Goal: Task Accomplishment & Management: Complete application form

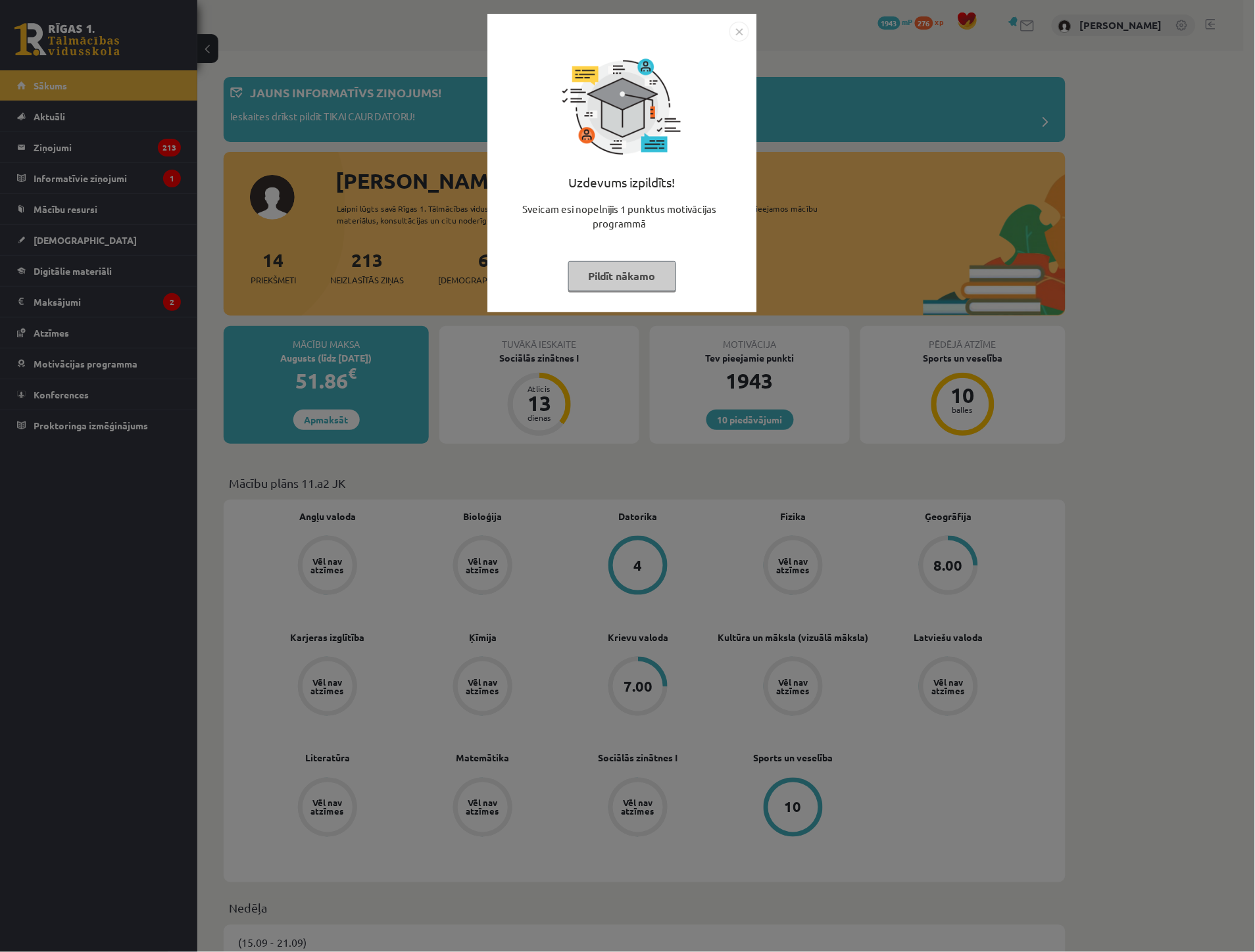
click at [595, 274] on button "Pildīt nākamo" at bounding box center [621, 277] width 107 height 30
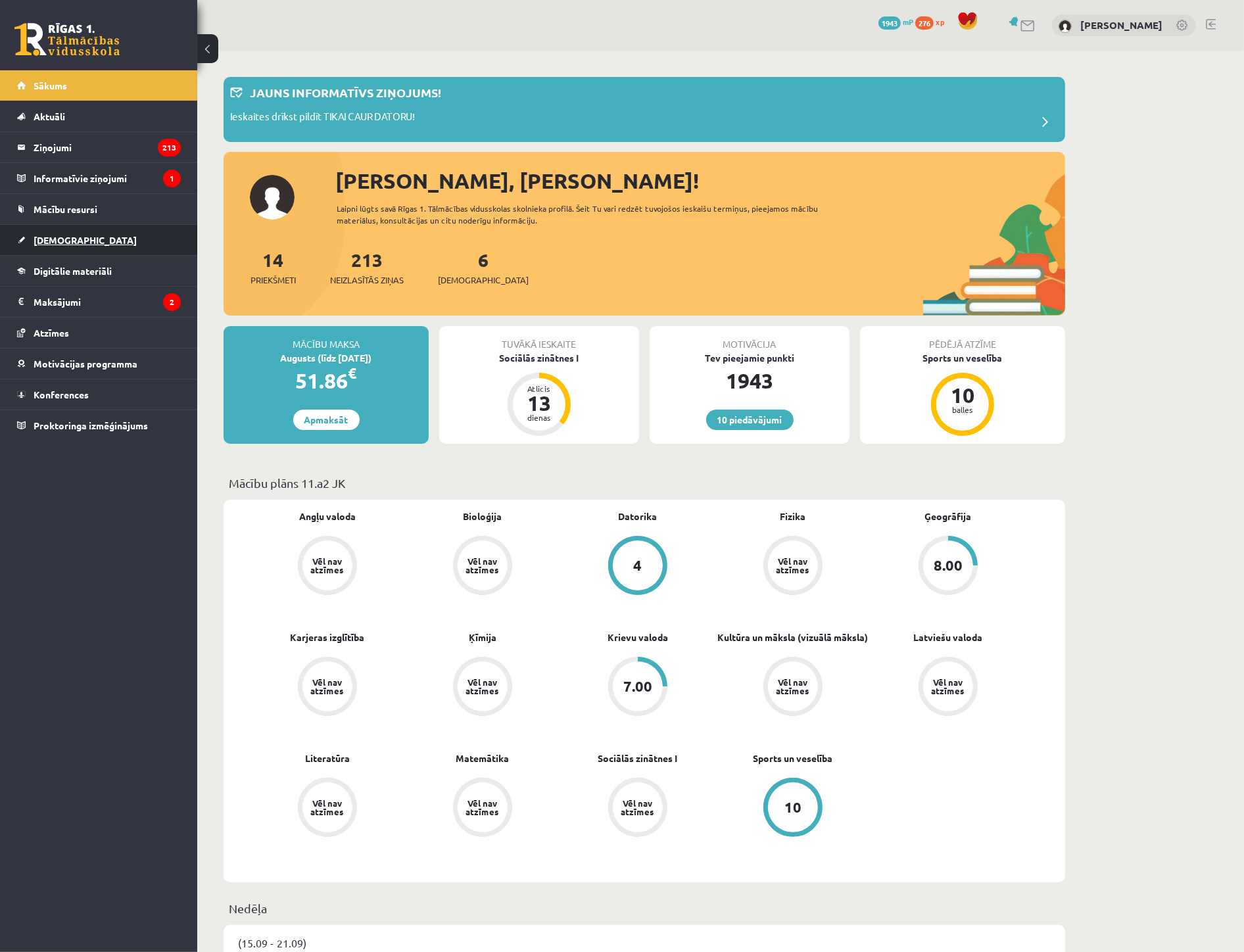
click at [58, 235] on span "[DEMOGRAPHIC_DATA]" at bounding box center [85, 240] width 103 height 12
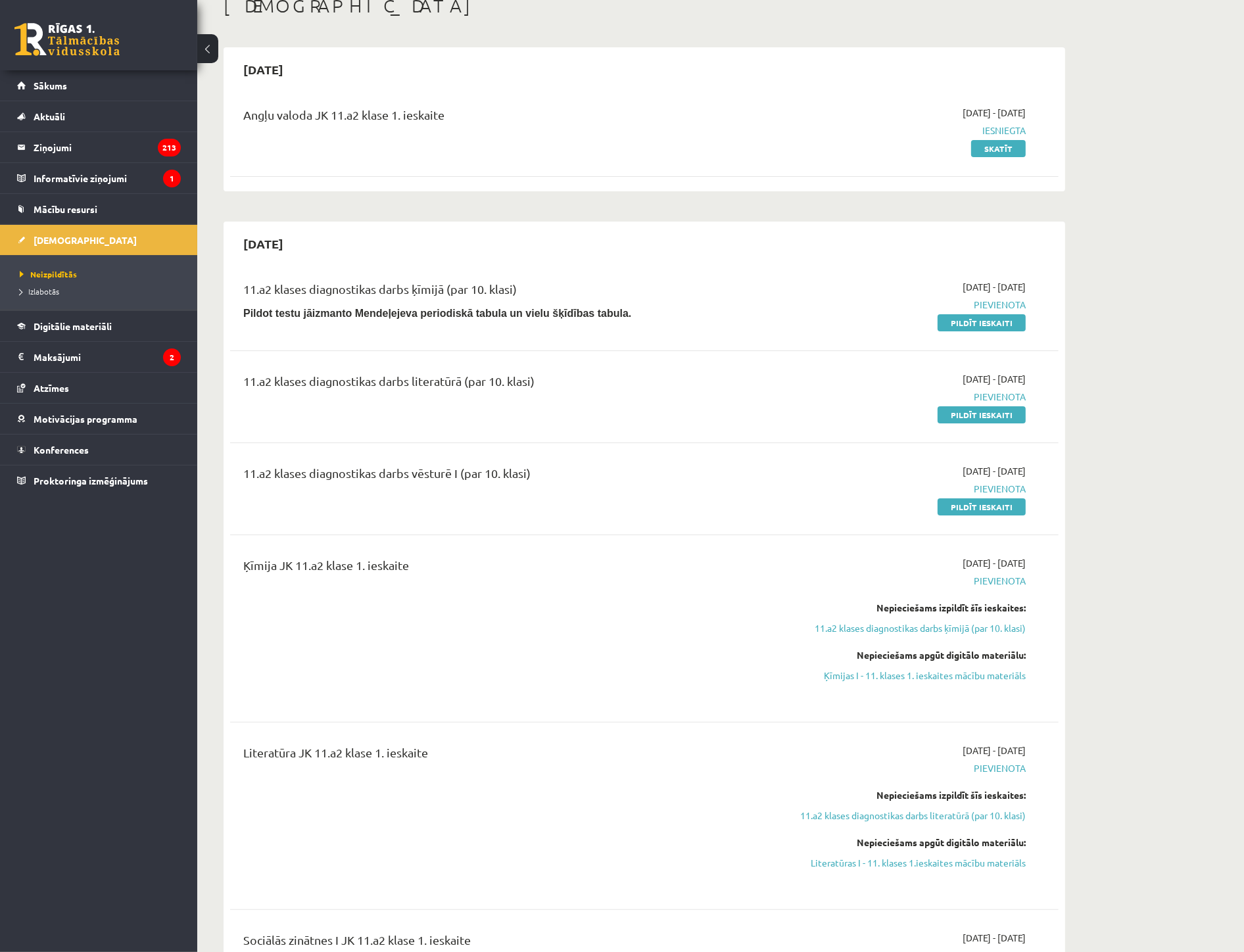
scroll to position [73, 0]
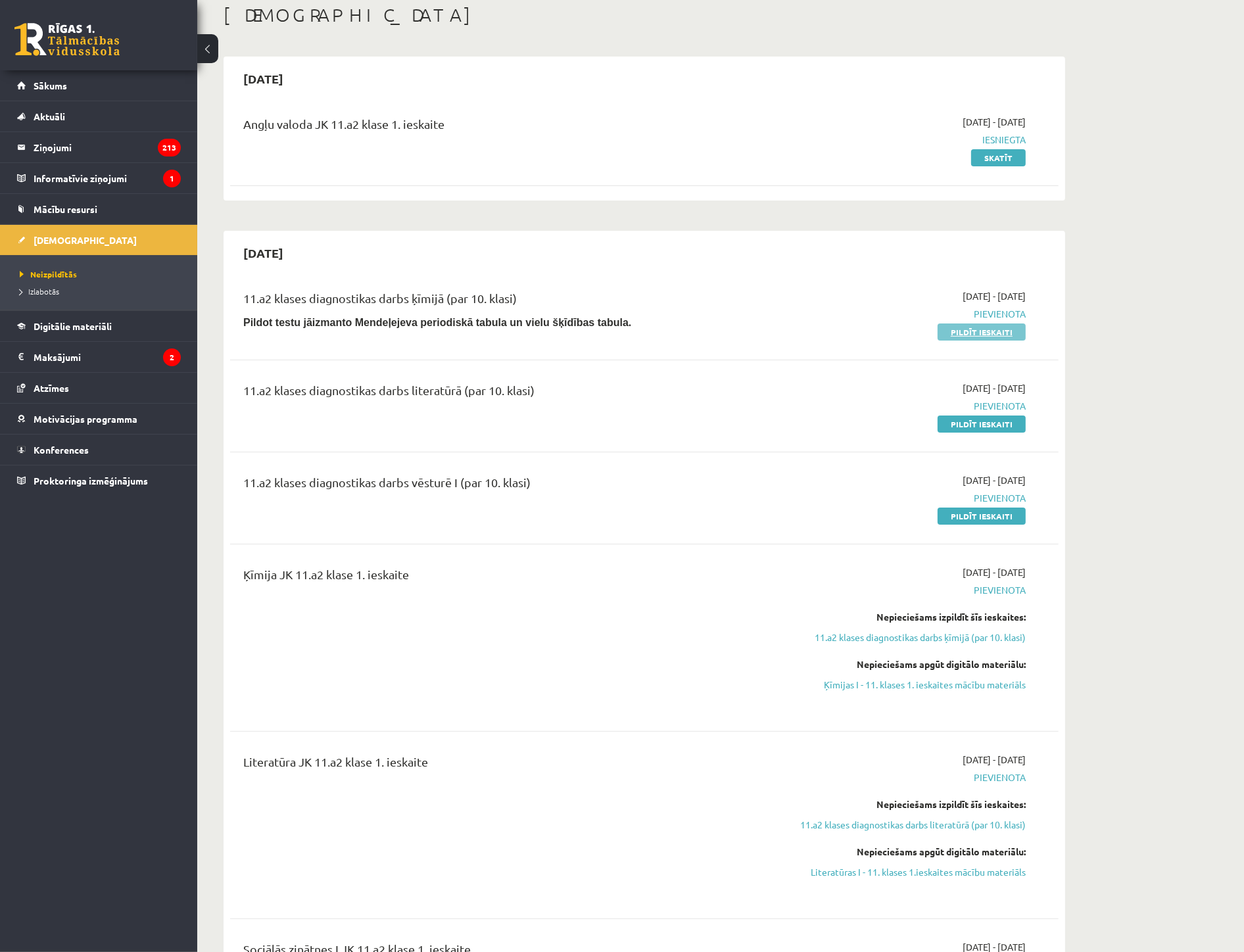
click at [984, 334] on link "Pildīt ieskaiti" at bounding box center [982, 332] width 88 height 17
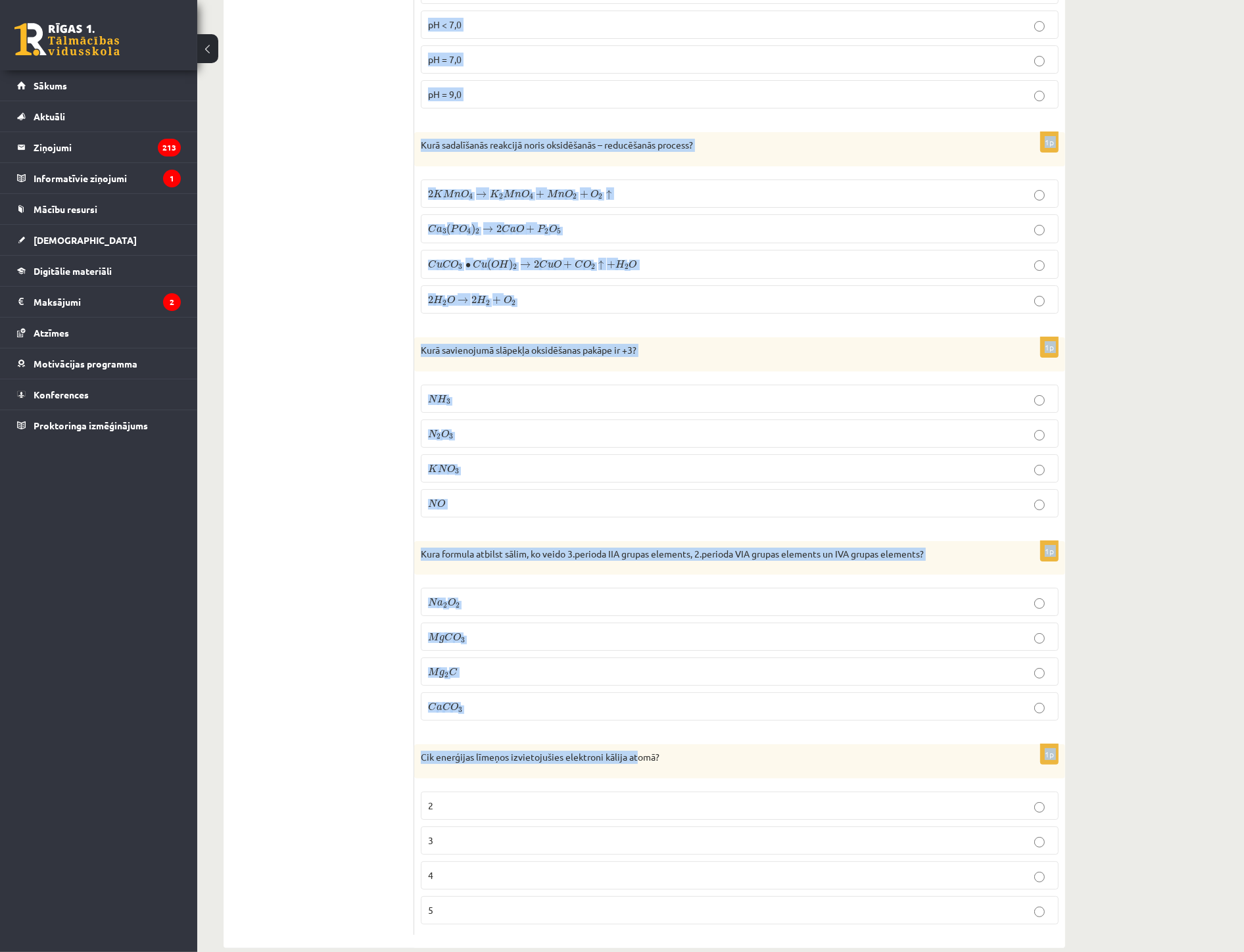
scroll to position [5580, 0]
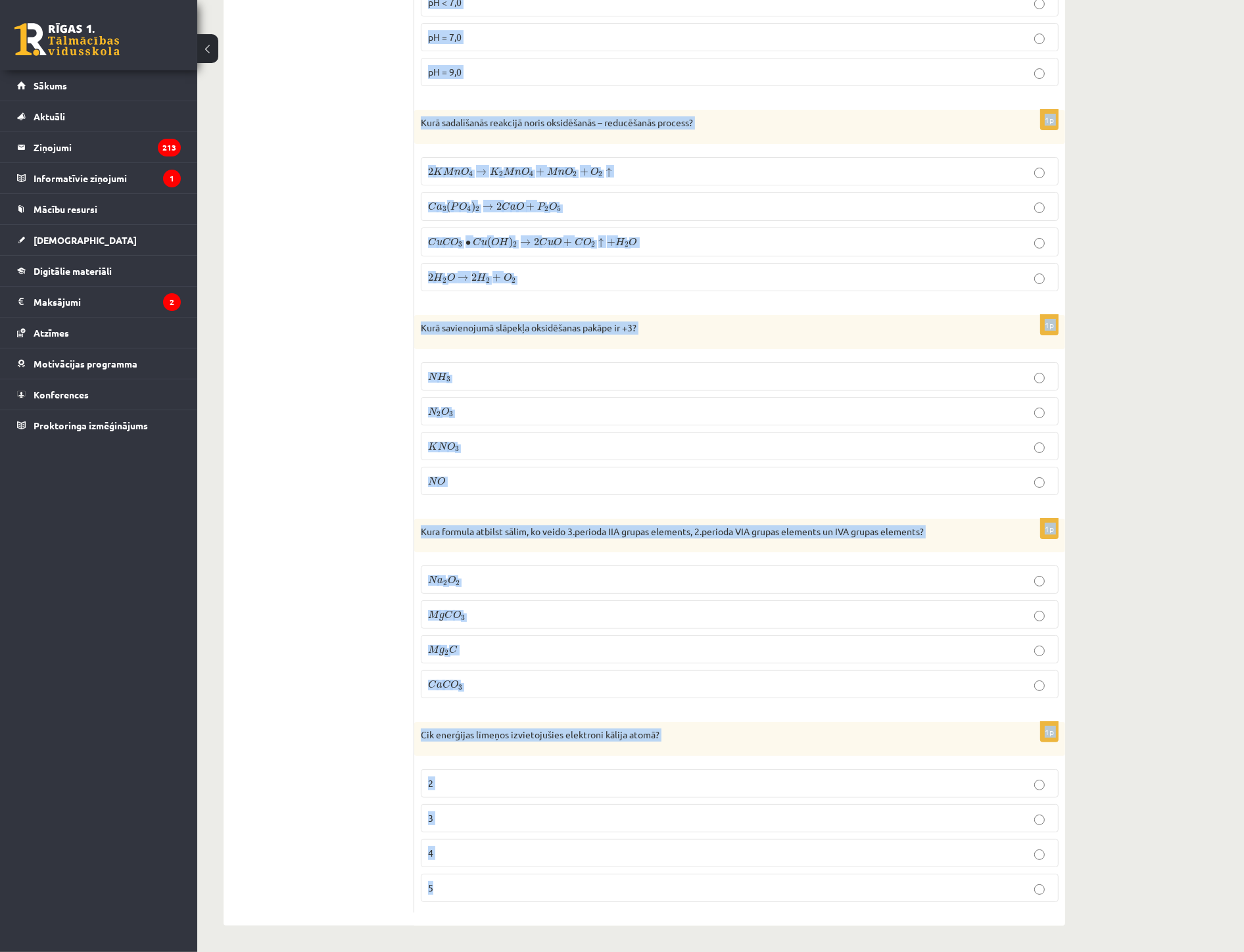
drag, startPoint x: 418, startPoint y: 275, endPoint x: 647, endPoint y: 878, distance: 645.0
copy form "Lore ipsum dol sita co adipiscing elitsedd? 1Ei + 0TEM 0 ® 9In(UT 6 ) 2 + 2LA +…"
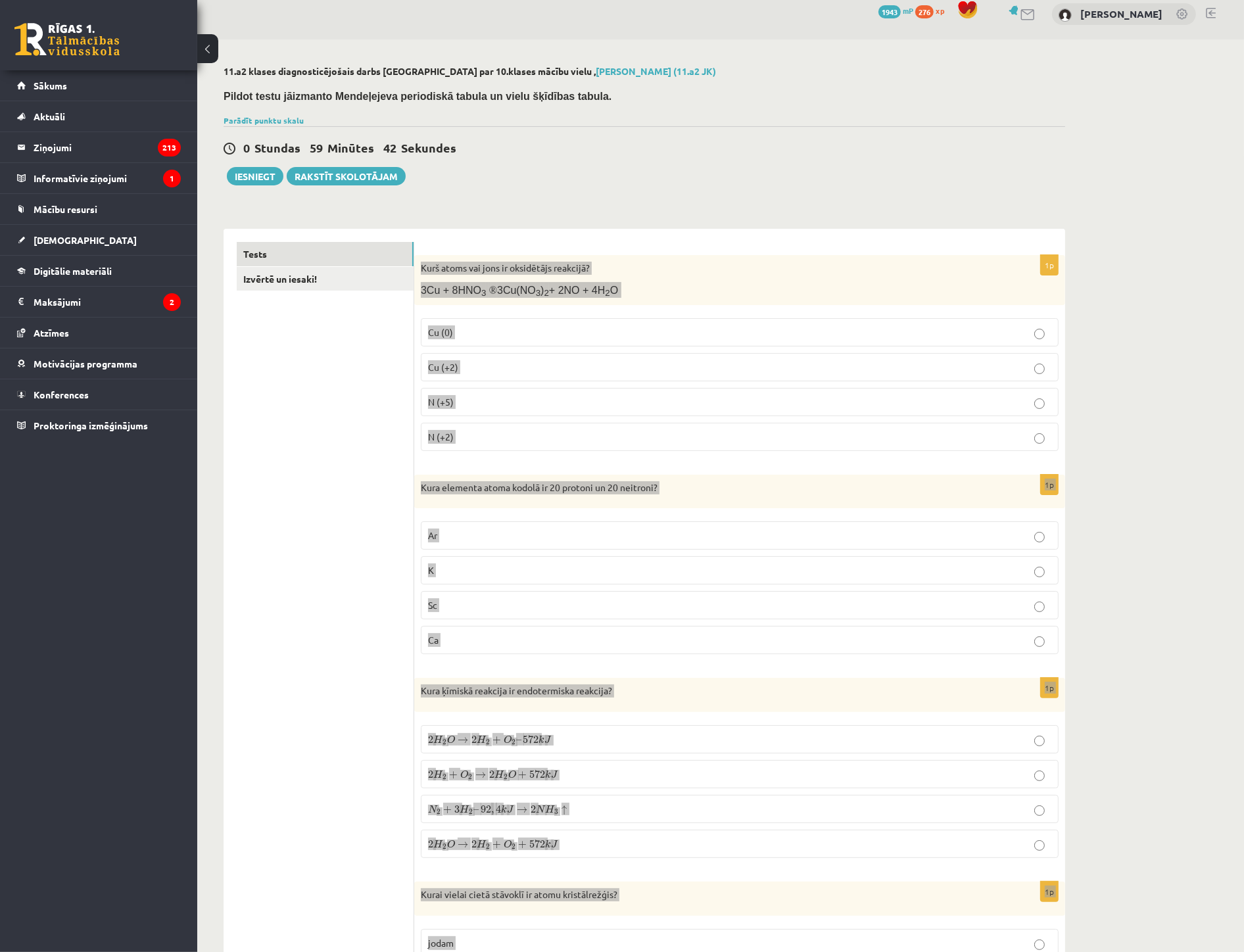
scroll to position [0, 0]
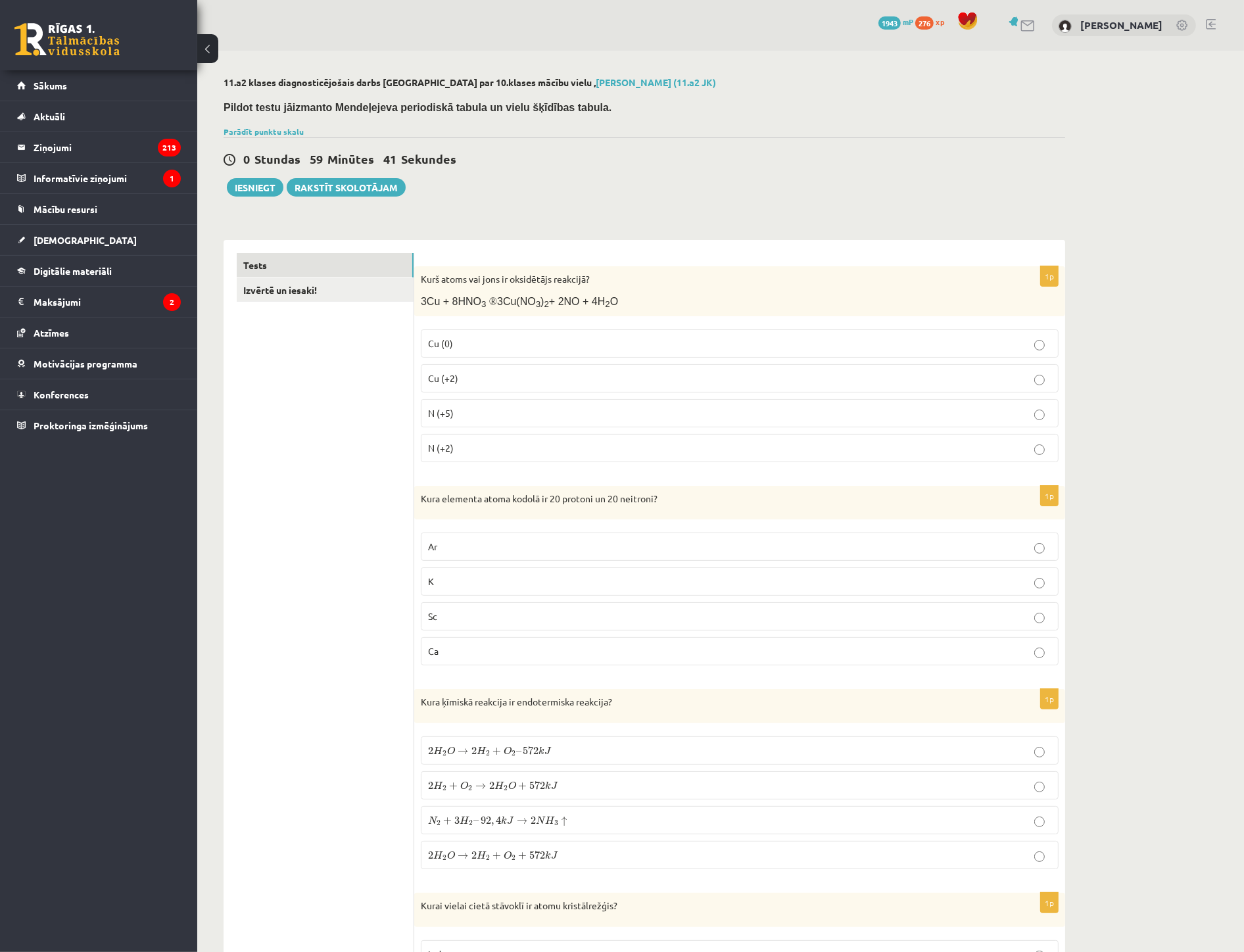
drag, startPoint x: 272, startPoint y: 430, endPoint x: 266, endPoint y: 380, distance: 50.4
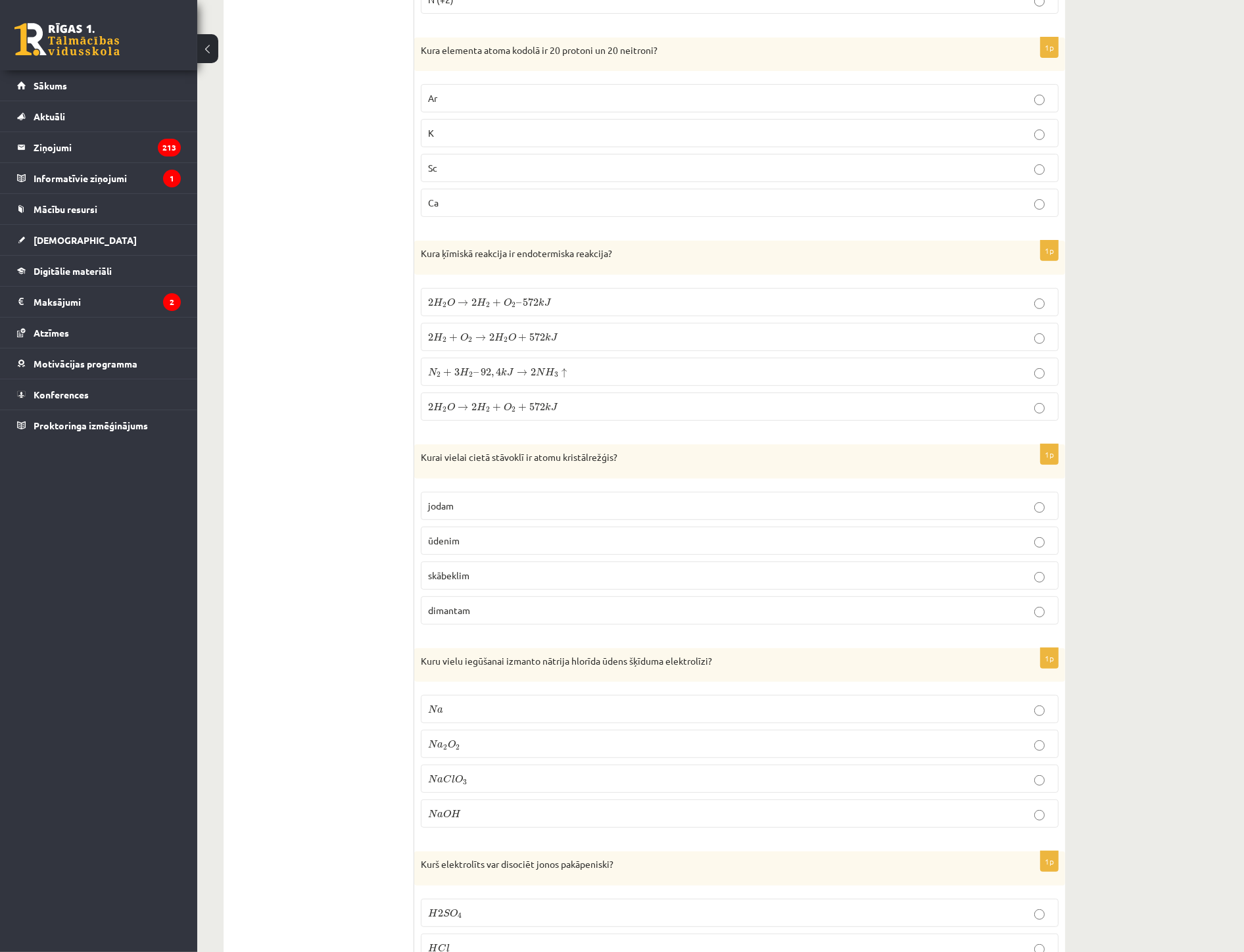
scroll to position [73, 0]
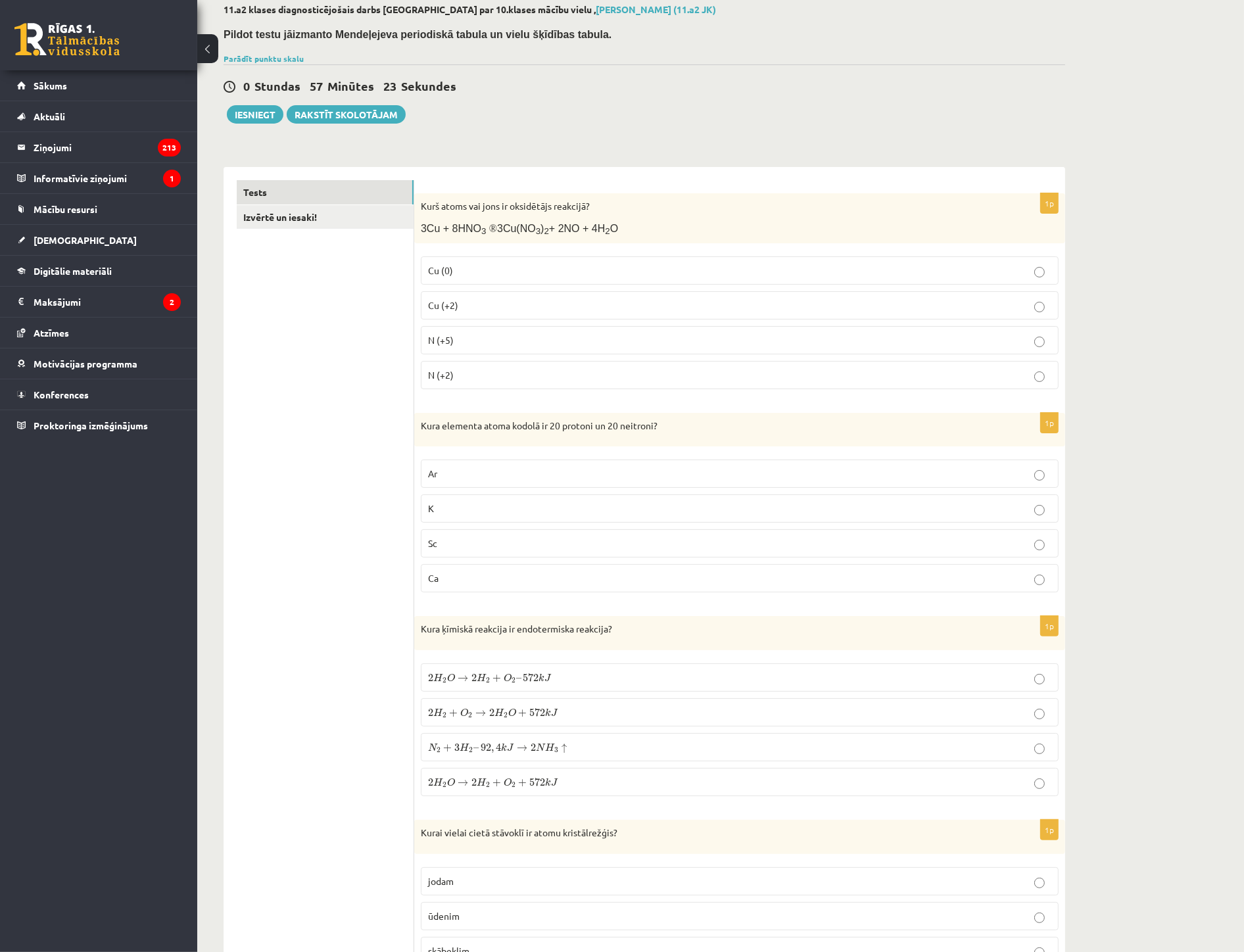
click at [484, 333] on p "N (+5)" at bounding box center [740, 340] width 624 height 14
click at [476, 574] on p "Ca" at bounding box center [740, 578] width 624 height 14
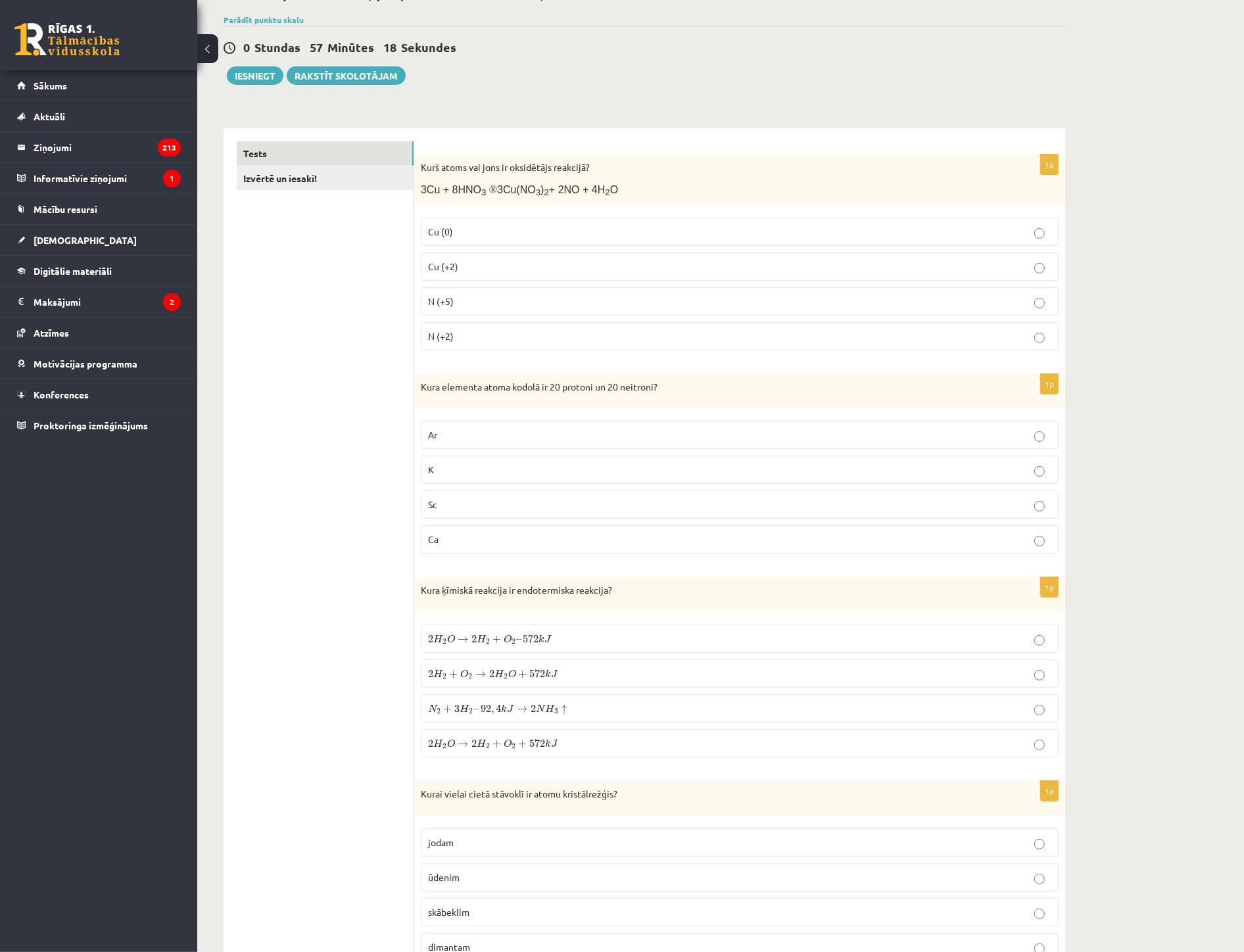
scroll to position [219, 0]
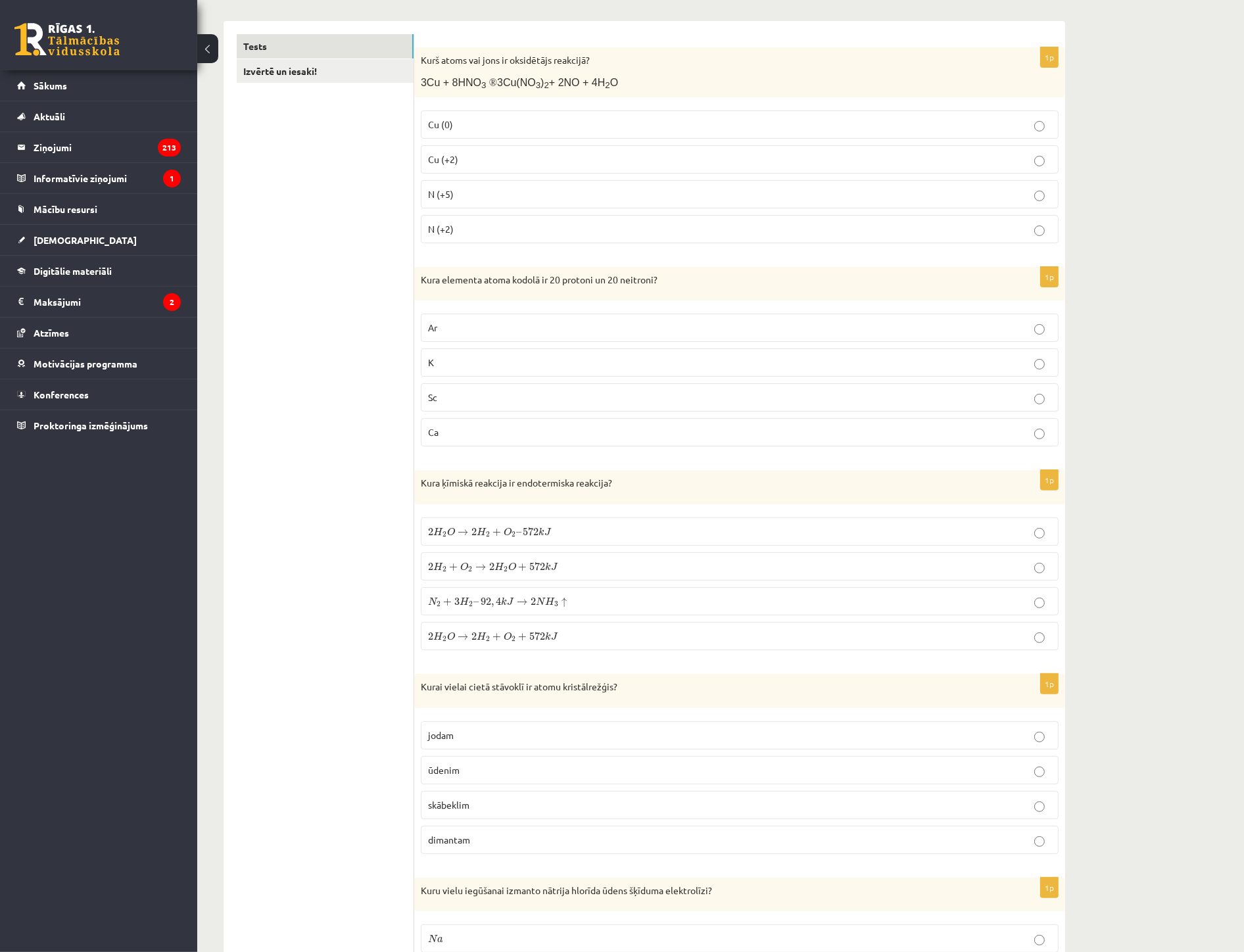
click at [465, 530] on span "→" at bounding box center [463, 533] width 10 height 7
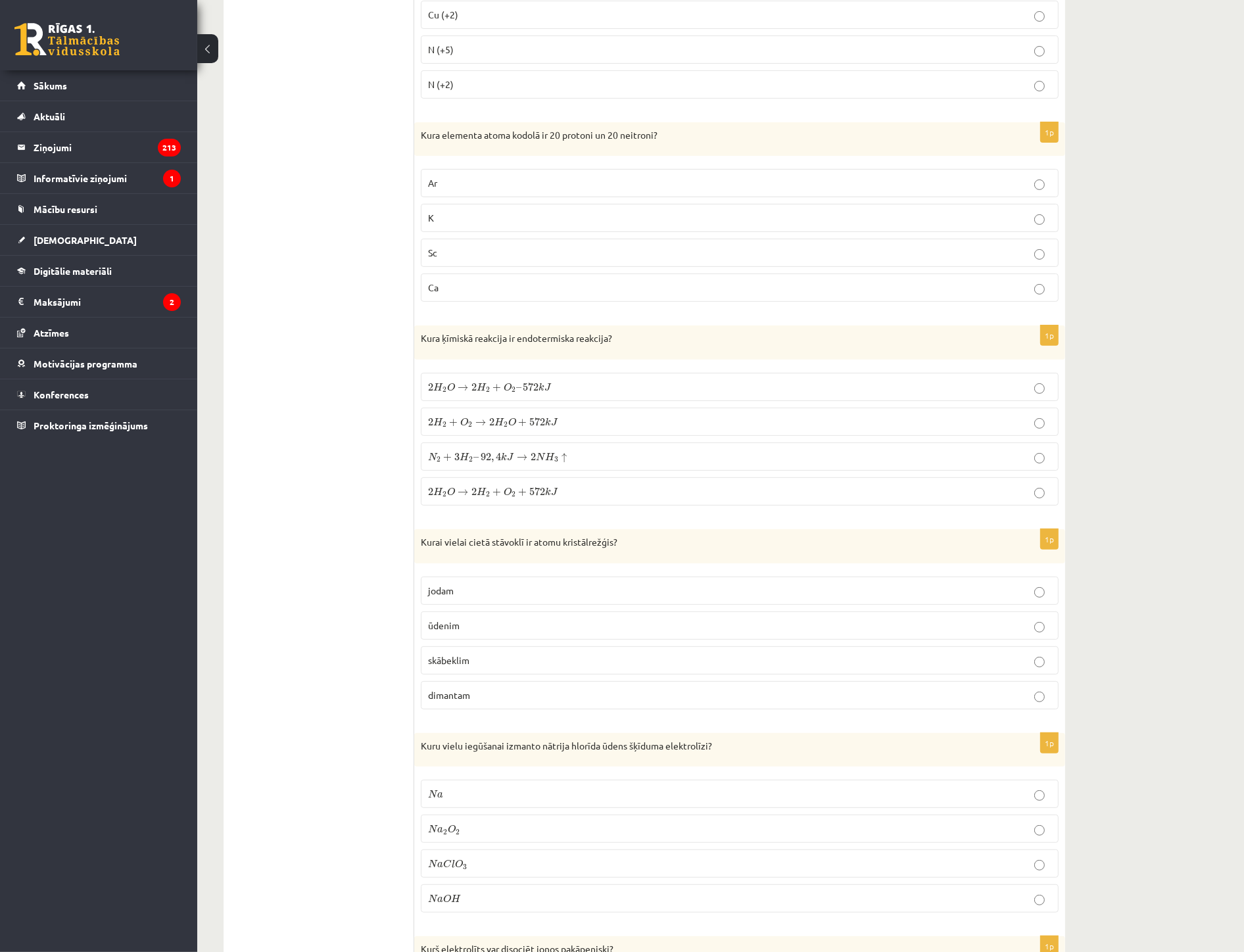
scroll to position [365, 0]
click at [469, 687] on p "dimantam" at bounding box center [740, 694] width 624 height 14
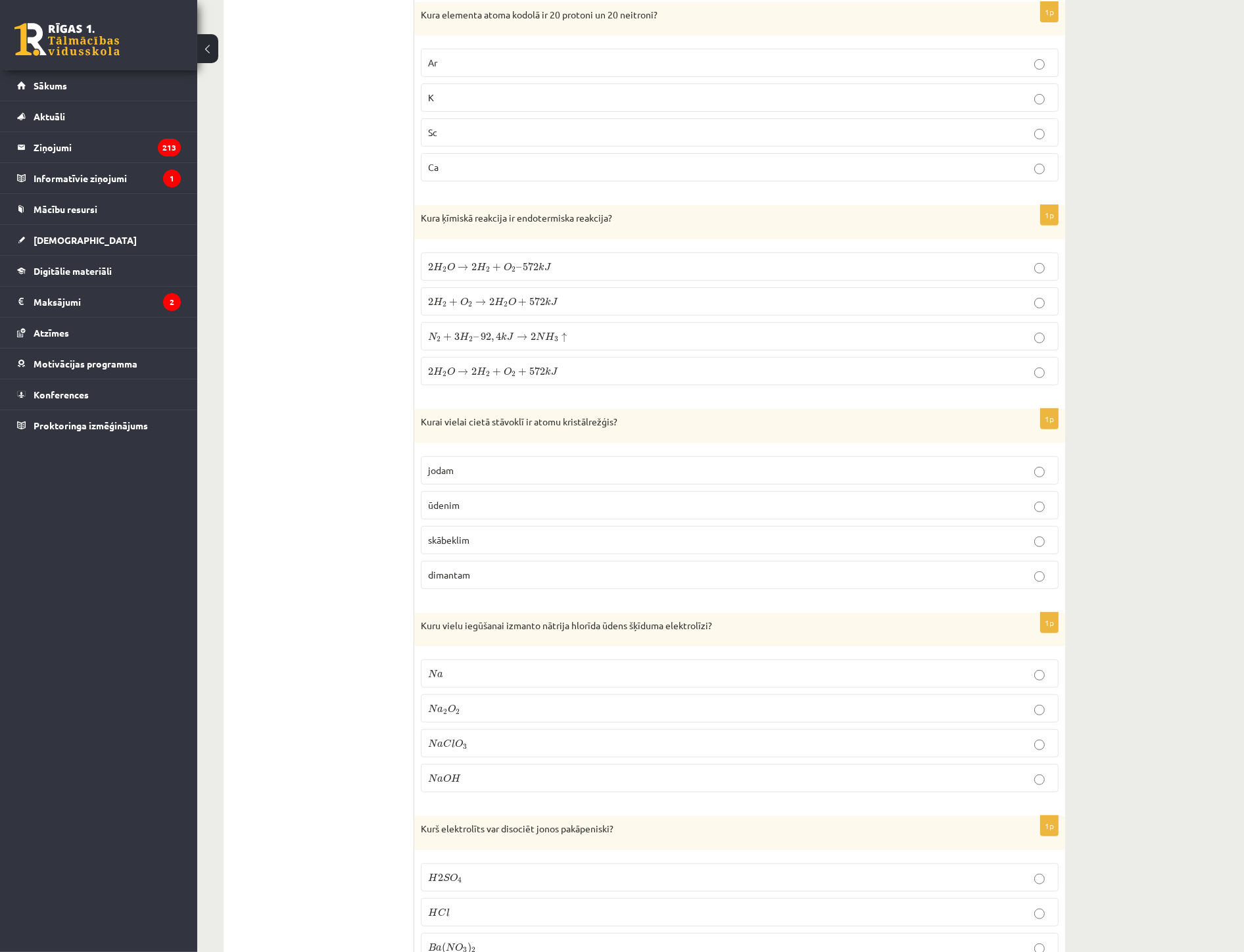
scroll to position [511, 0]
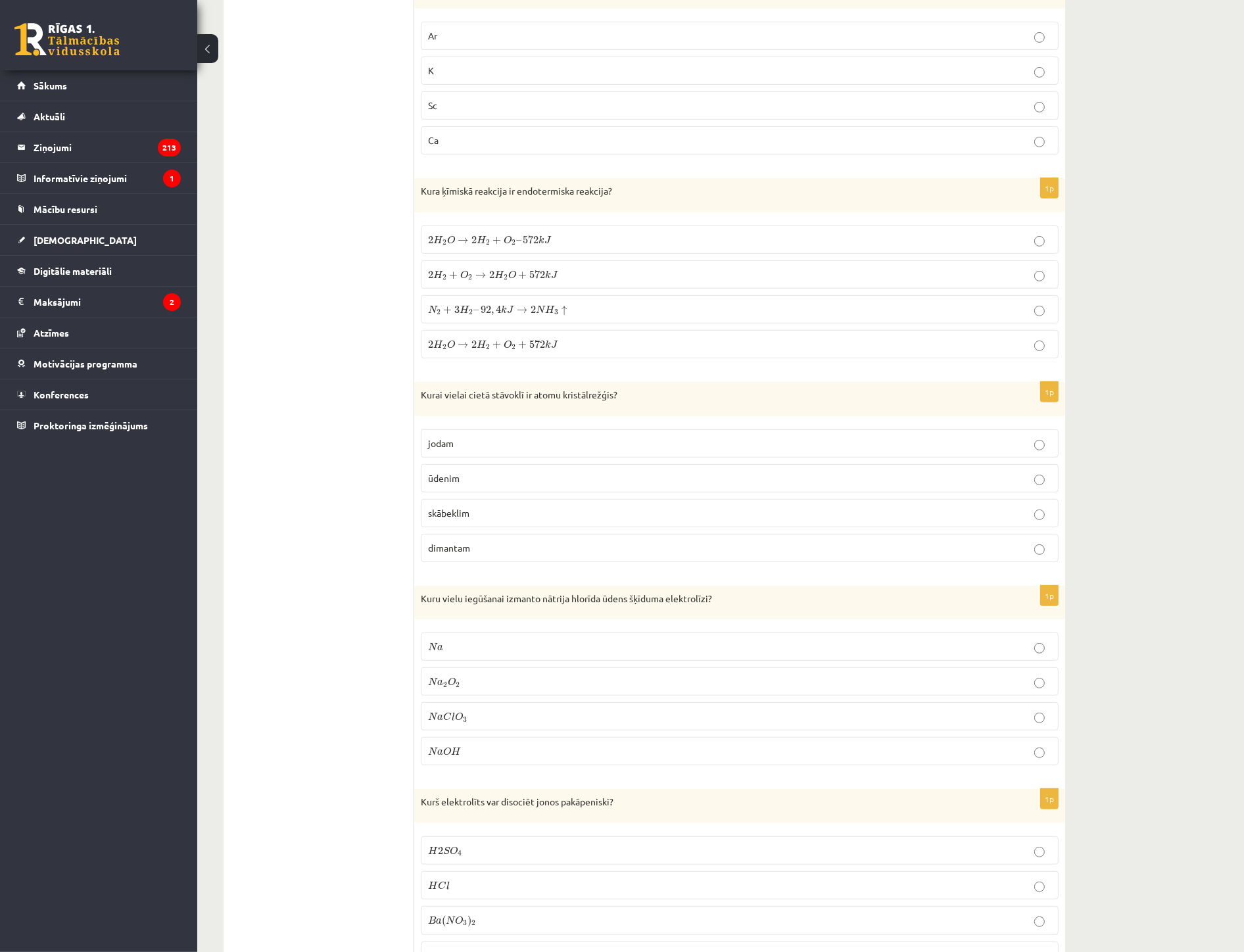
click at [465, 751] on p "N a O H N a O H" at bounding box center [740, 751] width 624 height 14
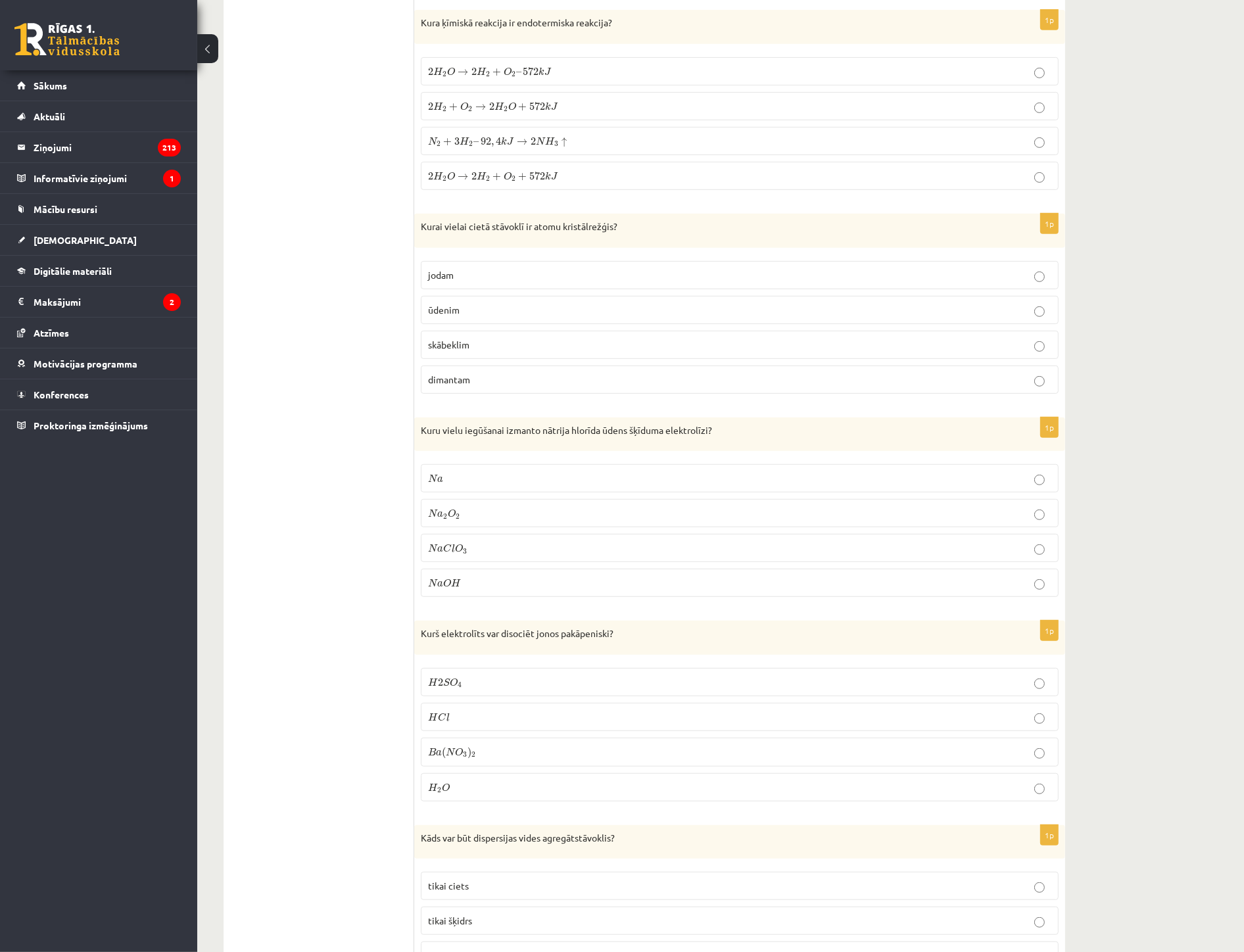
scroll to position [730, 0]
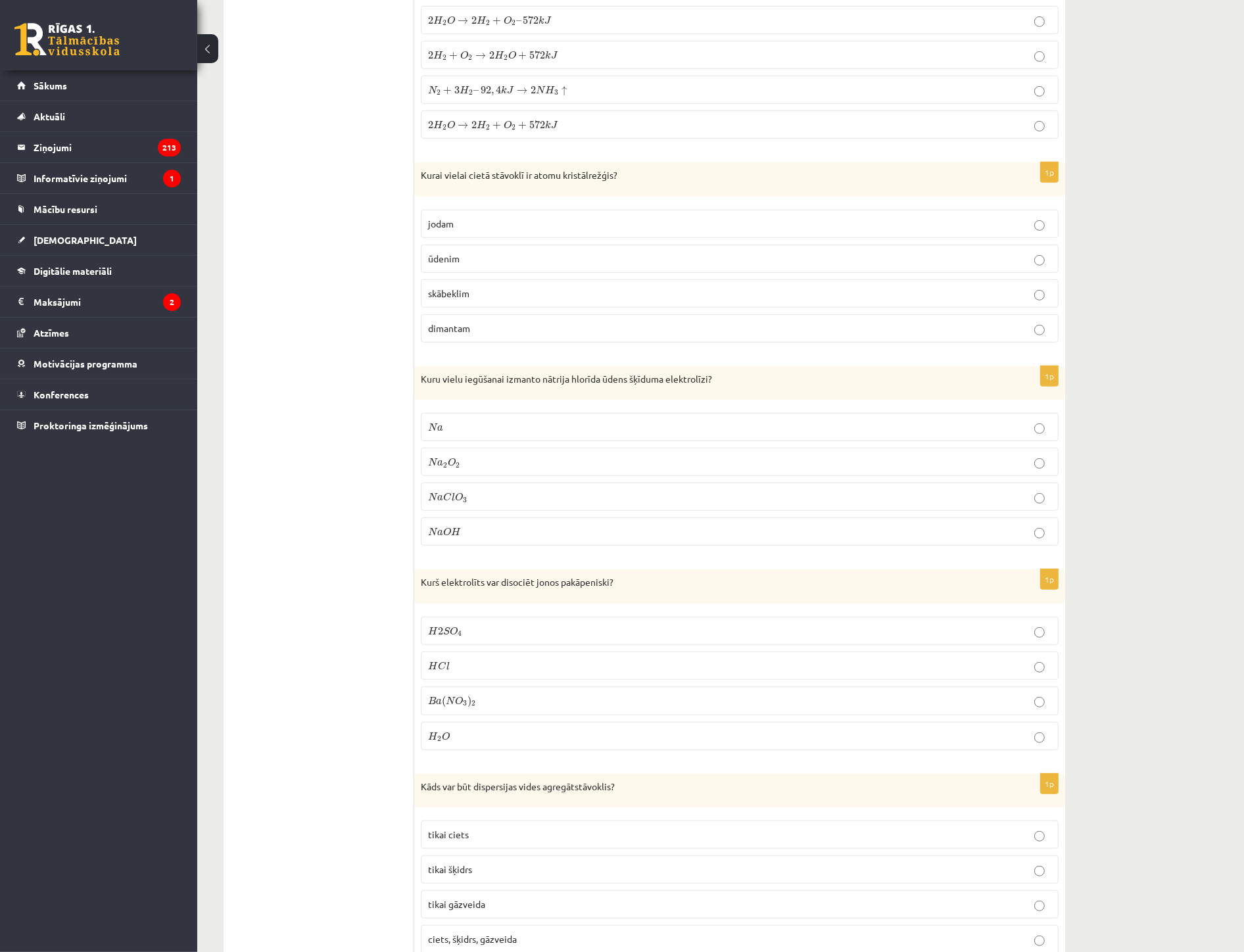
click at [477, 627] on p "H 2 S O 4 H 2 S O 4" at bounding box center [740, 631] width 624 height 14
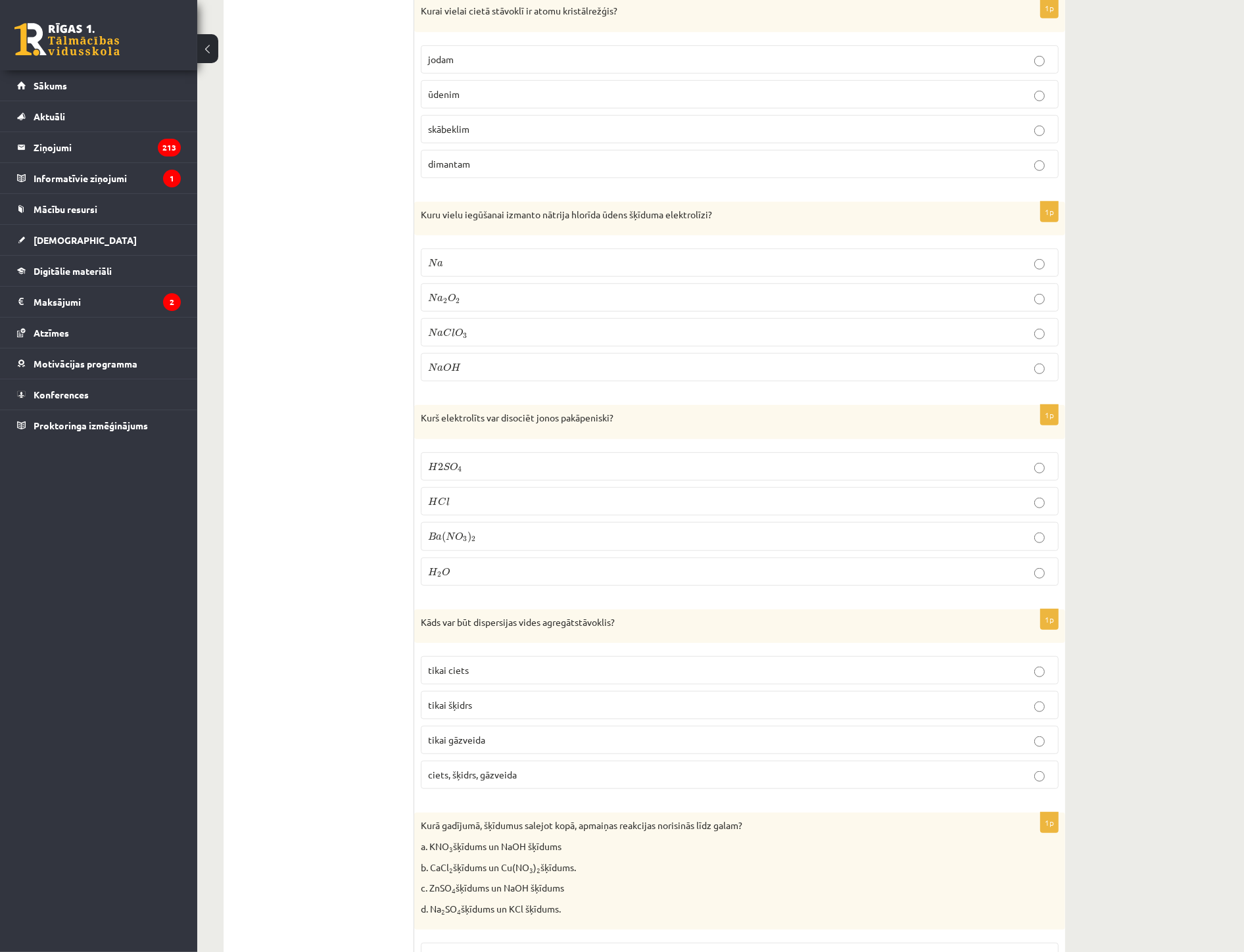
scroll to position [949, 0]
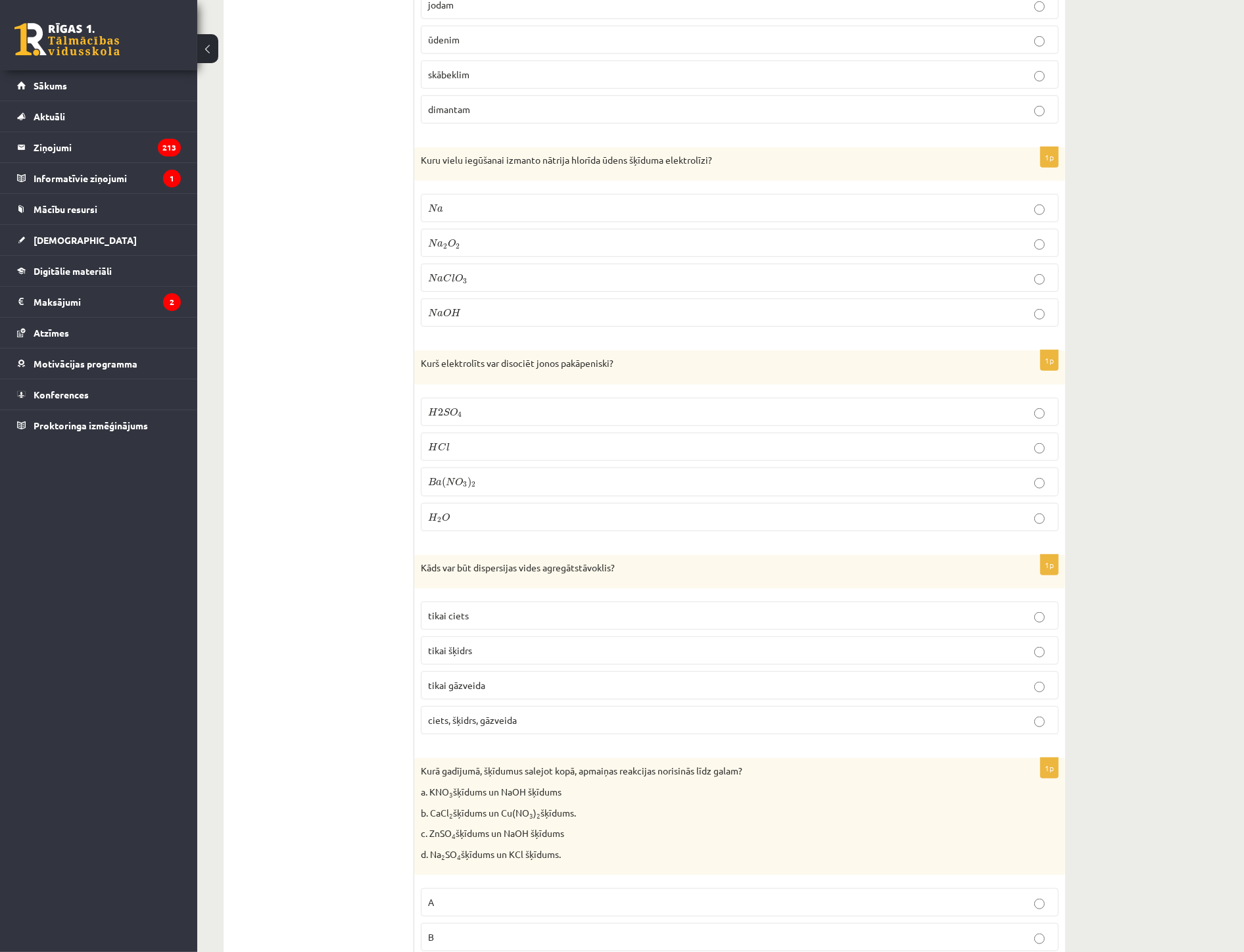
click at [487, 728] on p "ciets, šķidrs, gāzveida" at bounding box center [740, 720] width 624 height 14
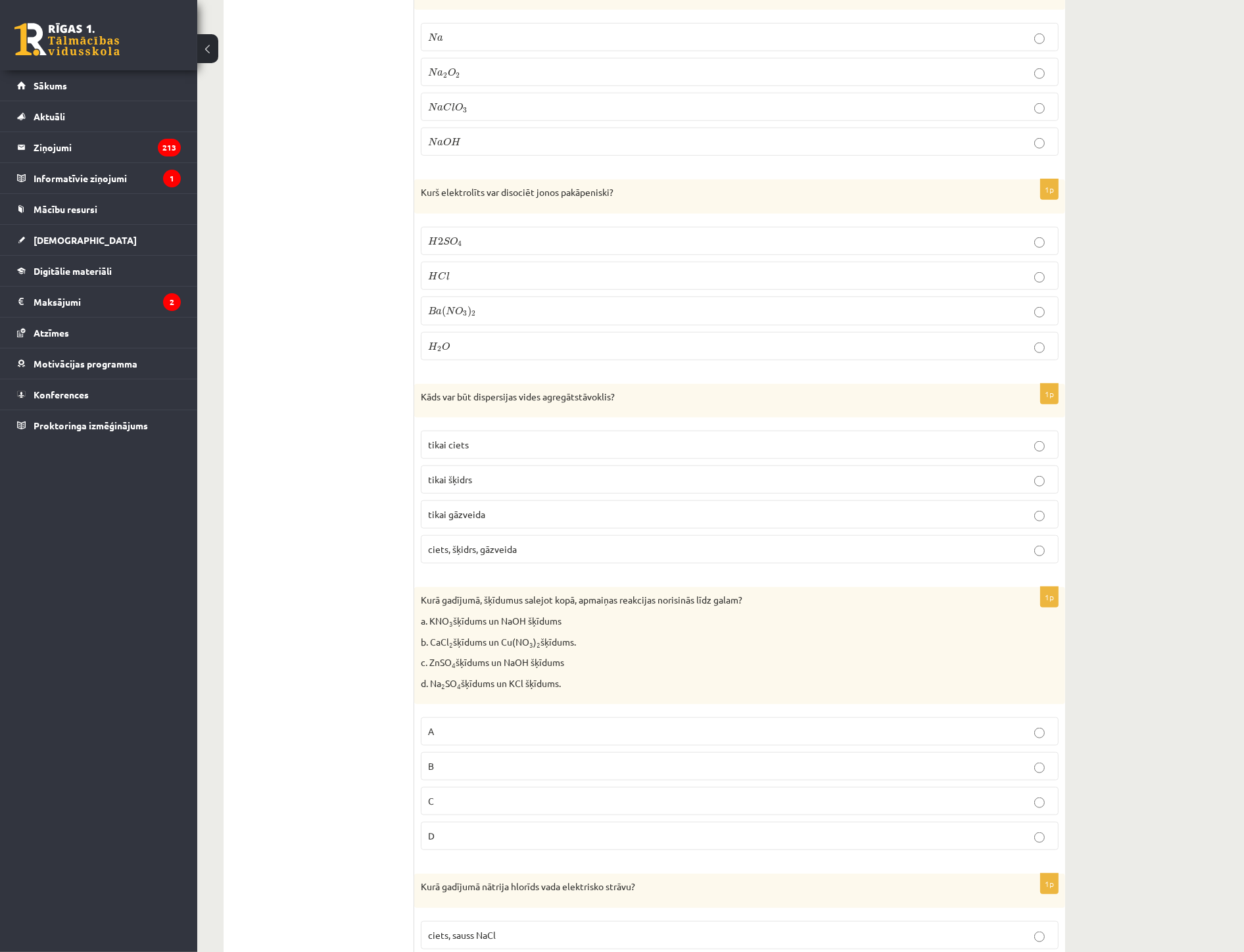
scroll to position [1169, 0]
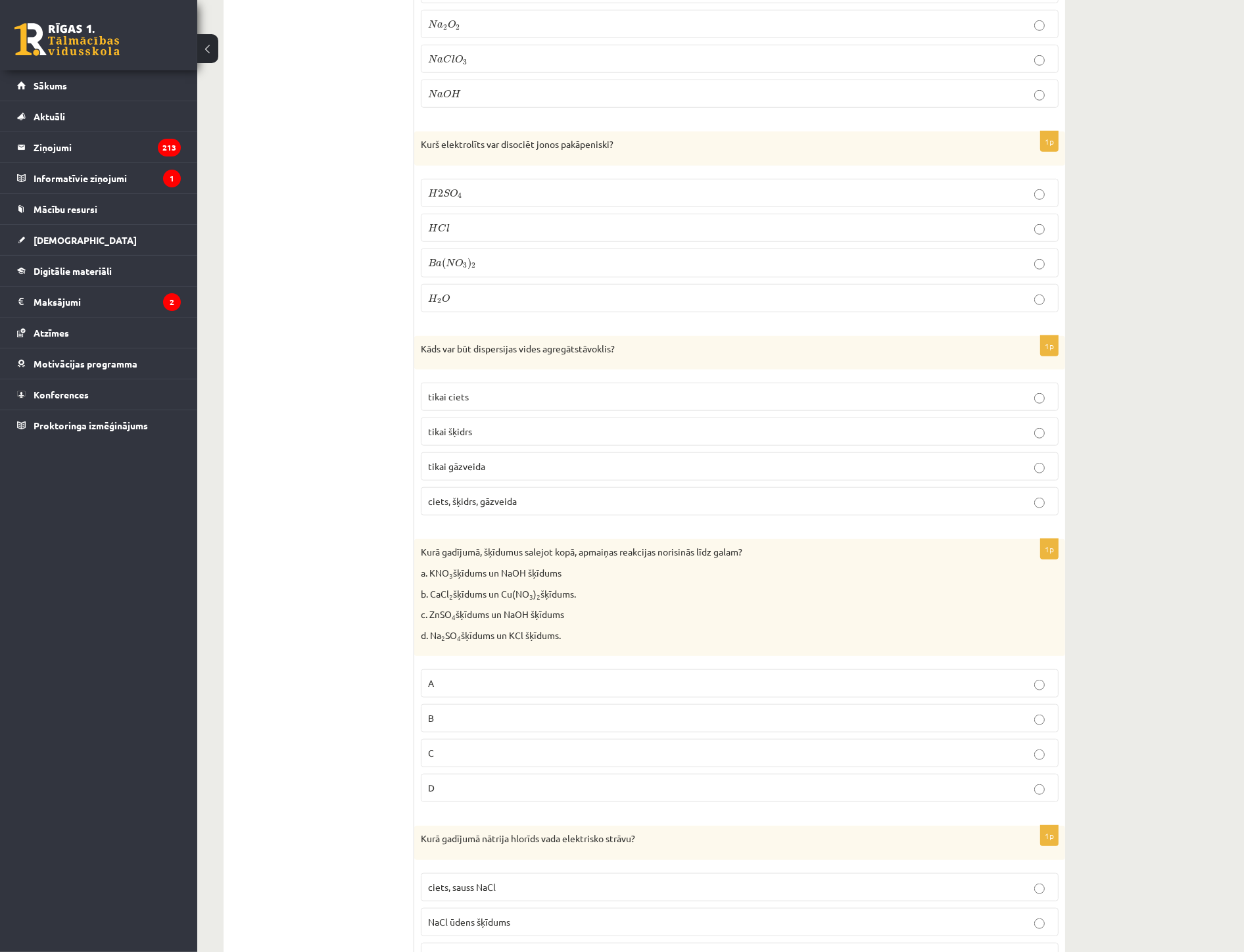
click at [465, 752] on p "C" at bounding box center [740, 753] width 624 height 14
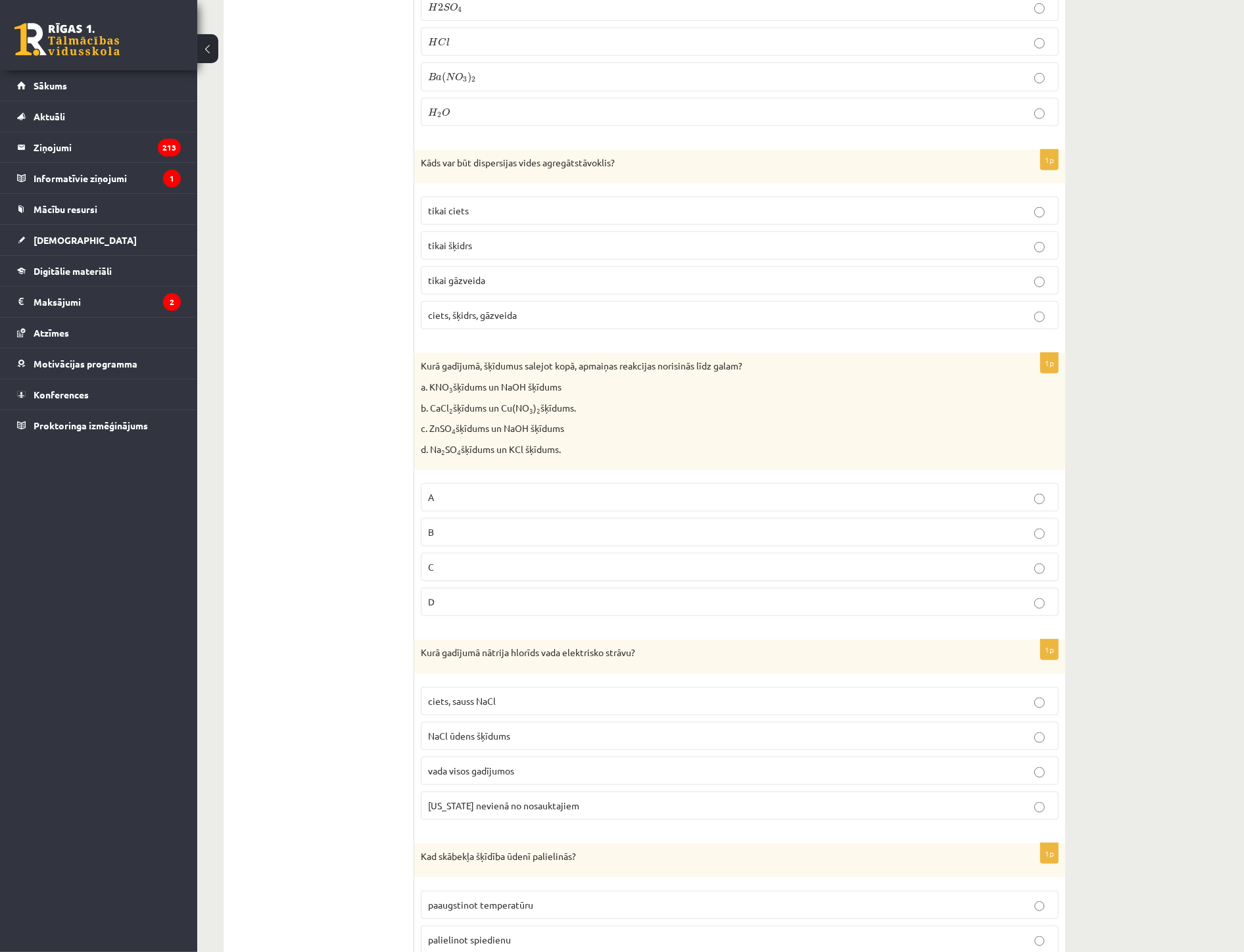
scroll to position [1461, 0]
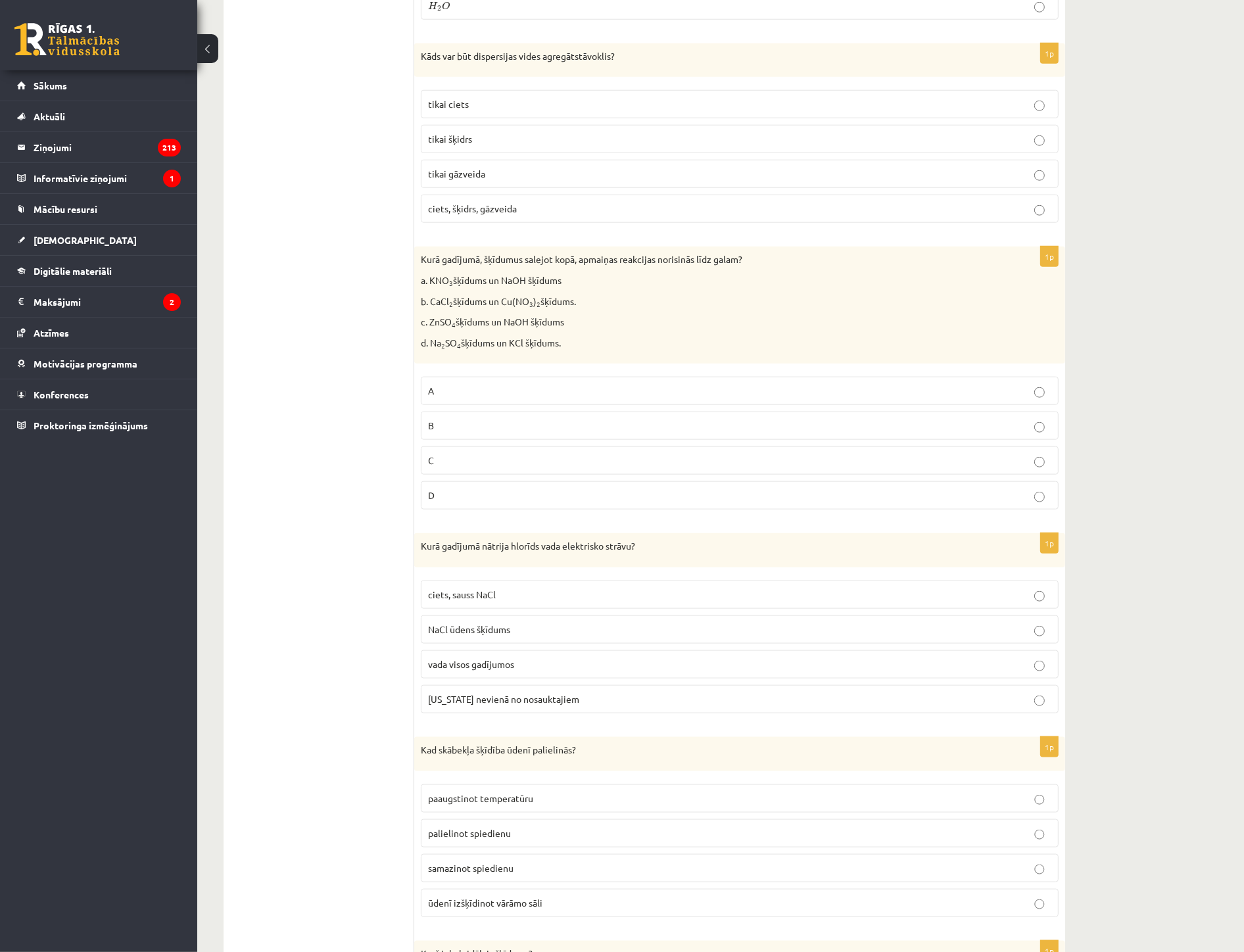
click at [481, 626] on span "NaCl ūdens šķīdums" at bounding box center [469, 630] width 82 height 12
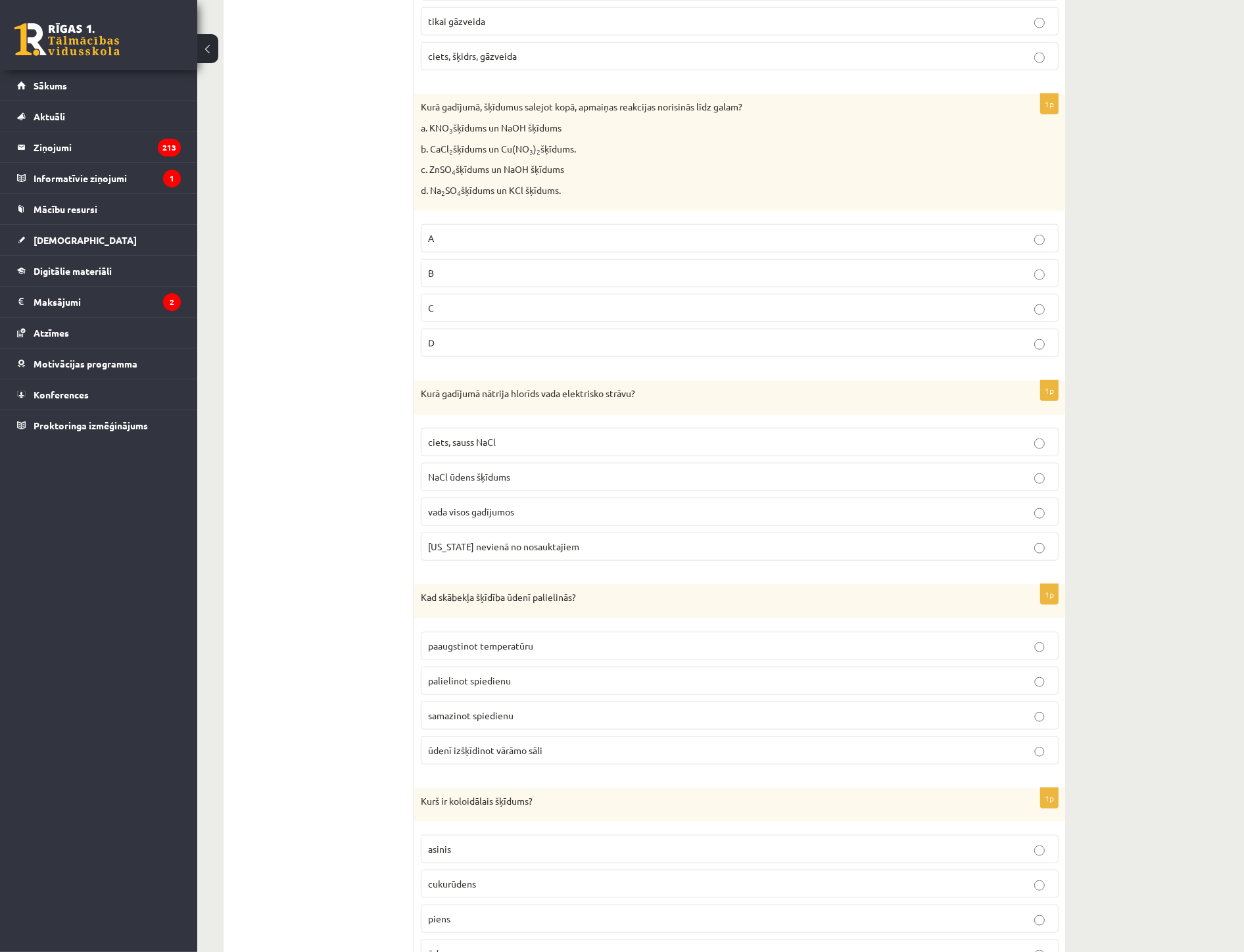
scroll to position [1681, 0]
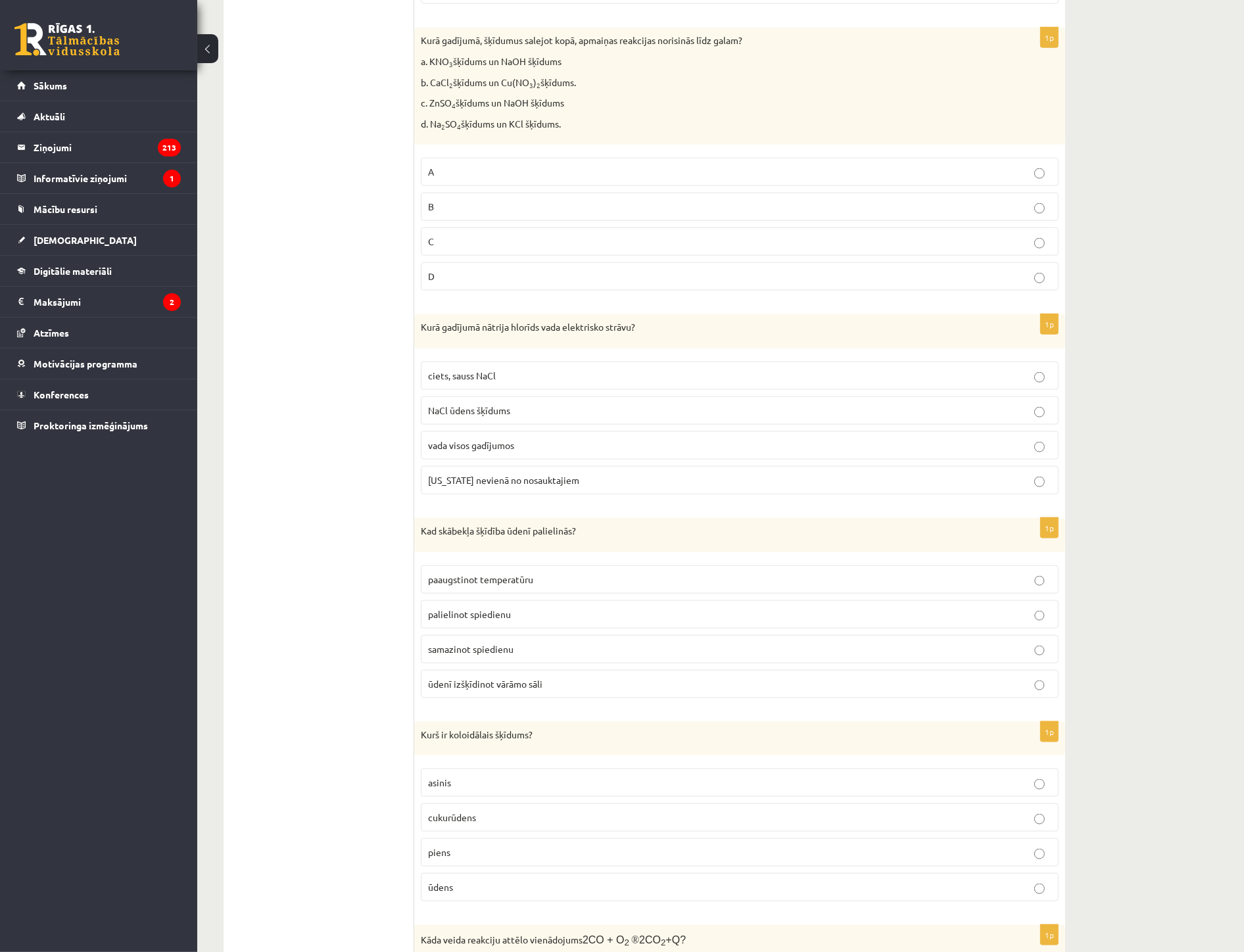
click at [487, 619] on span "palielinot spiedienu" at bounding box center [470, 614] width 83 height 12
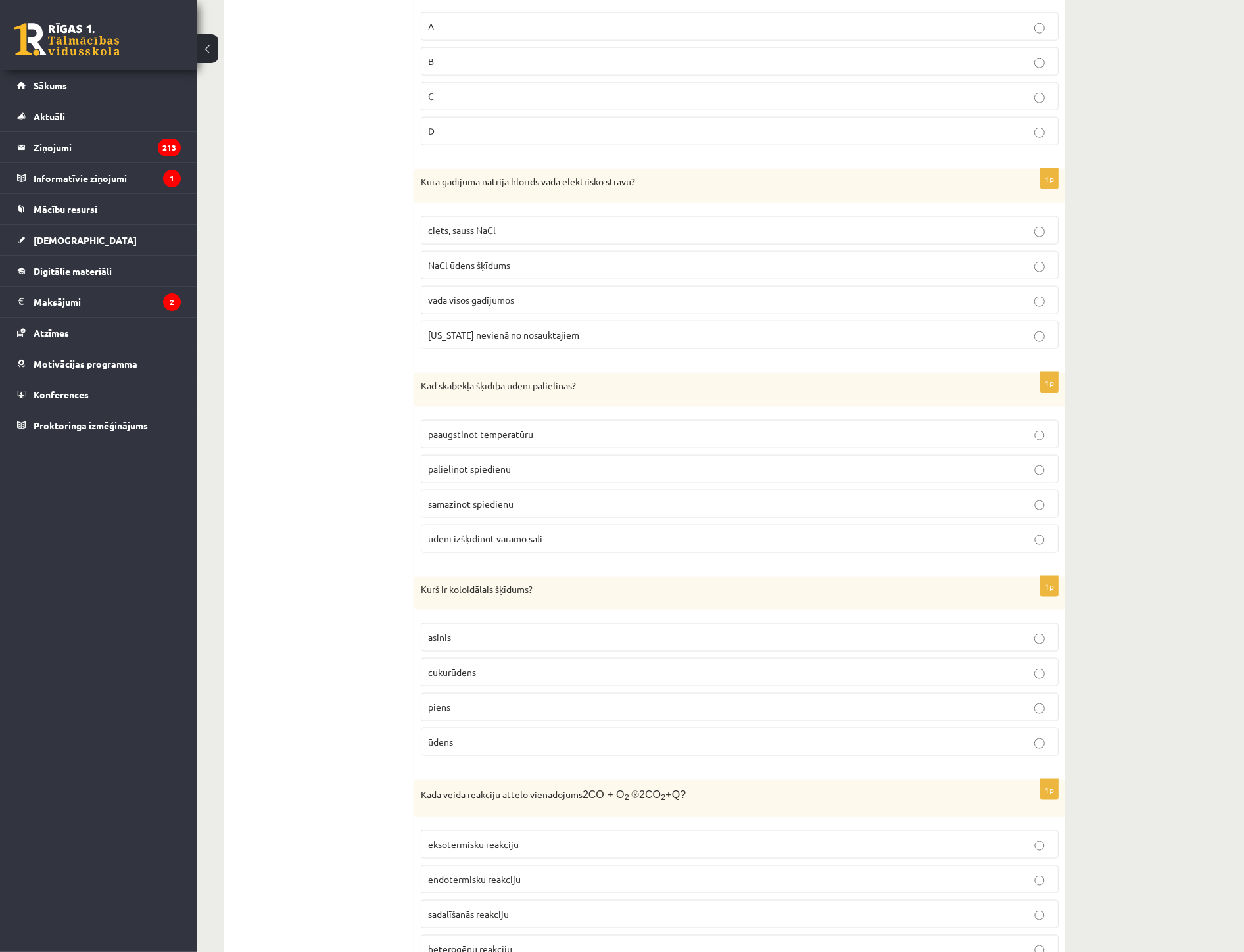
scroll to position [1826, 0]
click at [450, 713] on p "piens" at bounding box center [740, 707] width 624 height 14
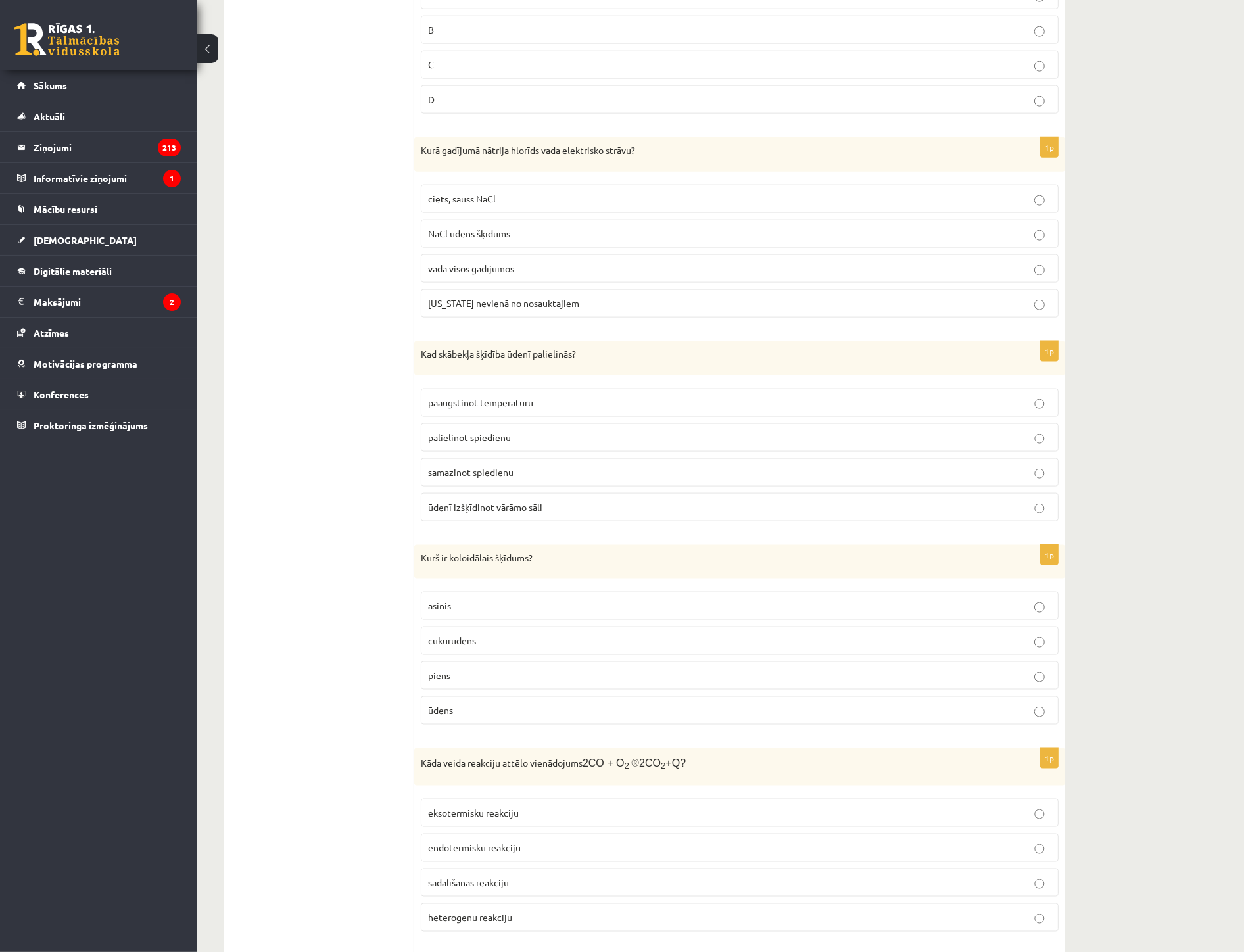
scroll to position [1973, 0]
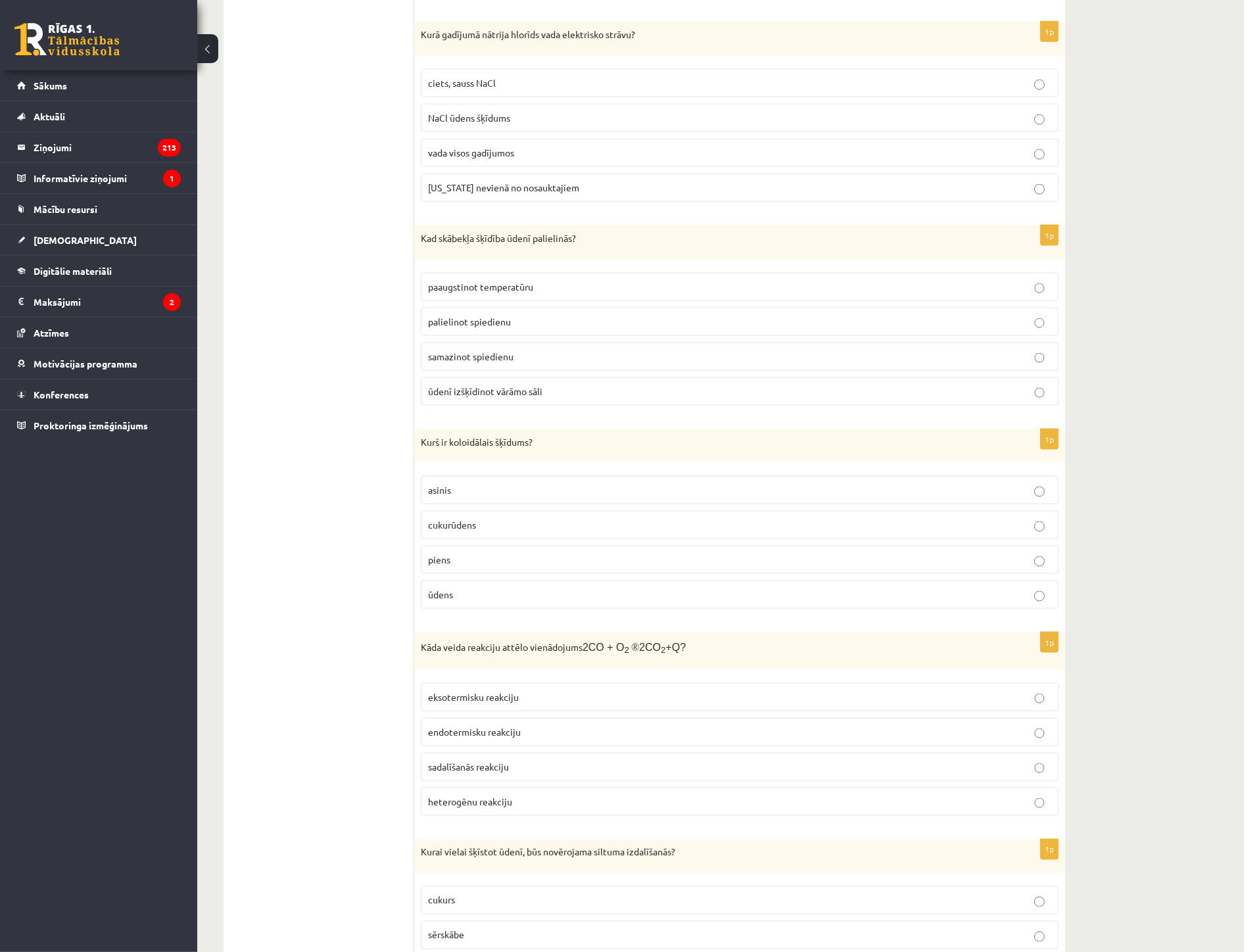
click at [481, 698] on span "eksotermisku reakciju" at bounding box center [473, 697] width 91 height 12
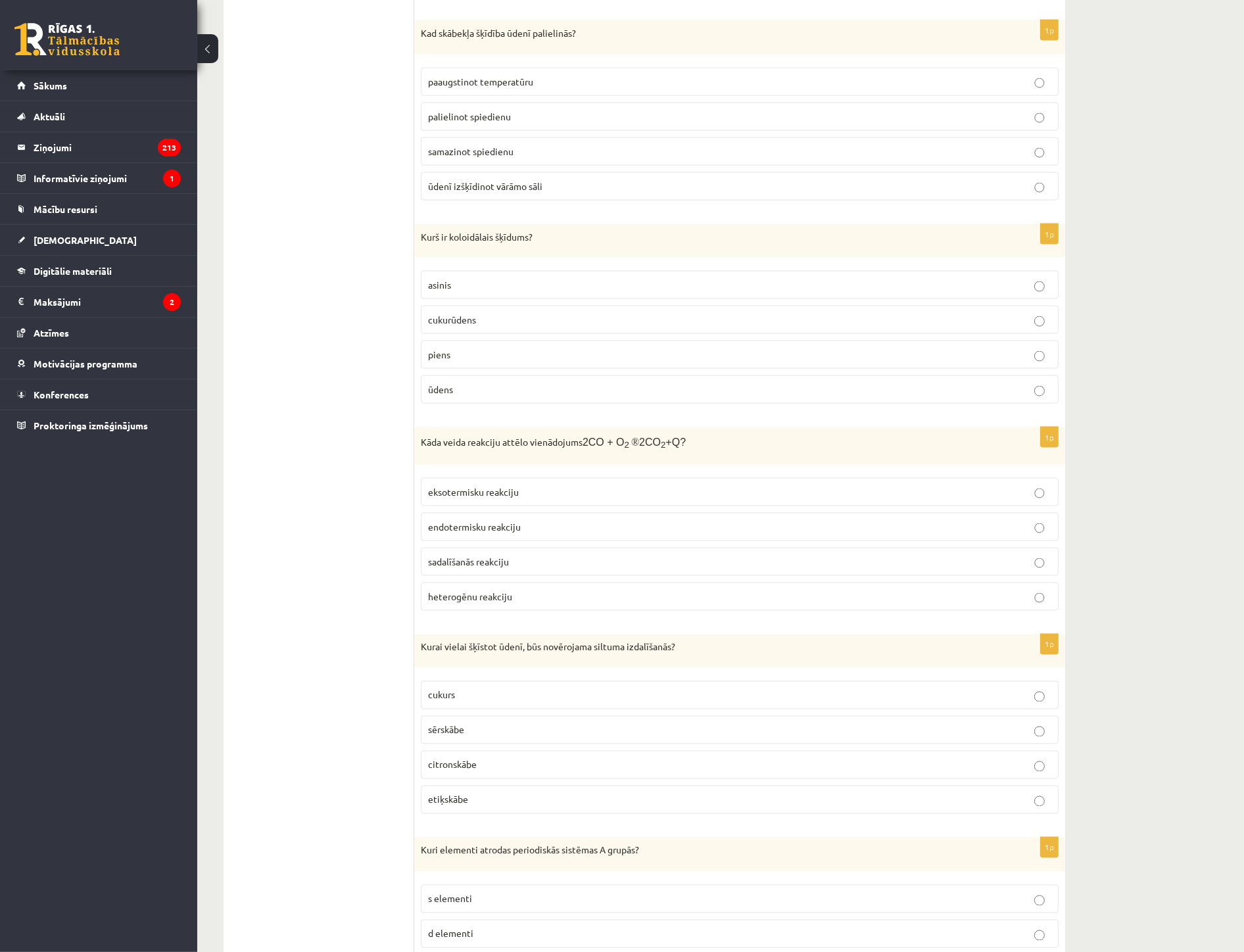
scroll to position [2192, 0]
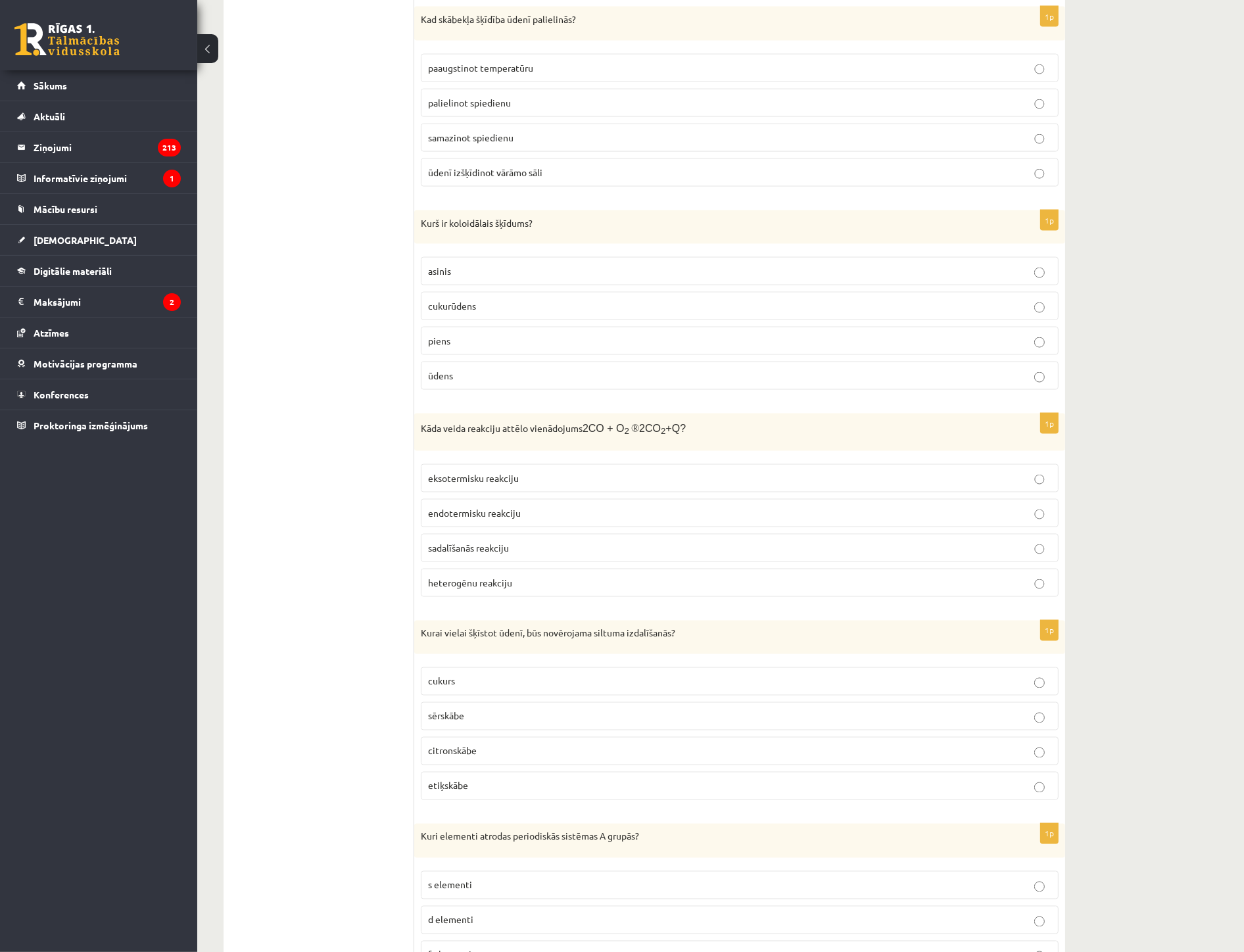
click at [444, 719] on span "sērskābe" at bounding box center [446, 716] width 36 height 12
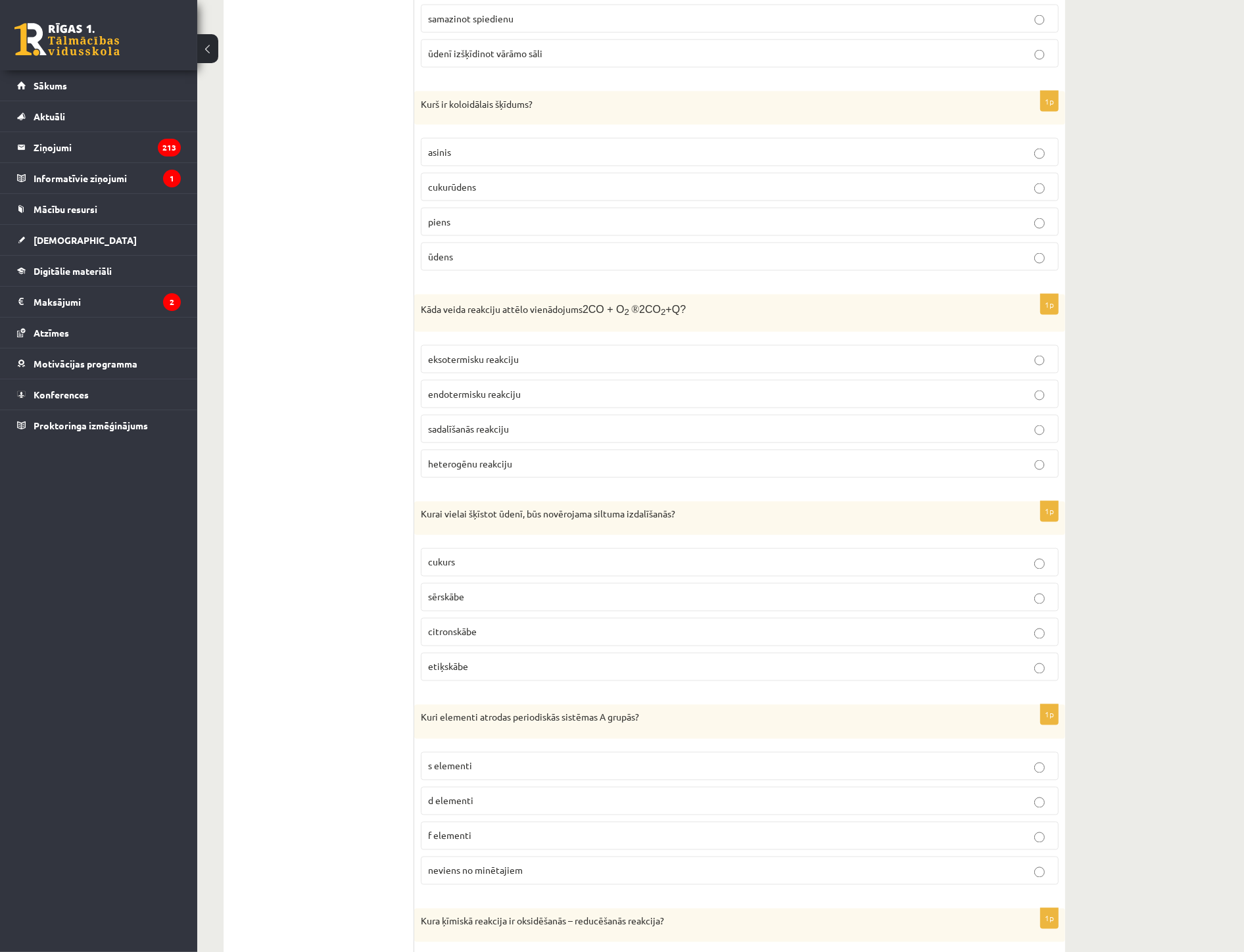
scroll to position [2338, 0]
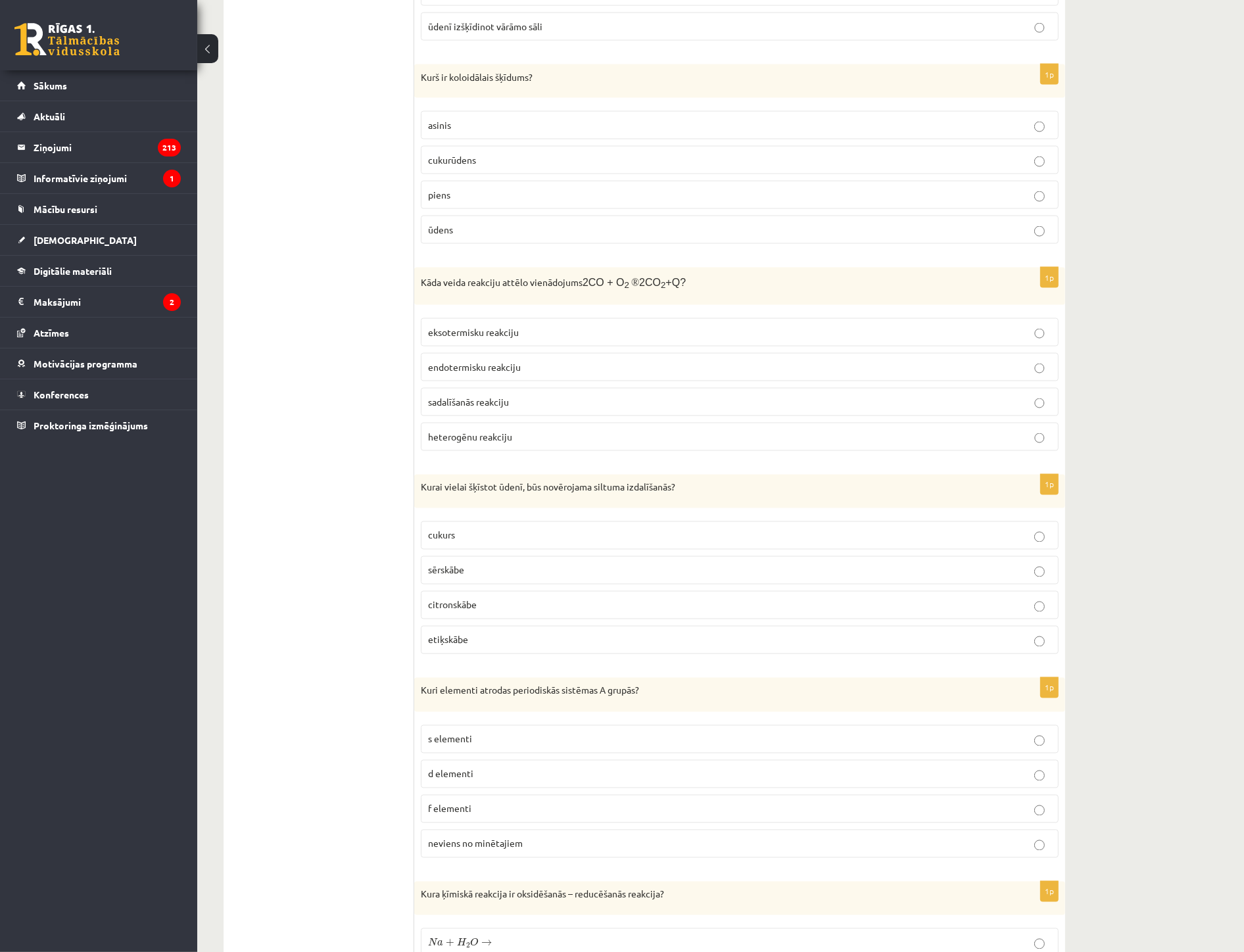
click at [498, 850] on span "neviens no minētajiem" at bounding box center [476, 844] width 95 height 12
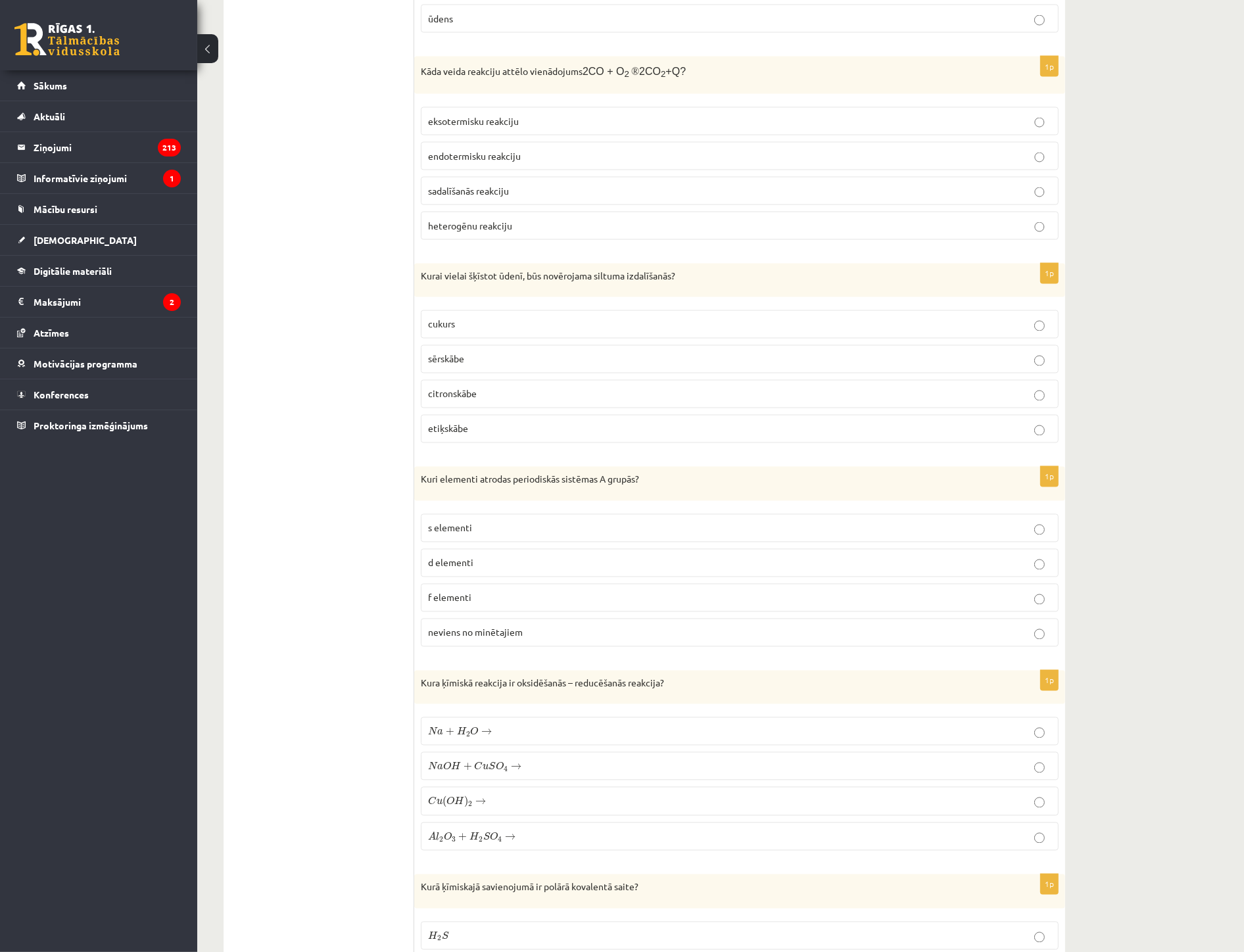
scroll to position [2631, 0]
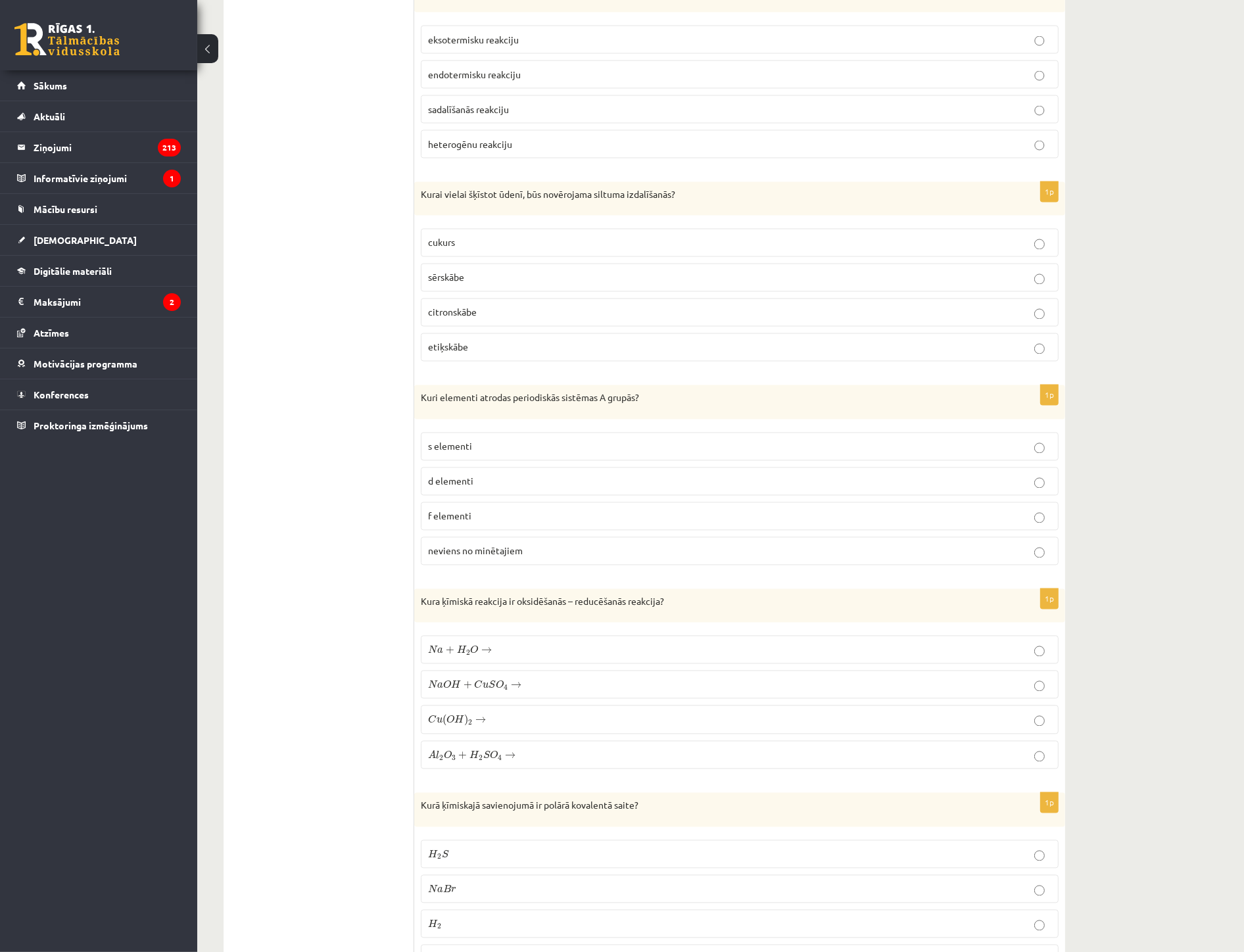
click at [512, 652] on p "N a + H 2 O → N a + H 2 O →" at bounding box center [740, 650] width 624 height 14
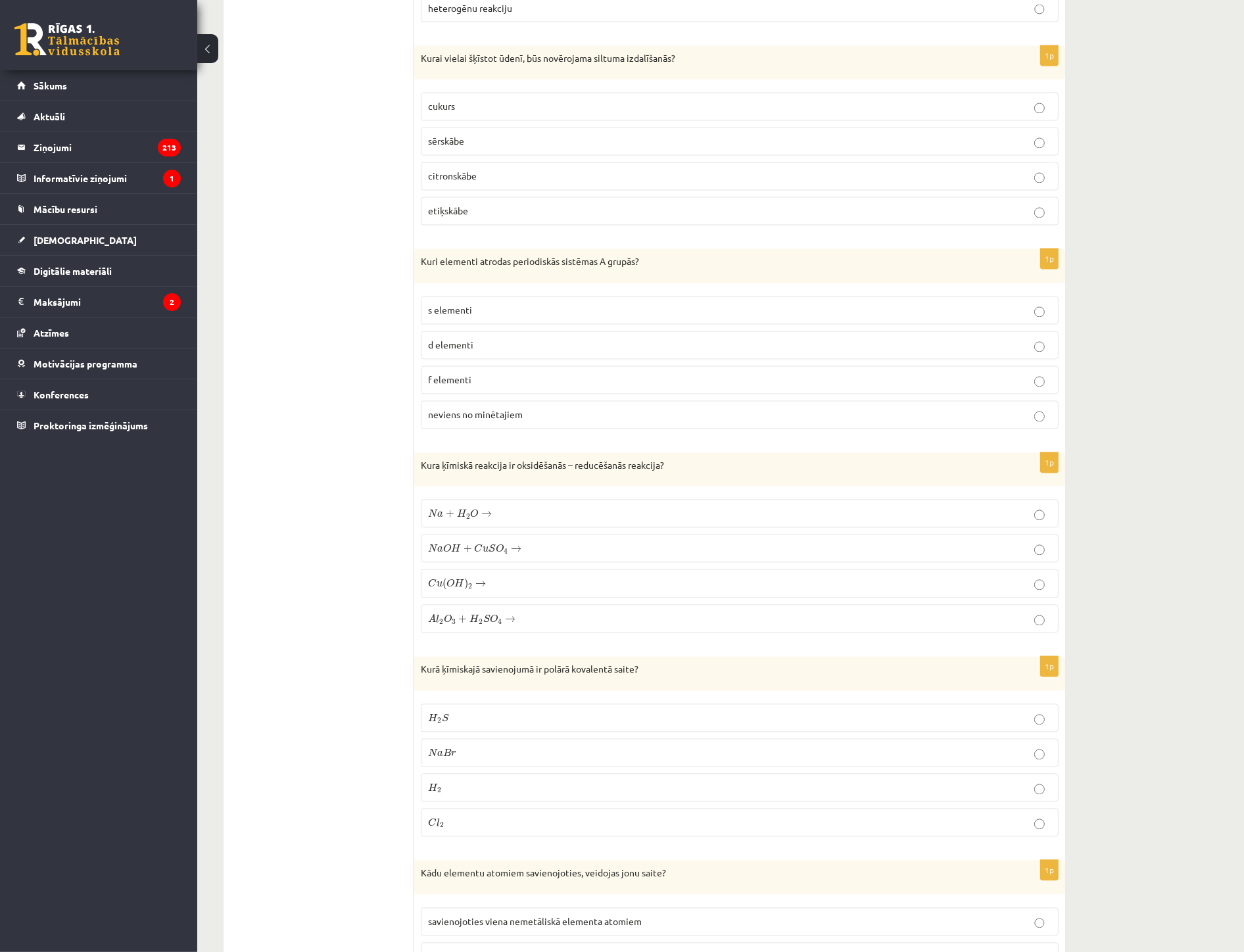
scroll to position [2850, 0]
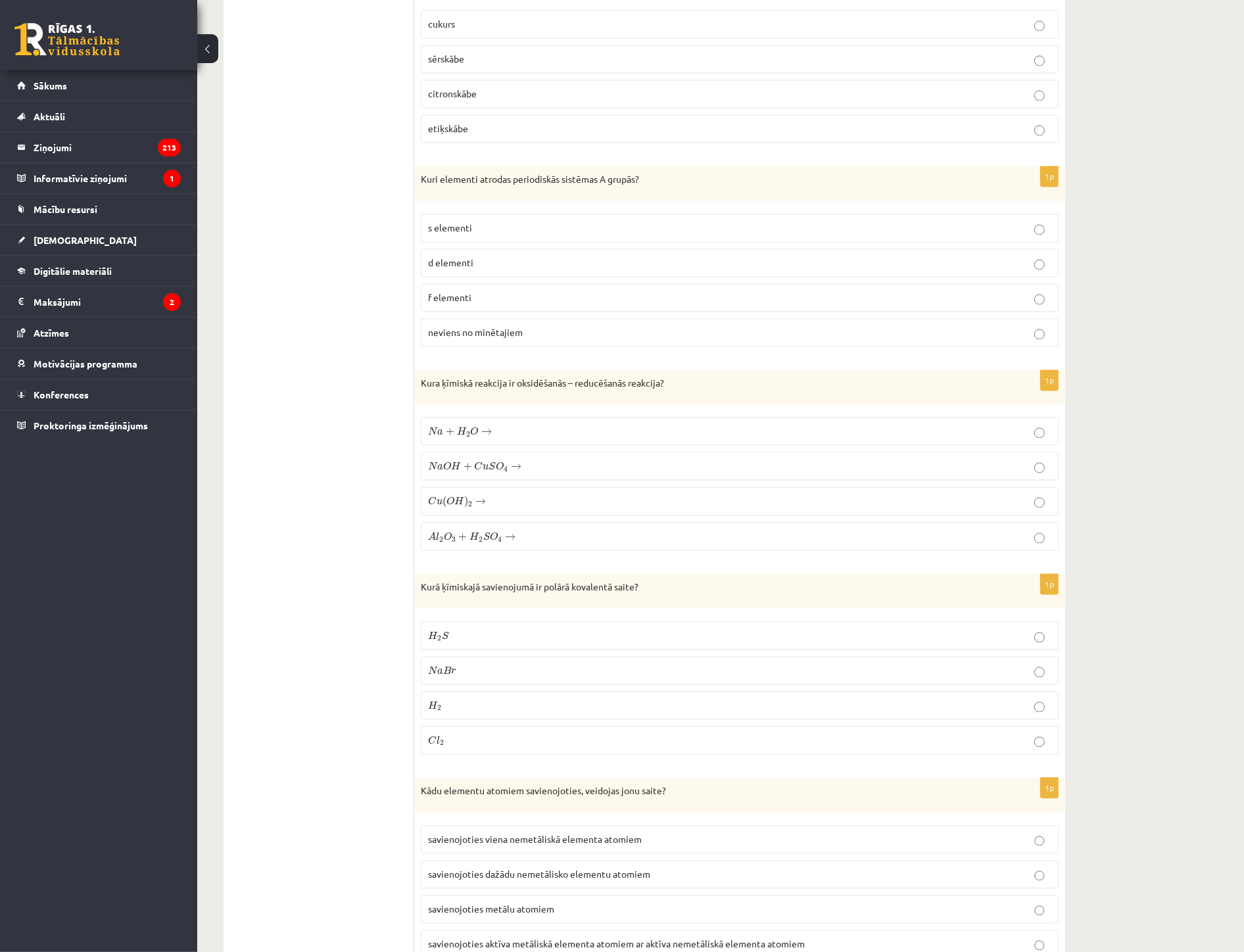
click at [454, 642] on p "H 2 S H 2 S" at bounding box center [740, 636] width 624 height 14
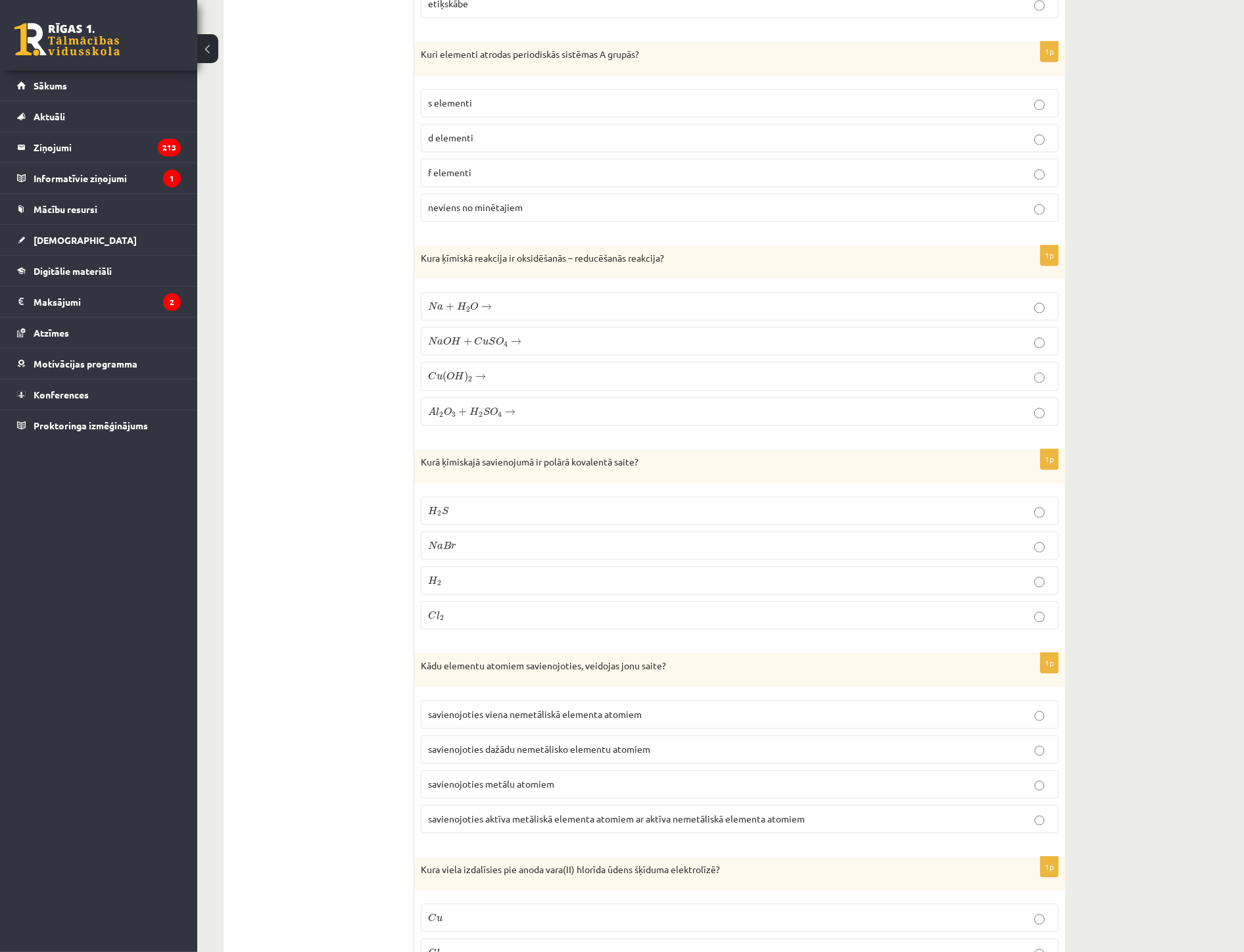
scroll to position [2996, 0]
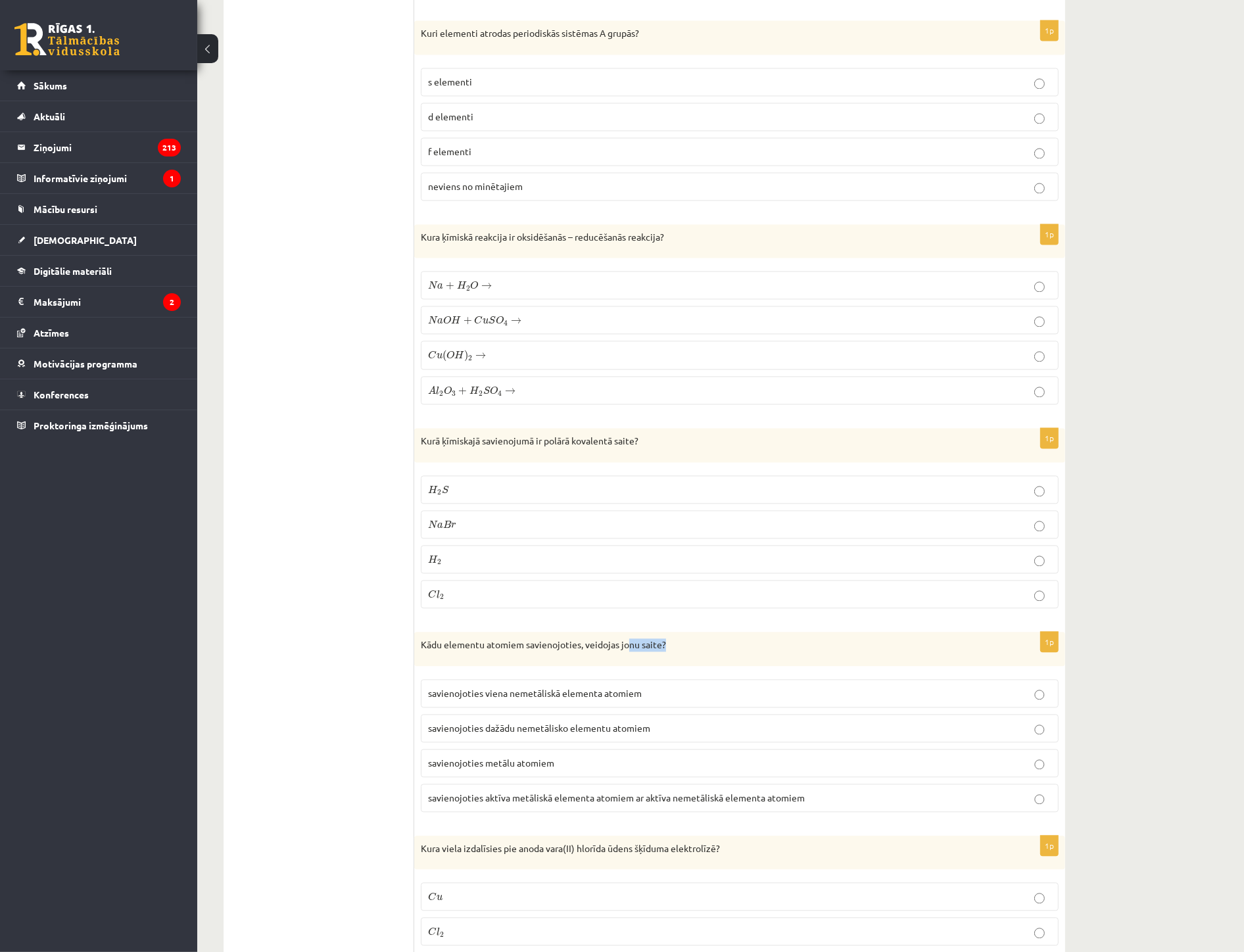
drag, startPoint x: 680, startPoint y: 652, endPoint x: 621, endPoint y: 659, distance: 59.4
click at [622, 659] on div "Kādu elementu atomiem savienojoties, veidojas jonu saite?" at bounding box center [740, 649] width 651 height 34
click at [520, 802] on span "savienojoties aktīva metāliskā elementa atomiem ar aktīva nemetāliskā elementa …" at bounding box center [616, 798] width 377 height 12
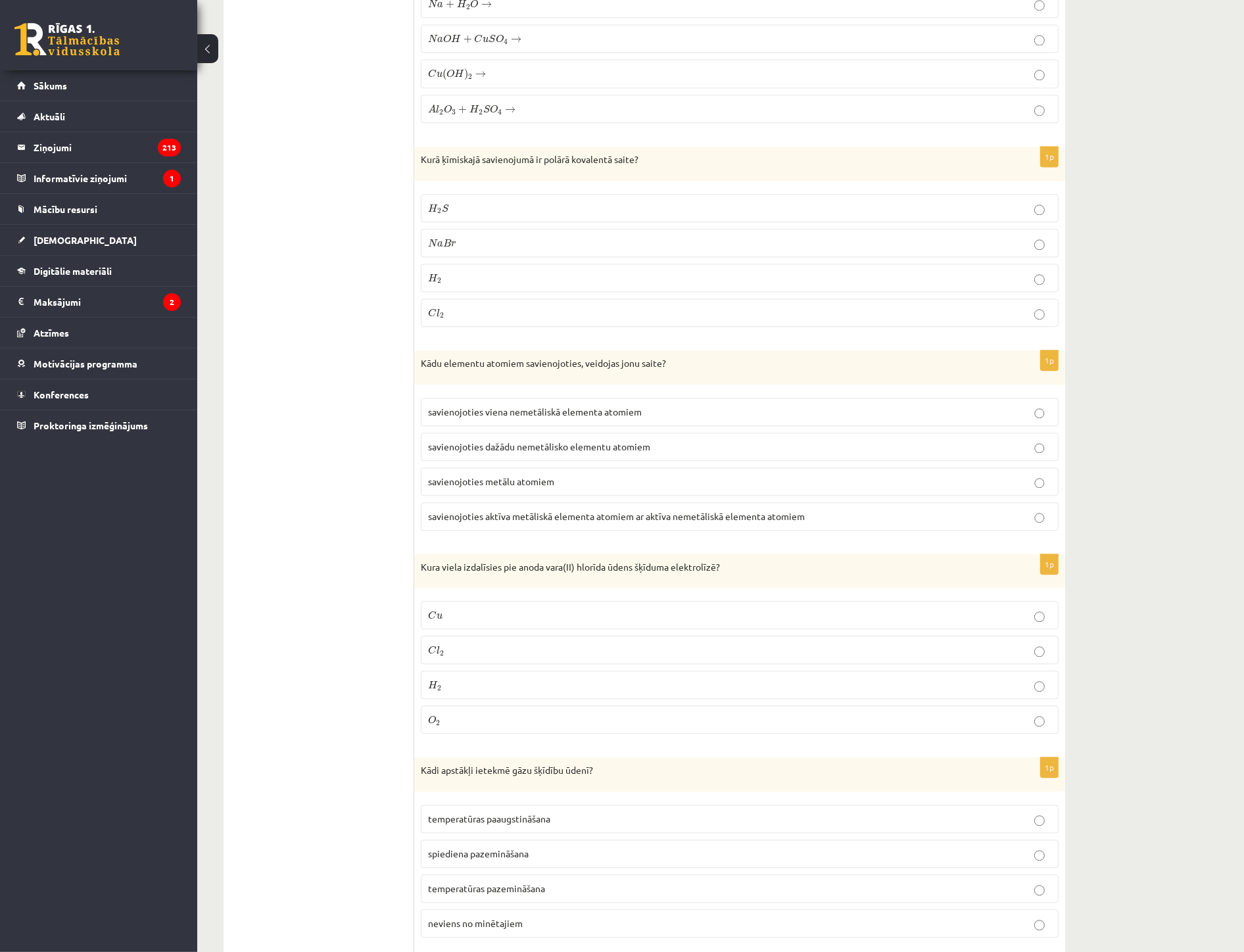
scroll to position [3288, 0]
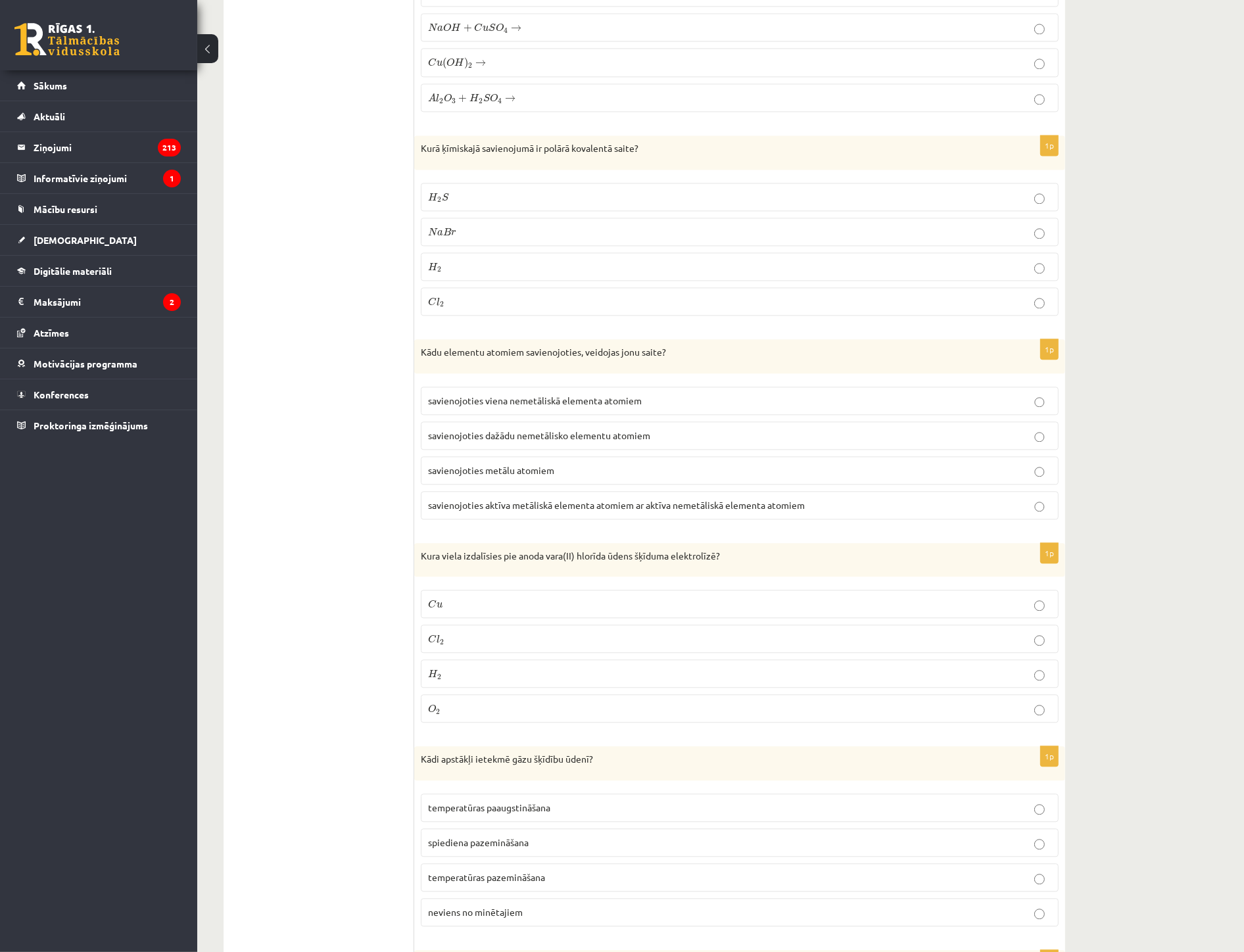
click at [460, 646] on p "C l 2 C l 2" at bounding box center [740, 639] width 624 height 14
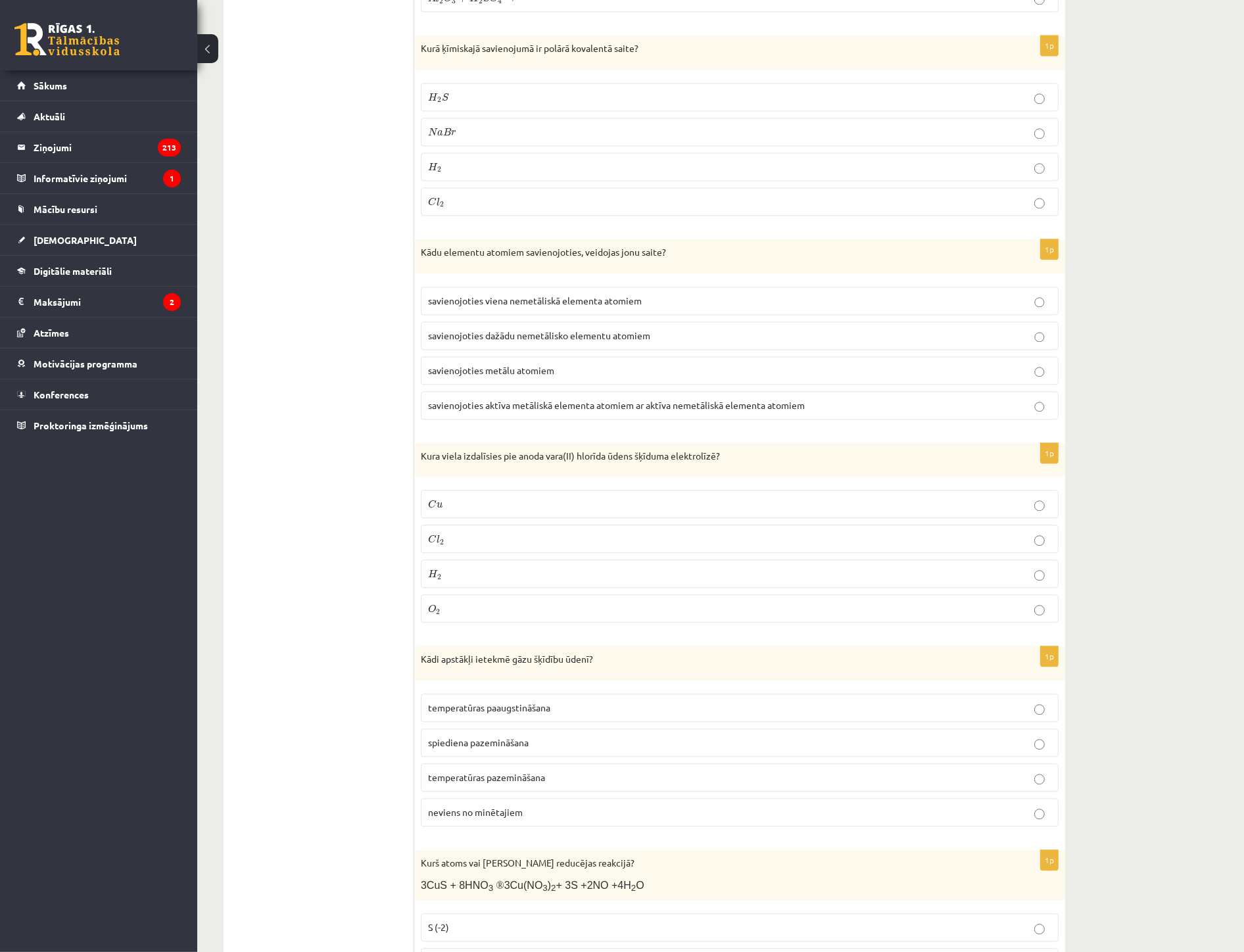
scroll to position [3434, 0]
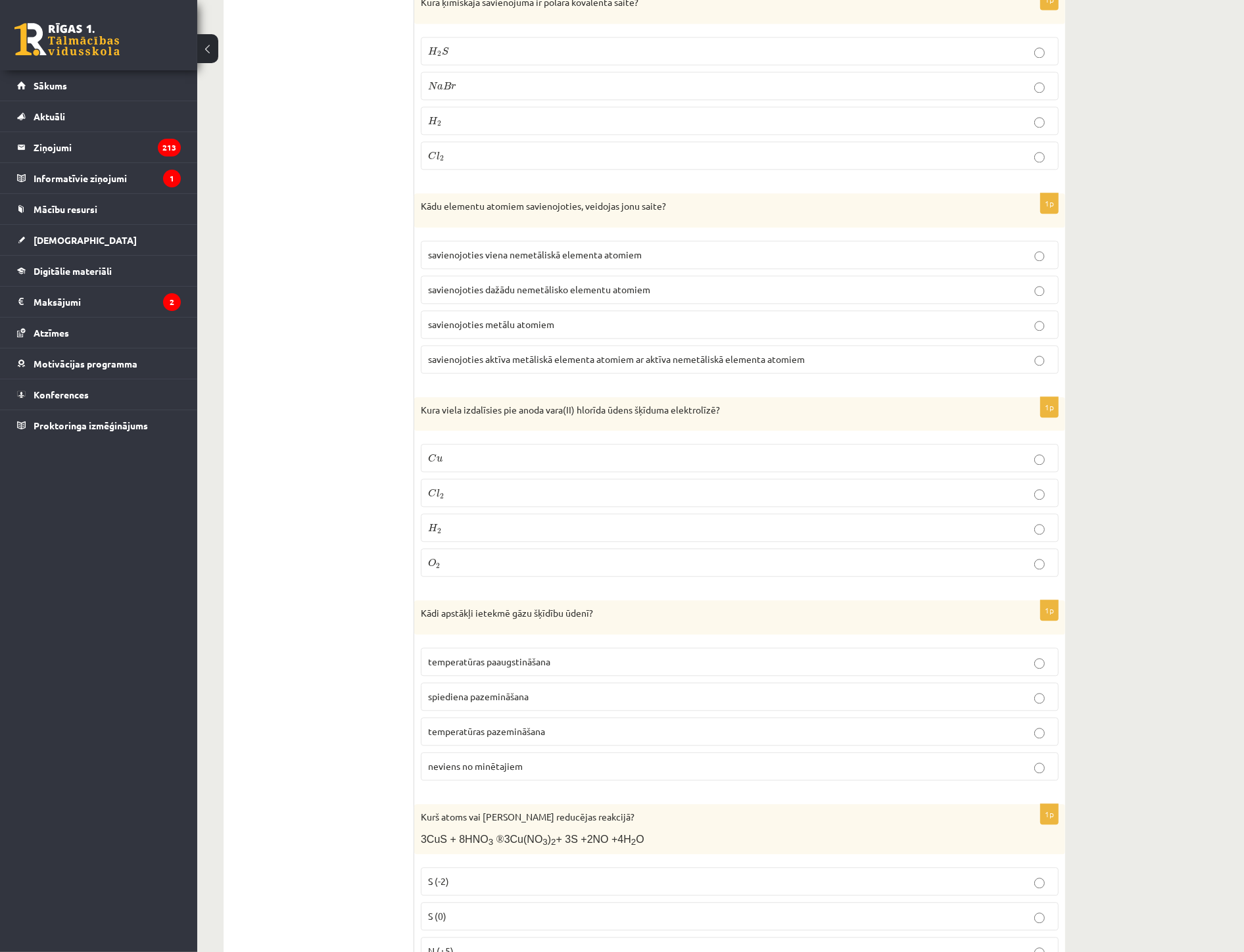
click at [548, 734] on p "temperatūras pazemināšana" at bounding box center [740, 731] width 624 height 14
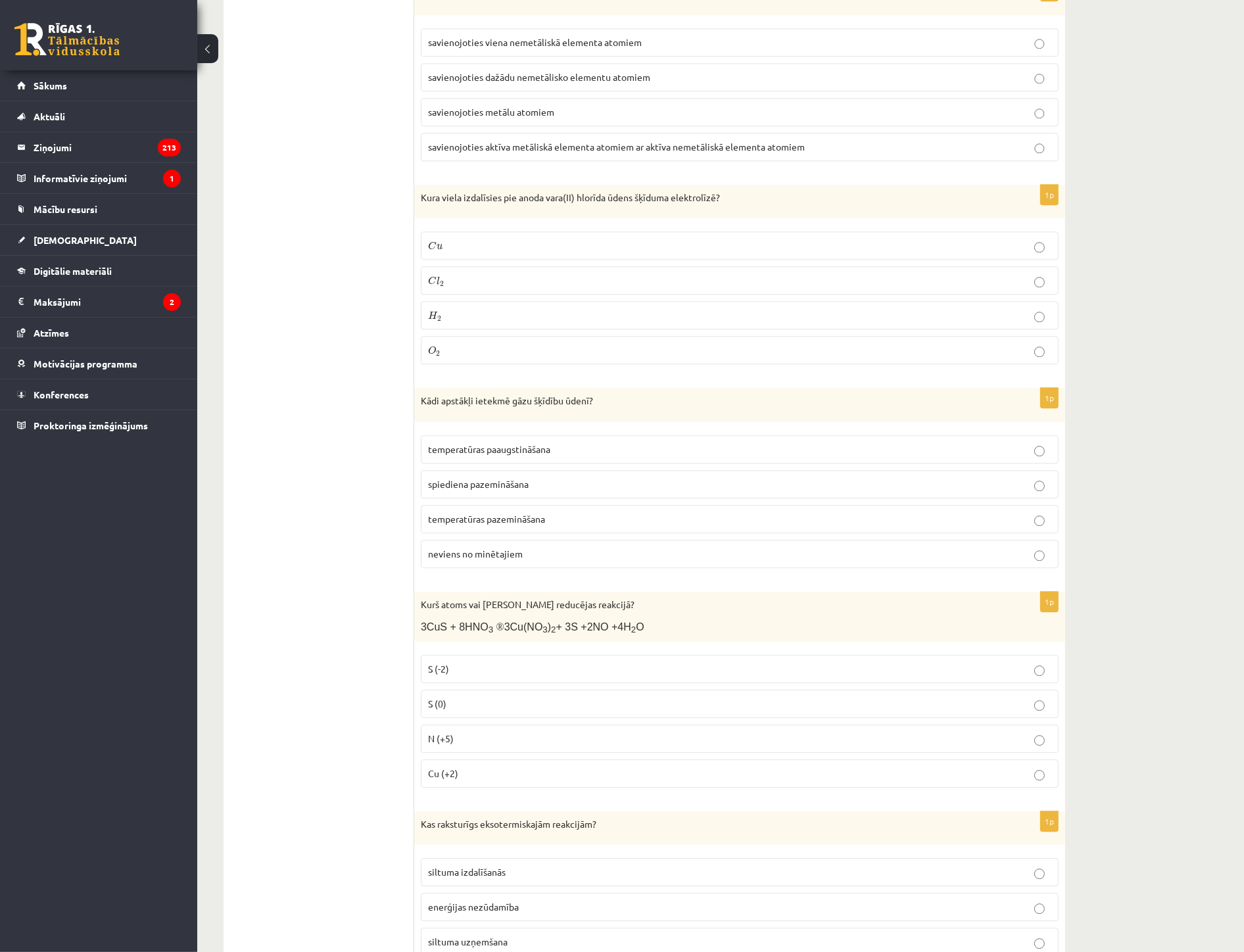
scroll to position [3653, 0]
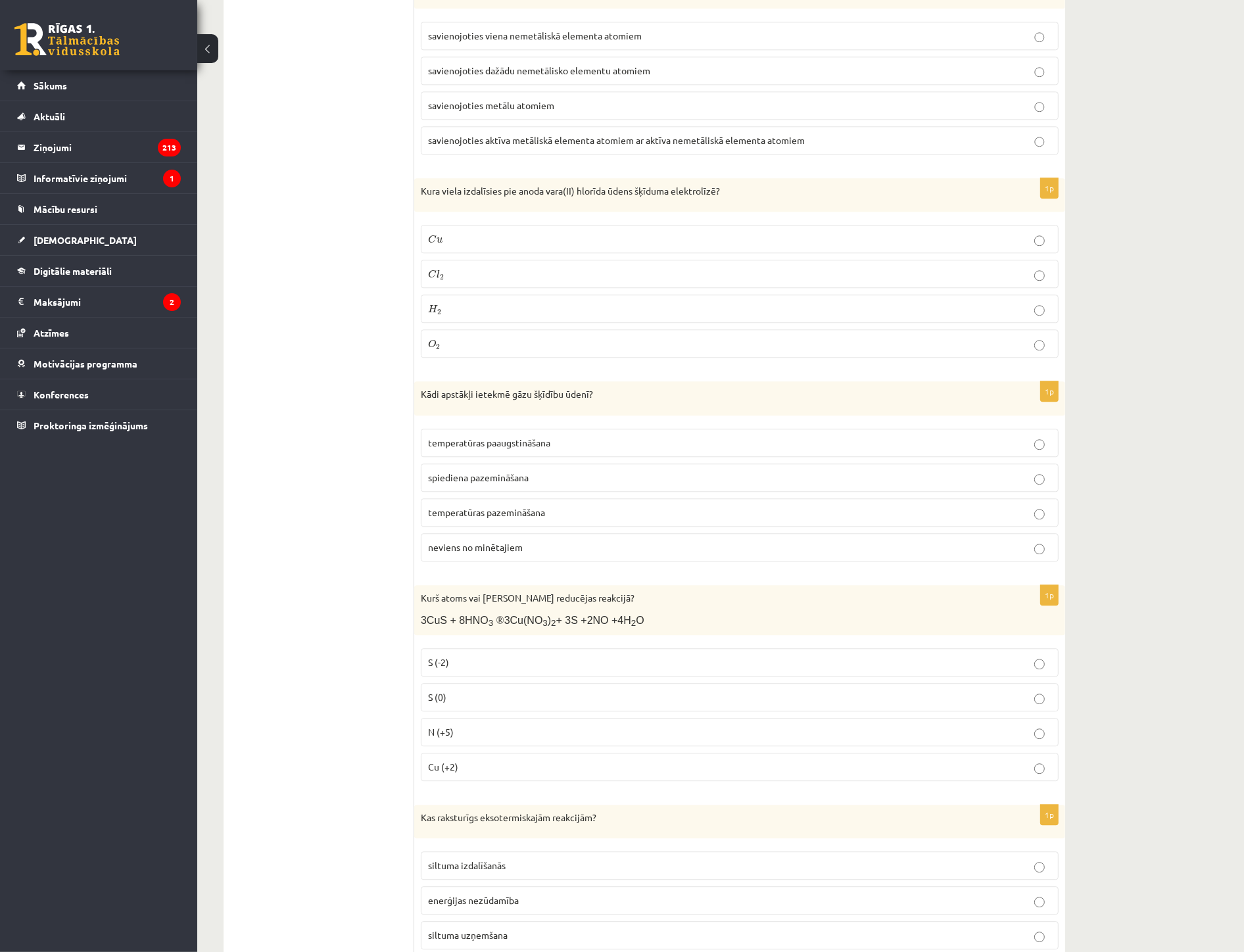
click at [474, 730] on p "N (+5)" at bounding box center [740, 732] width 624 height 14
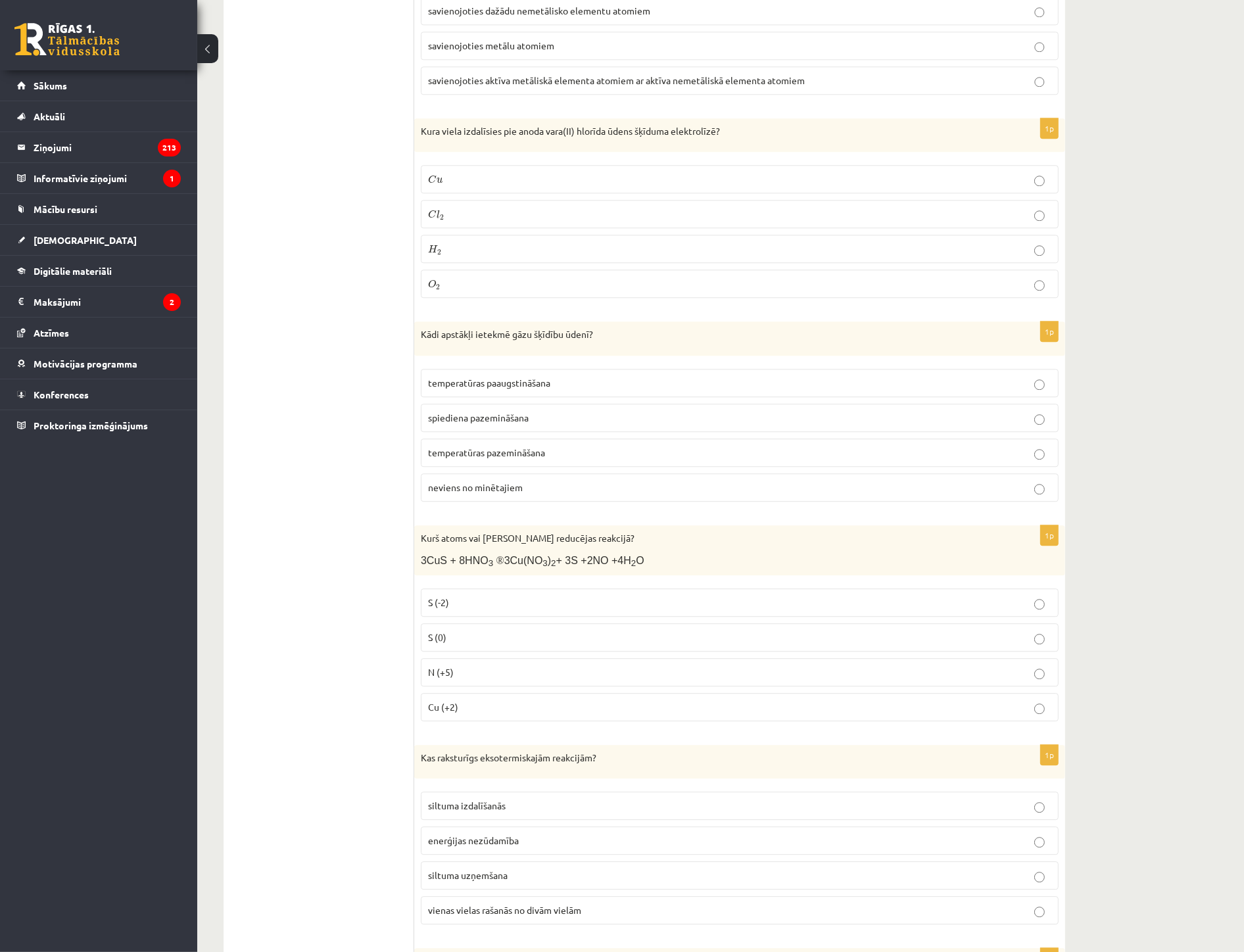
scroll to position [3800, 0]
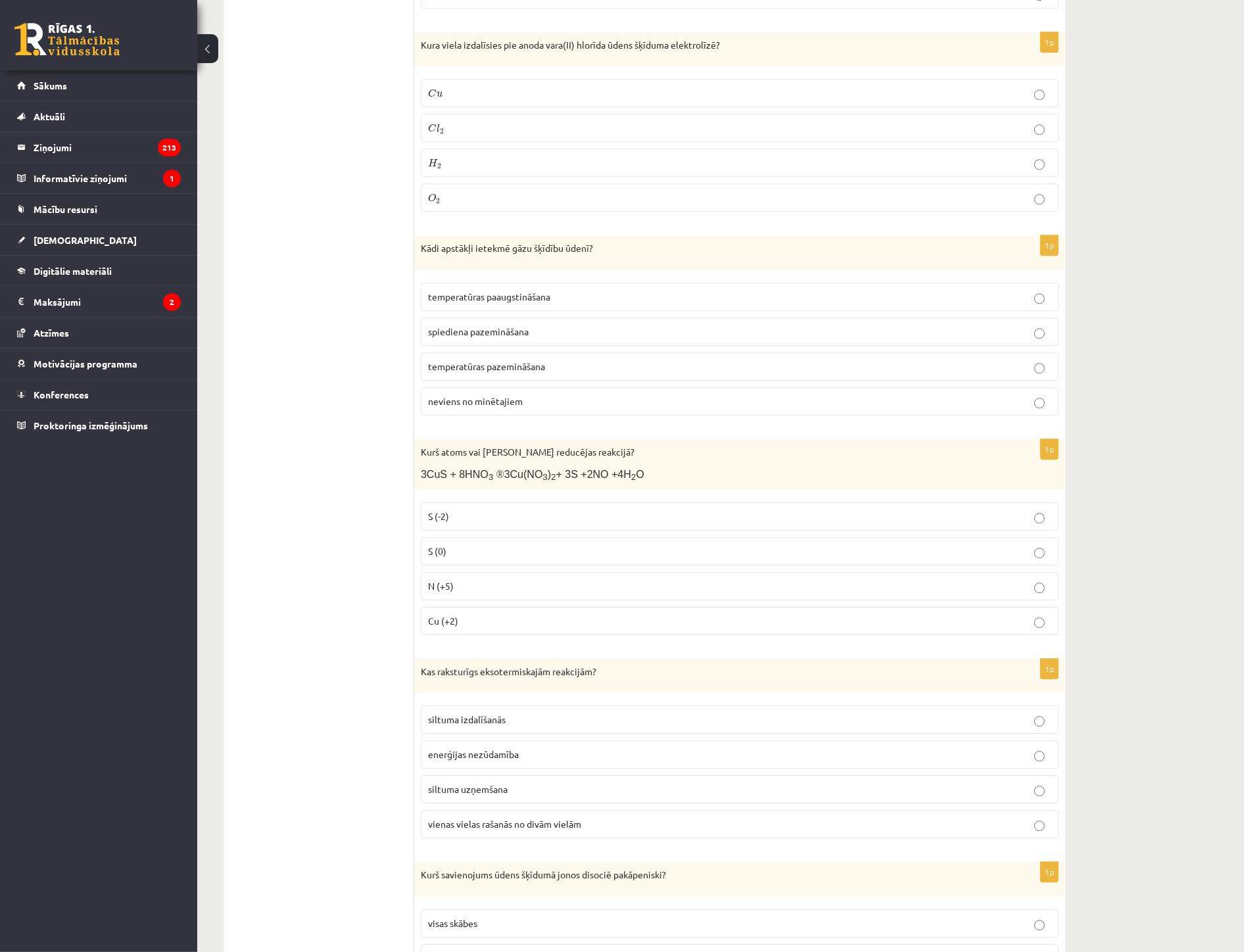
click at [483, 724] on span "siltuma izdalīšanās" at bounding box center [467, 719] width 78 height 12
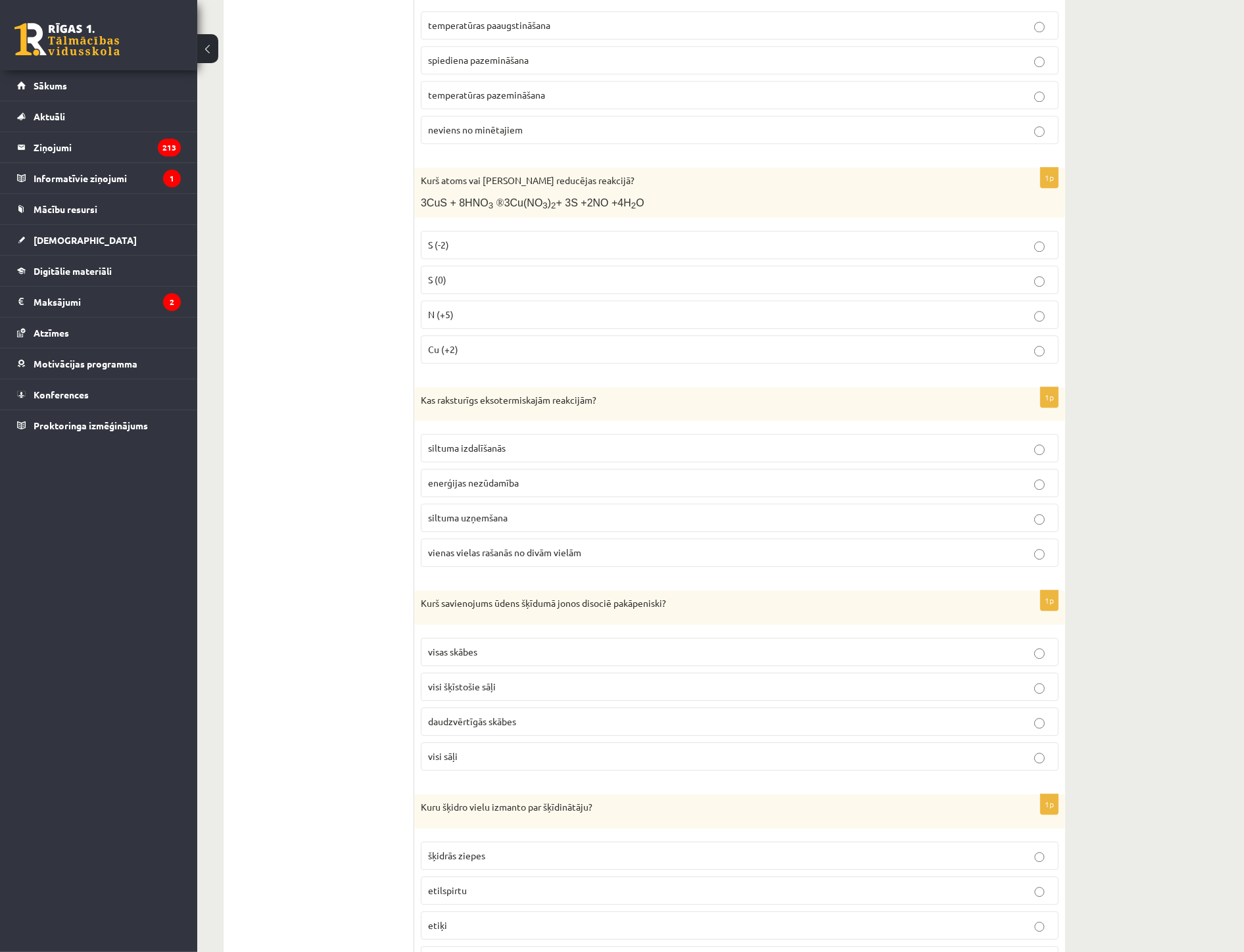
scroll to position [4092, 0]
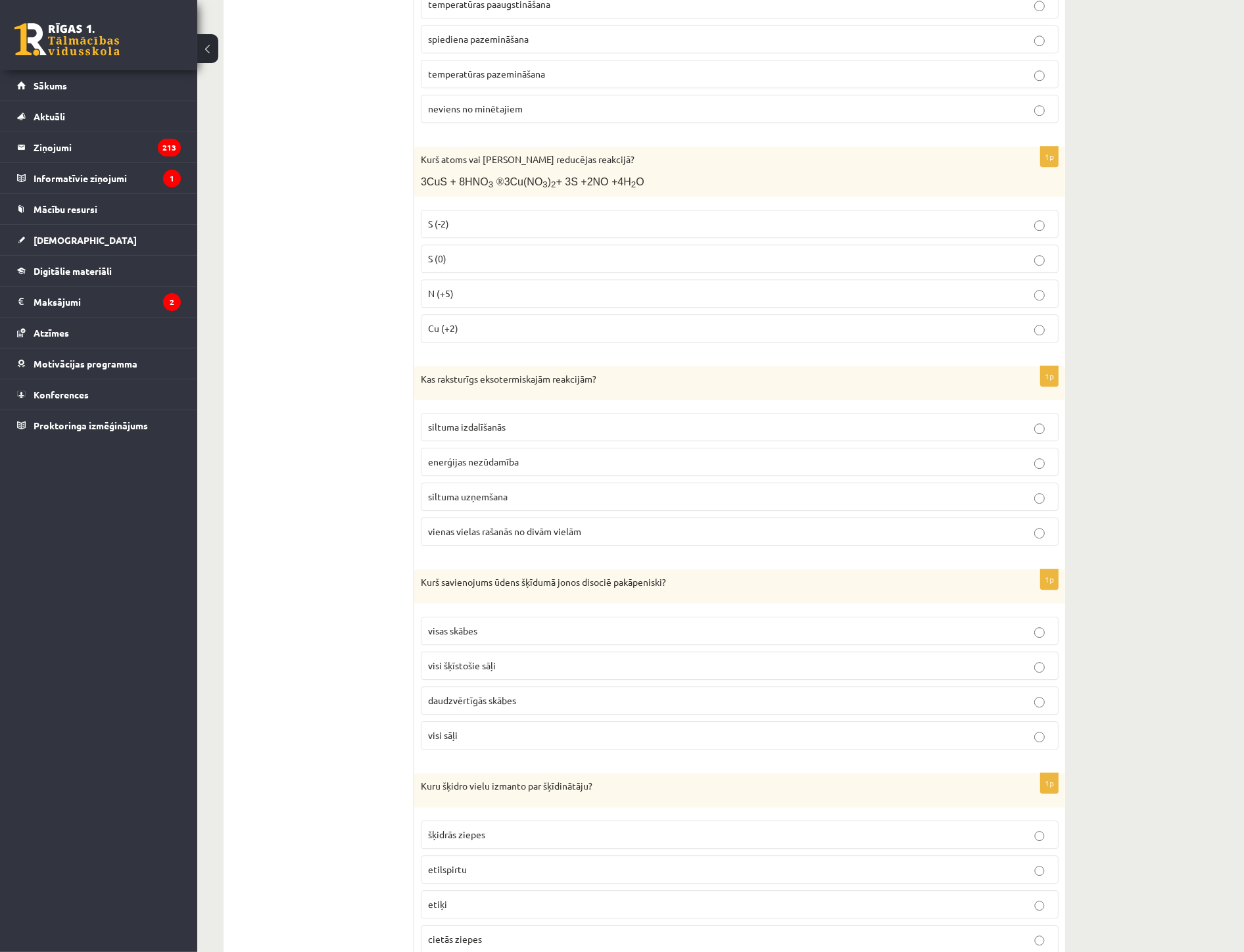
click at [522, 704] on p "daudzvērtīgās skābes" at bounding box center [740, 701] width 624 height 14
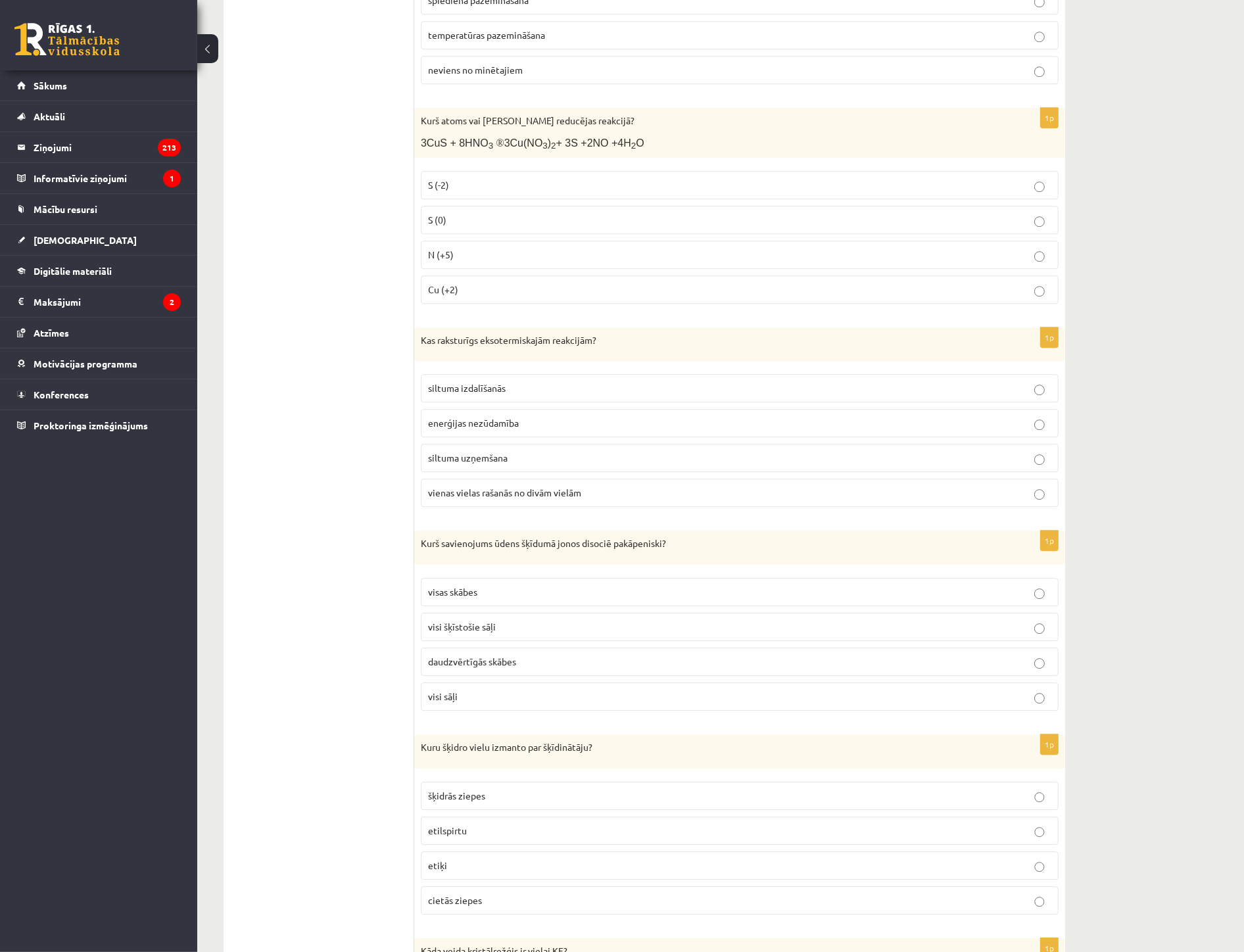
scroll to position [4311, 0]
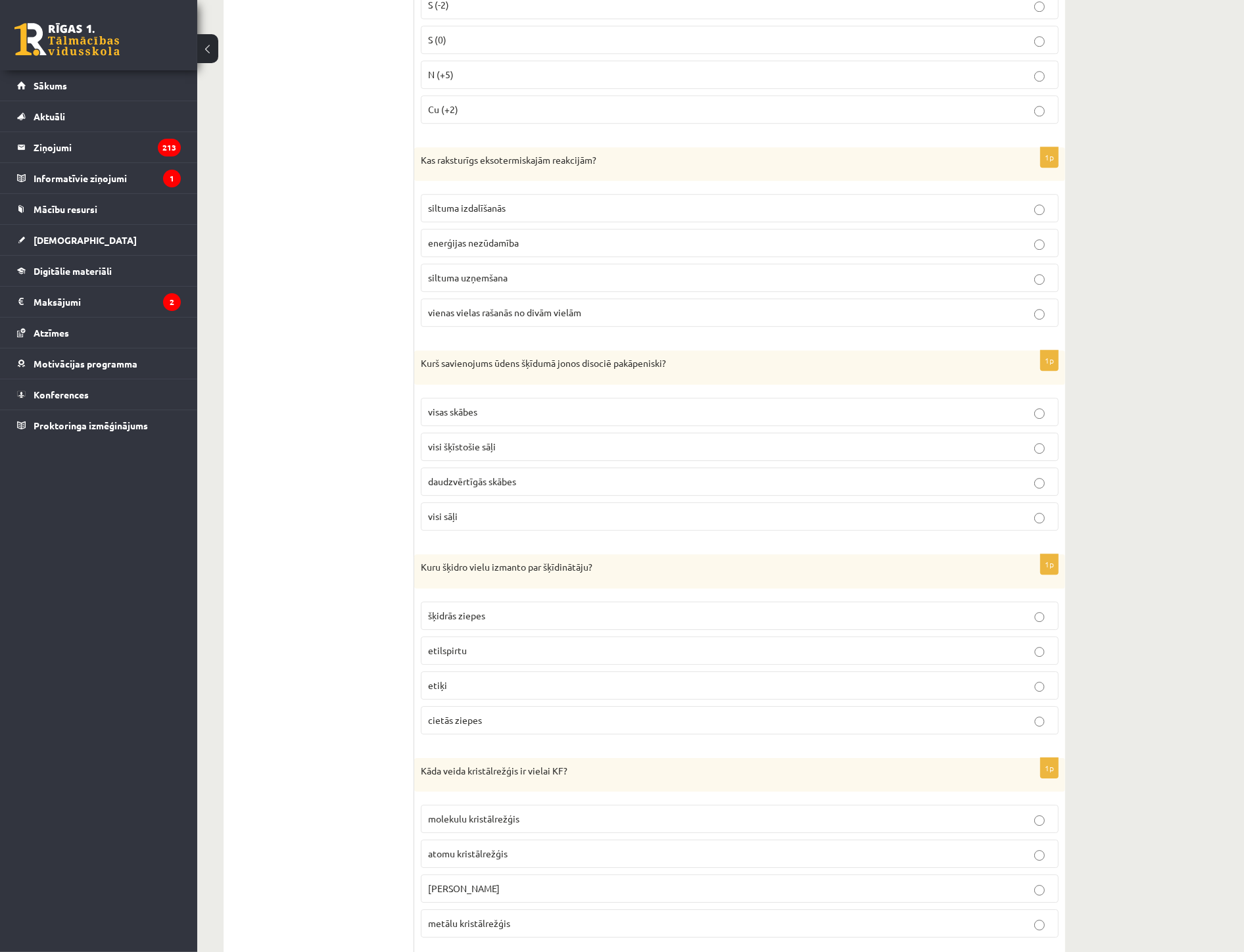
click at [454, 655] on span "etilspirtu" at bounding box center [448, 651] width 39 height 12
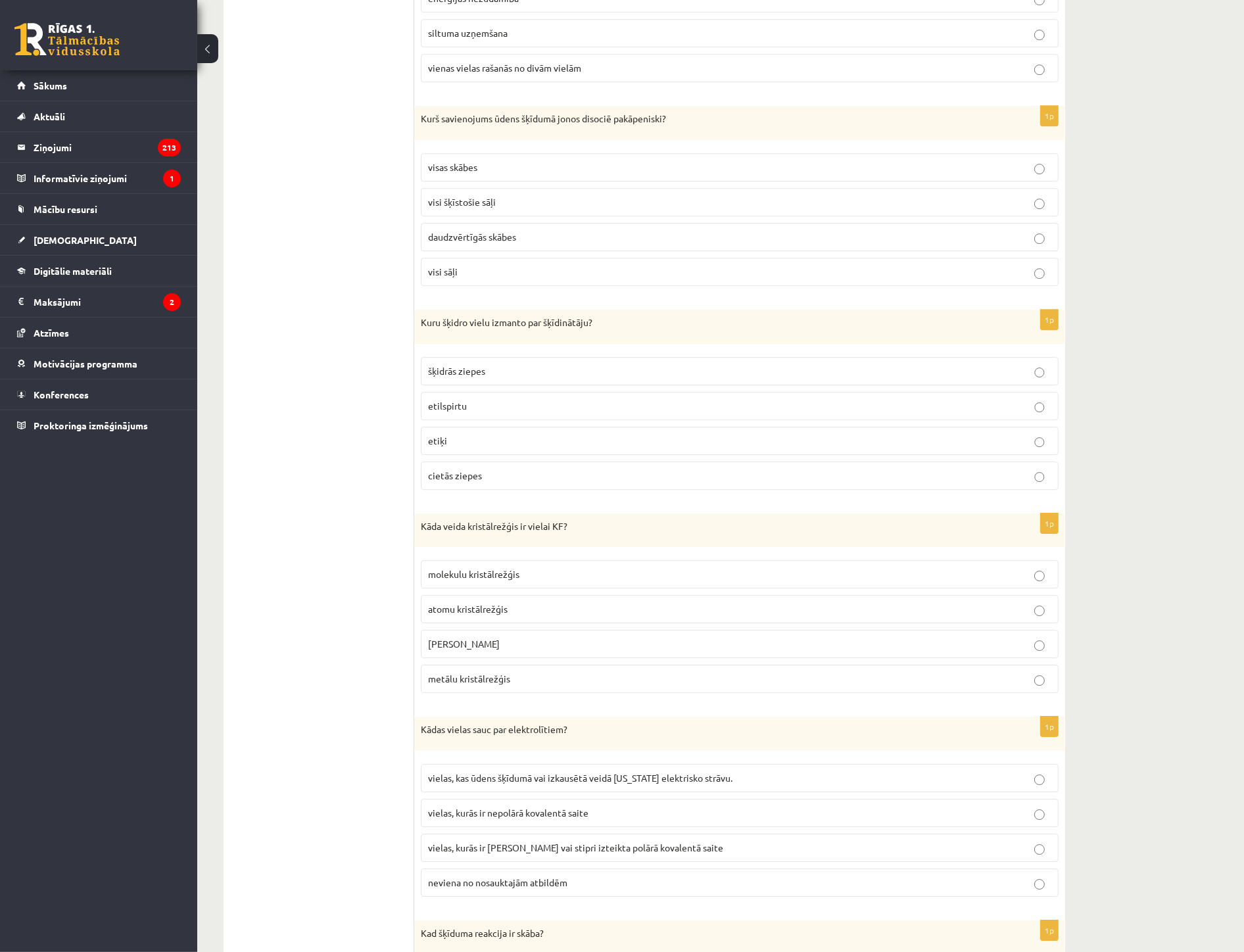
scroll to position [4677, 0]
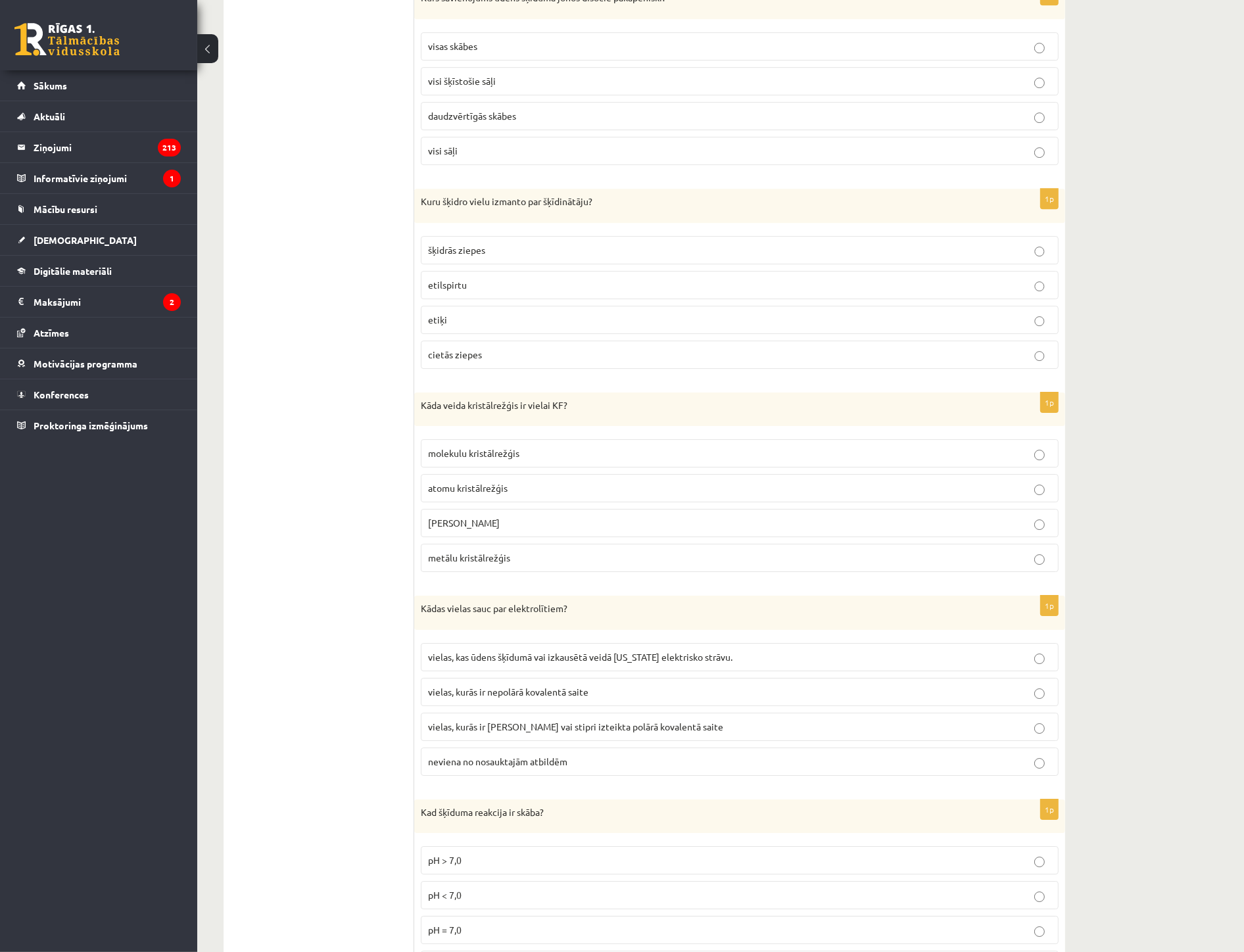
drag, startPoint x: 486, startPoint y: 534, endPoint x: 487, endPoint y: 542, distance: 8.1
click at [486, 529] on span "jonu kristālrežģis" at bounding box center [464, 523] width 72 height 12
click at [521, 734] on p "vielas, kurās ir jonu saite vai stipri izteikta polārā kovalentā saite" at bounding box center [740, 727] width 624 height 14
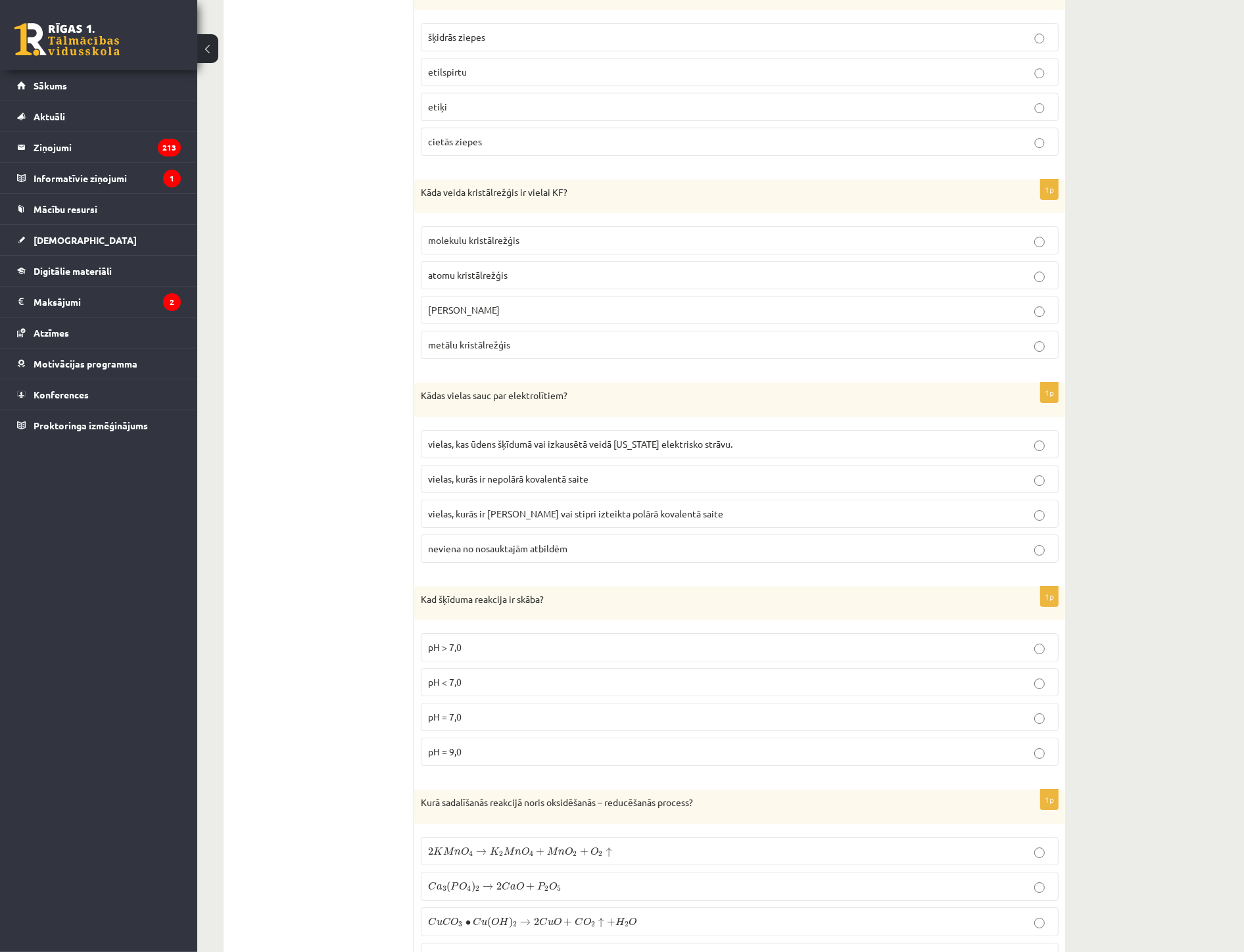
scroll to position [4895, 0]
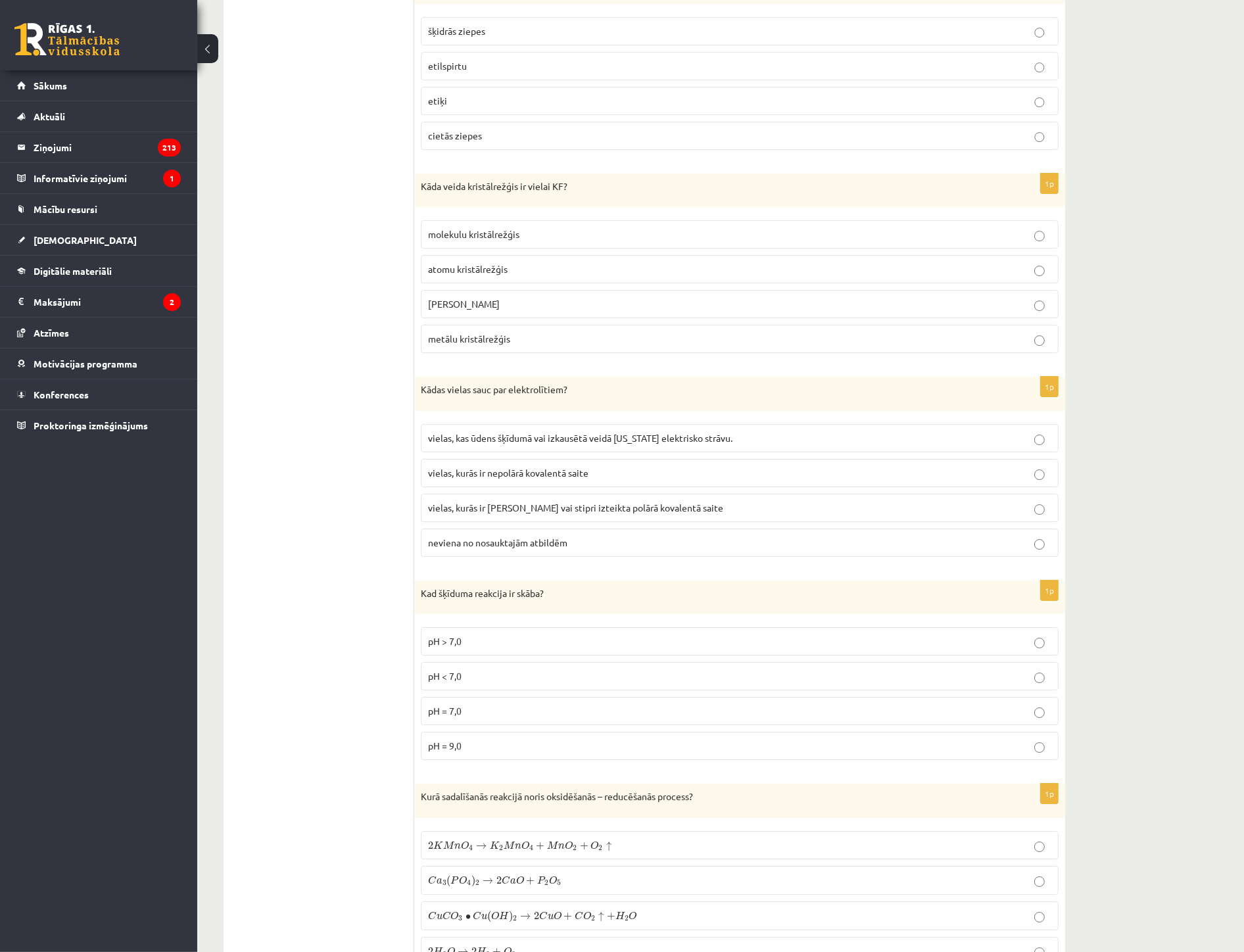
click at [449, 682] on span "pH < 7,0" at bounding box center [445, 676] width 34 height 12
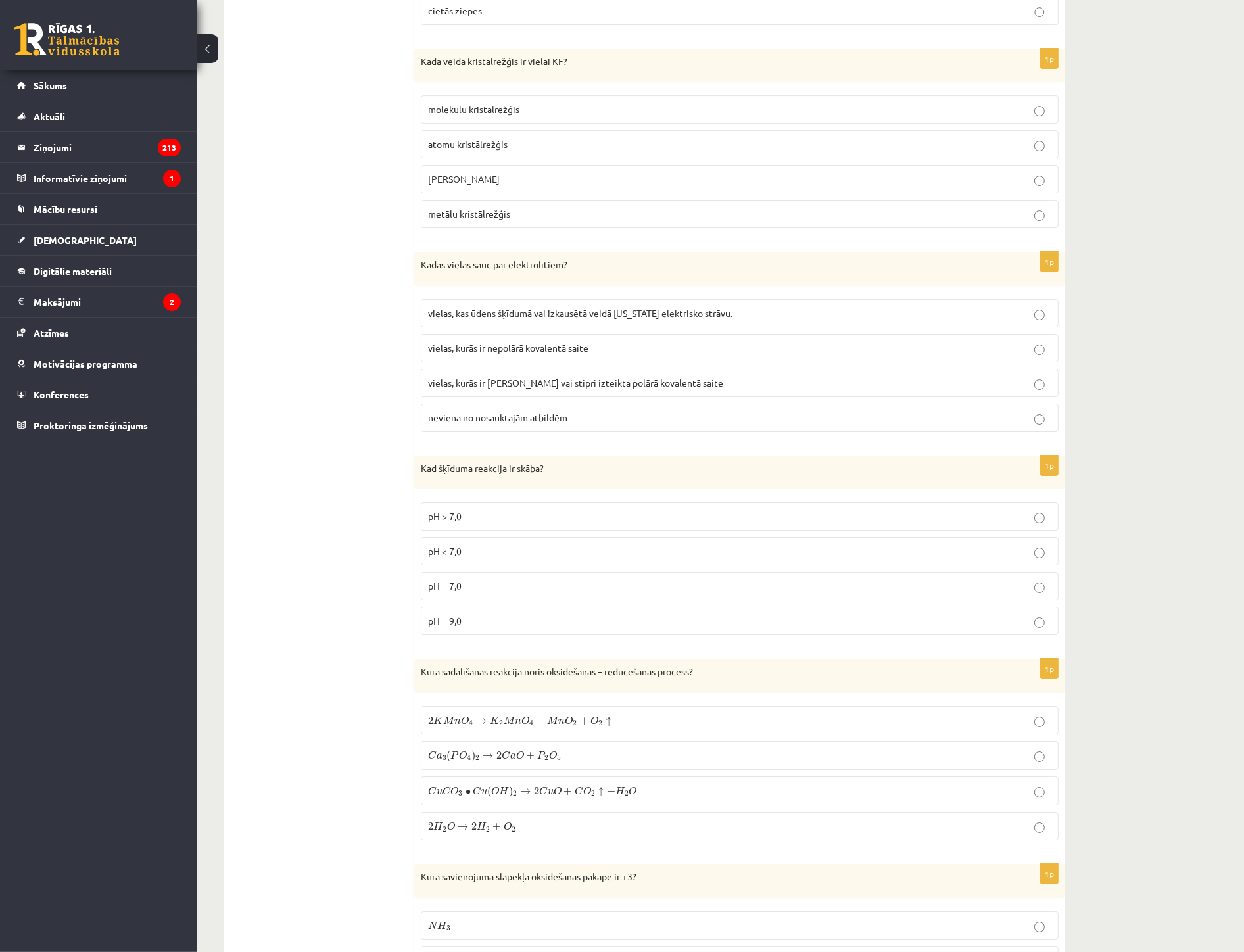
scroll to position [5042, 0]
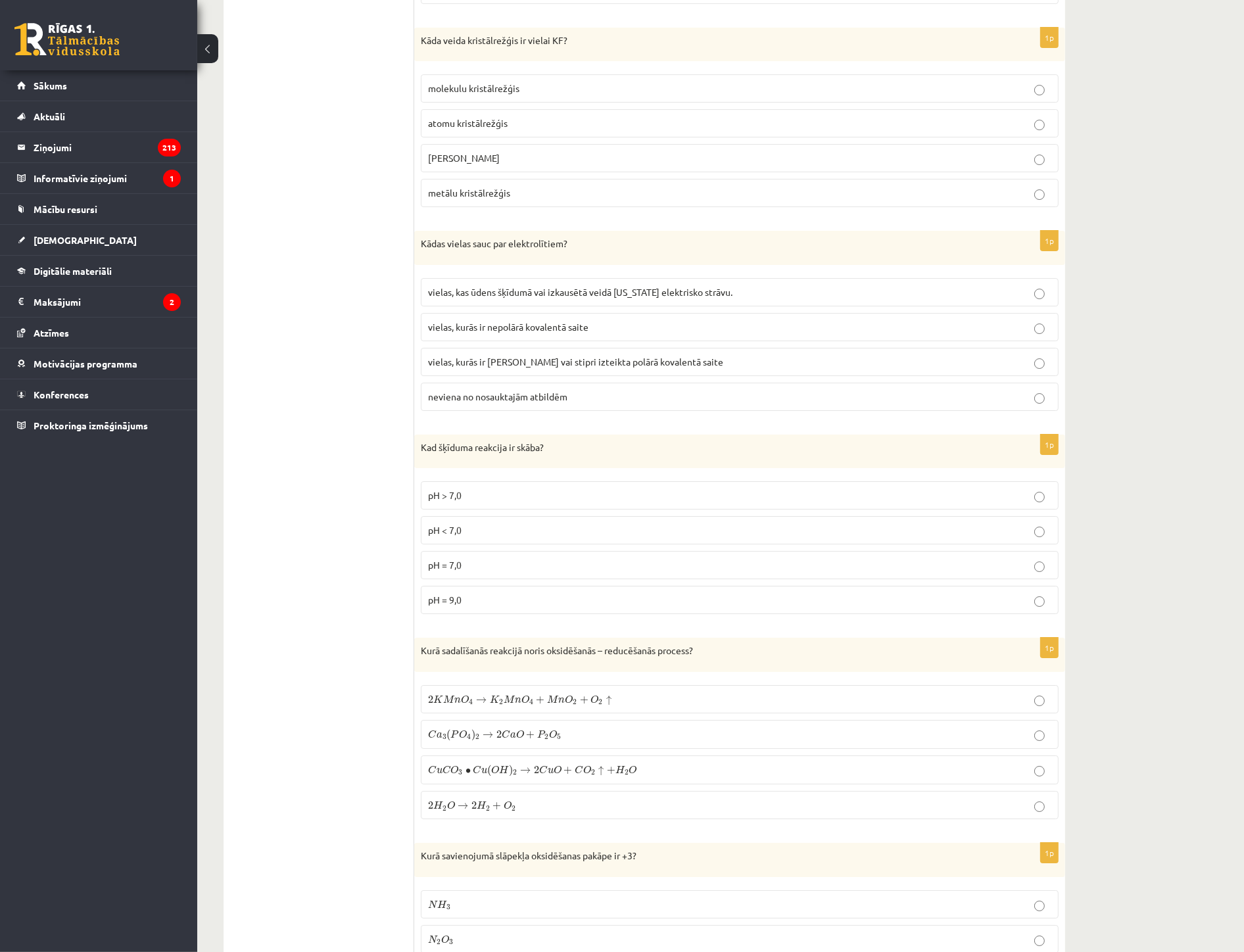
click at [461, 704] on span "O" at bounding box center [465, 699] width 8 height 8
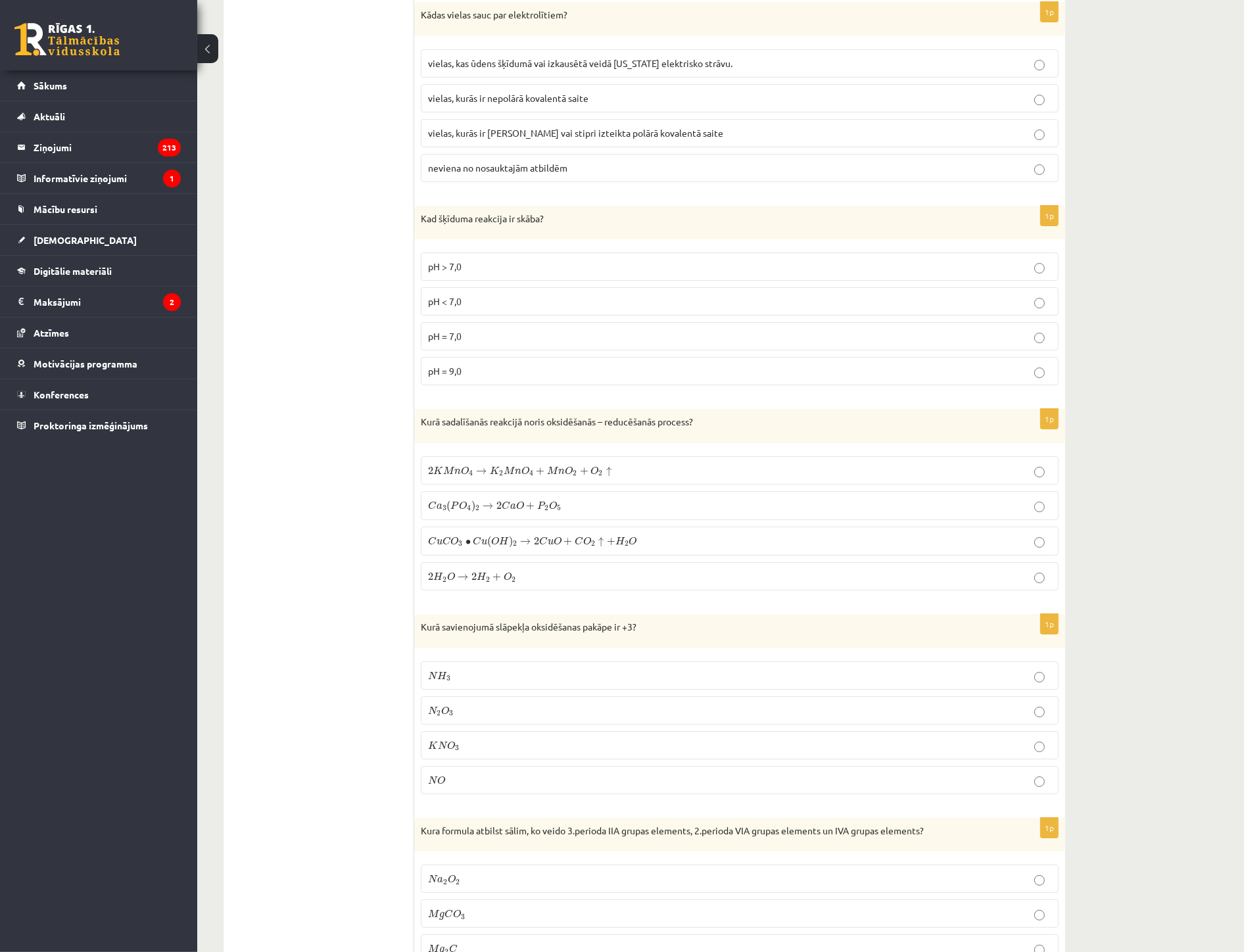
scroll to position [5335, 0]
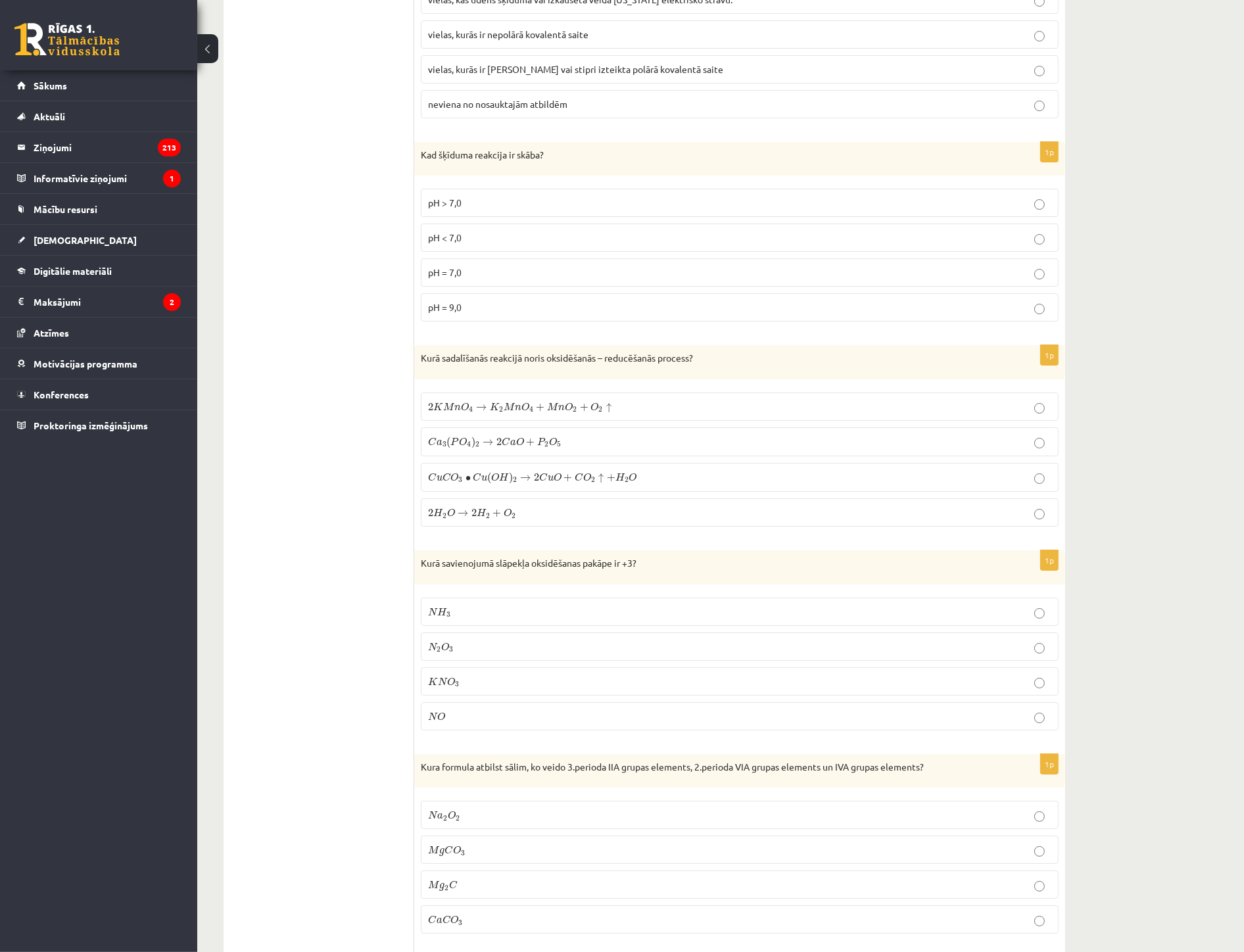
click at [452, 649] on p "N 2 O 3 N 2 O 3" at bounding box center [740, 647] width 624 height 14
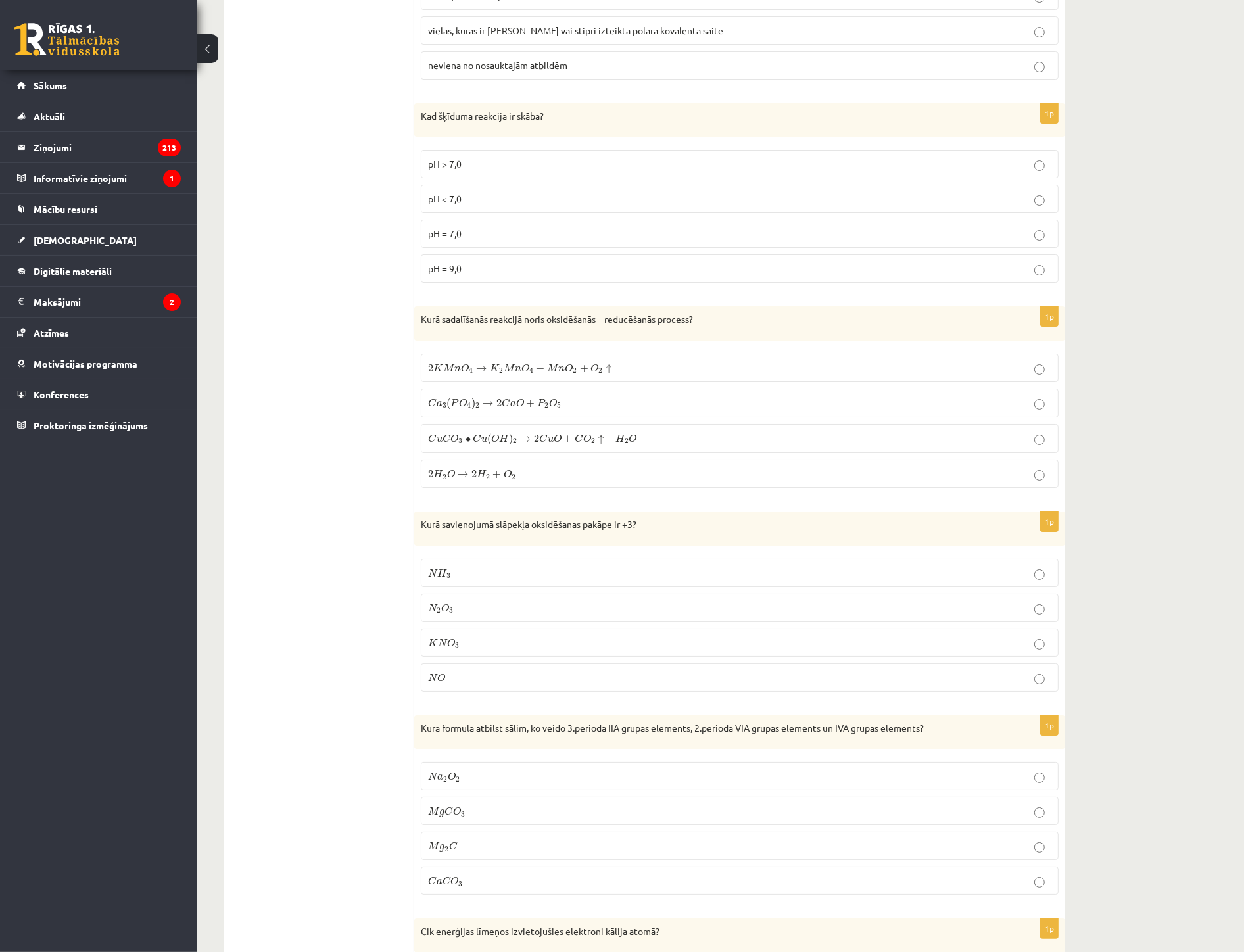
scroll to position [5480, 0]
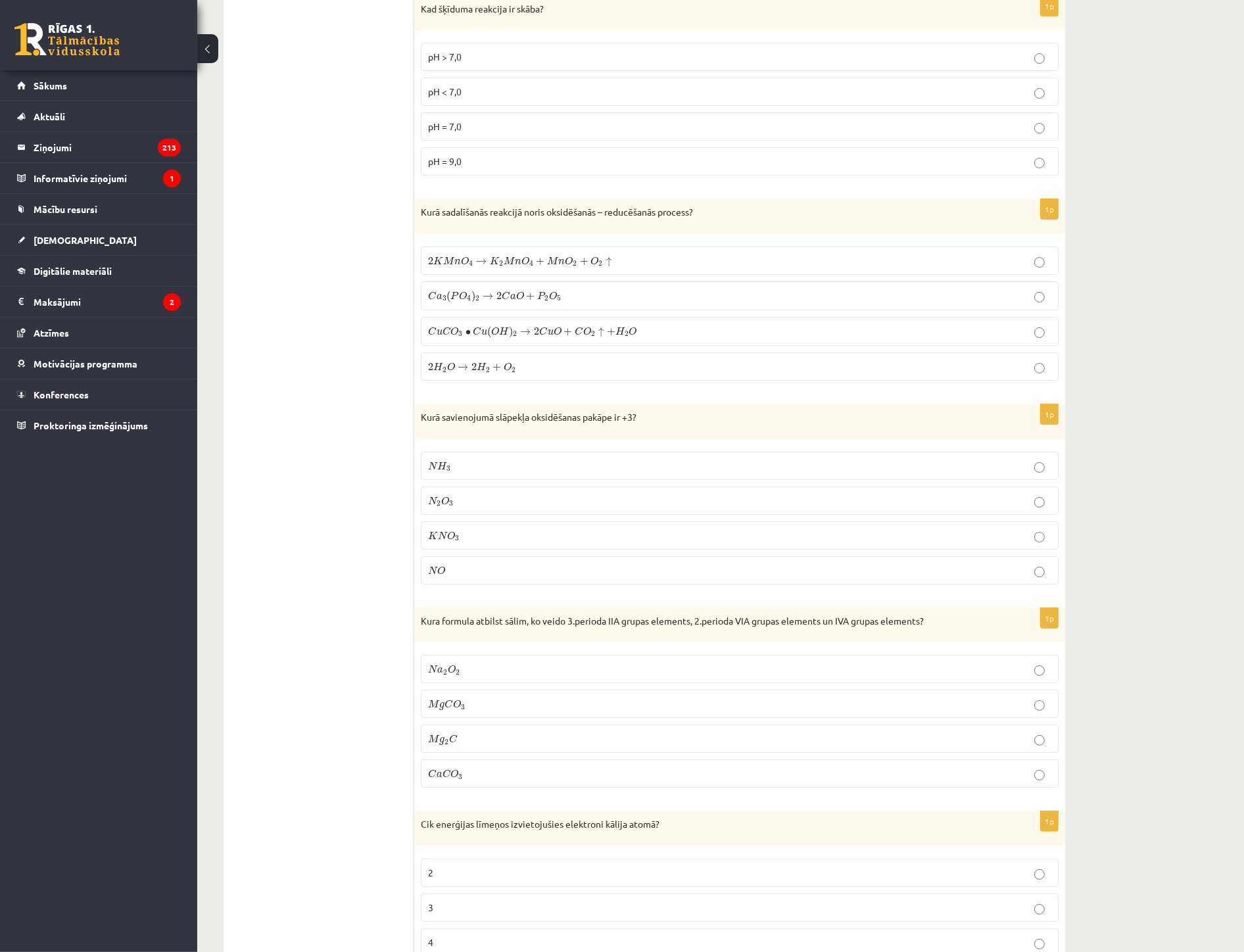
click at [498, 710] on p "M g C O 3 M g C O 3" at bounding box center [740, 704] width 624 height 14
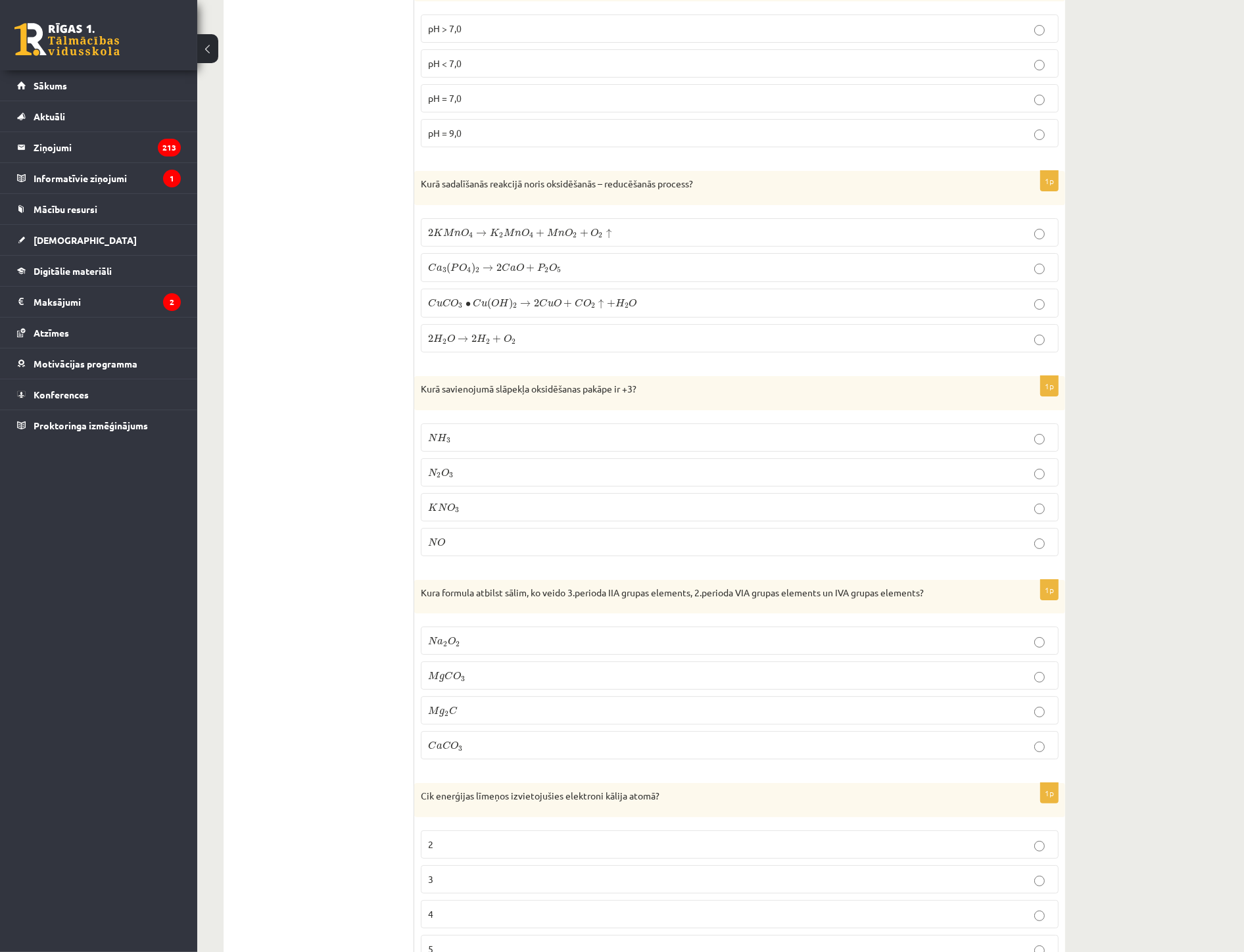
scroll to position [5580, 0]
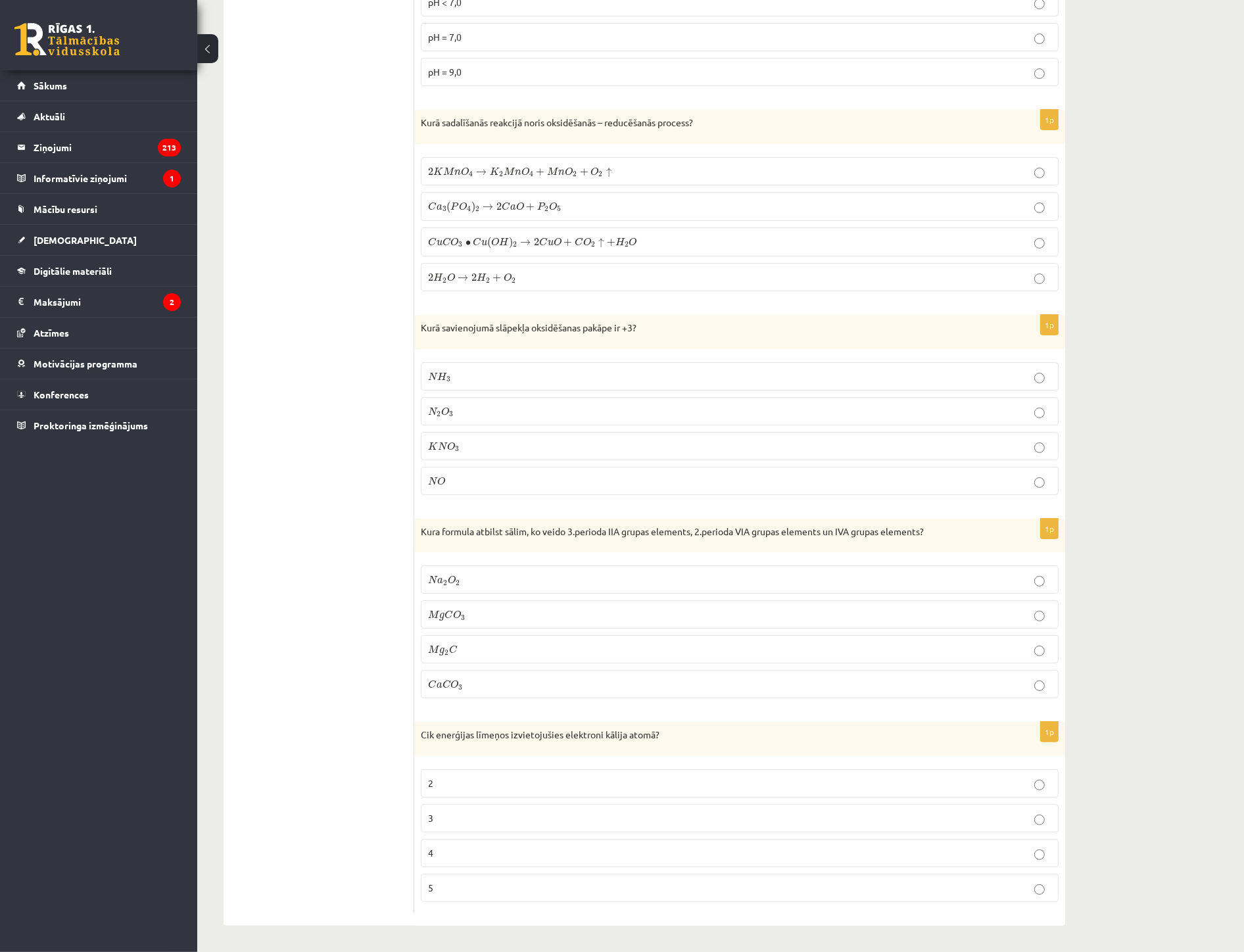
click at [462, 856] on p "4" at bounding box center [740, 853] width 624 height 14
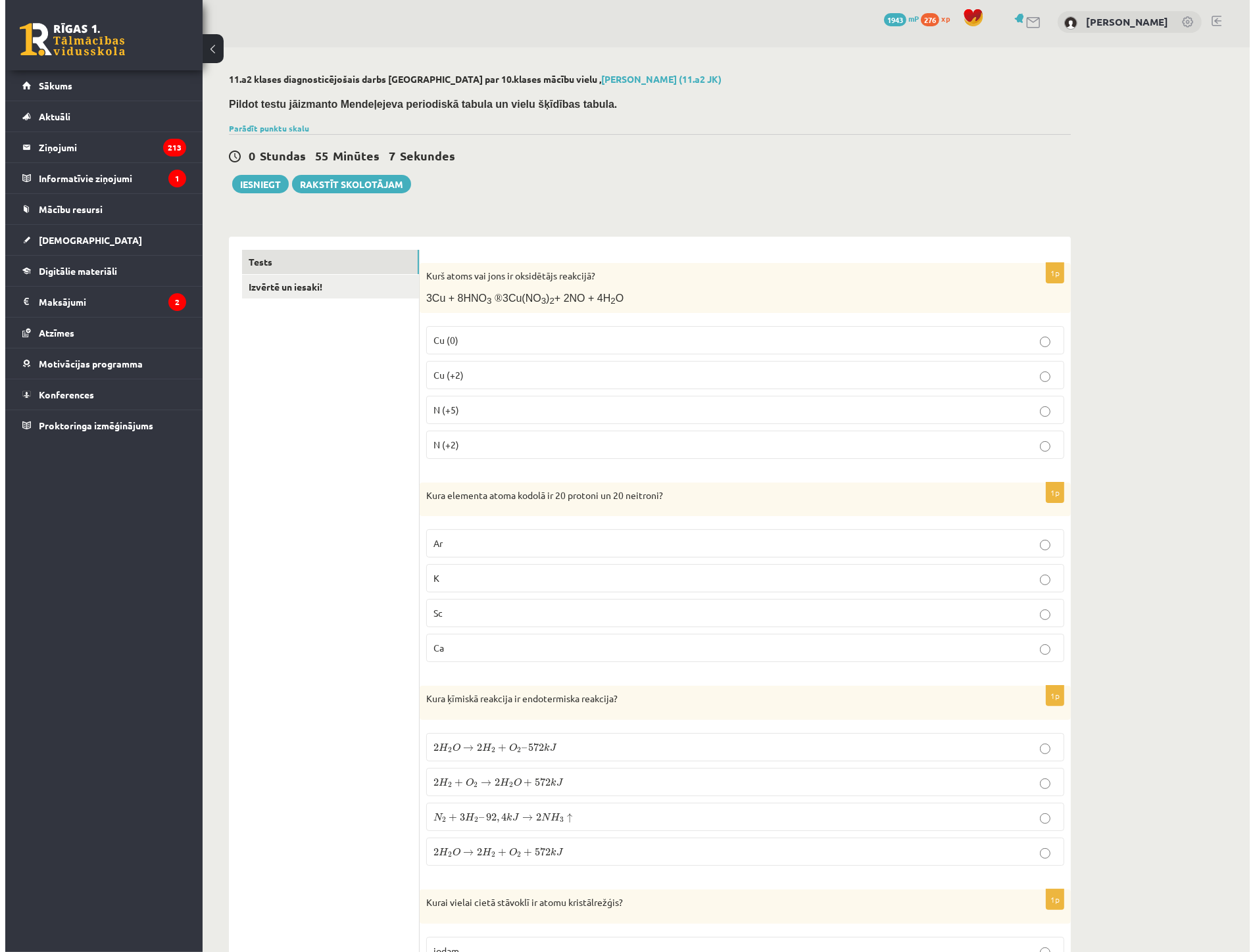
scroll to position [0, 0]
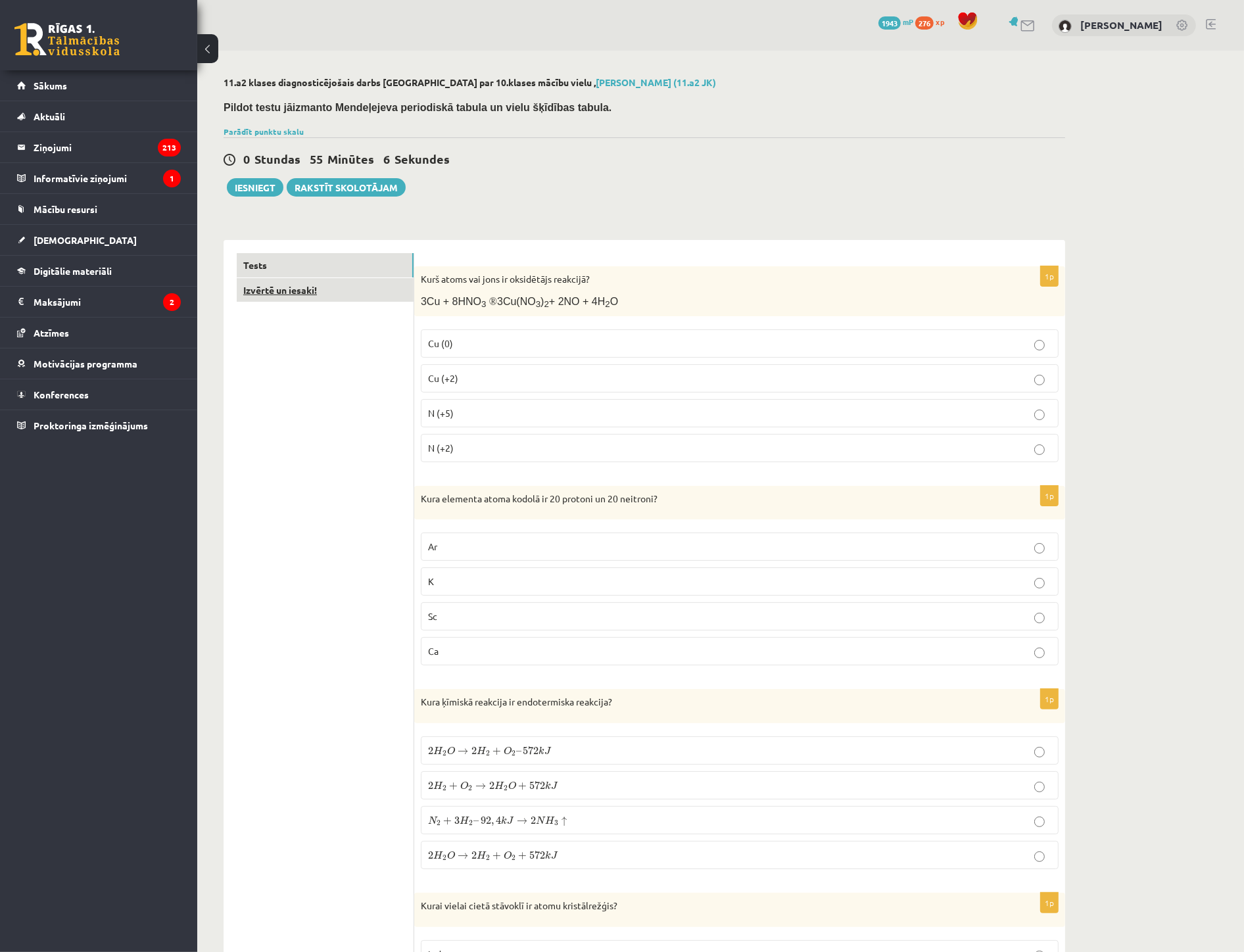
click at [264, 294] on link "Izvērtē un iesaki!" at bounding box center [325, 290] width 177 height 25
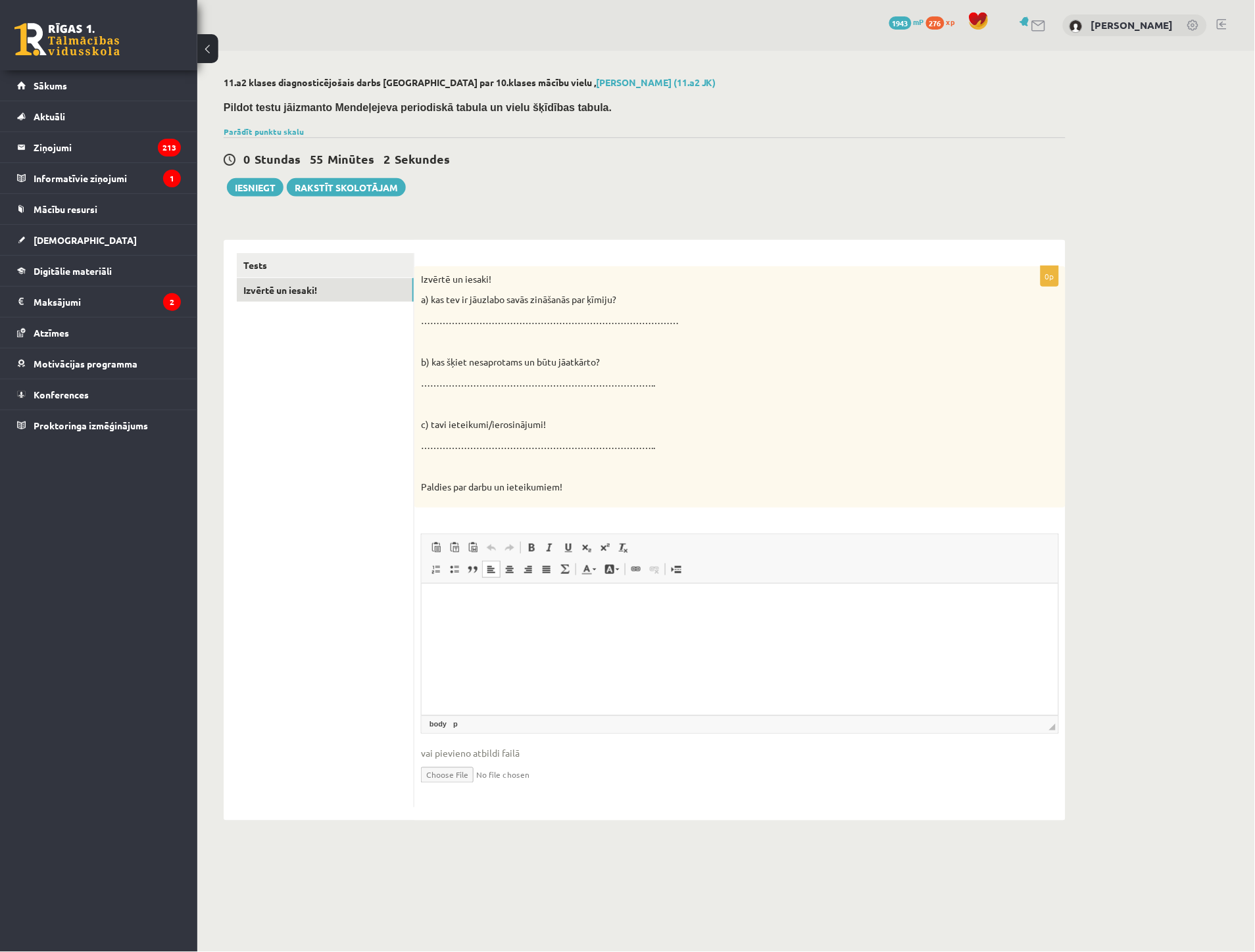
click at [494, 613] on html at bounding box center [739, 603] width 636 height 40
click at [516, 598] on p "***" at bounding box center [739, 603] width 610 height 14
click at [230, 190] on button "Iesniegt" at bounding box center [255, 188] width 57 height 19
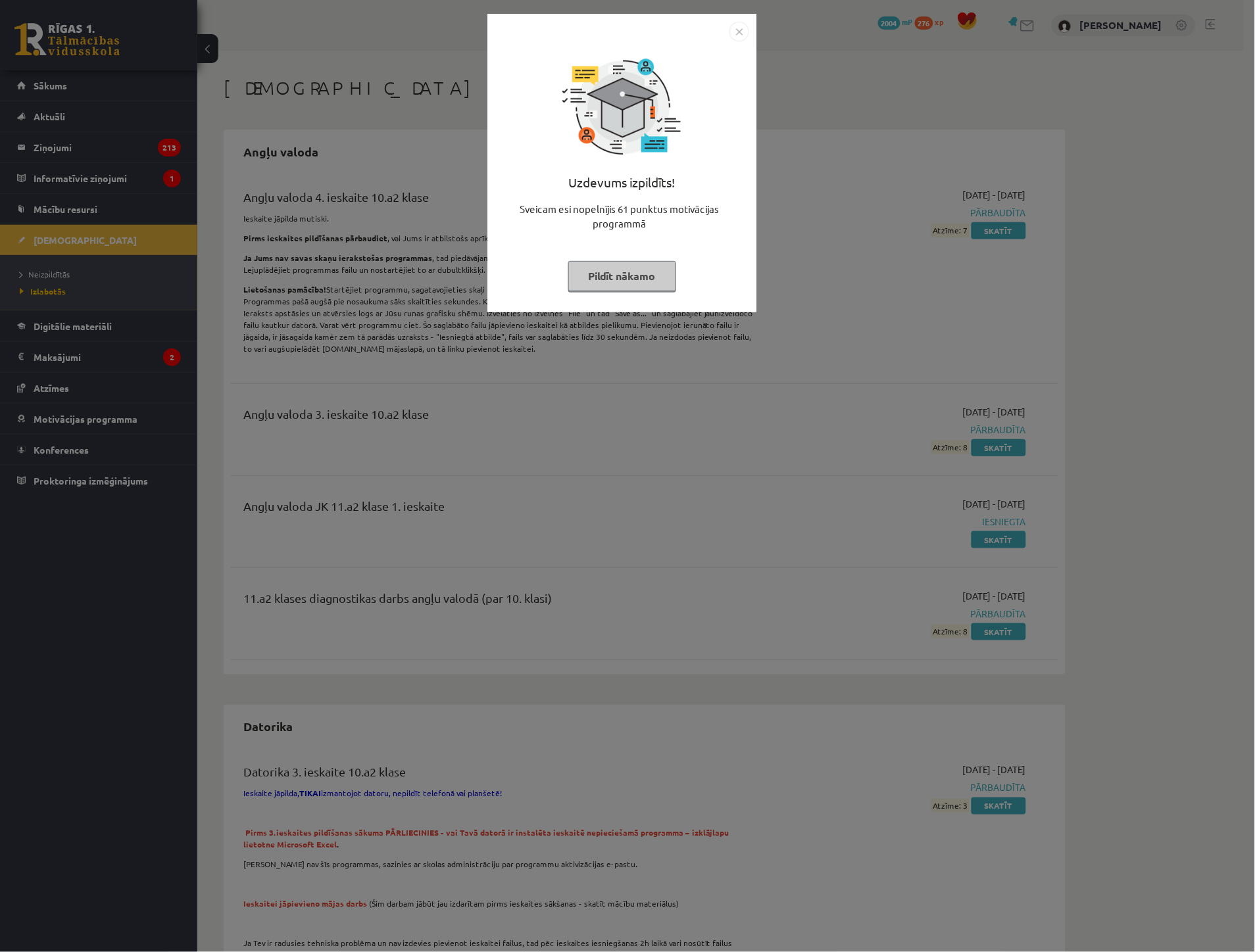
click at [631, 277] on button "Pildīt nākamo" at bounding box center [621, 277] width 107 height 30
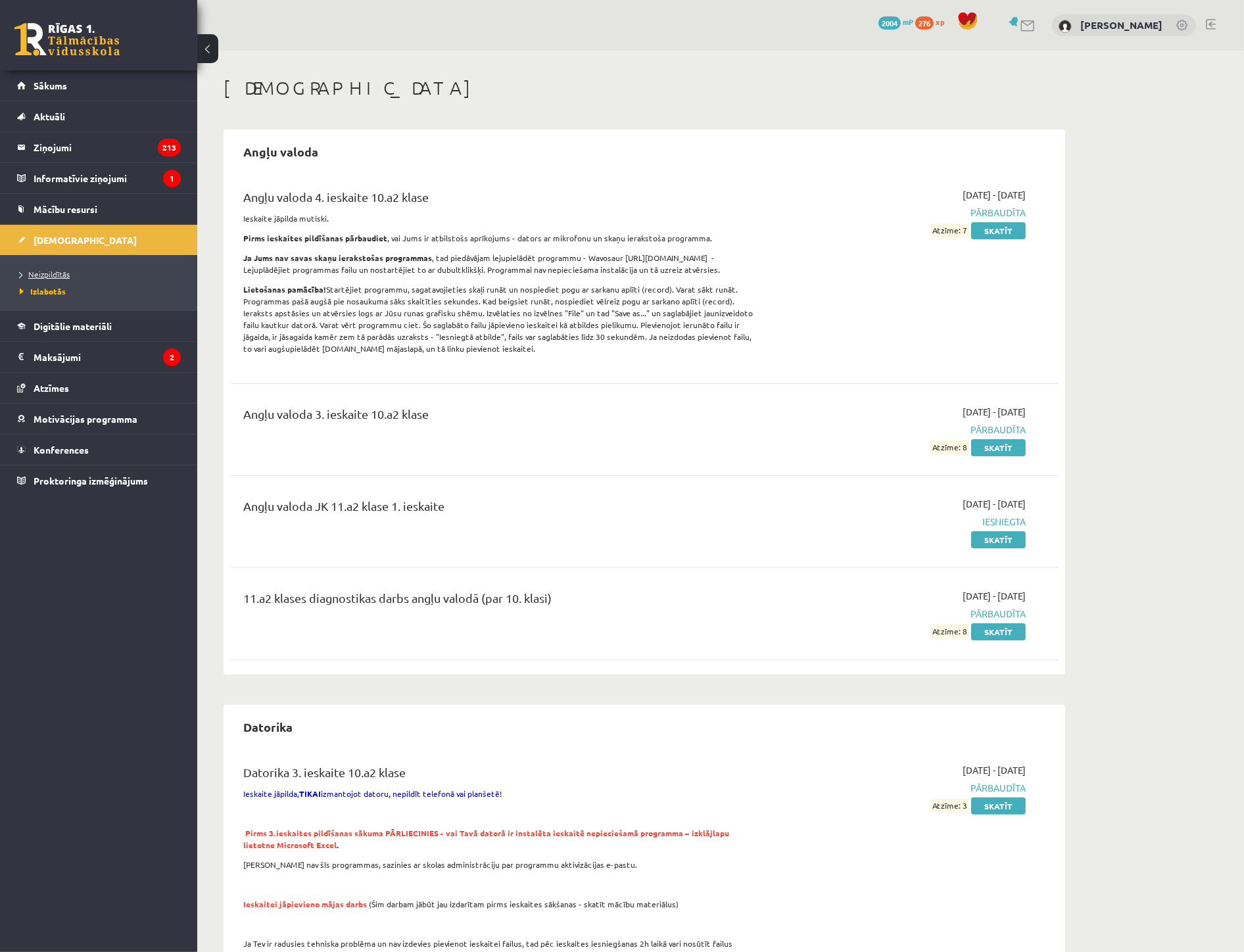
click at [43, 272] on span "Neizpildītās" at bounding box center [44, 274] width 50 height 10
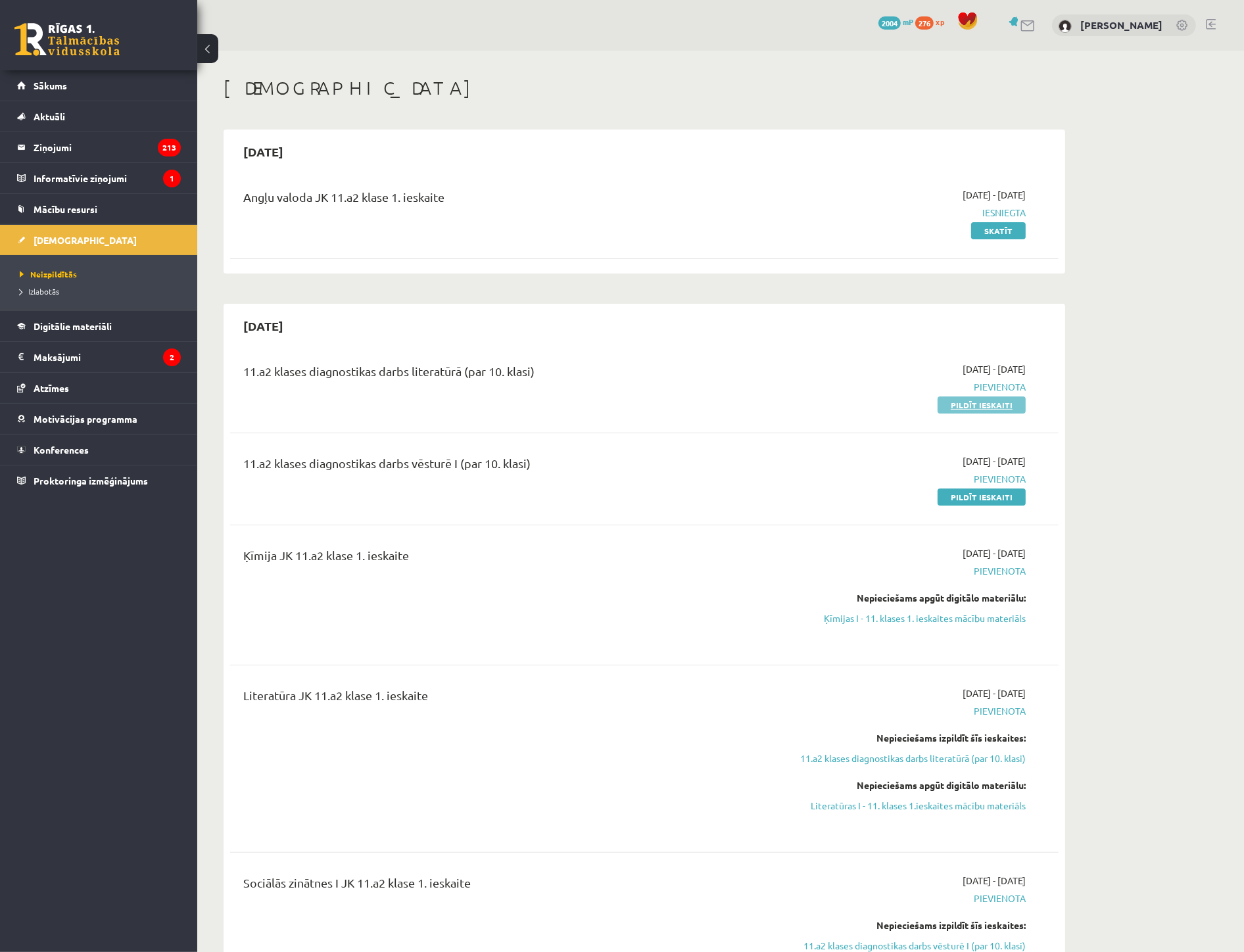
click at [981, 404] on link "Pildīt ieskaiti" at bounding box center [982, 405] width 88 height 17
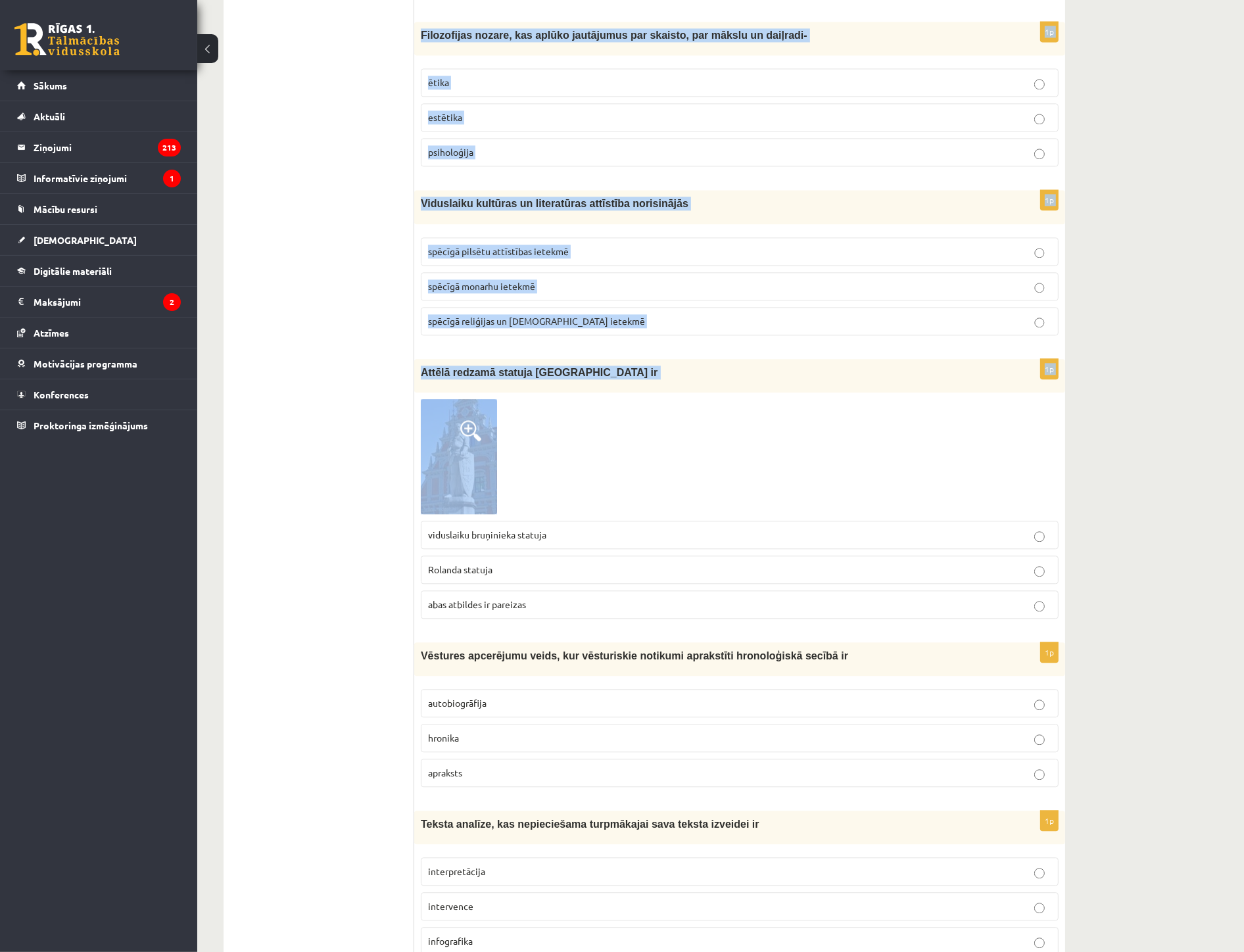
scroll to position [3153, 0]
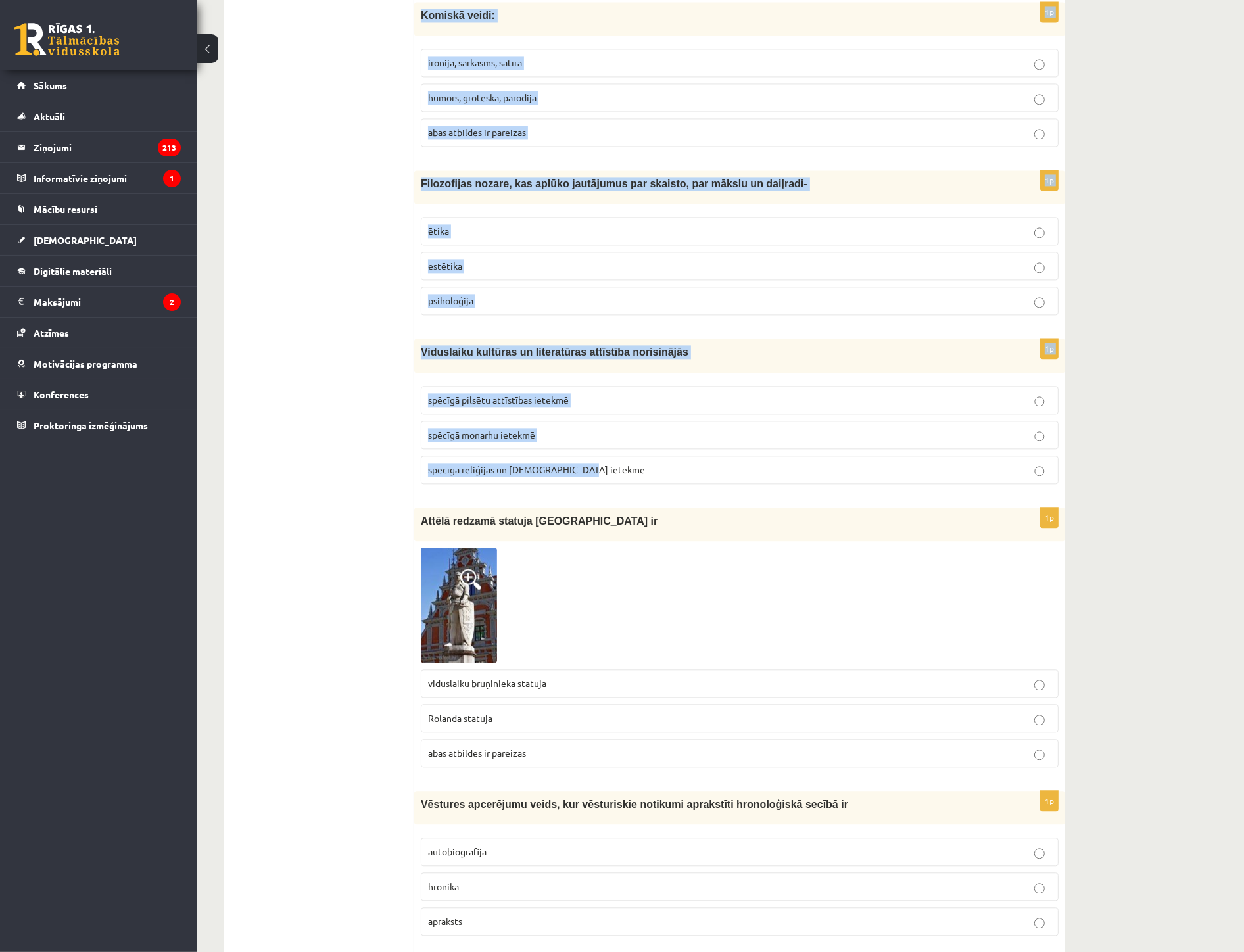
drag, startPoint x: 416, startPoint y: 261, endPoint x: 590, endPoint y: 471, distance: 272.7
copy form "Renesansē viena no populārākajām dzejas formām ir sonets oda balāde 1p Makrokos…"
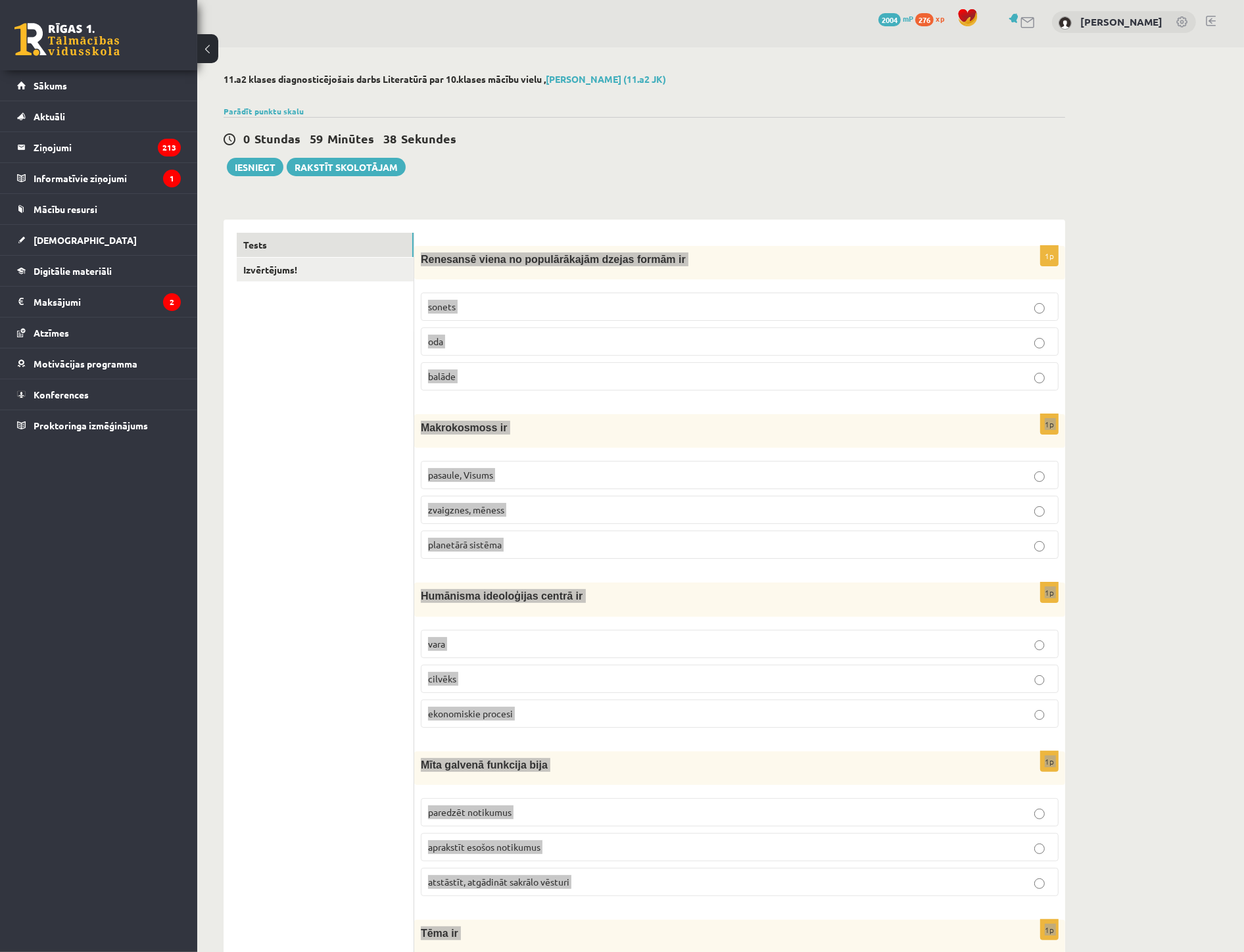
scroll to position [0, 0]
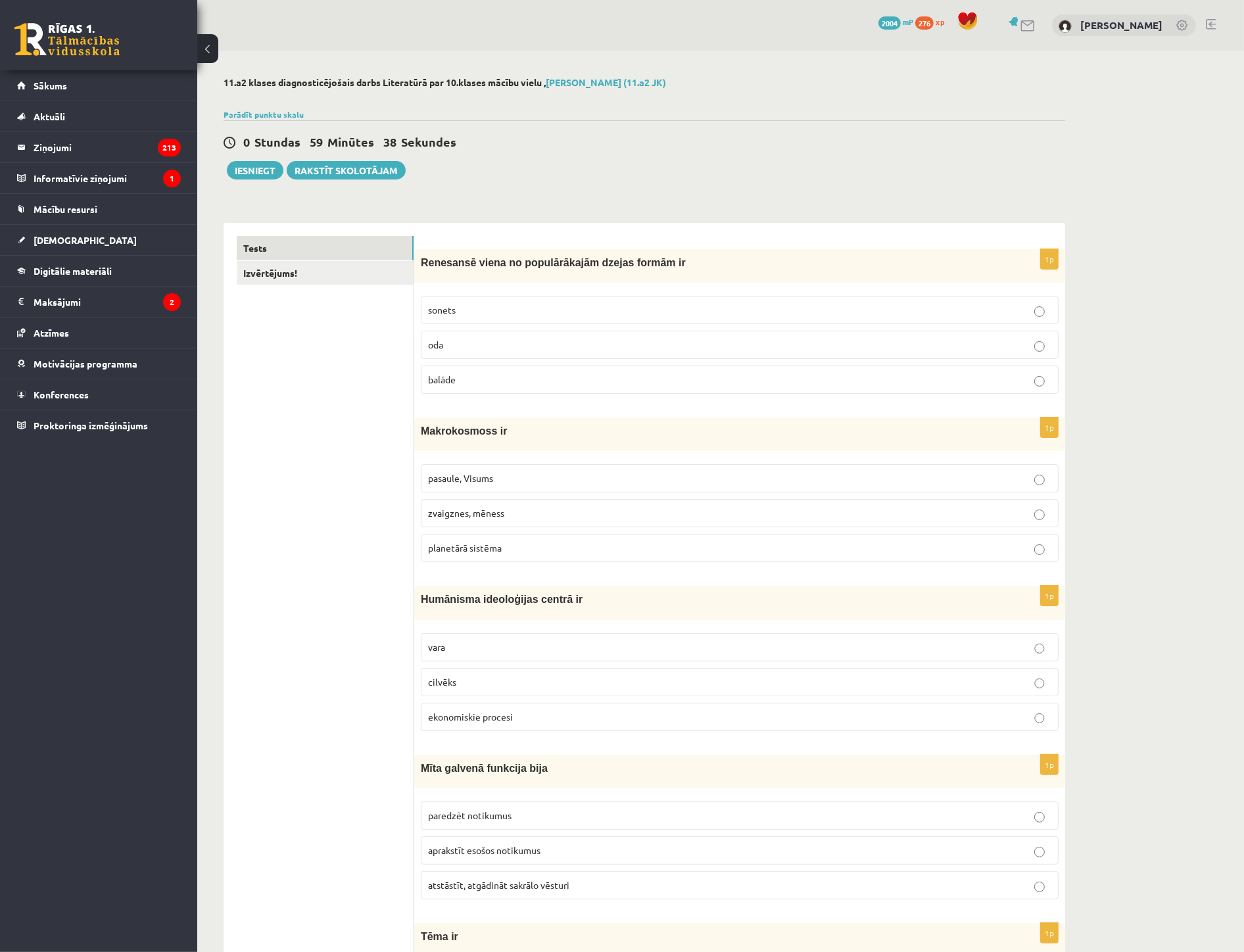
click at [444, 307] on span "sonets" at bounding box center [442, 310] width 28 height 12
click at [491, 310] on p "sonets" at bounding box center [740, 310] width 624 height 14
click at [465, 482] on span "pasaule, Visums" at bounding box center [460, 478] width 65 height 12
drag, startPoint x: 450, startPoint y: 685, endPoint x: 435, endPoint y: 706, distance: 25.8
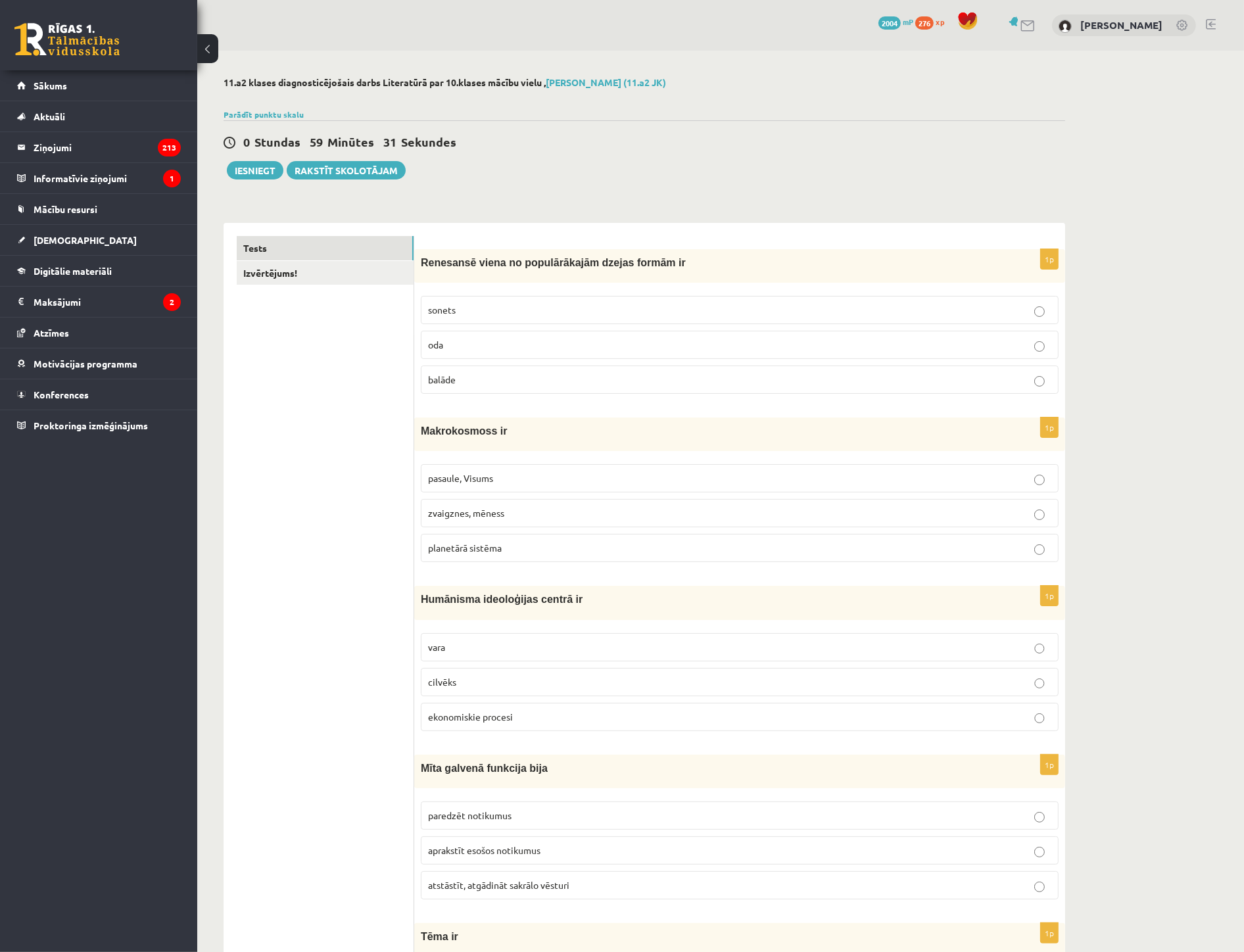
click at [449, 687] on span "cilvēks" at bounding box center [442, 682] width 28 height 12
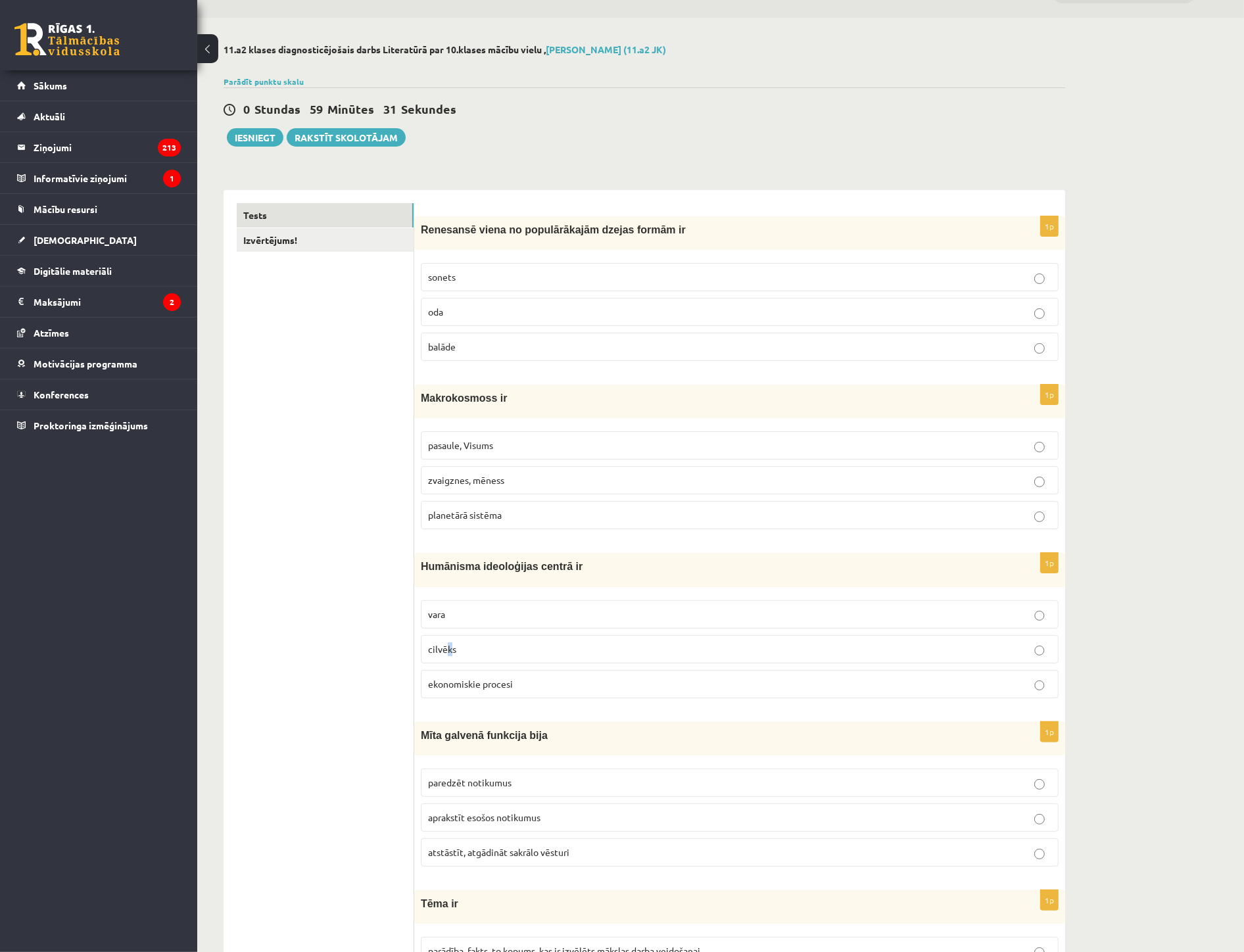
scroll to position [146, 0]
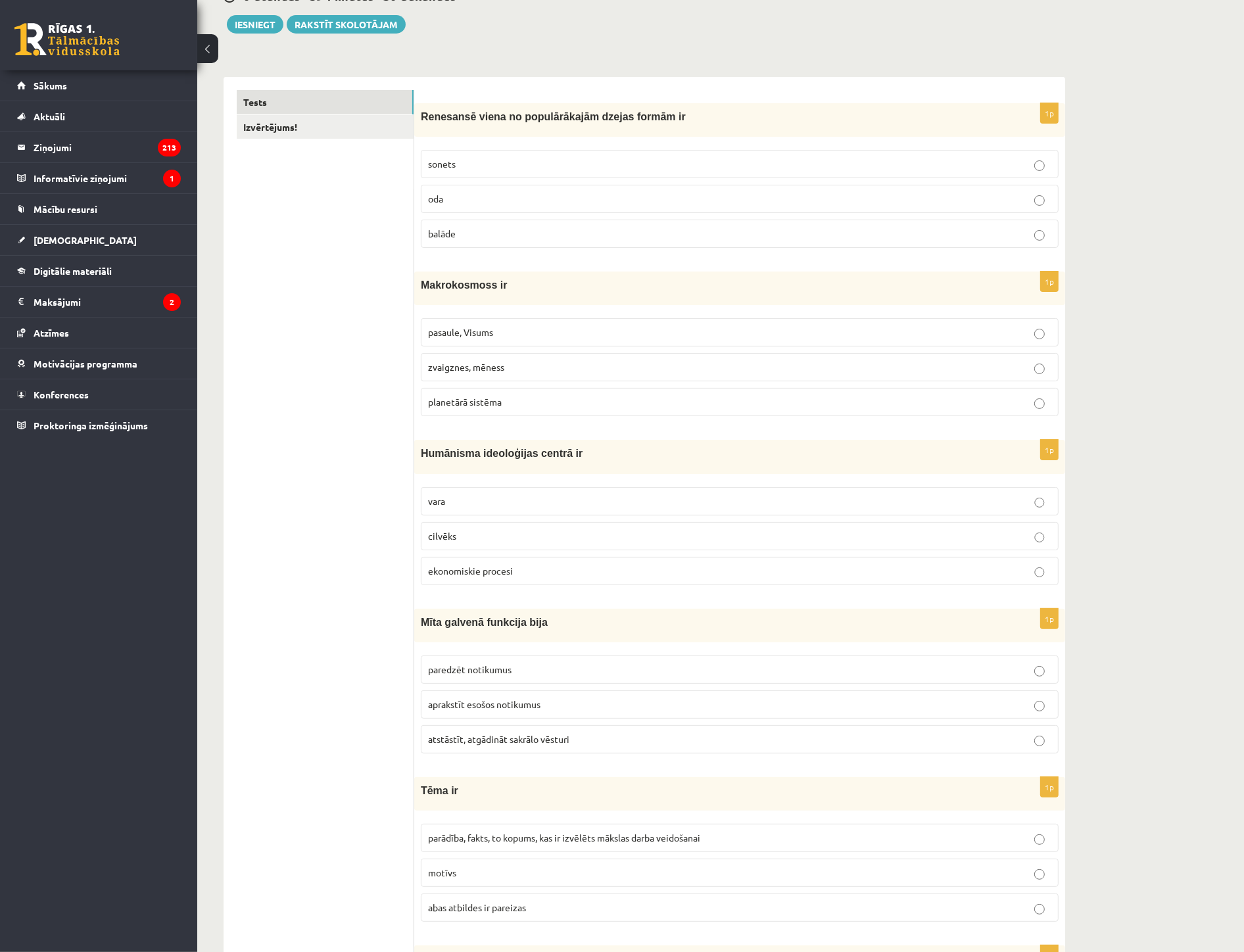
click at [842, 539] on p "cilvēks" at bounding box center [740, 537] width 624 height 14
click at [450, 746] on p "atstāstīt, atgādināt sakrālo vēsturi" at bounding box center [740, 740] width 624 height 14
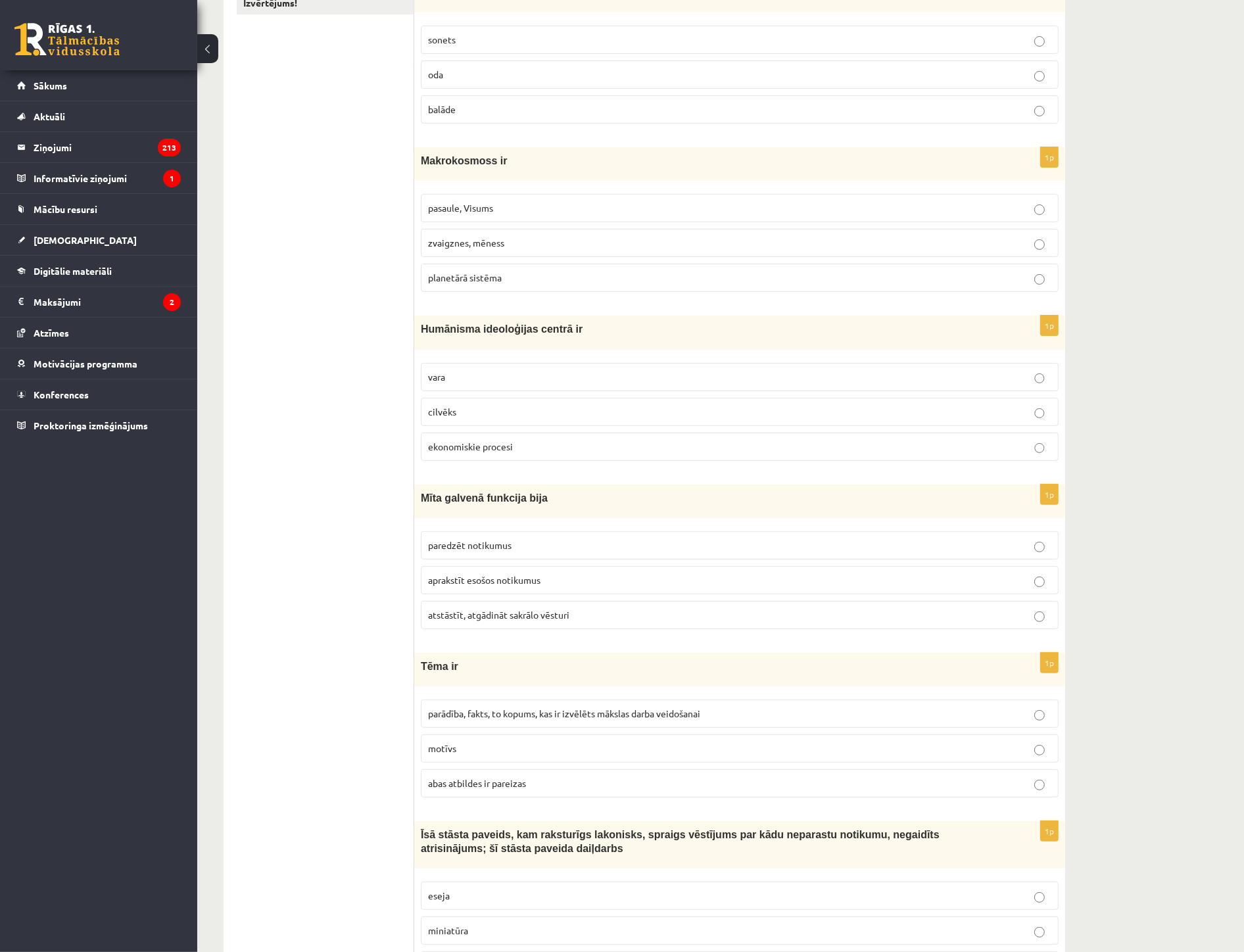
scroll to position [292, 0]
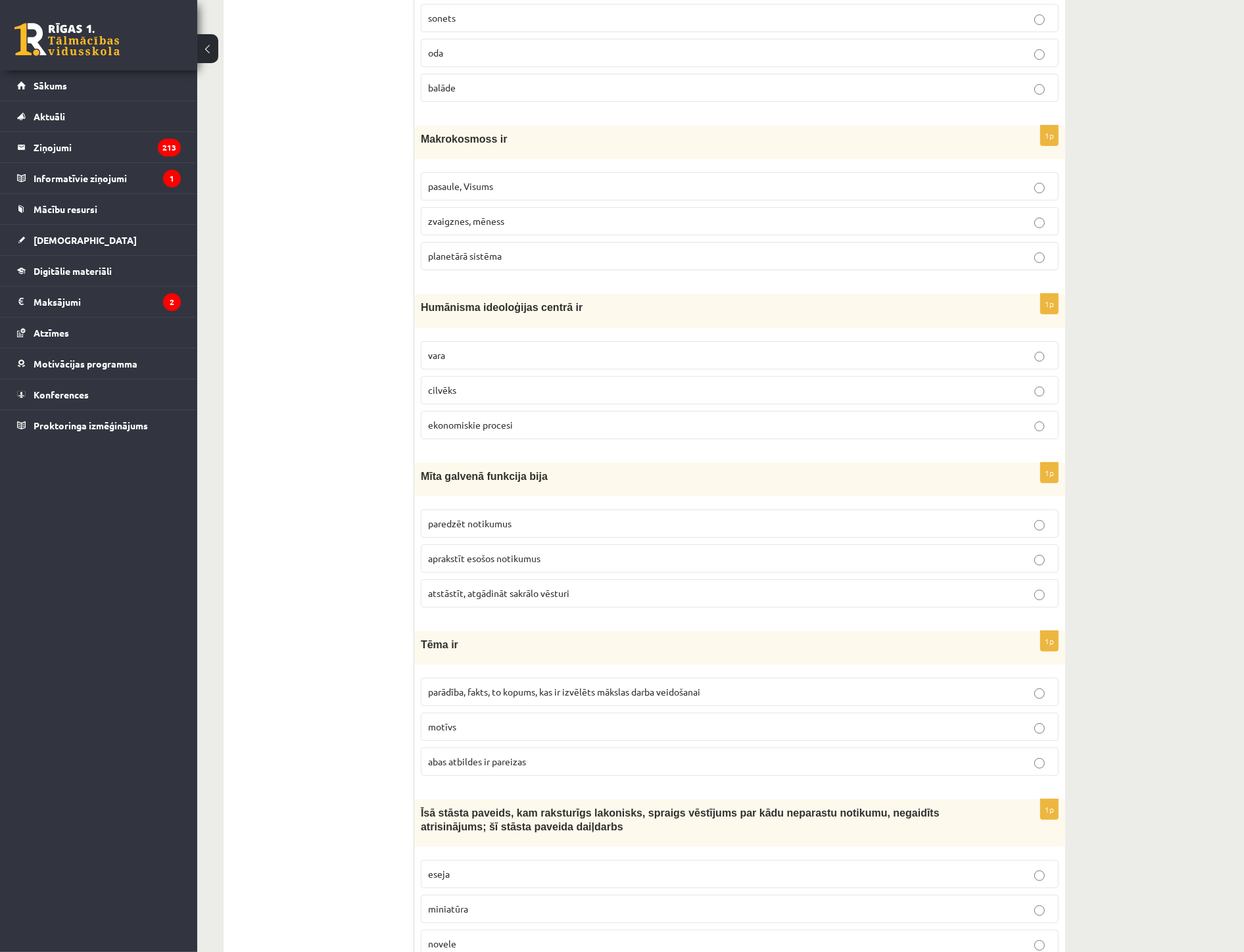
click at [453, 692] on span "parādība, fakts, to kopums, kas ir izvēlēts mākslas darba veidošanai" at bounding box center [564, 692] width 272 height 12
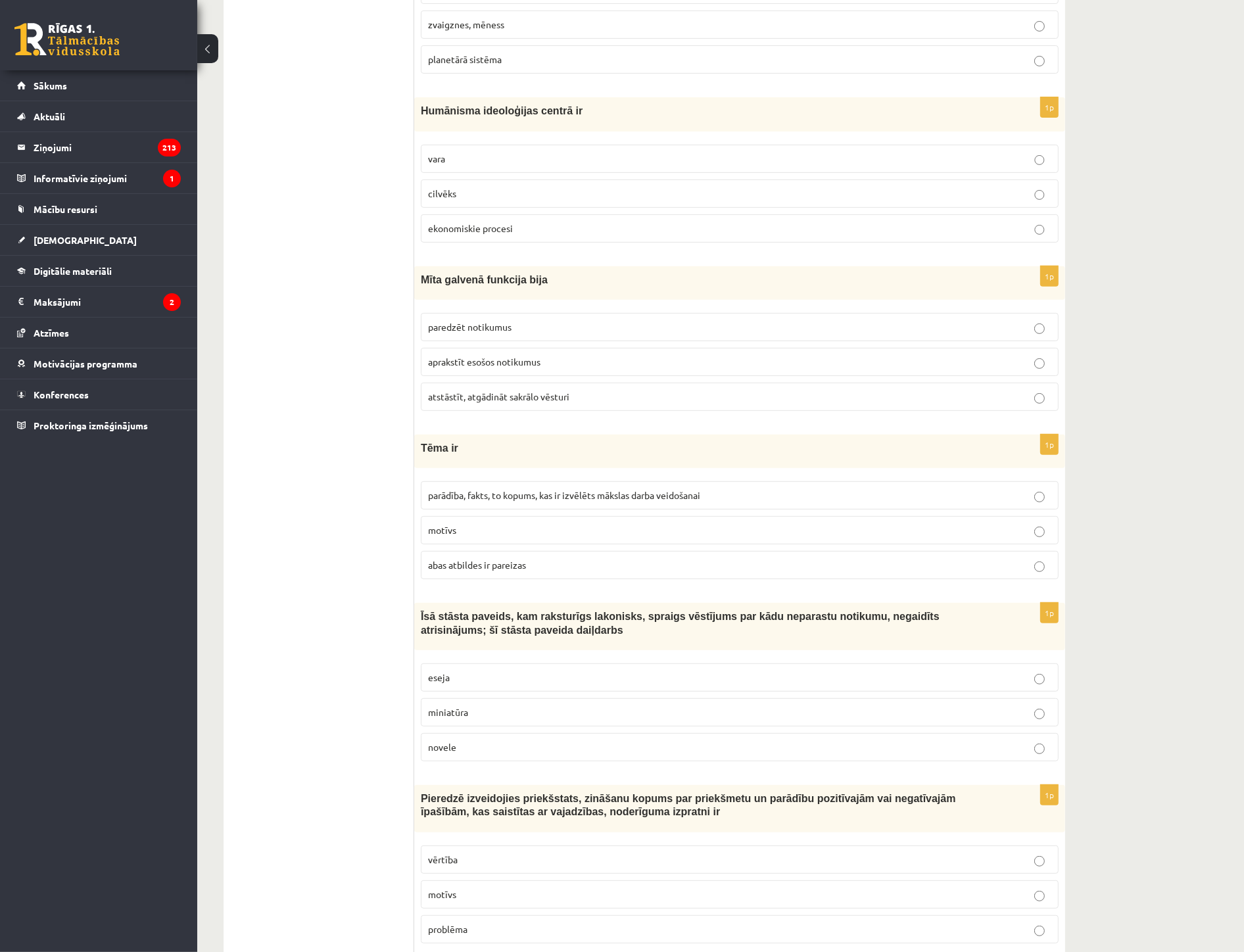
scroll to position [511, 0]
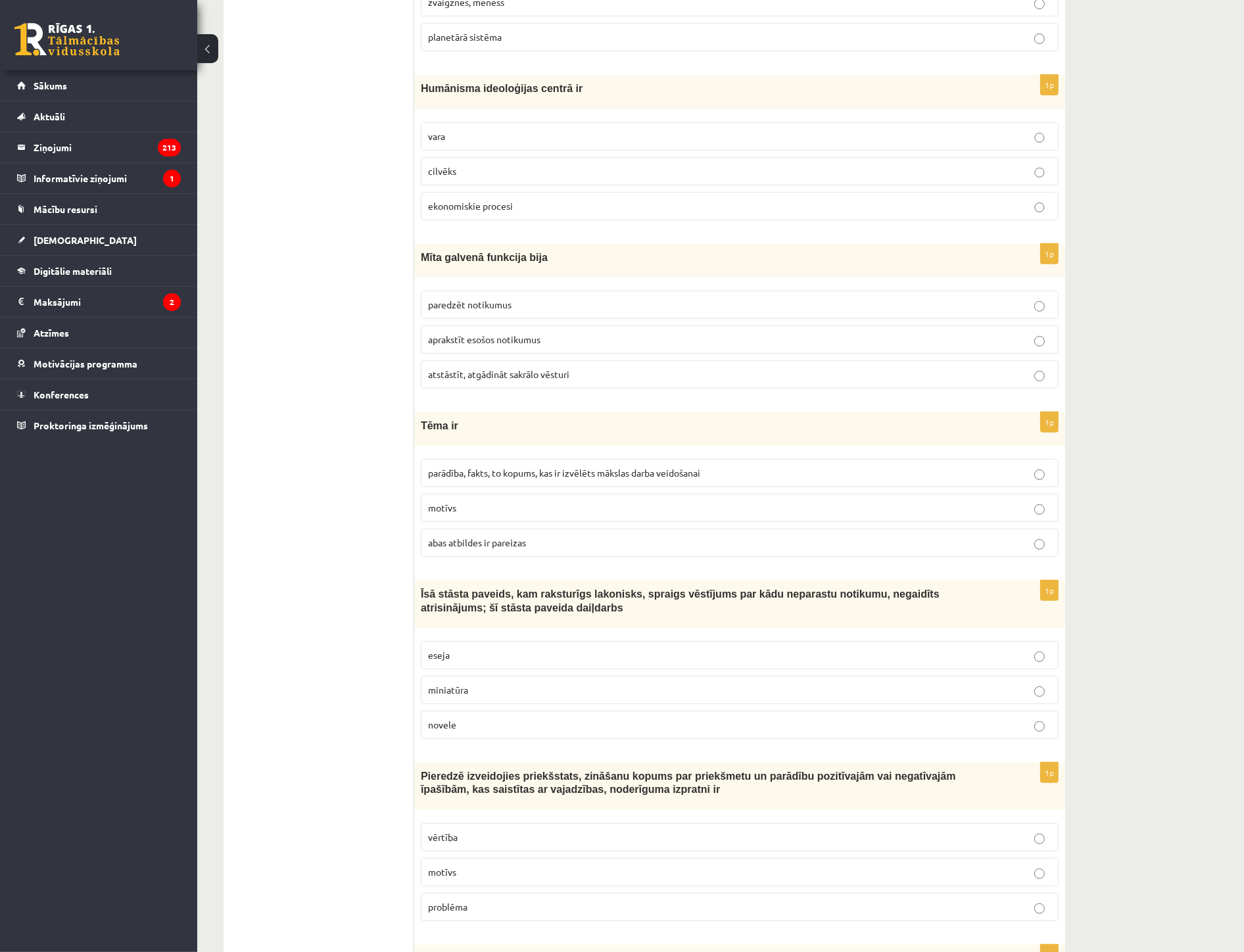
click at [468, 724] on p "novele" at bounding box center [740, 725] width 624 height 14
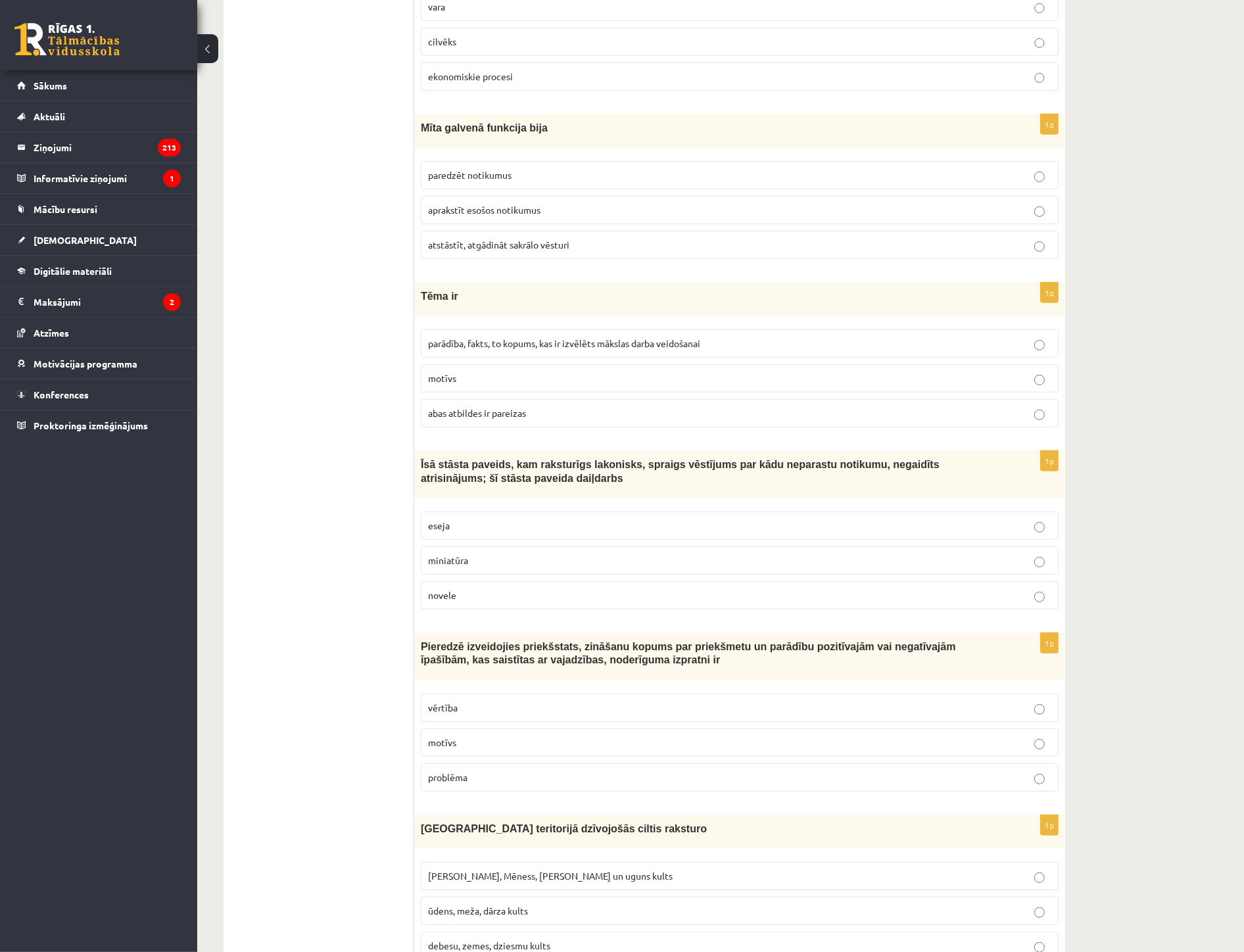
scroll to position [658, 0]
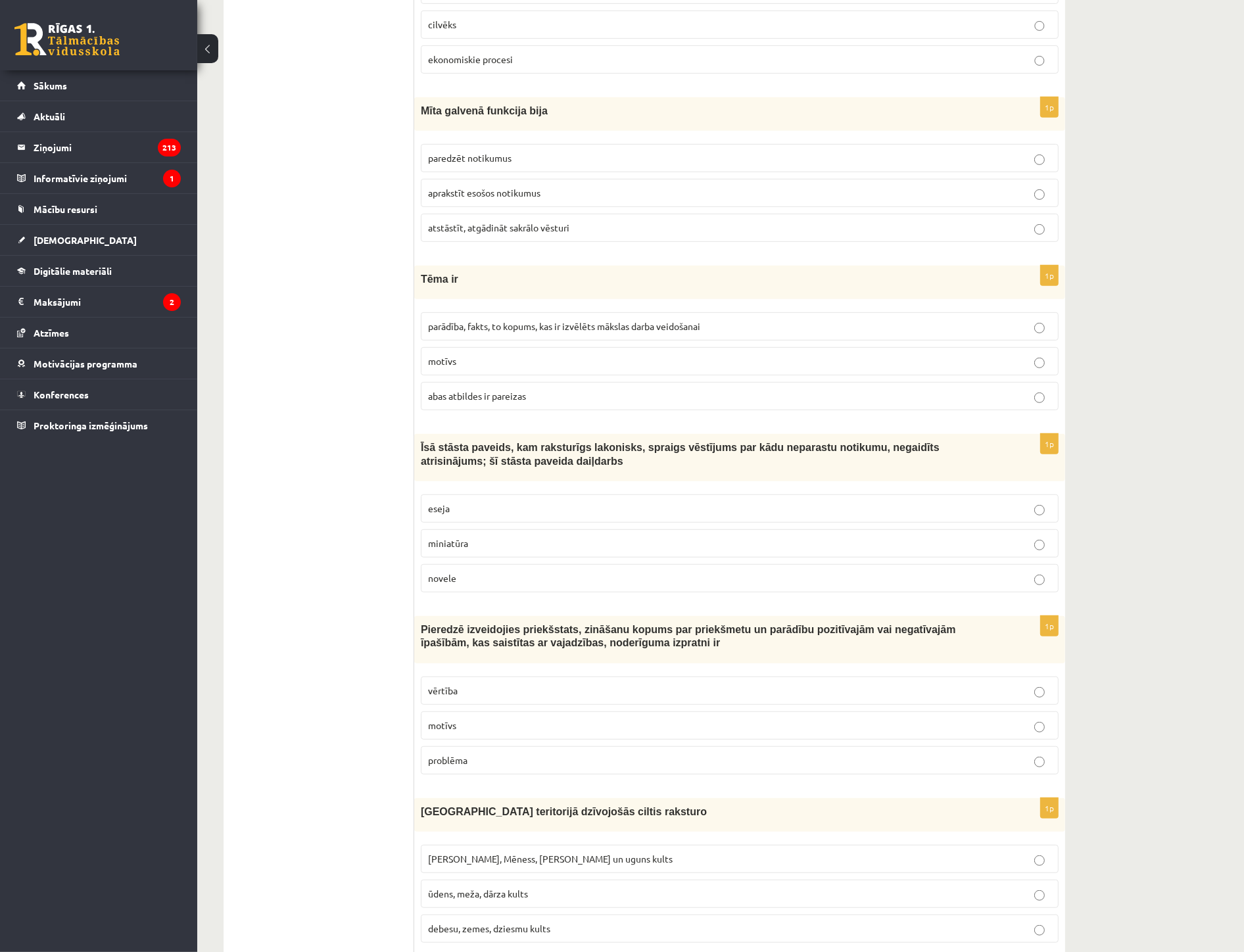
click at [458, 698] on p "vērtība" at bounding box center [740, 691] width 624 height 14
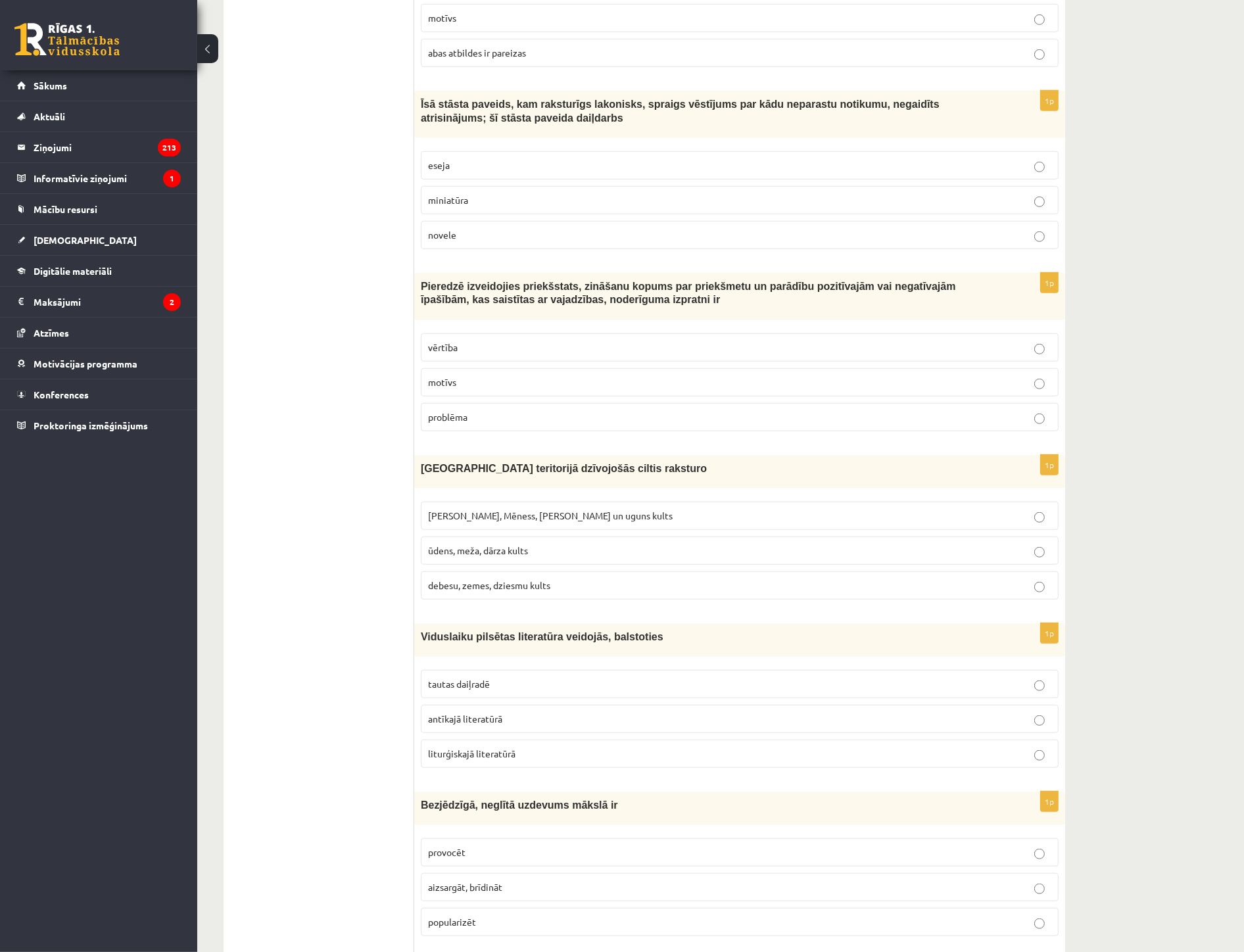
scroll to position [1023, 0]
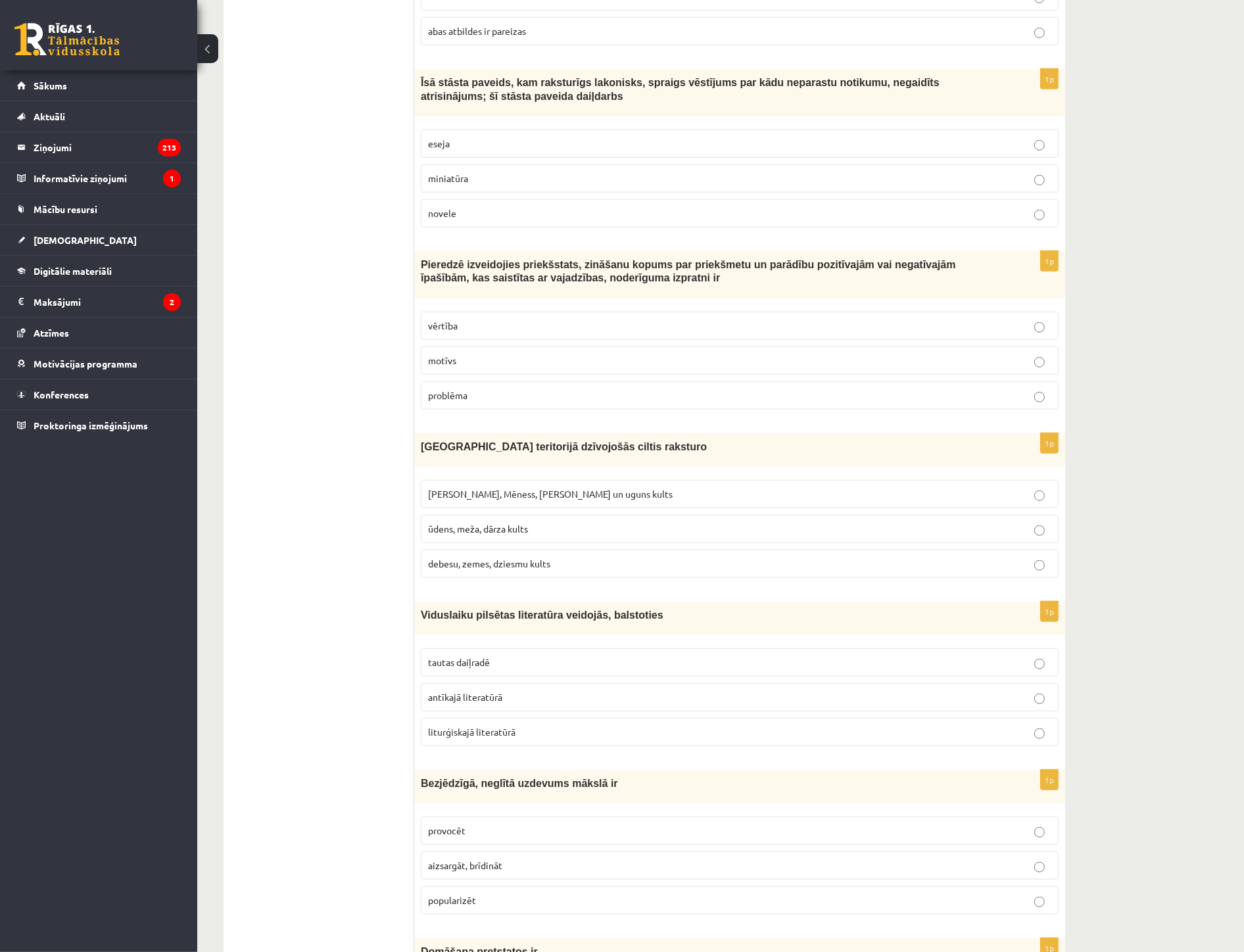
click at [462, 494] on span "Saules, Mēness, Pērkona un uguns kults" at bounding box center [550, 494] width 245 height 12
drag, startPoint x: 471, startPoint y: 734, endPoint x: 462, endPoint y: 754, distance: 21.9
click at [471, 735] on span "liturģiskajā literatūrā" at bounding box center [471, 732] width 87 height 12
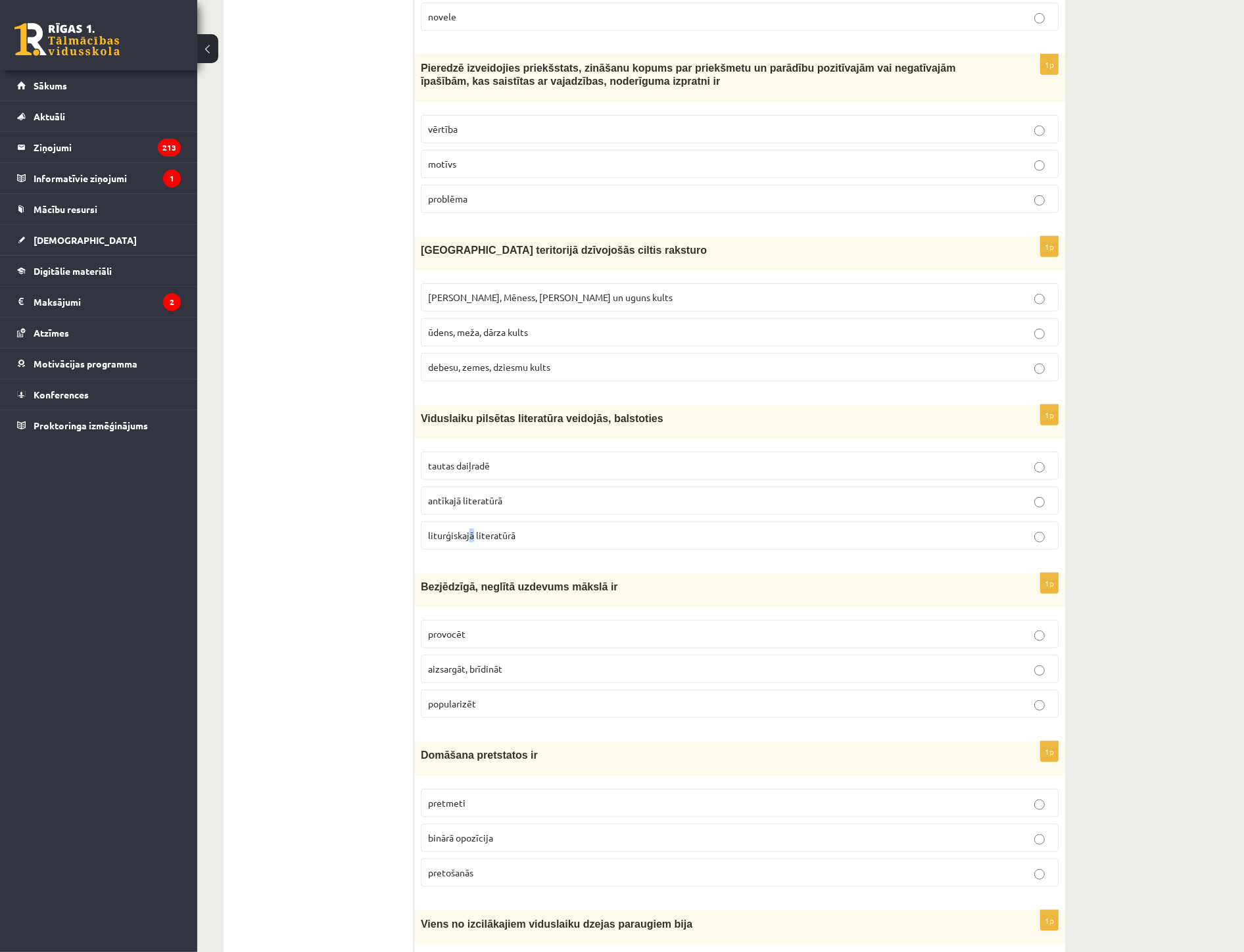
scroll to position [1241, 0]
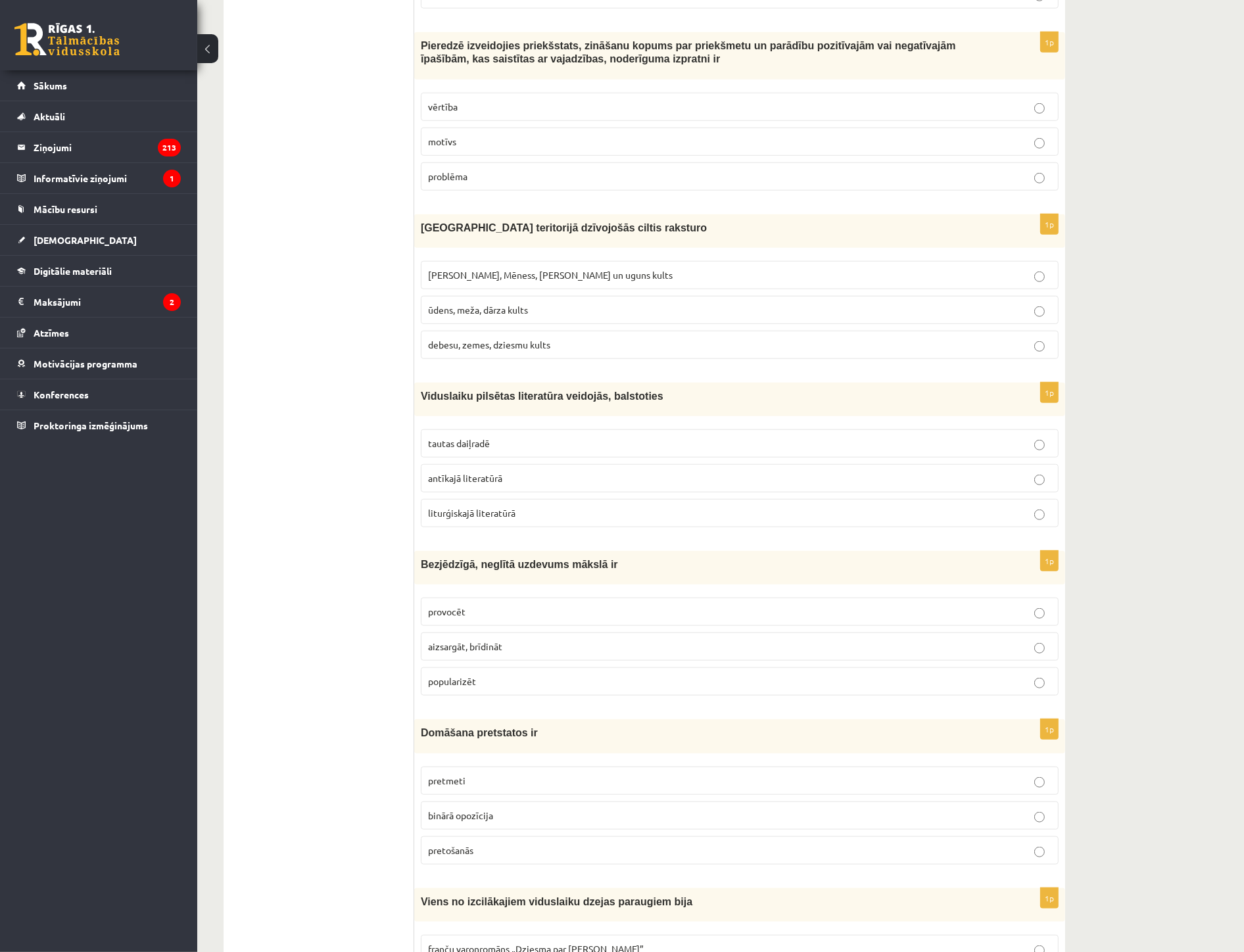
click at [699, 520] on p "liturģiskajā literatūrā" at bounding box center [740, 513] width 624 height 14
click at [458, 618] on span "provocēt" at bounding box center [447, 612] width 37 height 12
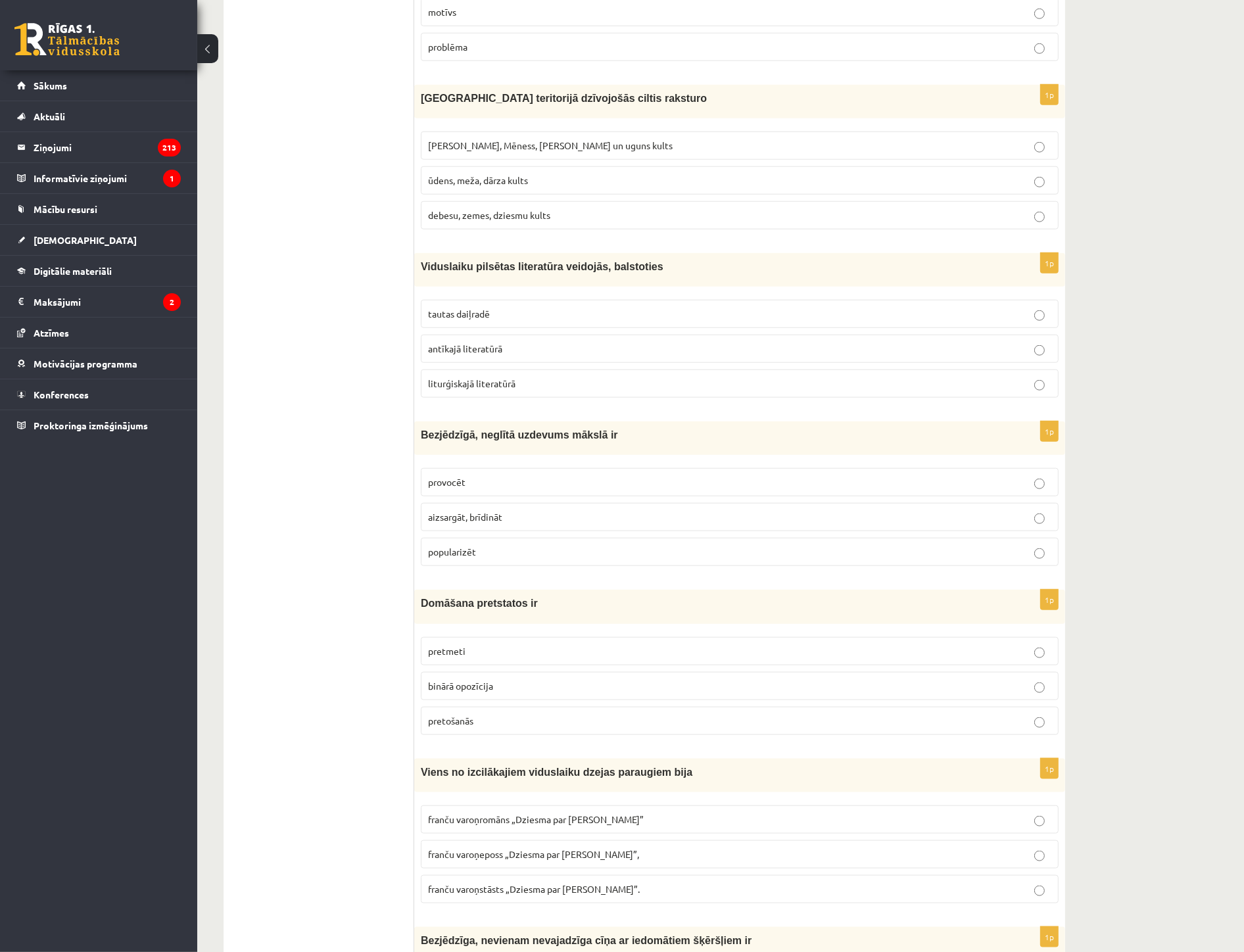
scroll to position [1389, 0]
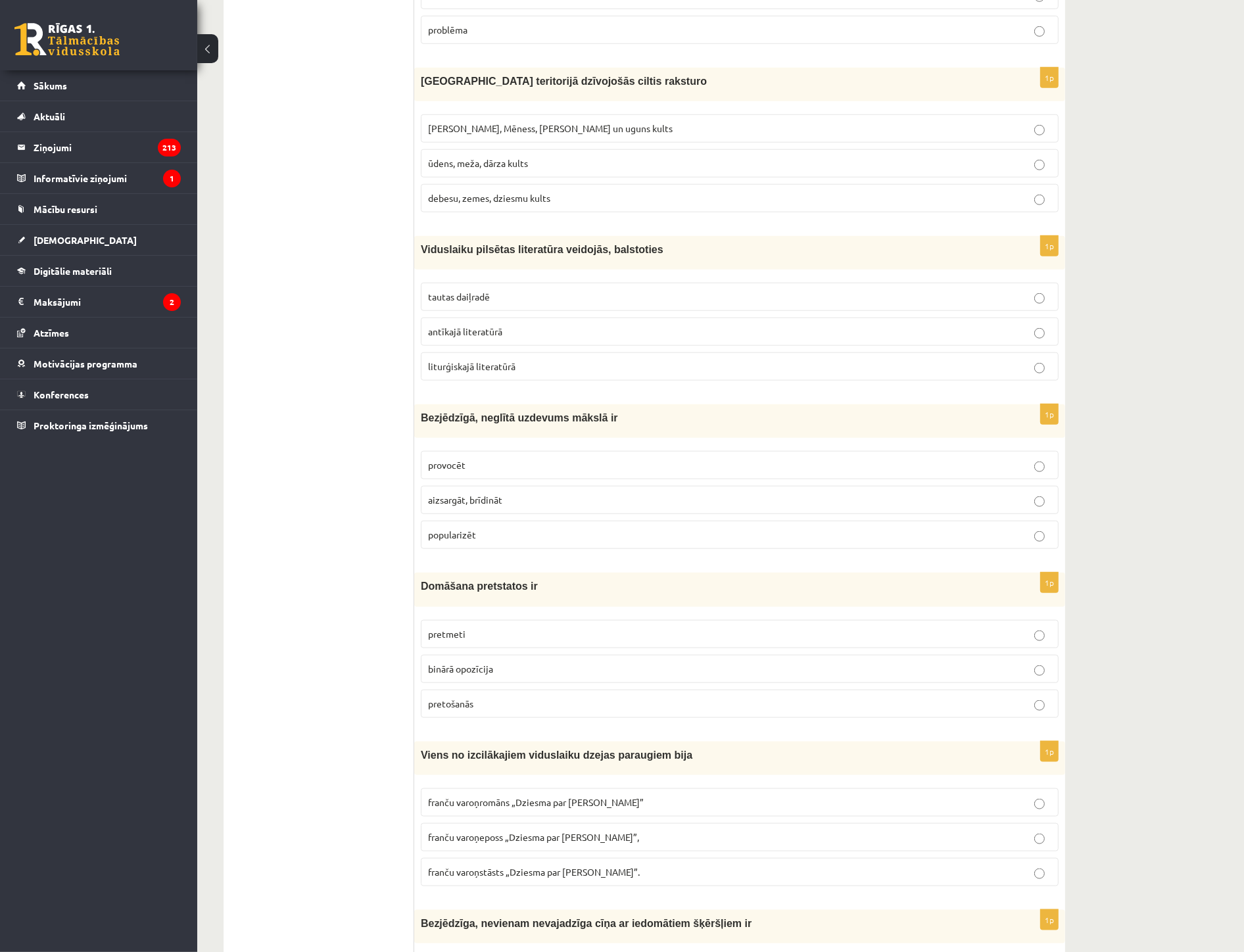
click at [471, 669] on span "binārā opozīcija" at bounding box center [460, 669] width 65 height 12
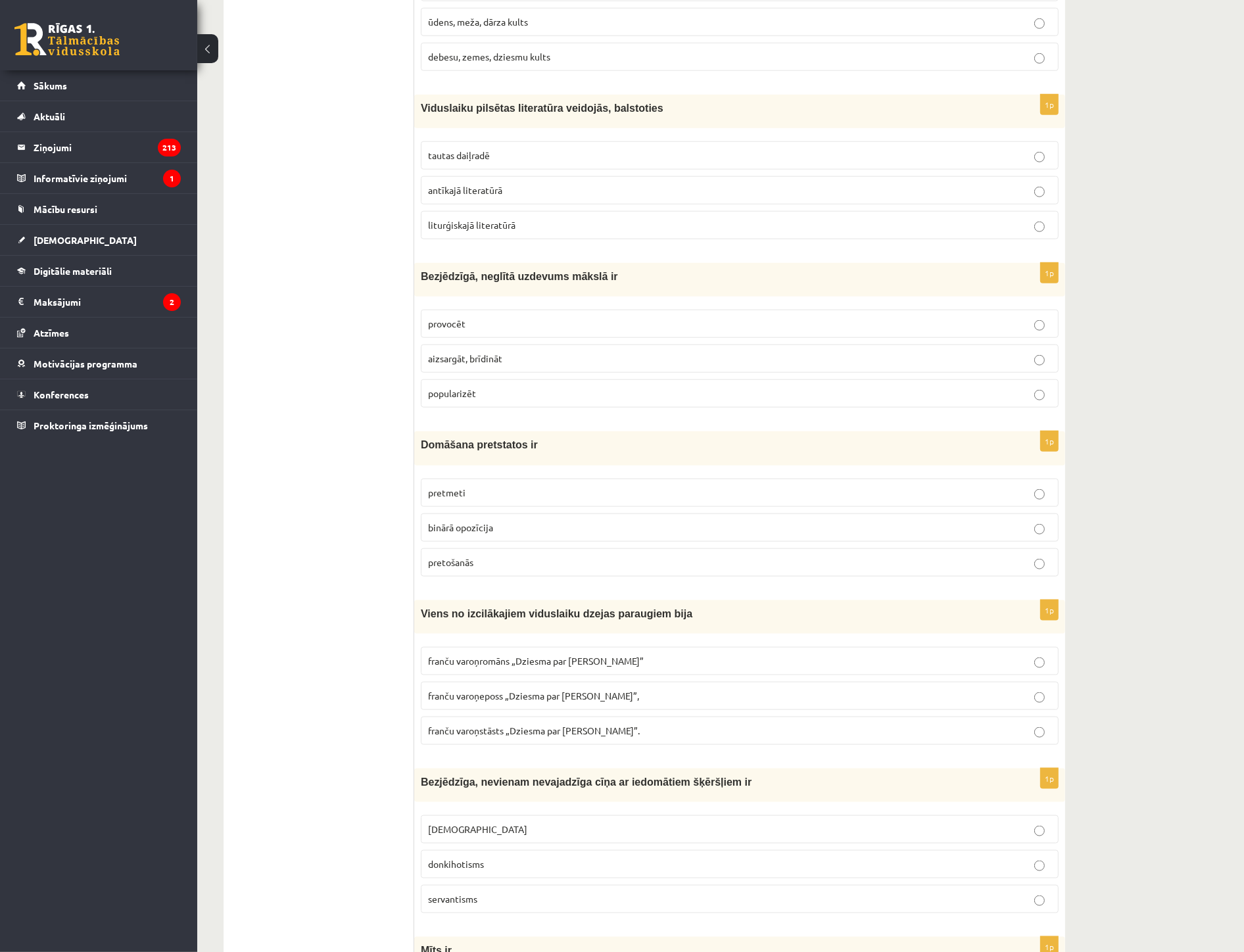
scroll to position [1534, 0]
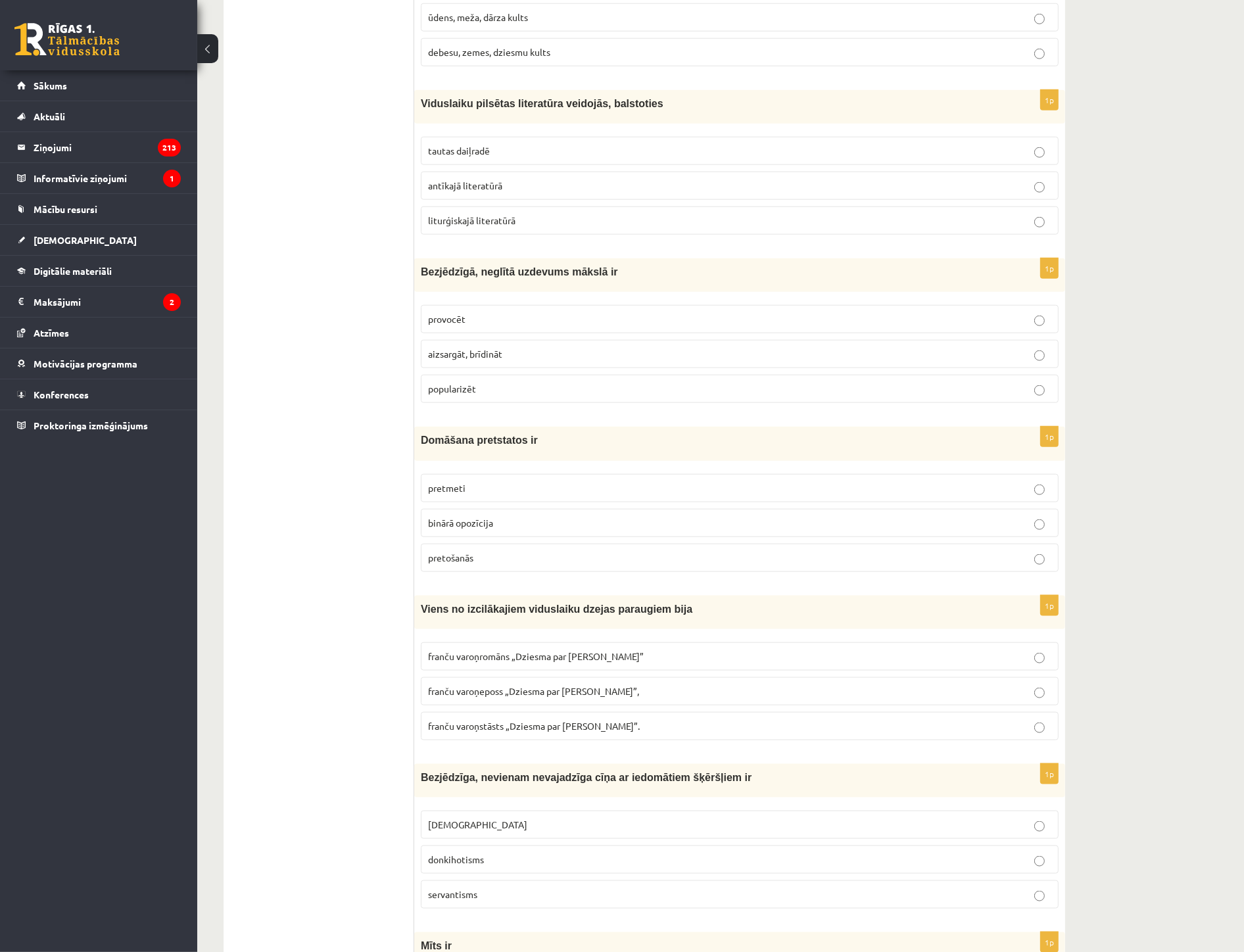
click at [476, 704] on label "franču varoņeposs „Dziesma par Rolandu”," at bounding box center [740, 691] width 638 height 28
click at [487, 659] on span "franču varoņromāns „Dziesma par Rolandu”" at bounding box center [536, 657] width 216 height 12
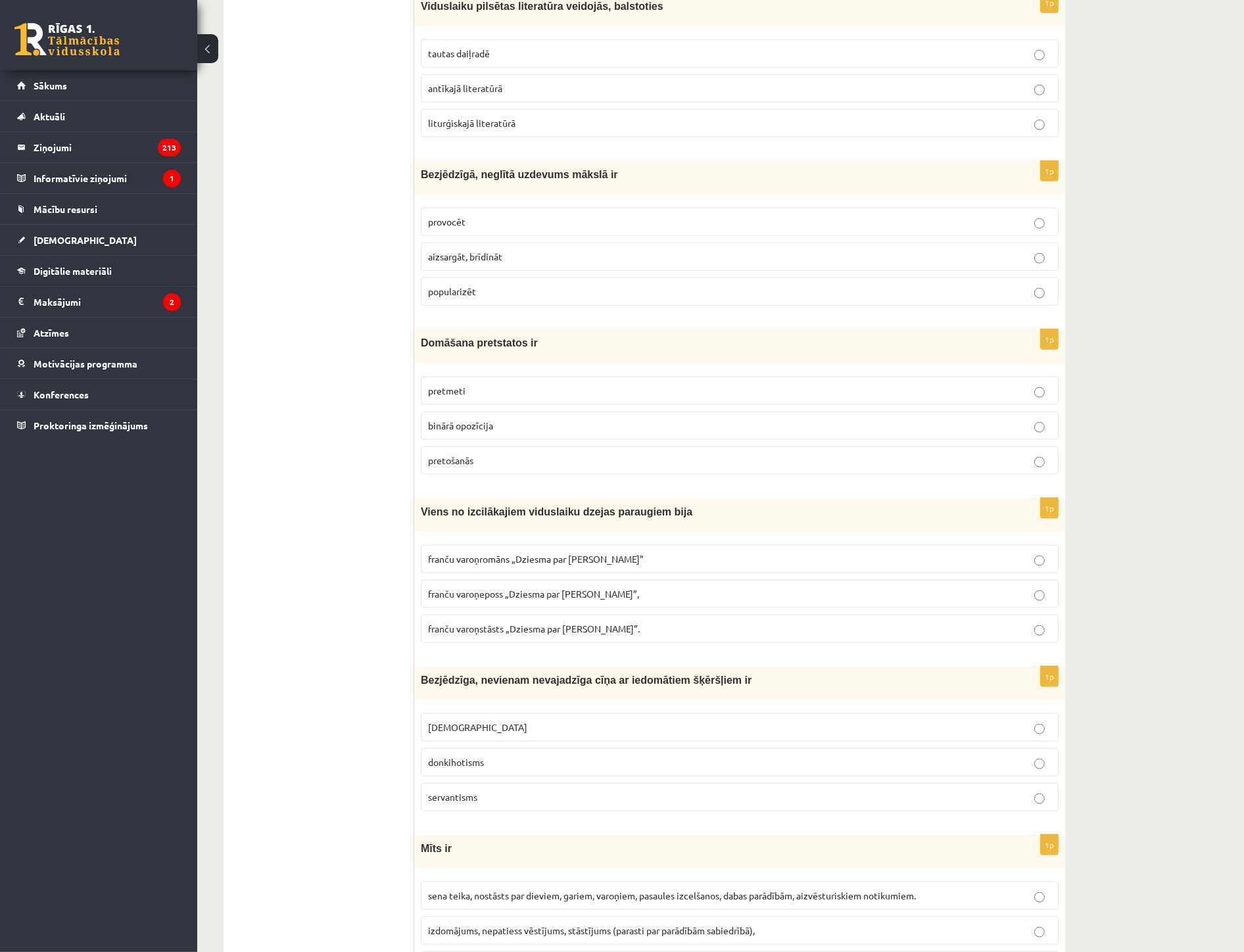
scroll to position [1681, 0]
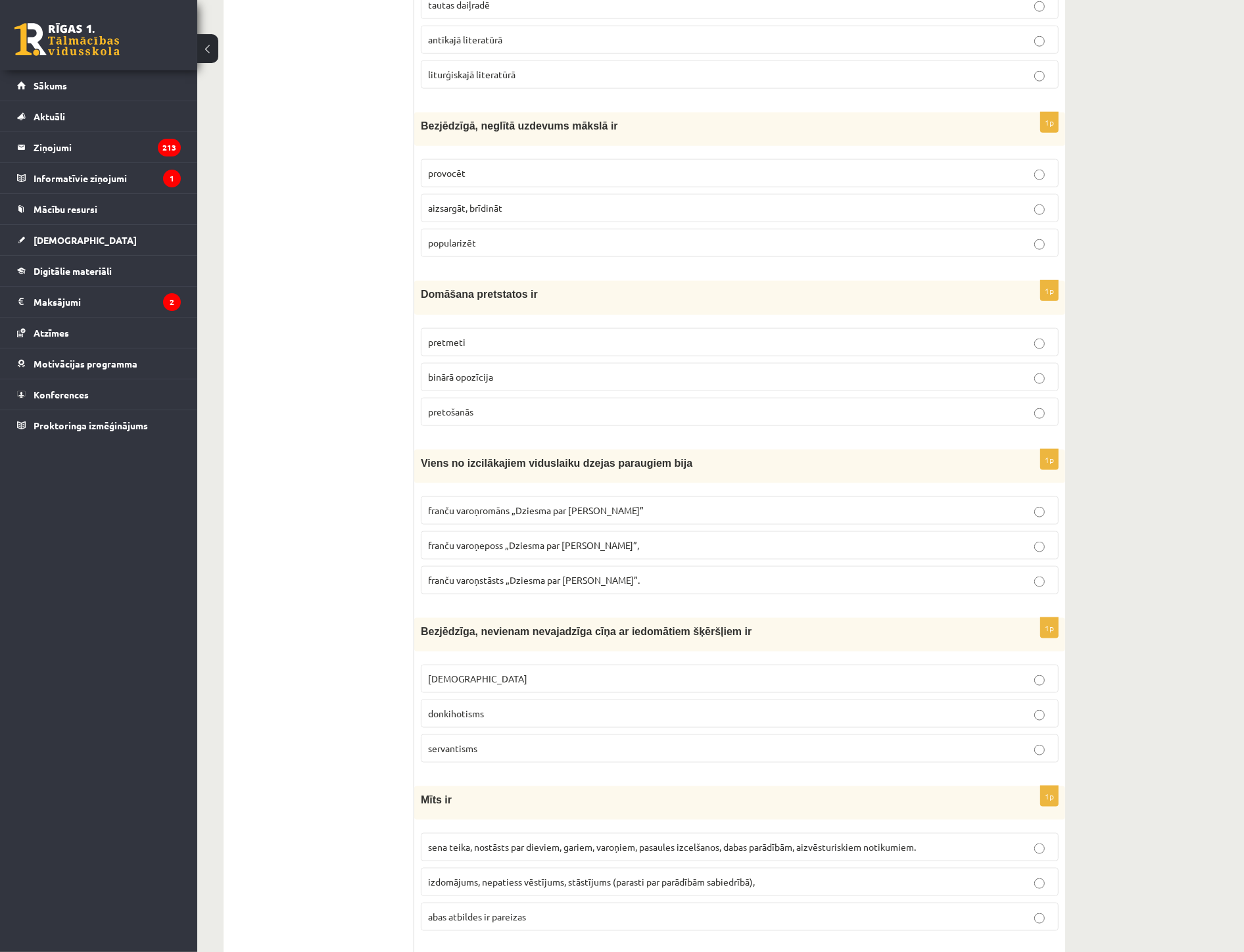
click at [454, 719] on span "donkihotisms" at bounding box center [456, 713] width 56 height 12
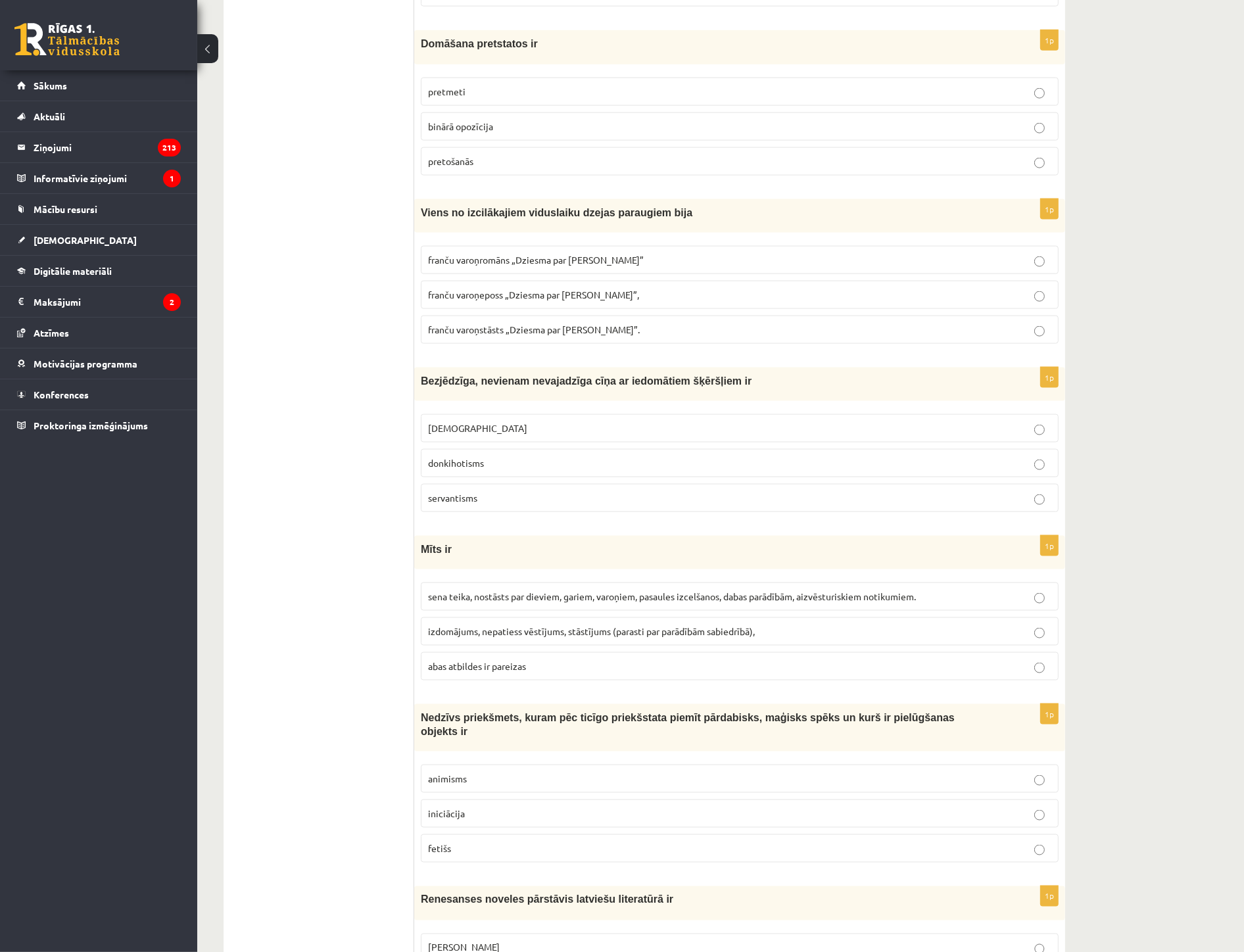
scroll to position [1973, 0]
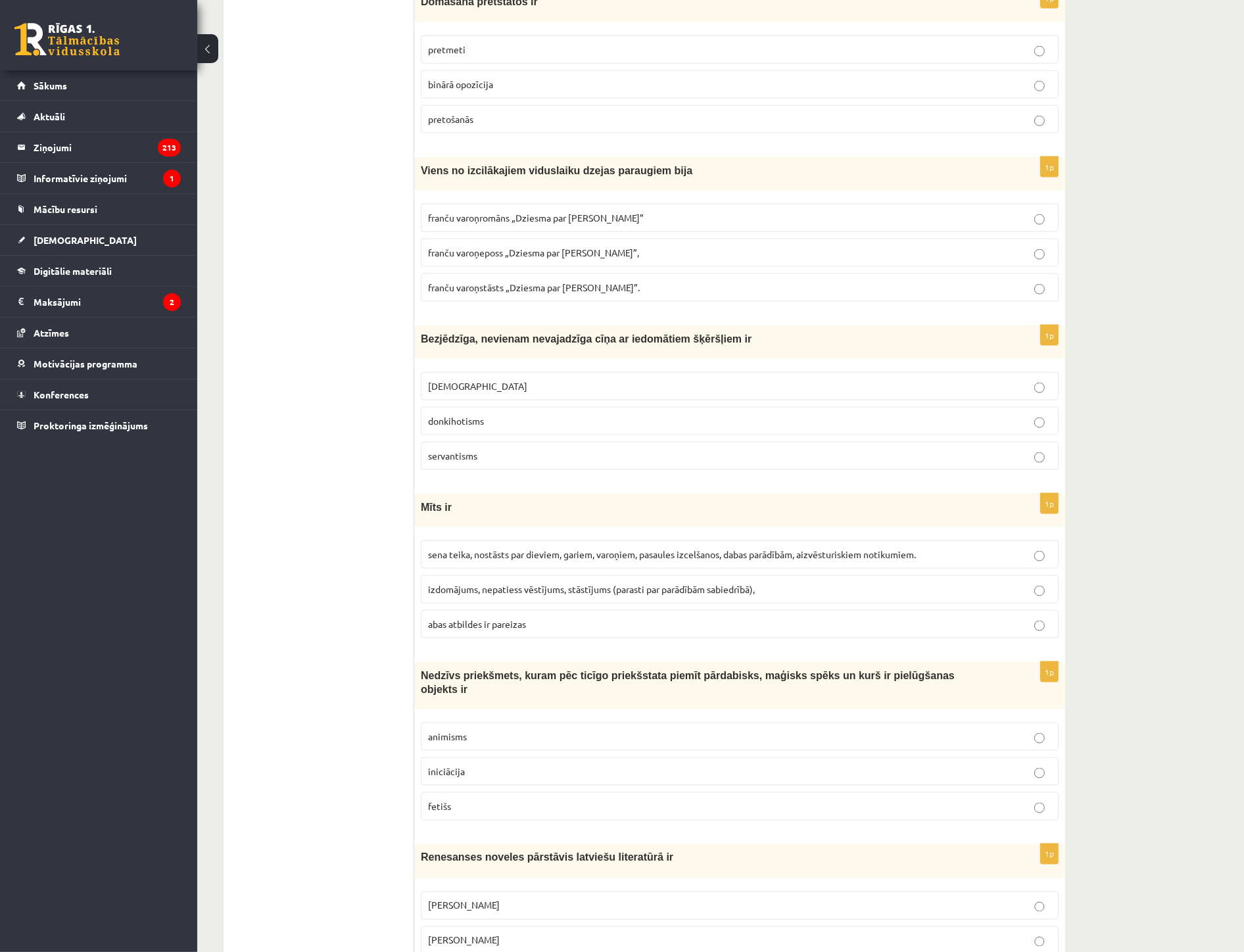
click at [471, 559] on span "sena teika, nostāsts par dieviem, gariem, varoņiem, pasaules izcelšanos, dabas …" at bounding box center [672, 554] width 488 height 12
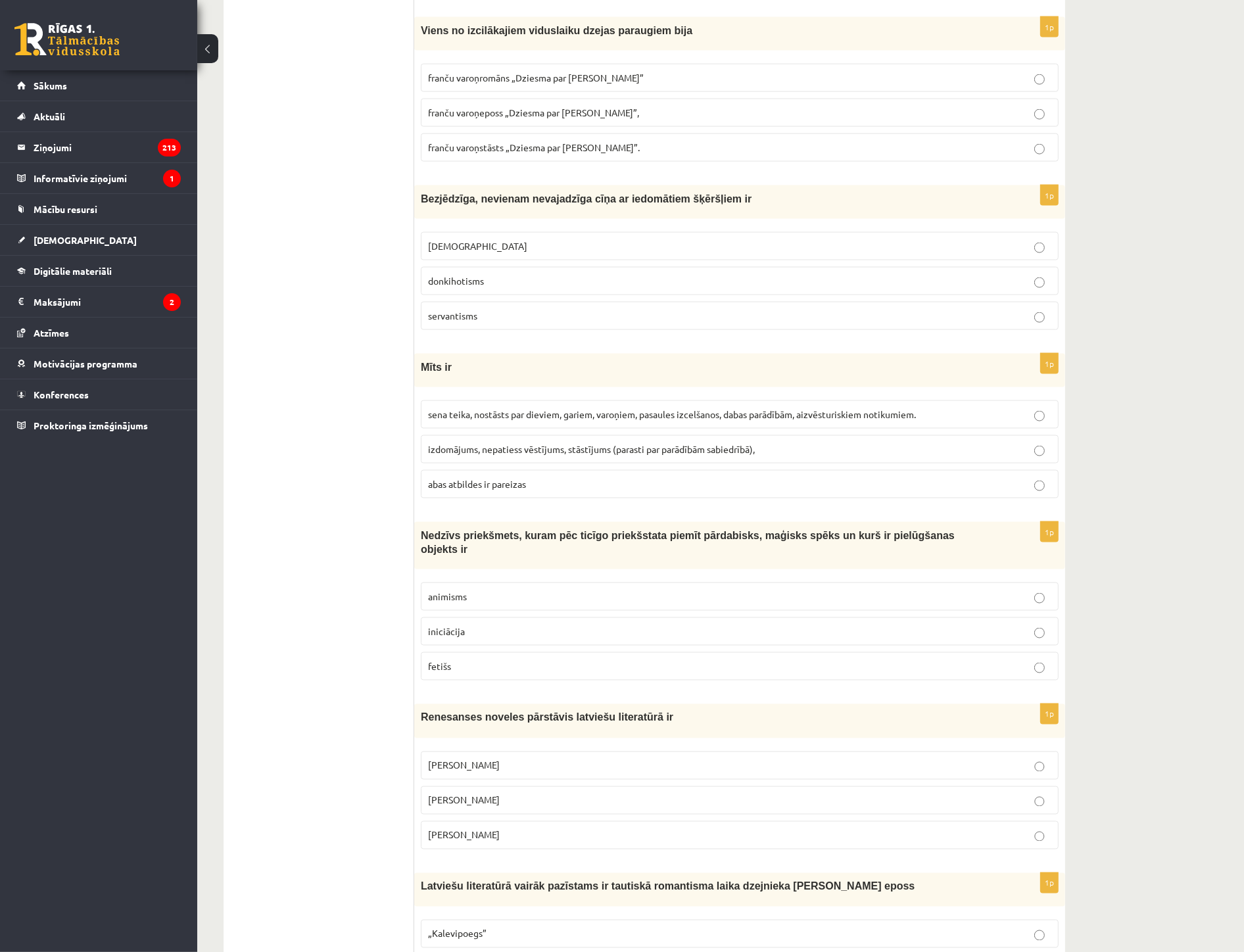
scroll to position [2119, 0]
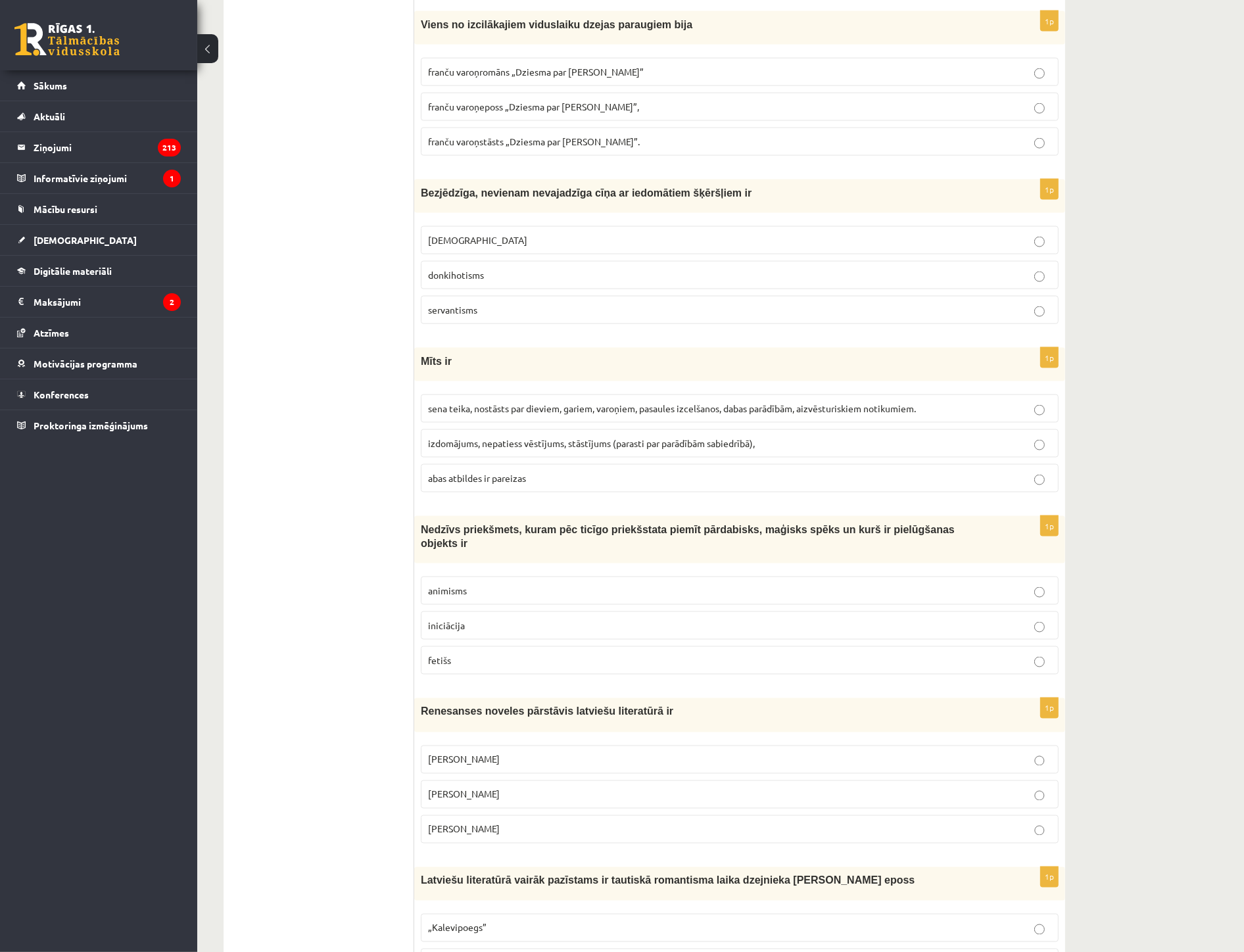
click at [492, 660] on p "fetišs" at bounding box center [740, 661] width 624 height 14
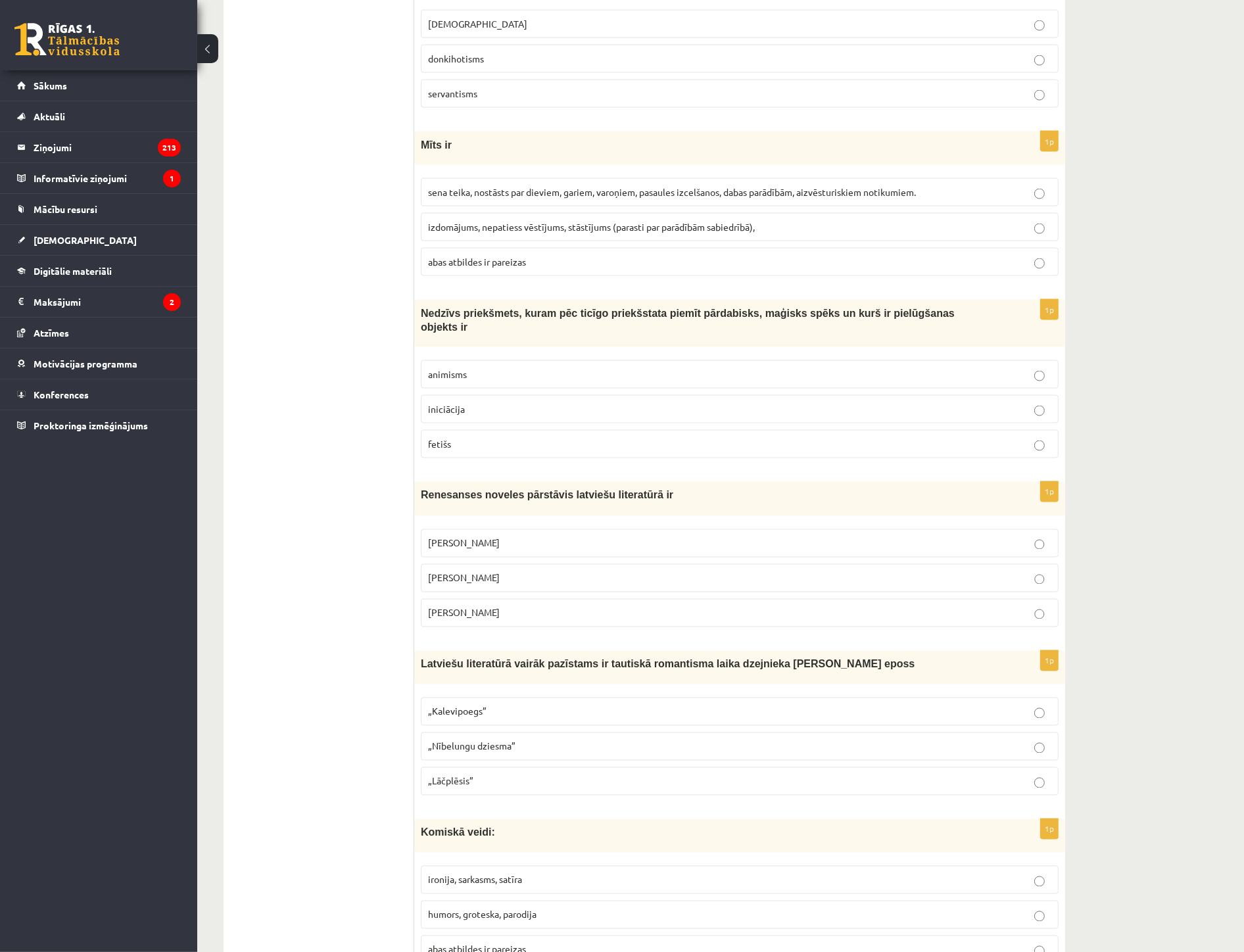
scroll to position [2338, 0]
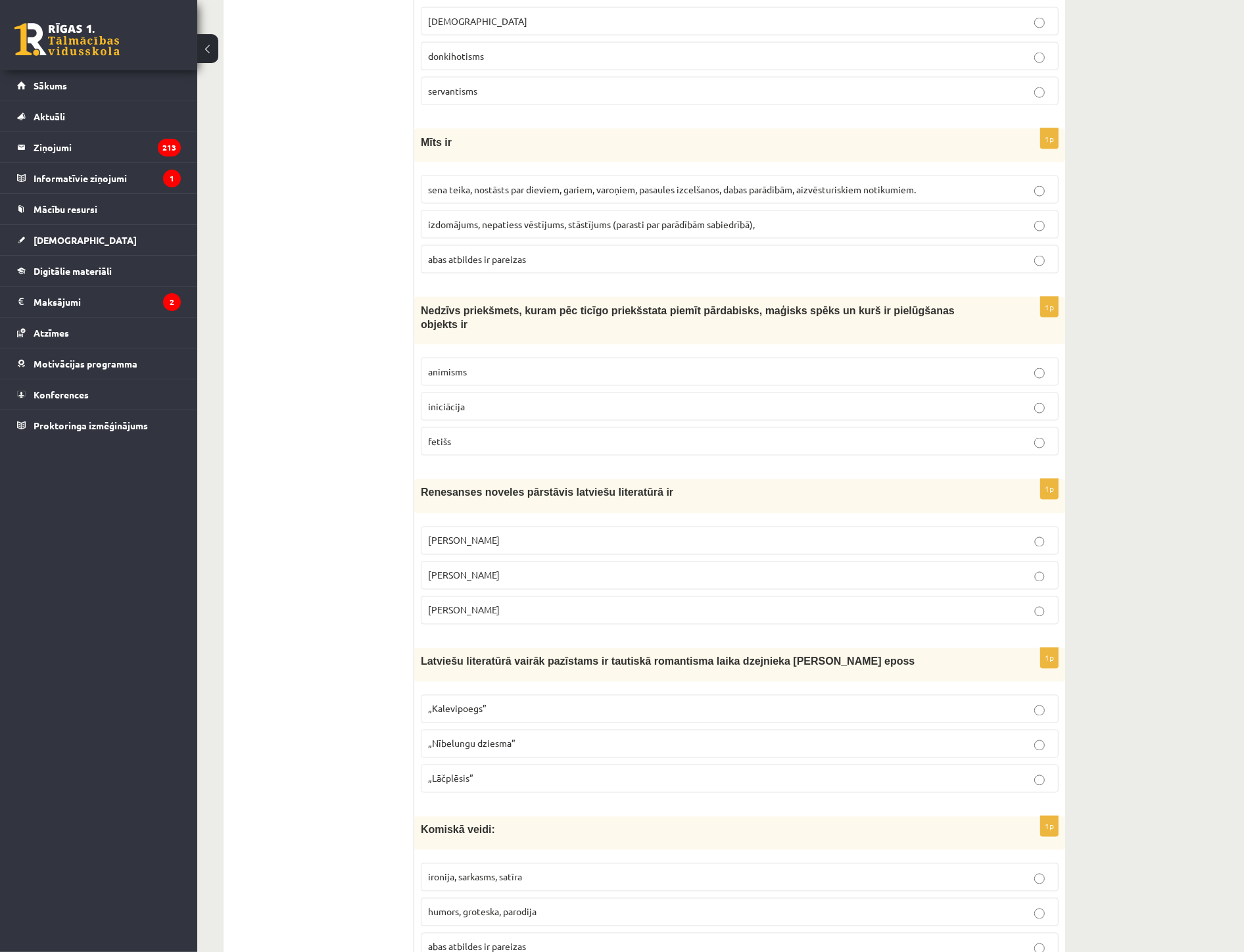
click at [475, 604] on span "Jānis Ezeriņš" at bounding box center [464, 610] width 72 height 12
click at [476, 772] on p "„Lāčplēsis”" at bounding box center [740, 779] width 624 height 14
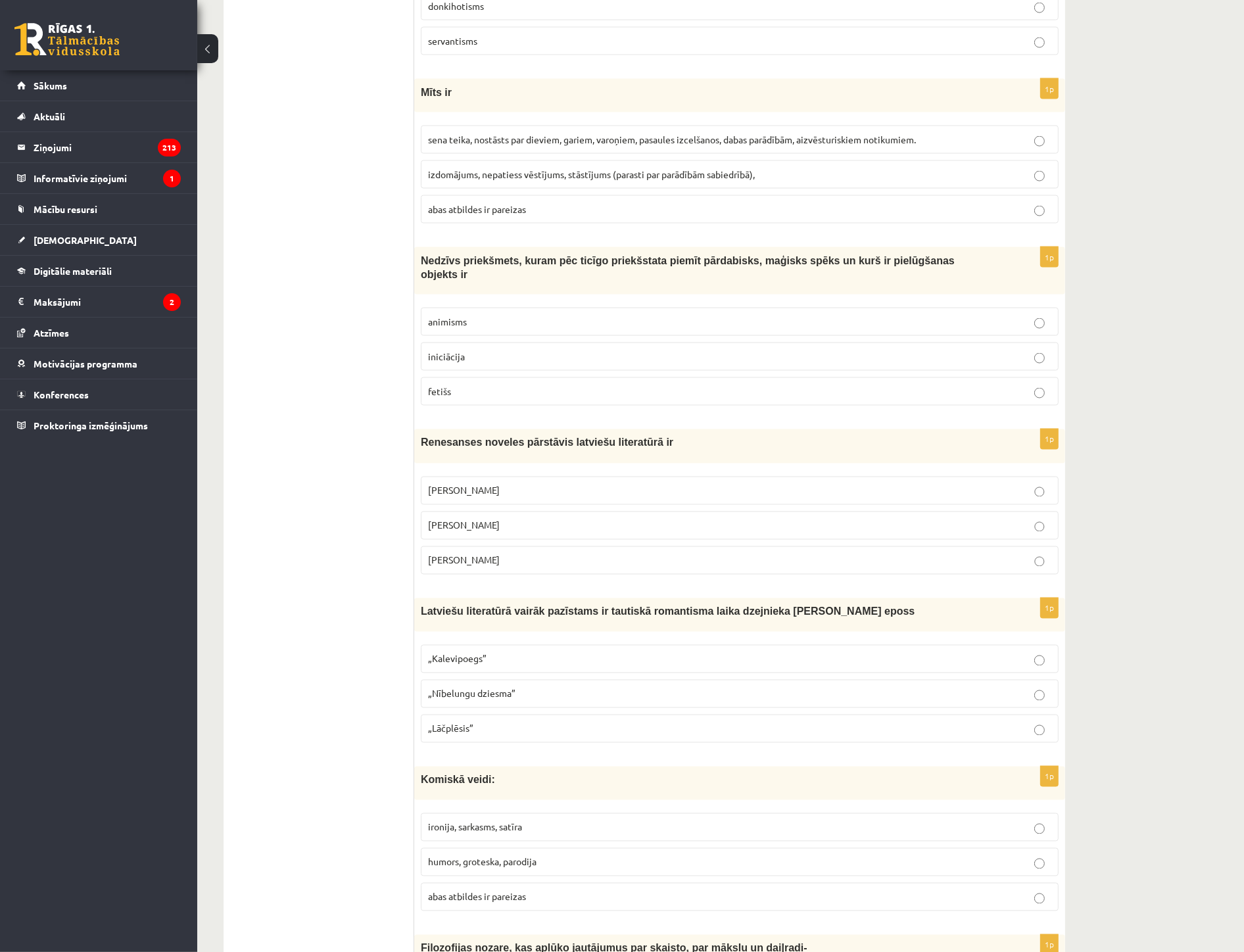
scroll to position [2557, 0]
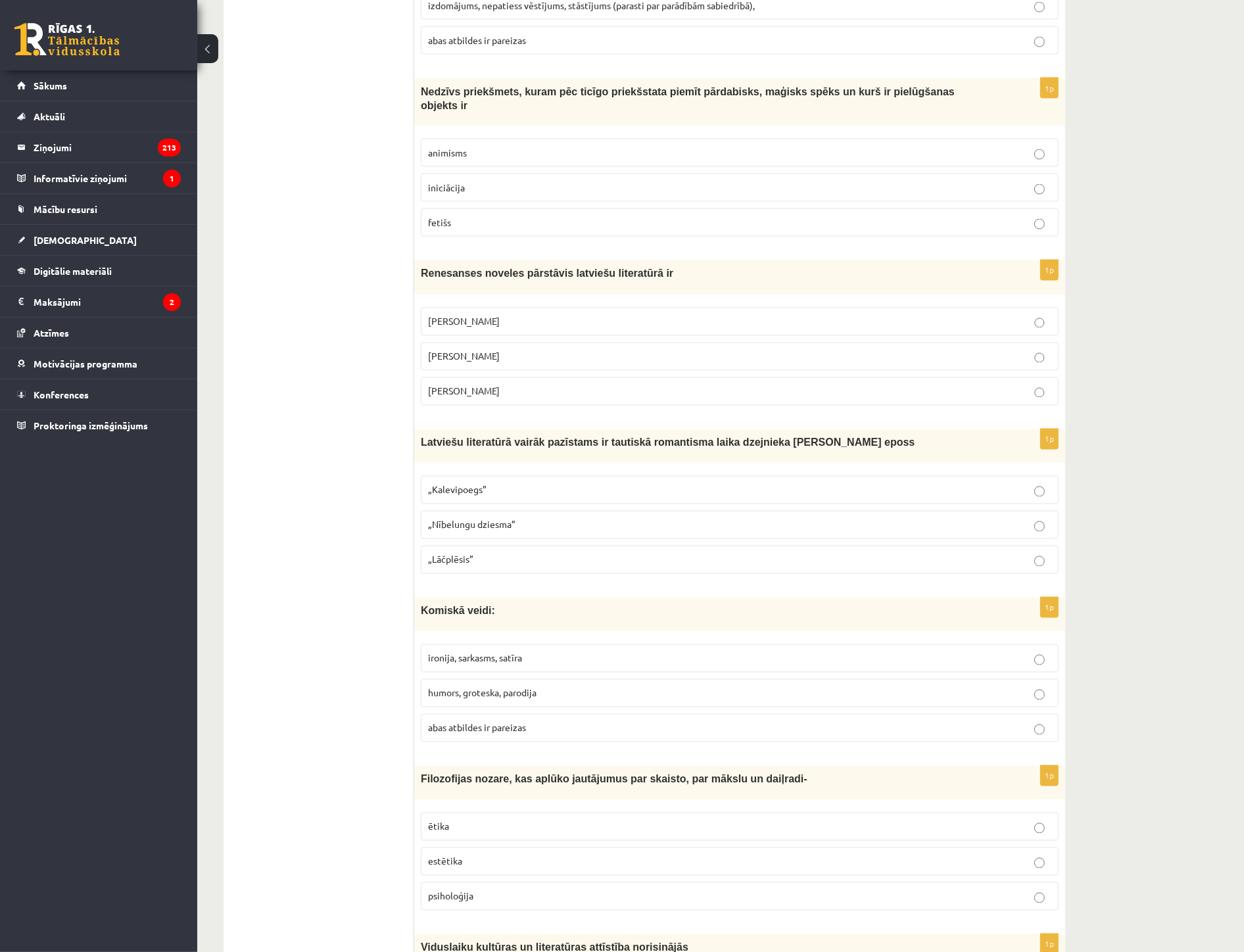
click at [457, 735] on label "abas atbildes ir pareizas" at bounding box center [740, 728] width 638 height 28
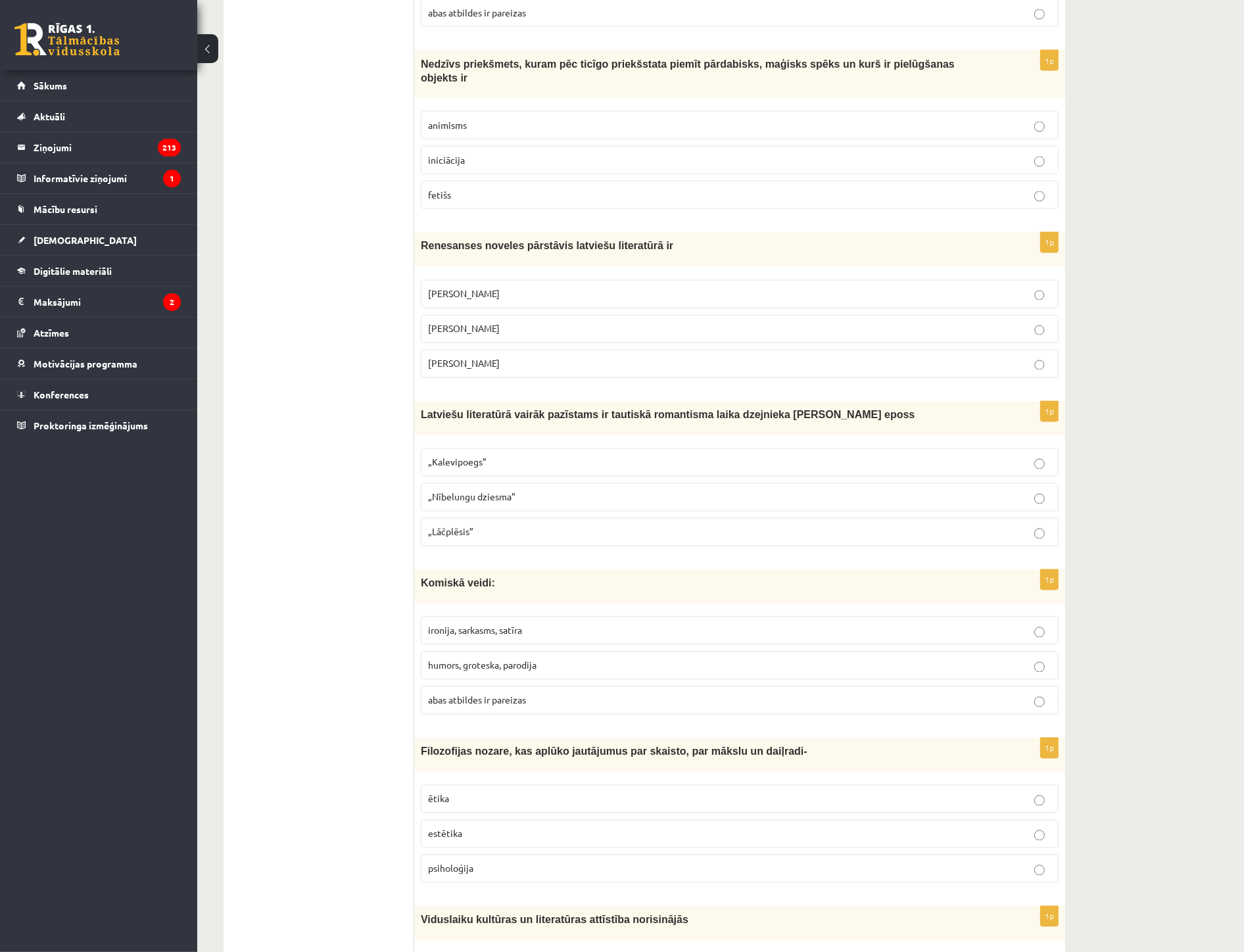
scroll to position [2631, 0]
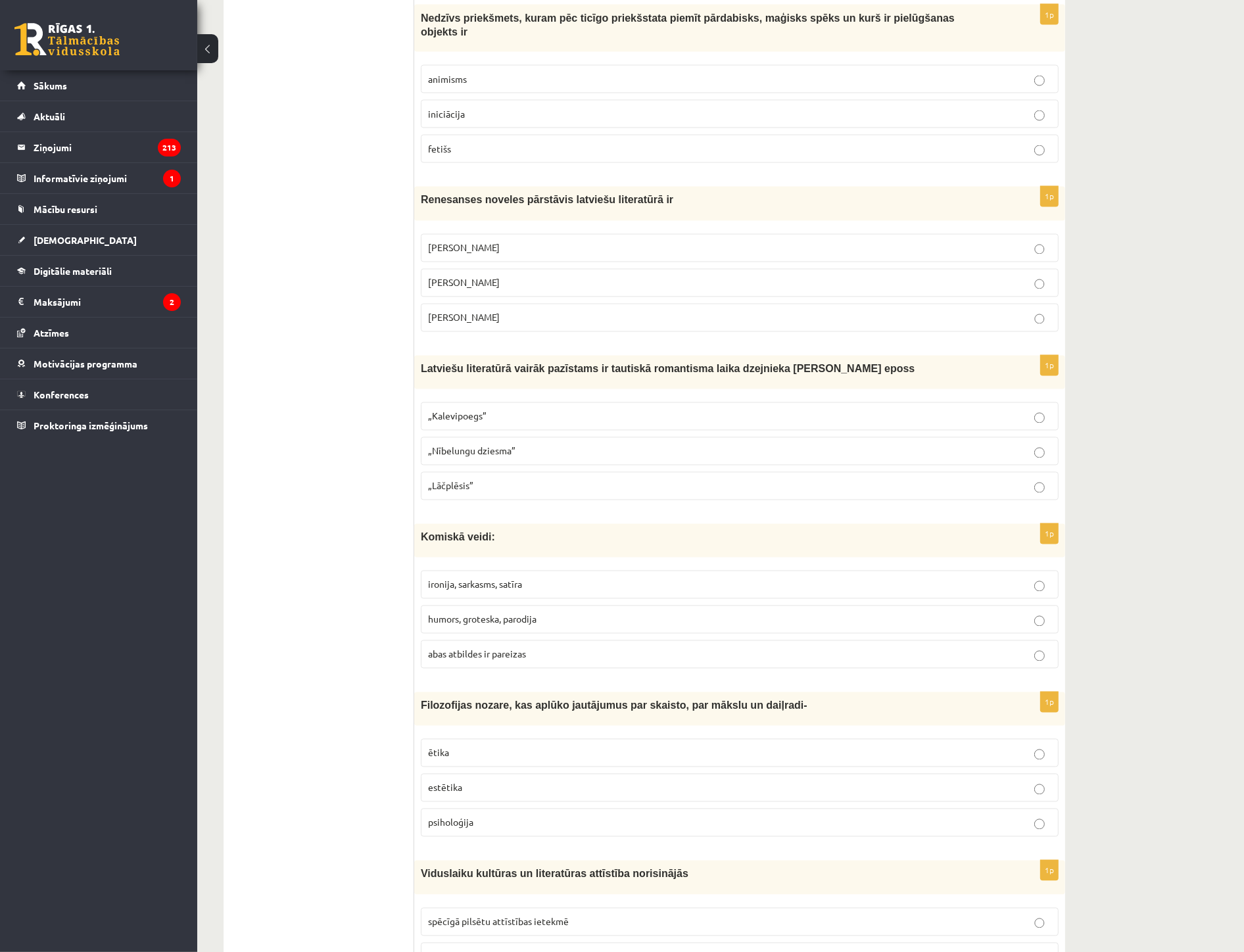
click at [471, 784] on p "estētika" at bounding box center [740, 788] width 624 height 14
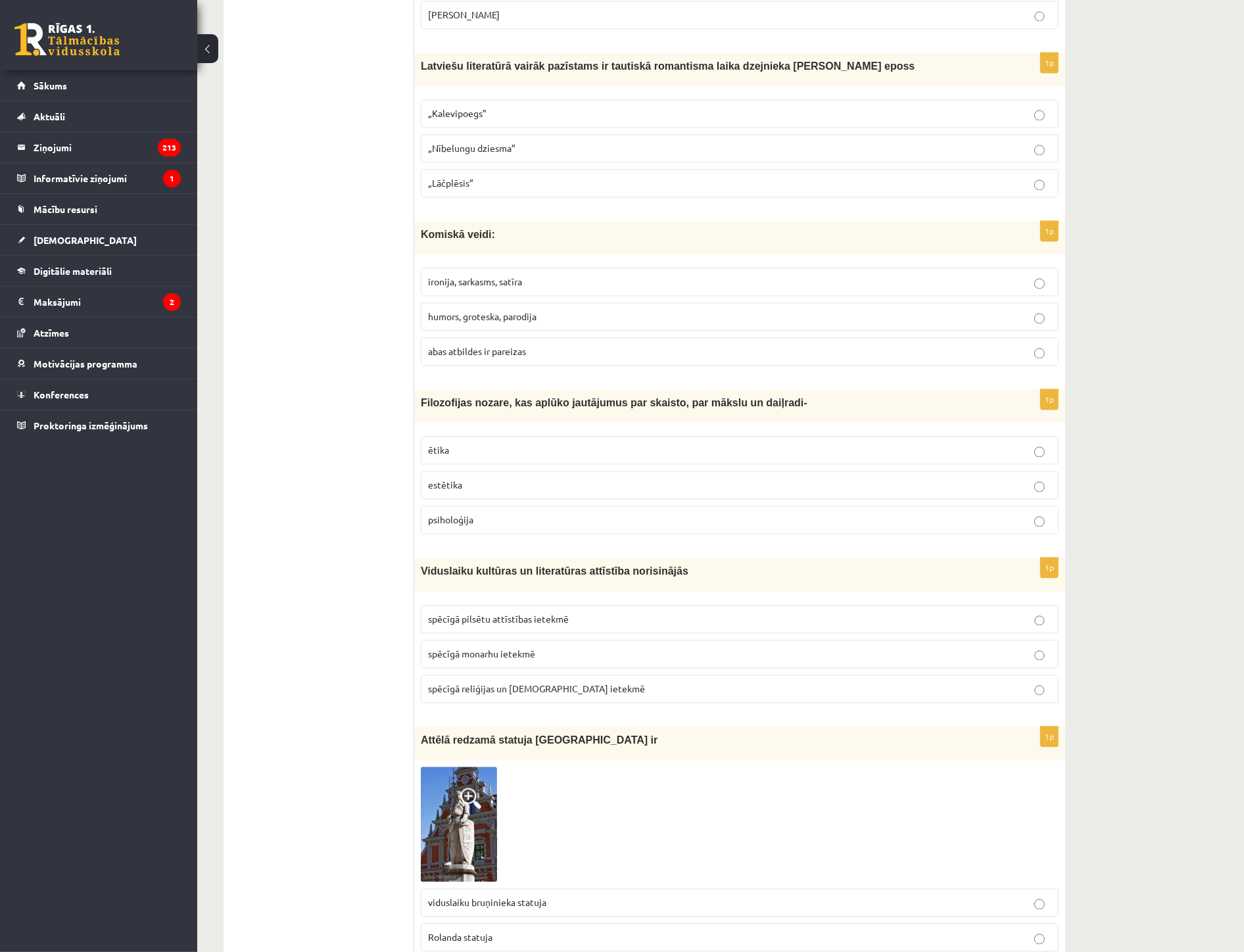
scroll to position [2996, 0]
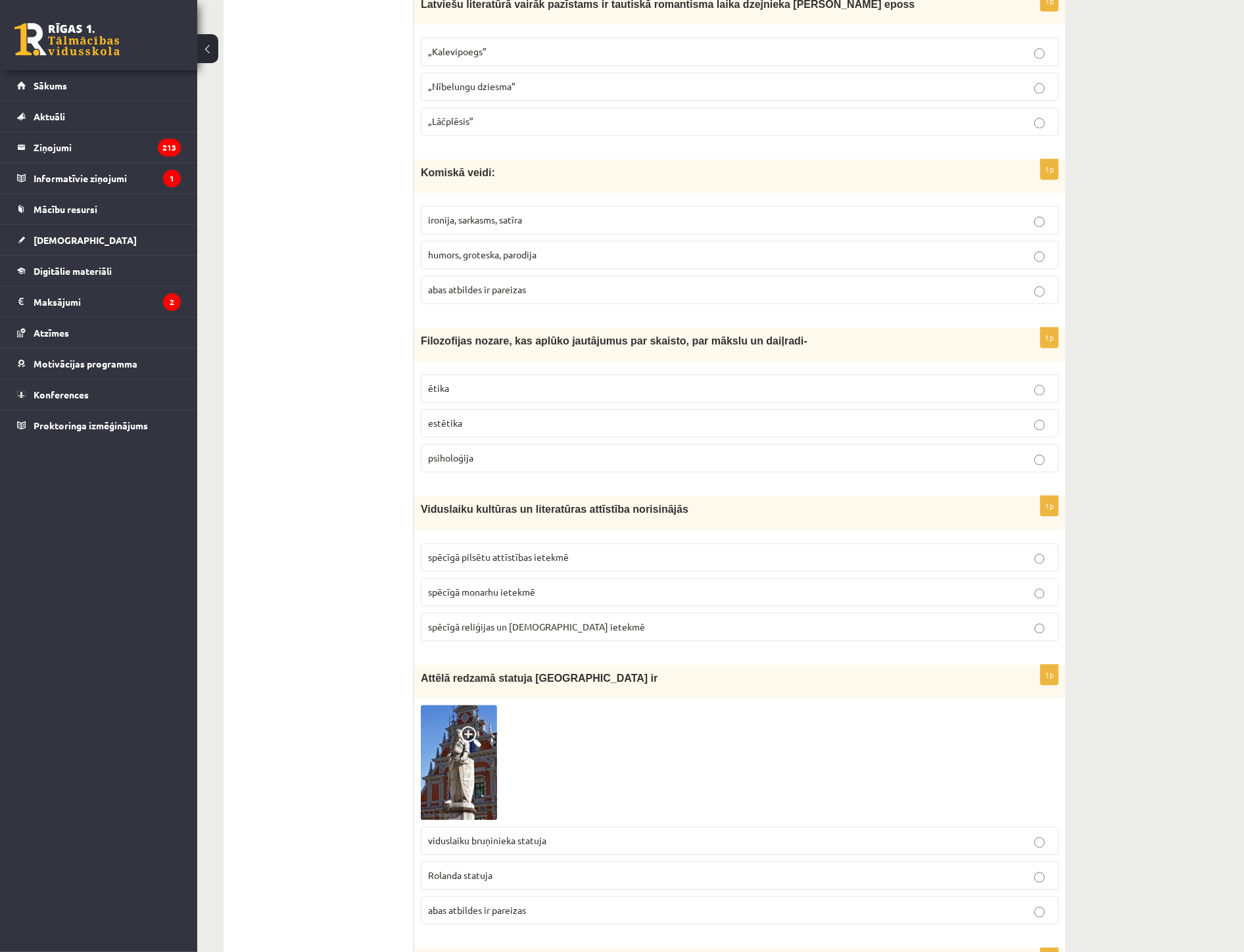
click at [487, 633] on label "spēcīgā reliģijas un baznīcas ietekmē" at bounding box center [740, 626] width 638 height 28
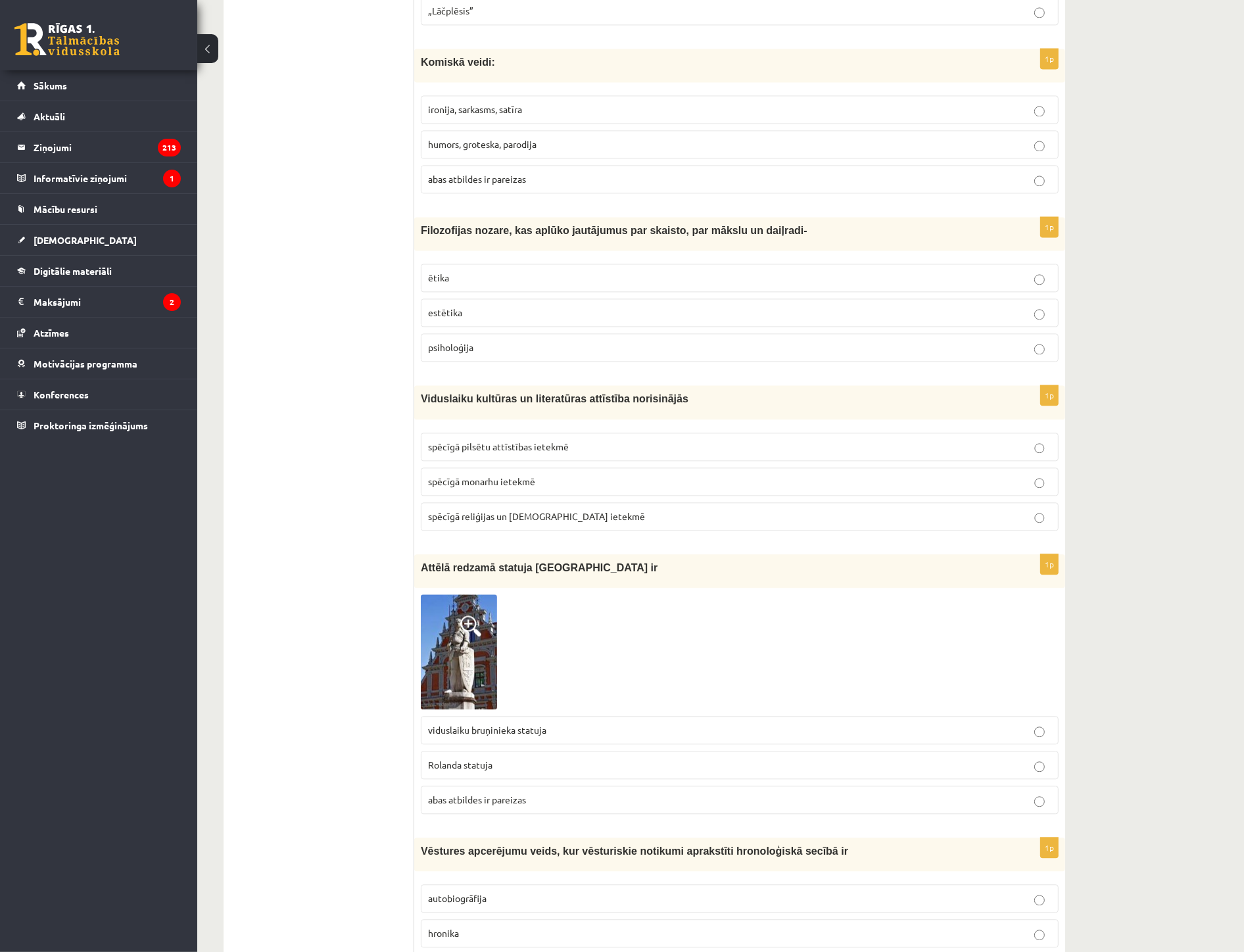
scroll to position [3142, 0]
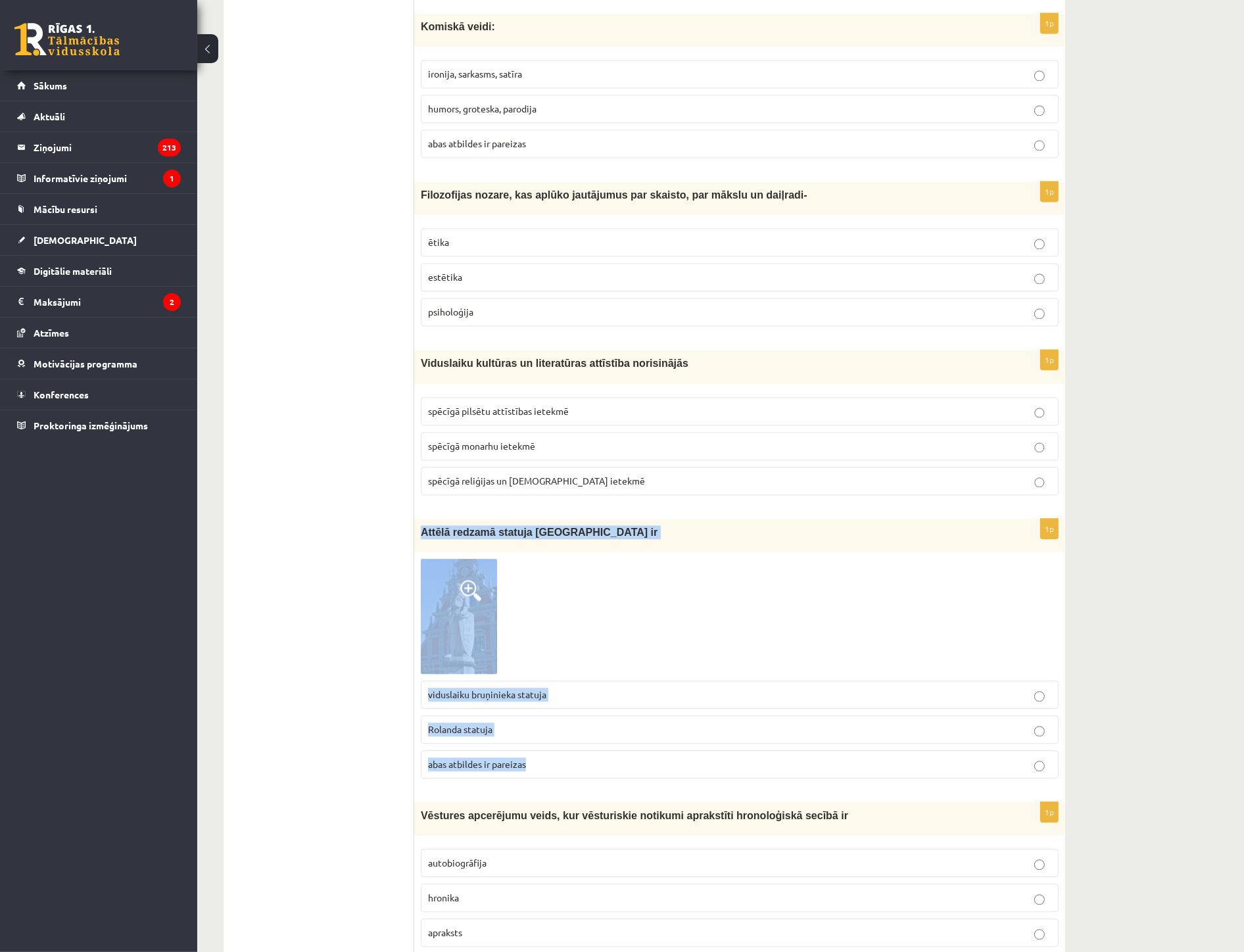
drag, startPoint x: 417, startPoint y: 521, endPoint x: 593, endPoint y: 753, distance: 291.2
click at [593, 753] on div "1p Attēlā redzamā statuja Rīgā ir viduslaiku bruņinieka statuja Rolanda statuja…" at bounding box center [740, 653] width 651 height 270
copy div "Attēlā redzamā statuja Rīgā ir viduslaiku bruņinieka statuja Rolanda statuja ab…"
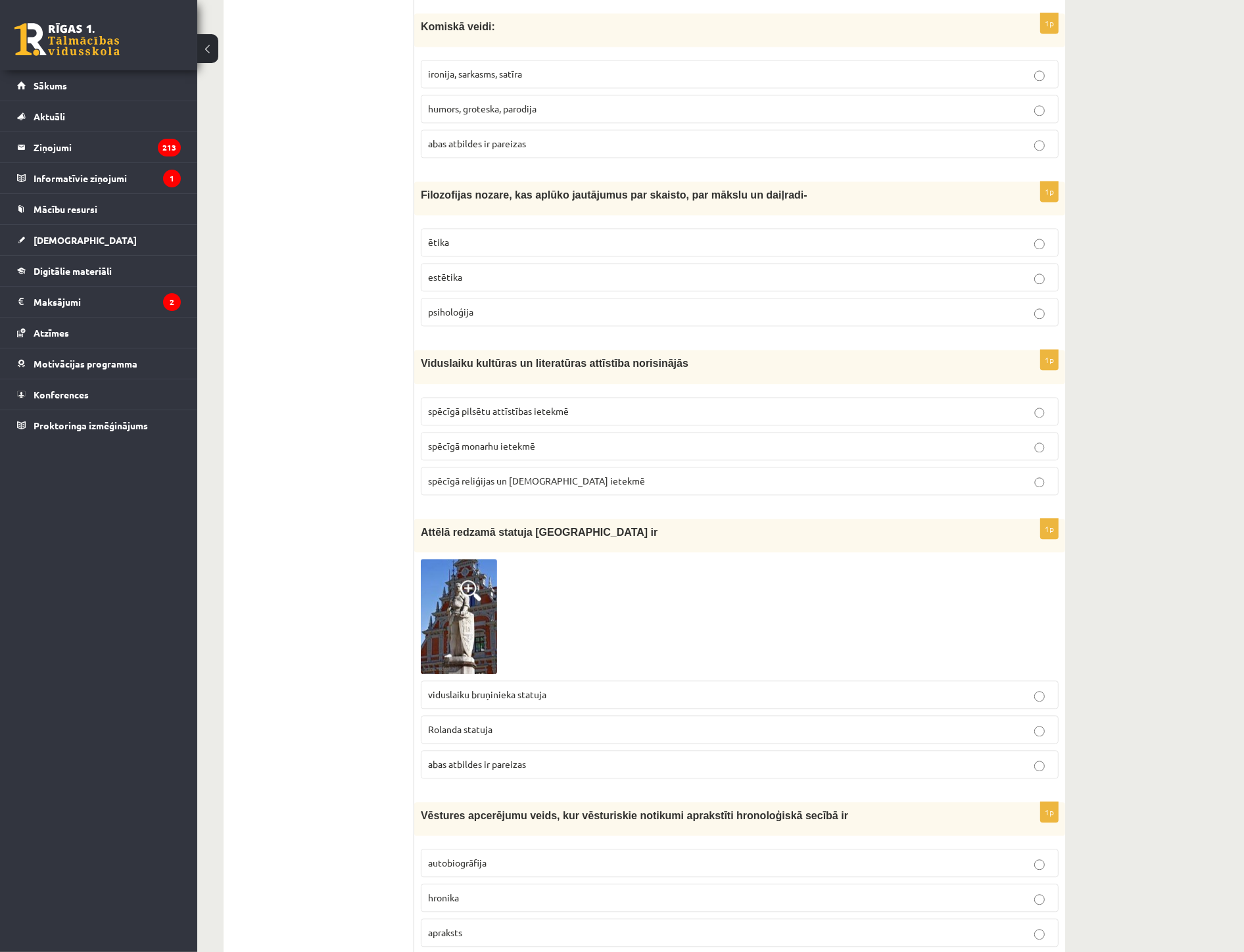
click at [489, 723] on p "Rolanda statuja" at bounding box center [740, 729] width 624 height 14
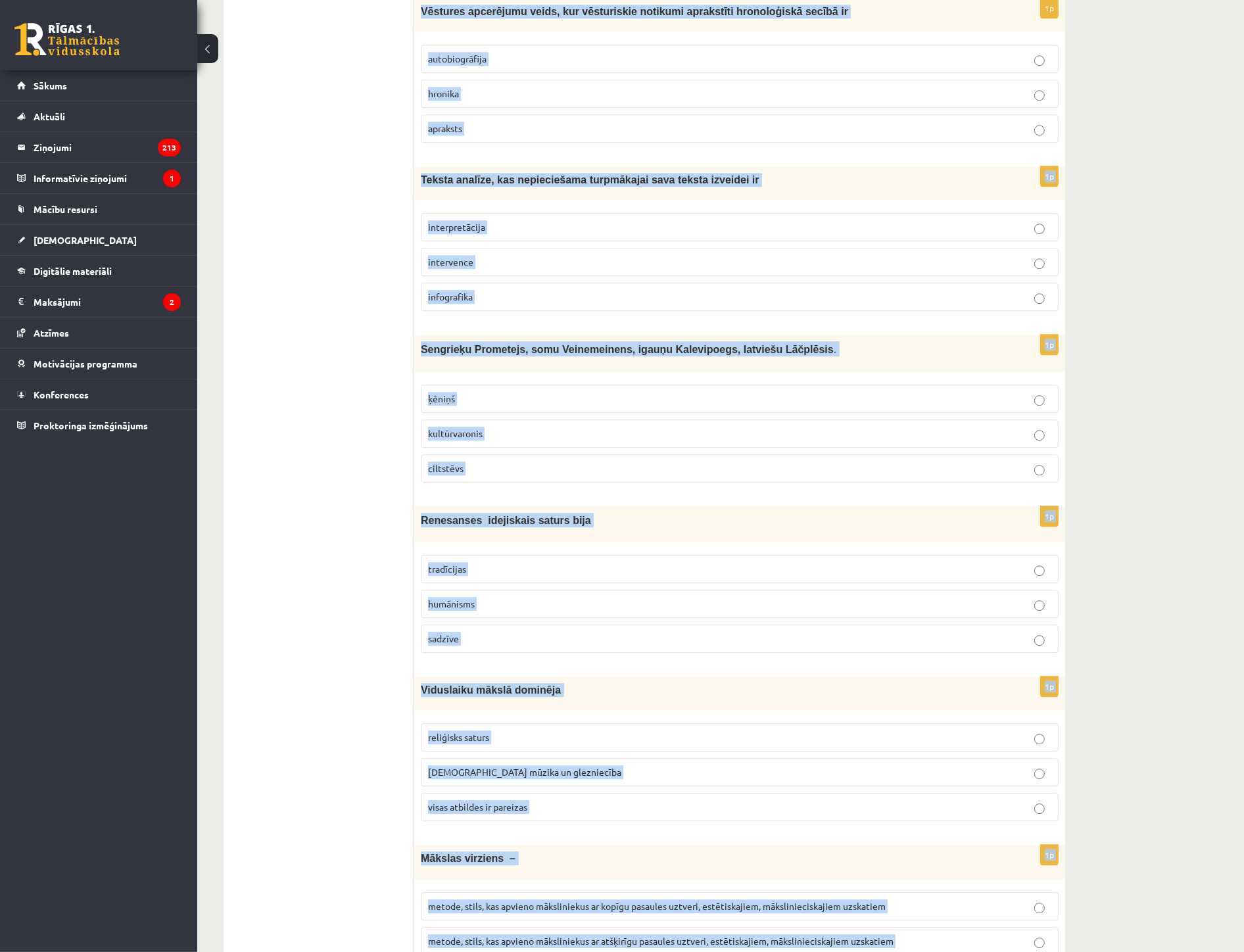
scroll to position [4541, 0]
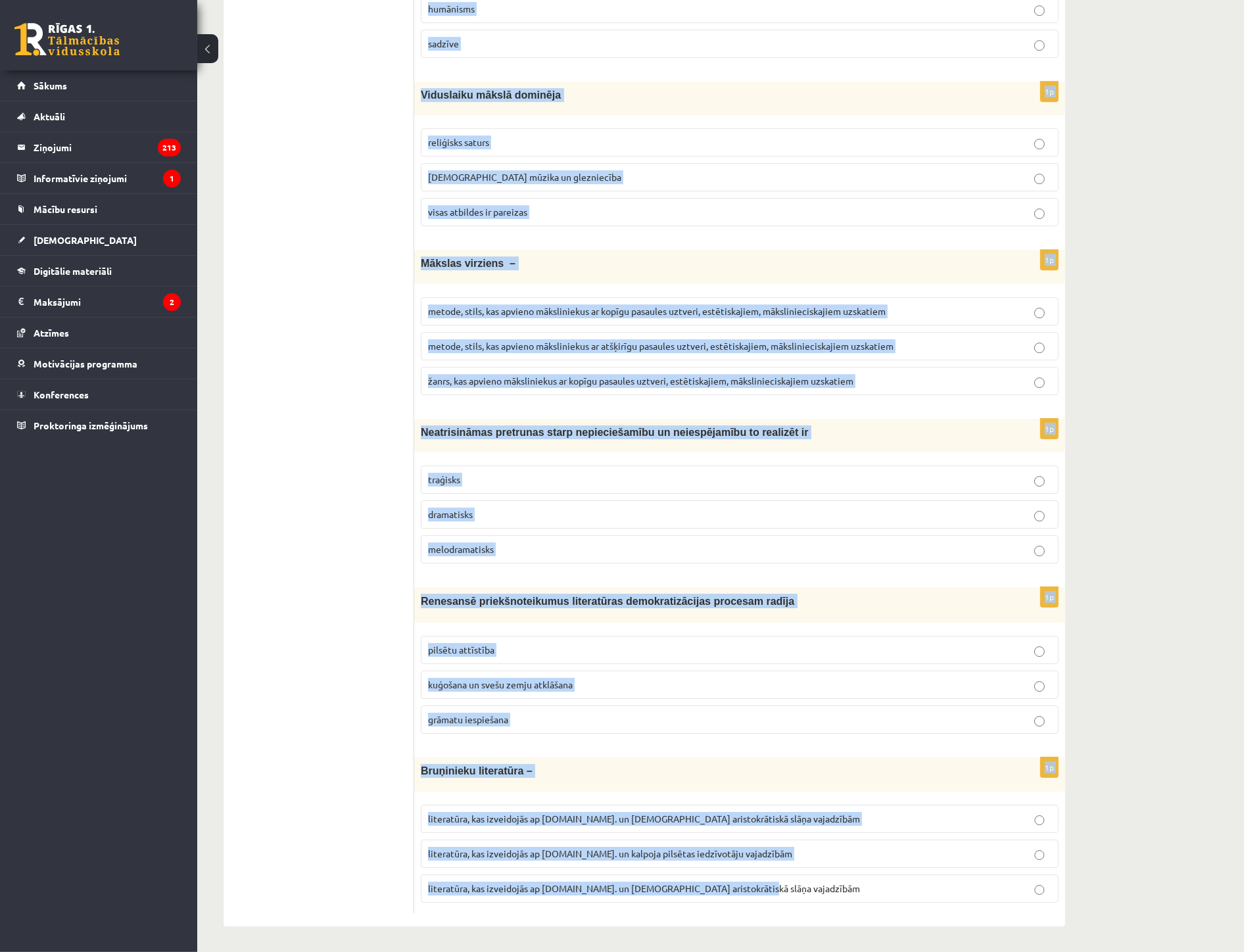
drag, startPoint x: 419, startPoint y: 439, endPoint x: 757, endPoint y: 887, distance: 561.2
copy form "Vēstures apcerējumu veids, kur vēsturiskie notikumi aprakstīti hronoloģiskā sec…"
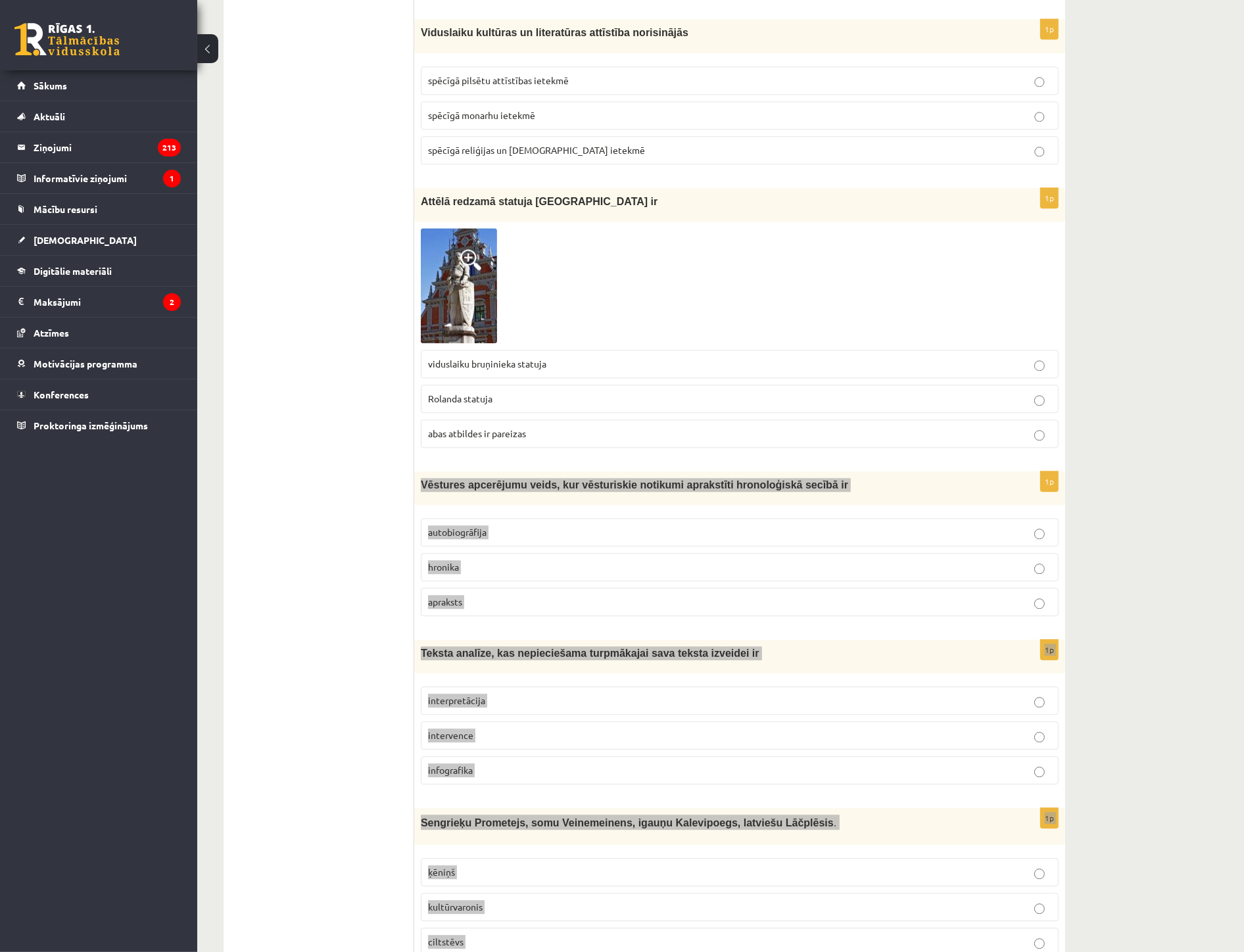
scroll to position [3445, 0]
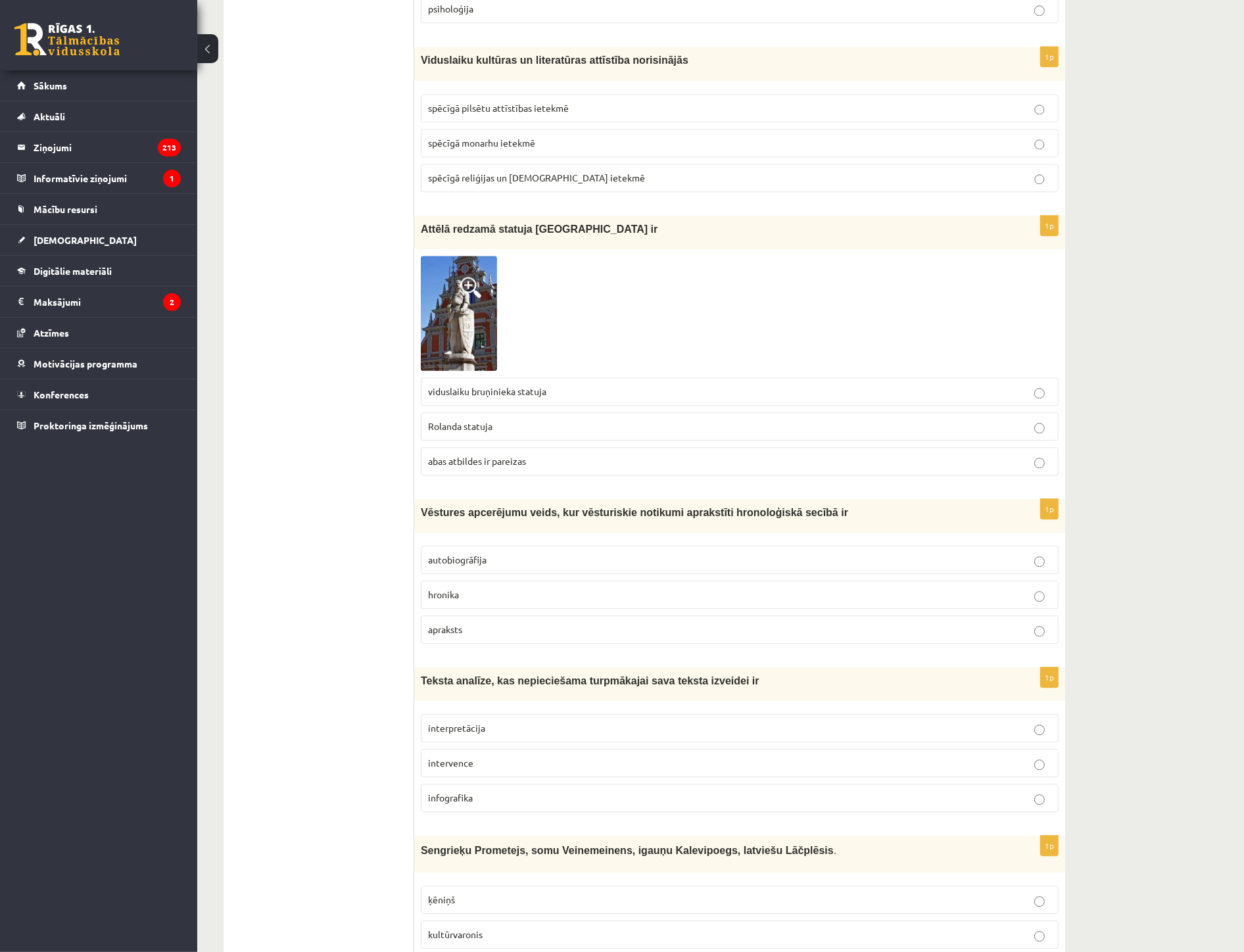
click at [446, 594] on span "hronika" at bounding box center [443, 595] width 31 height 12
click at [460, 727] on span "interpretācija" at bounding box center [457, 728] width 58 height 12
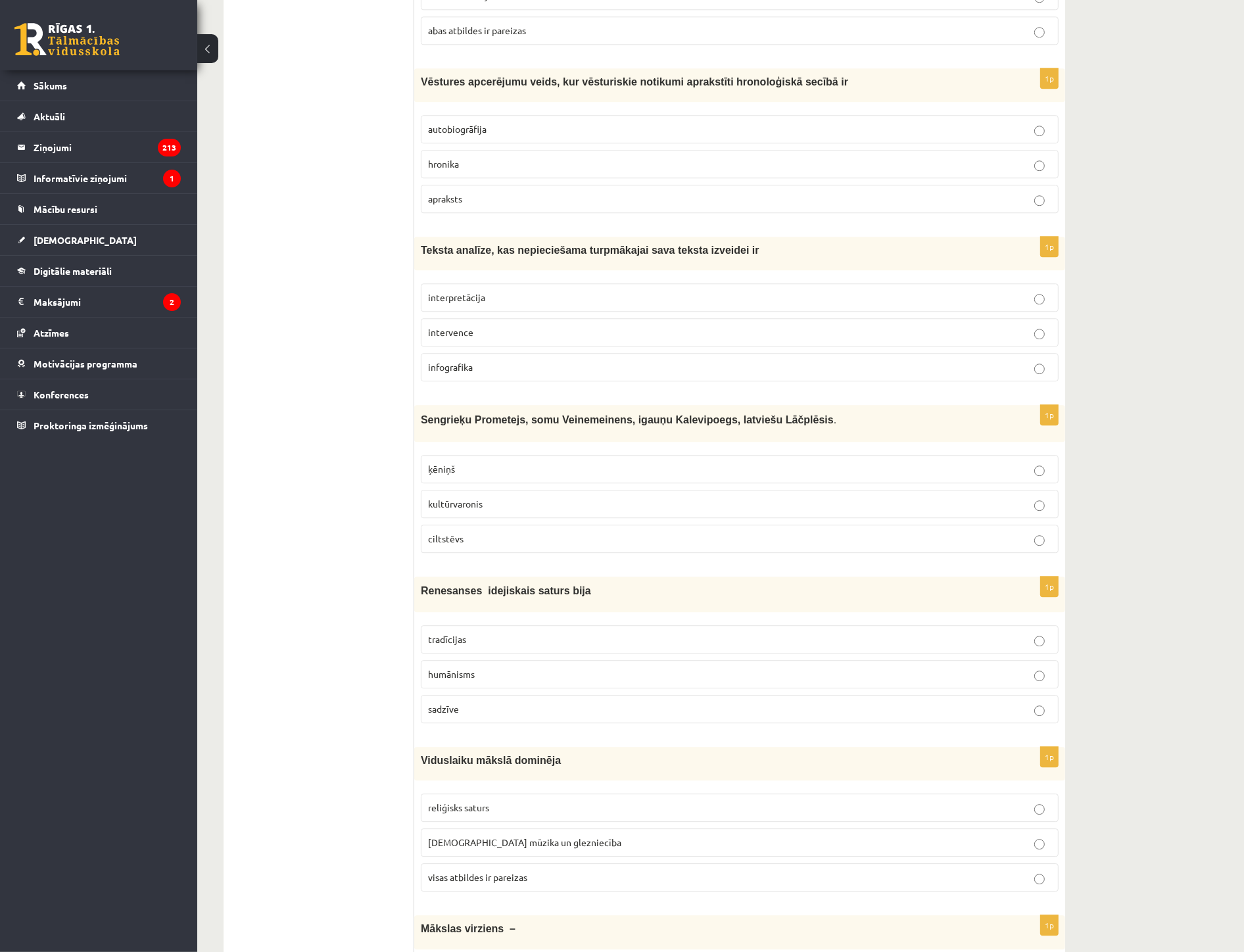
scroll to position [3883, 0]
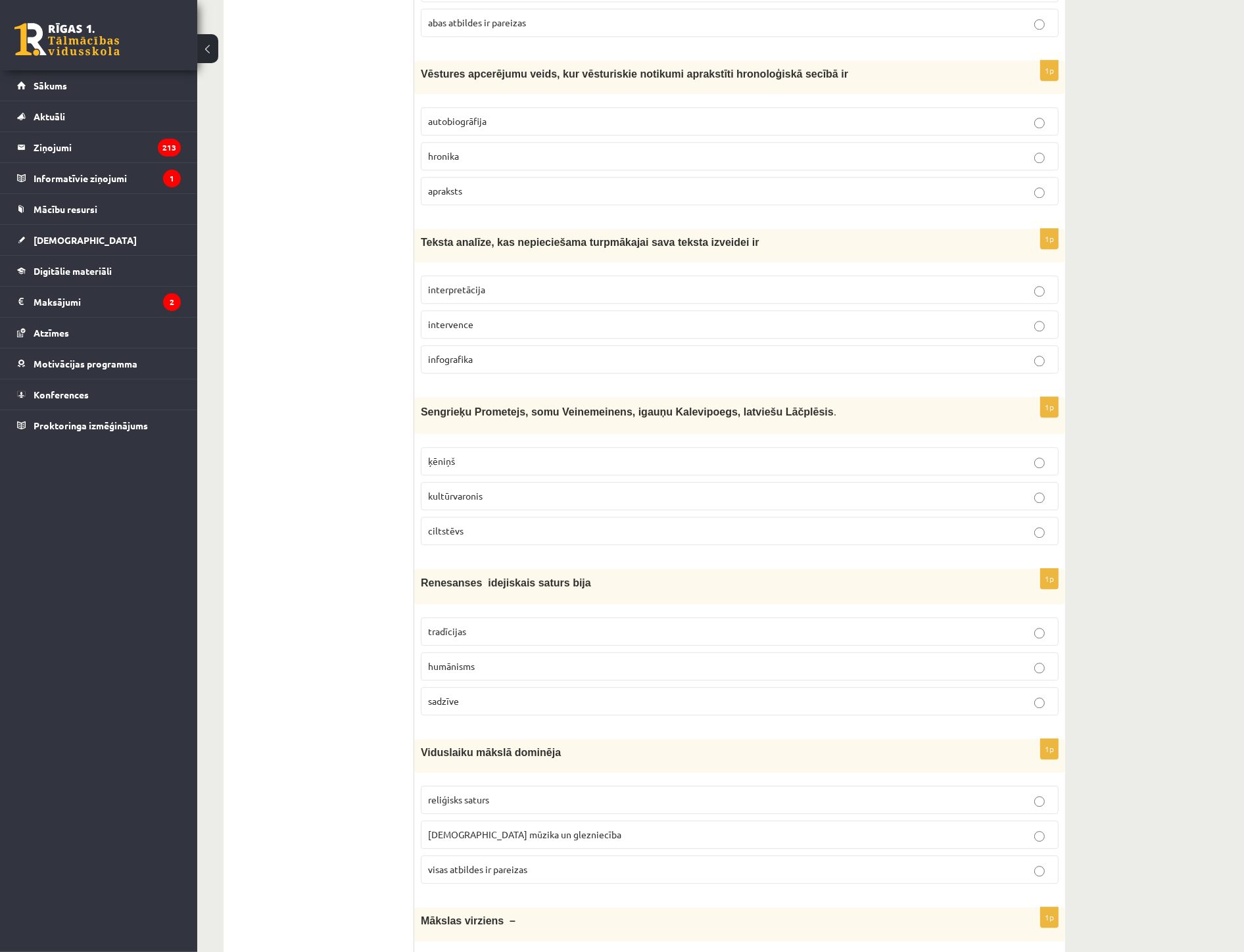
drag, startPoint x: 472, startPoint y: 491, endPoint x: 470, endPoint y: 498, distance: 7.3
click at [472, 491] on span "kultūrvaronis" at bounding box center [455, 496] width 55 height 12
click at [471, 660] on span "humānisms" at bounding box center [451, 666] width 47 height 12
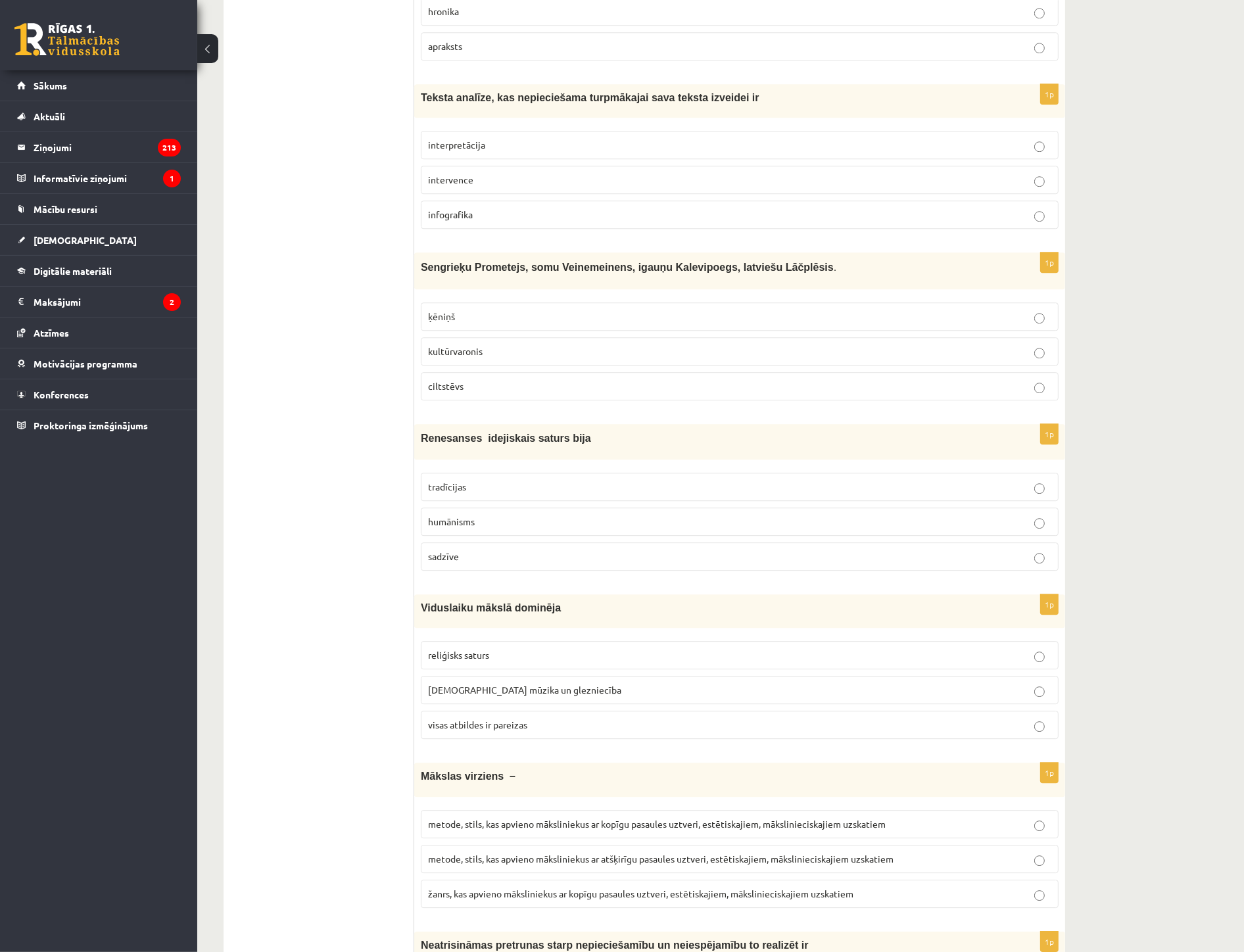
scroll to position [4030, 0]
drag, startPoint x: 469, startPoint y: 727, endPoint x: 412, endPoint y: 735, distance: 57.6
click at [468, 728] on p "visas atbildes ir pareizas" at bounding box center [740, 724] width 624 height 14
click at [590, 725] on p "visas atbildes ir pareizas" at bounding box center [740, 724] width 624 height 14
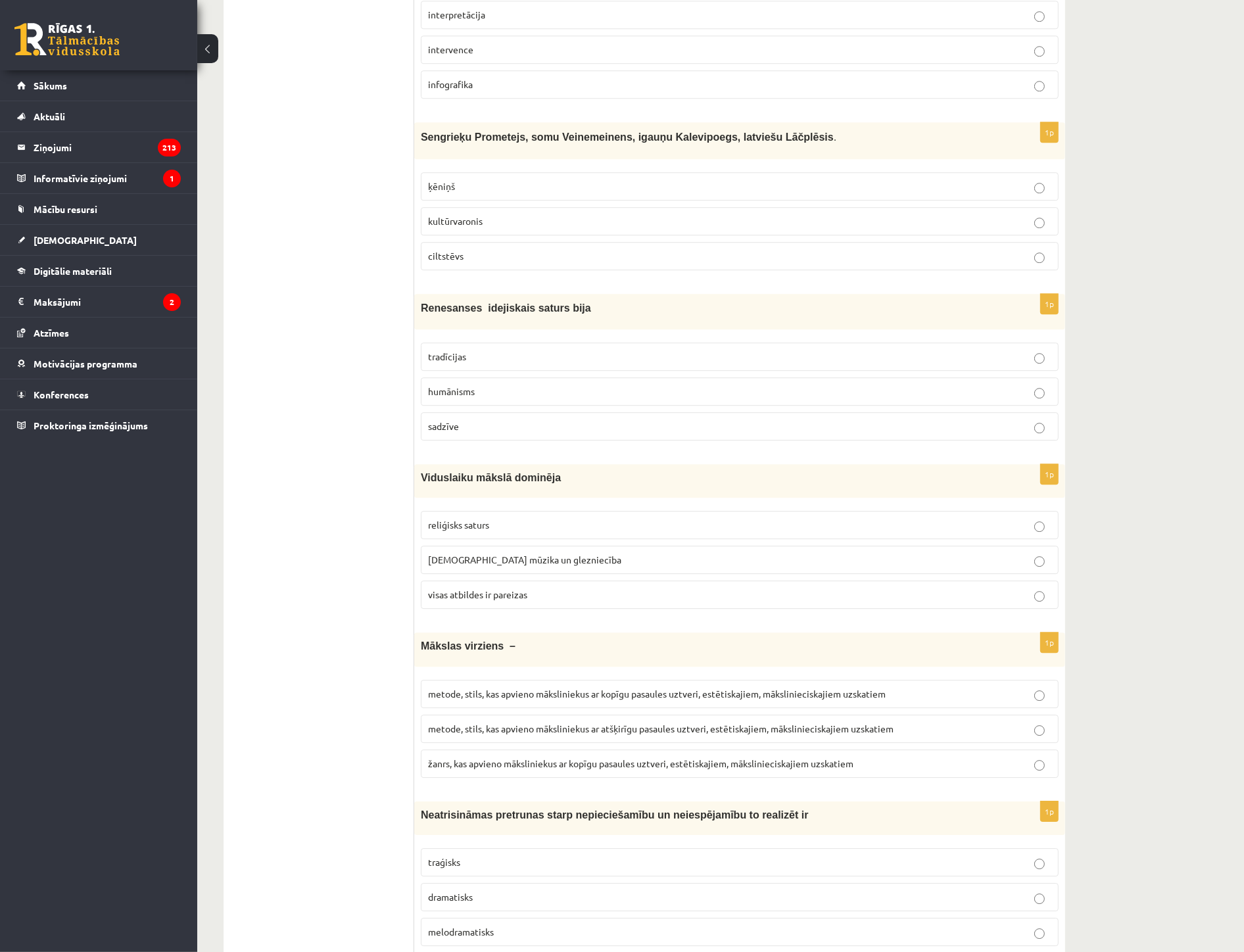
scroll to position [4176, 0]
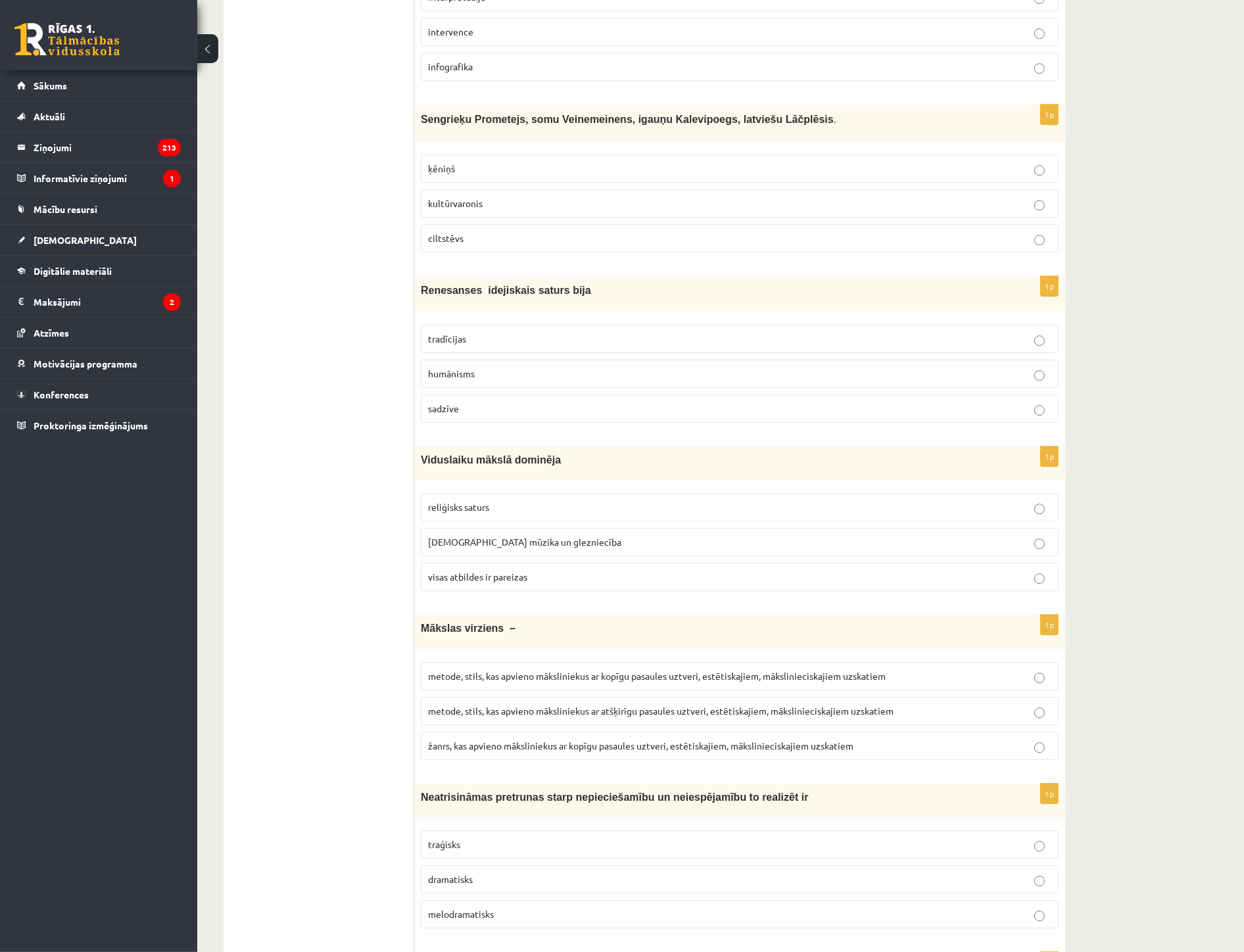
click at [562, 680] on p "metode, stils, kas apvieno māksliniekus ar kopīgu pasaules uztveri, estētiskaji…" at bounding box center [740, 676] width 624 height 14
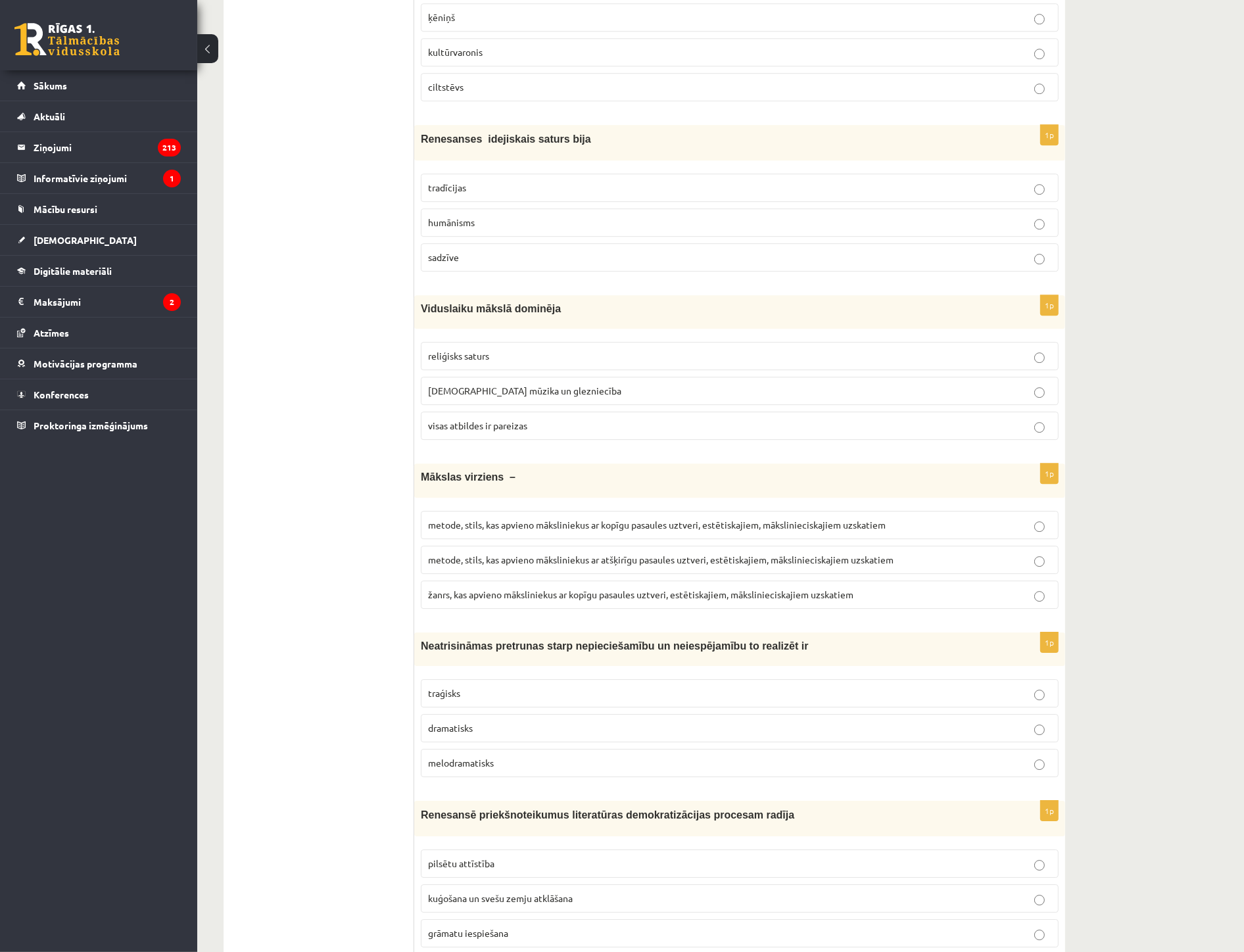
scroll to position [4395, 0]
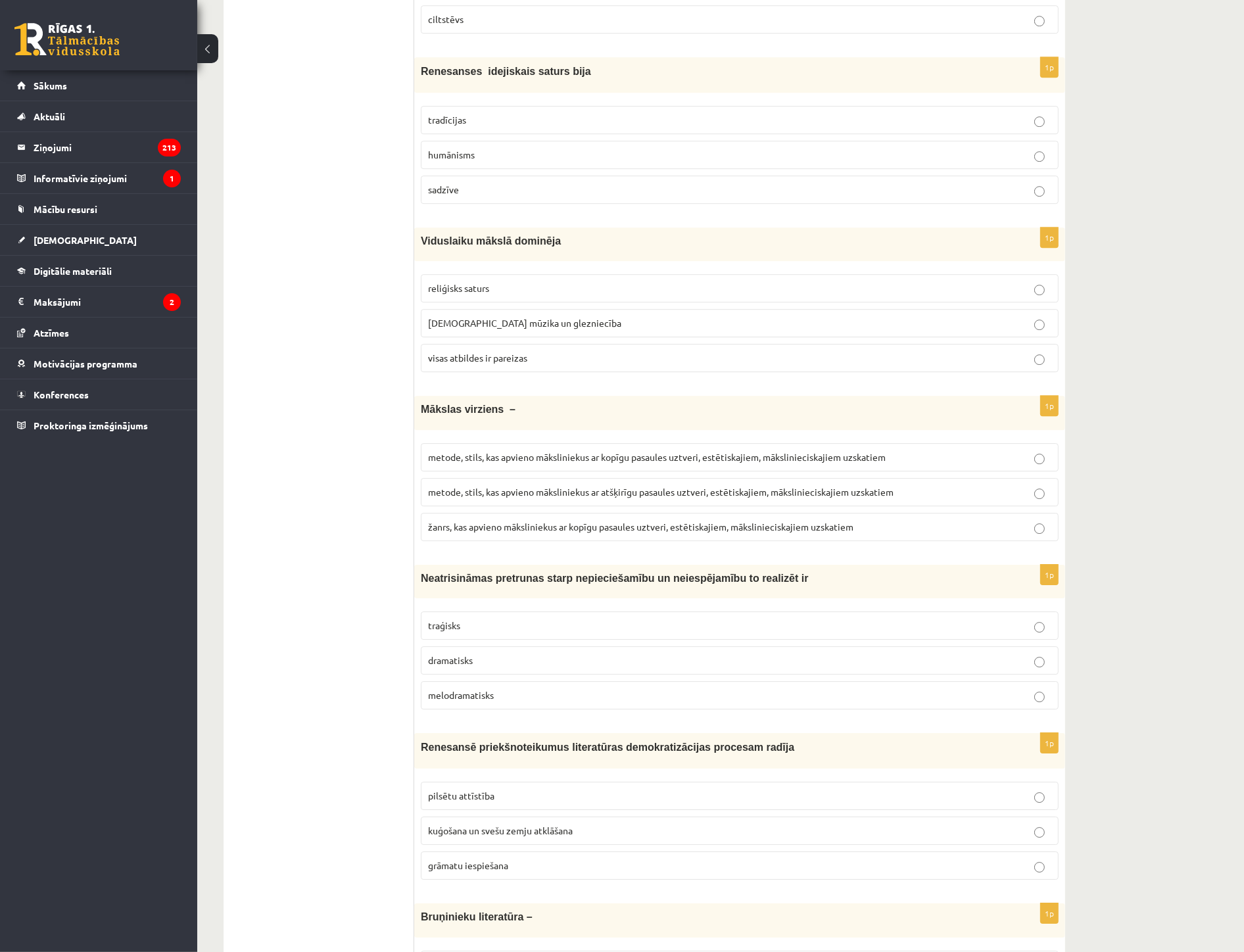
click at [443, 619] on p "traģisks" at bounding box center [740, 625] width 624 height 14
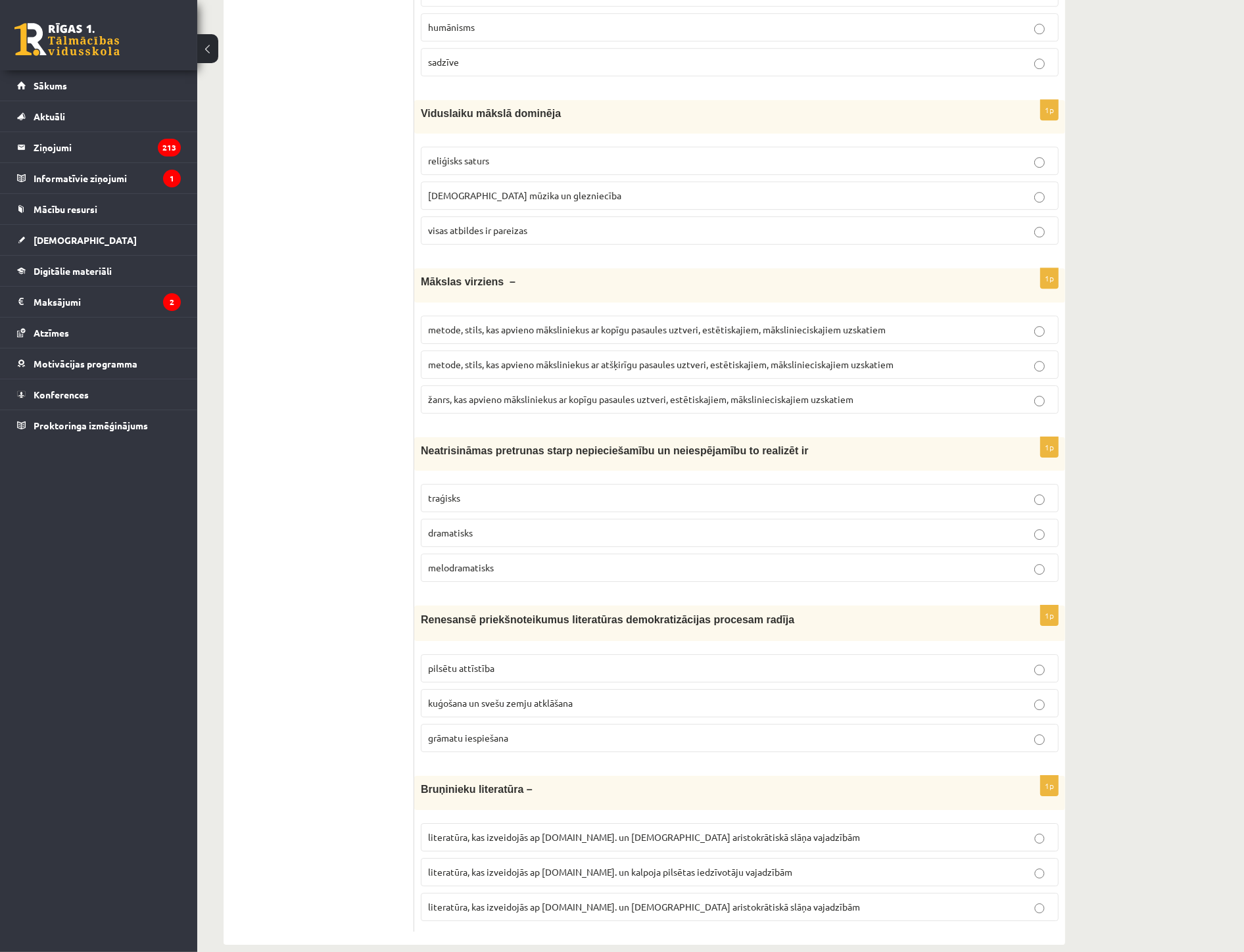
scroll to position [4541, 0]
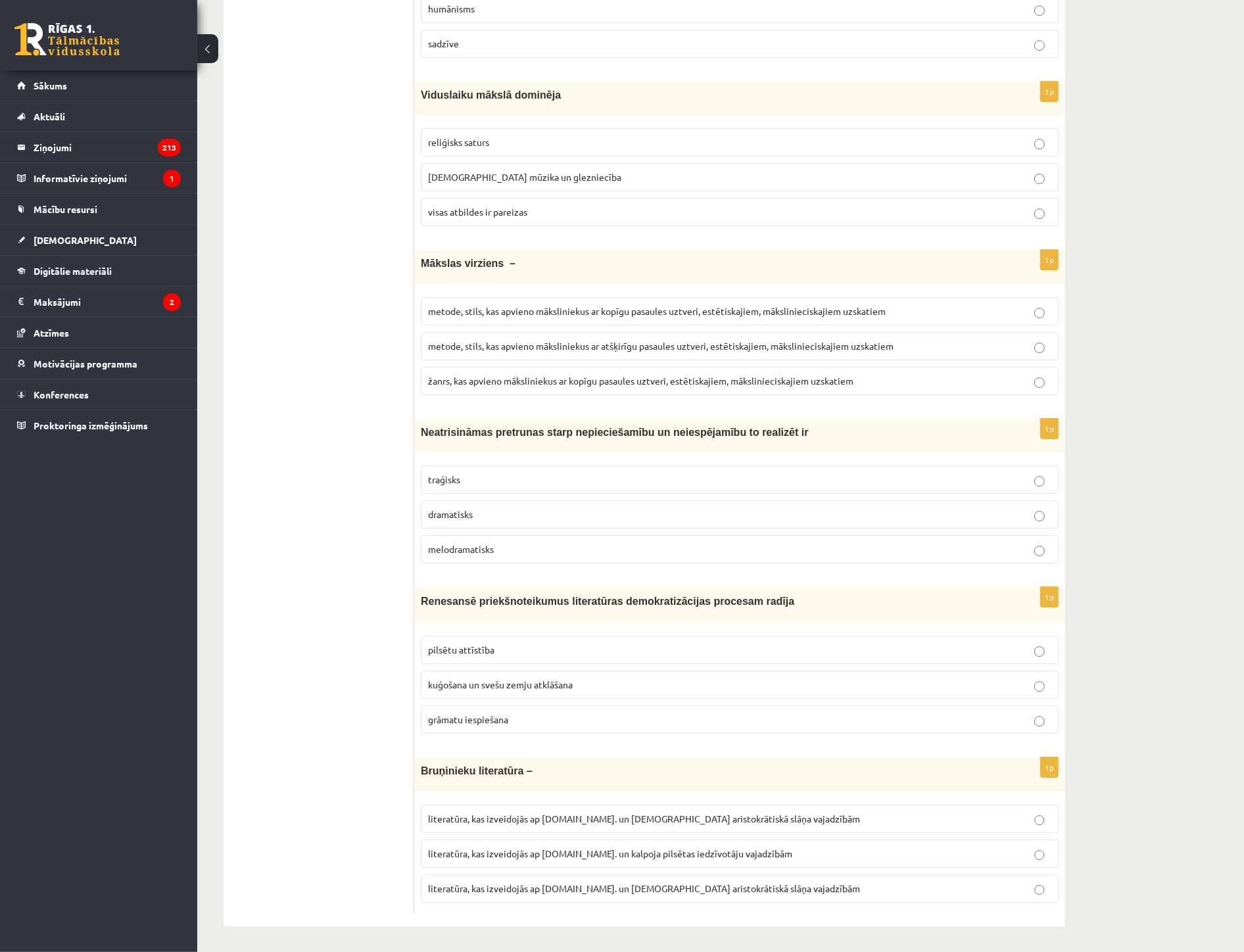
click at [456, 715] on span "grāmatu iespiešana" at bounding box center [468, 719] width 80 height 12
click at [512, 851] on span "literatūra, kas izveidojās ap 12.gs. un kalpoja pilsētas iedzīvotāju vajadzībām" at bounding box center [610, 854] width 365 height 12
drag, startPoint x: 522, startPoint y: 888, endPoint x: 480, endPoint y: 861, distance: 49.9
click at [522, 887] on span "literatūra, kas izveidojās ap 12.gs. un kalpoja aristokrātiskā slāņa vajadzībām" at bounding box center [644, 889] width 432 height 12
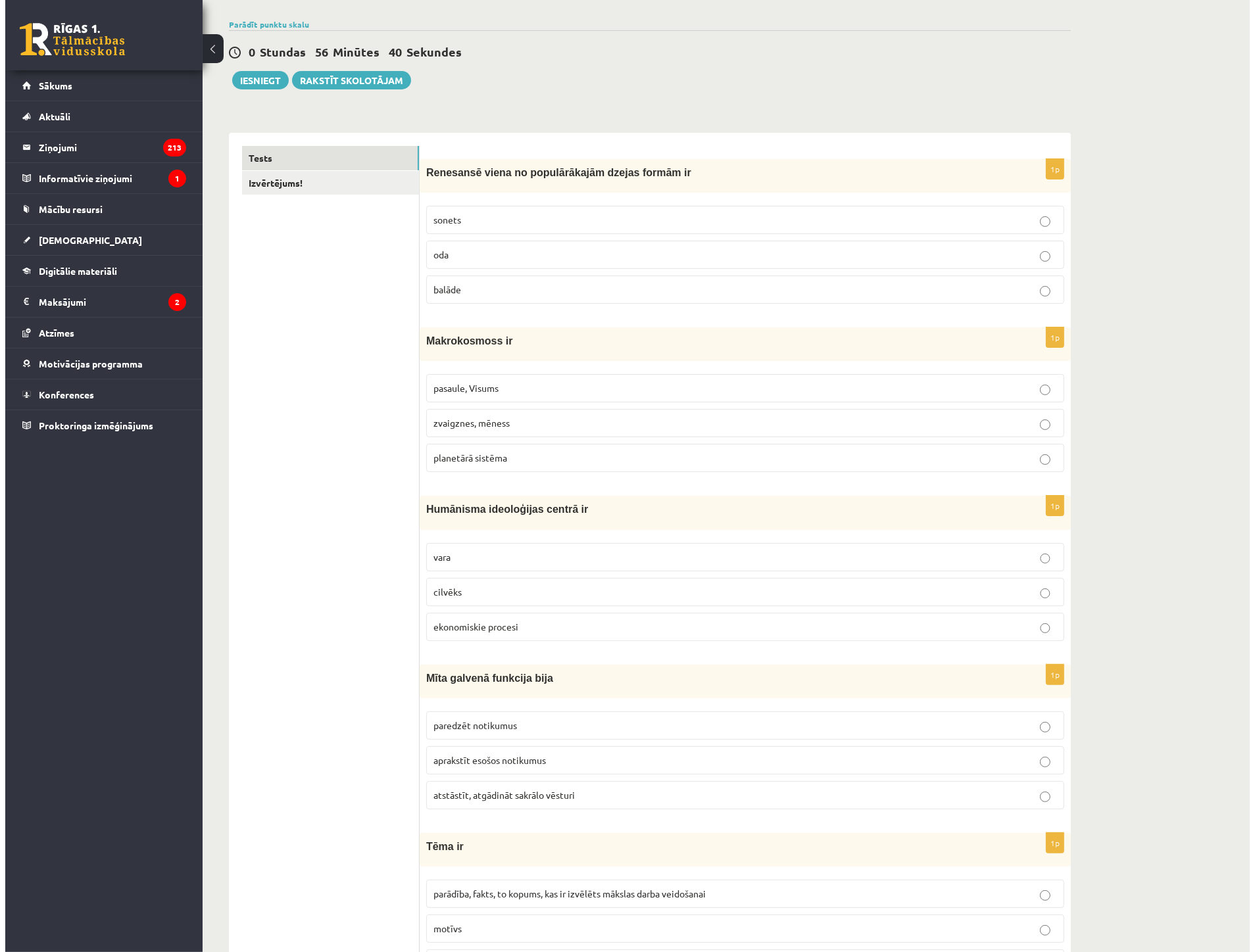
scroll to position [0, 0]
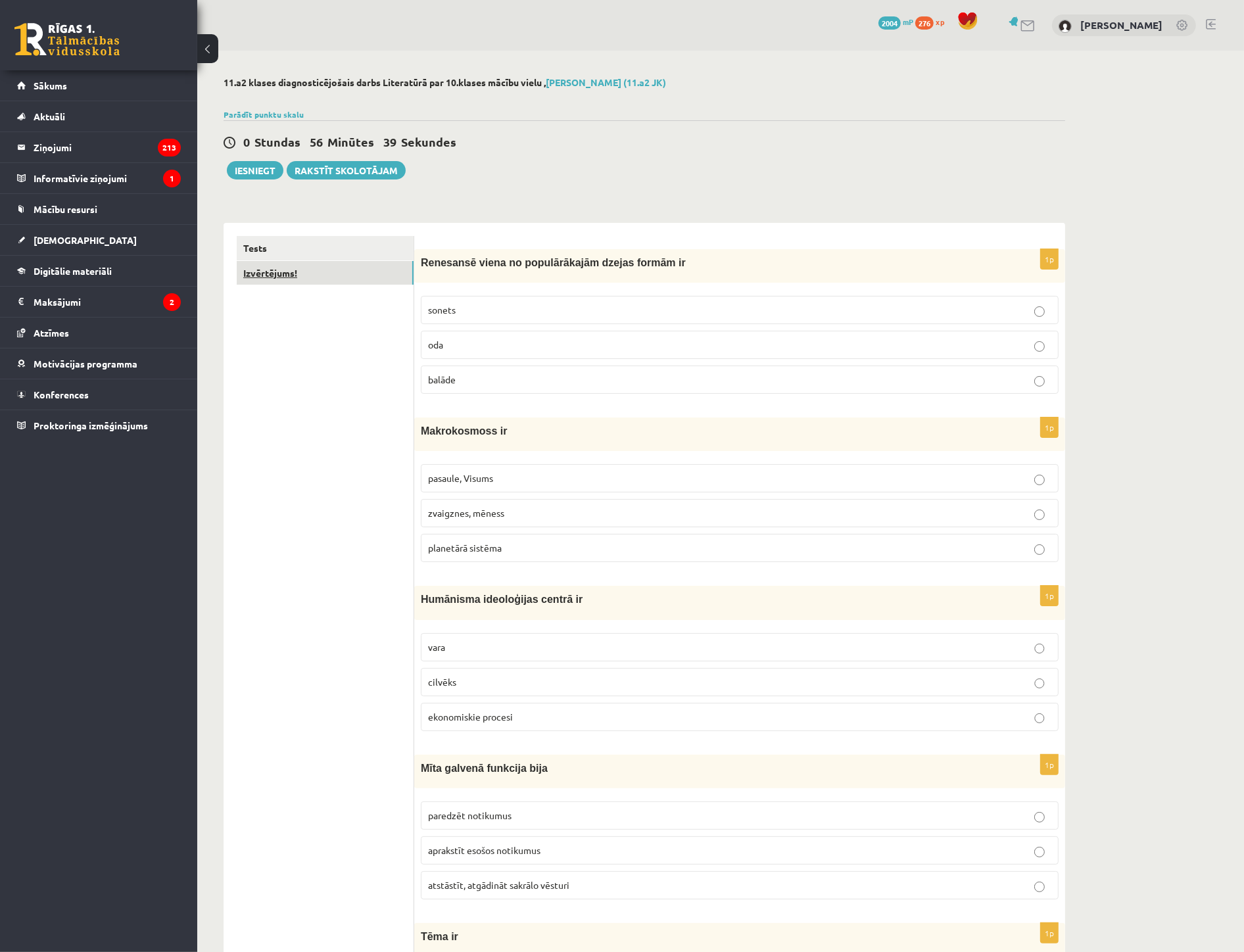
click at [275, 279] on link "Izvērtējums!" at bounding box center [325, 273] width 177 height 25
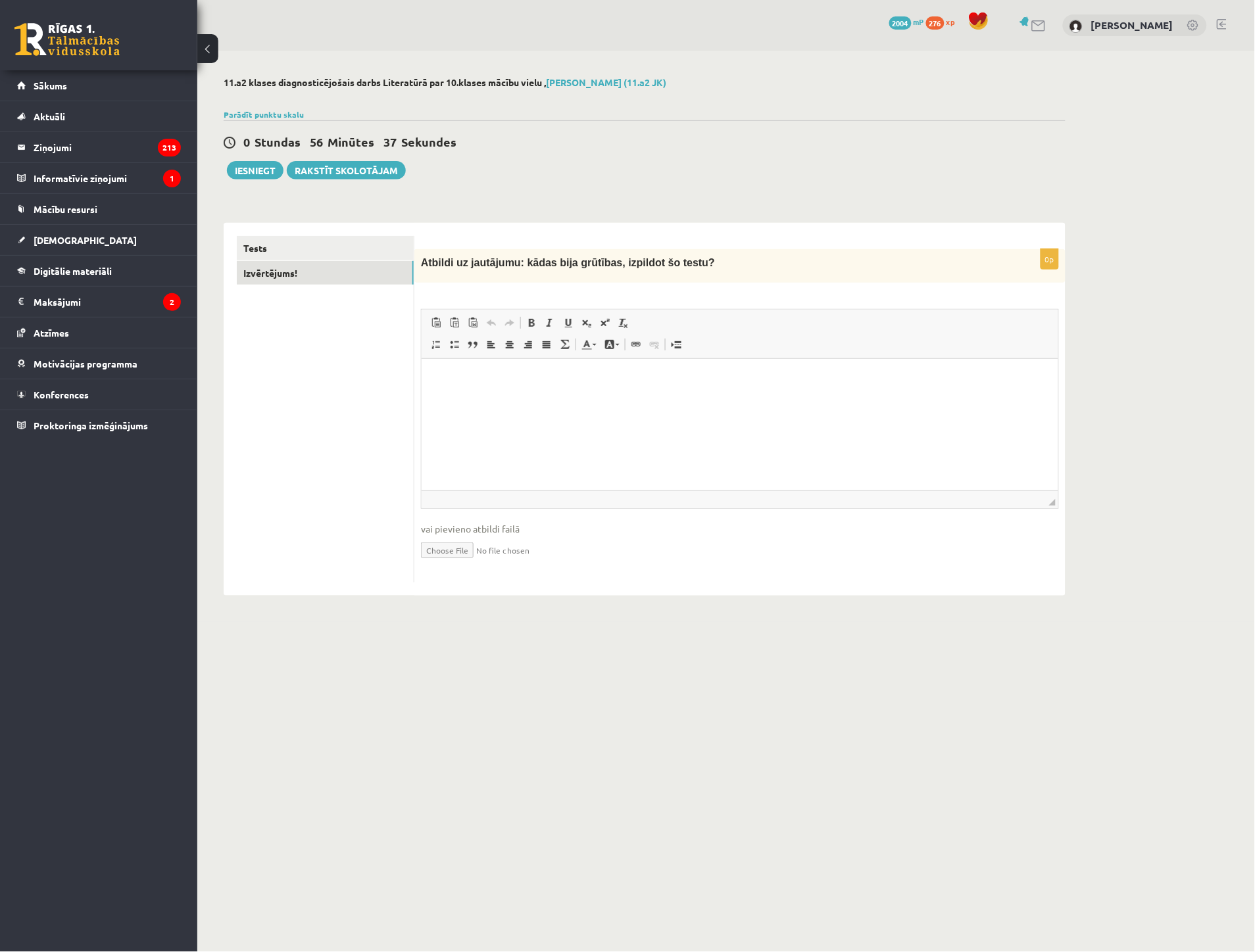
click at [470, 399] on html at bounding box center [739, 378] width 636 height 40
click at [239, 173] on button "Iesniegt" at bounding box center [255, 170] width 57 height 19
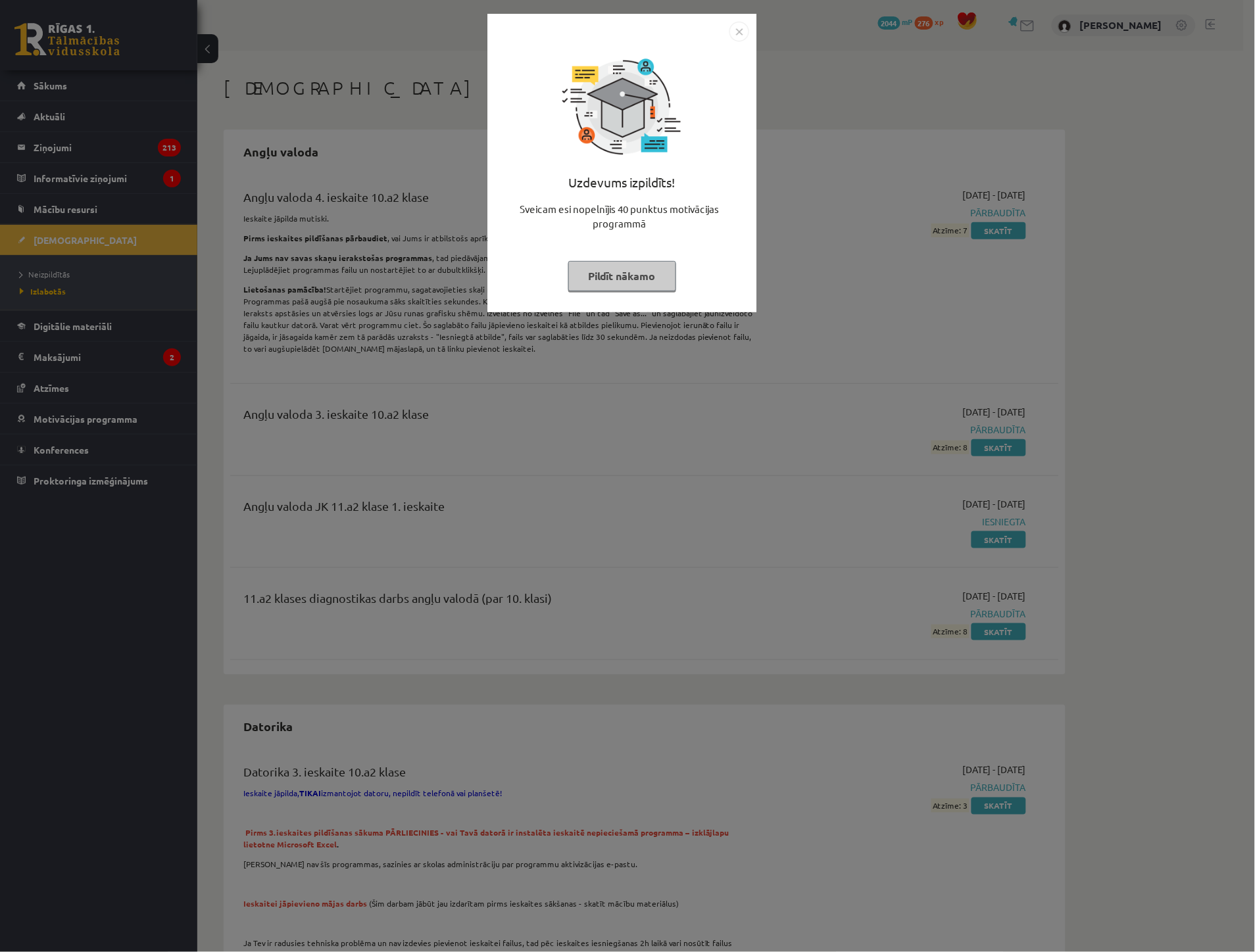
click at [579, 279] on button "Pildīt nākamo" at bounding box center [621, 277] width 107 height 30
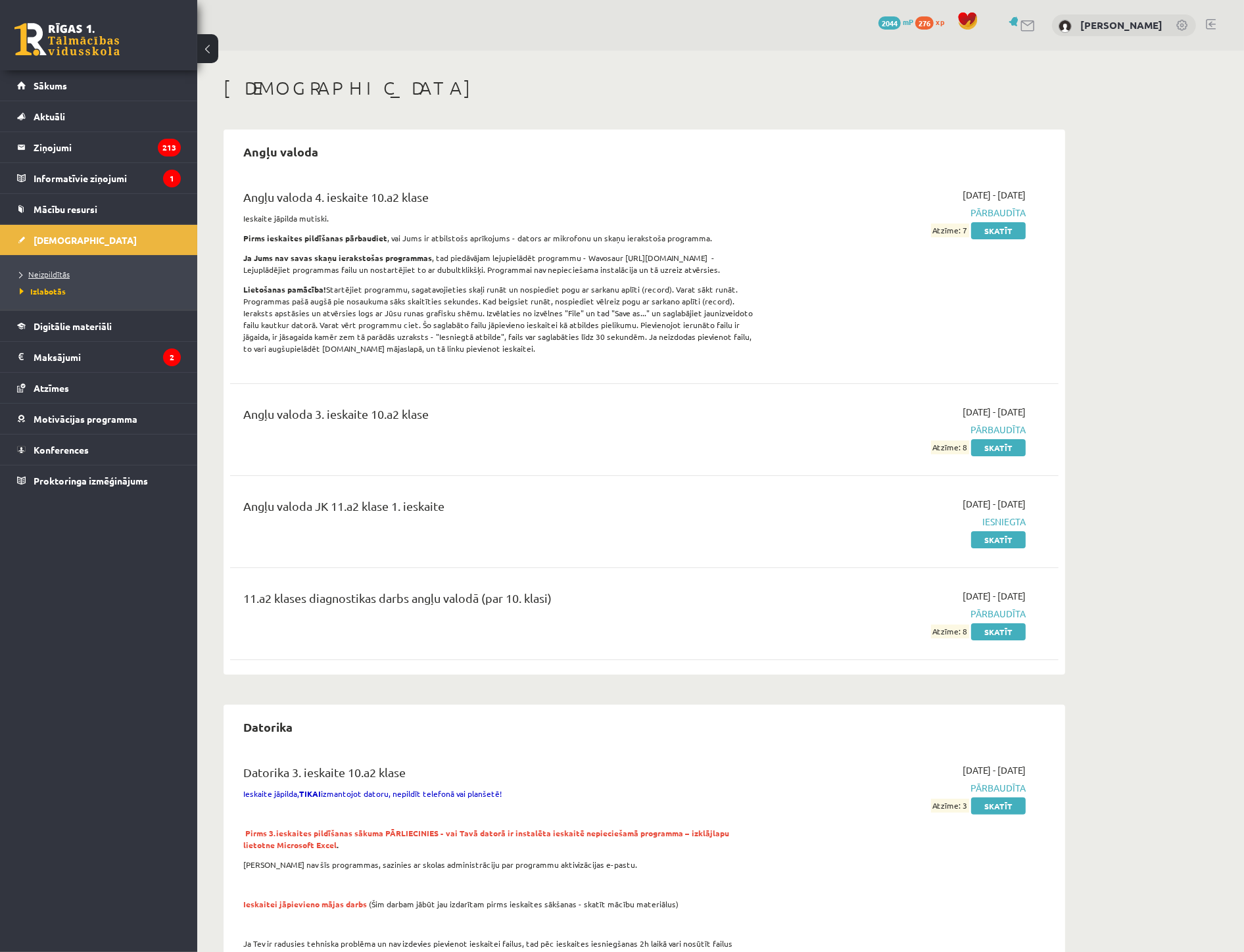
click at [60, 279] on link "Neizpildītās" at bounding box center [102, 274] width 164 height 12
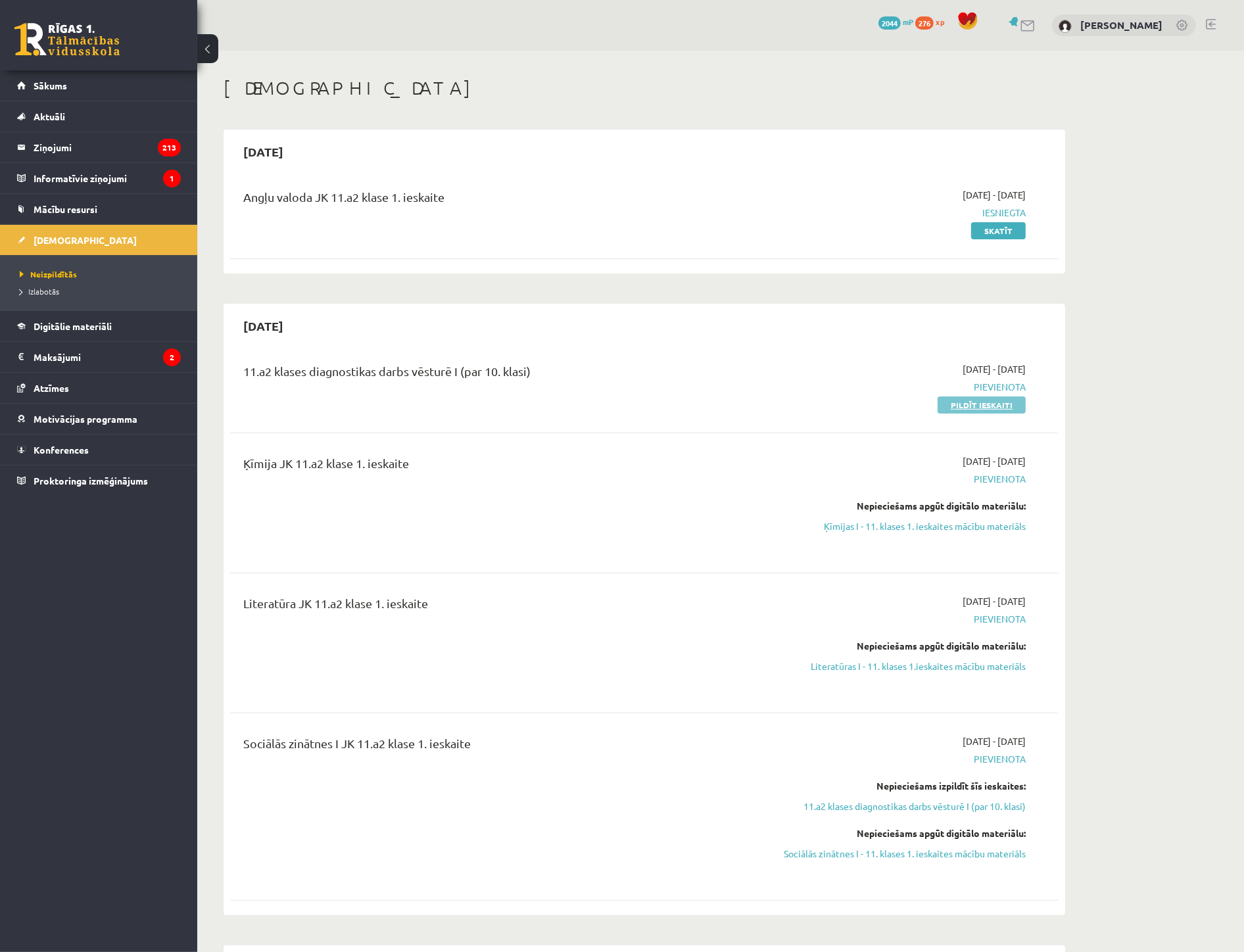
click at [962, 401] on link "Pildīt ieskaiti" at bounding box center [982, 405] width 88 height 17
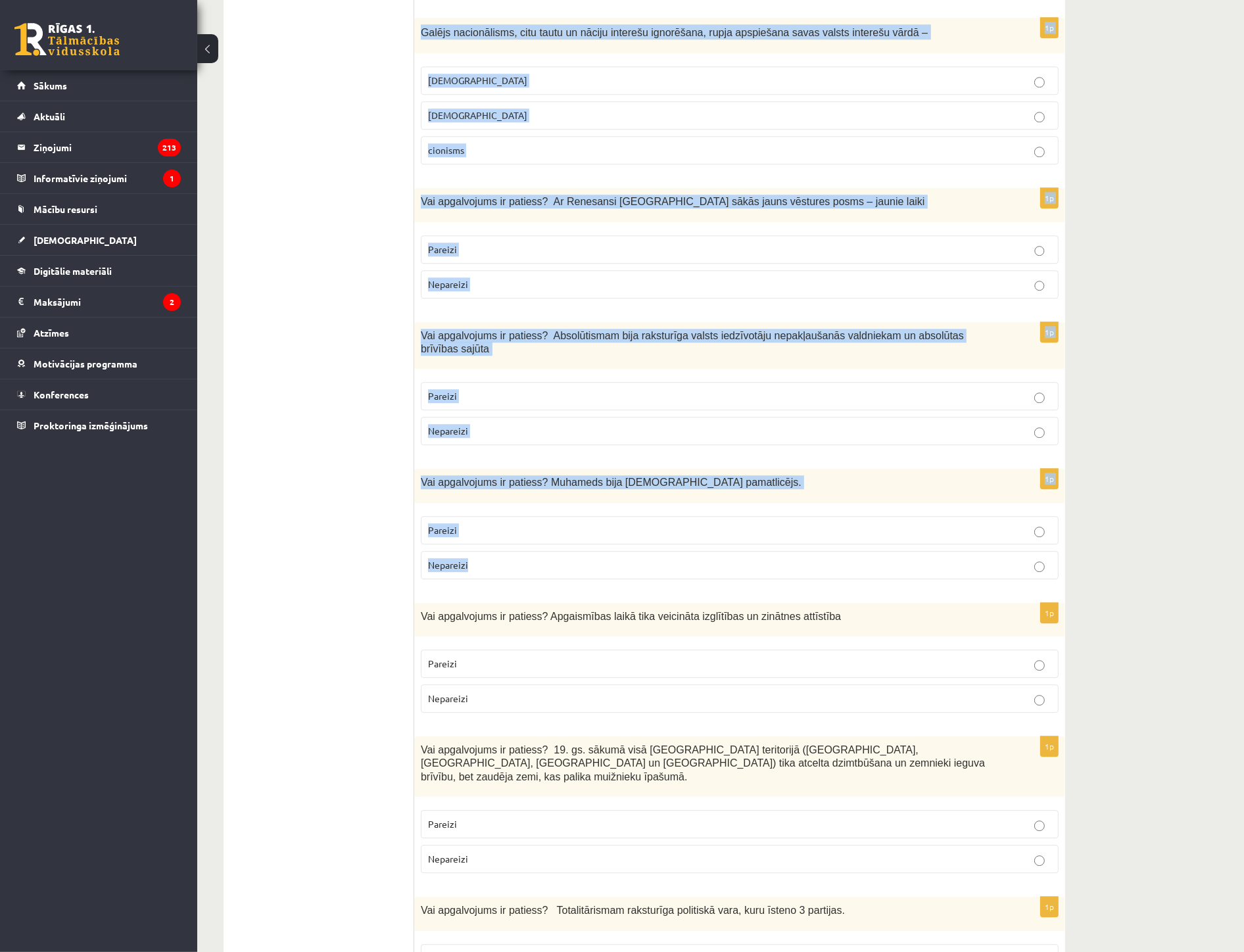
scroll to position [3989, 0]
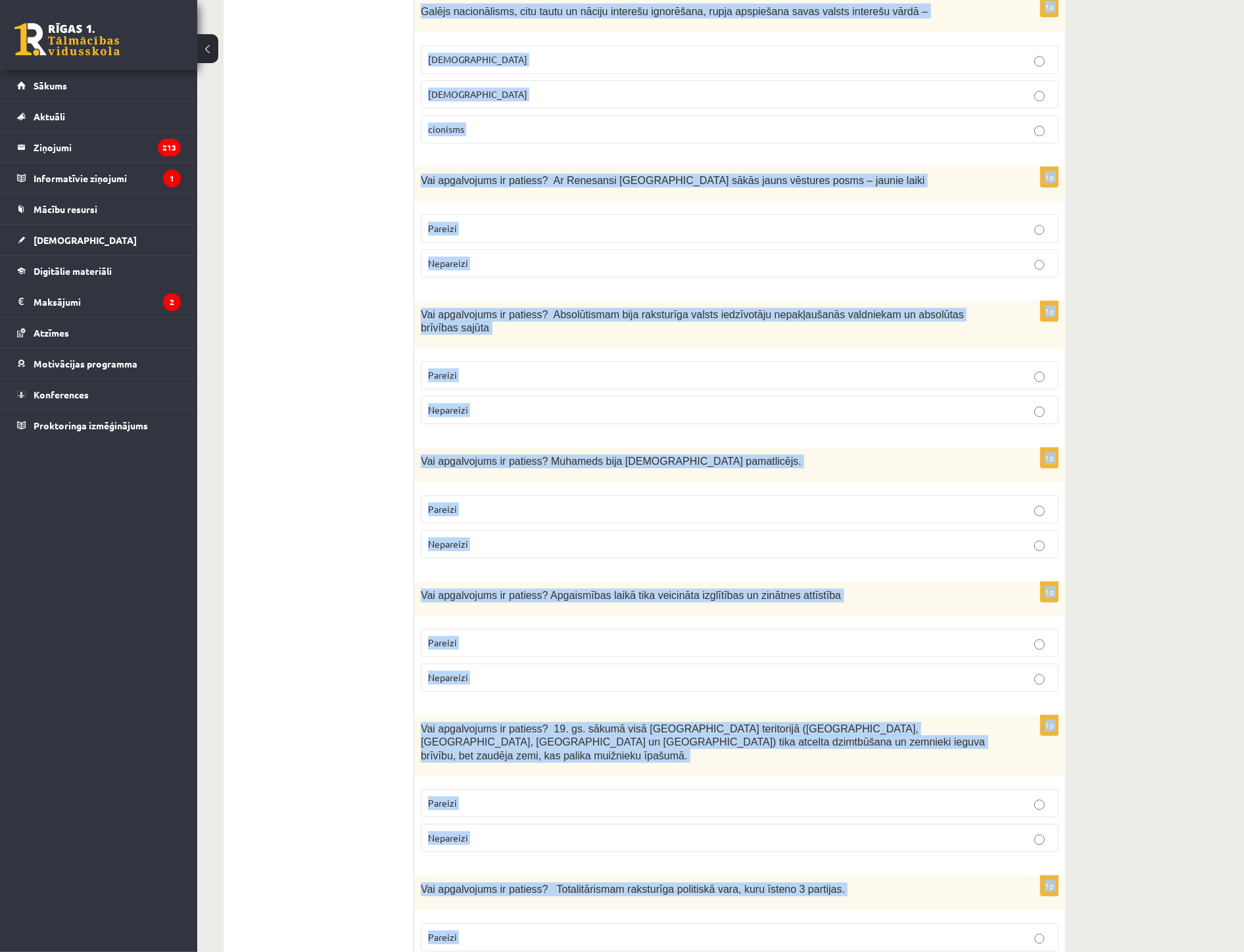
drag, startPoint x: 418, startPoint y: 264, endPoint x: 619, endPoint y: 875, distance: 643.2
copy form "Lo Ipsu dolorsit amet consectetu, ad eli 22 seddoei, te incid utl … Etdolorem A…"
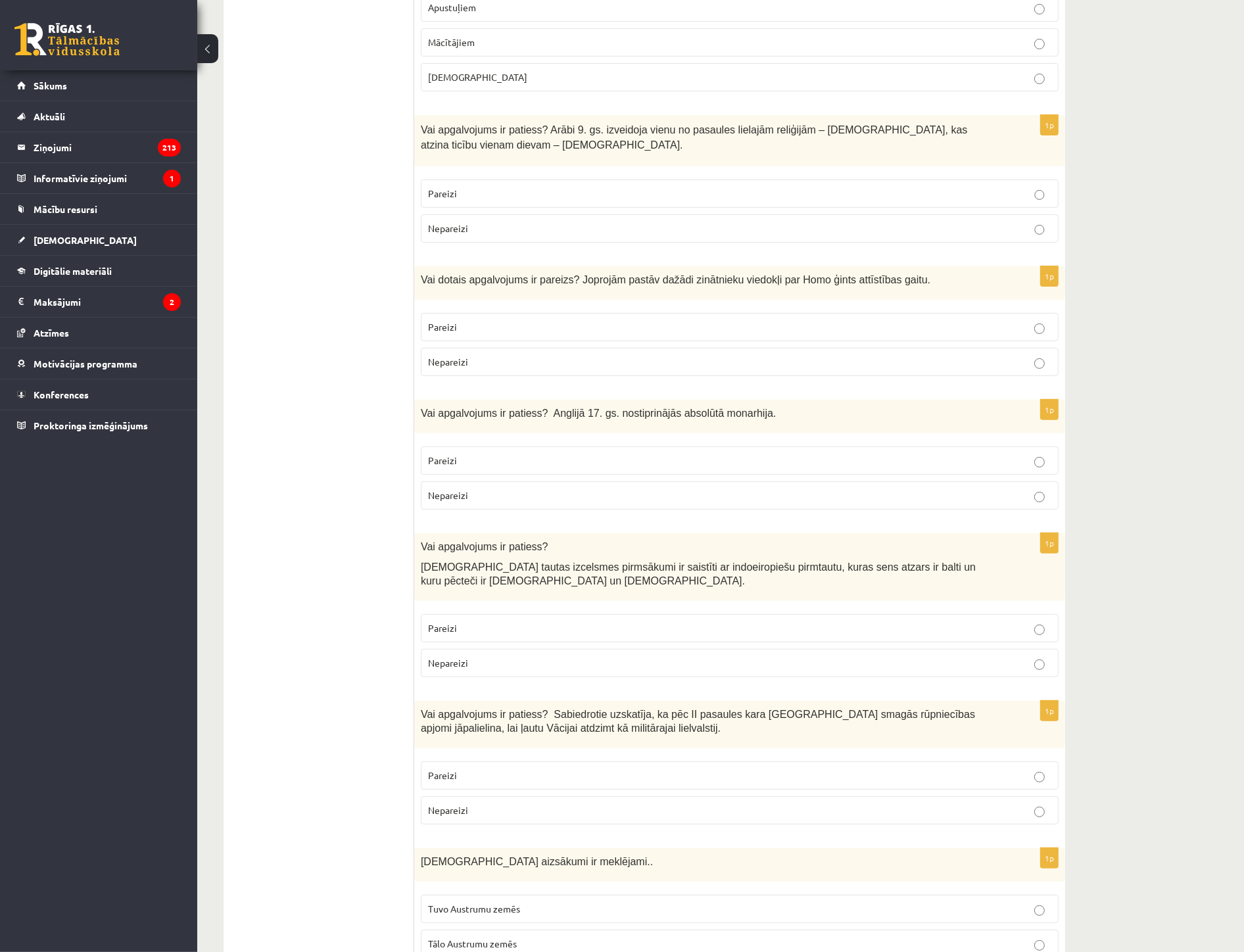
scroll to position [0, 0]
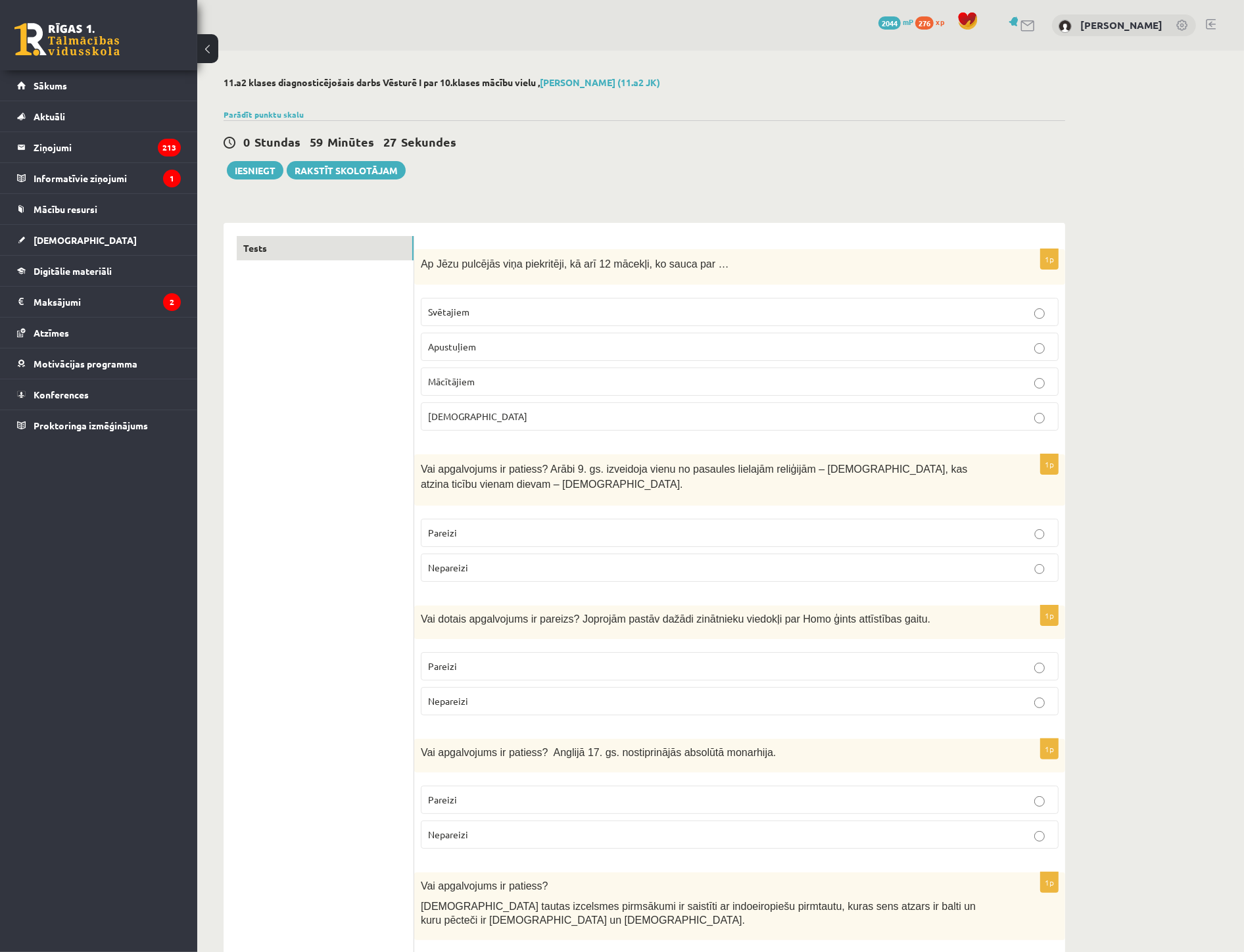
click at [468, 349] on span "Apustuļiem" at bounding box center [452, 347] width 48 height 12
click at [471, 529] on p "Pareizi" at bounding box center [740, 533] width 624 height 14
click at [456, 668] on span "Pareizi" at bounding box center [443, 666] width 29 height 12
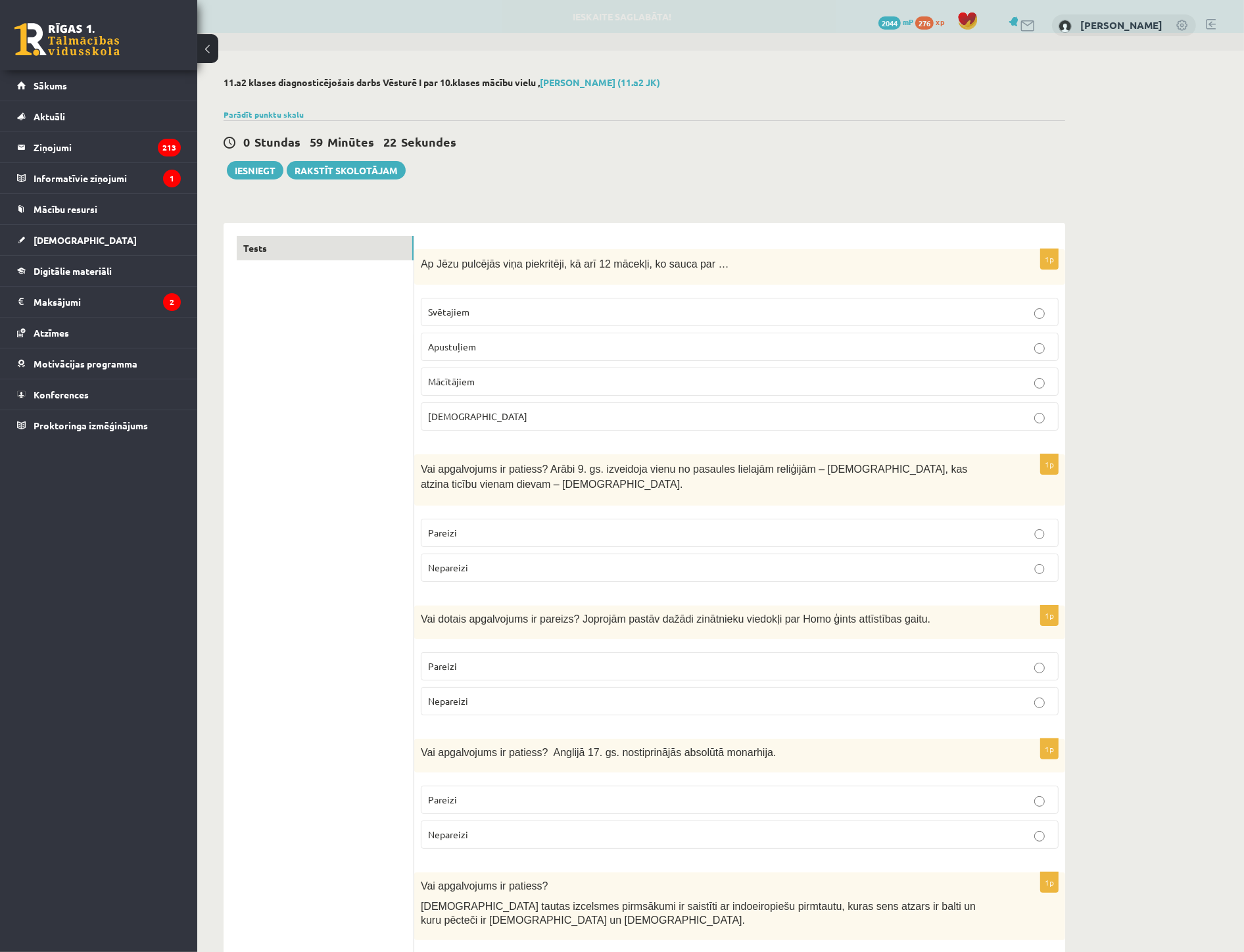
click at [492, 833] on p "Nepareizi" at bounding box center [740, 834] width 624 height 14
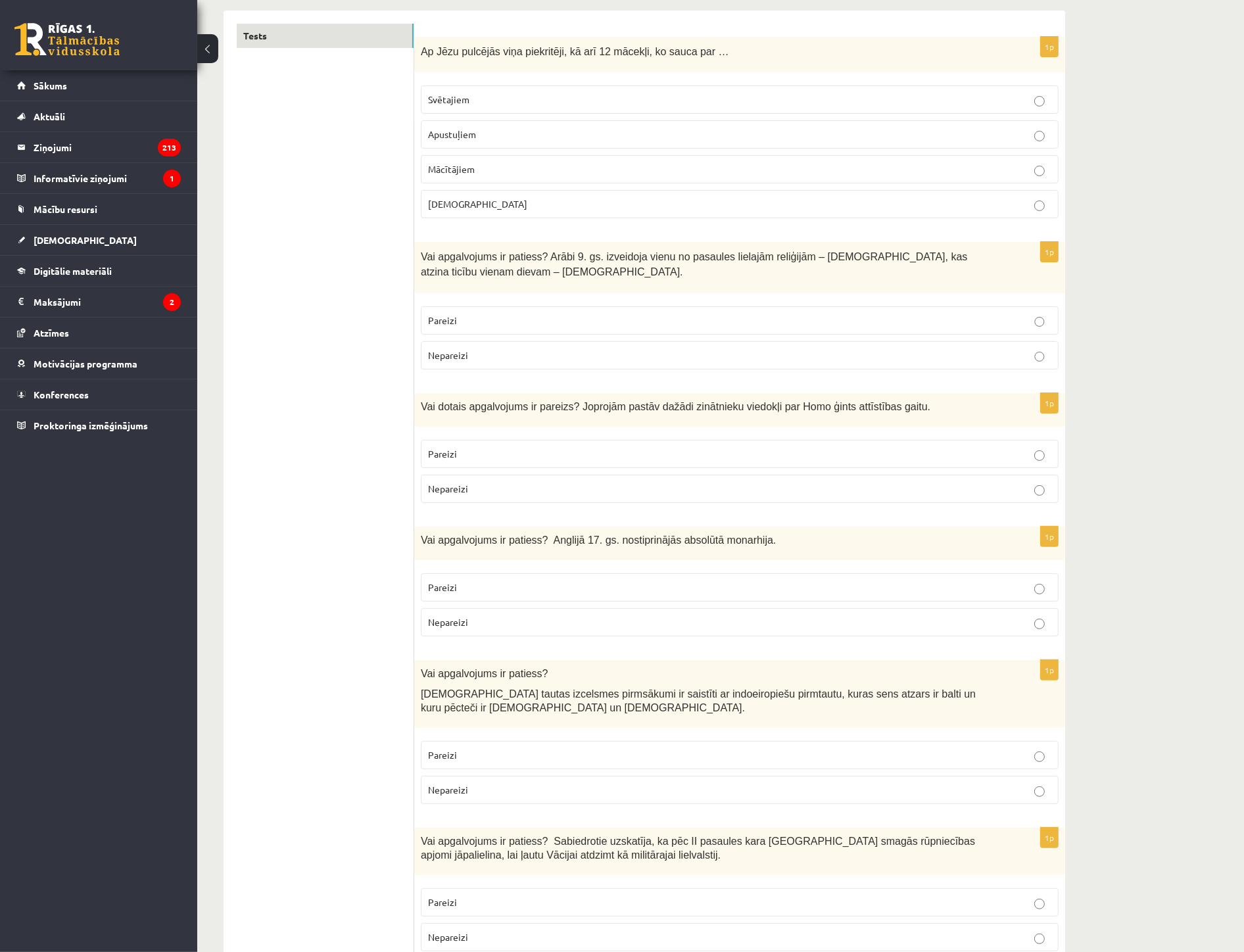
scroll to position [292, 0]
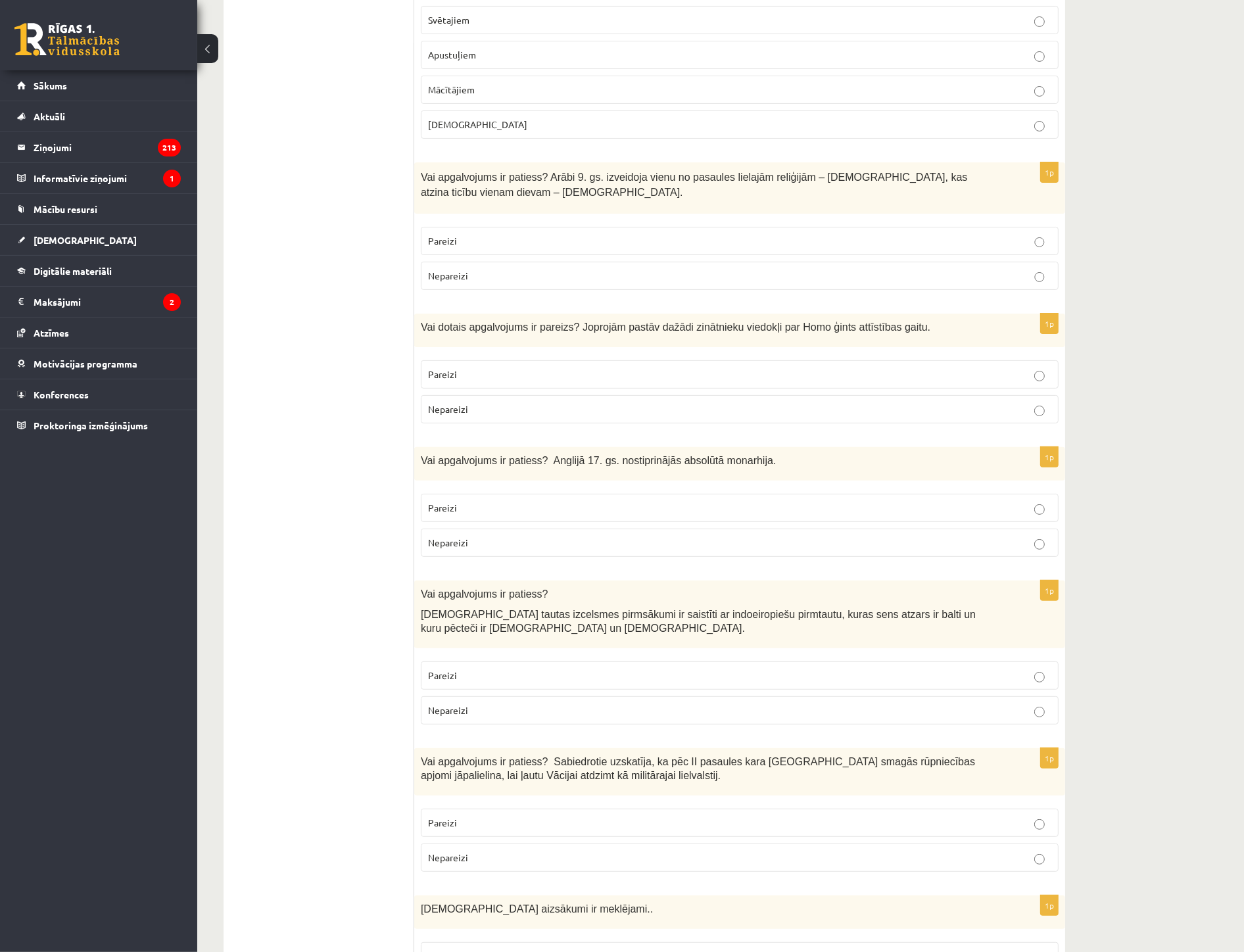
click at [459, 674] on p "Pareizi" at bounding box center [740, 675] width 624 height 14
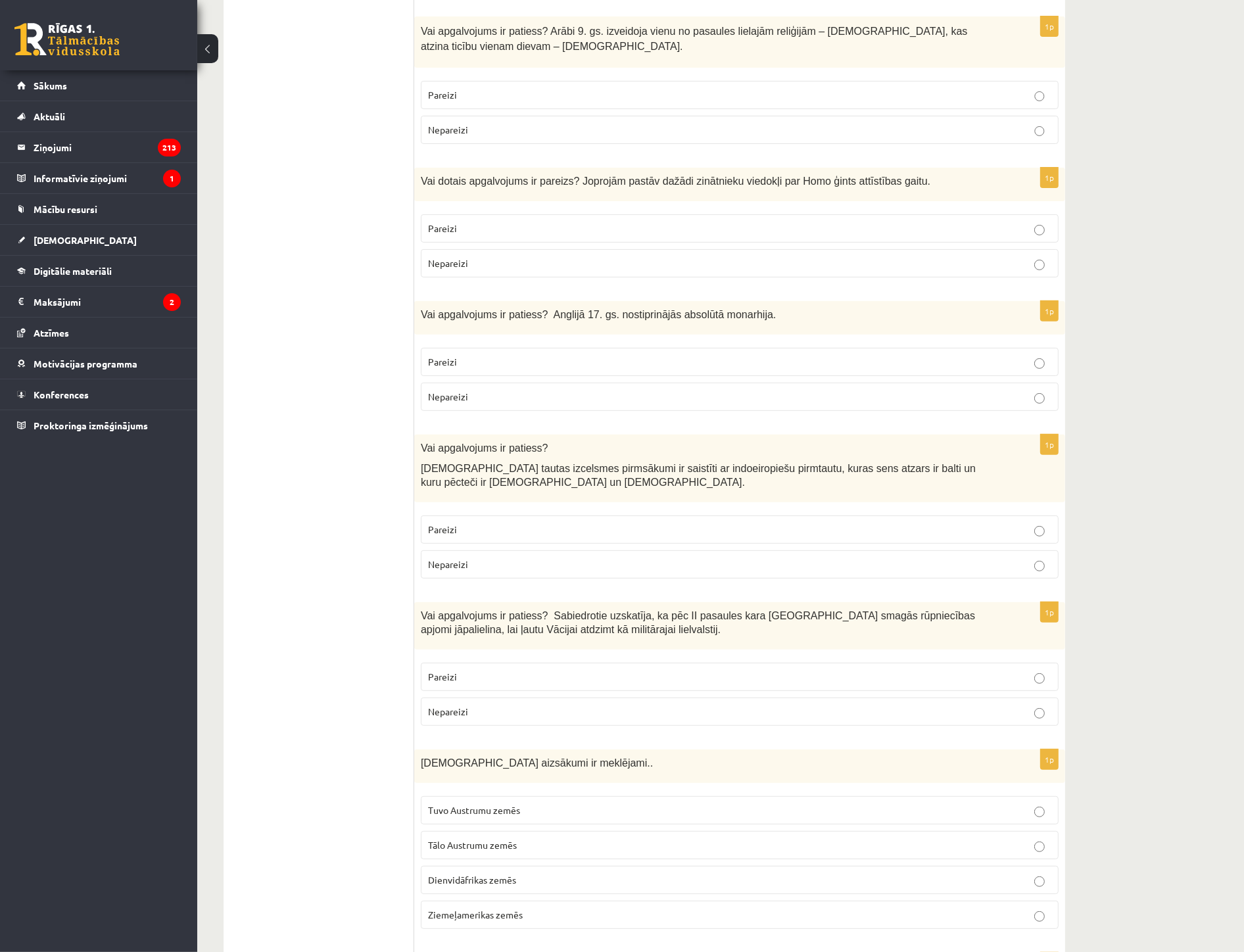
click at [456, 710] on span "Nepareizi" at bounding box center [448, 712] width 40 height 12
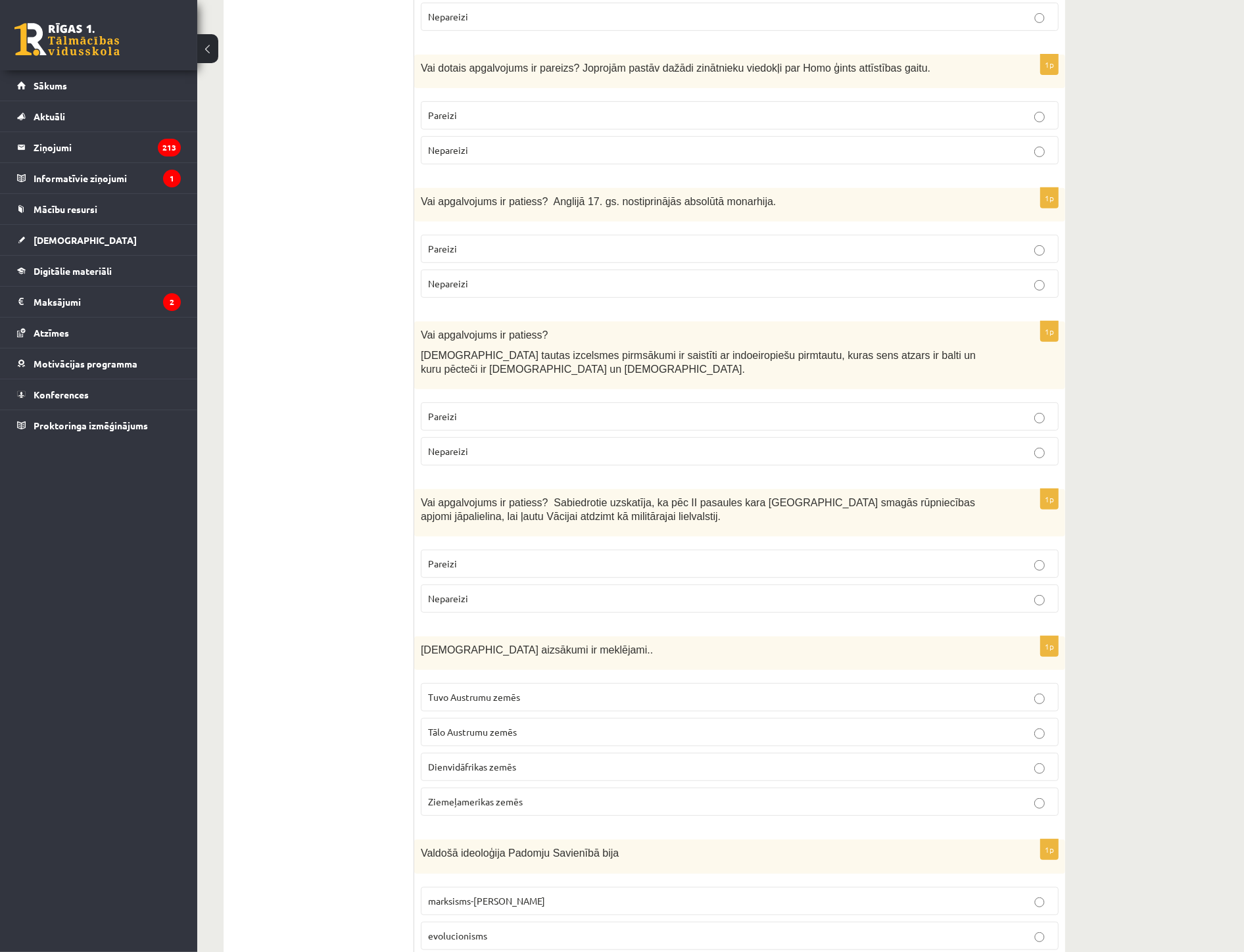
scroll to position [584, 0]
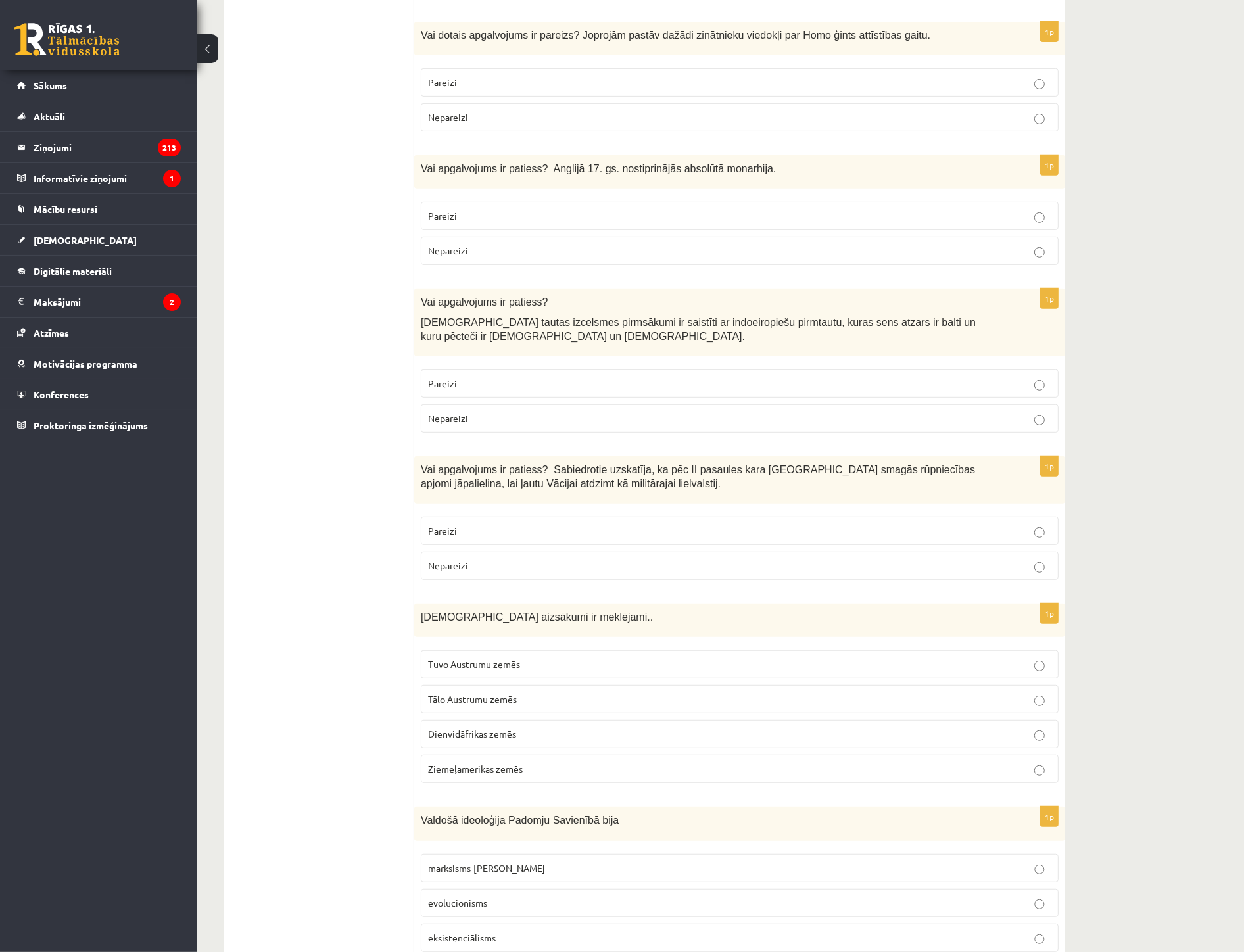
drag, startPoint x: 507, startPoint y: 666, endPoint x: 509, endPoint y: 672, distance: 6.3
click at [507, 666] on span "Tuvo Austrumu zemēs" at bounding box center [474, 664] width 92 height 12
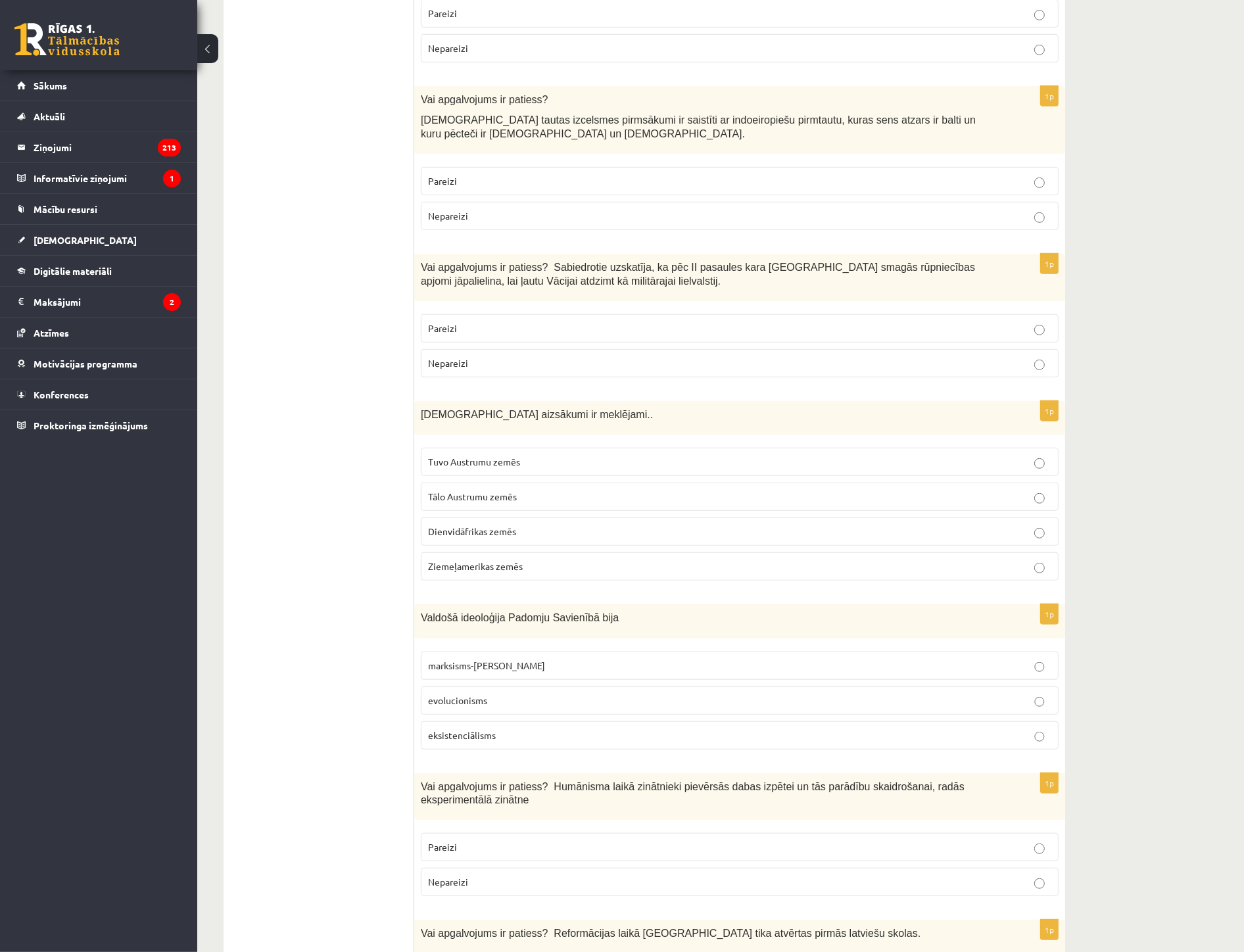
scroll to position [804, 0]
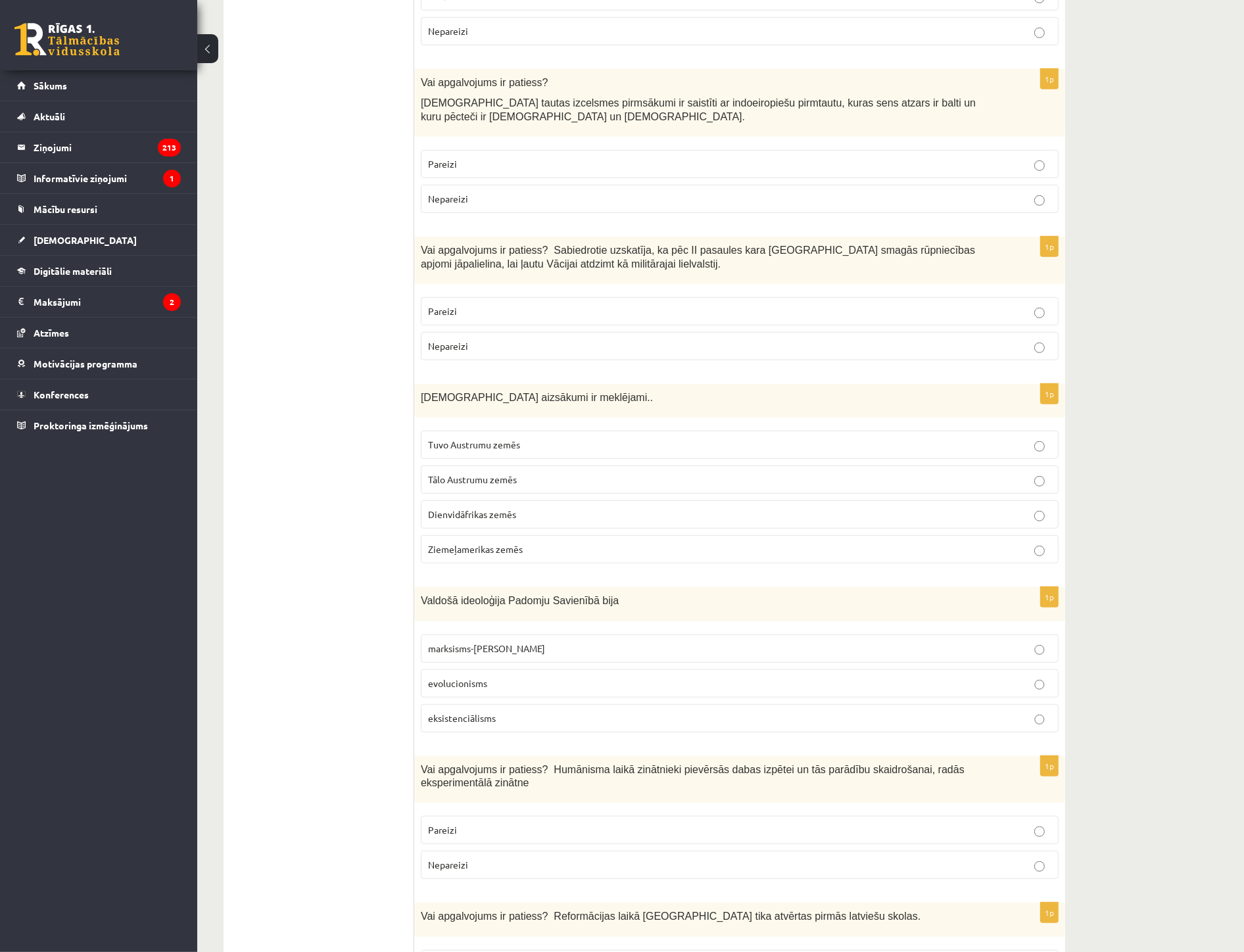
click at [507, 656] on p "marksisms-[PERSON_NAME]" at bounding box center [740, 649] width 624 height 14
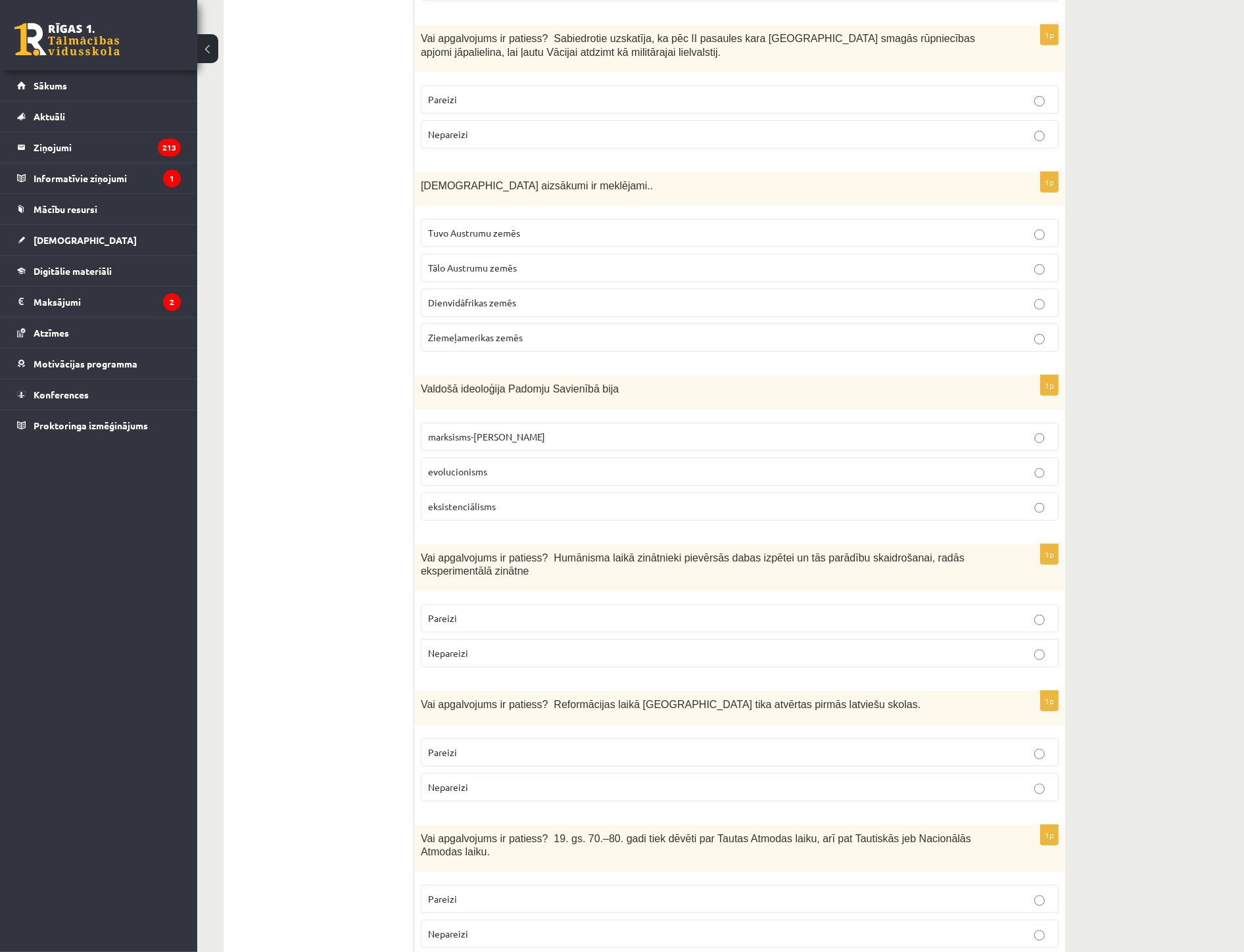
scroll to position [1096, 0]
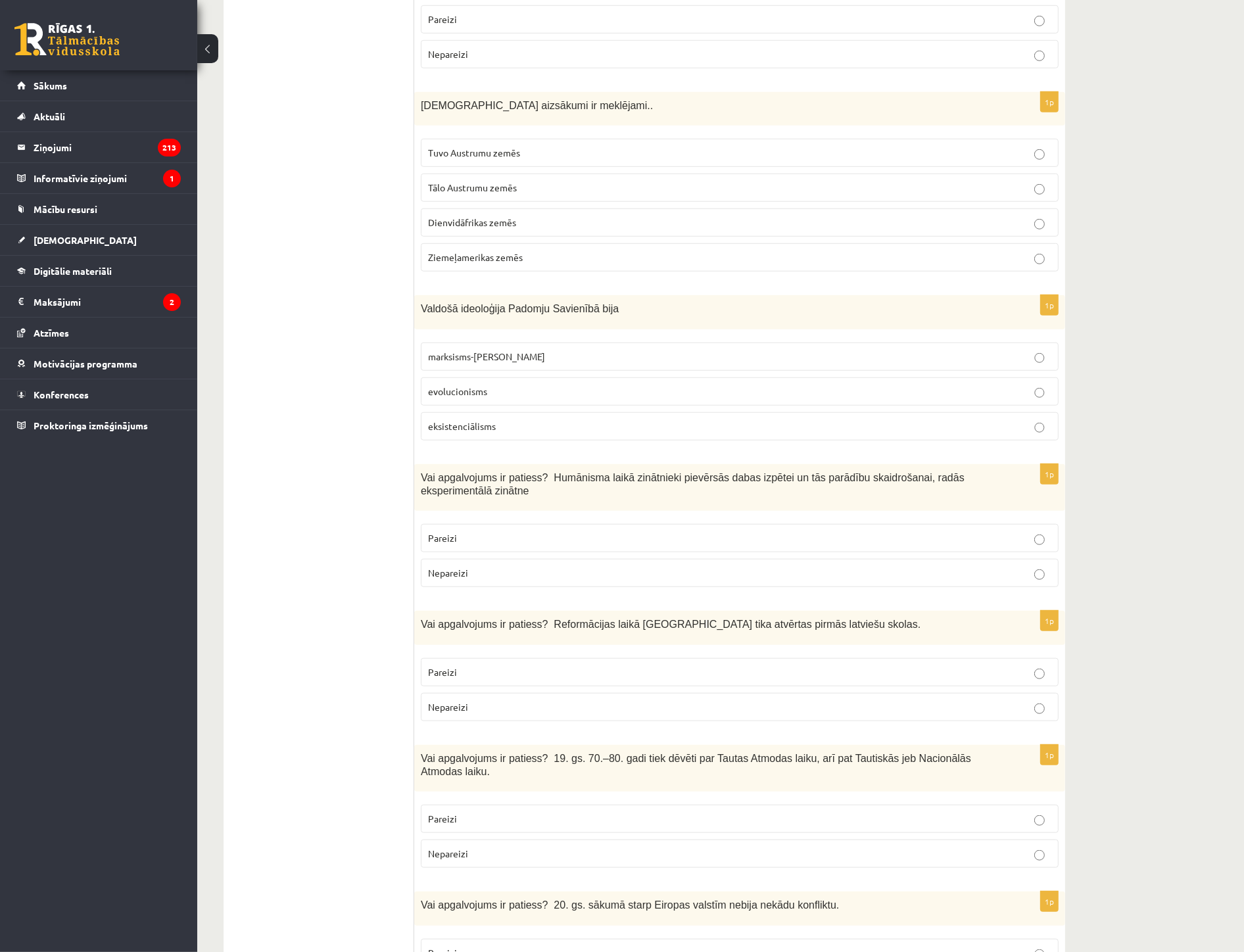
click at [501, 544] on p "Pareizi" at bounding box center [740, 538] width 624 height 14
drag, startPoint x: 479, startPoint y: 675, endPoint x: 490, endPoint y: 744, distance: 69.9
click at [479, 676] on p "Pareizi" at bounding box center [740, 673] width 624 height 14
click at [485, 812] on p "Pareizi" at bounding box center [740, 819] width 624 height 14
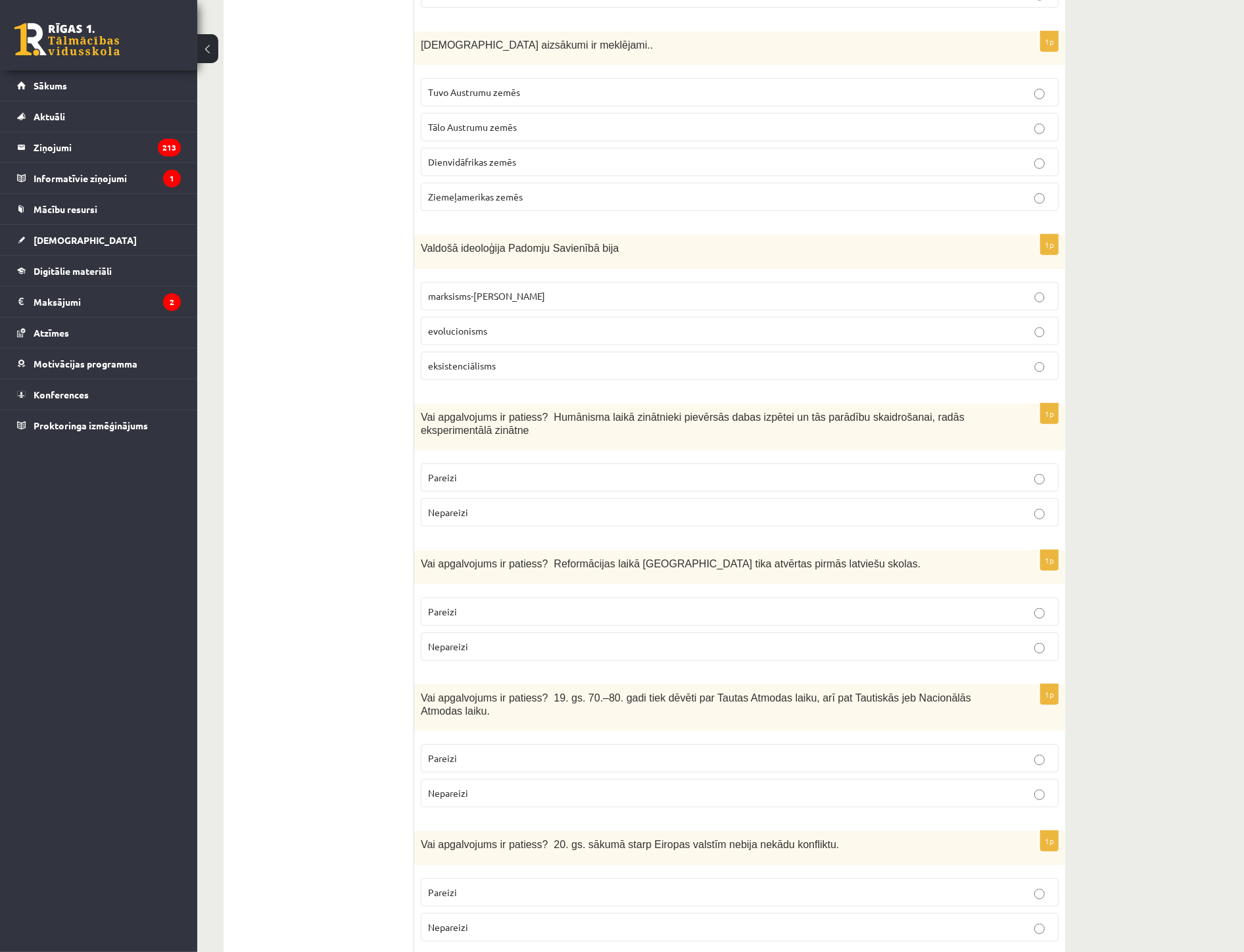
scroll to position [1389, 0]
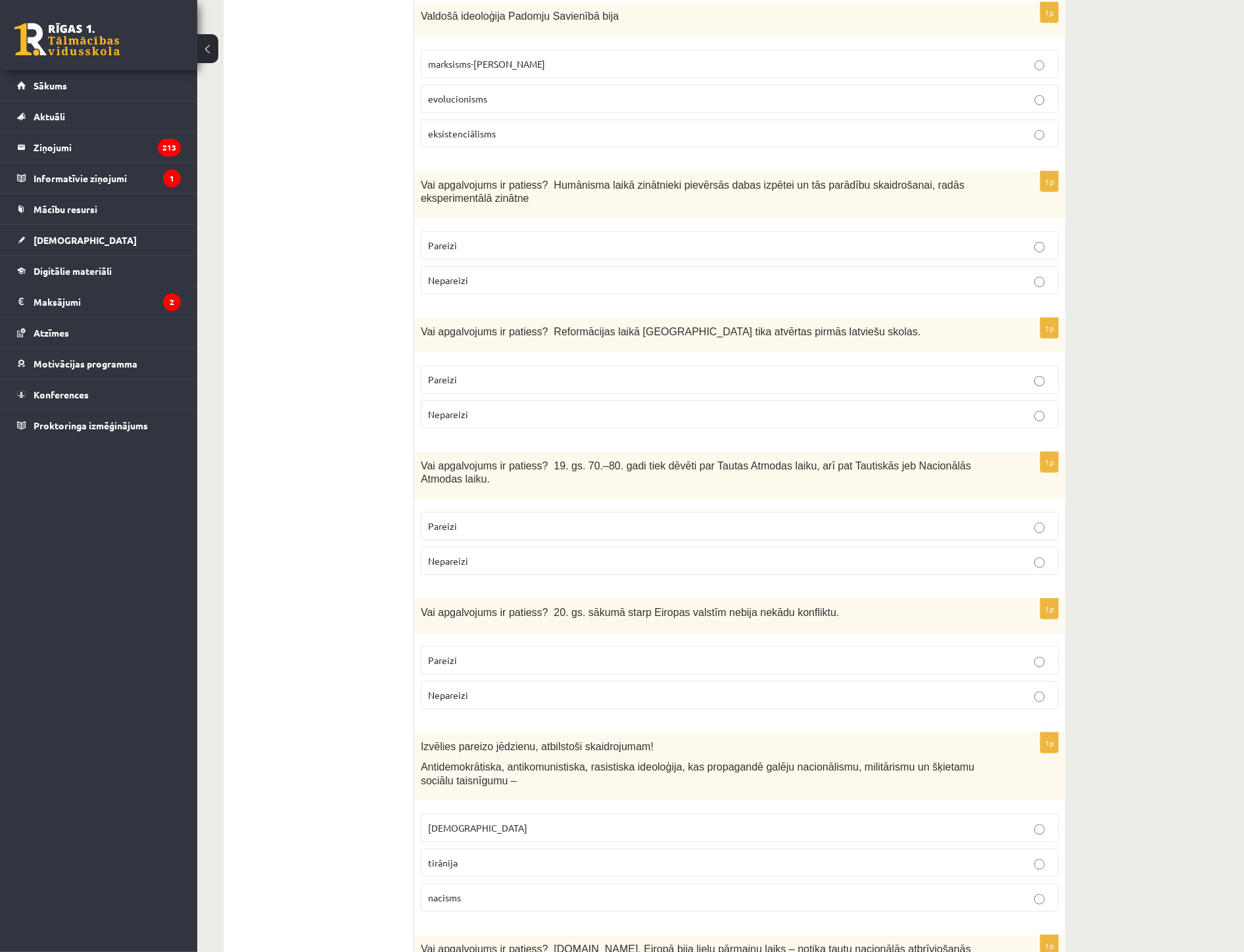
click at [452, 696] on label "Nepareizi" at bounding box center [740, 695] width 638 height 28
click at [465, 894] on p "nacisms" at bounding box center [740, 898] width 624 height 14
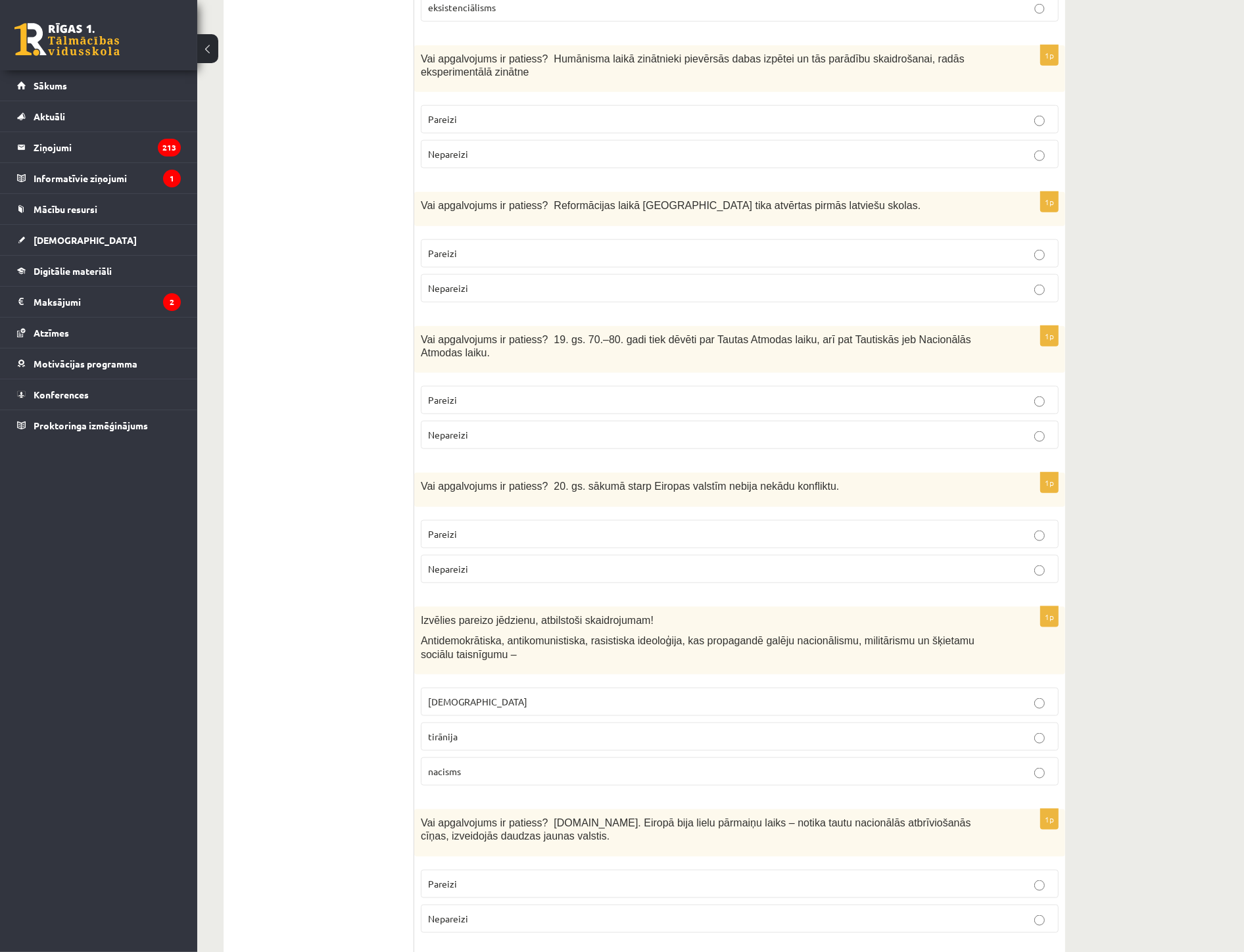
scroll to position [1607, 0]
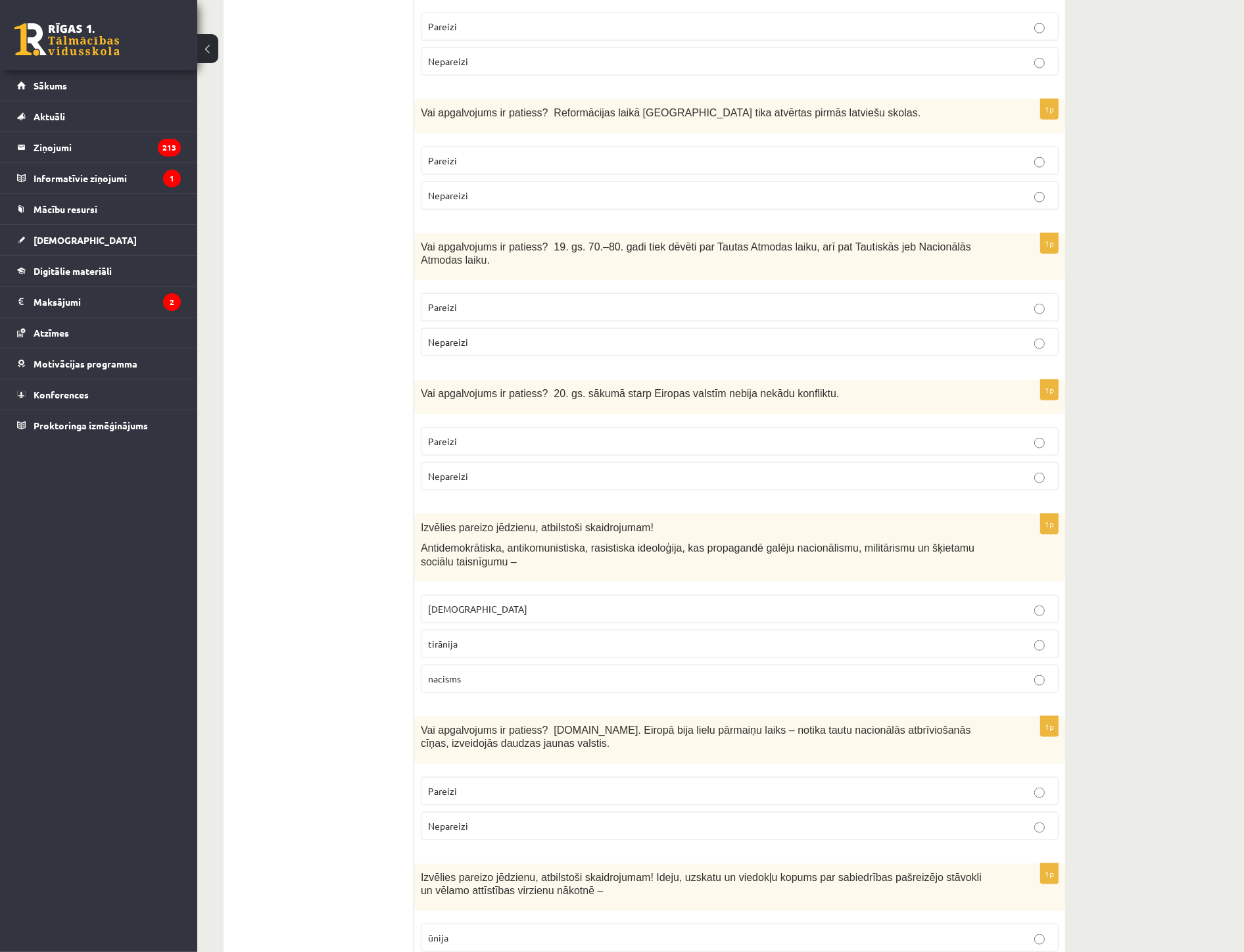
click at [494, 784] on p "Pareizi" at bounding box center [740, 791] width 624 height 14
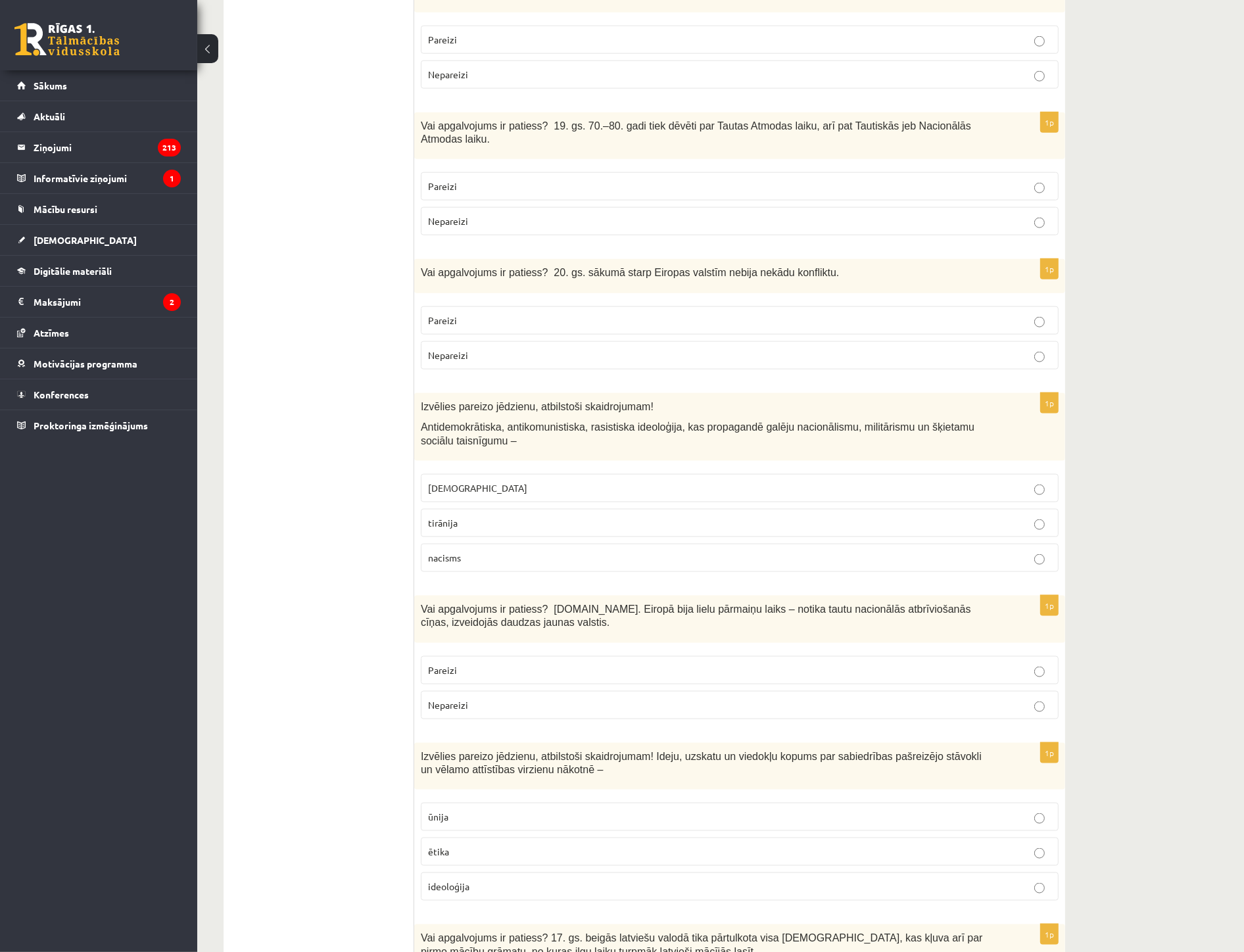
scroll to position [1753, 0]
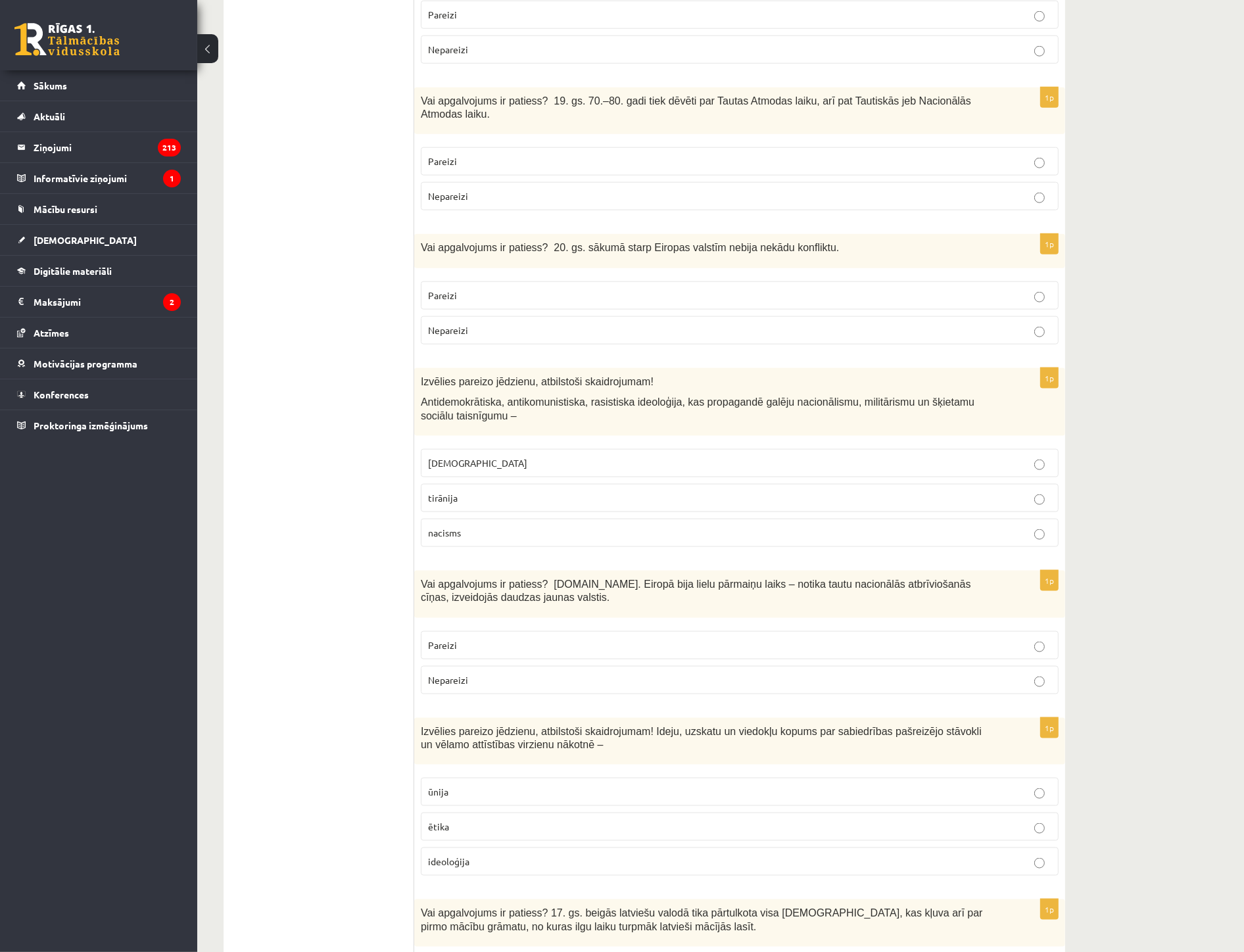
click at [470, 858] on p "ideoloģija" at bounding box center [740, 861] width 624 height 14
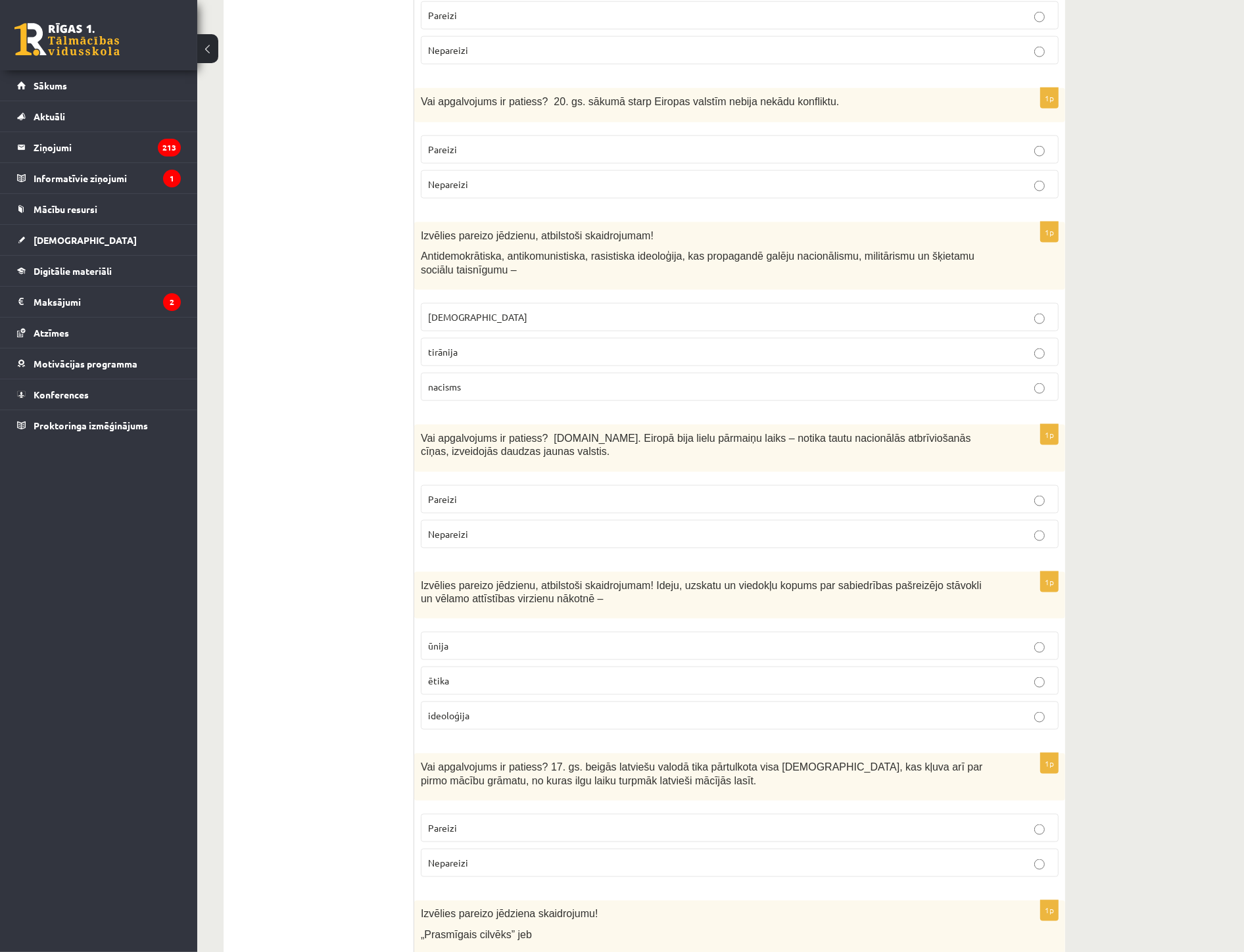
click at [461, 824] on p "Pareizi" at bounding box center [740, 828] width 624 height 14
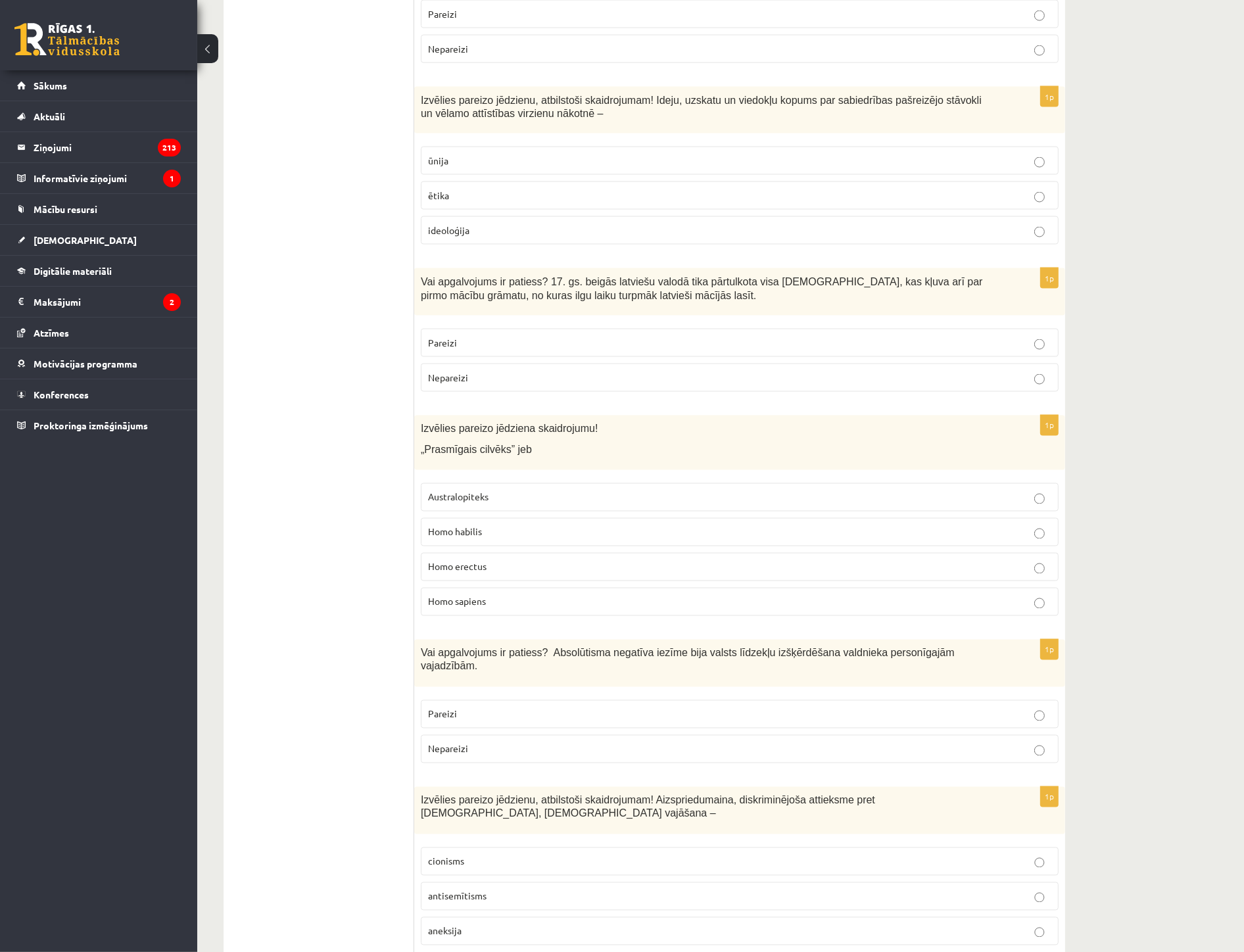
scroll to position [2411, 0]
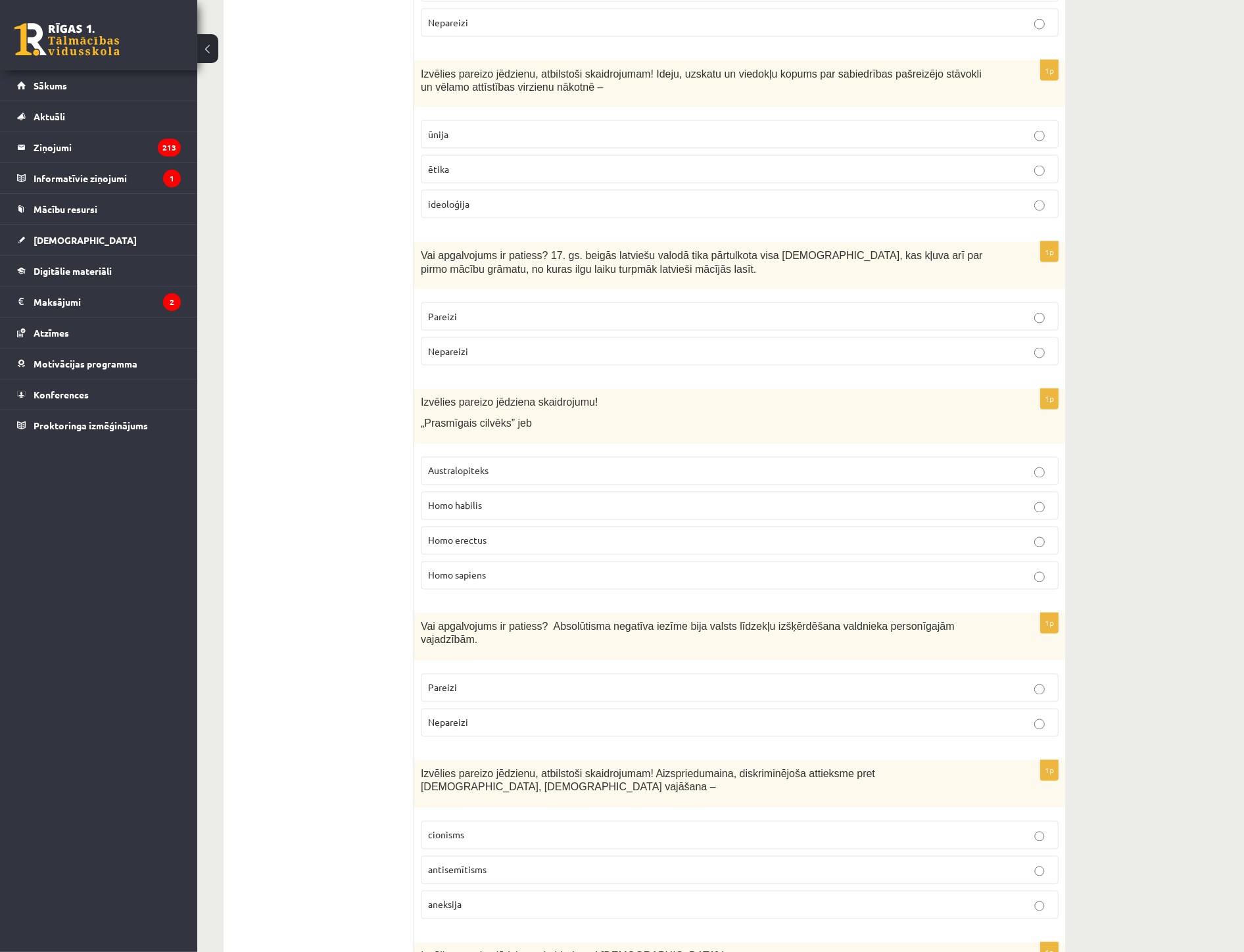
click at [475, 504] on span "Homo habilis" at bounding box center [455, 506] width 54 height 12
click at [465, 681] on p "Pareizi" at bounding box center [740, 688] width 624 height 14
click at [493, 863] on p "antisemītisms" at bounding box center [740, 870] width 624 height 14
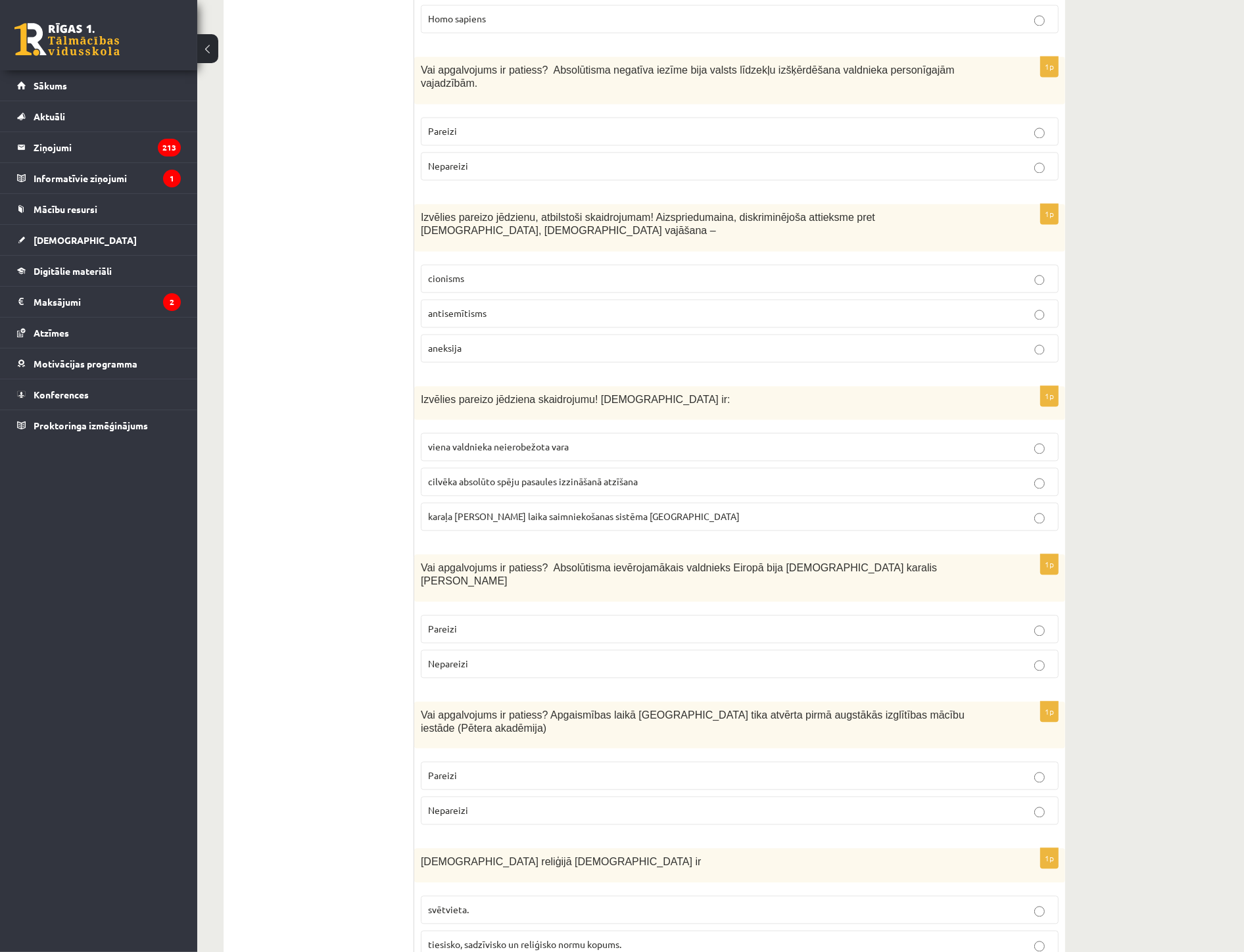
scroll to position [2996, 0]
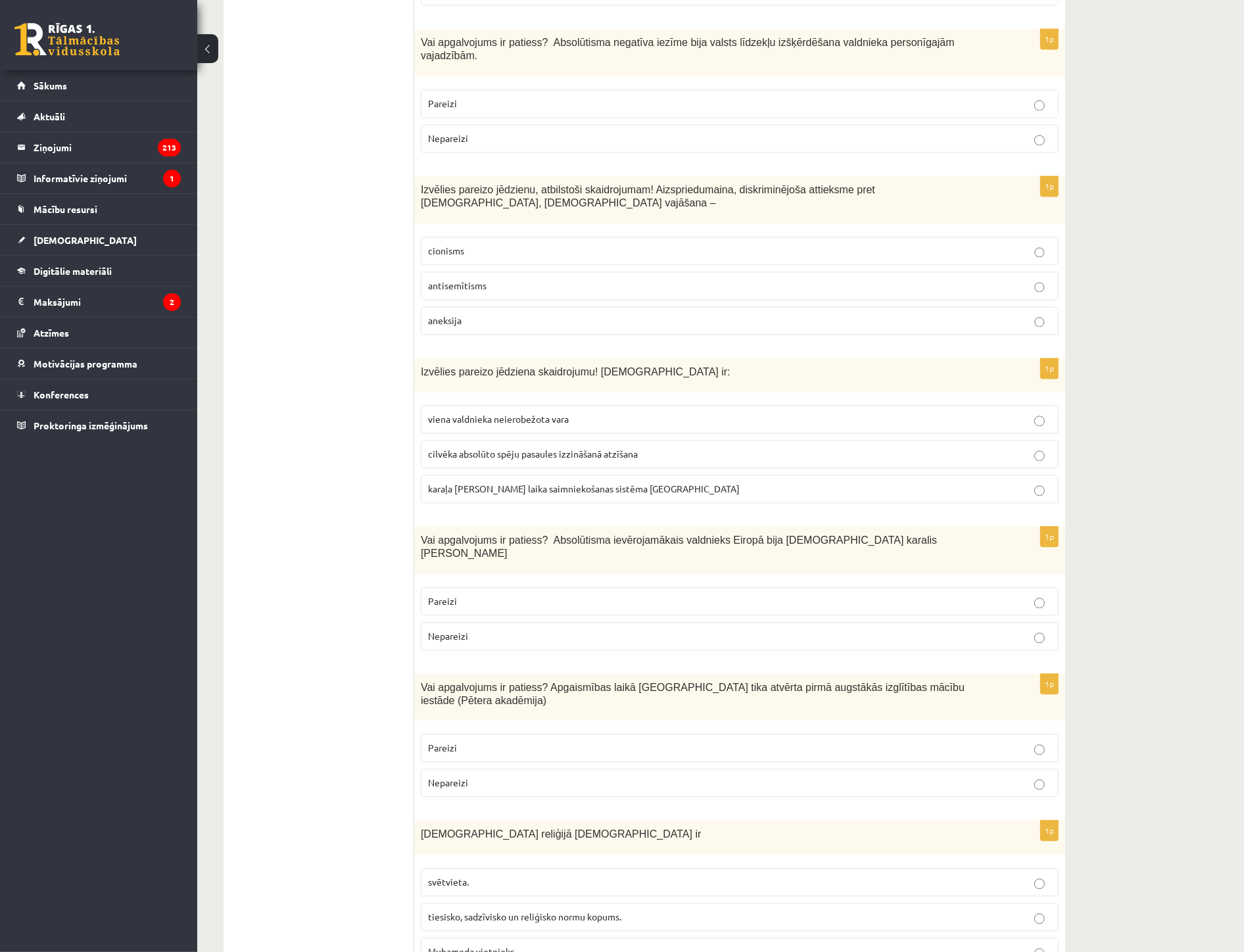
click at [476, 413] on span "viena valdnieka neierobežota vara" at bounding box center [498, 419] width 140 height 12
click at [465, 595] on p "Pareizi" at bounding box center [740, 602] width 624 height 14
drag, startPoint x: 454, startPoint y: 686, endPoint x: 454, endPoint y: 696, distance: 10.0
click at [454, 742] on span "Pareizi" at bounding box center [443, 748] width 29 height 12
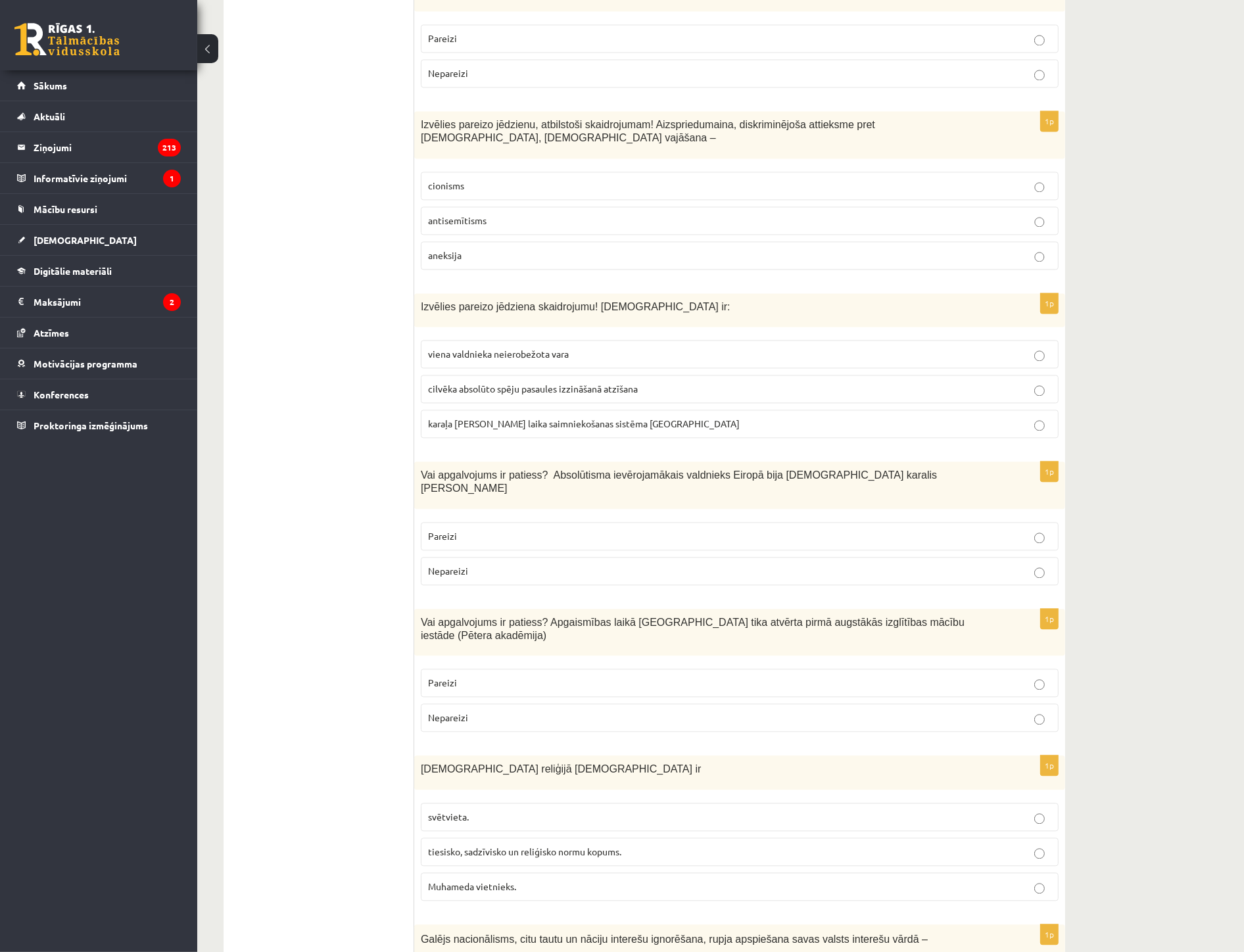
scroll to position [3068, 0]
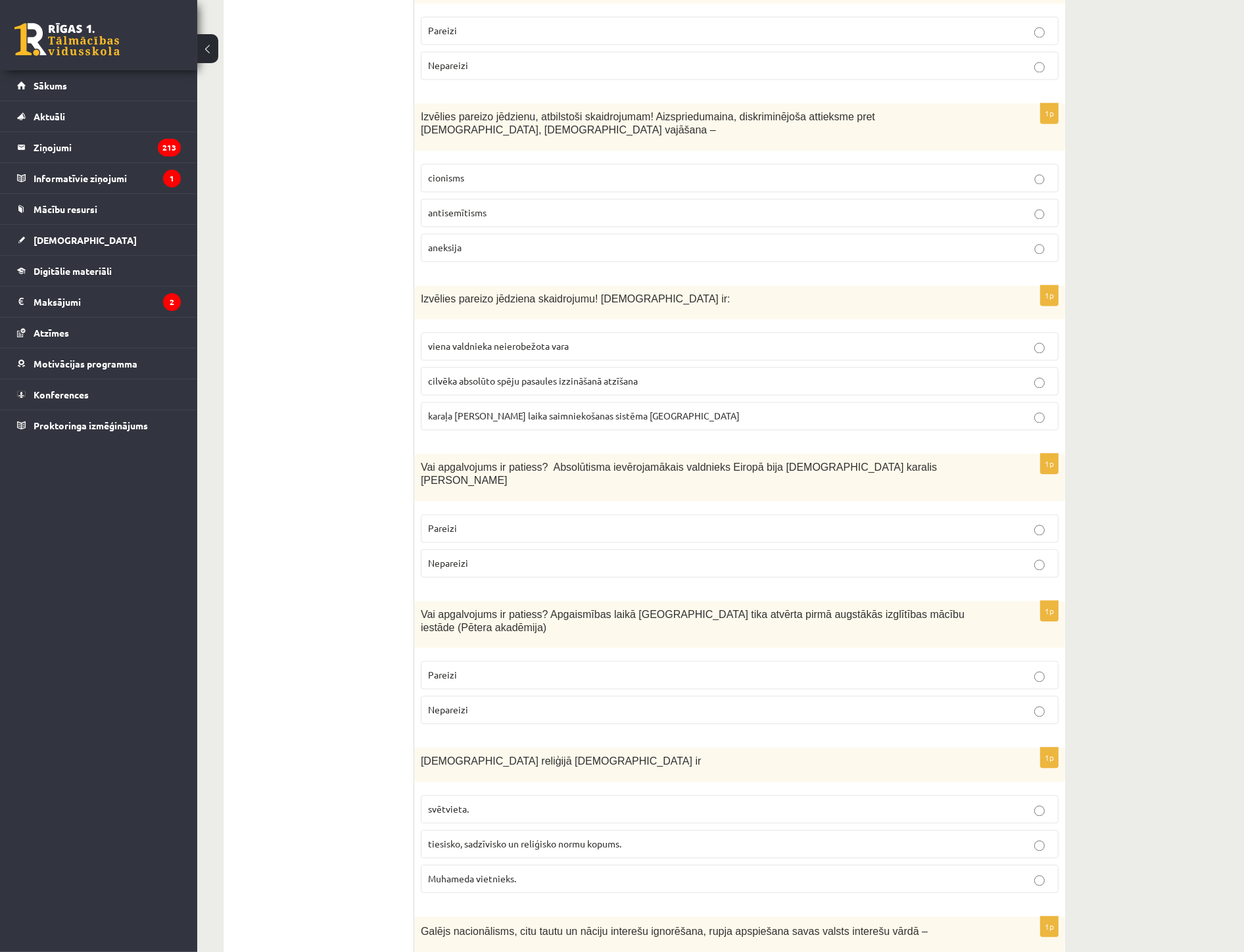
click at [476, 838] on span "tiesisko, sadzīvisko un reliģisko normu kopums." at bounding box center [525, 844] width 193 height 12
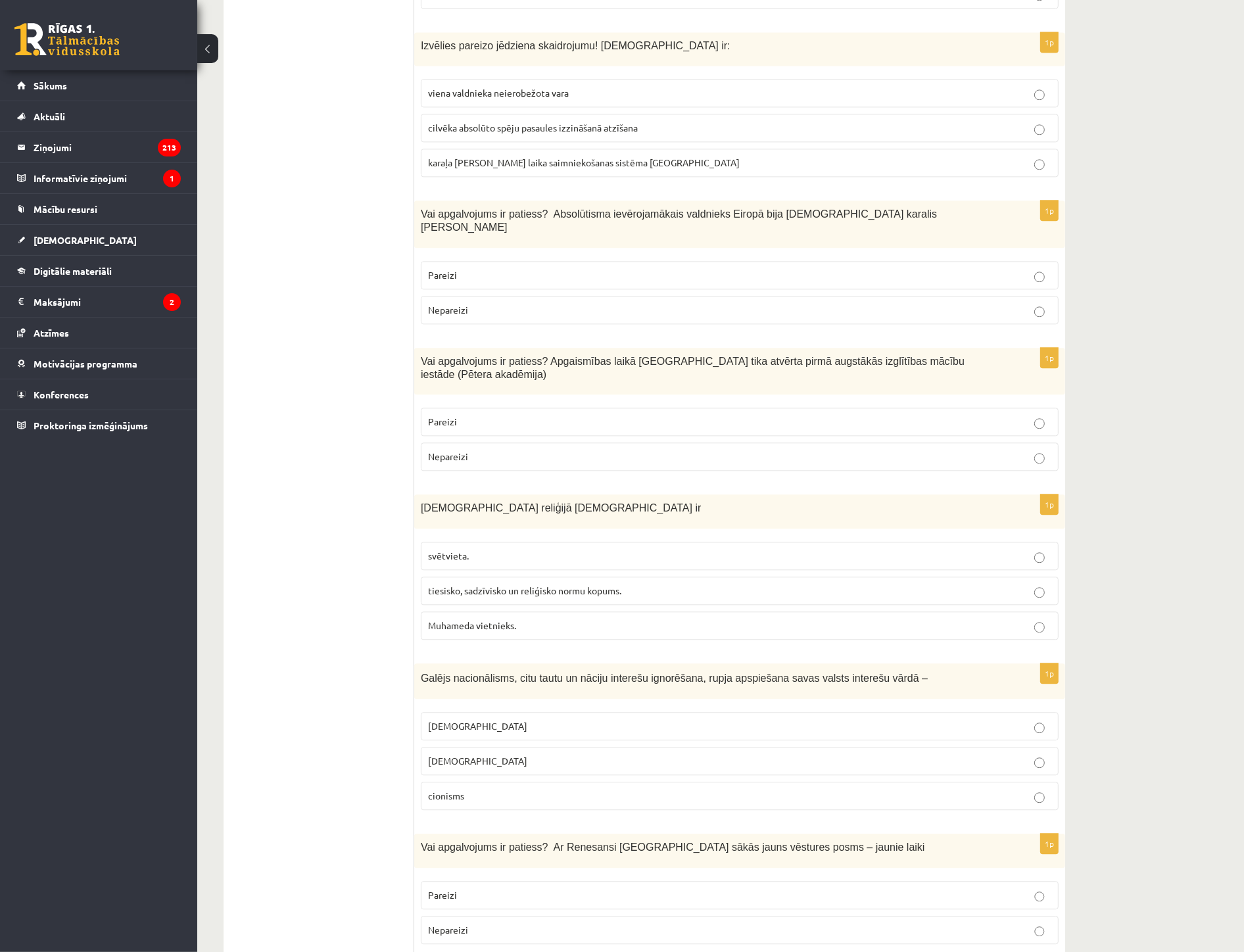
scroll to position [3361, 0]
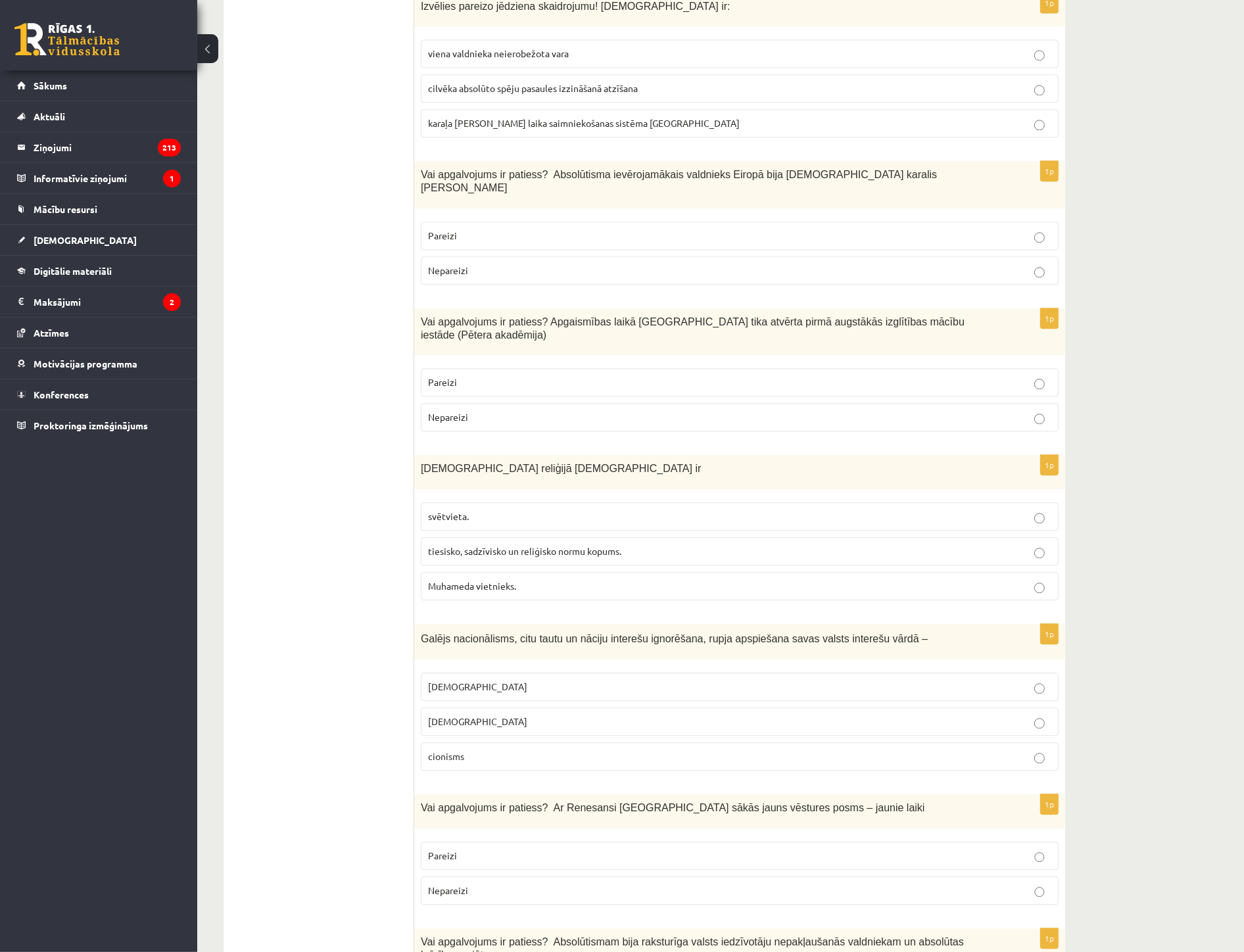
click at [461, 680] on p "[DEMOGRAPHIC_DATA]" at bounding box center [740, 687] width 624 height 14
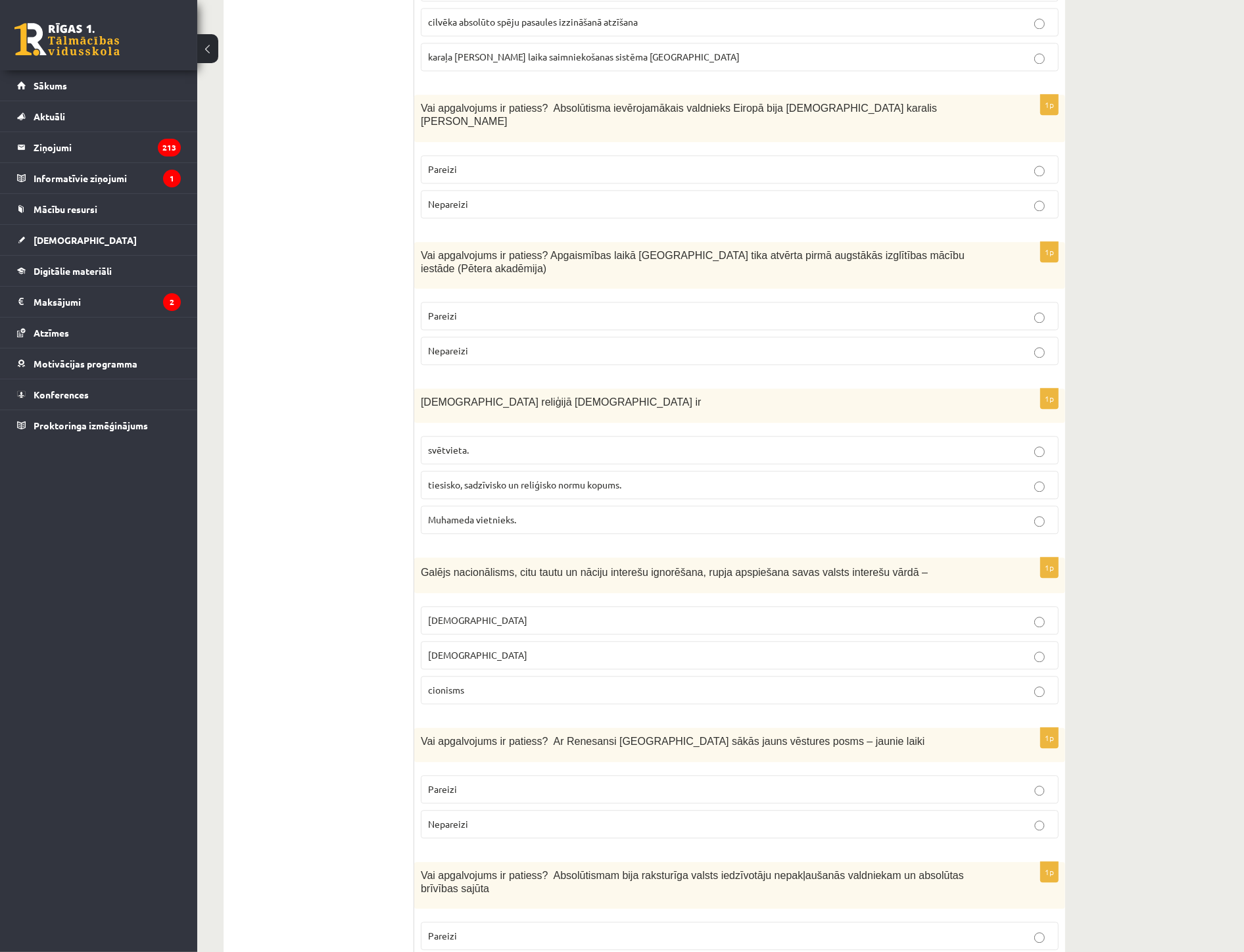
scroll to position [3434, 0]
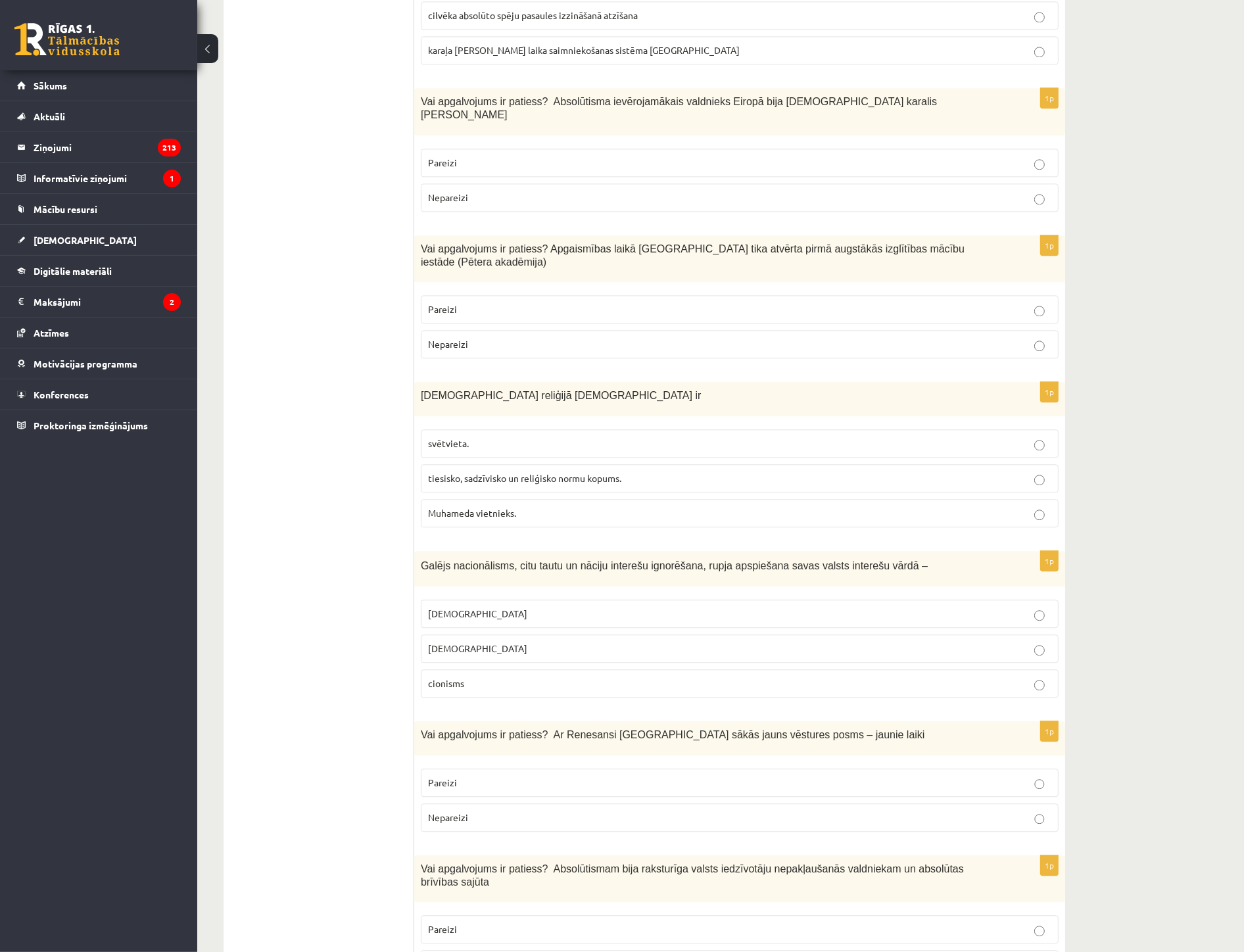
click at [488, 776] on p "Pareizi" at bounding box center [740, 783] width 624 height 14
click at [484, 952] on p "Nepareizi" at bounding box center [740, 965] width 624 height 14
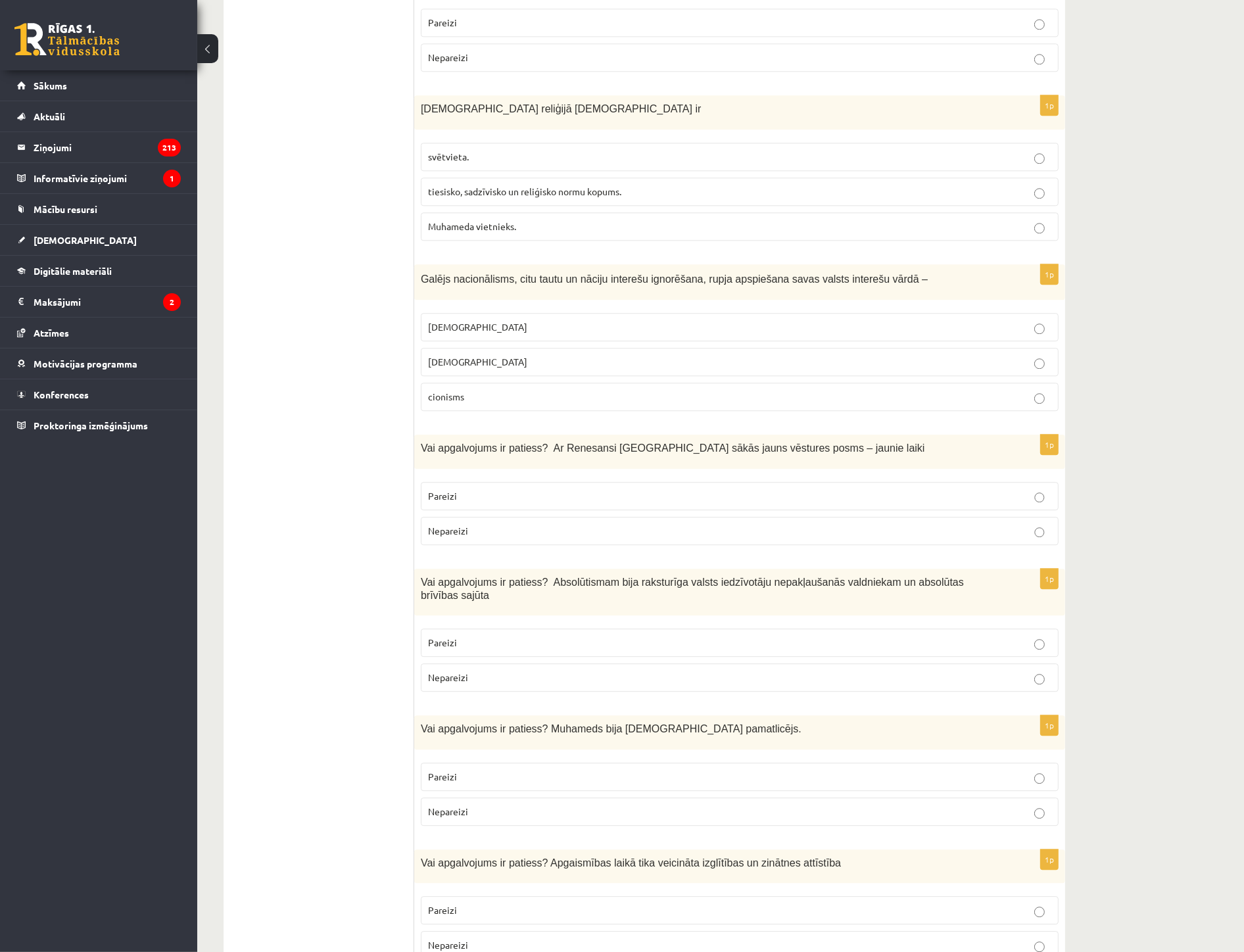
scroll to position [3727, 0]
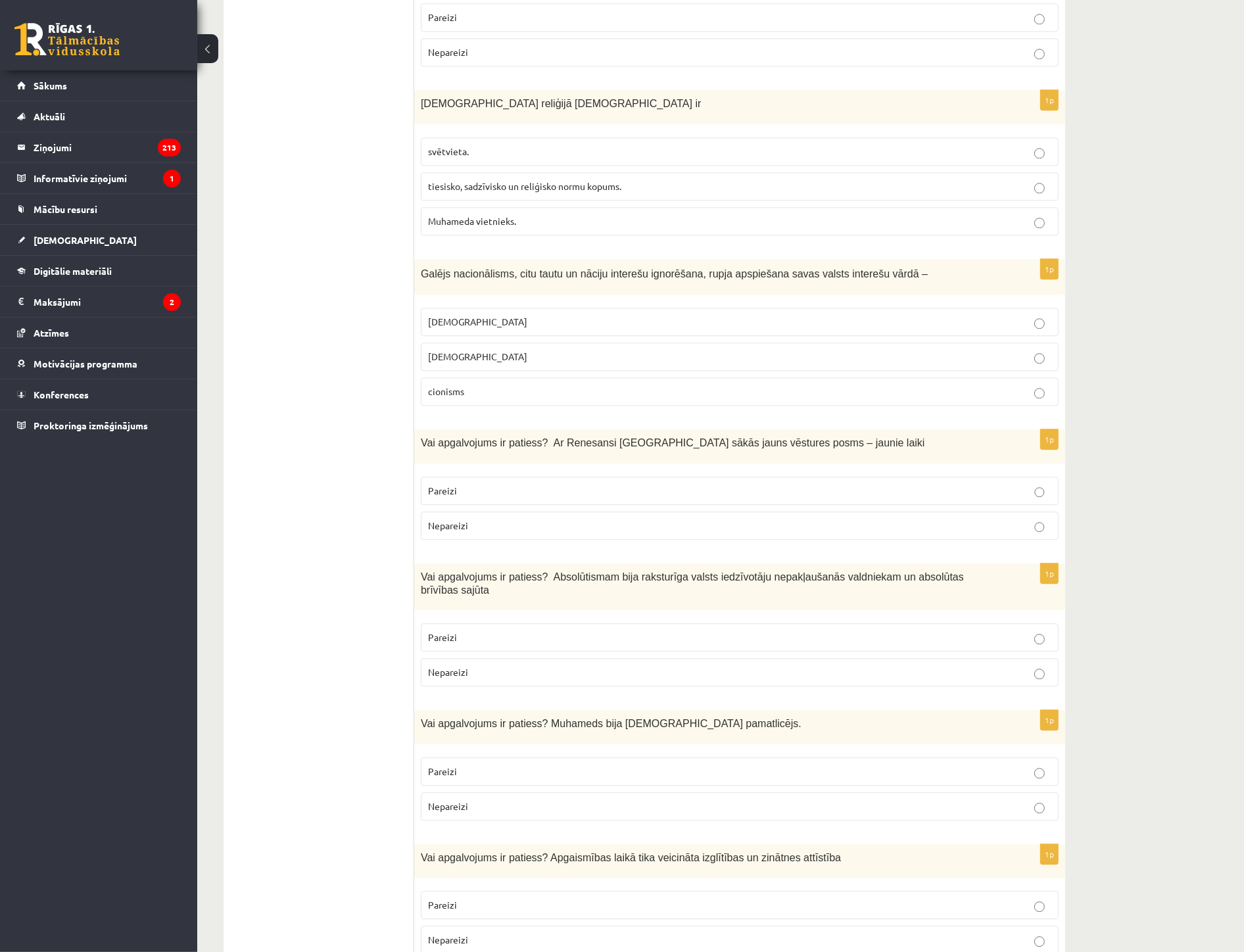
click at [453, 766] on span "Pareizi" at bounding box center [443, 772] width 29 height 12
click at [459, 899] on p "Pareizi" at bounding box center [740, 905] width 624 height 14
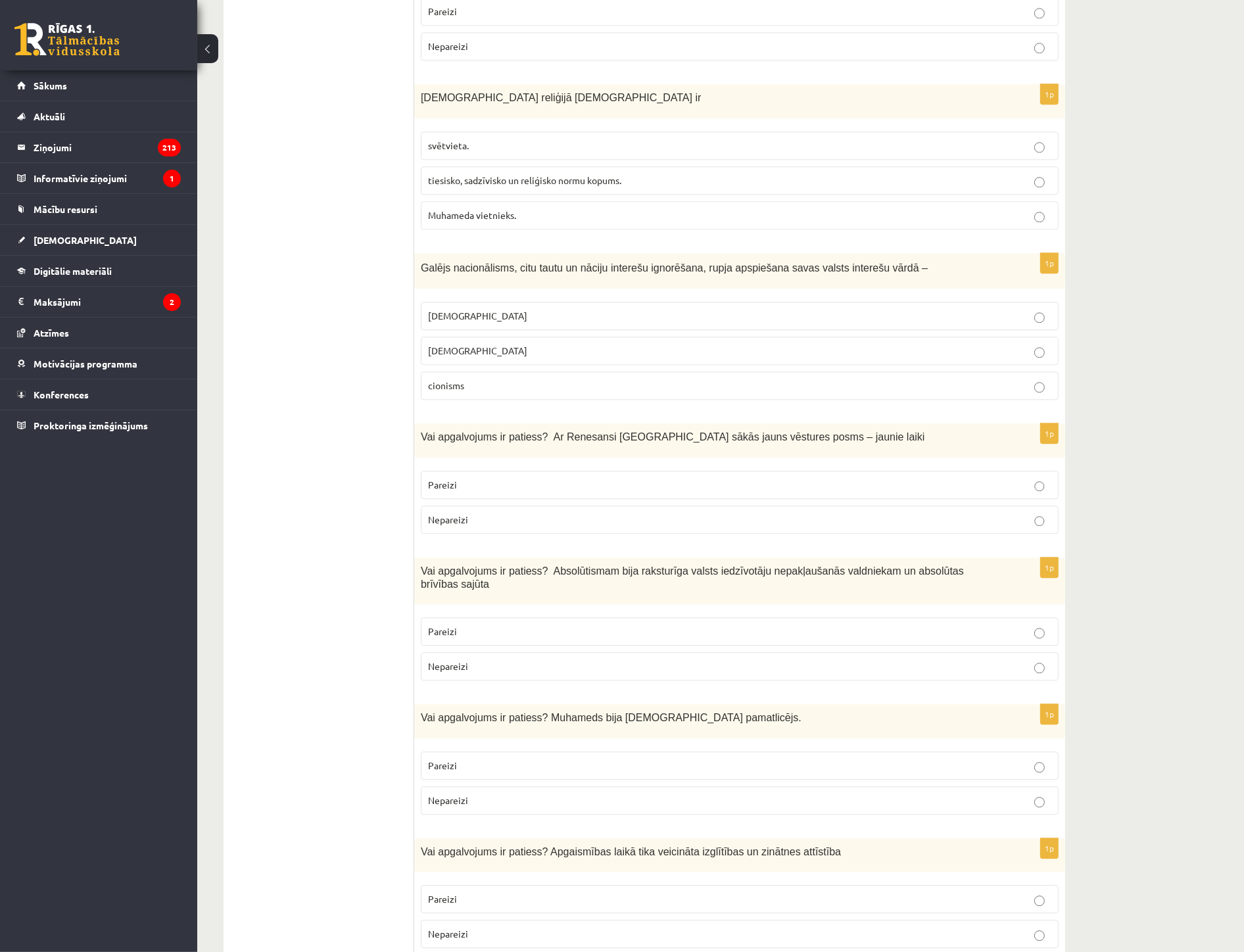
scroll to position [3697, 0]
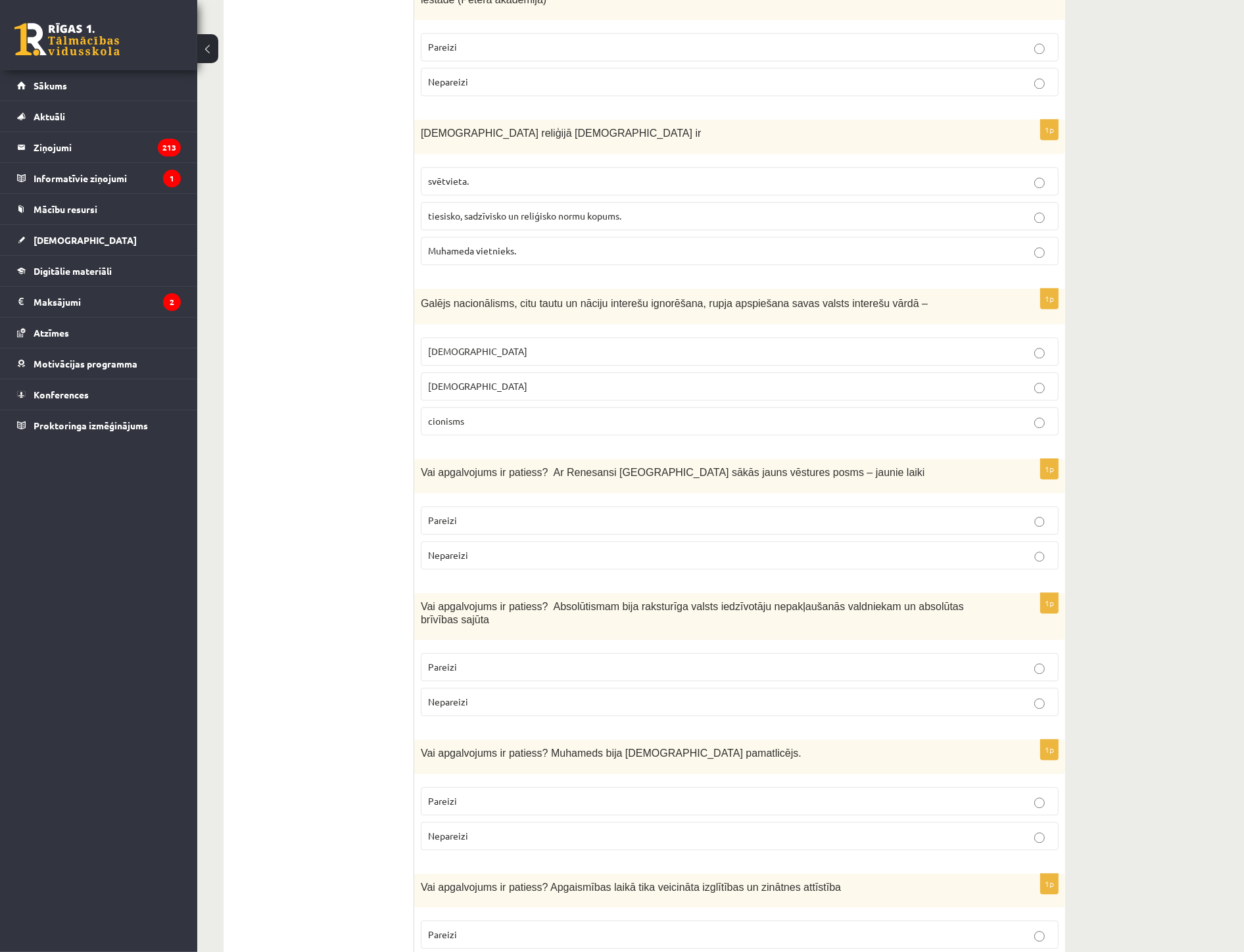
click at [465, 830] on span "Nepareizi" at bounding box center [448, 836] width 40 height 12
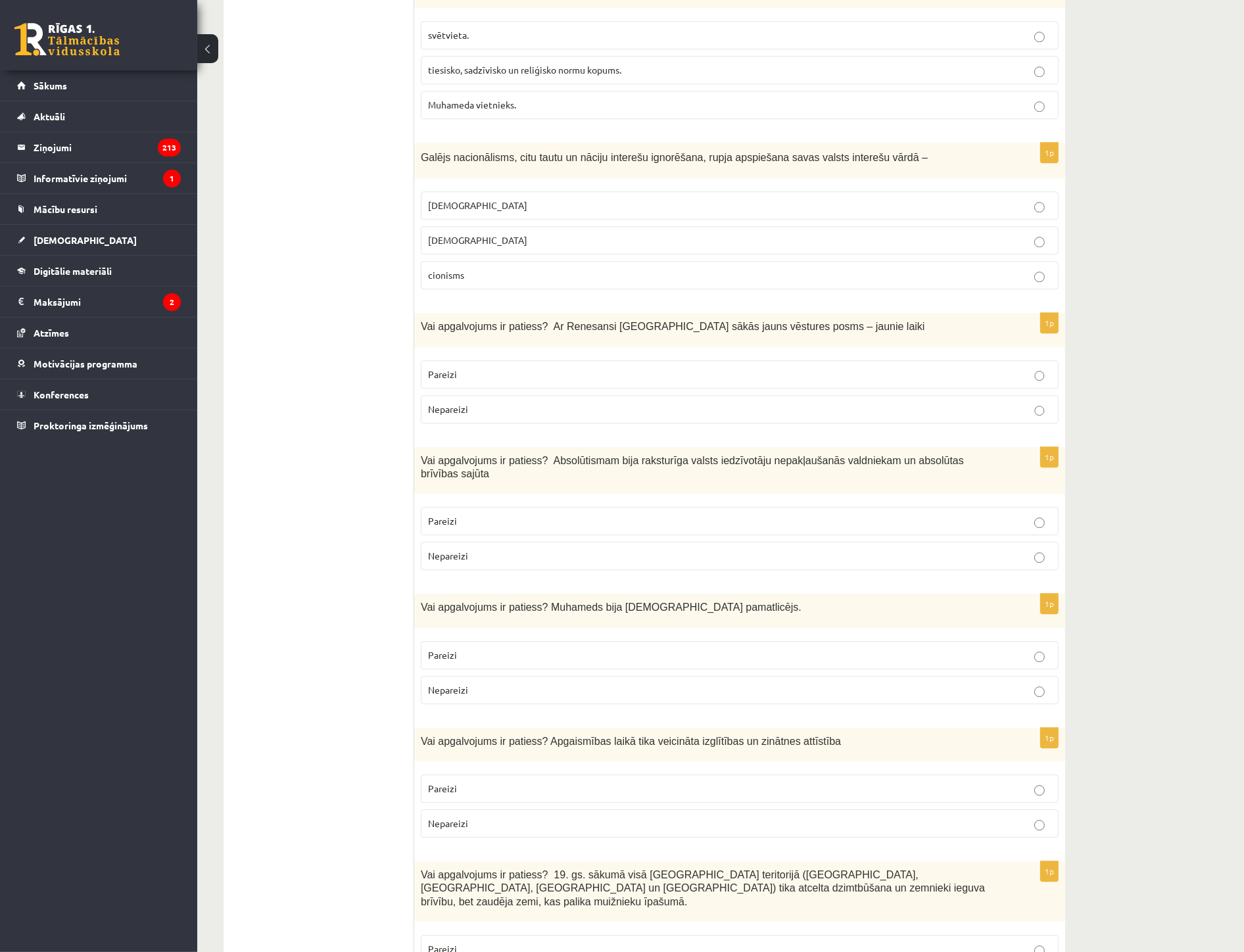
click at [488, 943] on p "Pareizi" at bounding box center [740, 949] width 624 height 14
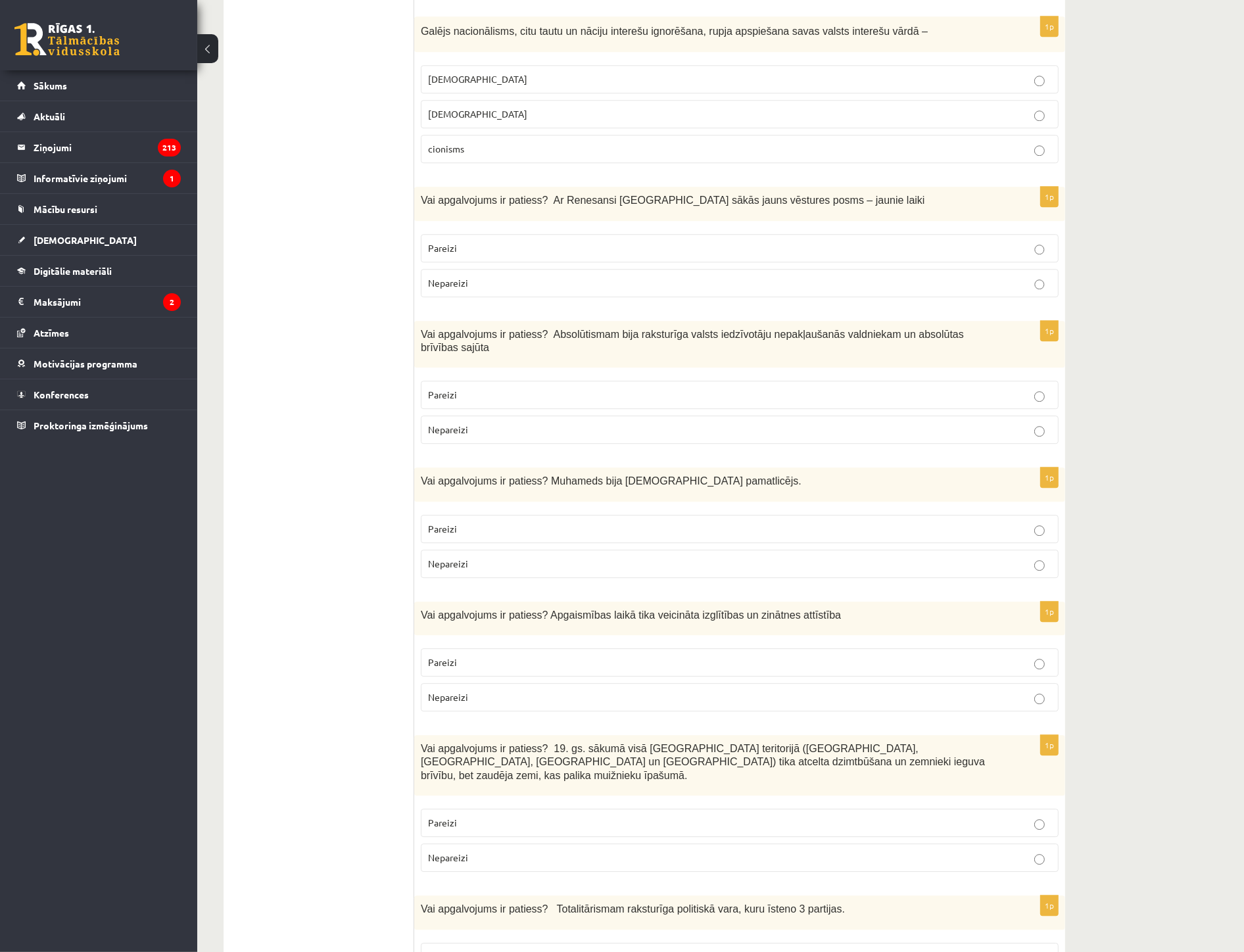
scroll to position [3989, 0]
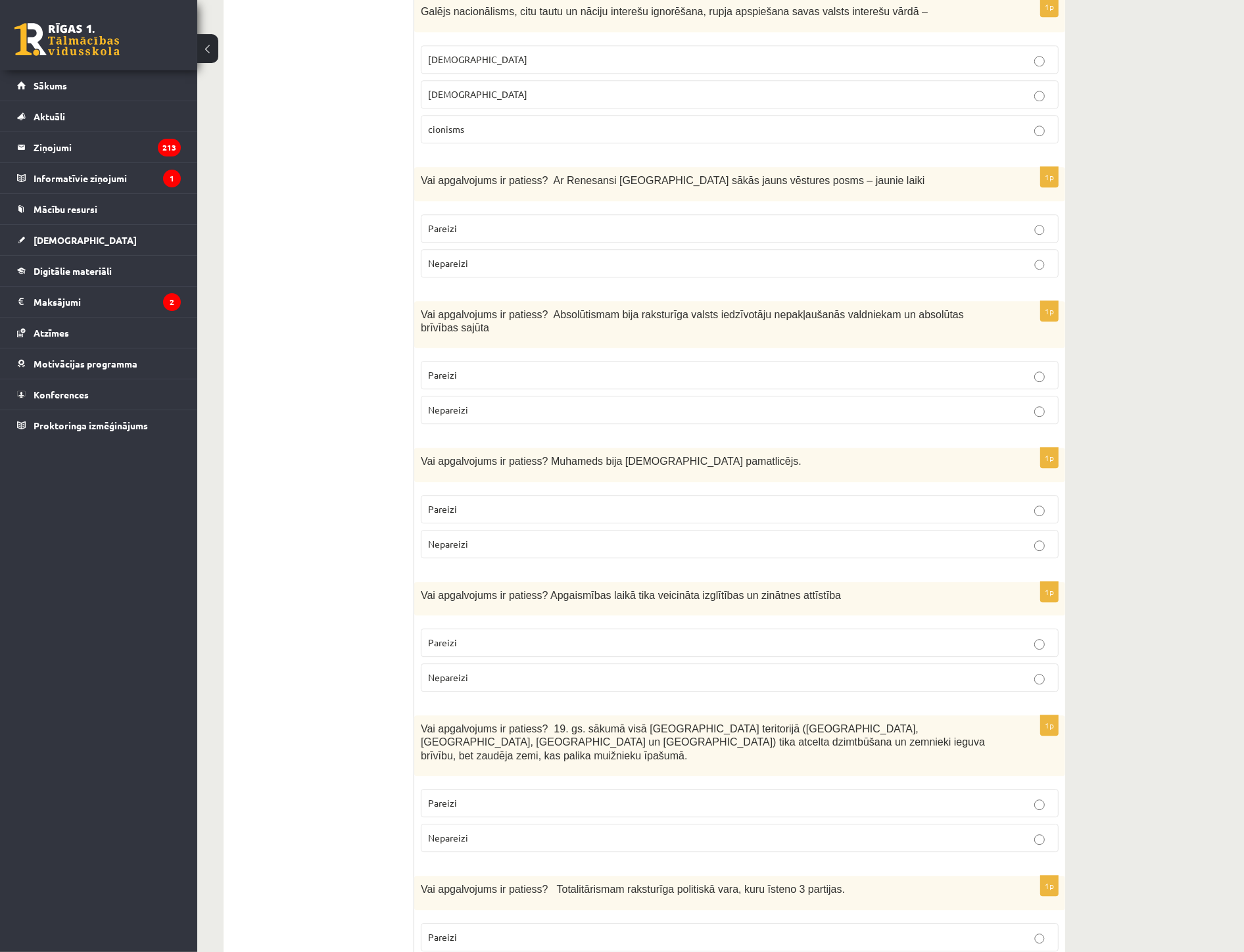
click at [492, 831] on p "Nepareizi" at bounding box center [740, 838] width 624 height 14
click at [447, 504] on span "Pareizi" at bounding box center [443, 509] width 29 height 12
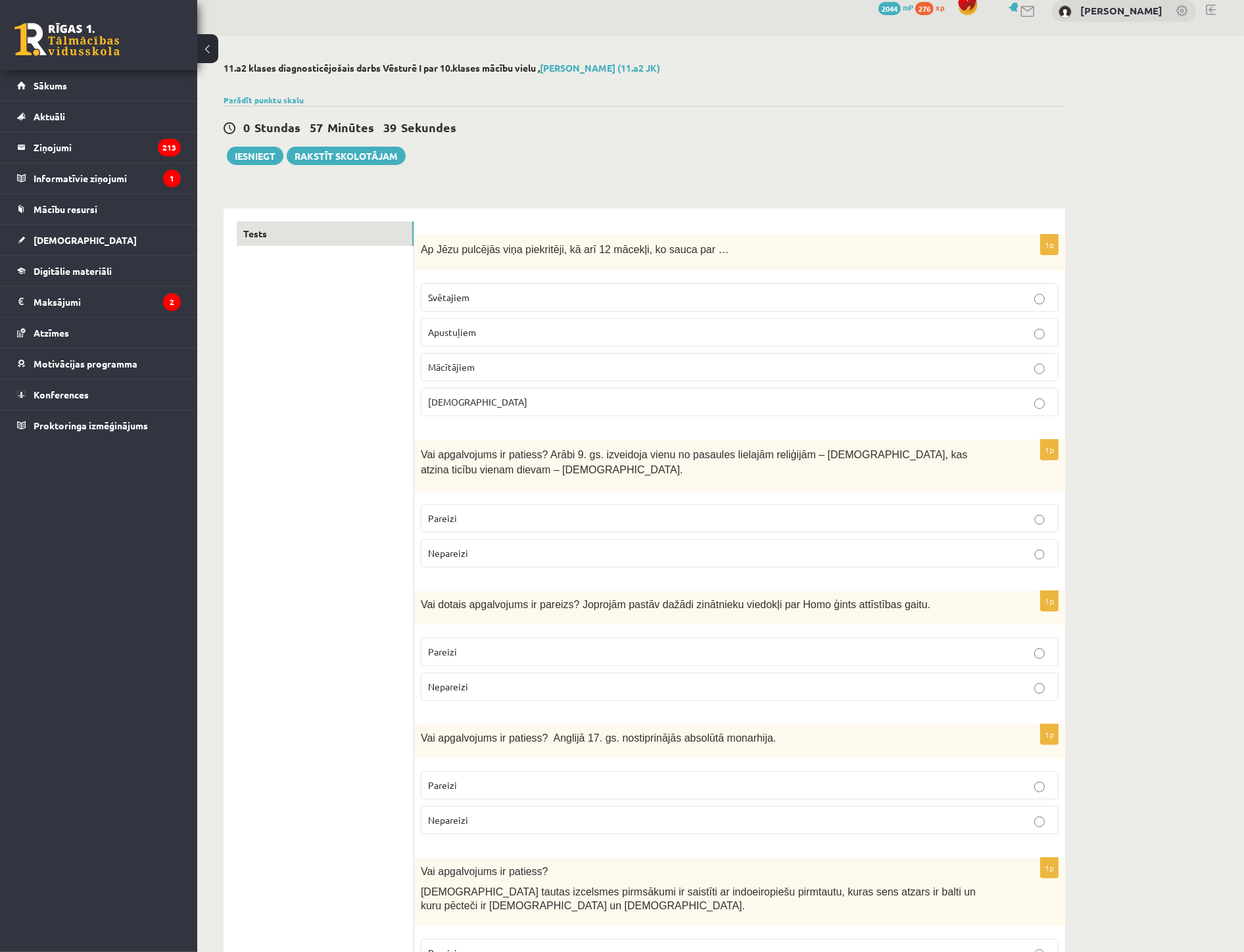
scroll to position [0, 0]
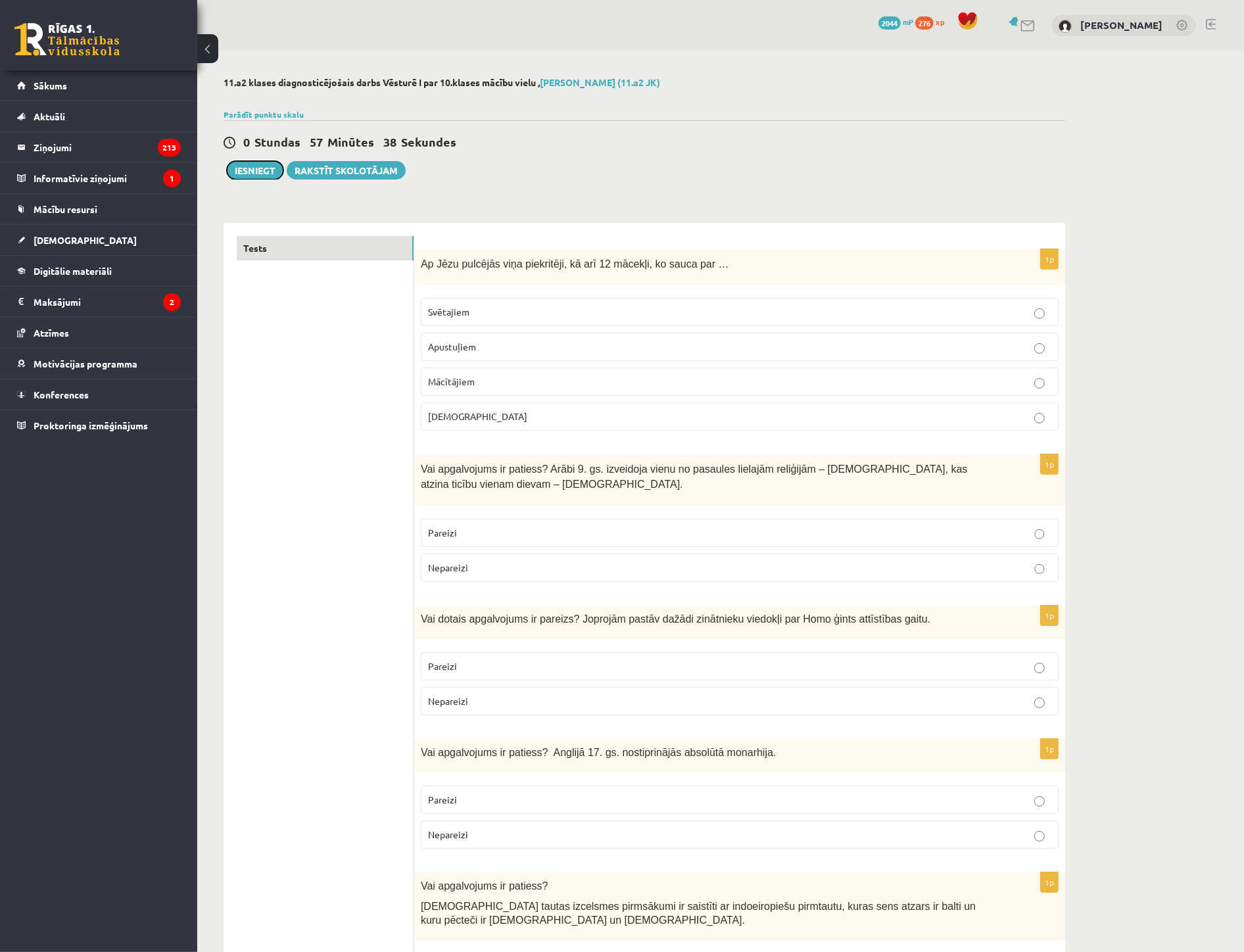
drag, startPoint x: 267, startPoint y: 173, endPoint x: 278, endPoint y: 190, distance: 20.2
click at [267, 173] on button "Iesniegt" at bounding box center [255, 170] width 57 height 19
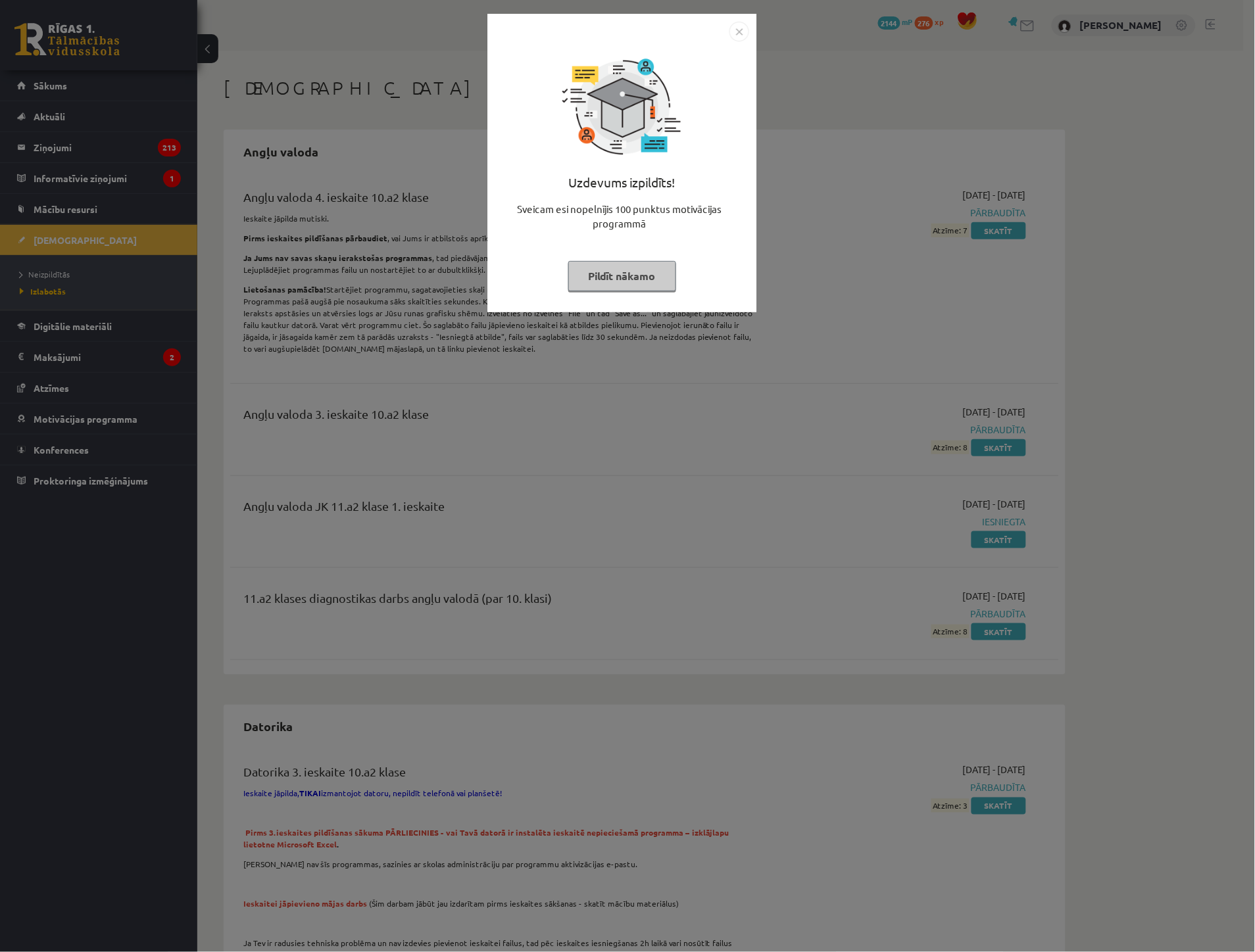
click at [568, 278] on button "Pildīt nākamo" at bounding box center [621, 277] width 107 height 30
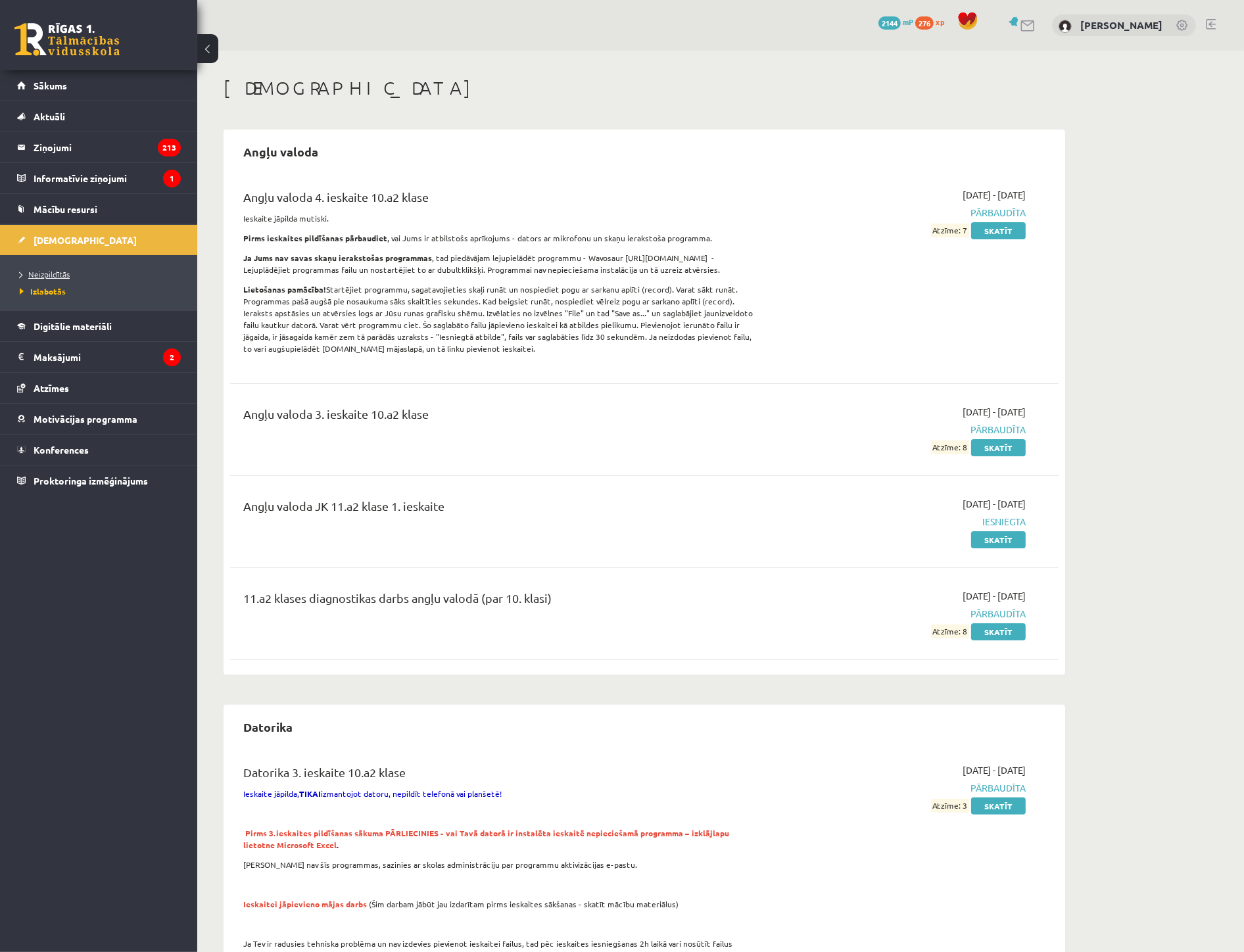
click at [66, 270] on link "Neizpildītās" at bounding box center [102, 274] width 164 height 12
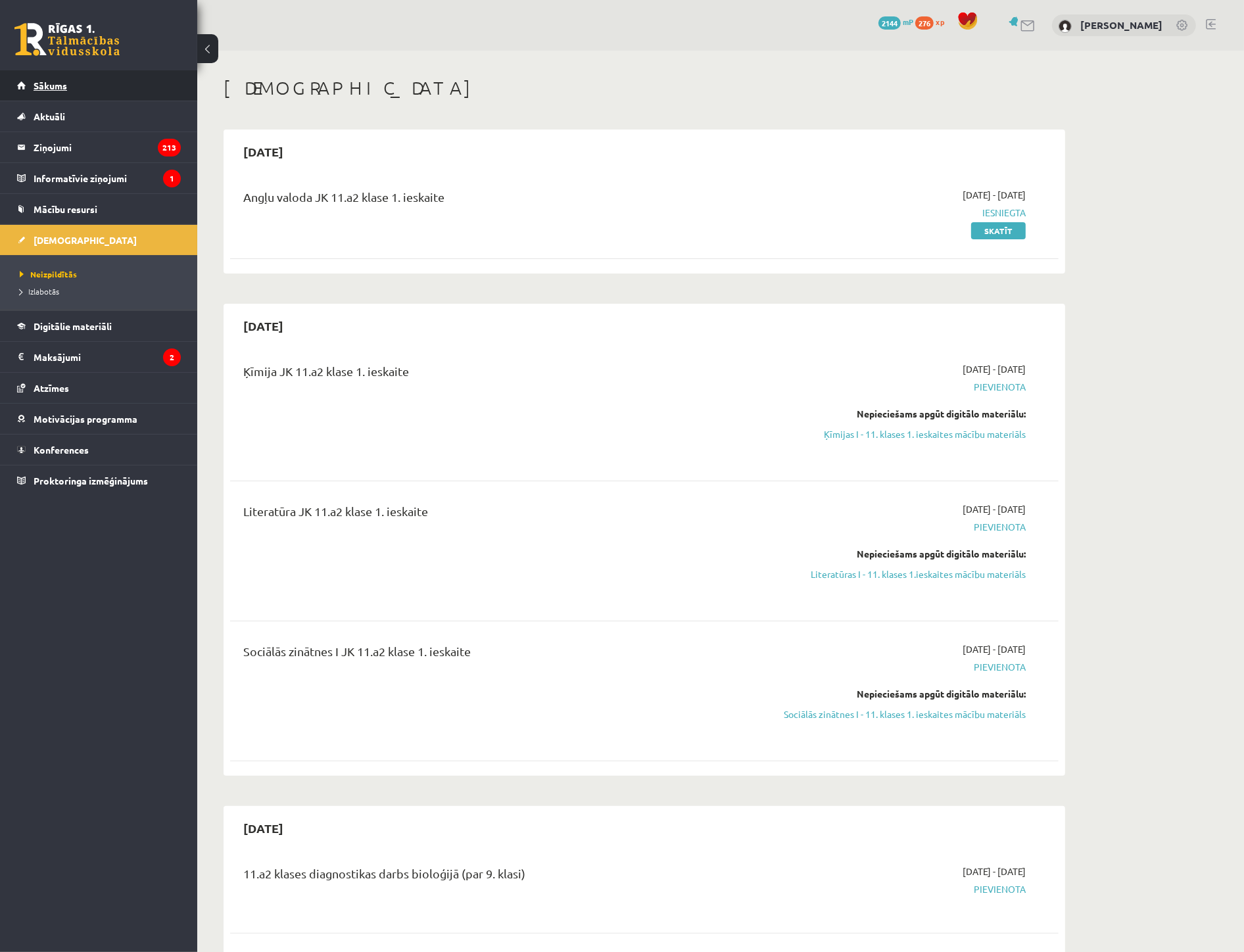
click at [55, 97] on link "Sākums" at bounding box center [99, 85] width 164 height 30
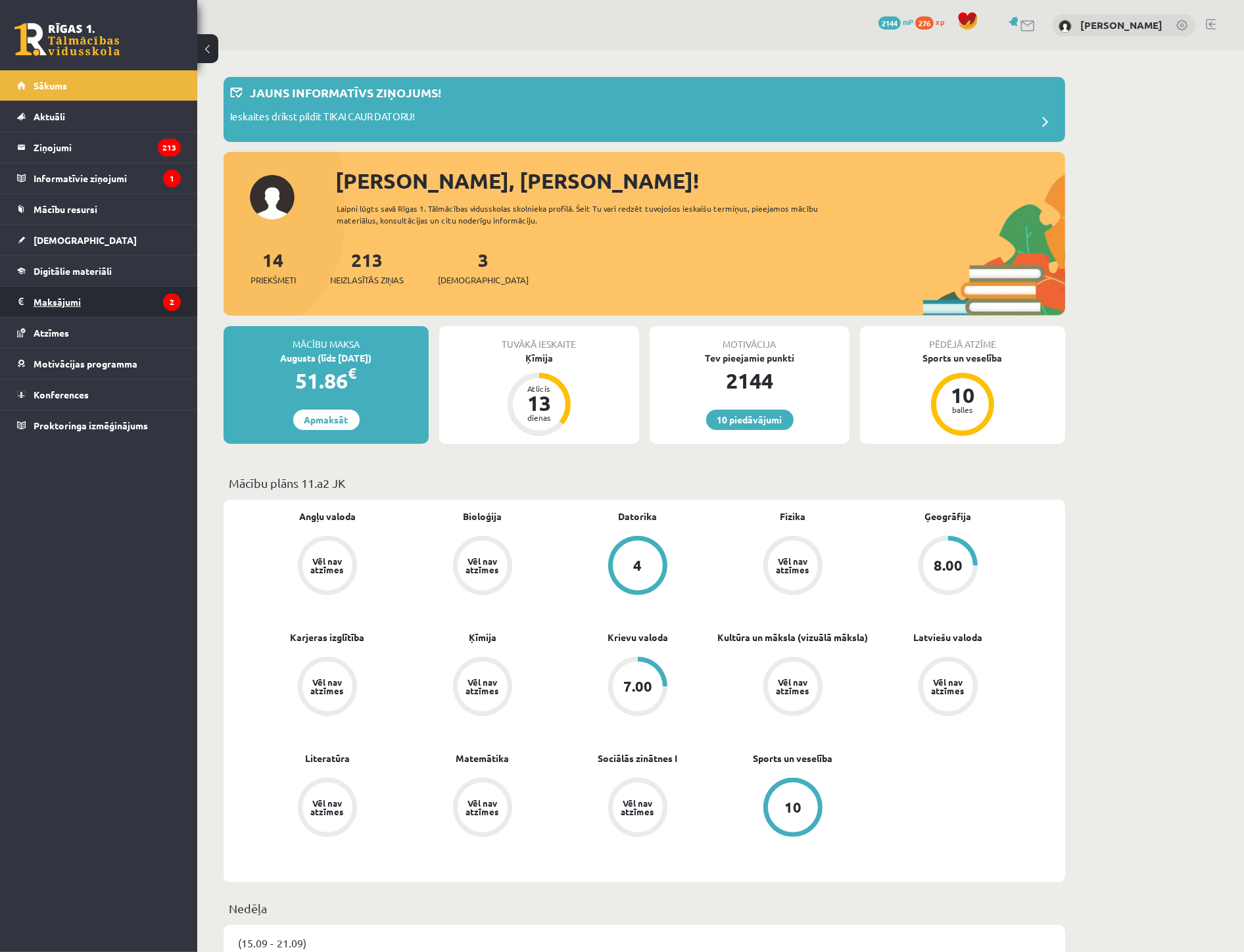
click at [75, 294] on legend "Maksājumi 2" at bounding box center [107, 302] width 147 height 30
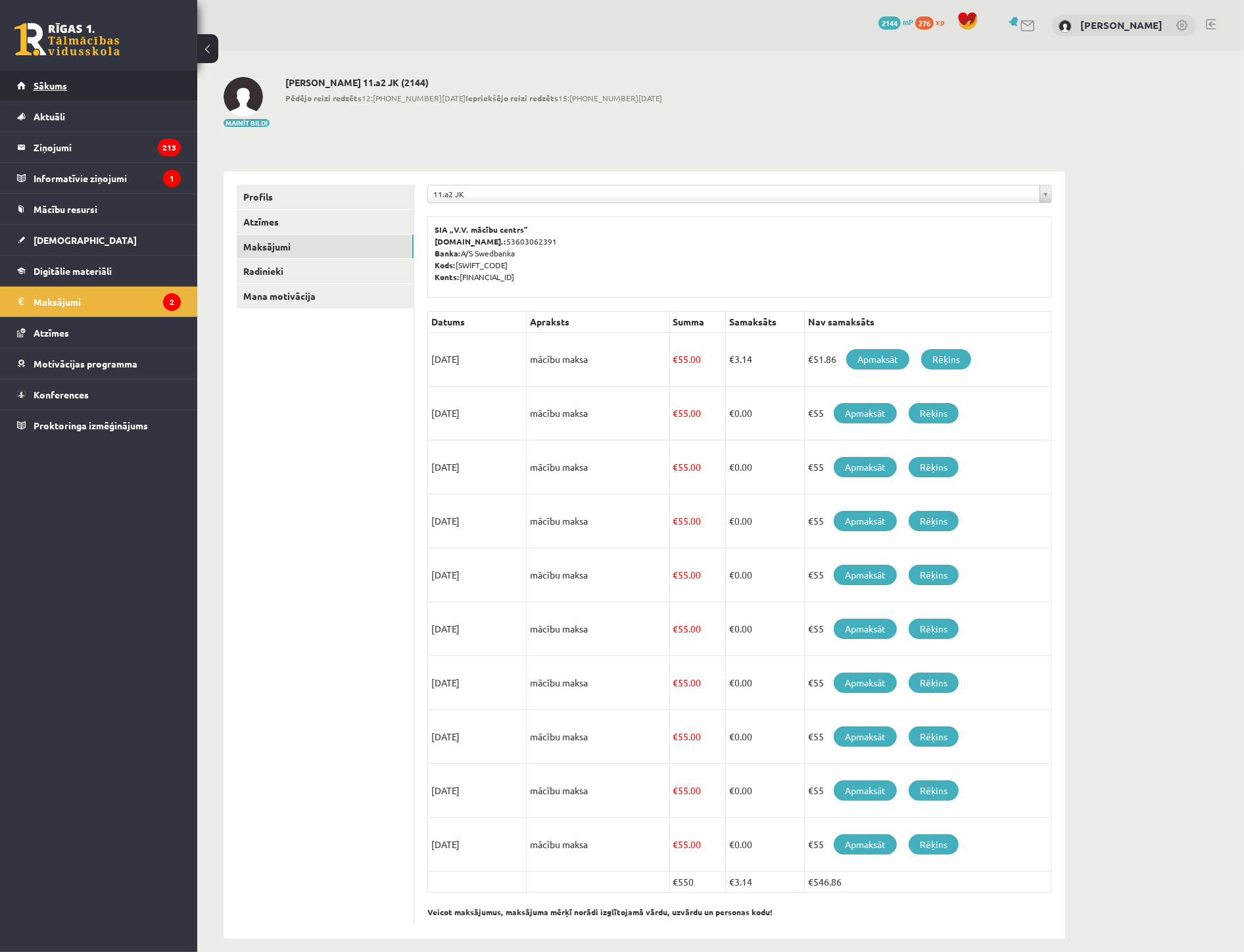
click at [36, 90] on link "Sākums" at bounding box center [99, 85] width 164 height 30
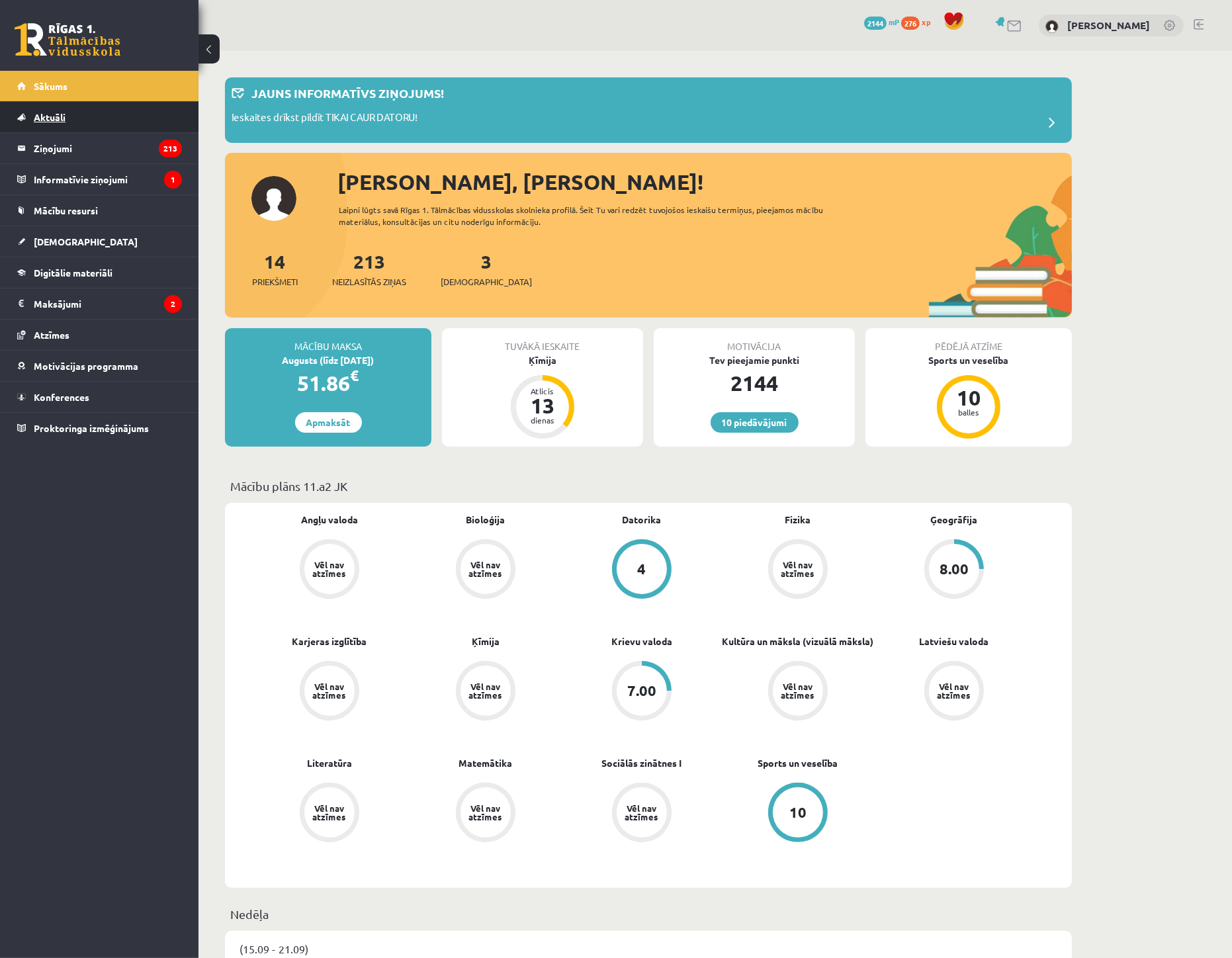
click at [54, 126] on link "Aktuāli" at bounding box center [100, 118] width 165 height 31
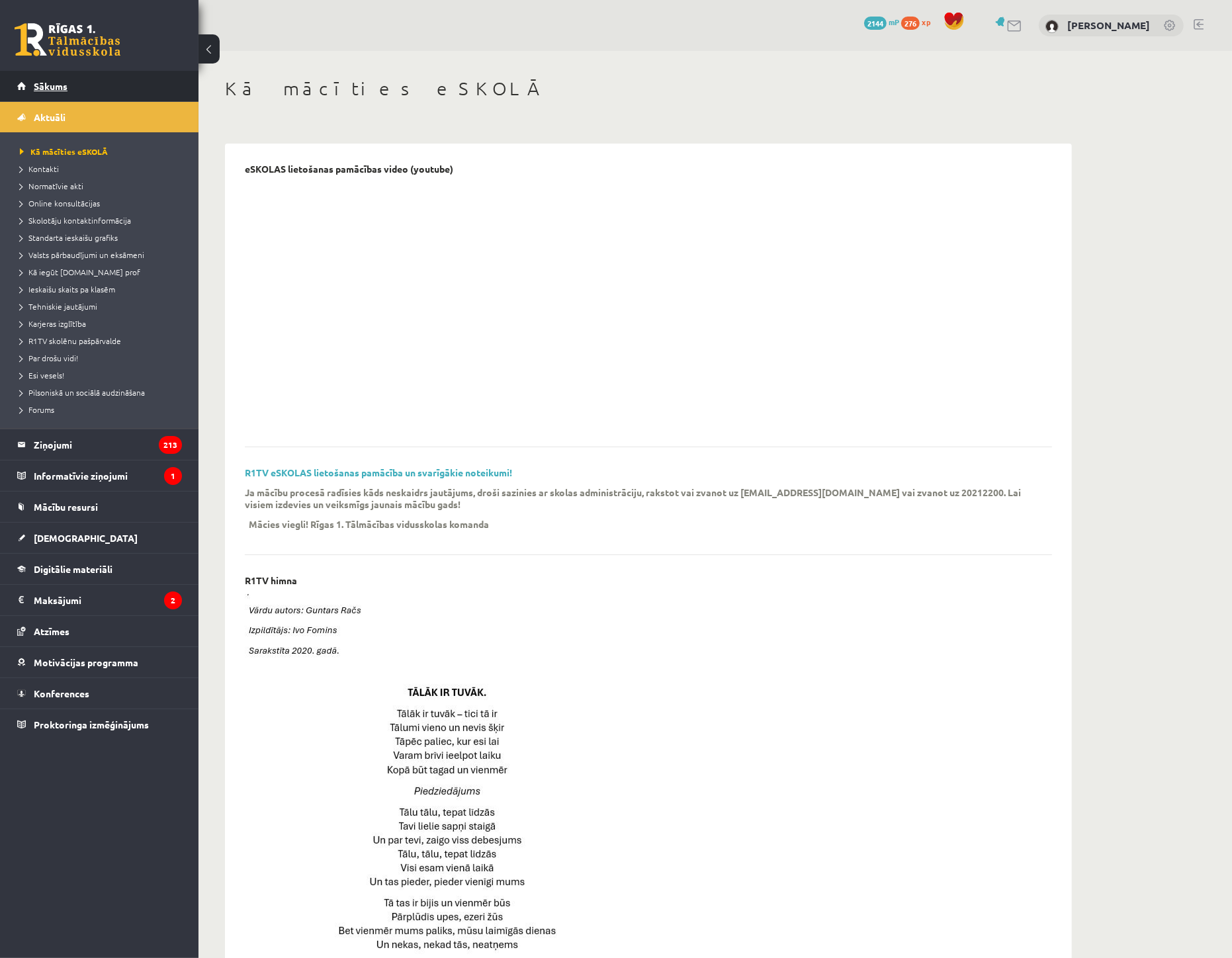
click at [52, 94] on link "Sākums" at bounding box center [100, 86] width 165 height 31
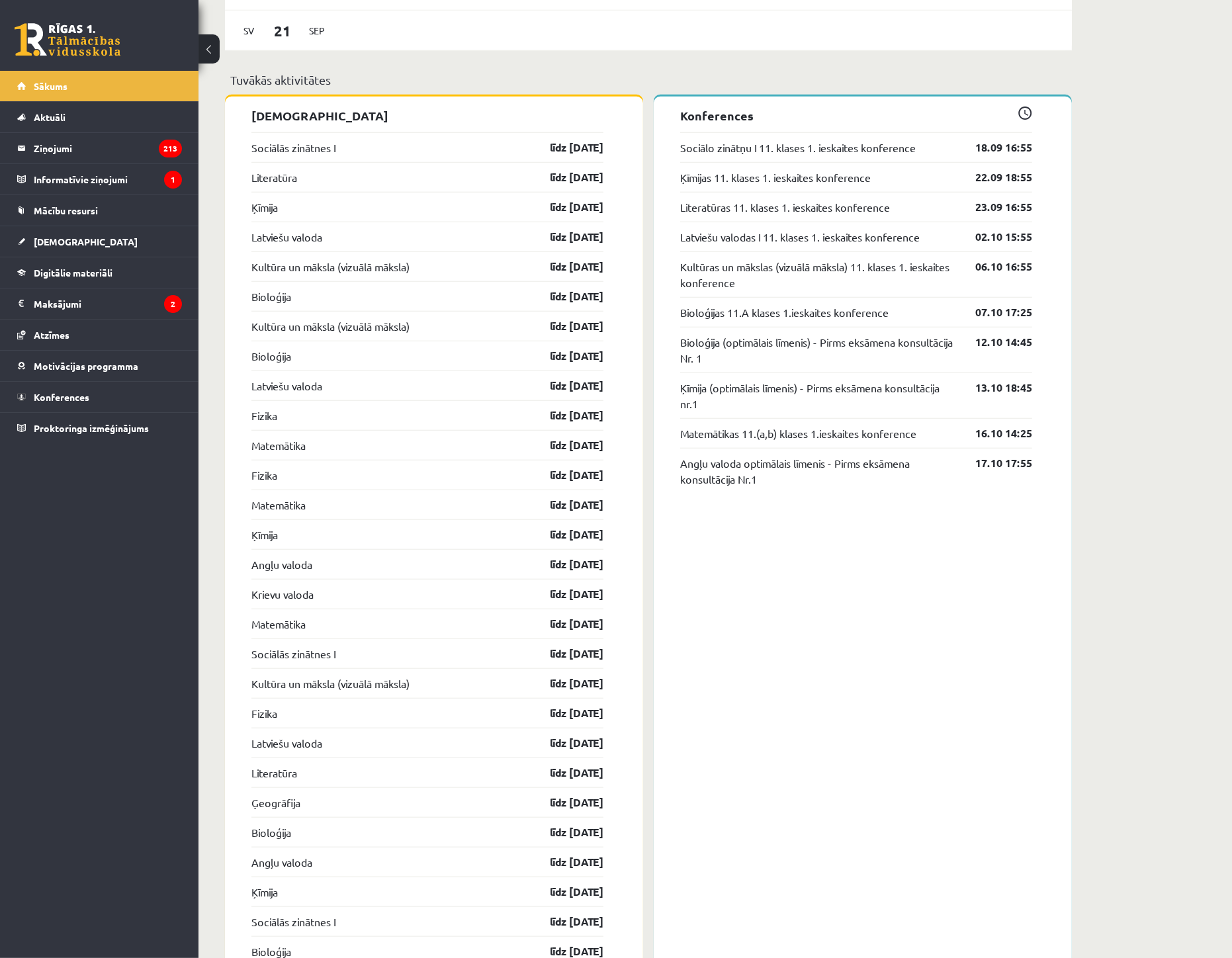
scroll to position [1249, 0]
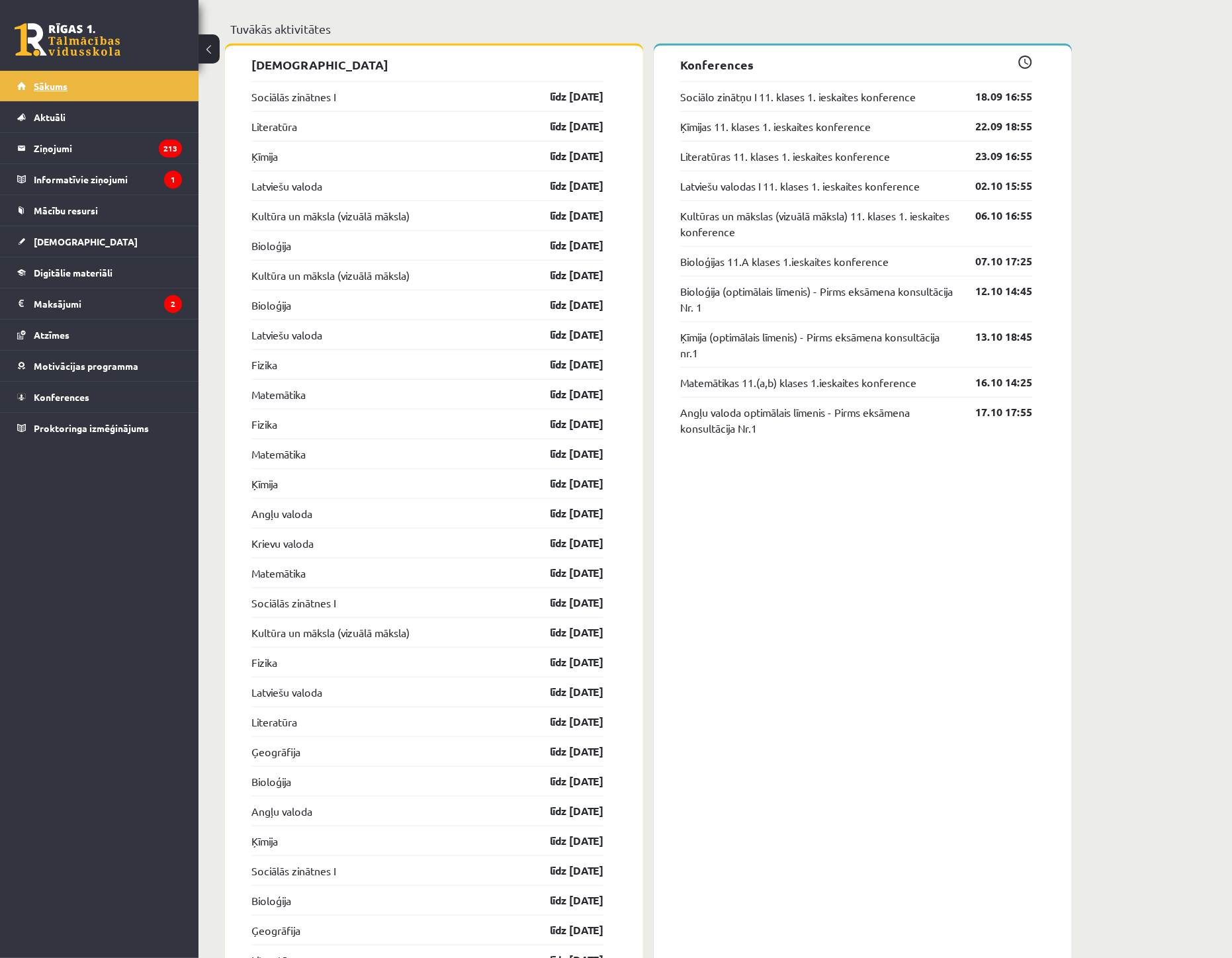
click at [54, 84] on span "Sākums" at bounding box center [51, 86] width 34 height 12
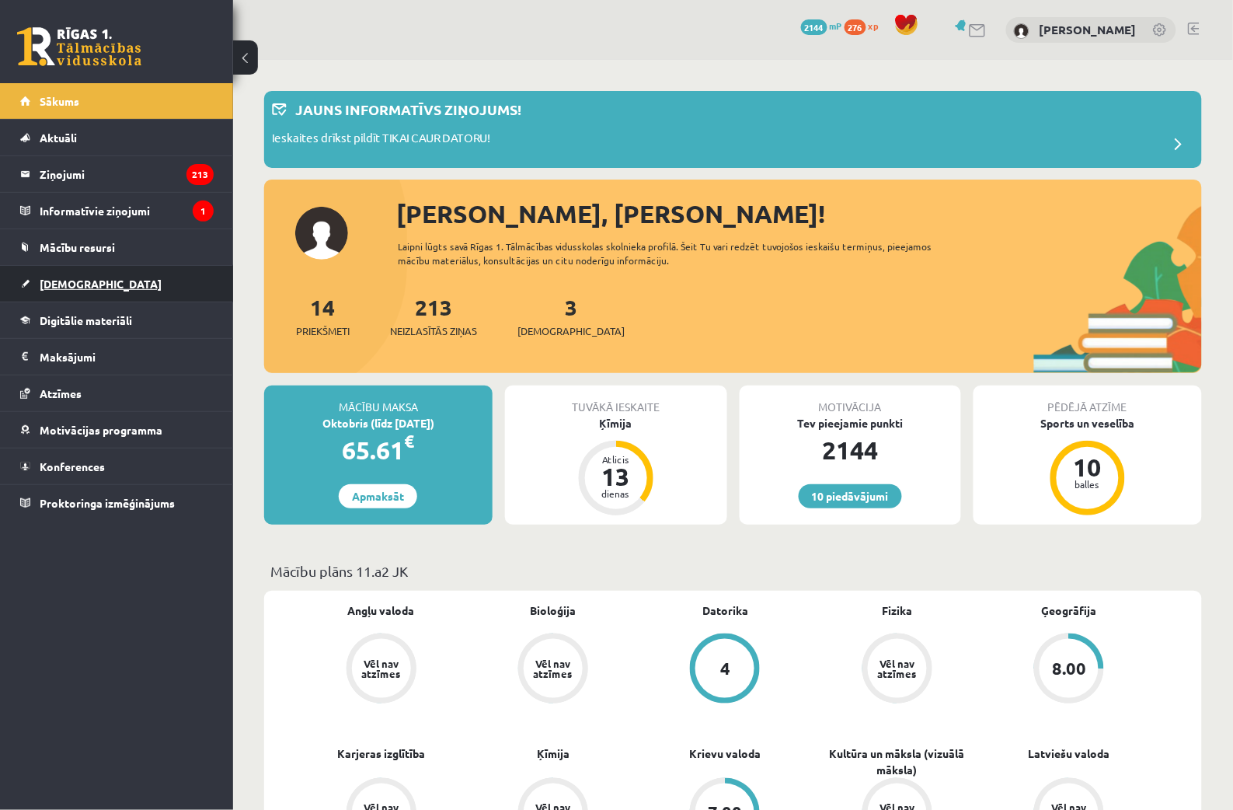
click at [75, 273] on link "[DEMOGRAPHIC_DATA]" at bounding box center [117, 284] width 194 height 36
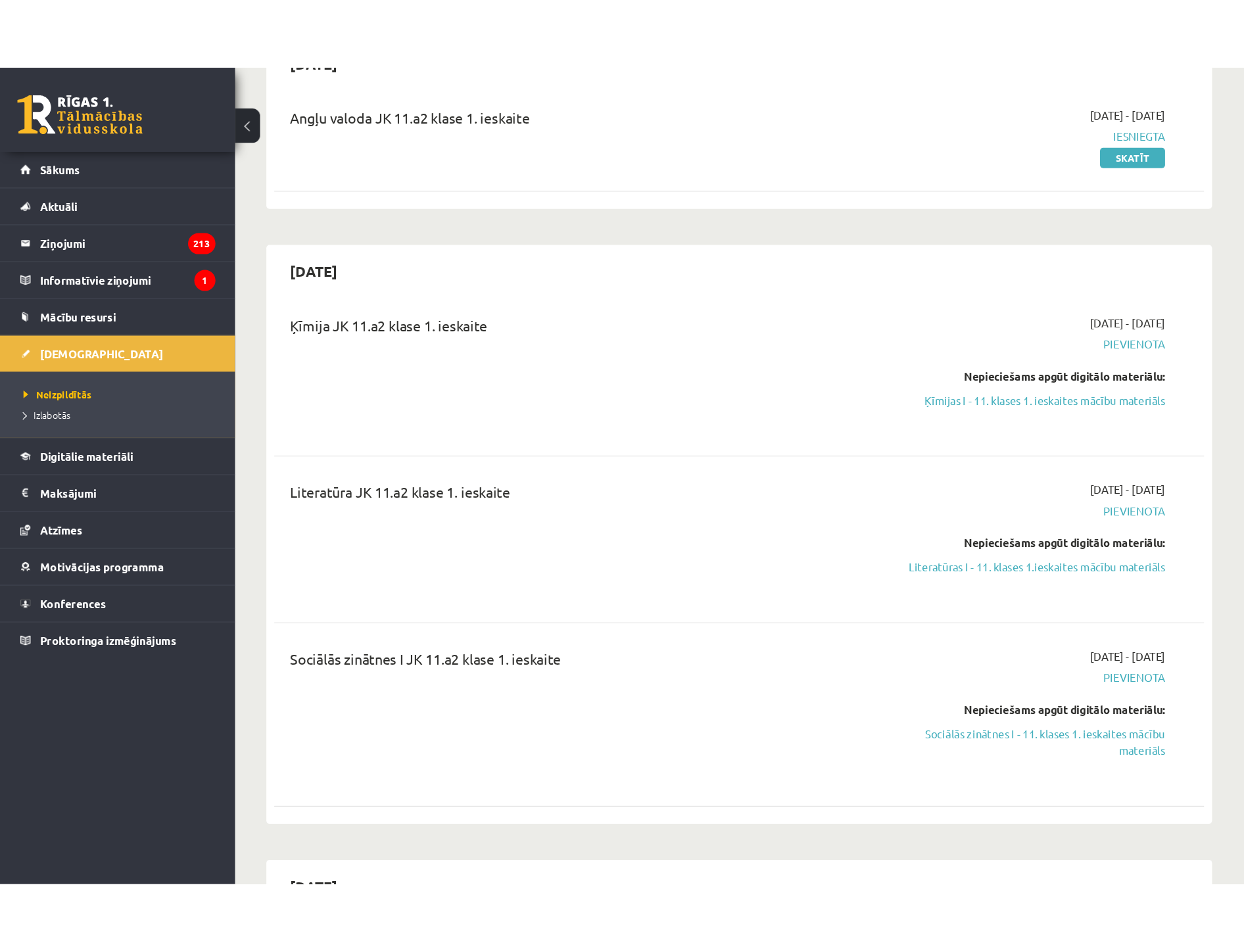
scroll to position [219, 0]
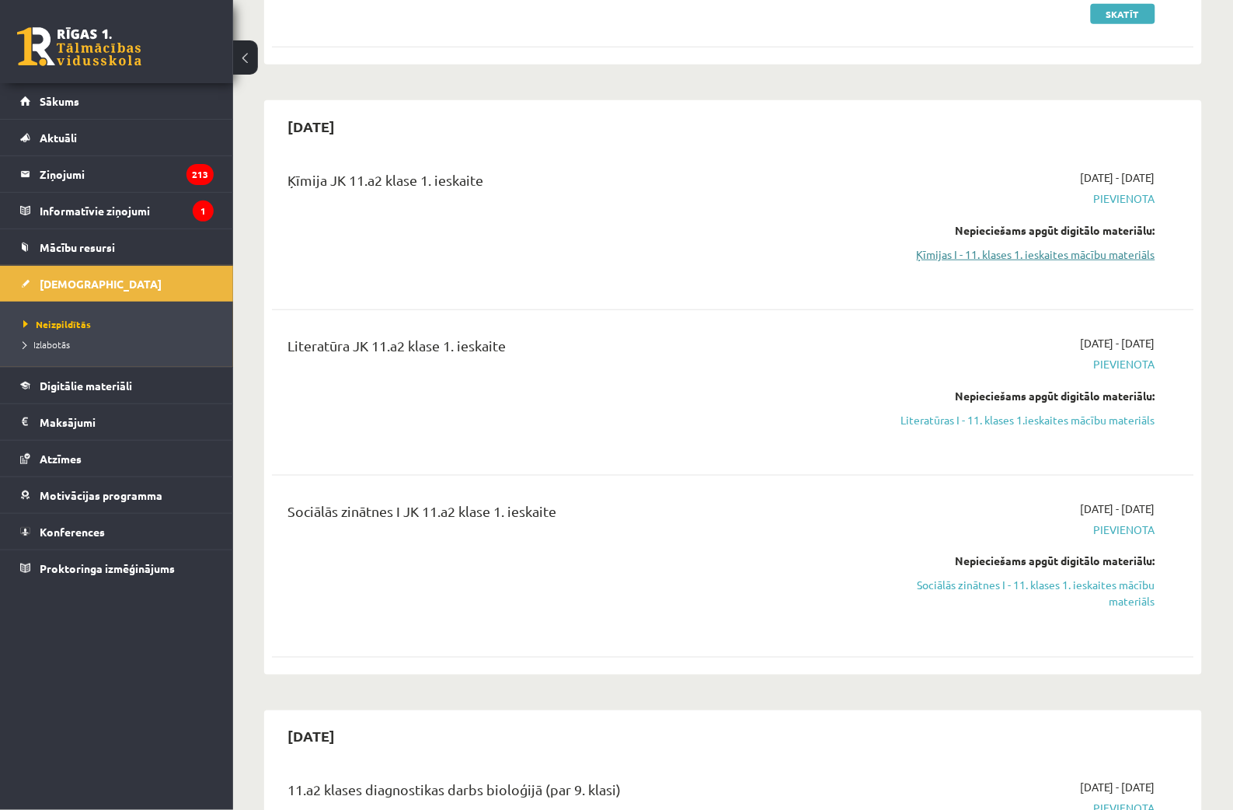
click at [1035, 256] on link "Ķīmijas I - 11. klases 1. ieskaites mācību materiāls" at bounding box center [1019, 254] width 274 height 16
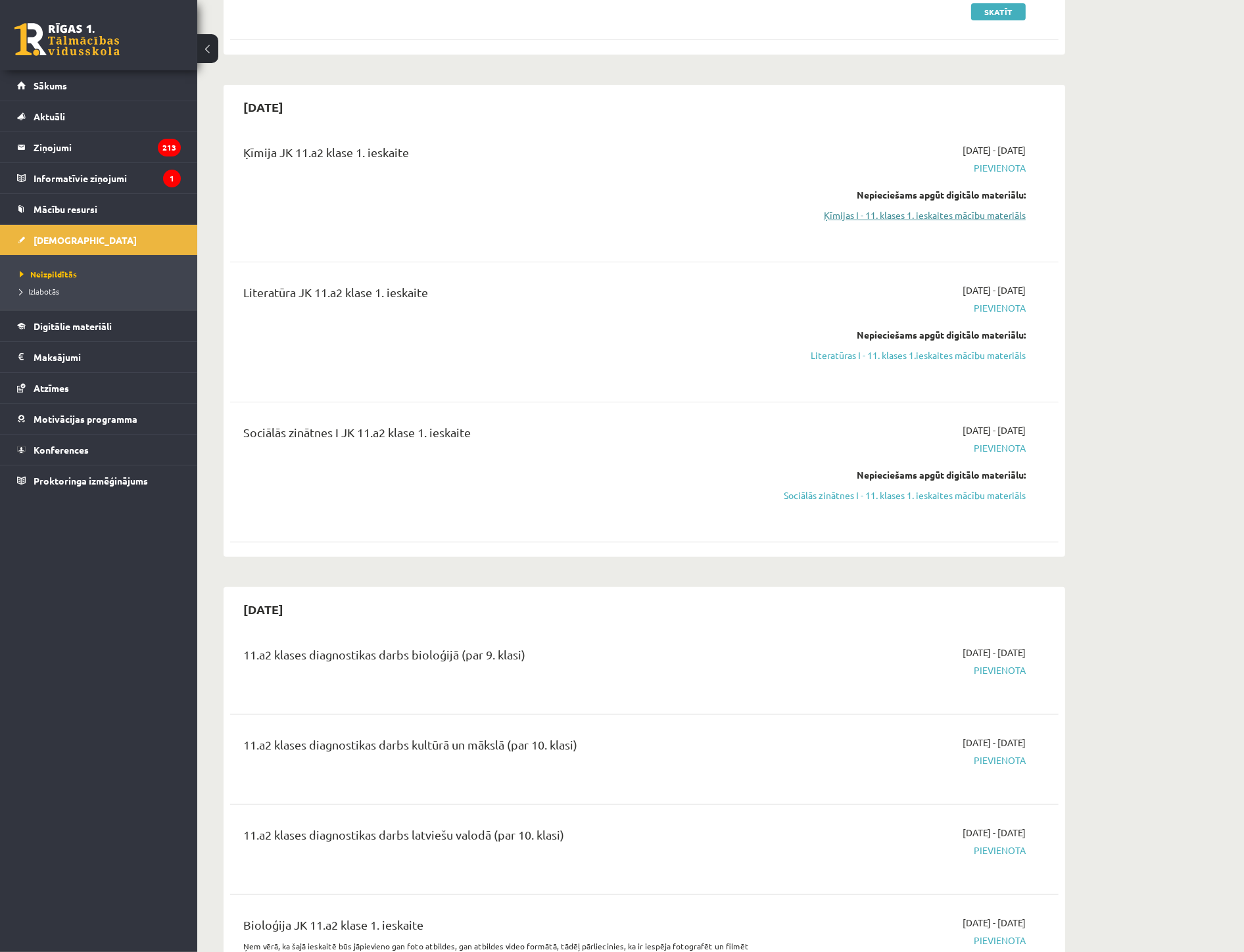
click at [963, 214] on link "Ķīmijas I - 11. klases 1. ieskaites mācību materiāls" at bounding box center [901, 215] width 248 height 14
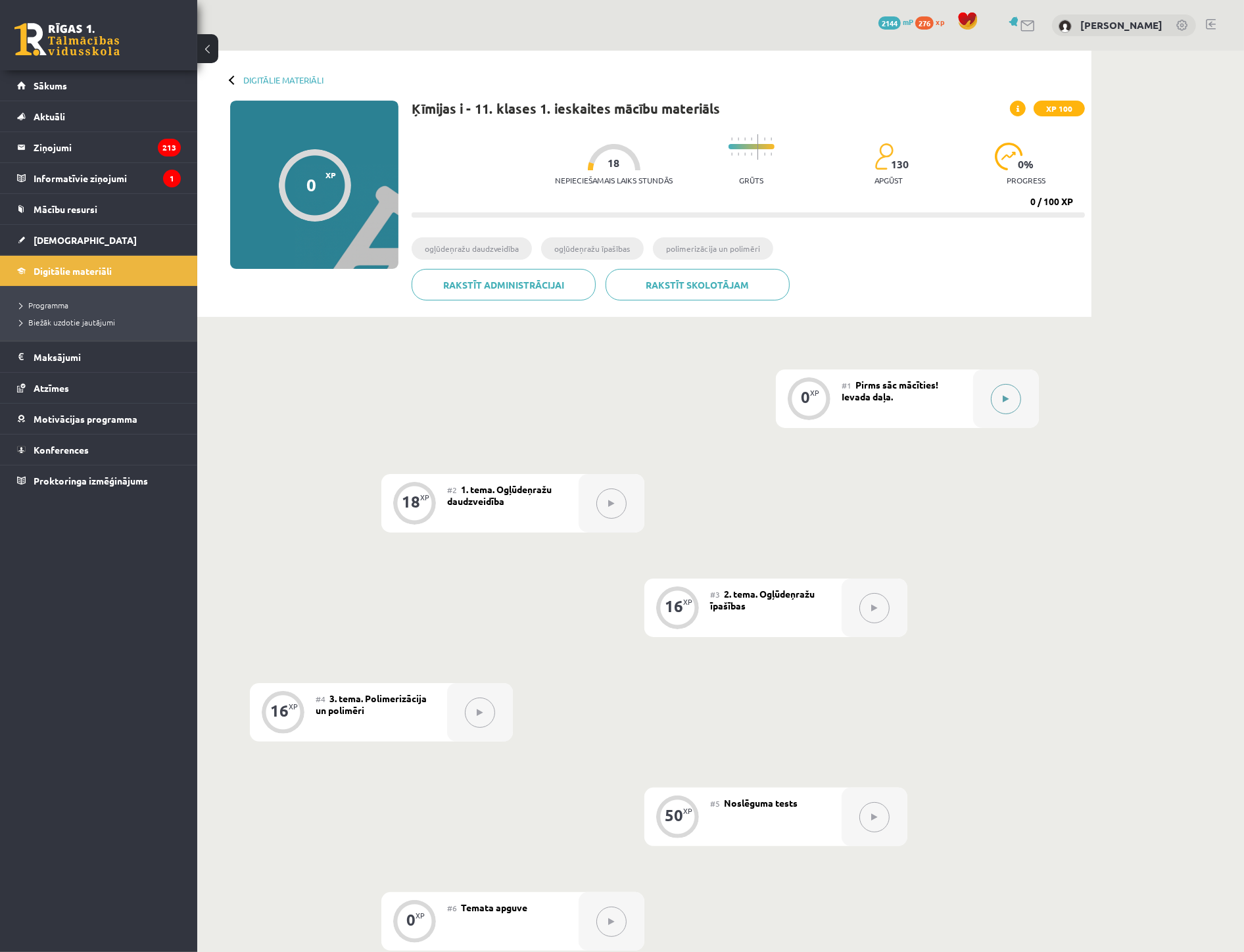
click at [992, 405] on button at bounding box center [1006, 399] width 30 height 30
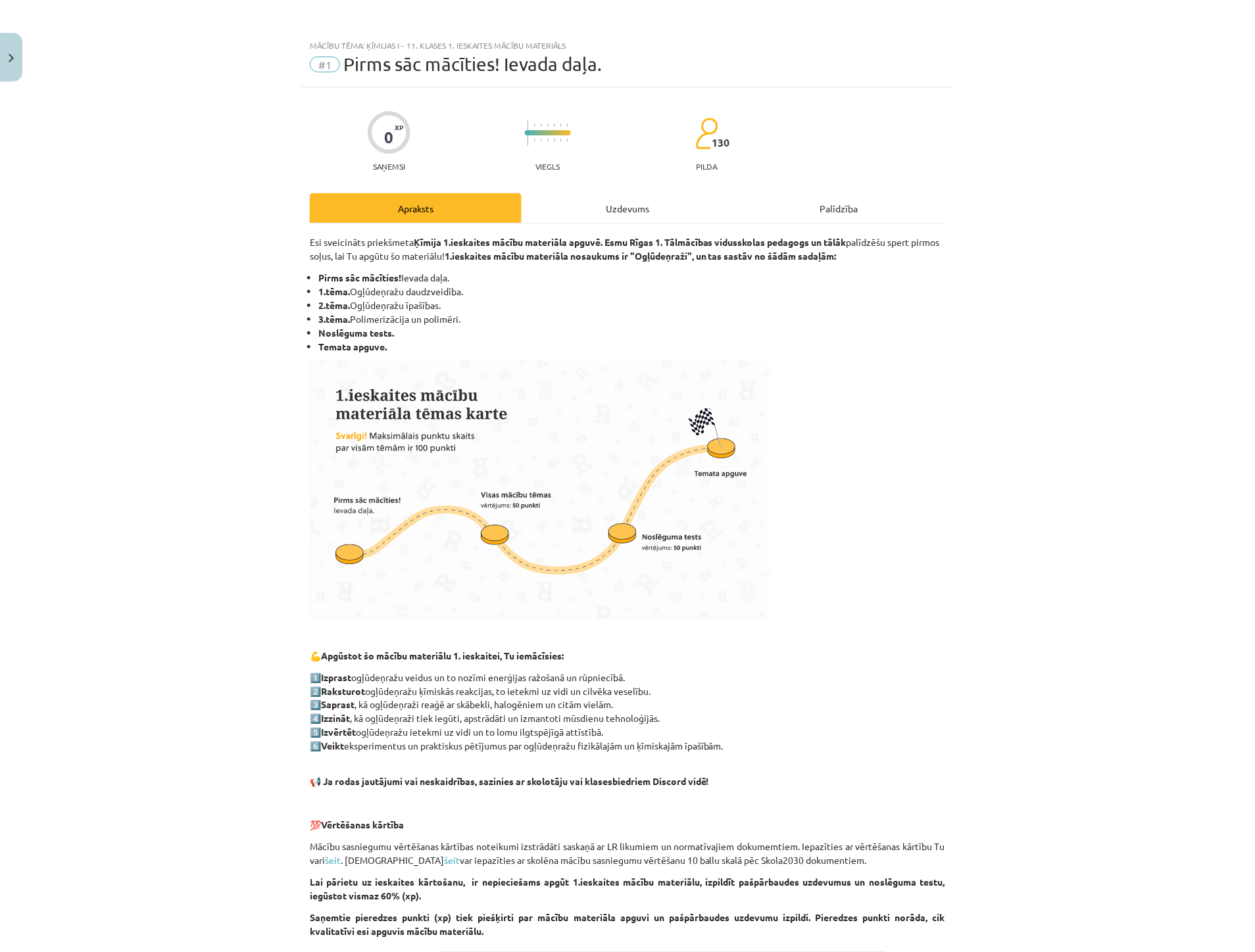
click at [650, 186] on div "0 XP Saņemsi Viegls 130 pilda Apraksts Uzdevums Palīdzība Esi sveicināts priekš…" at bounding box center [627, 670] width 651 height 1166
click at [633, 205] on div "Uzdevums" at bounding box center [627, 207] width 212 height 30
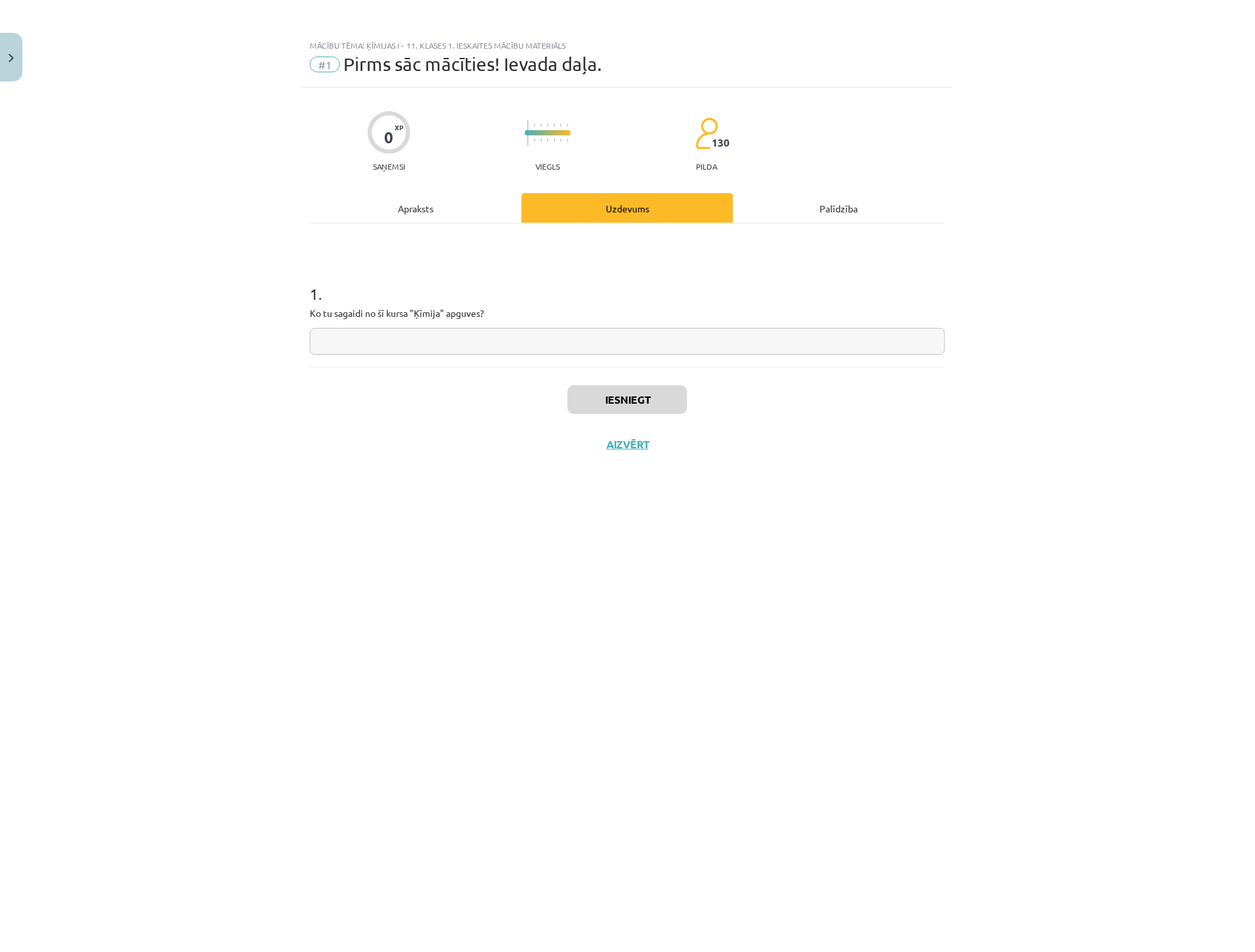
click at [427, 338] on input "text" at bounding box center [627, 342] width 636 height 27
type input "*"
click at [609, 392] on button "Iesniegt" at bounding box center [627, 399] width 119 height 29
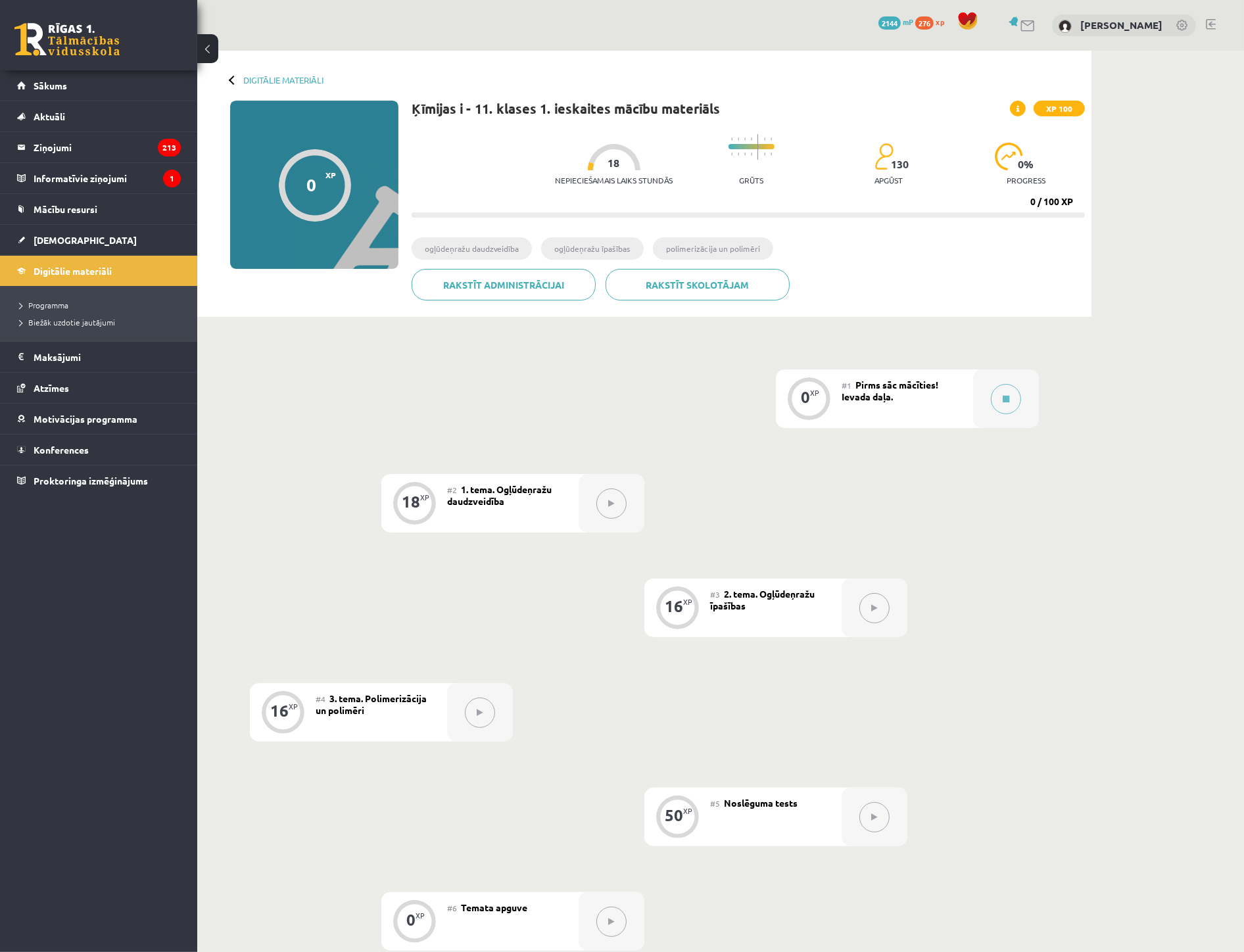
drag, startPoint x: 889, startPoint y: 382, endPoint x: 905, endPoint y: 385, distance: 16.3
click at [889, 382] on span "Pirms sāc mācīties! Ievada daļa." at bounding box center [890, 391] width 96 height 24
click at [994, 393] on button at bounding box center [1006, 399] width 30 height 30
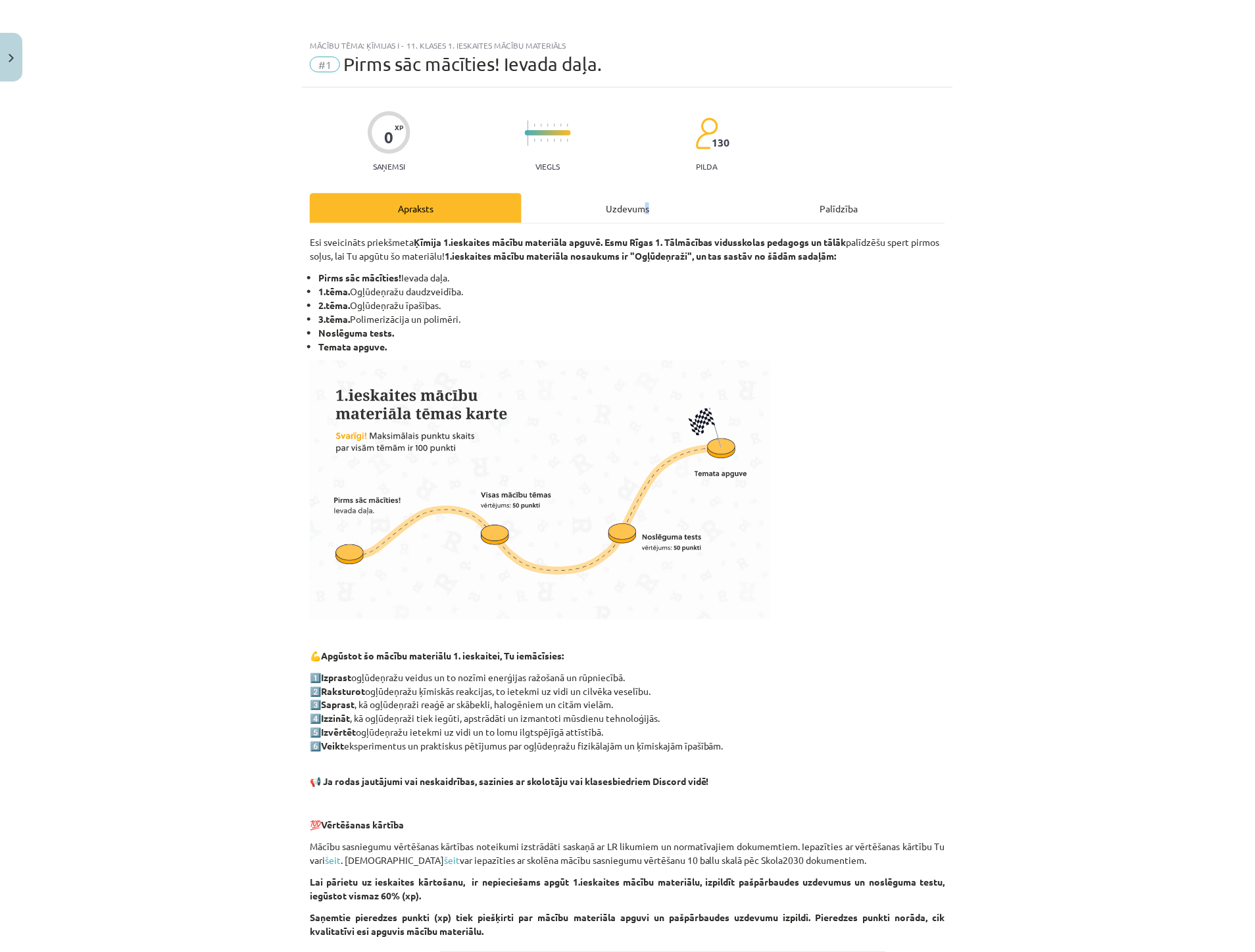
click at [635, 205] on div "Uzdevums" at bounding box center [627, 207] width 212 height 30
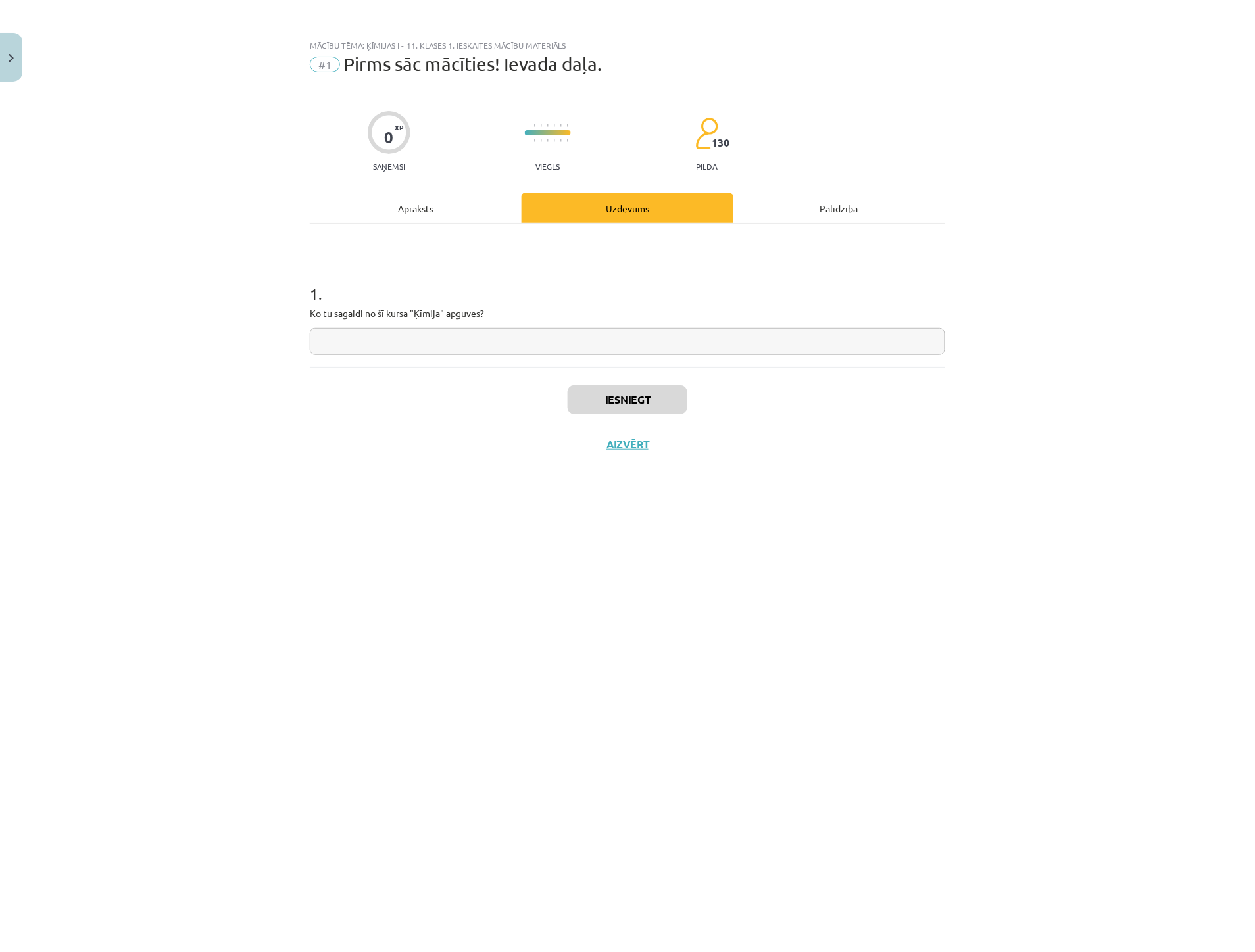
click at [371, 320] on p "Ko tu sagaidi no šī kursa "Ķīmija" apguves?" at bounding box center [627, 313] width 636 height 14
click at [370, 338] on input "text" at bounding box center [627, 342] width 636 height 27
type input "**"
click at [623, 399] on button "Iesniegt" at bounding box center [627, 399] width 119 height 29
click at [655, 451] on button "Nākamā nodarbība" at bounding box center [627, 454] width 129 height 30
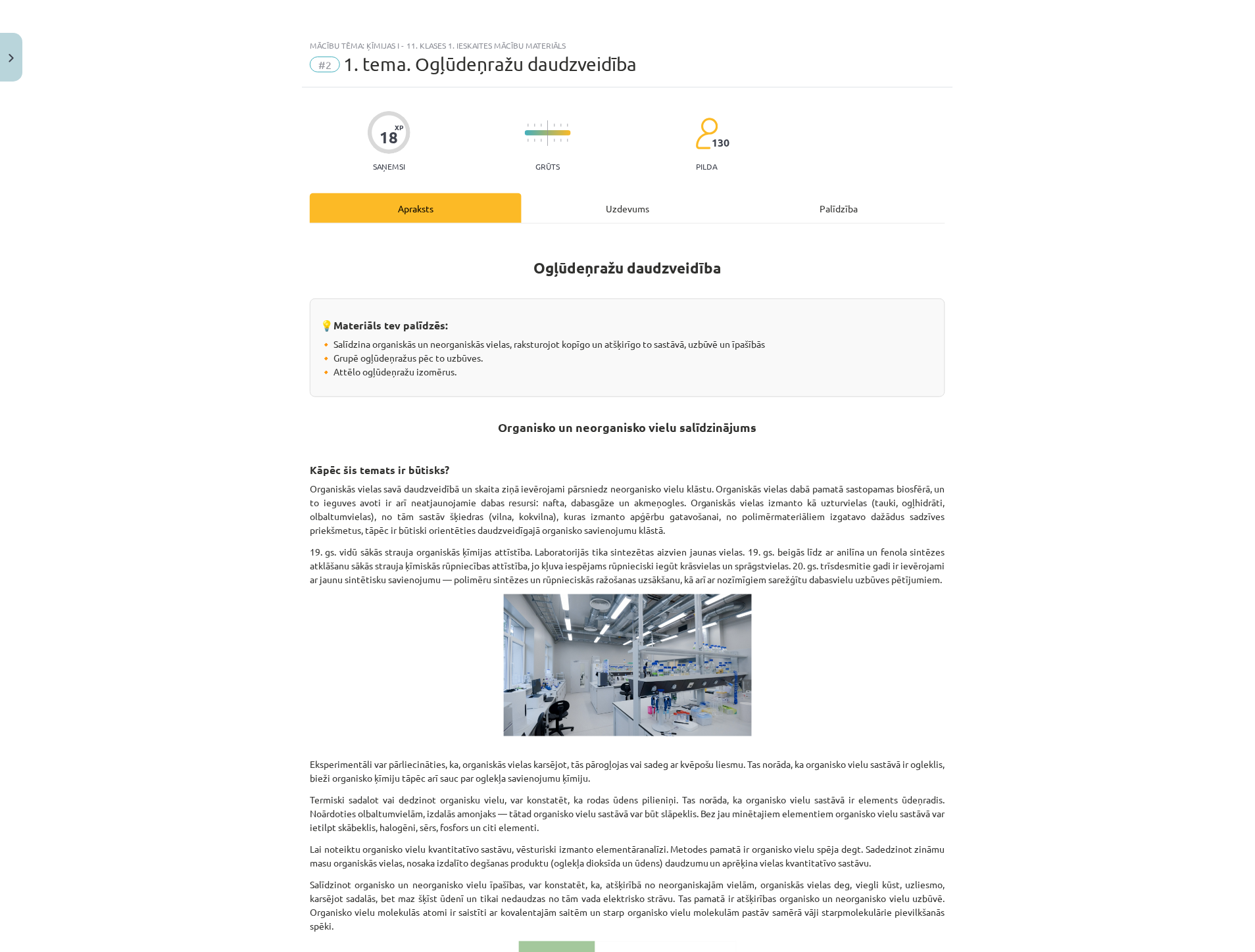
click at [580, 214] on div "Uzdevums" at bounding box center [627, 207] width 212 height 30
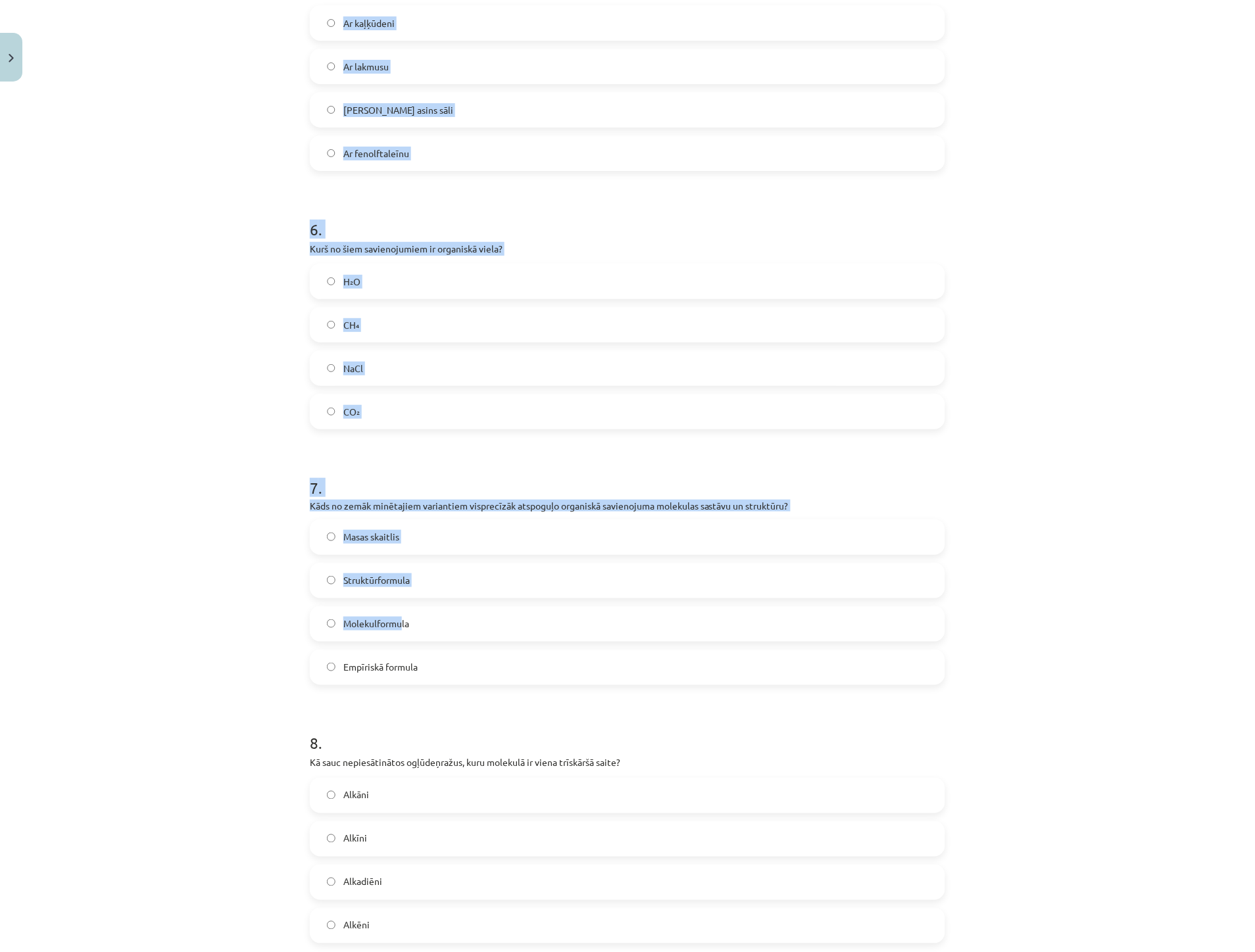
scroll to position [1522, 0]
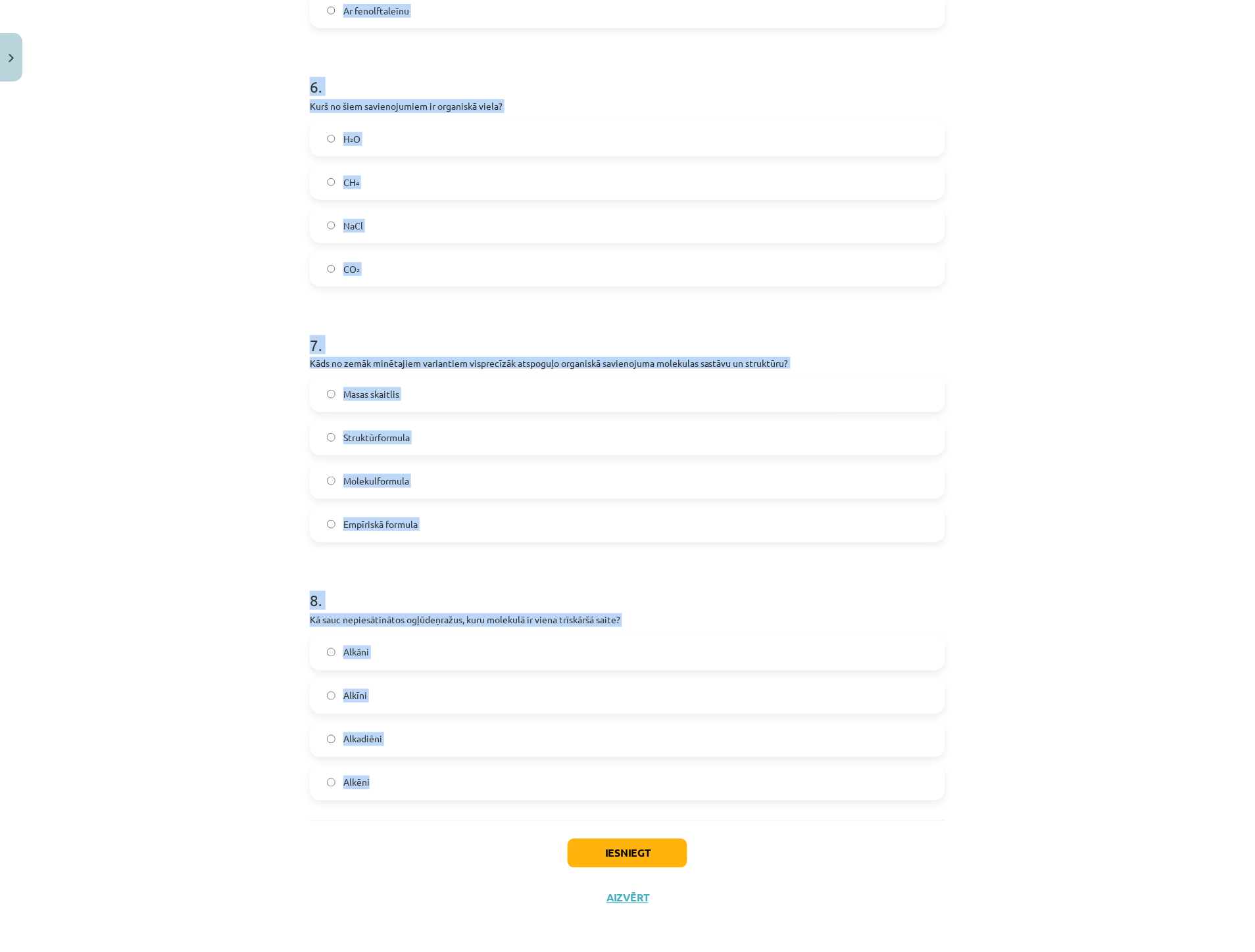
drag, startPoint x: 291, startPoint y: 261, endPoint x: 431, endPoint y: 772, distance: 529.8
click at [431, 772] on div "Mācību tēma: Ķīmijas i - 11. klases 1. ieskaites mācību materiāls #2 1. tema. O…" at bounding box center [627, 476] width 1255 height 952
copy form "1 . Kā sauc parādību, ka ogļūdeņražu molekulas, kurām ir vienāds sastāvs, atšķi…"
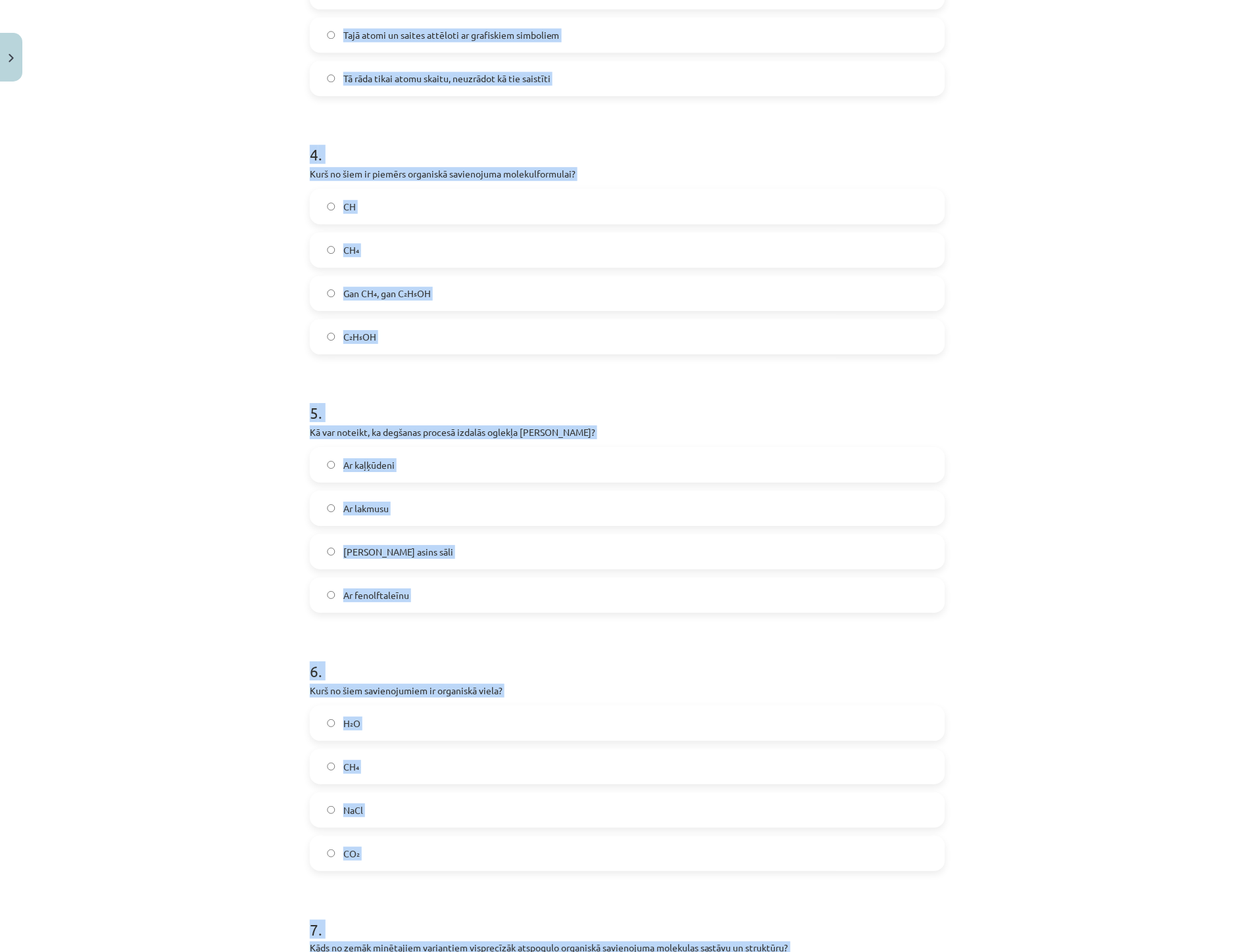
click at [234, 421] on div "Mācību tēma: Ķīmijas i - 11. klases 1. ieskaites mācību materiāls #2 1. tema. O…" at bounding box center [627, 476] width 1255 height 952
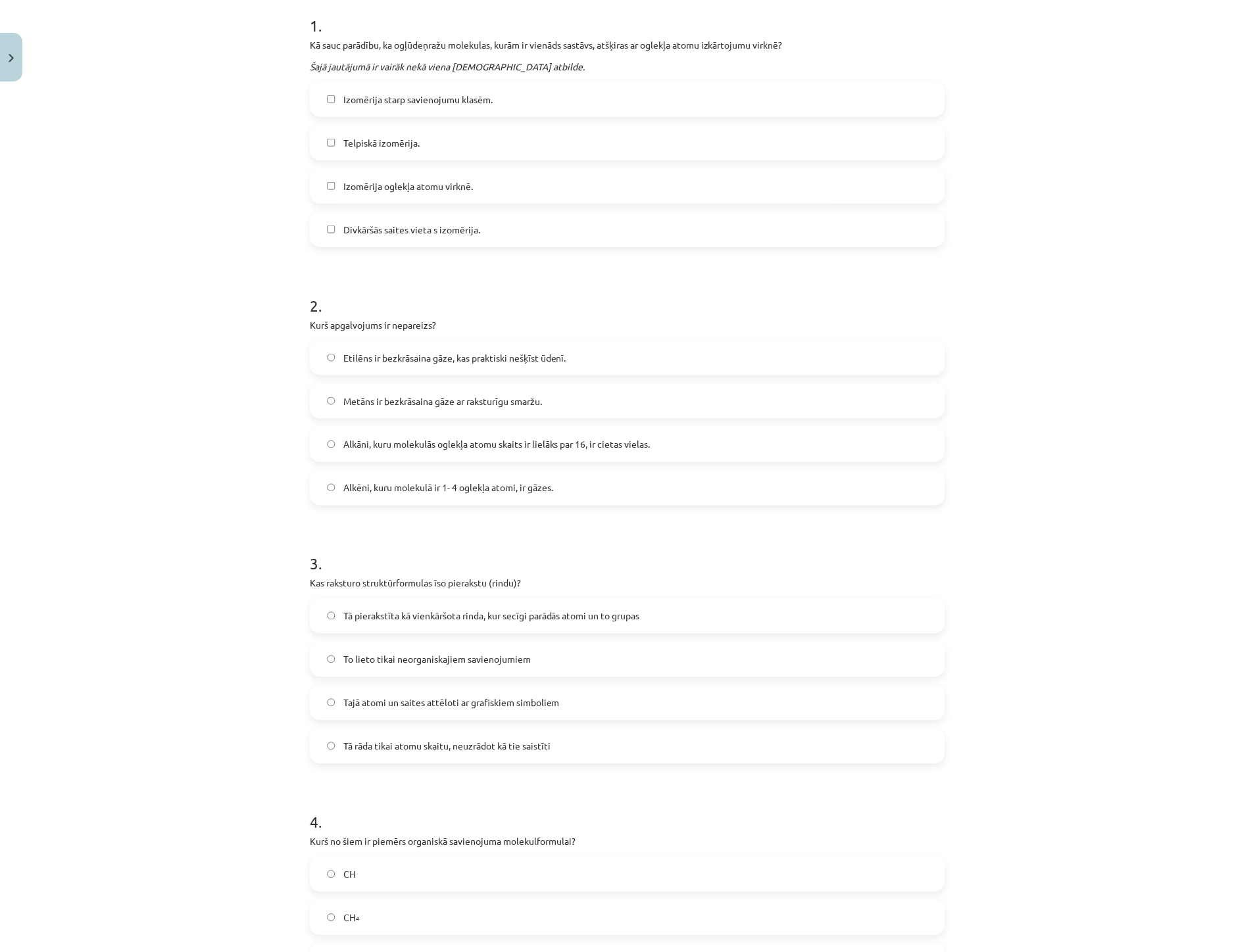
scroll to position [0, 0]
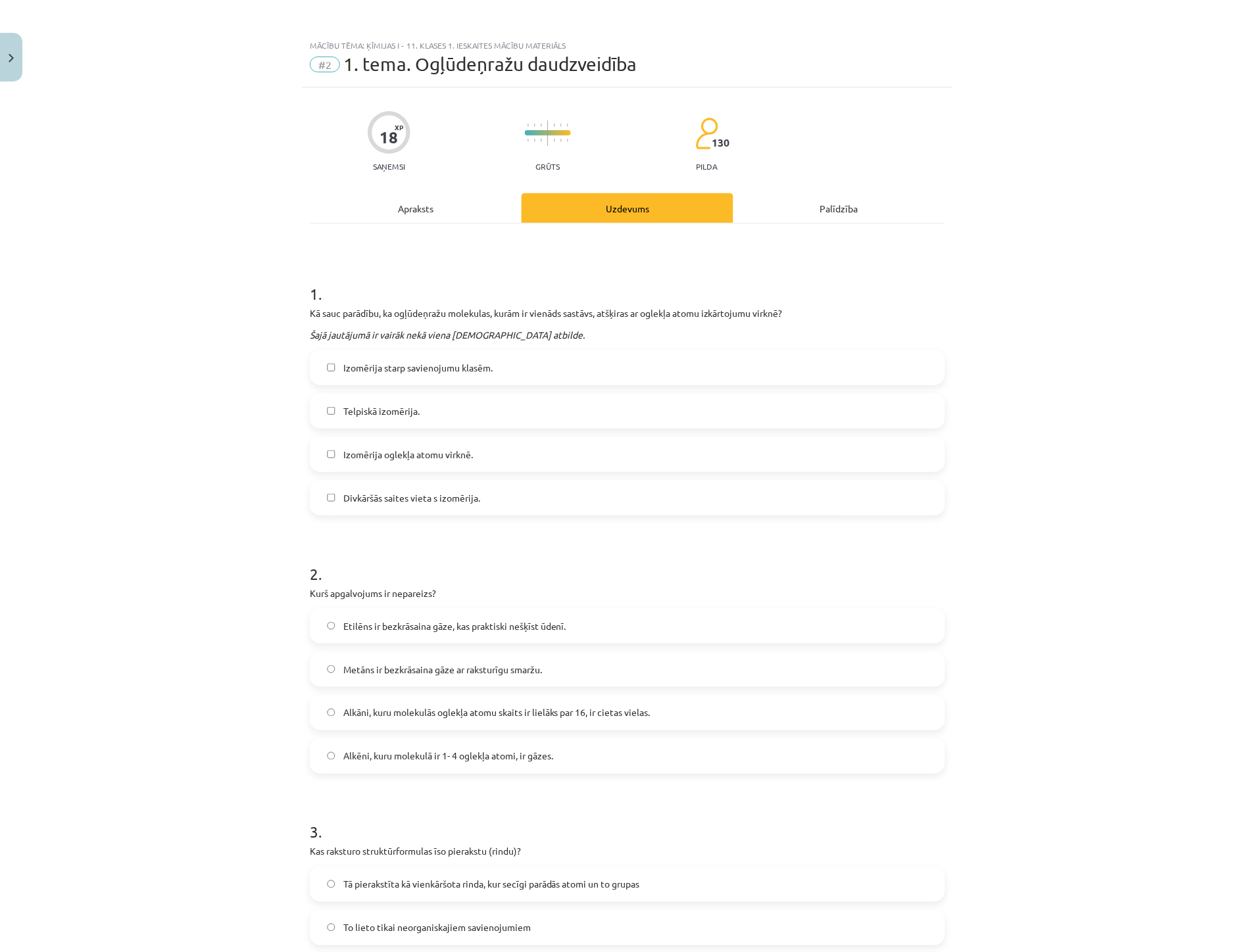
click at [363, 365] on span "Izomērija starp savienojumu klasēm." at bounding box center [418, 368] width 149 height 14
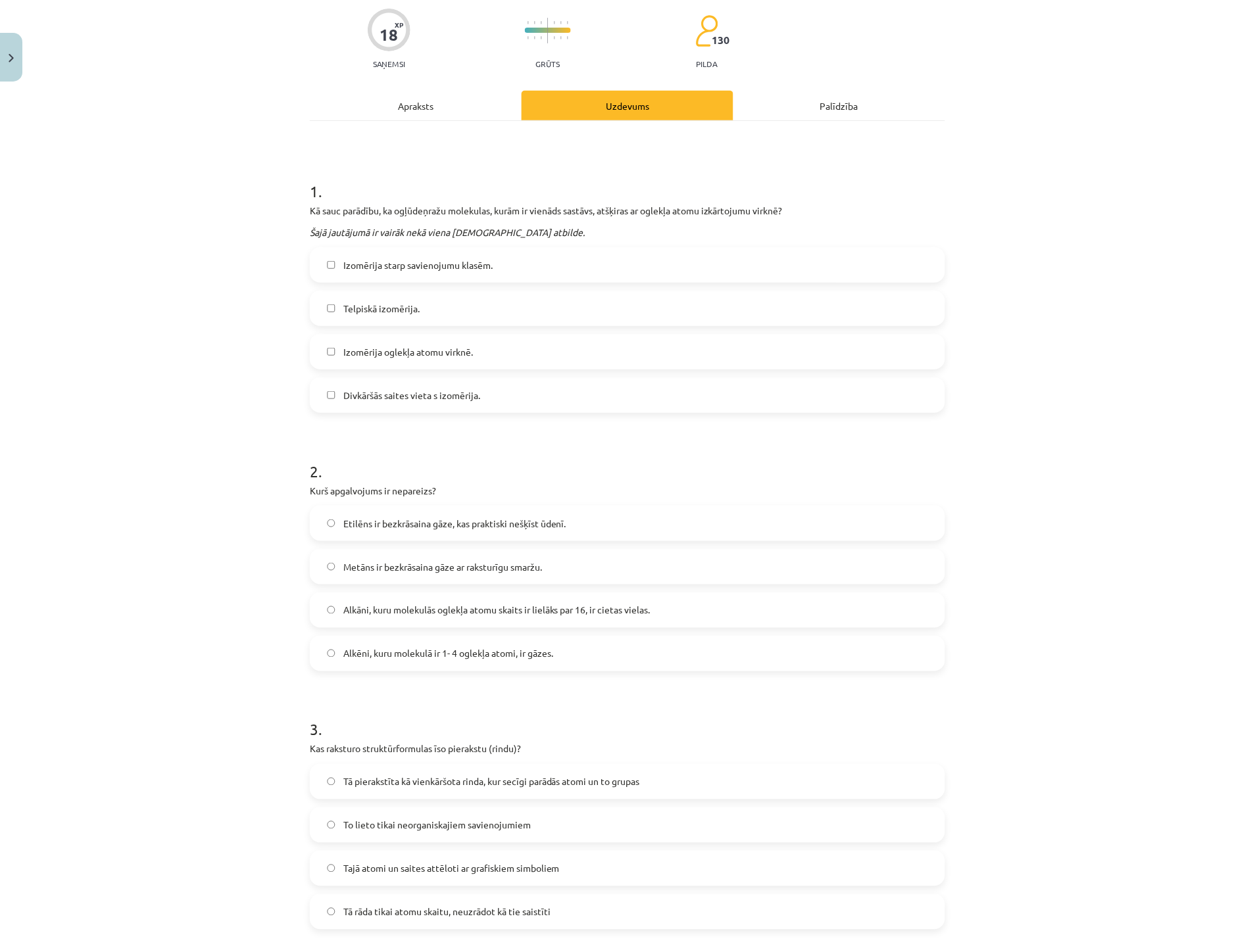
scroll to position [146, 0]
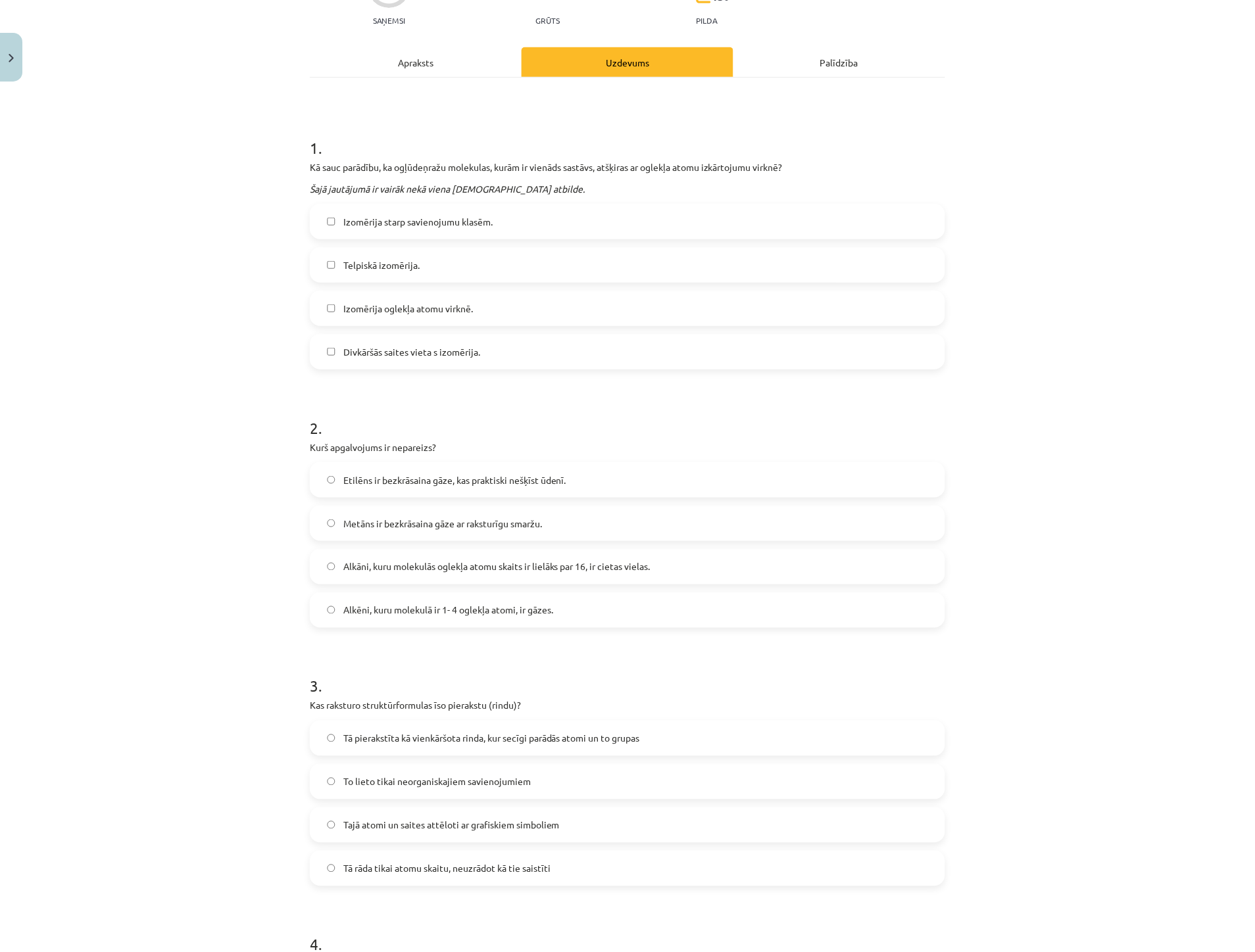
click at [372, 526] on span "Metāns ir bezkrāsaina gāze ar raksturīgu smaržu." at bounding box center [443, 524] width 199 height 14
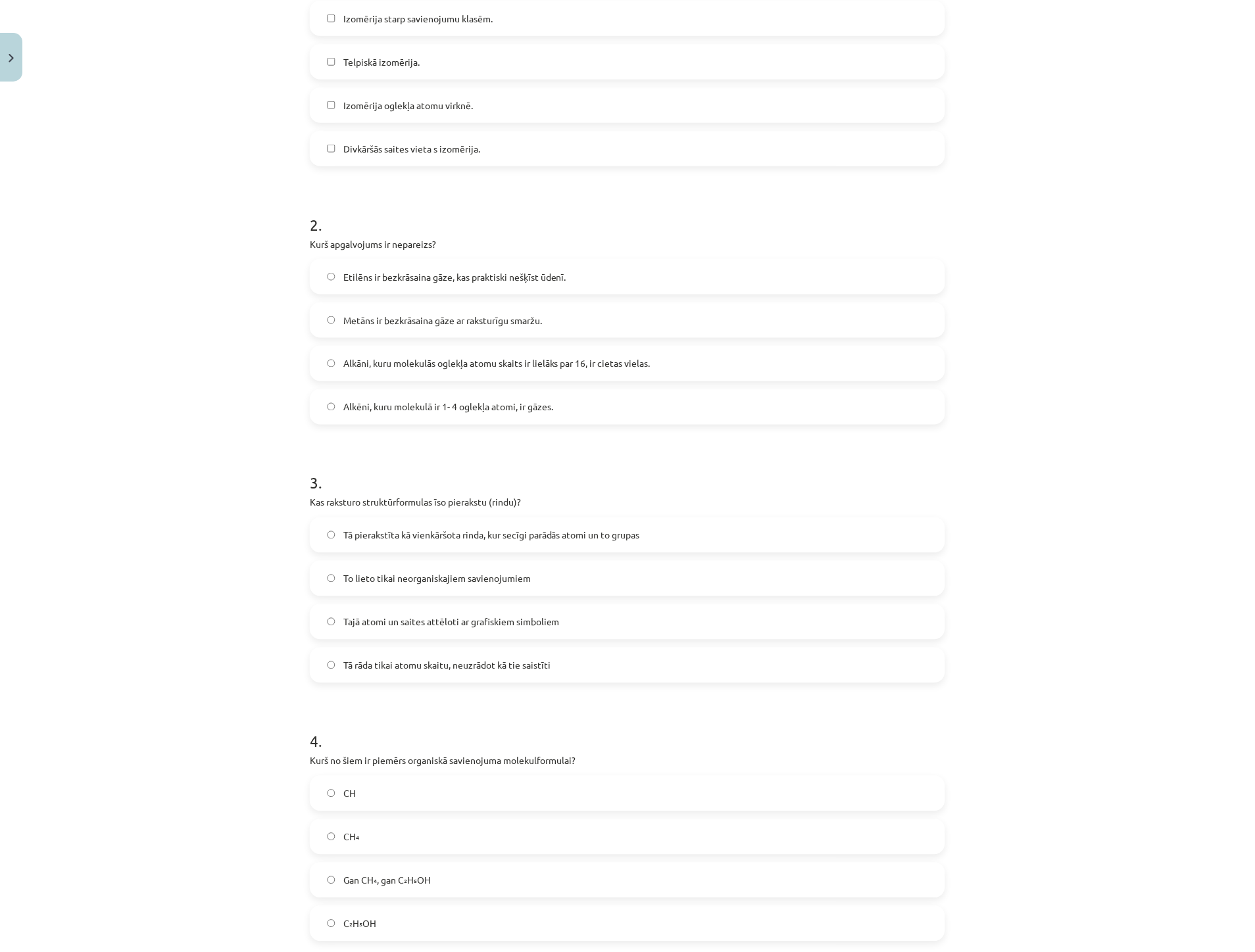
scroll to position [365, 0]
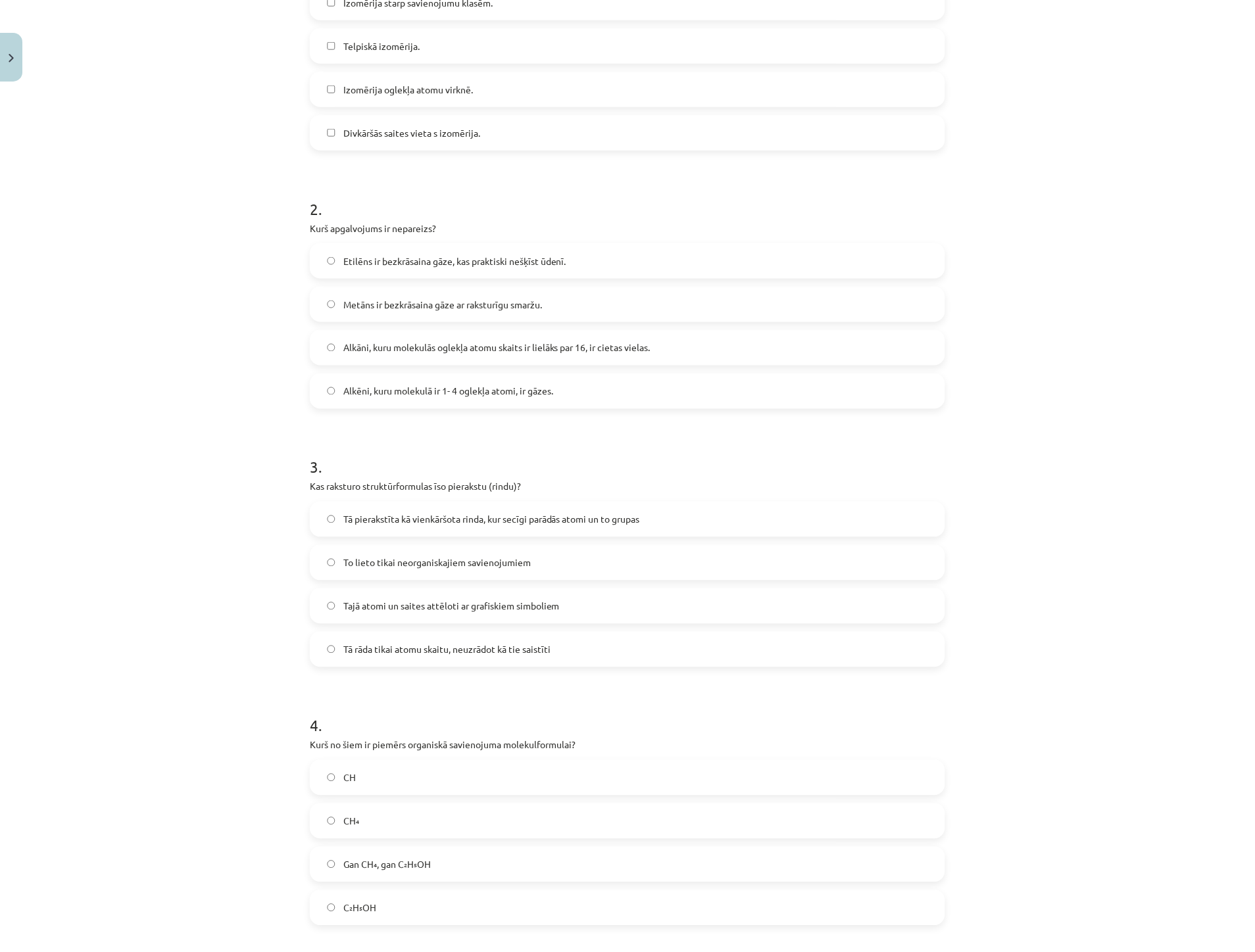
click at [371, 525] on span "Tā pierakstīta kā vienkāršota rinda, kur secīgi parādās atomi un to grupas" at bounding box center [492, 520] width 297 height 14
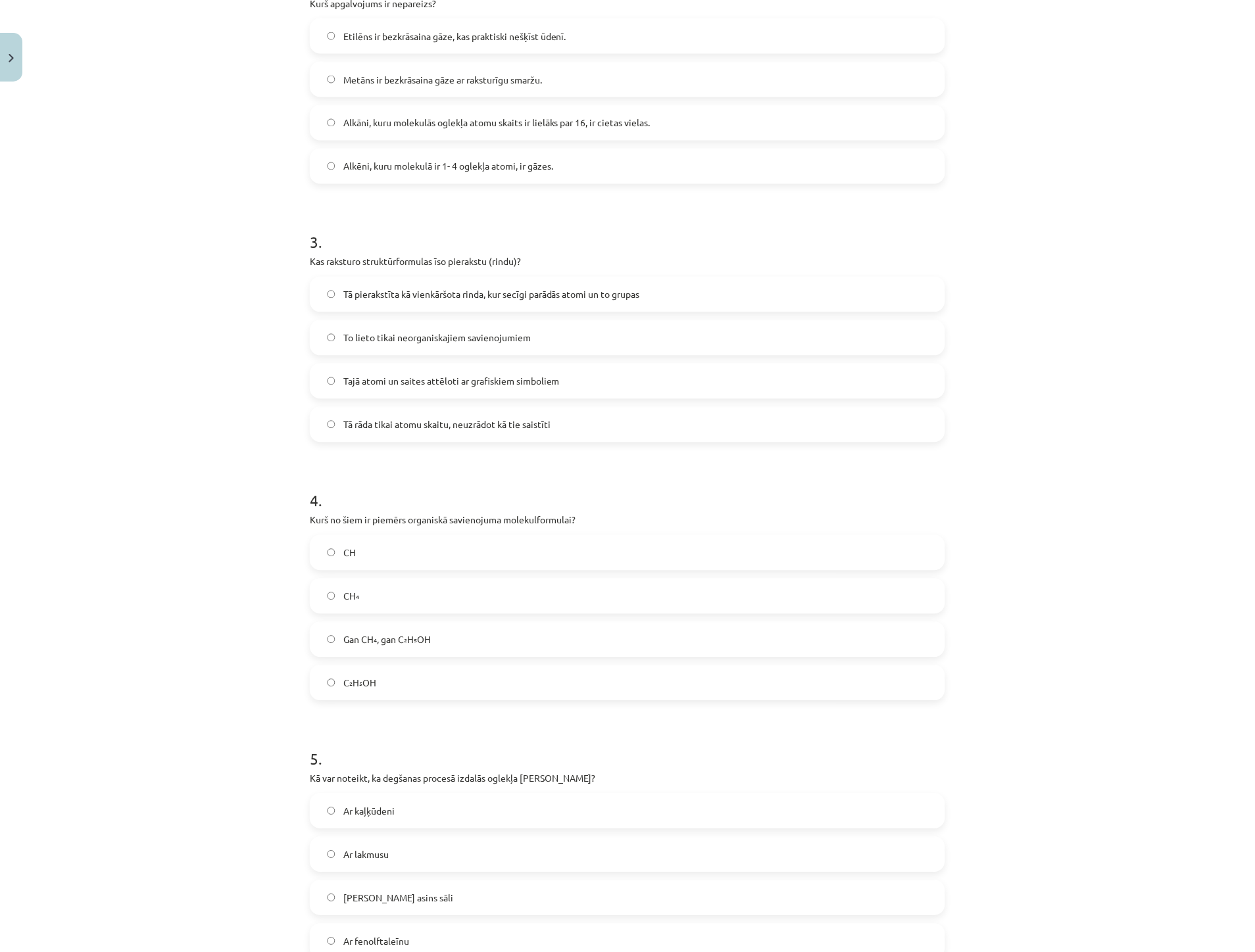
scroll to position [658, 0]
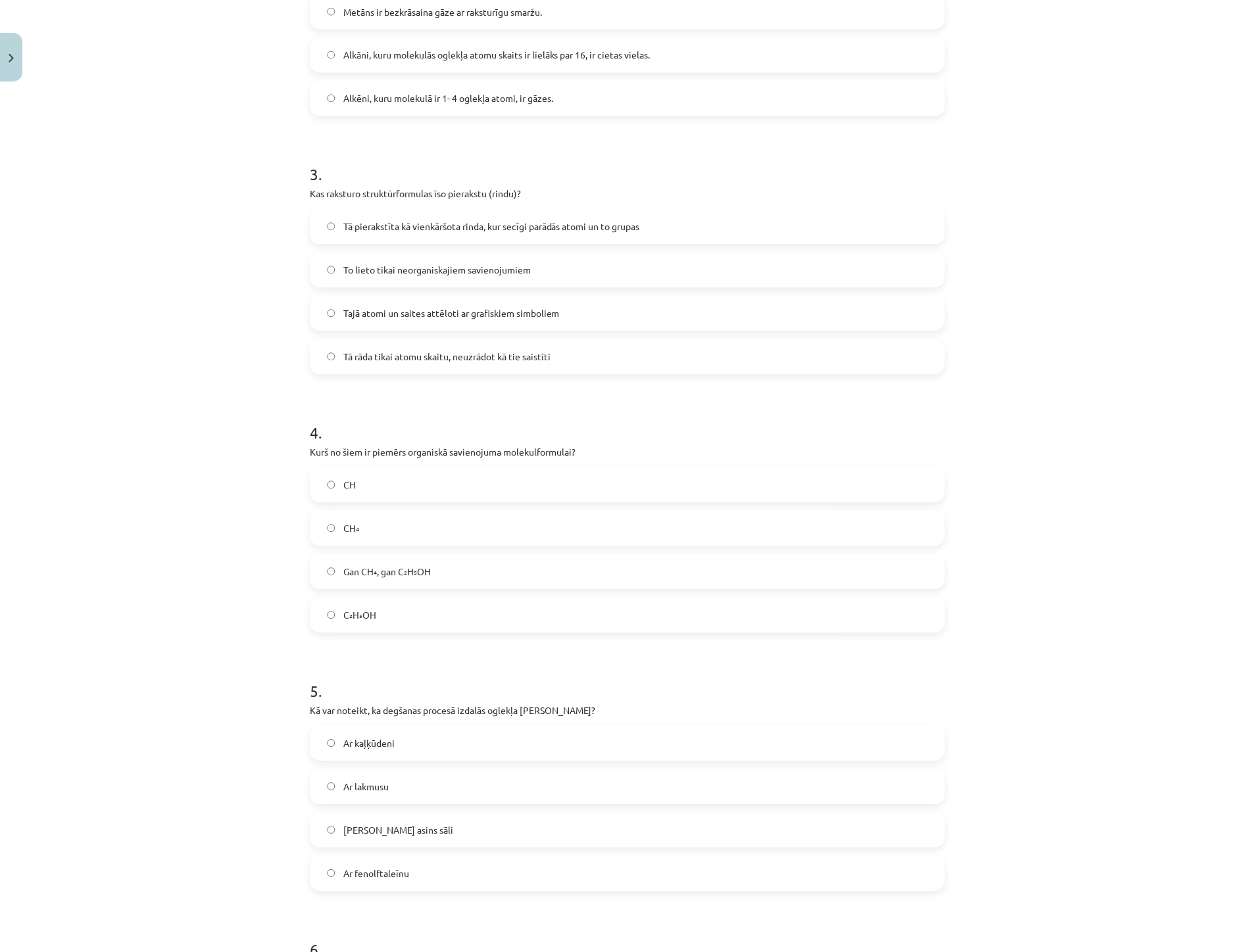
click at [379, 569] on span "Gan CH₄, gan C₂H₅OH" at bounding box center [387, 572] width 87 height 14
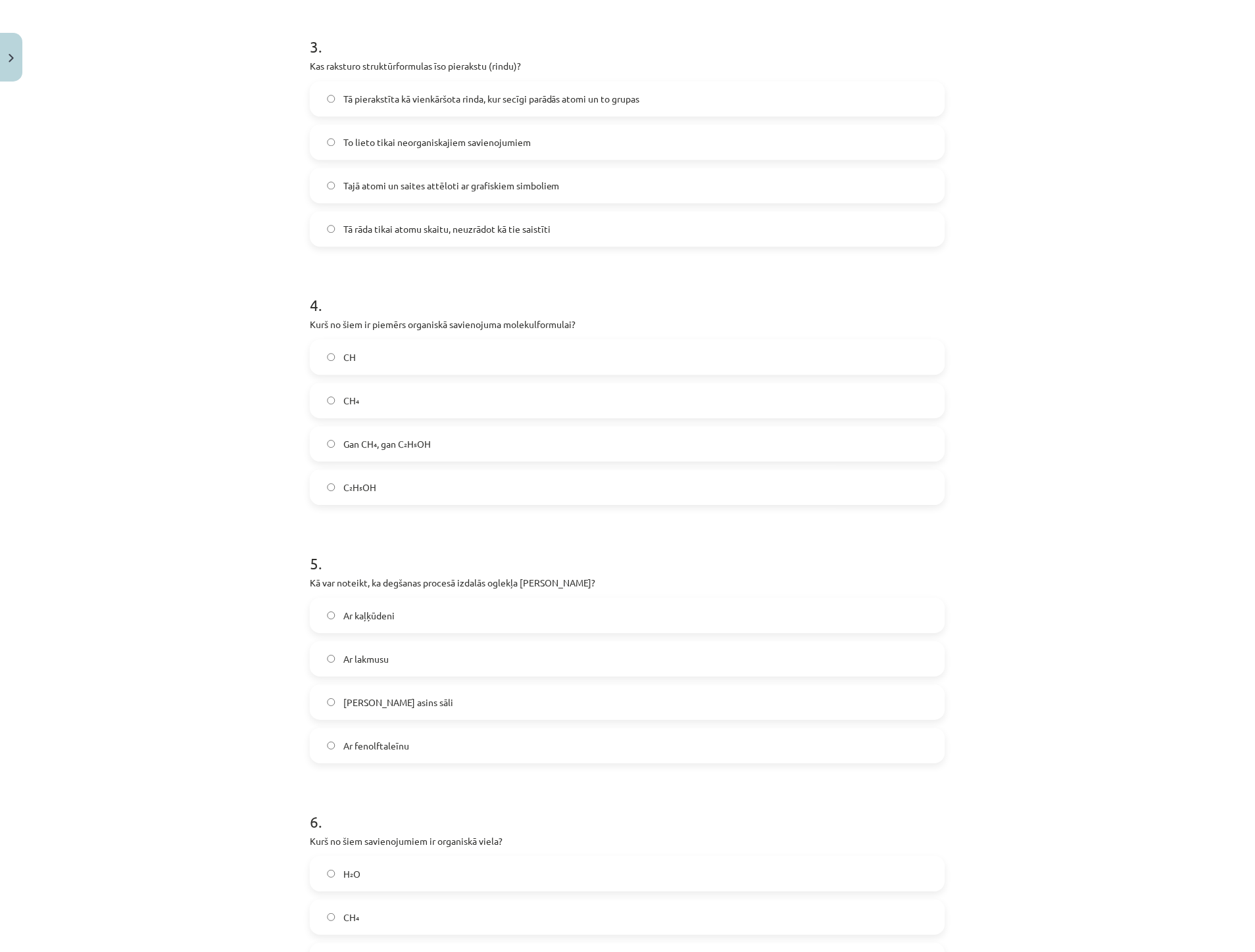
scroll to position [804, 0]
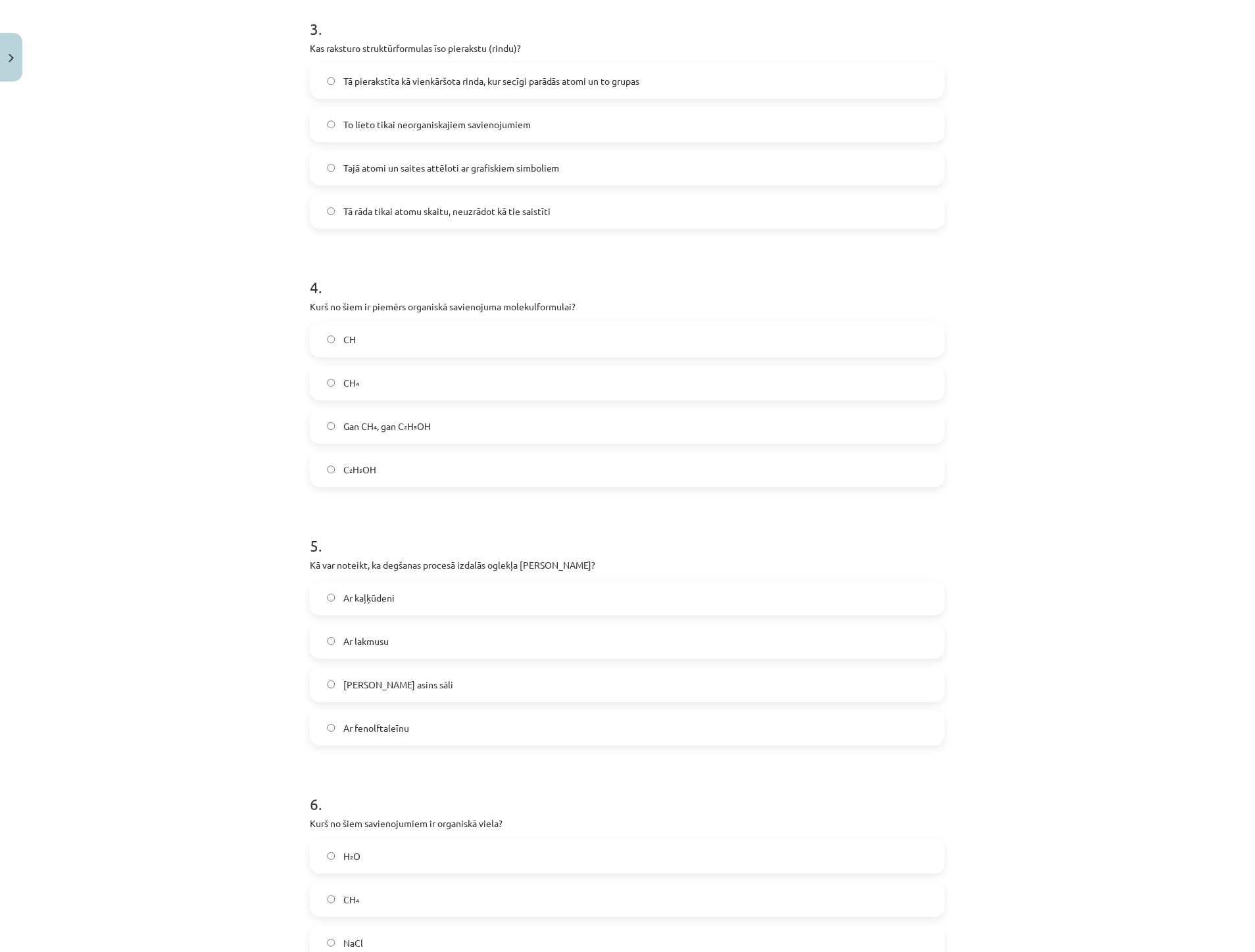
click at [390, 600] on label "Ar kaļķūdeni" at bounding box center [628, 597] width 633 height 33
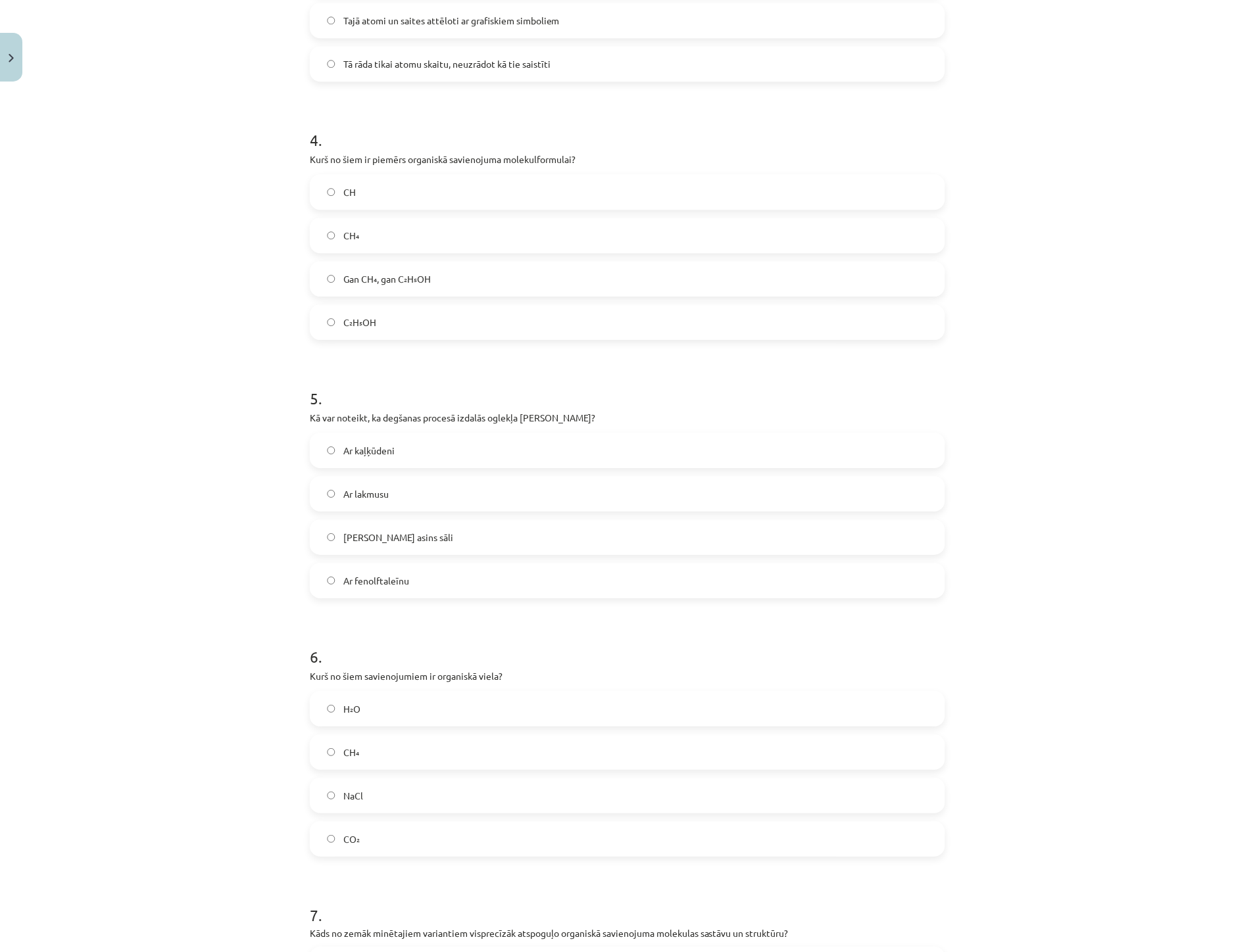
scroll to position [1023, 0]
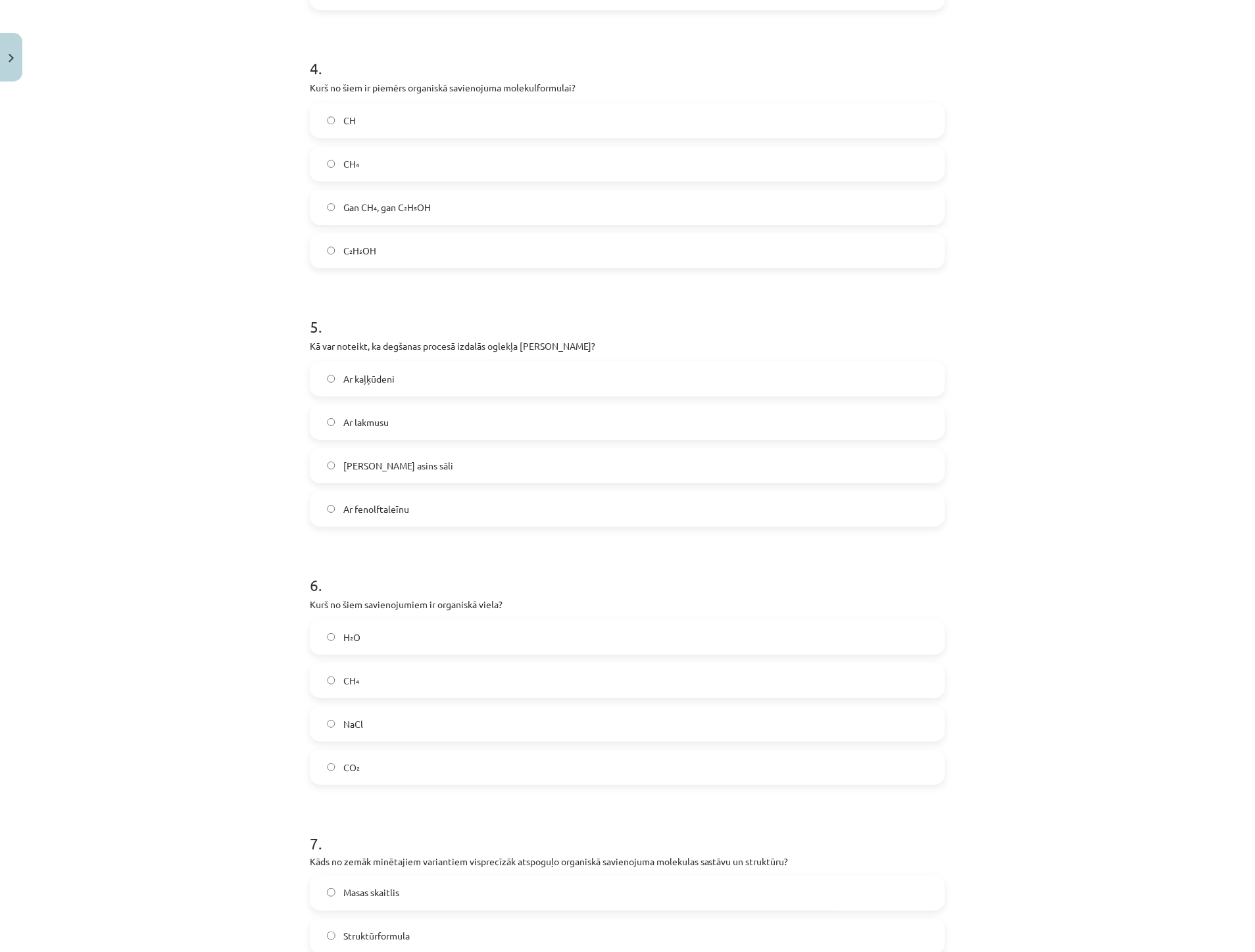
click at [375, 680] on label "CH₄" at bounding box center [628, 680] width 633 height 33
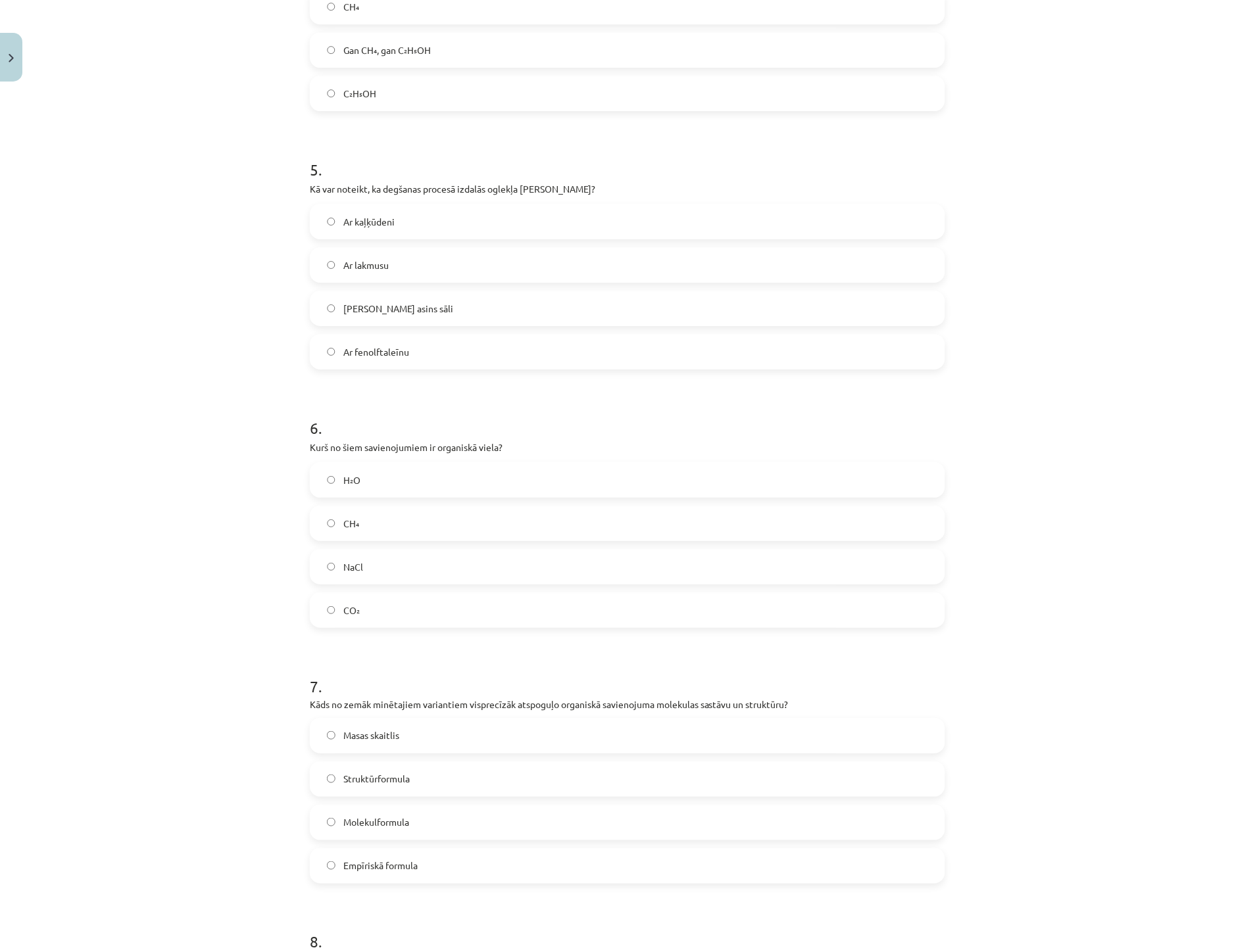
scroll to position [1241, 0]
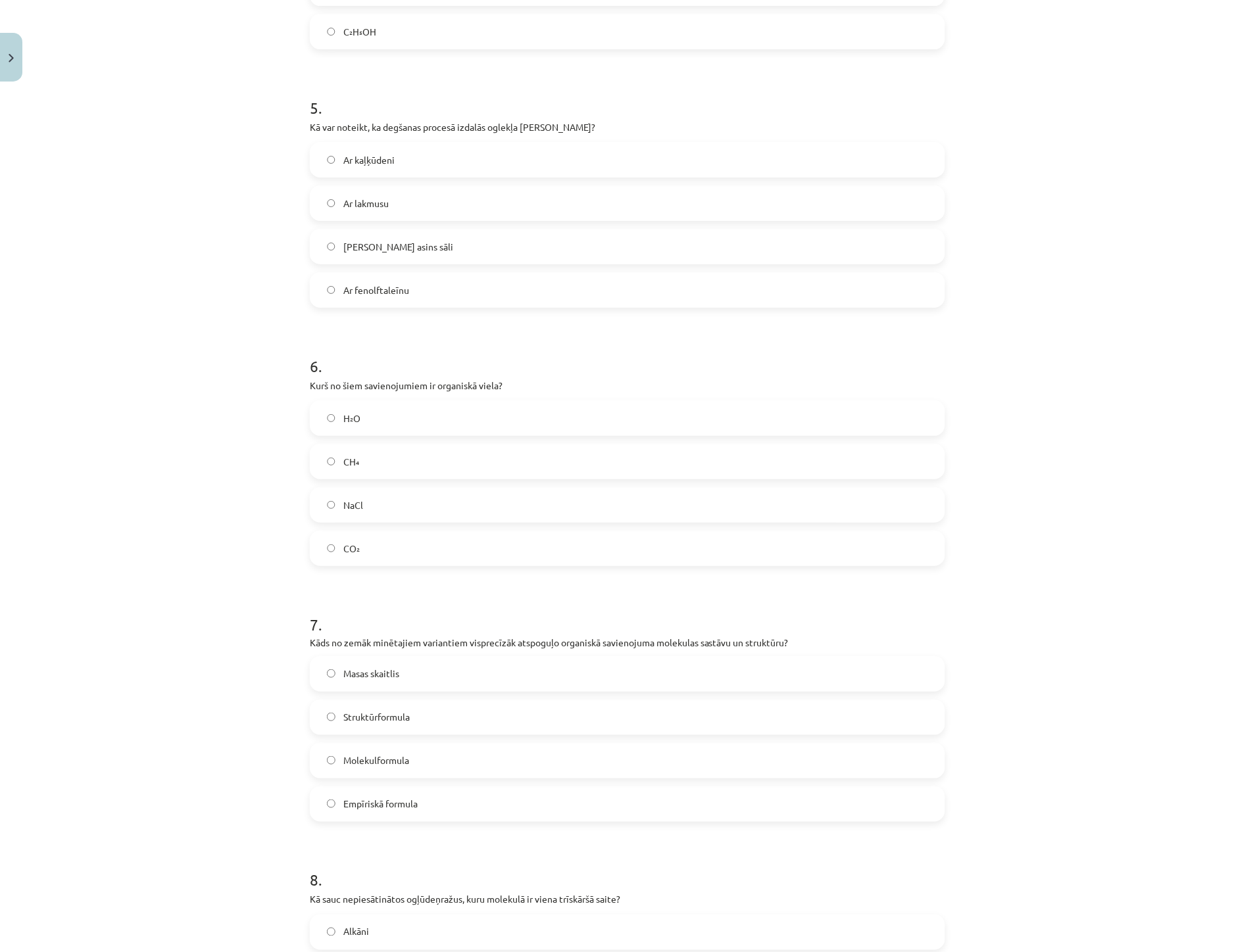
click at [372, 719] on span "Struktūrformula" at bounding box center [377, 717] width 66 height 14
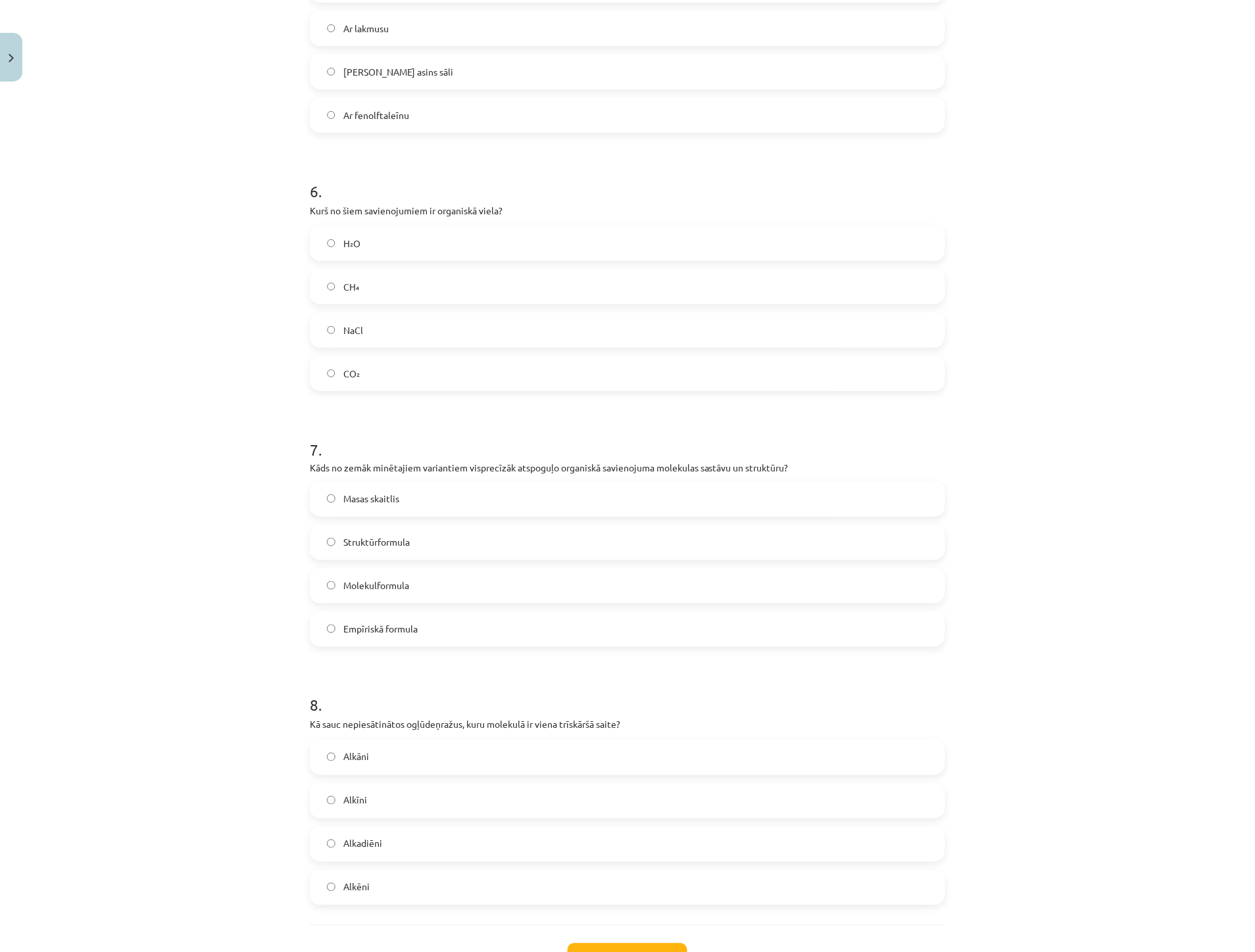
scroll to position [1461, 0]
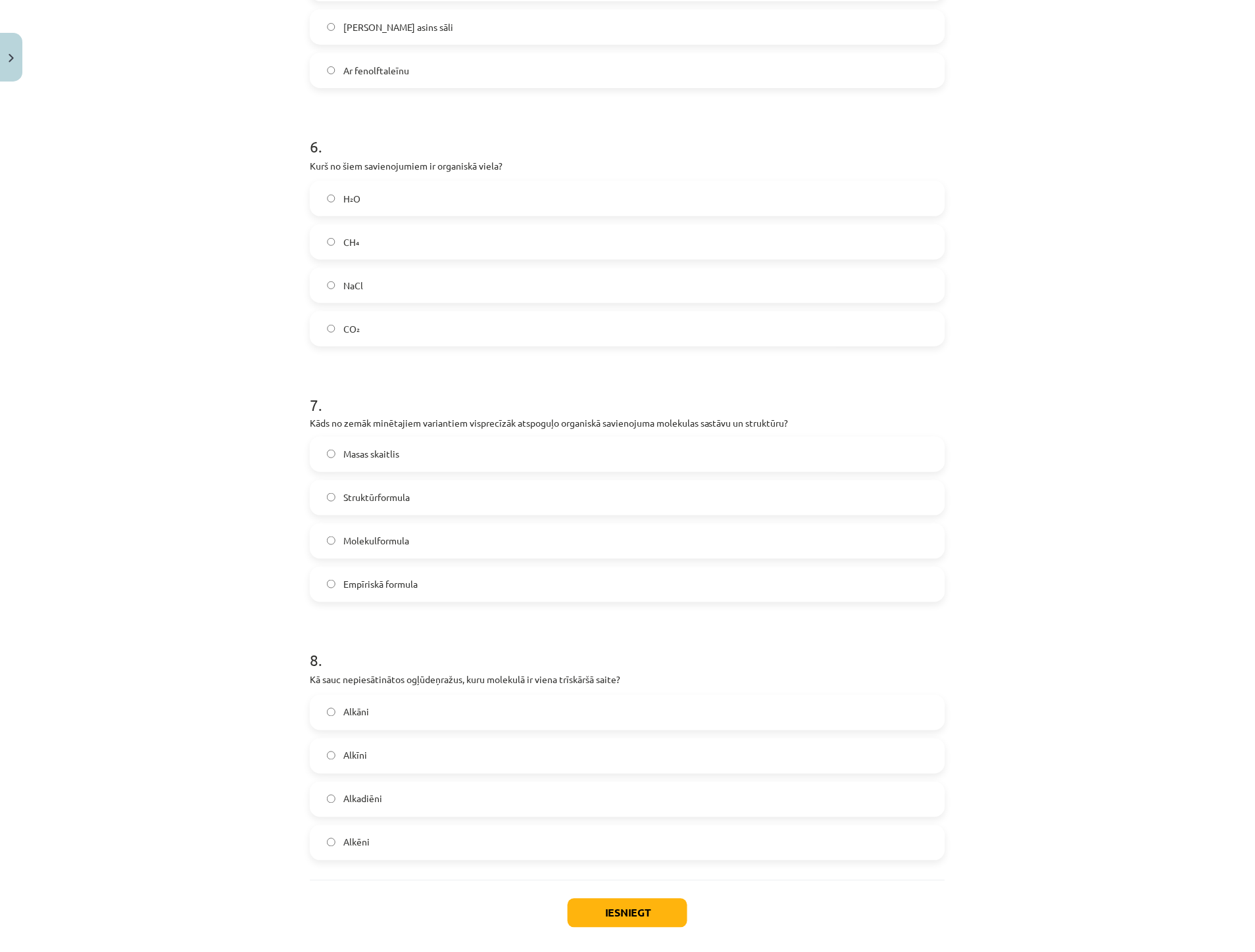
click at [372, 755] on label "Alkīni" at bounding box center [628, 756] width 633 height 33
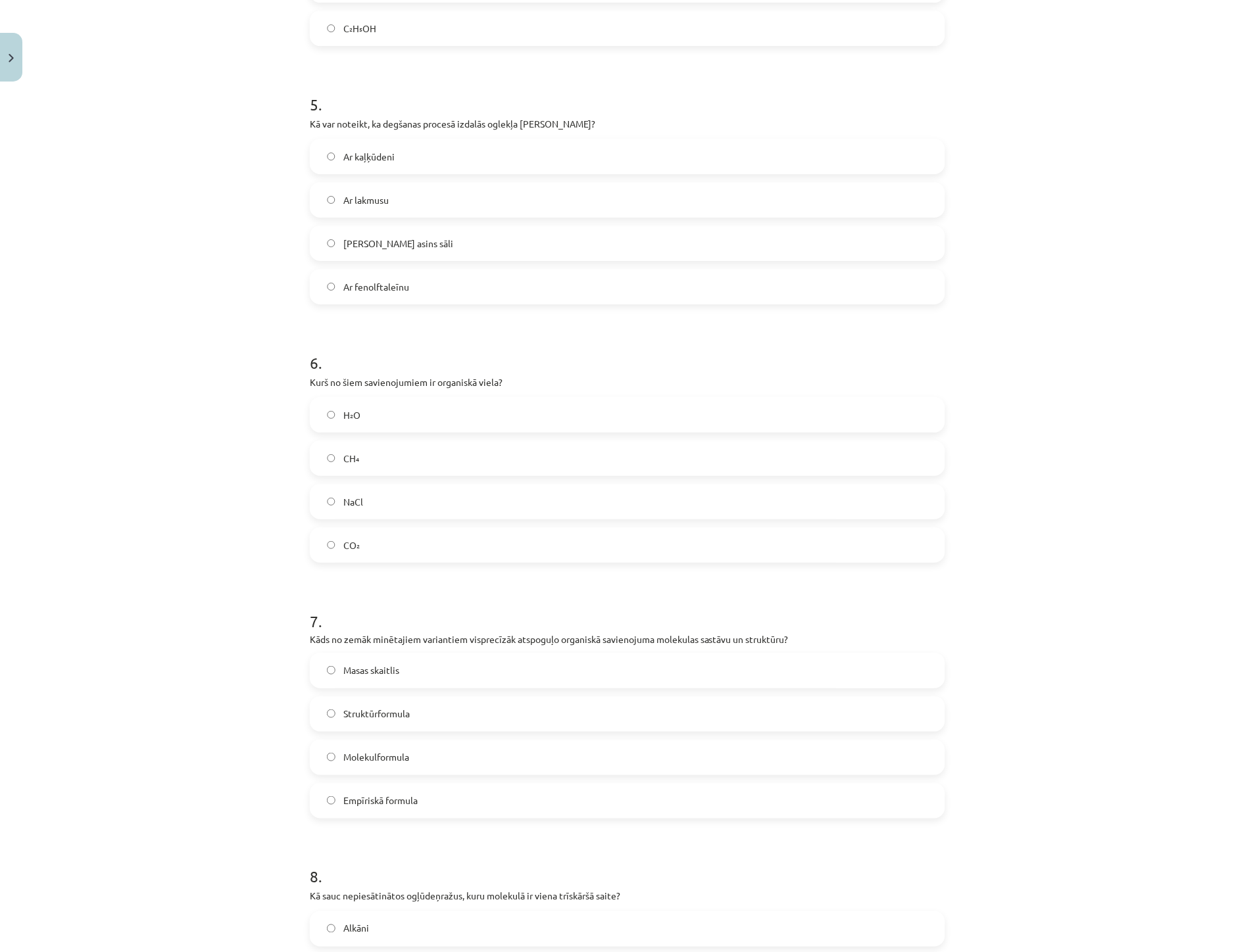
scroll to position [1522, 0]
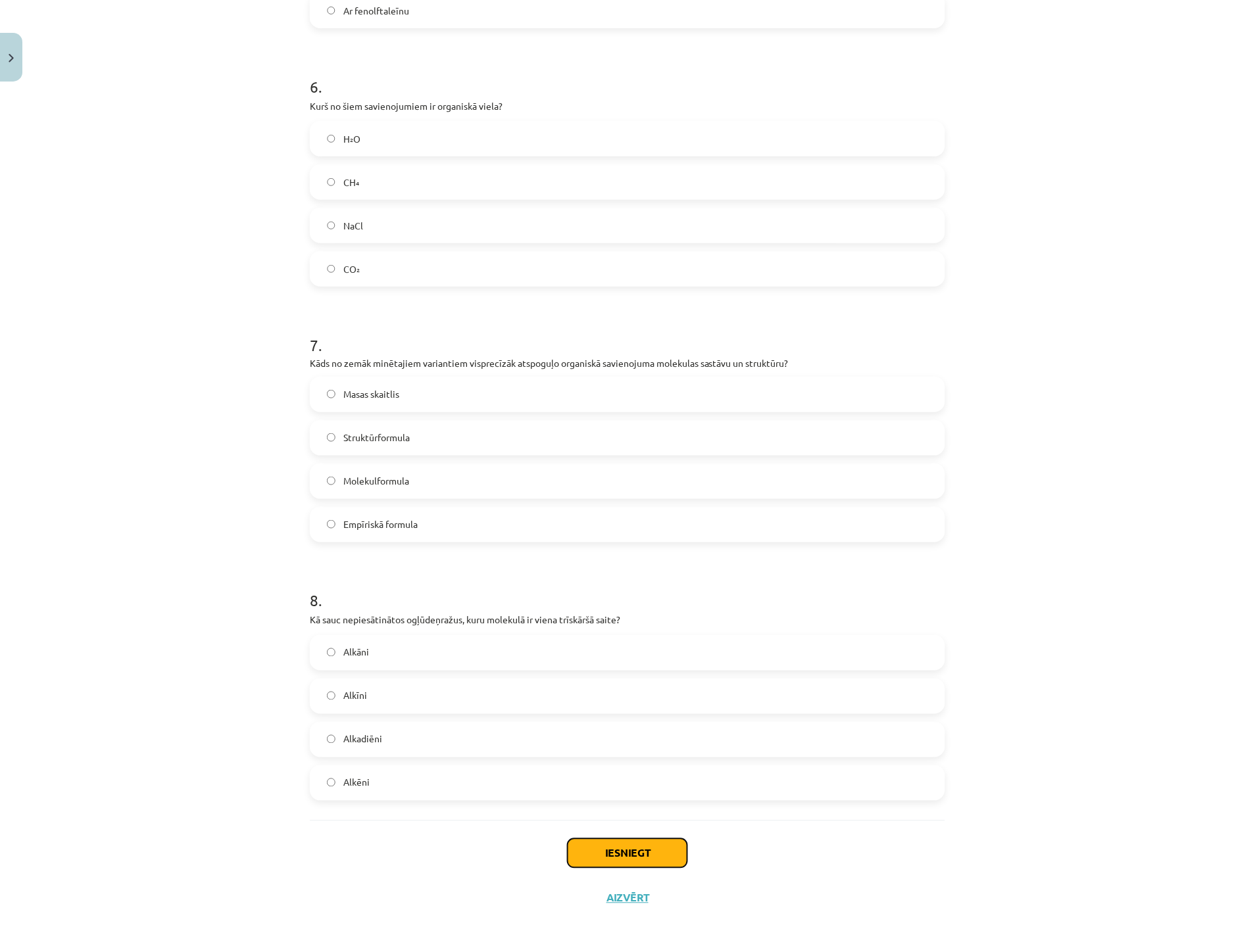
click at [595, 856] on button "Iesniegt" at bounding box center [627, 854] width 119 height 29
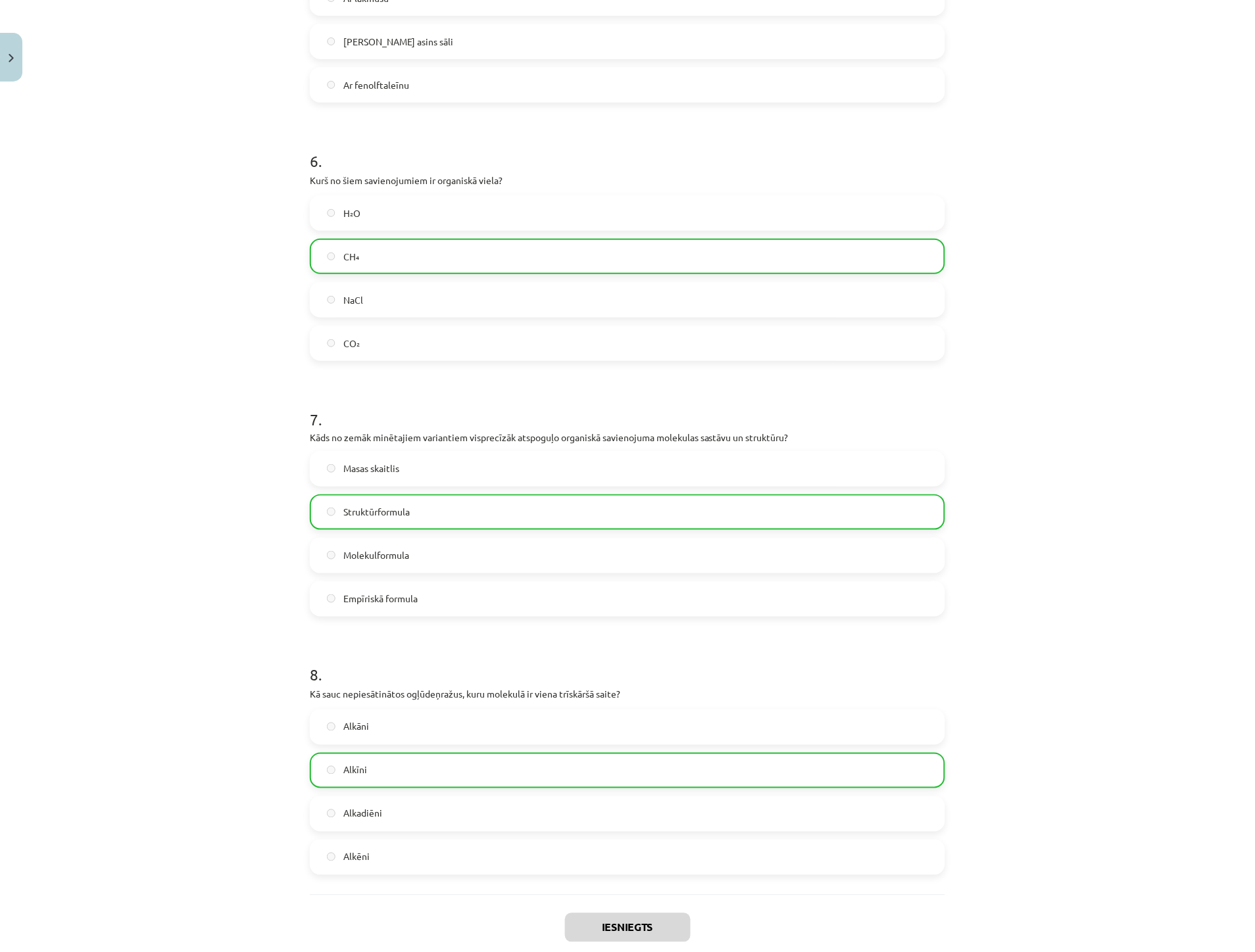
scroll to position [1563, 0]
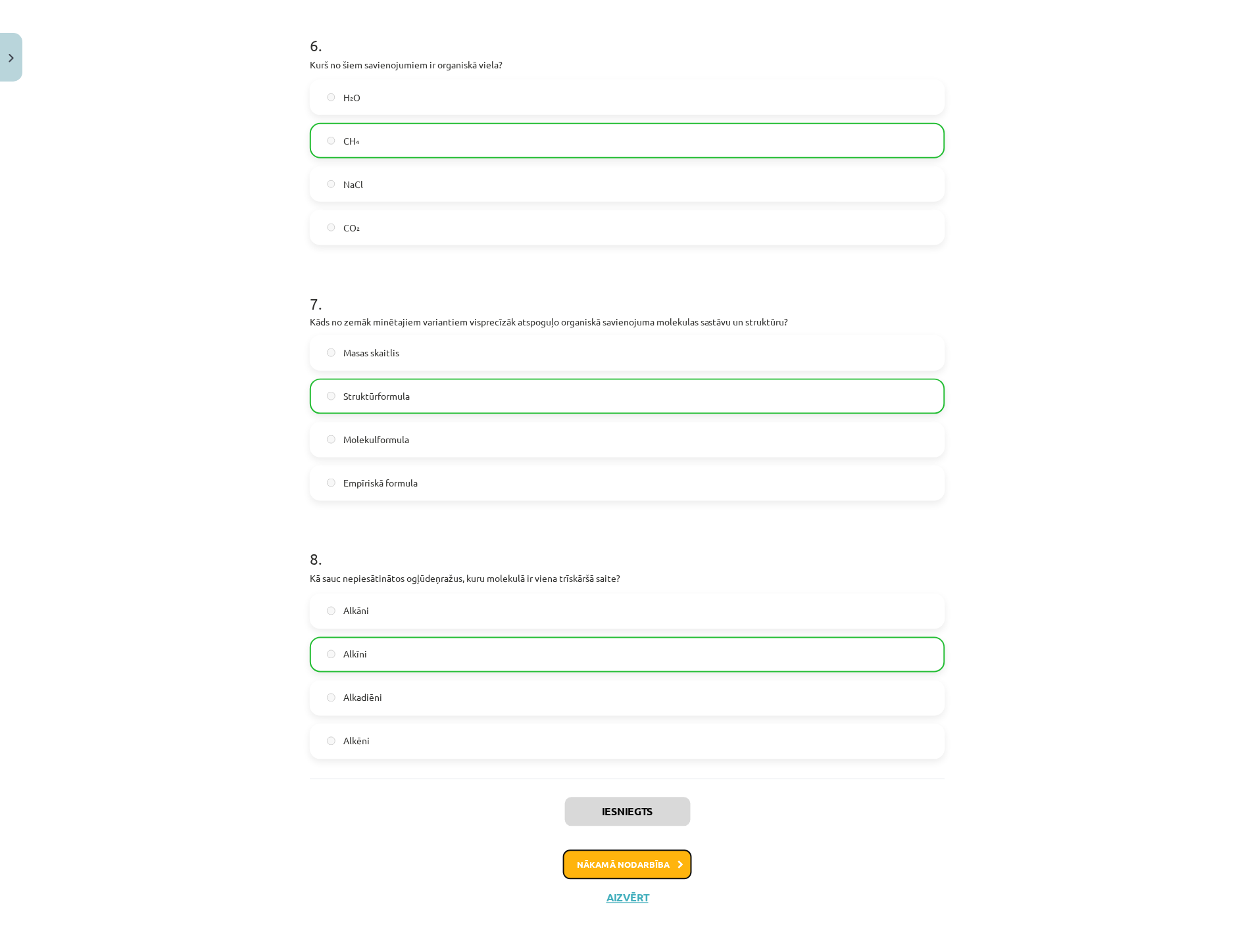
click at [666, 857] on button "Nākamā nodarbība" at bounding box center [627, 866] width 129 height 30
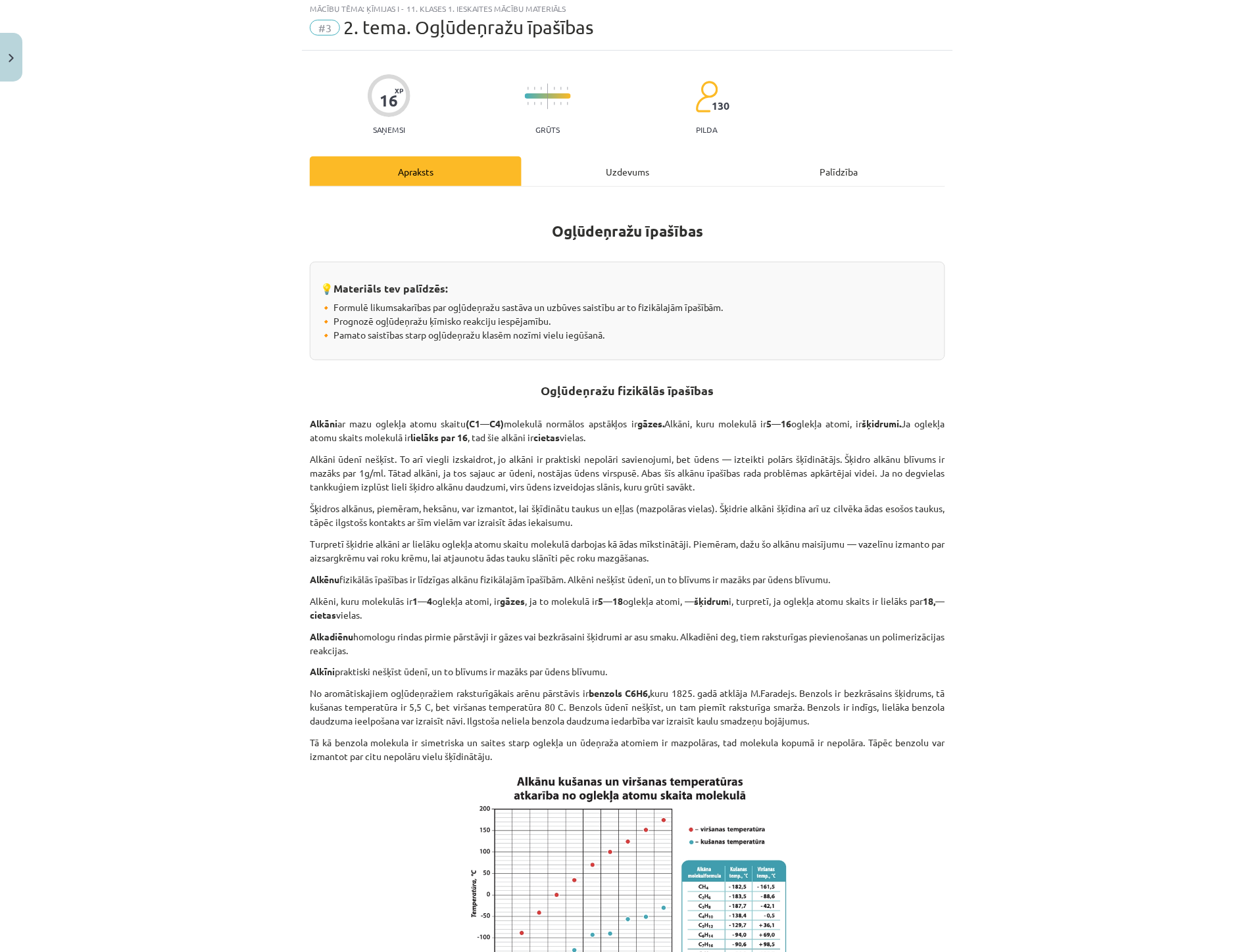
scroll to position [33, 0]
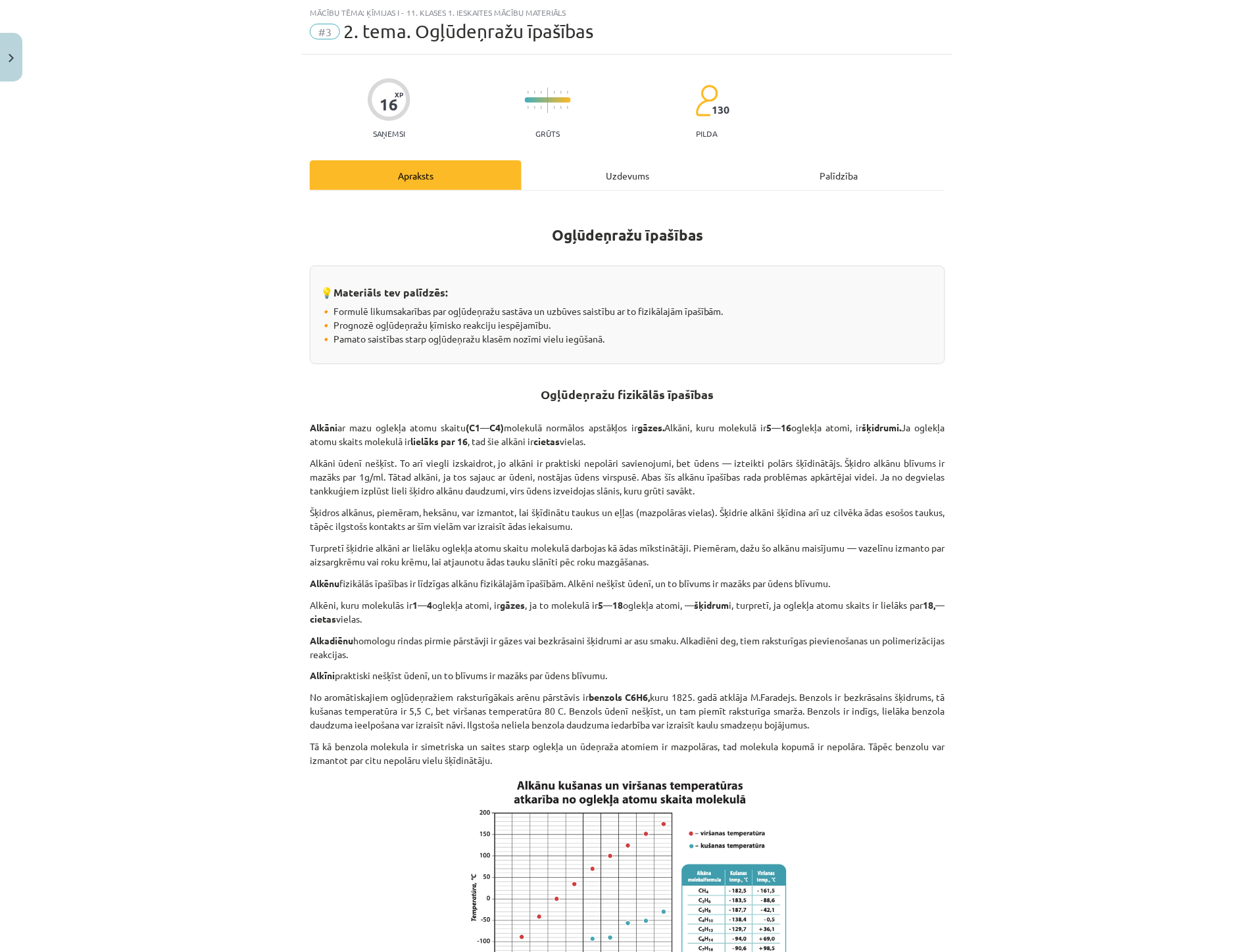
click at [614, 170] on div "Uzdevums" at bounding box center [627, 175] width 212 height 30
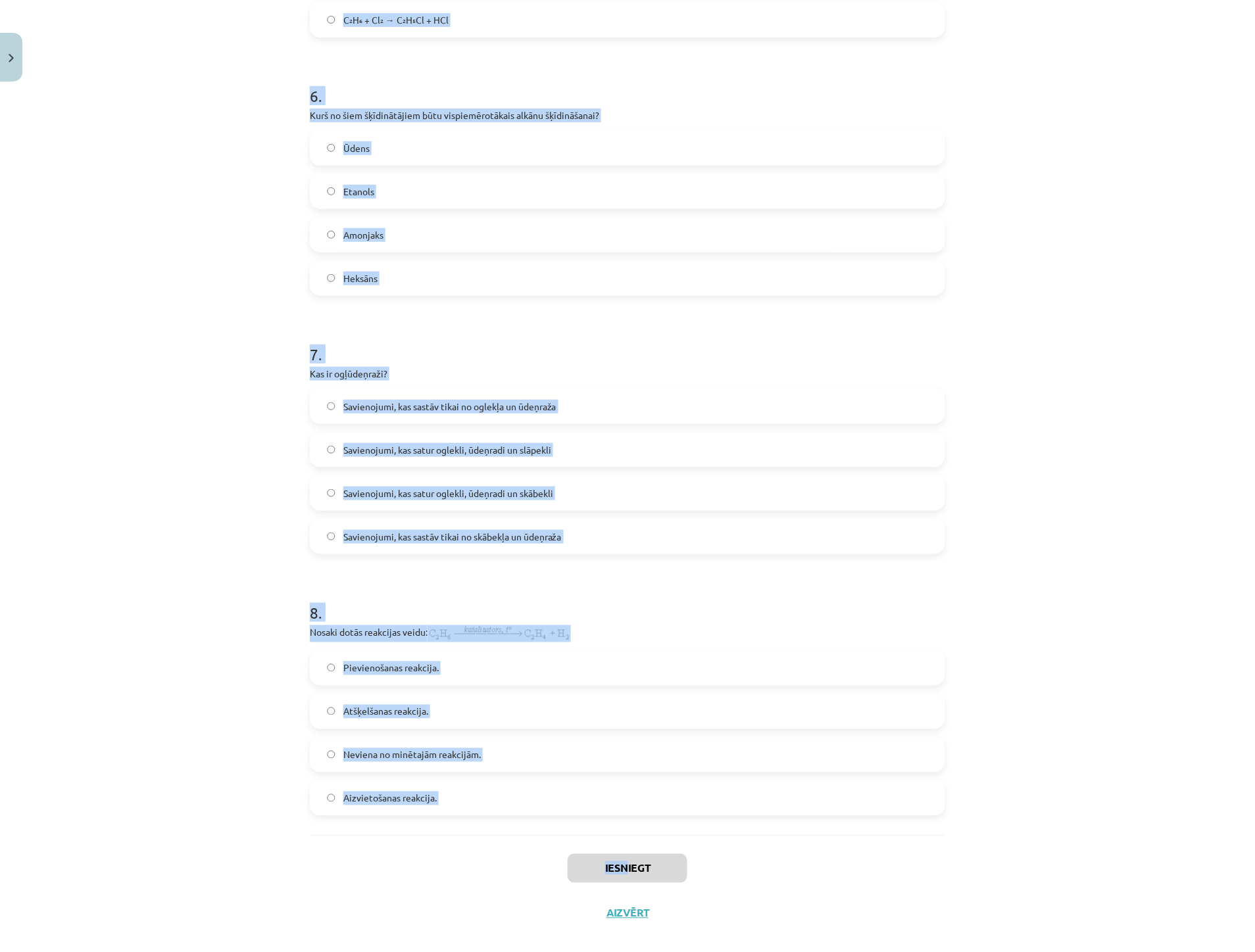
scroll to position [1508, 0]
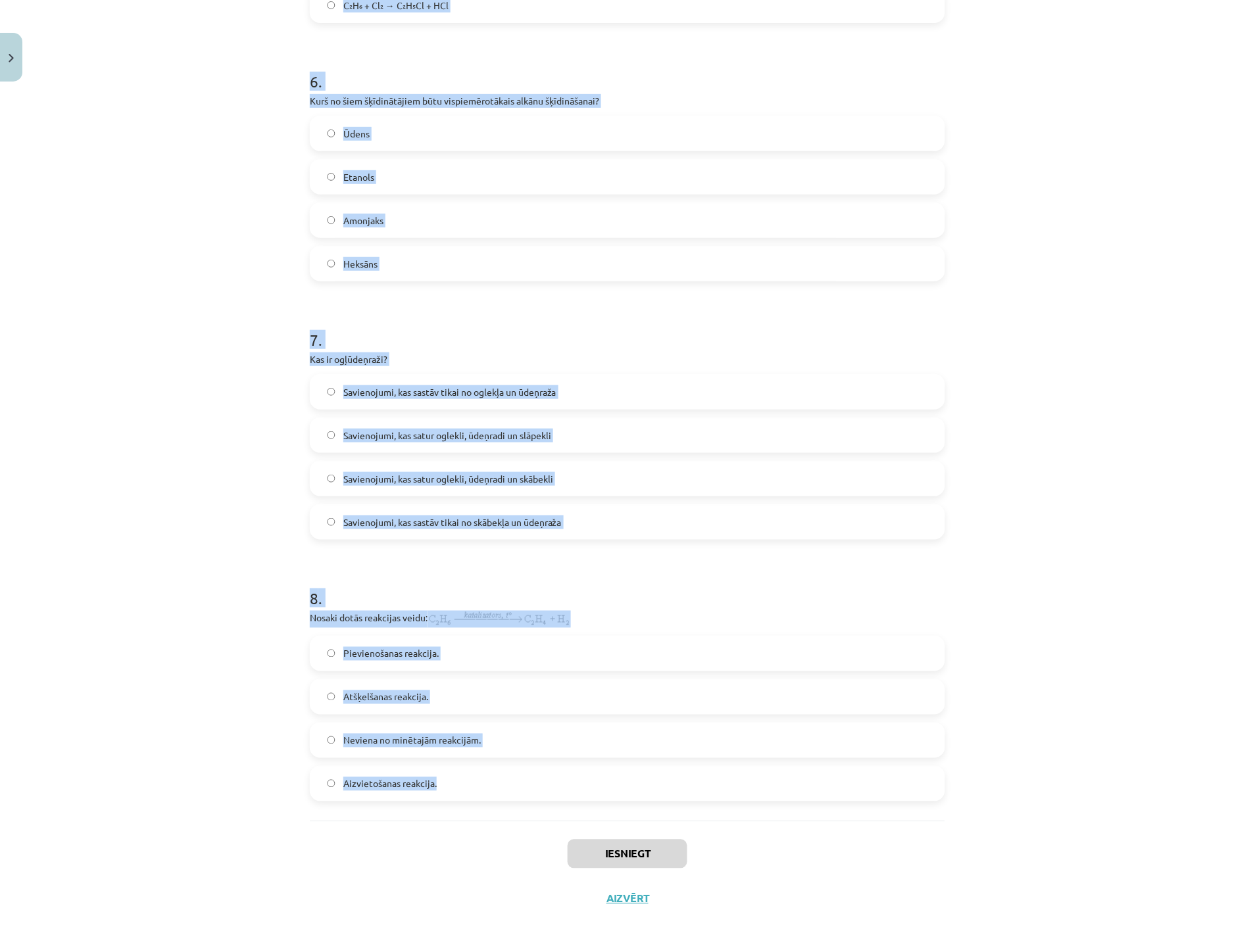
drag, startPoint x: 424, startPoint y: 443, endPoint x: 535, endPoint y: 795, distance: 369.1
click at [535, 795] on div "Mācību tēma: Ķīmijas i - 11. klases 1. ieskaites mācību materiāls #3 2. tema. O…" at bounding box center [627, 476] width 1255 height 952
copy form "1 . Kāda veida reakcija ir ūdeņraža pievienošana alkēniem? Hidratācijas Dehidro…"
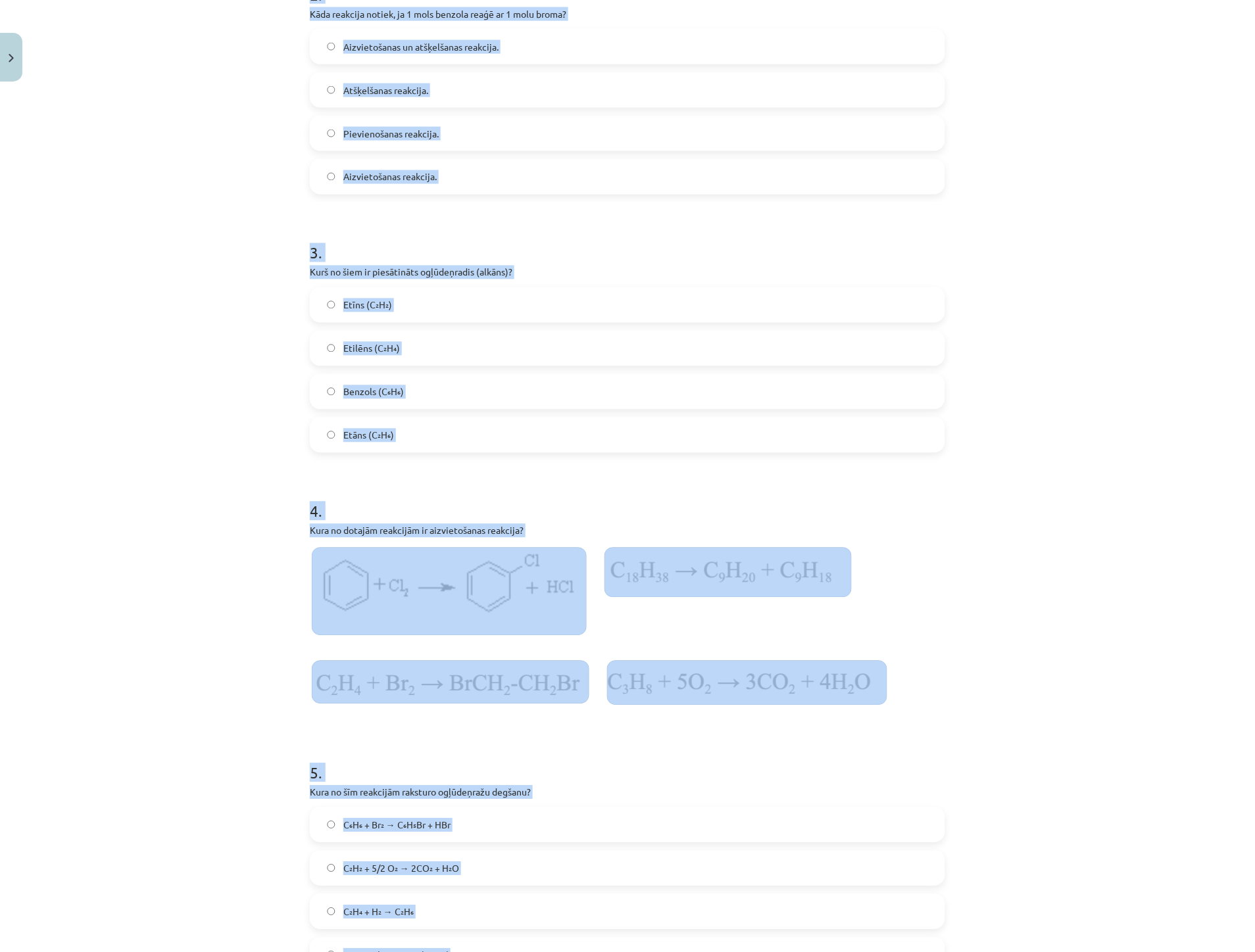
click at [168, 560] on div "Mācību tēma: Ķīmijas i - 11. klases 1. ieskaites mācību materiāls #3 2. tema. O…" at bounding box center [627, 476] width 1255 height 952
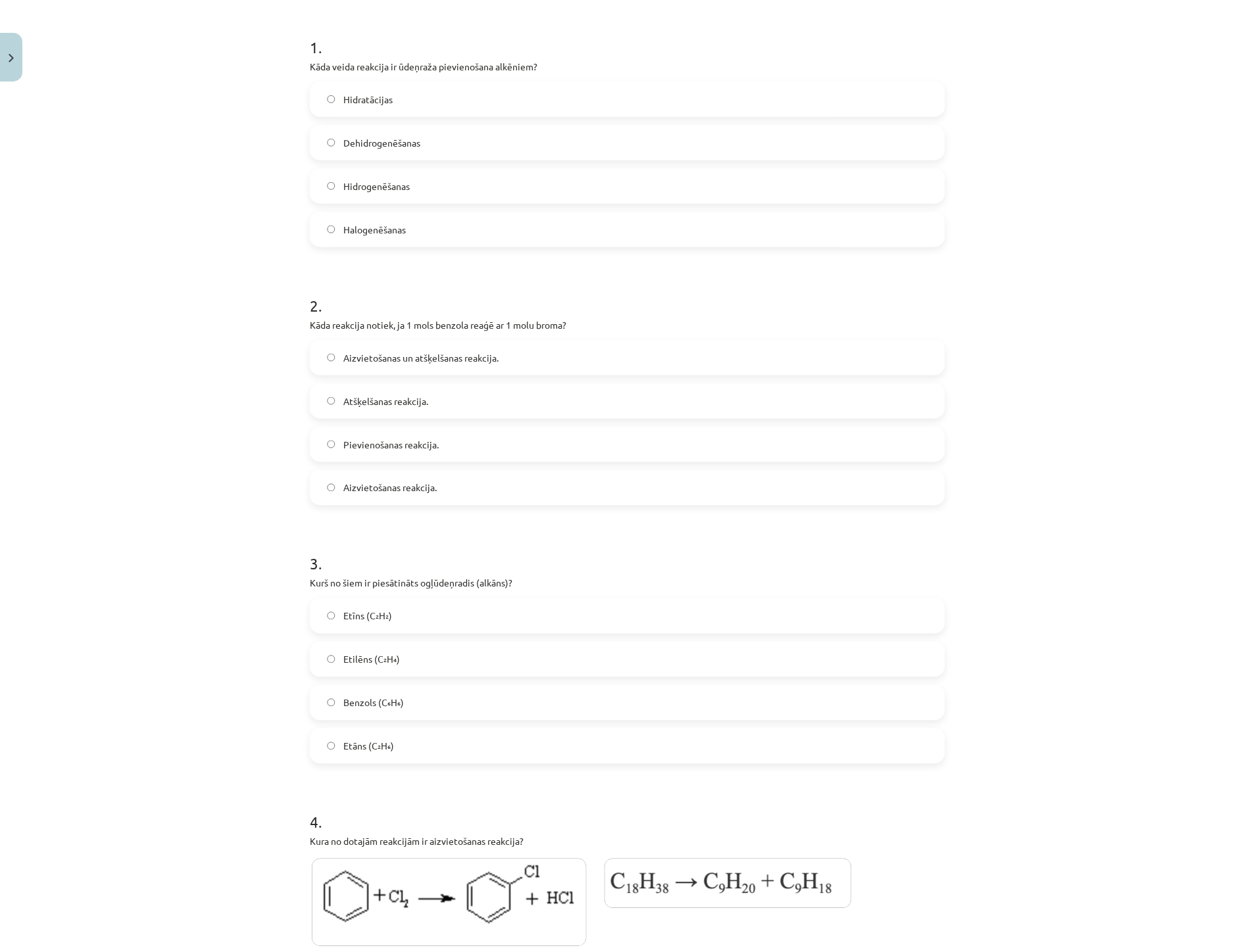
scroll to position [119, 0]
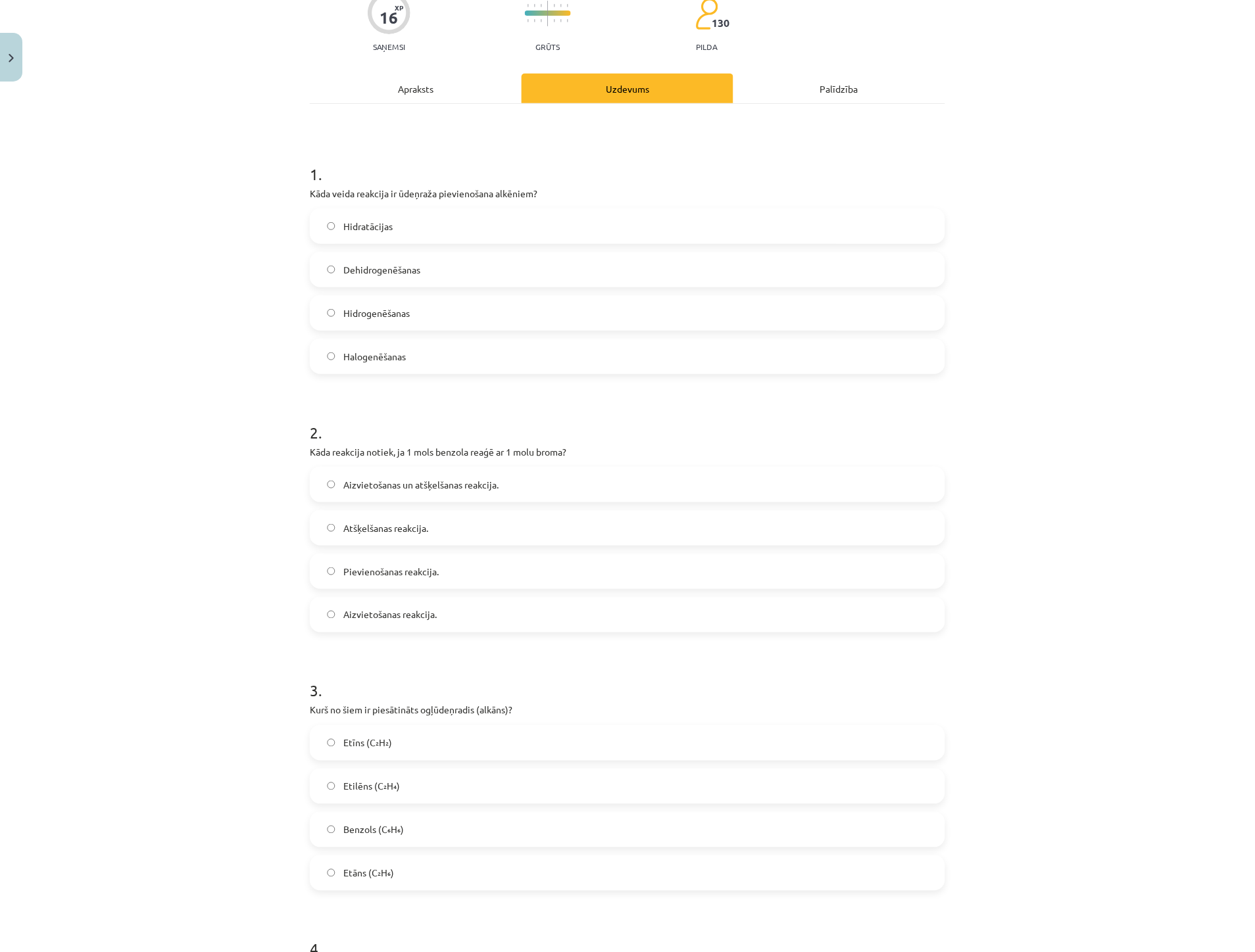
click at [371, 318] on span "Hidrogenēšanas" at bounding box center [377, 313] width 66 height 14
click at [375, 492] on label "Aizvietošanas un atšķelšanas reakcija." at bounding box center [628, 484] width 633 height 33
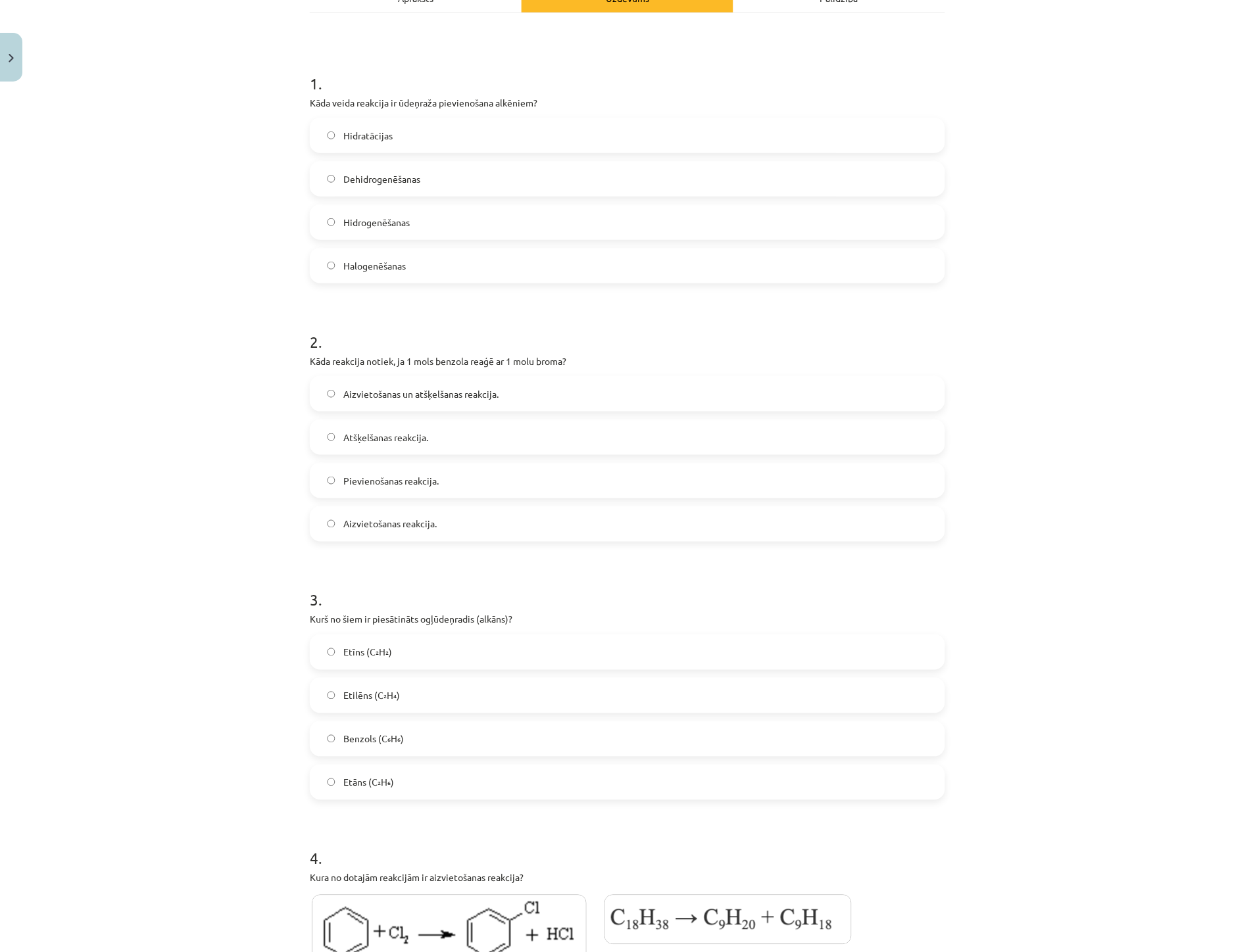
scroll to position [266, 0]
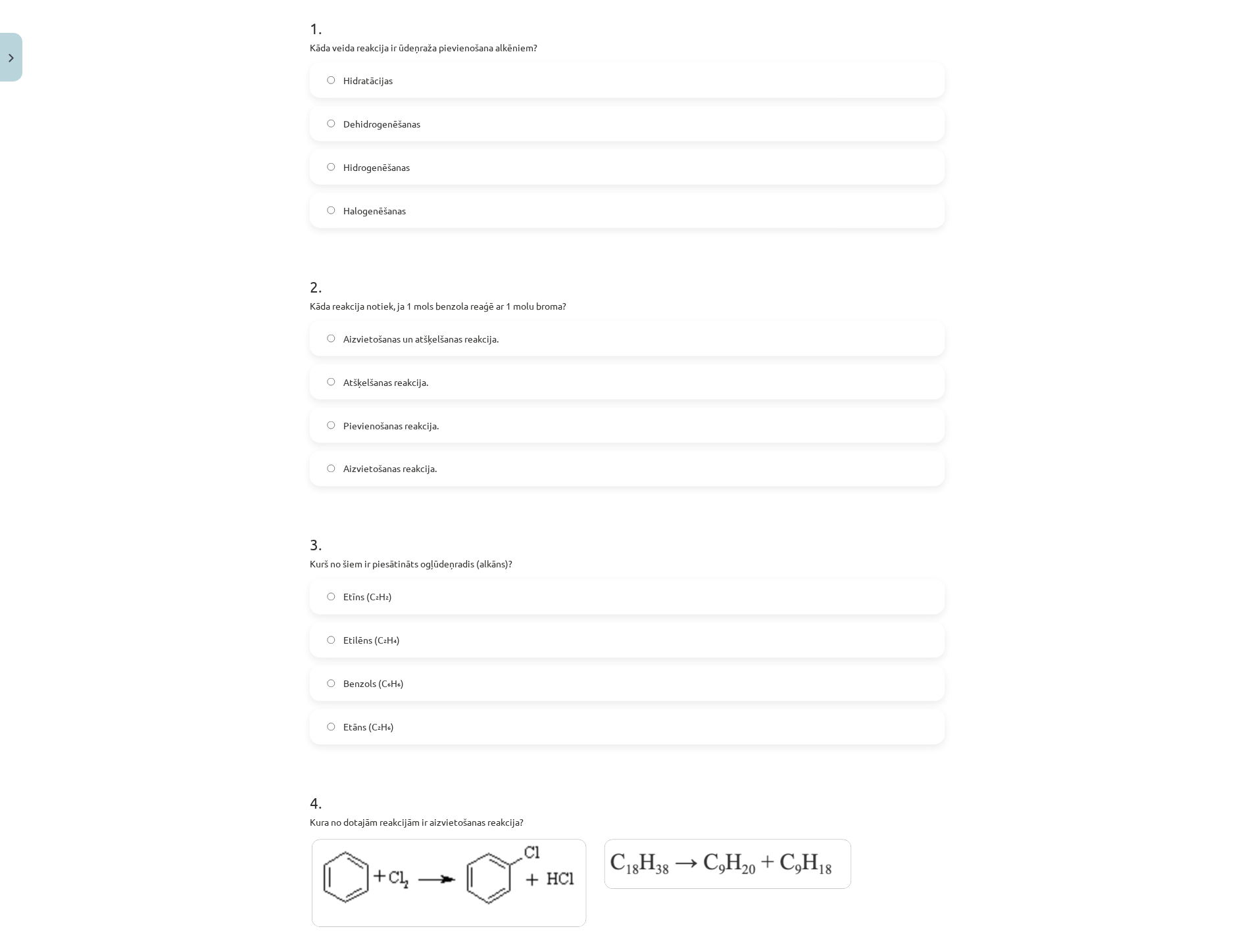
click at [375, 601] on span "Etīns (C₂H₂)" at bounding box center [368, 597] width 49 height 14
click at [385, 721] on span "Etāns (C₂H₆)" at bounding box center [369, 728] width 51 height 14
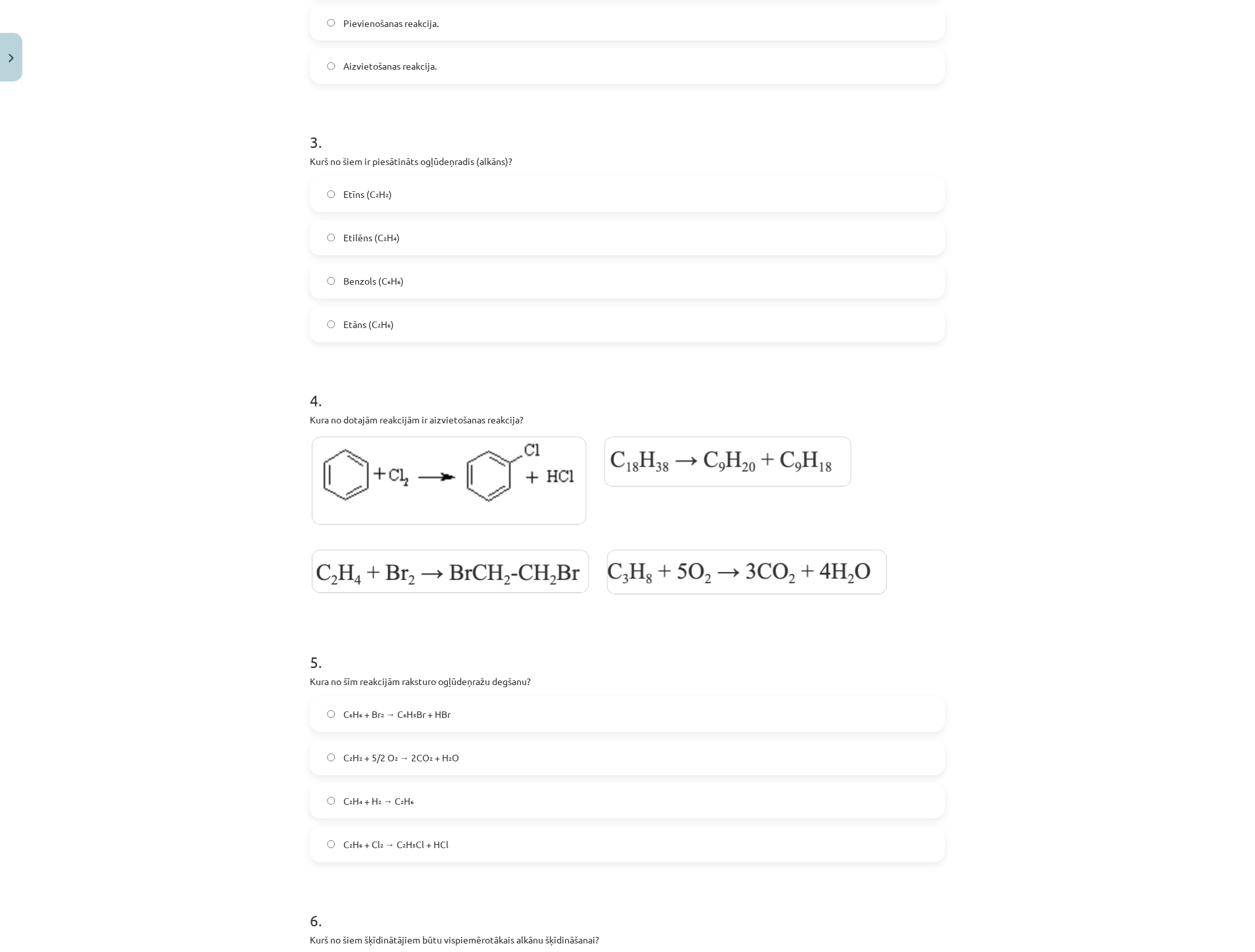
scroll to position [704, 0]
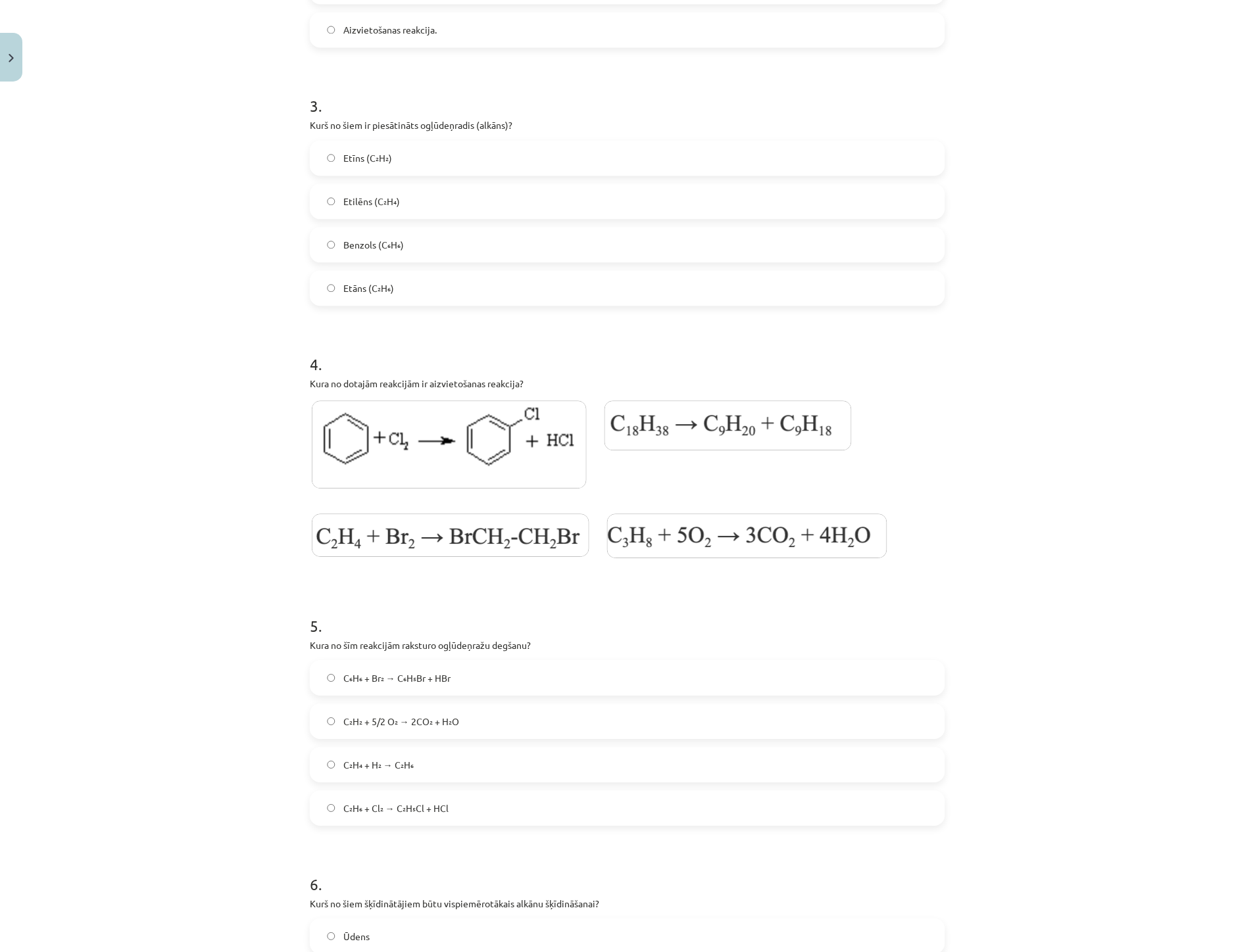
click at [459, 465] on img at bounding box center [449, 445] width 275 height 88
click at [633, 432] on img at bounding box center [728, 426] width 247 height 50
click at [524, 520] on img at bounding box center [450, 536] width 278 height 43
click at [649, 521] on img at bounding box center [746, 537] width 280 height 45
click at [352, 454] on img at bounding box center [449, 445] width 275 height 88
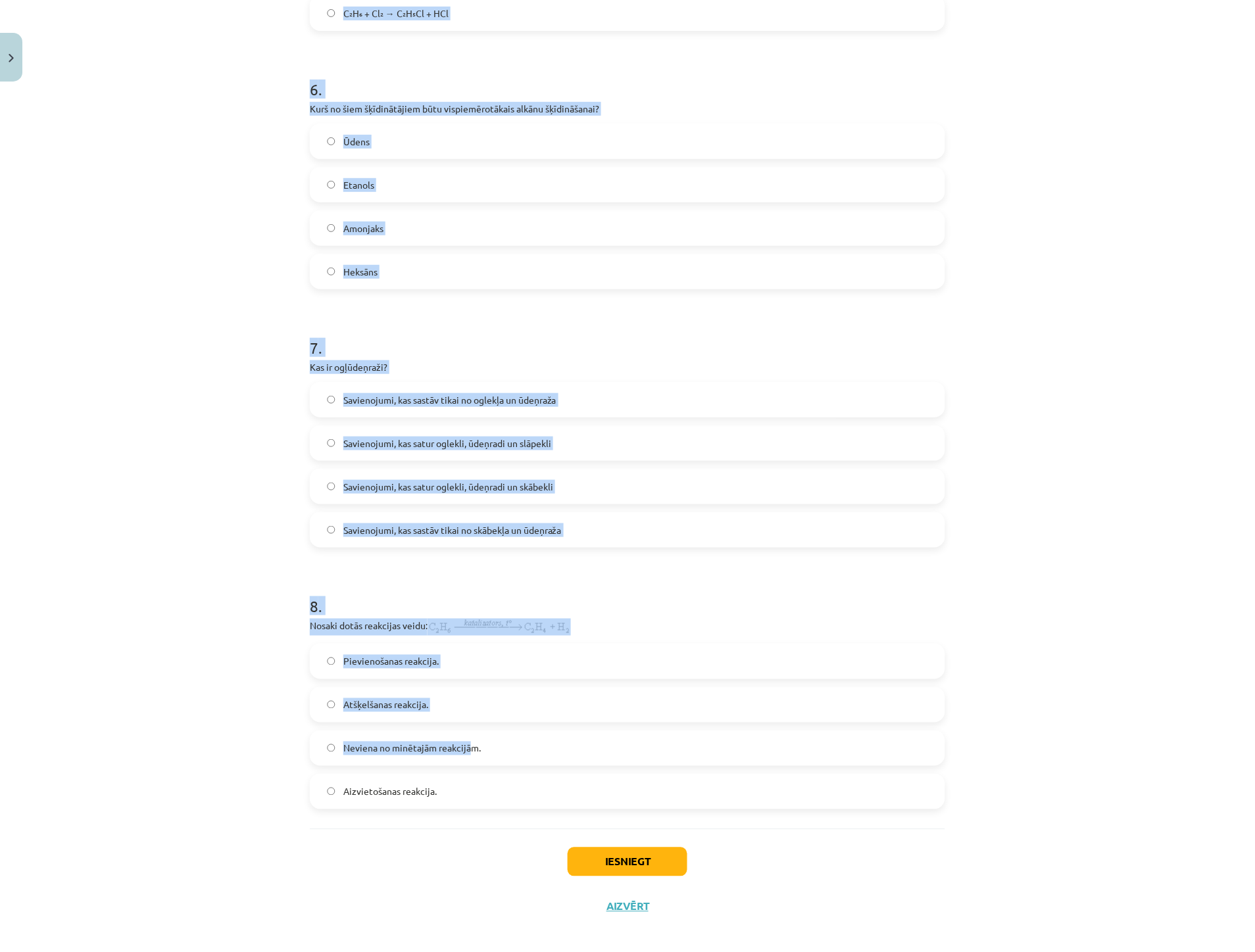
scroll to position [1508, 0]
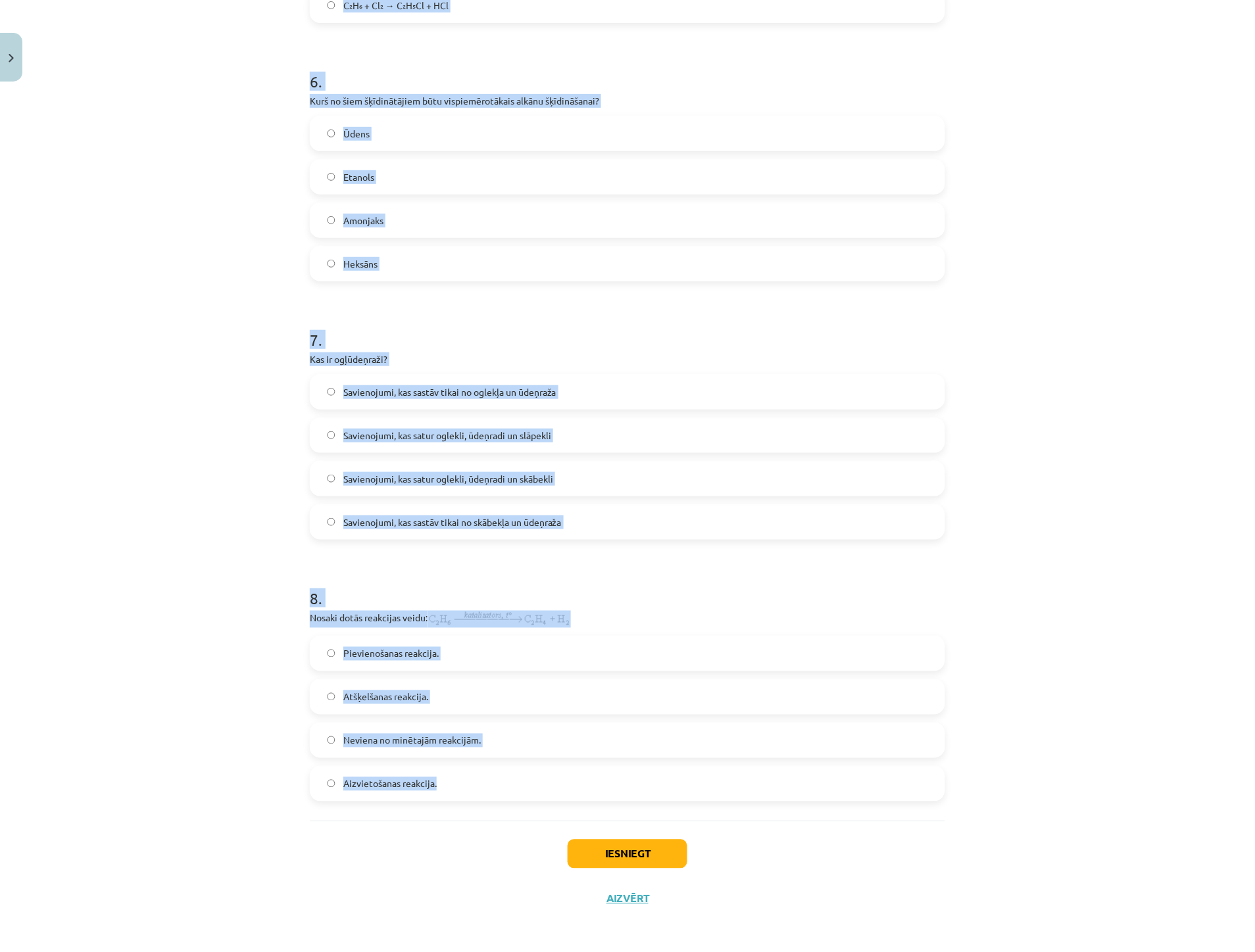
drag, startPoint x: 294, startPoint y: 619, endPoint x: 488, endPoint y: 790, distance: 258.6
click at [488, 790] on div "Mācību tēma: Ķīmijas i - 11. klases 1. ieskaites mācību materiāls #3 2. tema. O…" at bounding box center [627, 476] width 1255 height 952
copy form "5 . Kura no šīm reakcijām raksturo ogļūdeņražu degšanu? C₆H₆ + Br₂ → C₆H₅Br + H…"
click at [150, 551] on div "Mācību tēma: Ķīmijas i - 11. klases 1. ieskaites mācību materiāls #3 2. tema. O…" at bounding box center [627, 476] width 1255 height 952
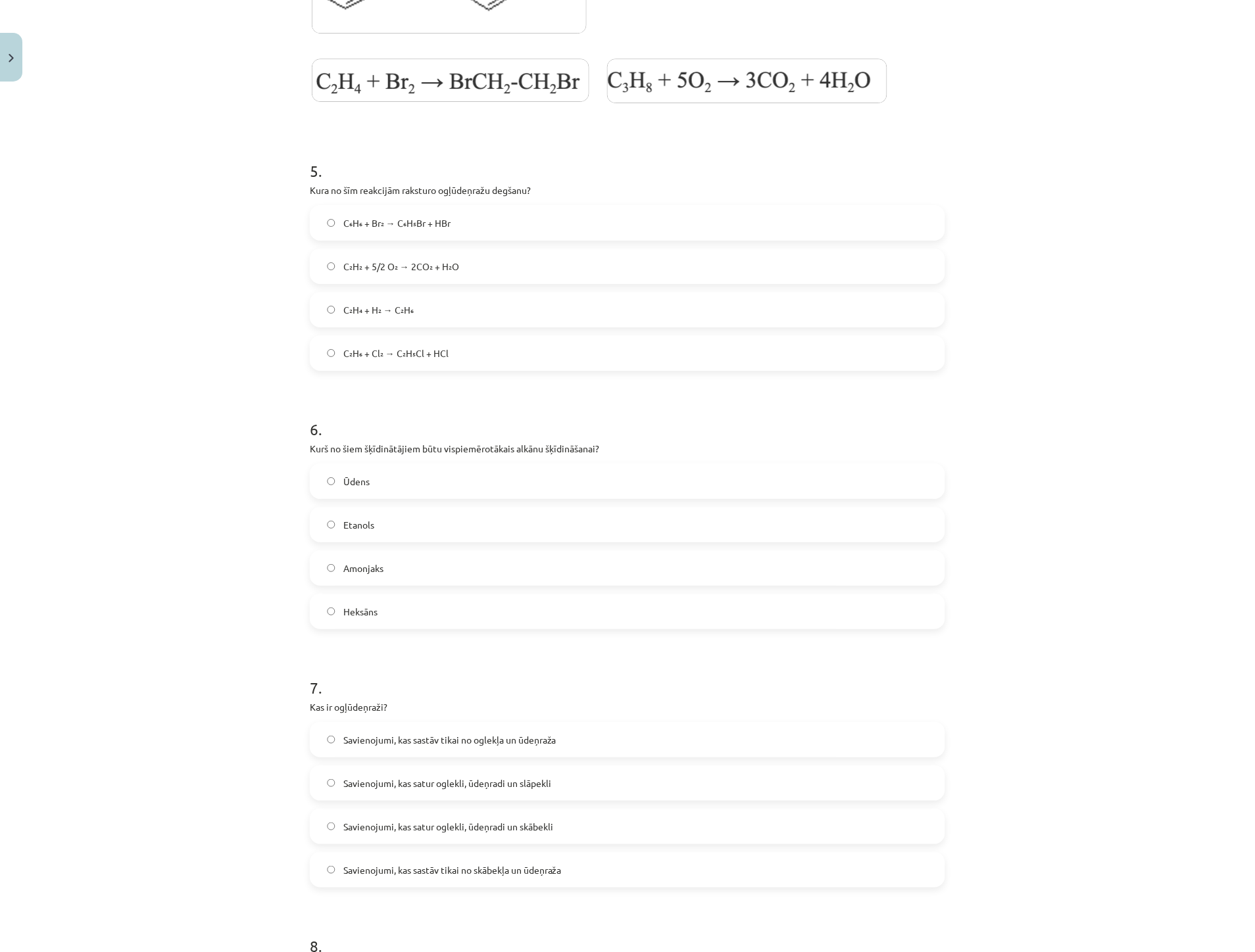
scroll to position [1070, 0]
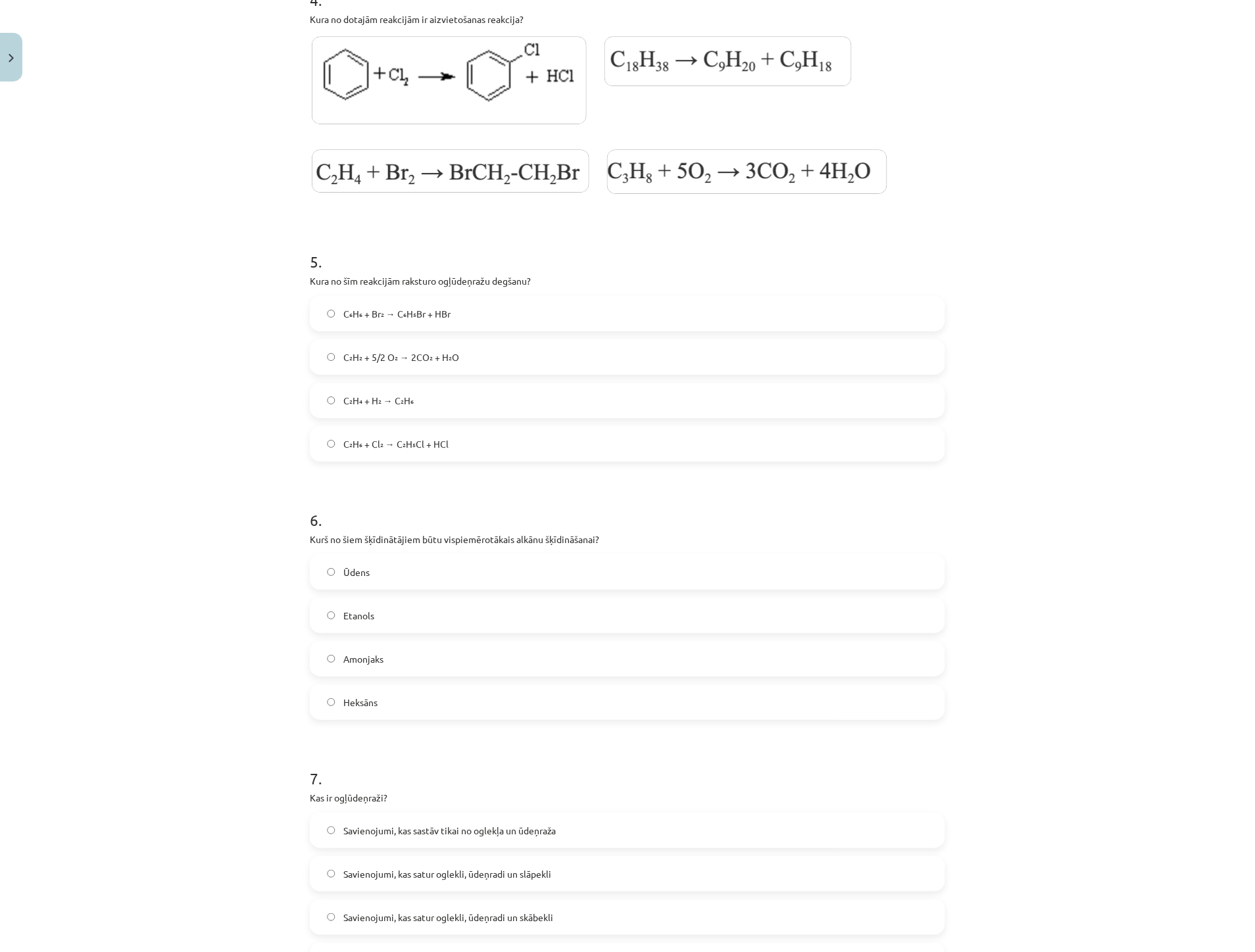
click at [388, 354] on span "C₂H₂ + 5/2 O₂ → 2CO₂ + H₂O" at bounding box center [401, 357] width 116 height 14
click at [371, 701] on span "Heksāns" at bounding box center [361, 702] width 34 height 14
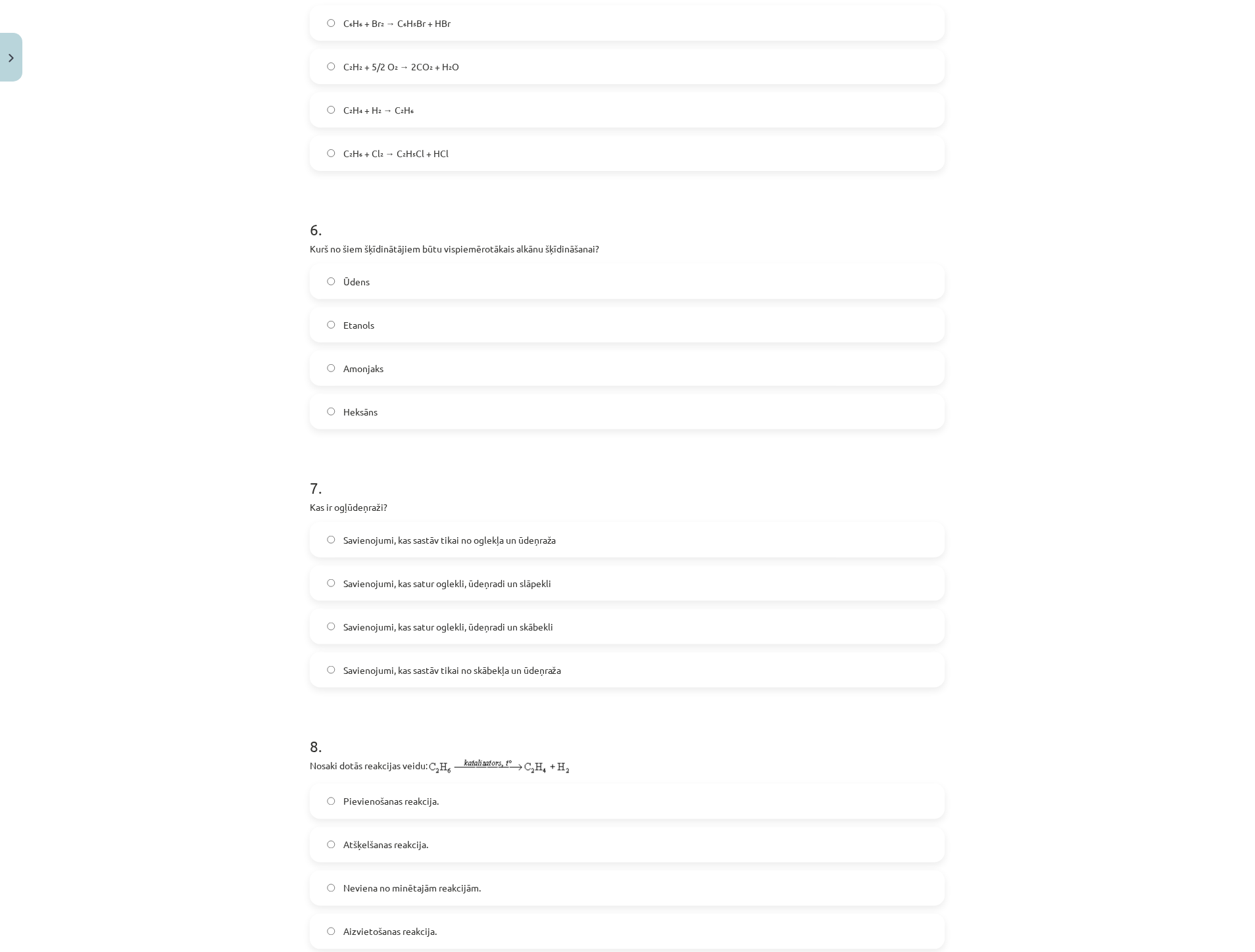
scroll to position [1362, 0]
click at [435, 537] on span "Savienojumi, kas sastāv tikai no oglekļa un ūdeņraža" at bounding box center [450, 538] width 213 height 14
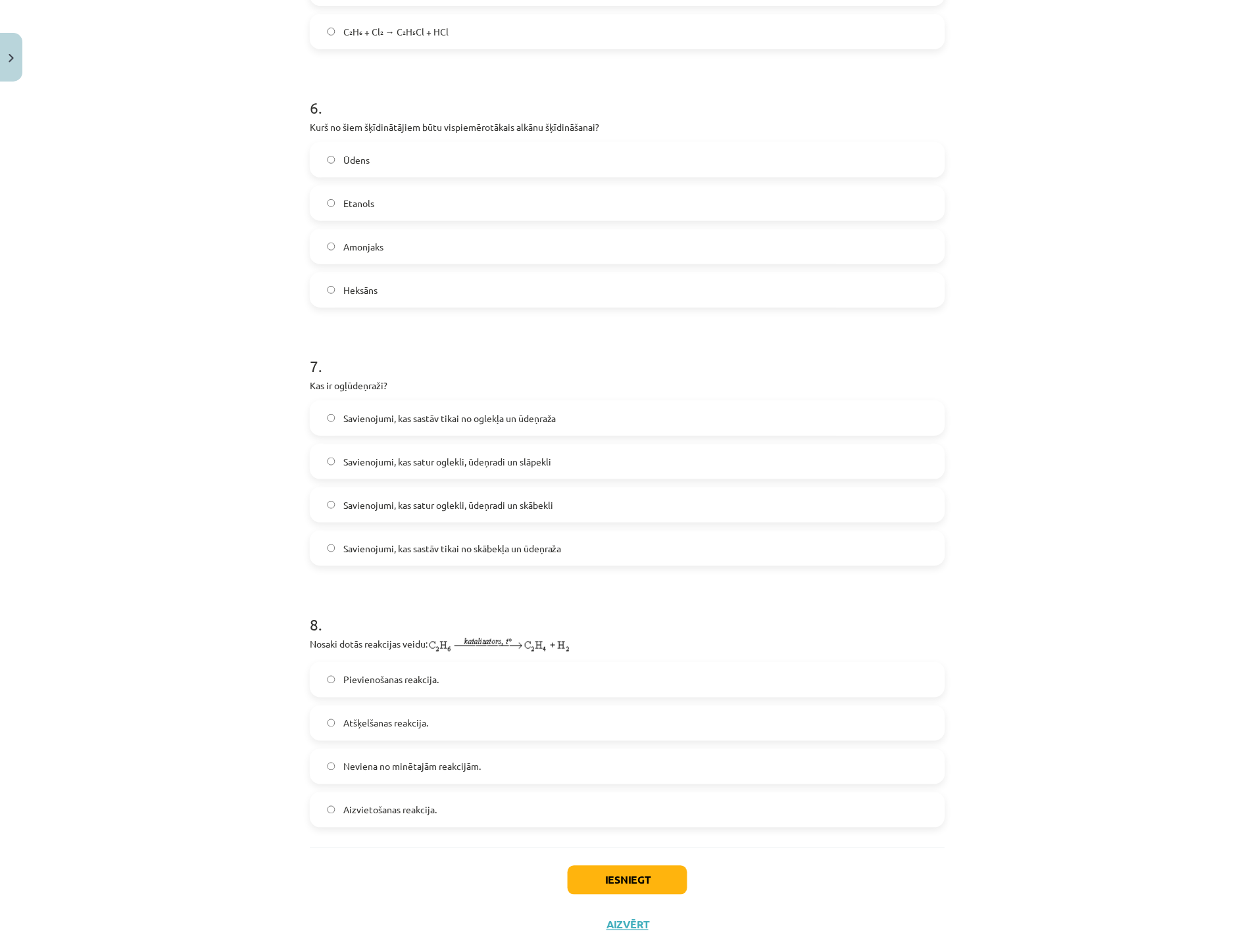
scroll to position [1508, 0]
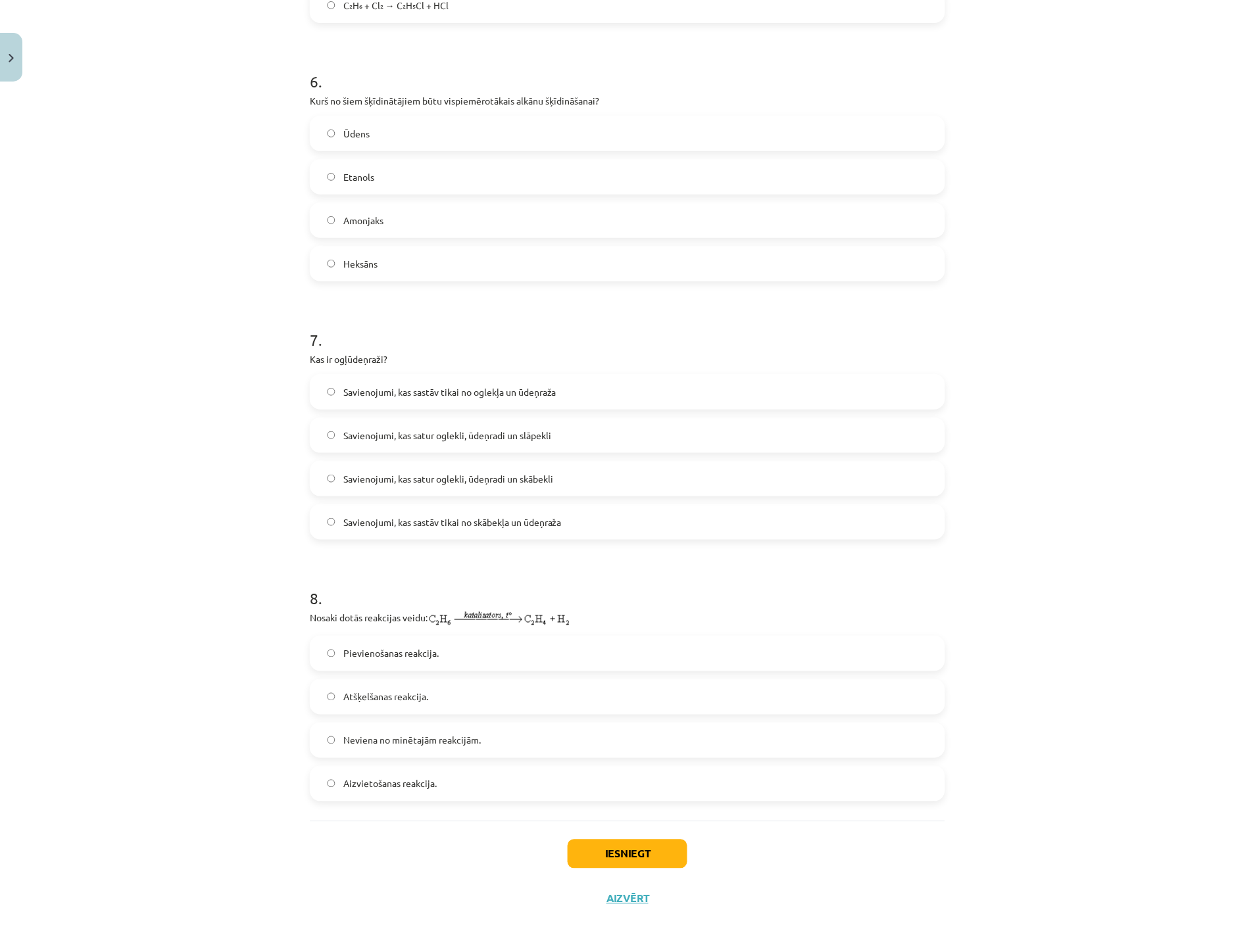
click at [400, 662] on label "Pievienošanas reakcija." at bounding box center [628, 653] width 633 height 33
click at [583, 861] on button "Iesniegt" at bounding box center [627, 854] width 119 height 29
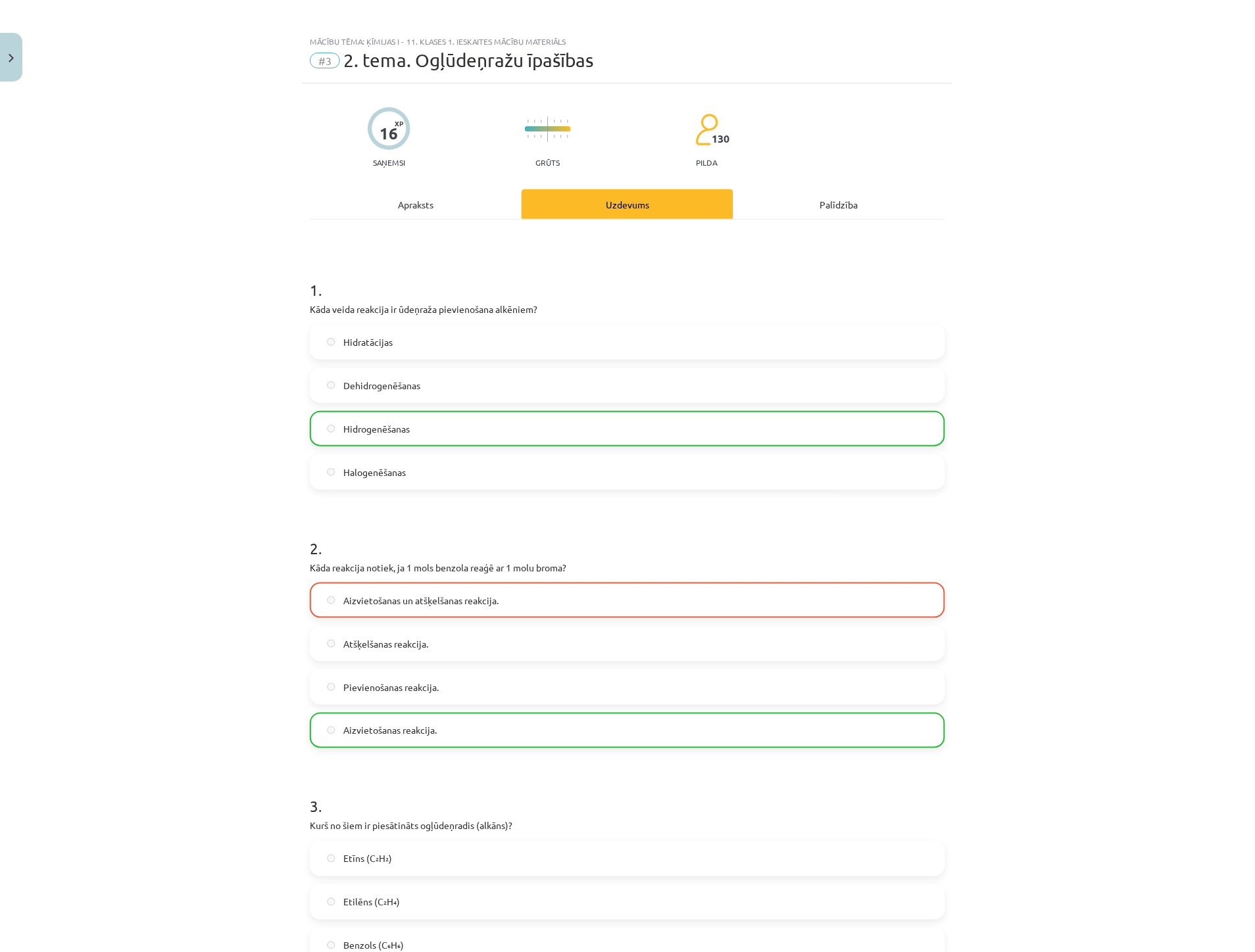
scroll to position [0, 0]
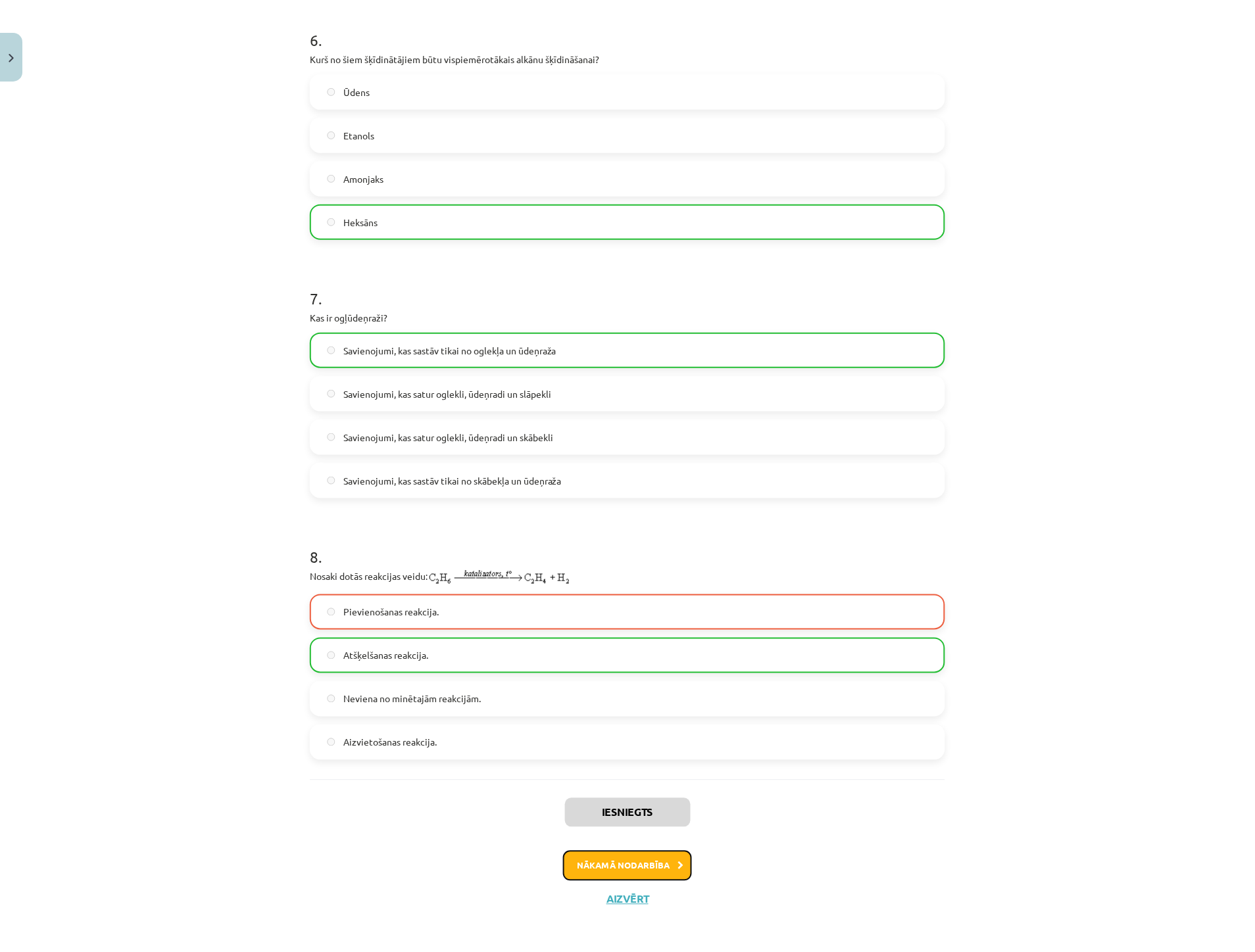
click at [600, 863] on button "Nākamā nodarbība" at bounding box center [627, 867] width 129 height 30
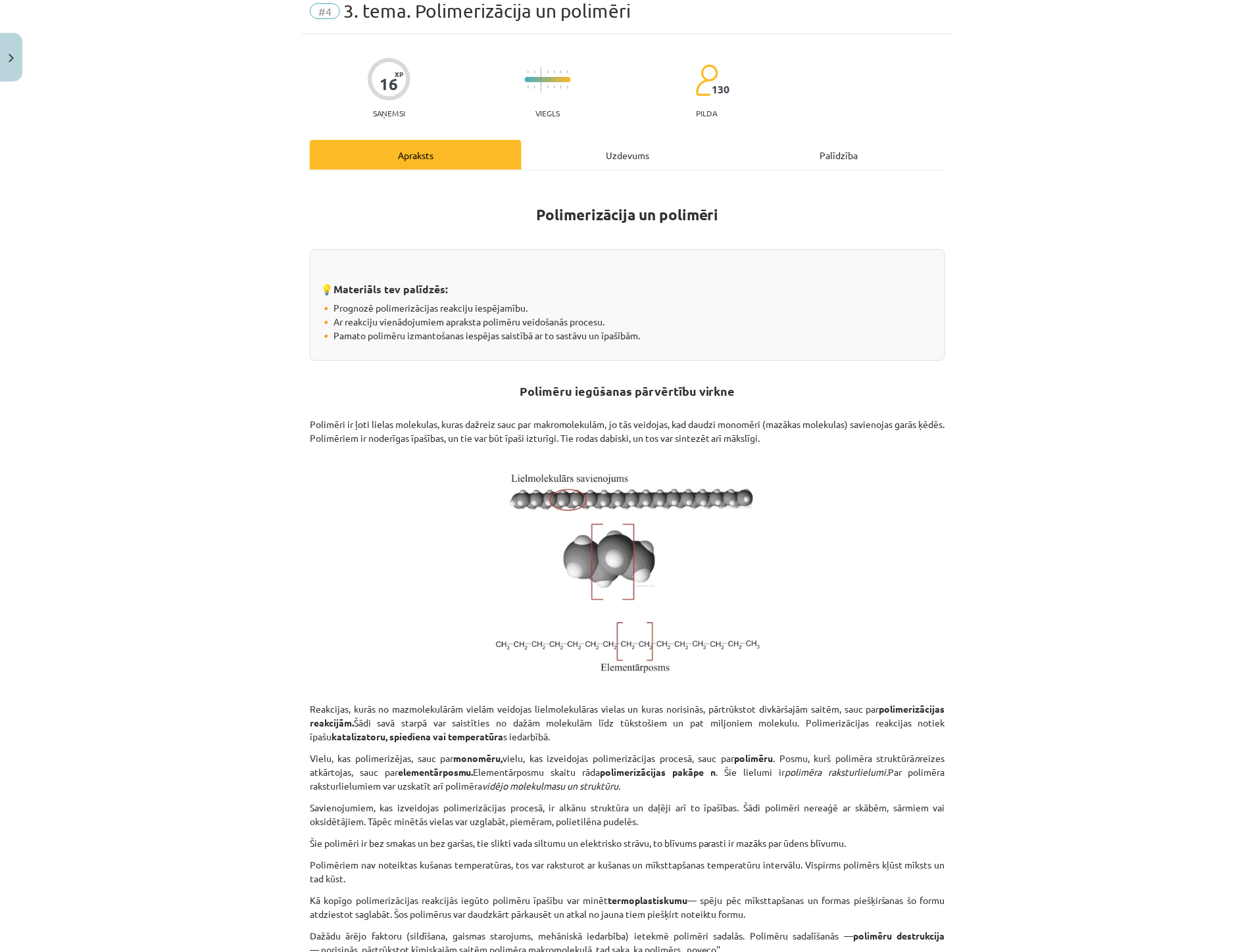
scroll to position [33, 0]
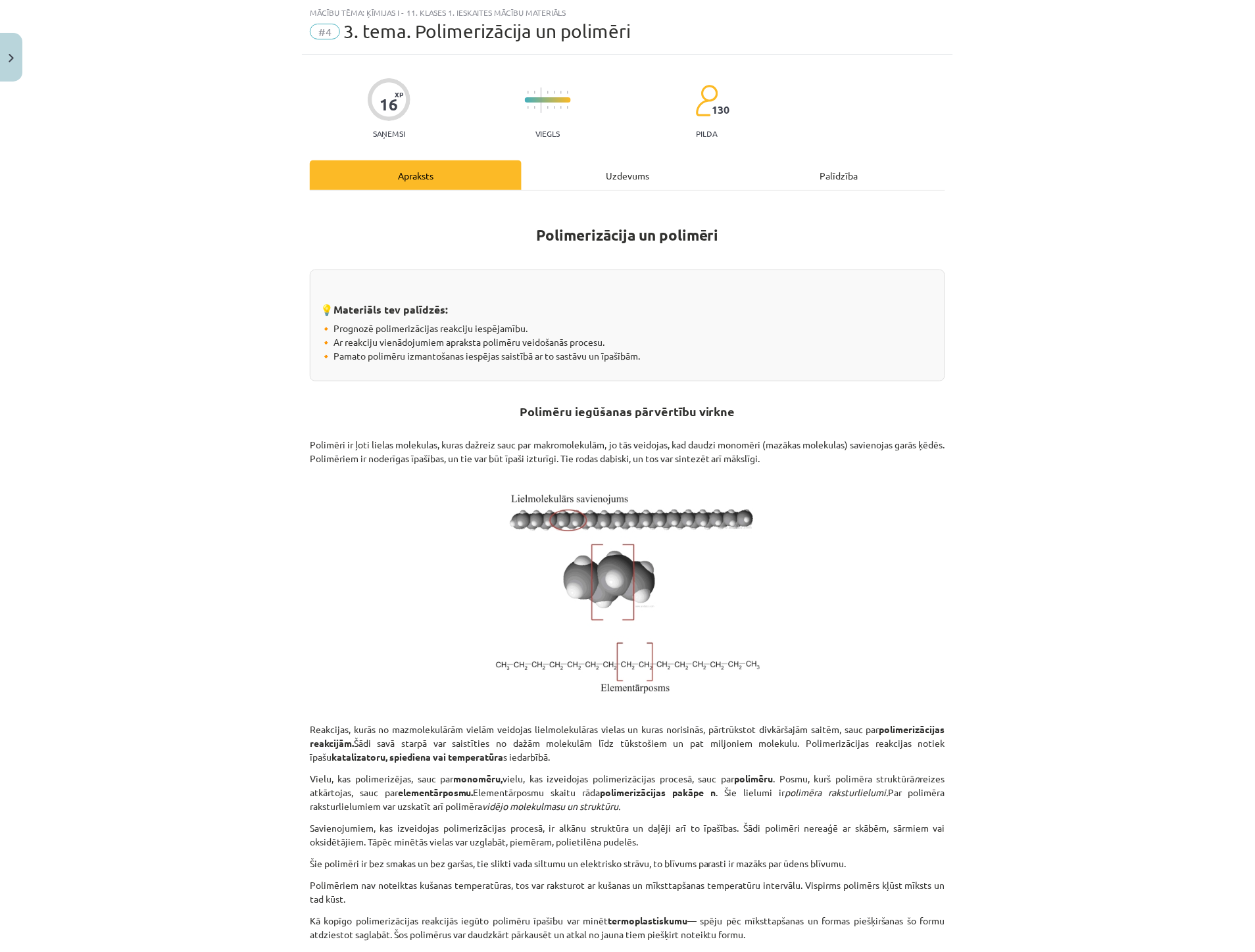
click at [592, 183] on div "Uzdevums" at bounding box center [627, 175] width 212 height 30
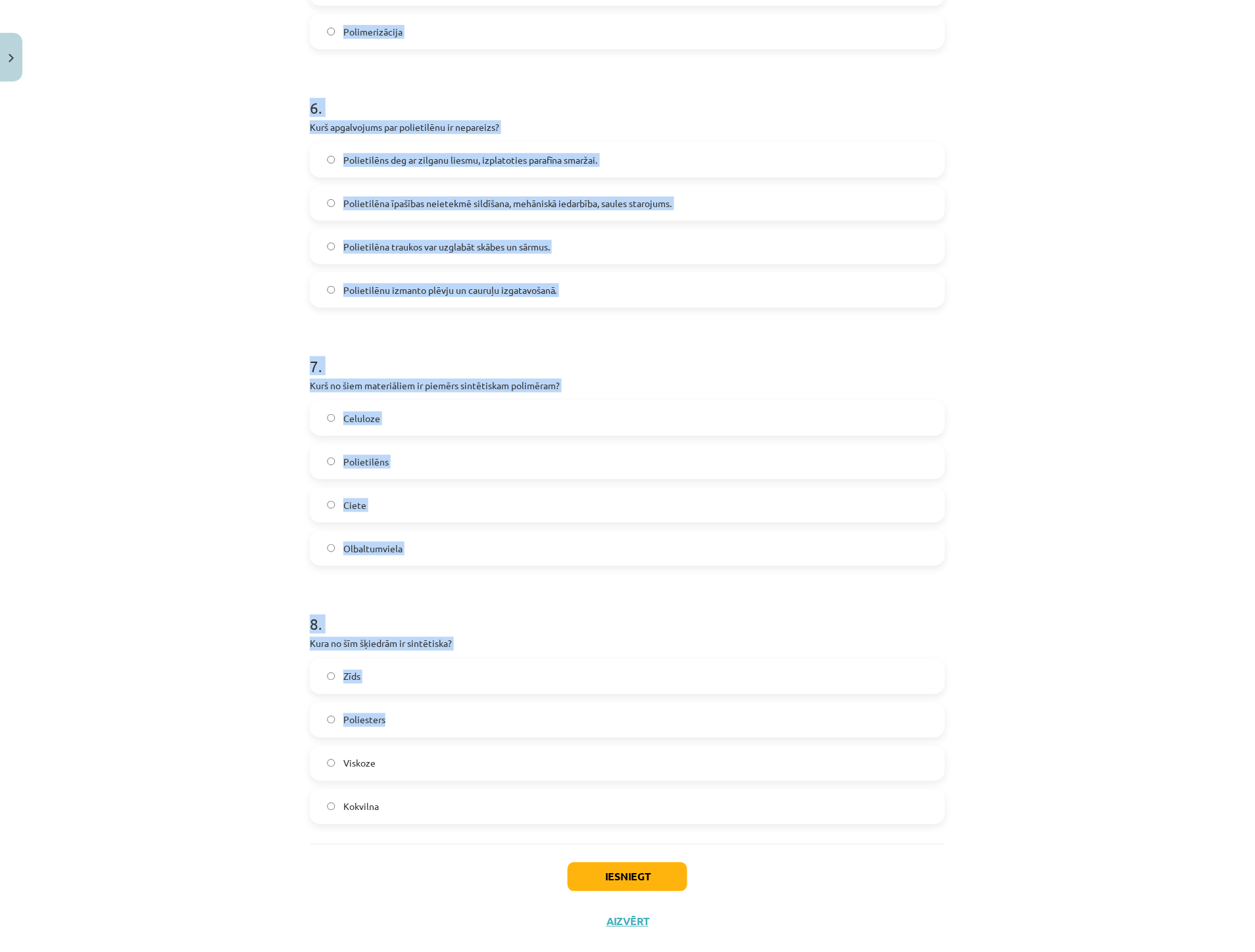
scroll to position [1524, 0]
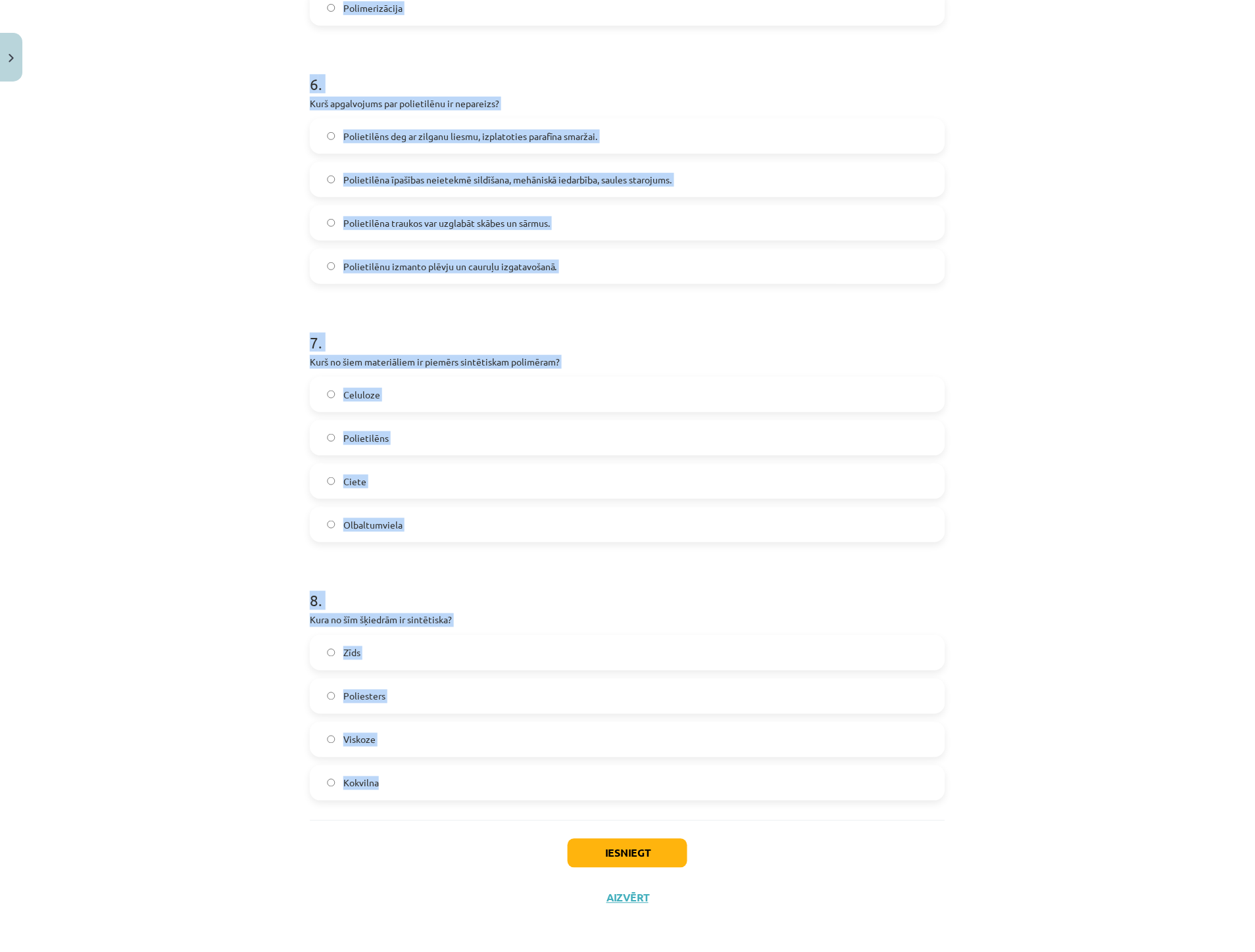
drag, startPoint x: 311, startPoint y: 272, endPoint x: 430, endPoint y: 771, distance: 513.0
click at [430, 771] on div "Mācību tēma: Ķīmijas i - 11. klases 1. ieskaites mācību materiāls #4 3. tema. P…" at bounding box center [627, 476] width 1255 height 952
copy form "1 . Kāda īpašība padara polimērus noderīgus kā iepakojuma materiālus? Laba elek…"
click at [55, 556] on div "Mācību tēma: Ķīmijas i - 11. klases 1. ieskaites mācību materiāls #4 3. tema. P…" at bounding box center [627, 476] width 1255 height 952
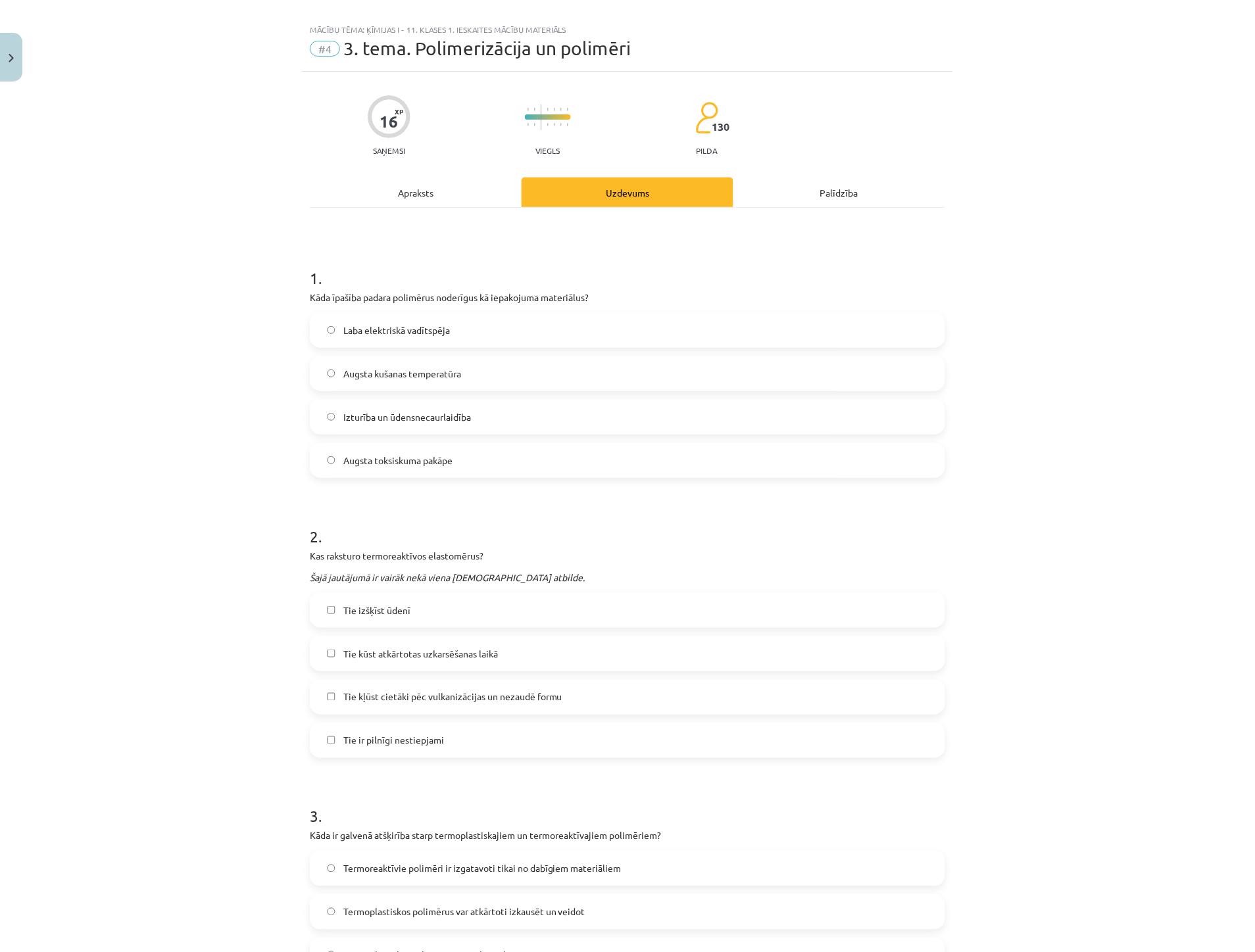
scroll to position [0, 0]
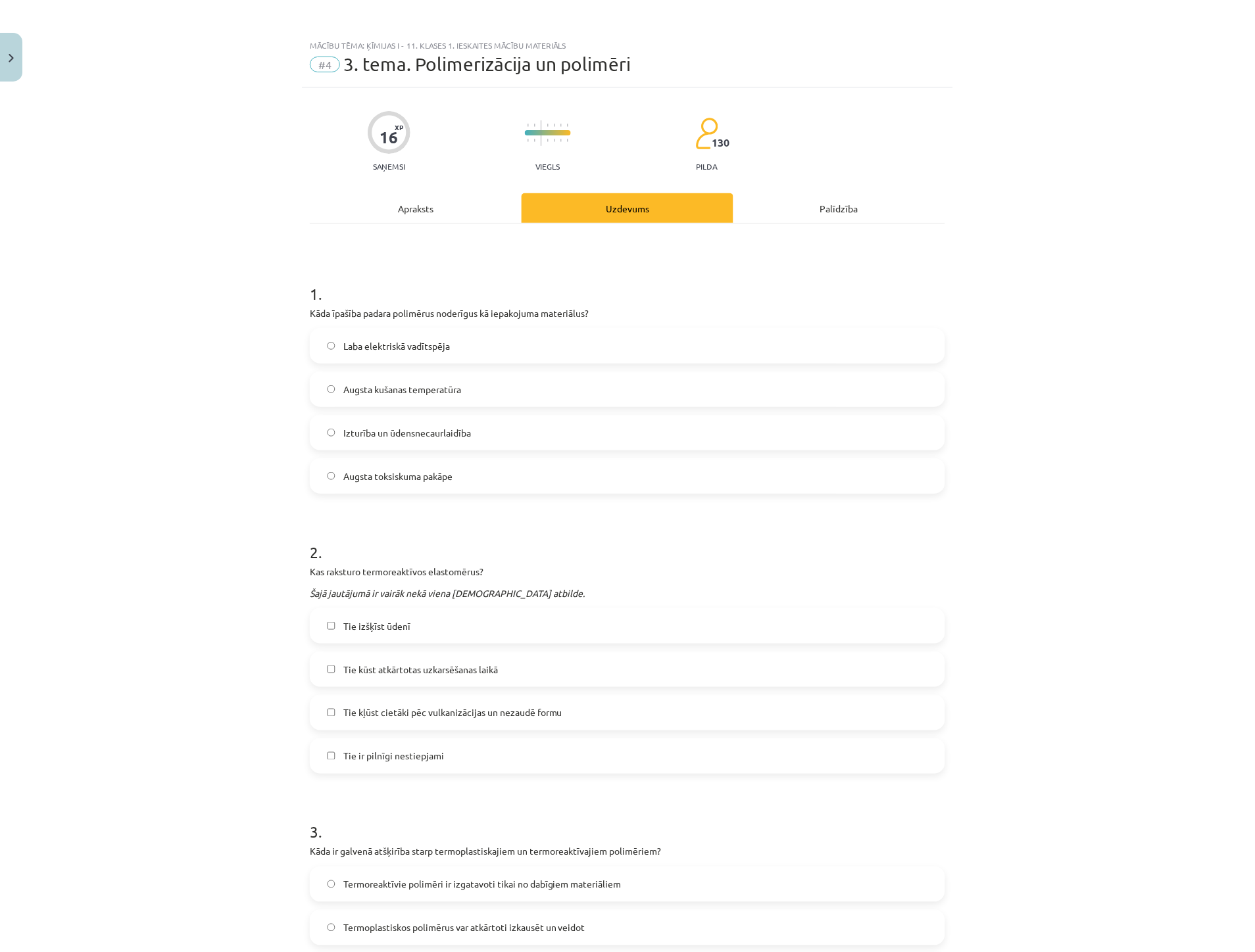
click at [396, 429] on span "Izturība un ūdensnecaurlaidība" at bounding box center [407, 433] width 128 height 14
click at [403, 669] on span "Tie kūst atkārtotas uzkarsēšanas laikā" at bounding box center [421, 669] width 155 height 14
click at [401, 705] on label "Tie kļūst cietāki pēc vulkanizācijas un nezaudē formu" at bounding box center [628, 713] width 633 height 33
click at [401, 673] on span "Tie kūst atkārtotas uzkarsēšanas laikā" at bounding box center [421, 669] width 155 height 14
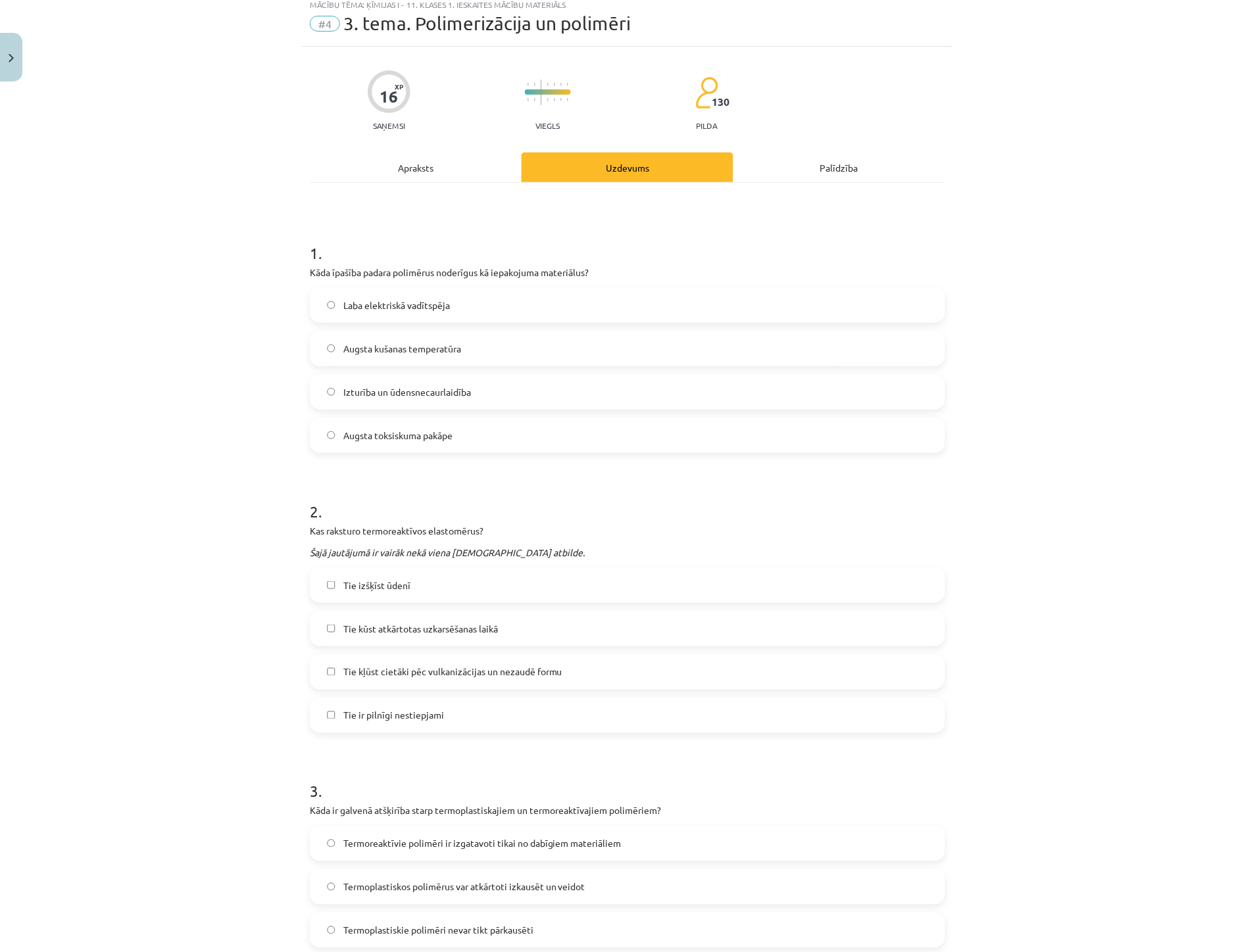
scroll to position [292, 0]
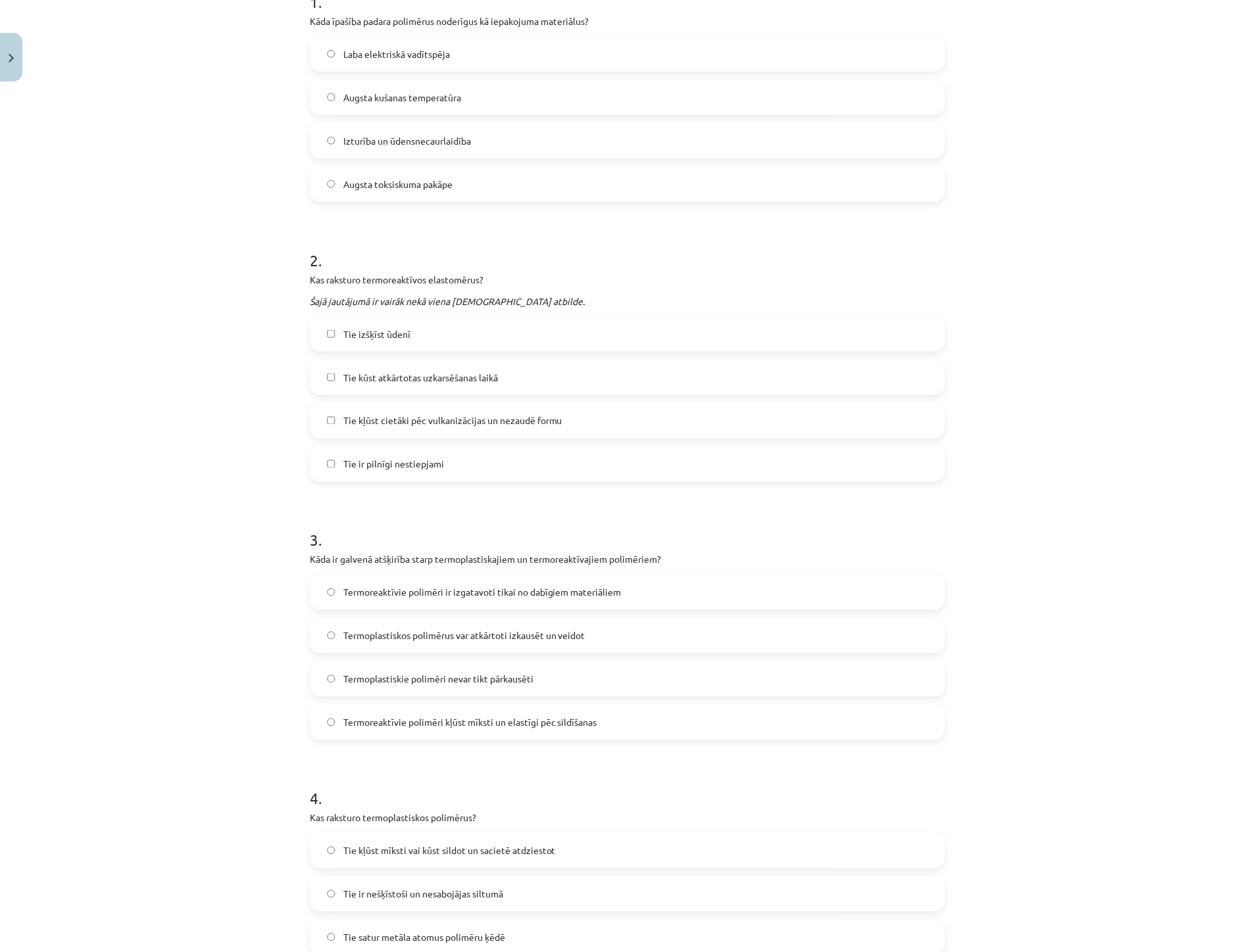
click at [421, 642] on span "Termoplastiskos polimērus var atkārtoti izkausēt un veidot" at bounding box center [465, 636] width 242 height 14
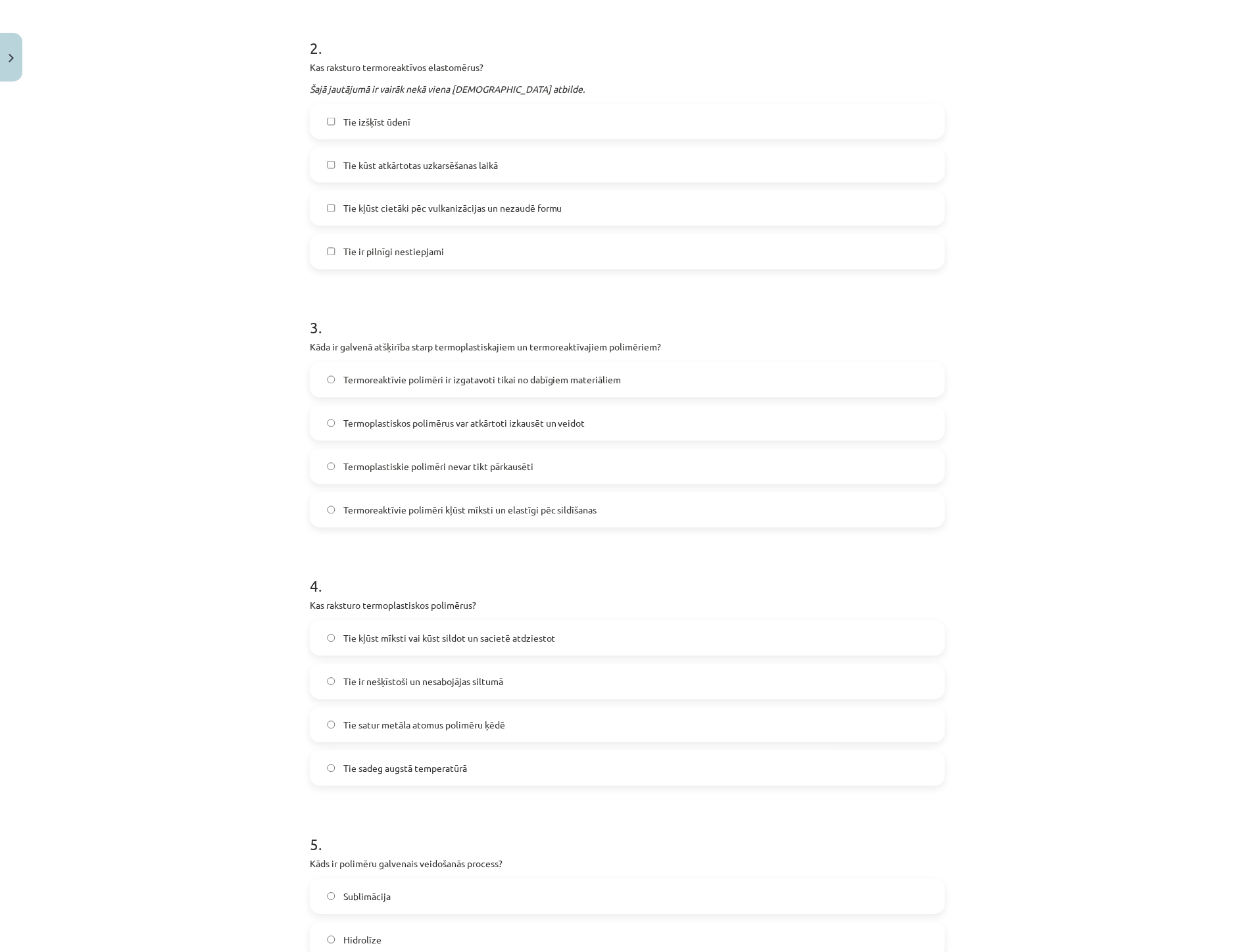
scroll to position [511, 0]
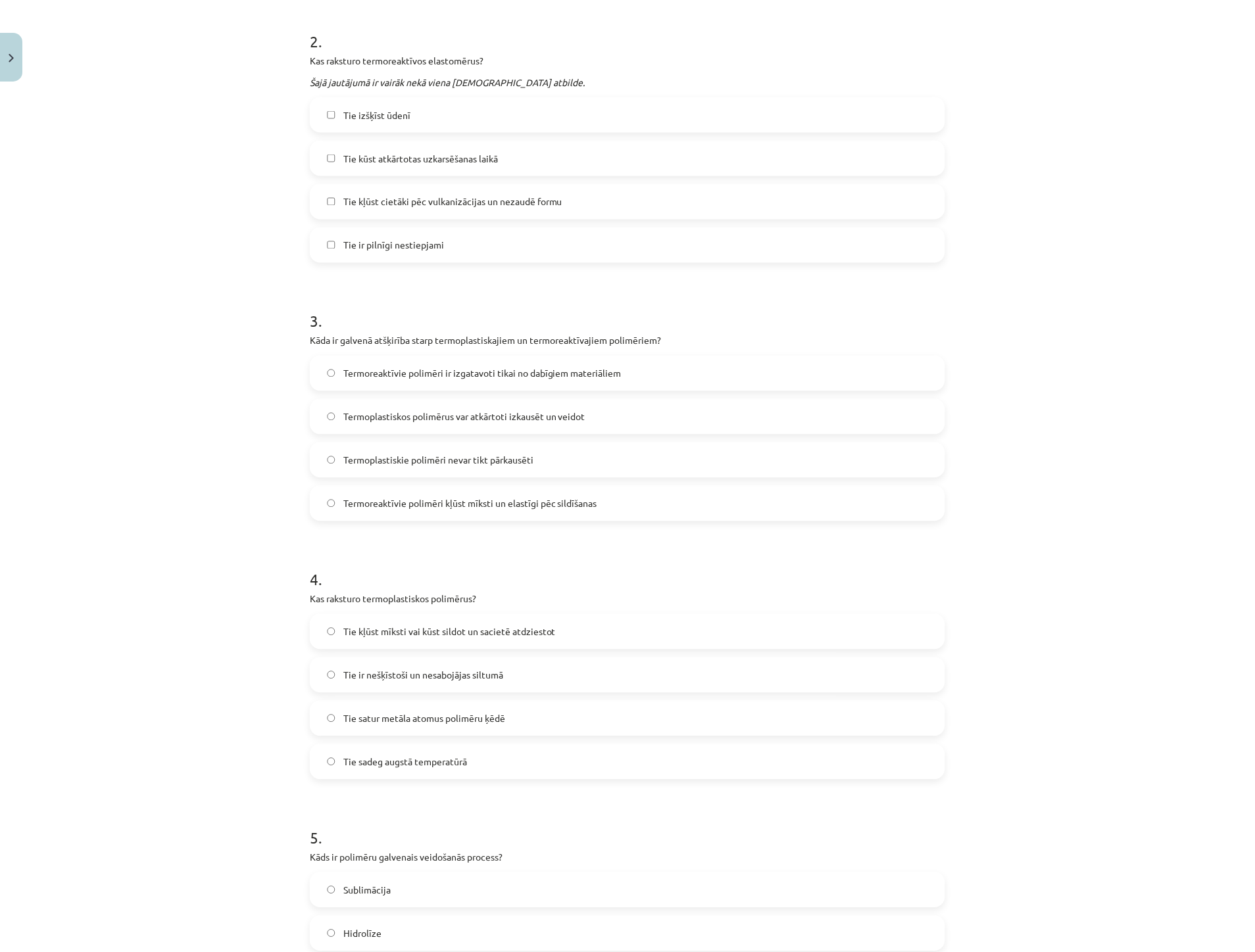
click at [438, 636] on span "Tie kļūst mīksti vai kūst sildot un sacietē atdziestot" at bounding box center [449, 632] width 212 height 14
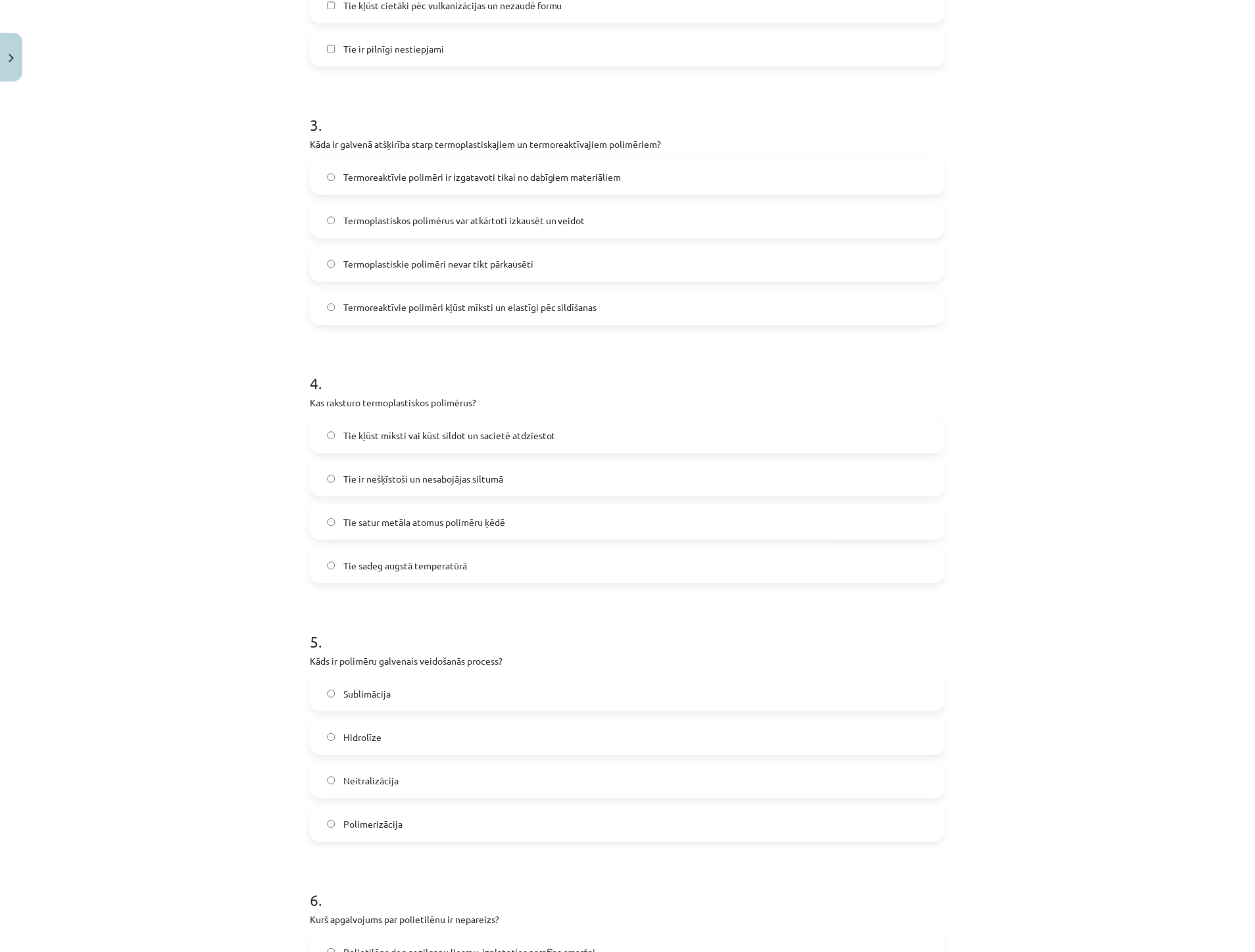
scroll to position [730, 0]
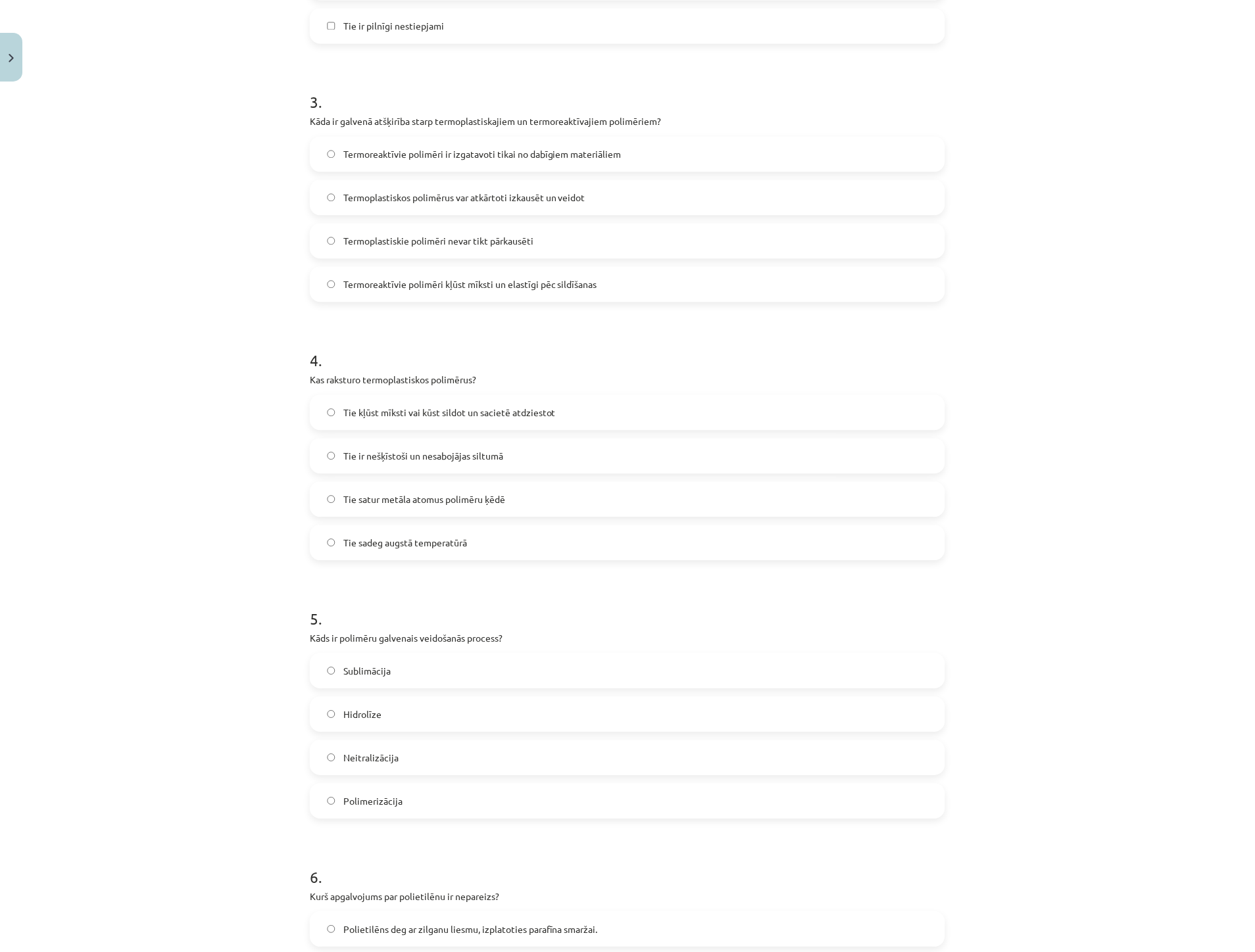
click at [408, 802] on label "Polimerizācija" at bounding box center [628, 801] width 633 height 33
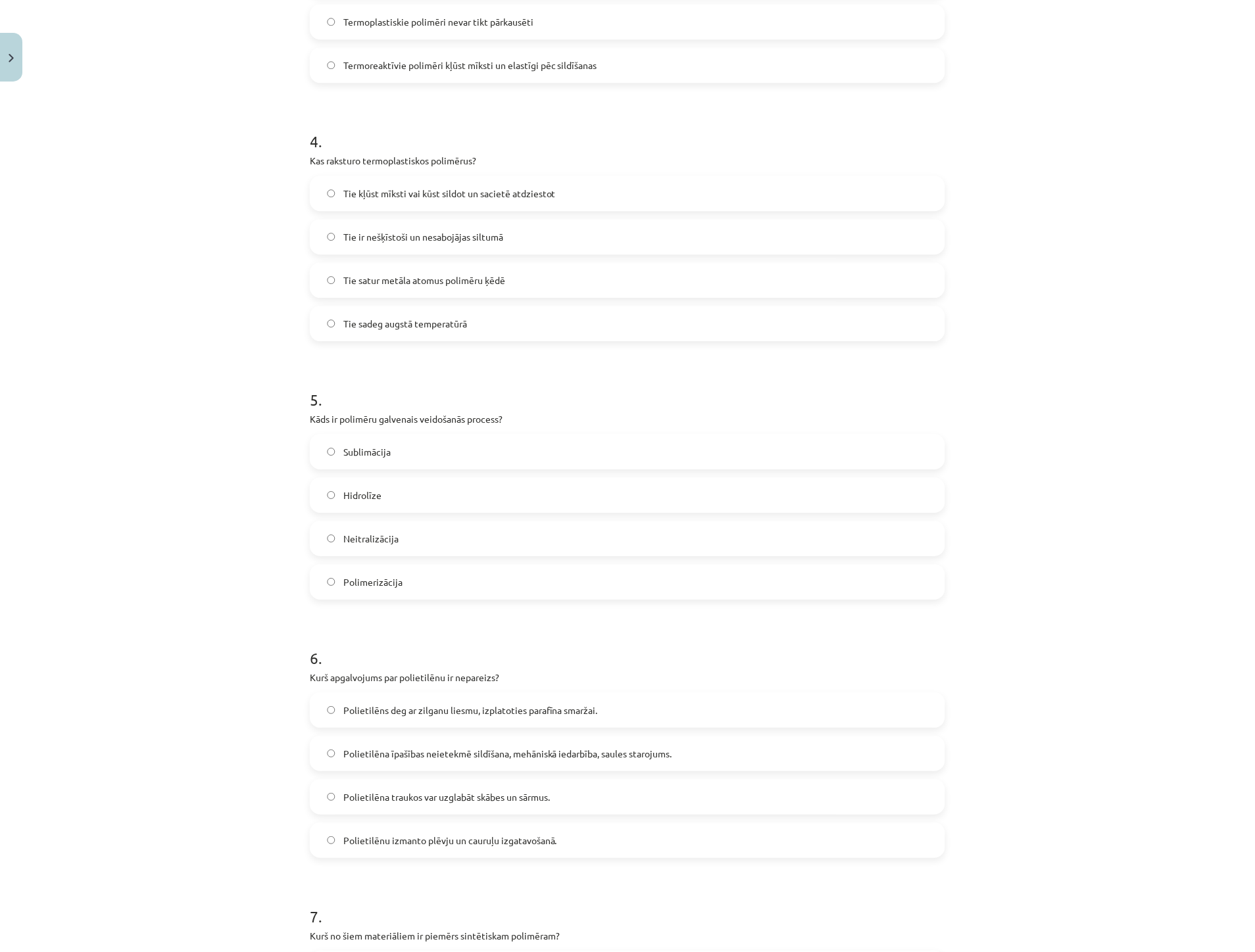
scroll to position [1023, 0]
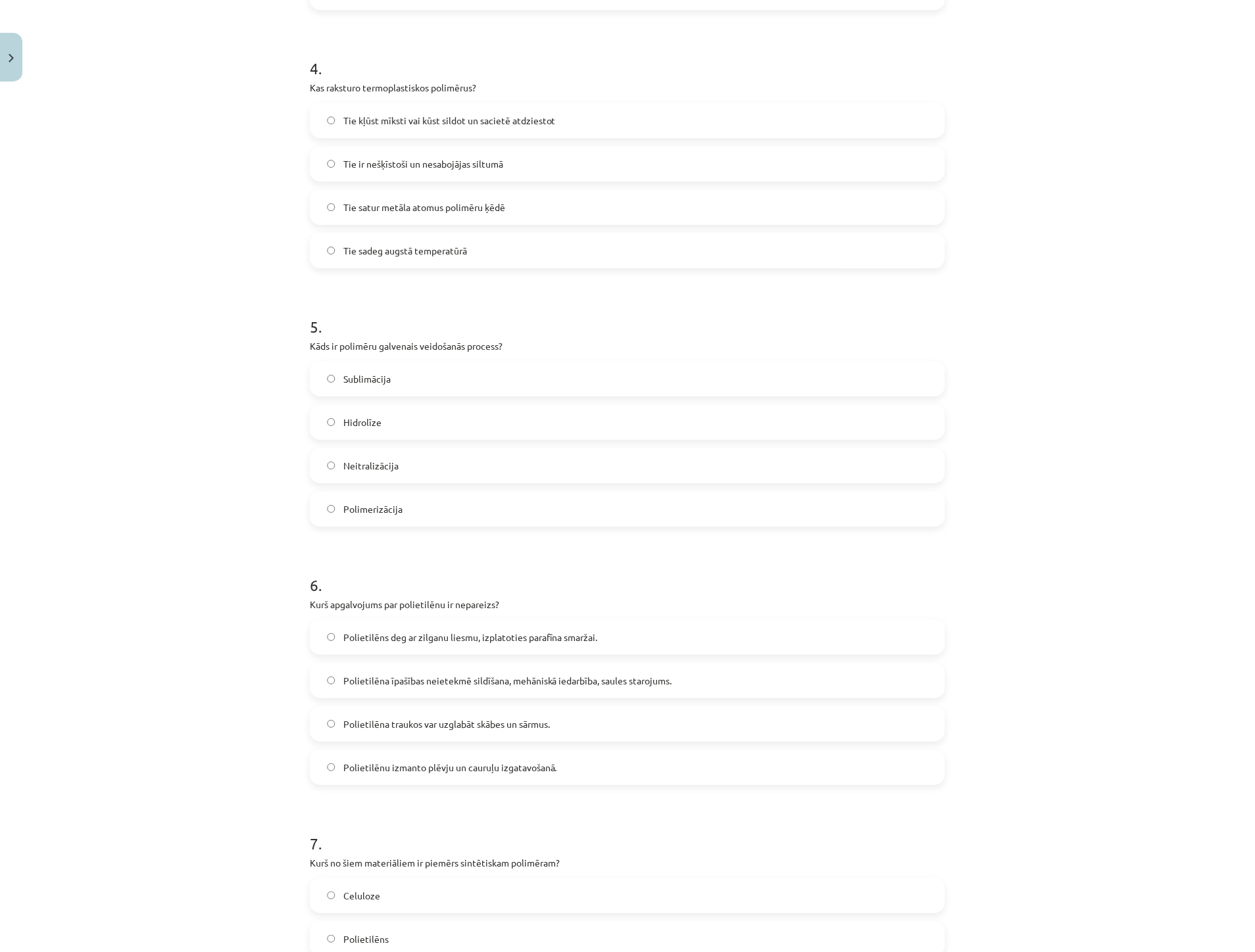
click at [421, 682] on span "Polietilēna īpašības neietekmē sildīšana, mehāniskā iedarbība, saules starojums." at bounding box center [508, 681] width 329 height 14
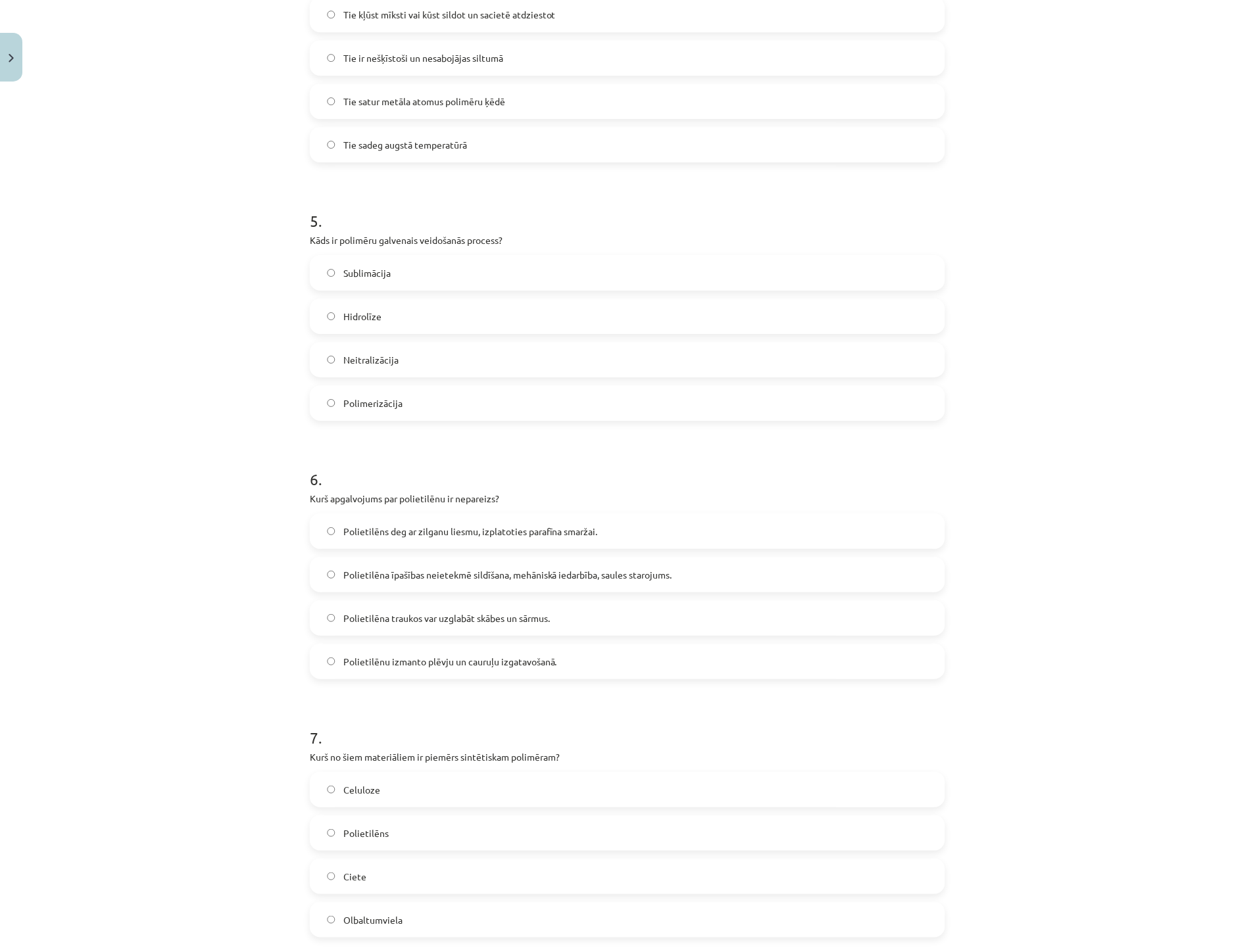
scroll to position [1315, 0]
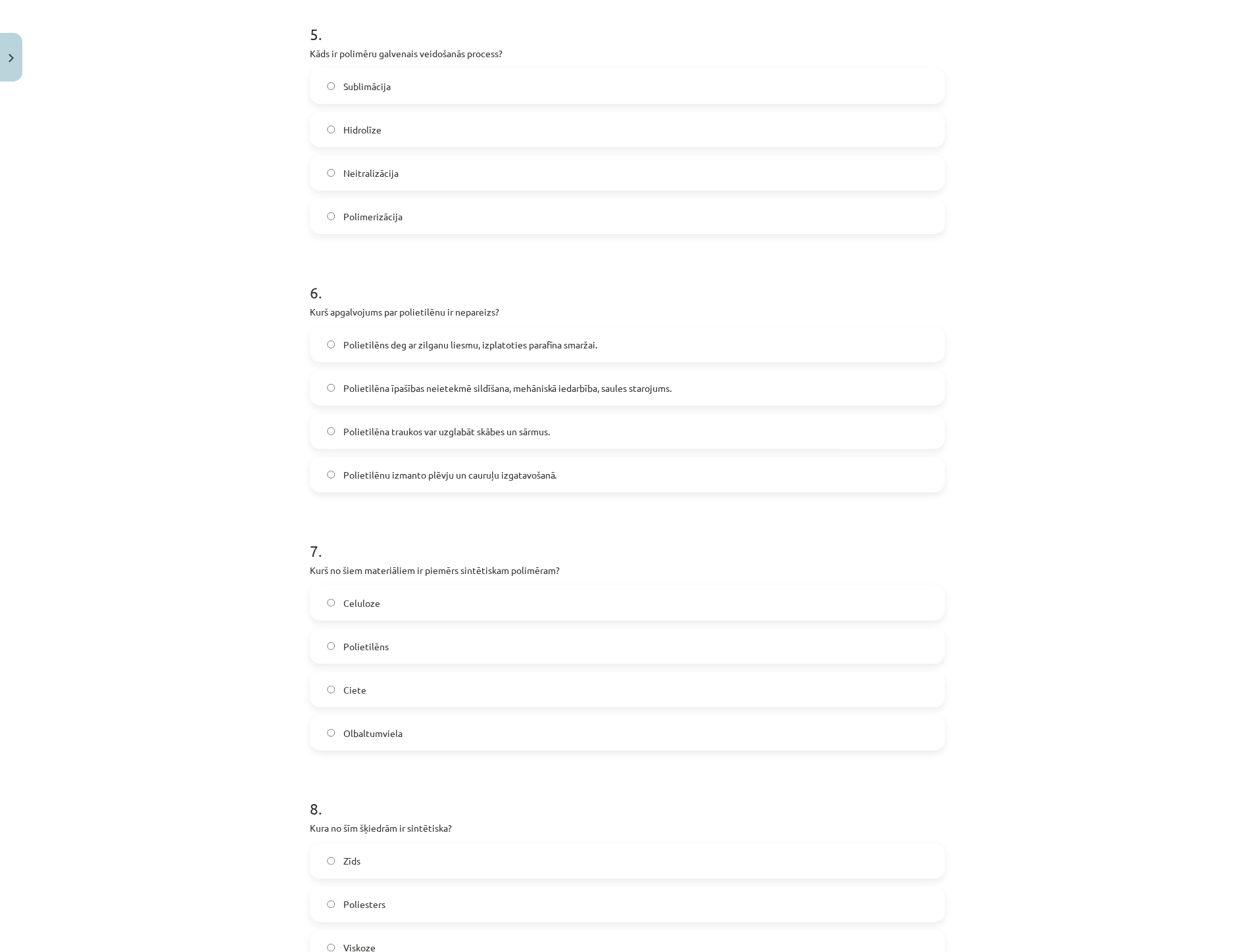
click at [397, 652] on label "Polietilēns" at bounding box center [628, 647] width 633 height 33
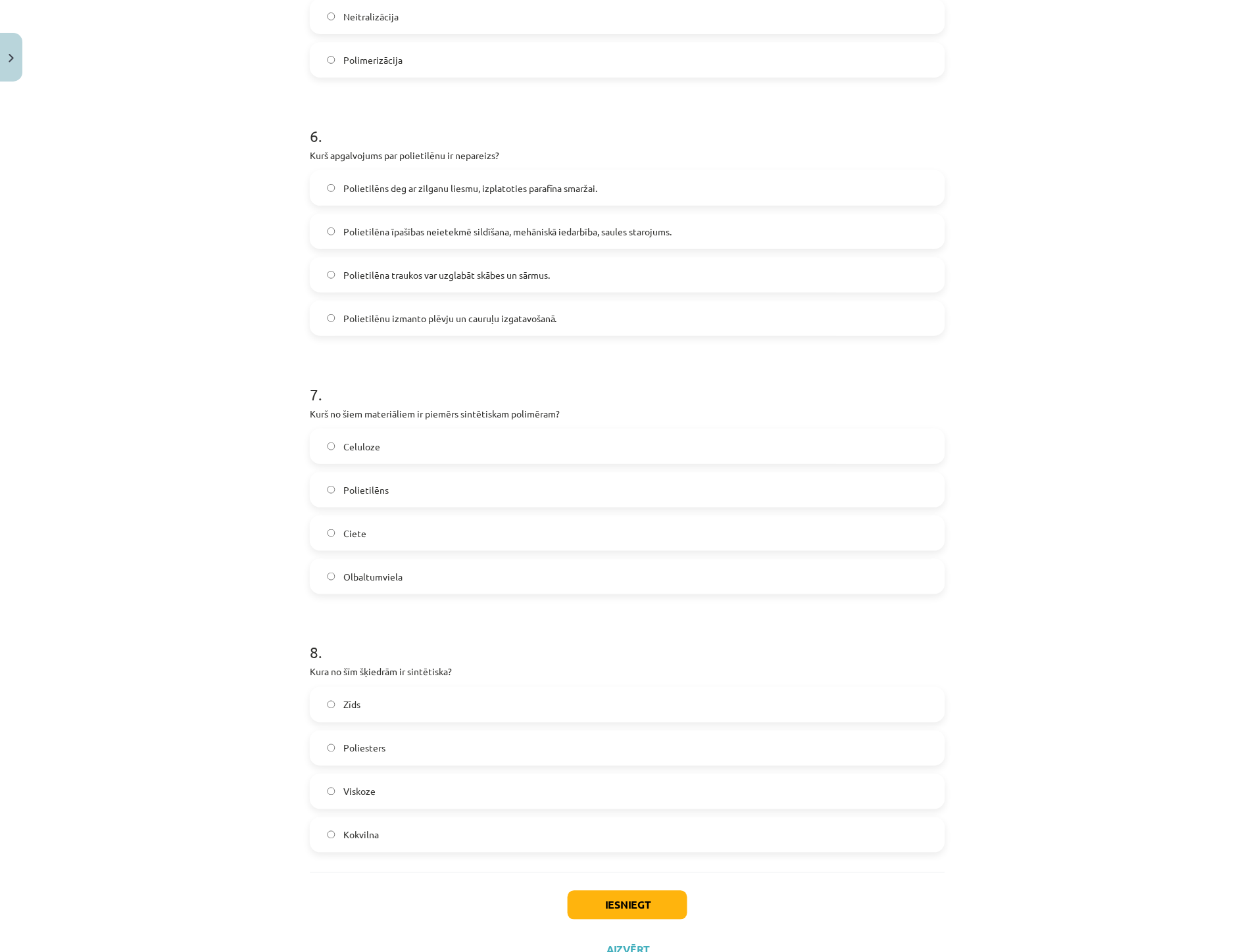
scroll to position [1524, 0]
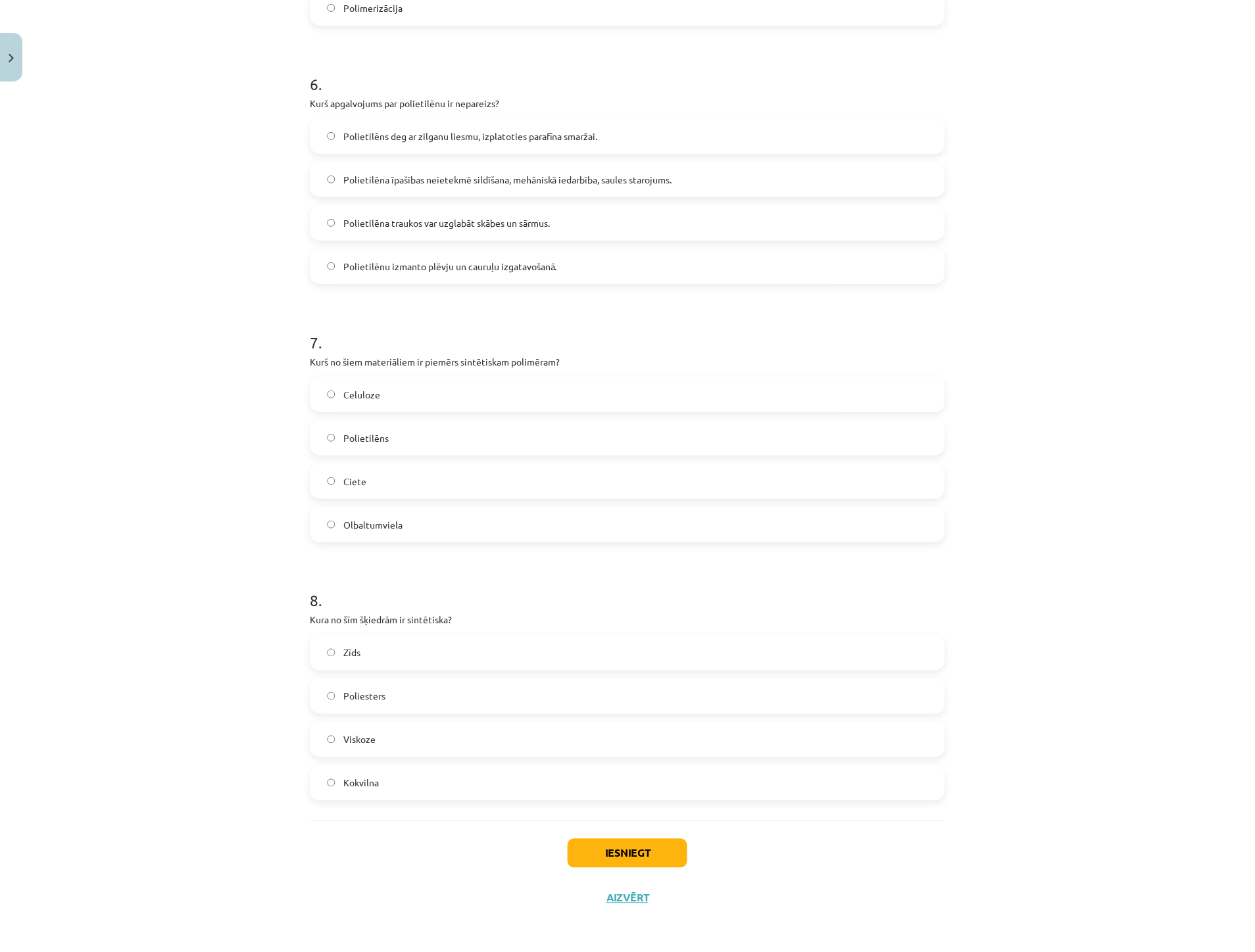
click at [385, 697] on label "Poliesters" at bounding box center [628, 696] width 633 height 33
click at [638, 866] on button "Iesniegt" at bounding box center [627, 854] width 119 height 29
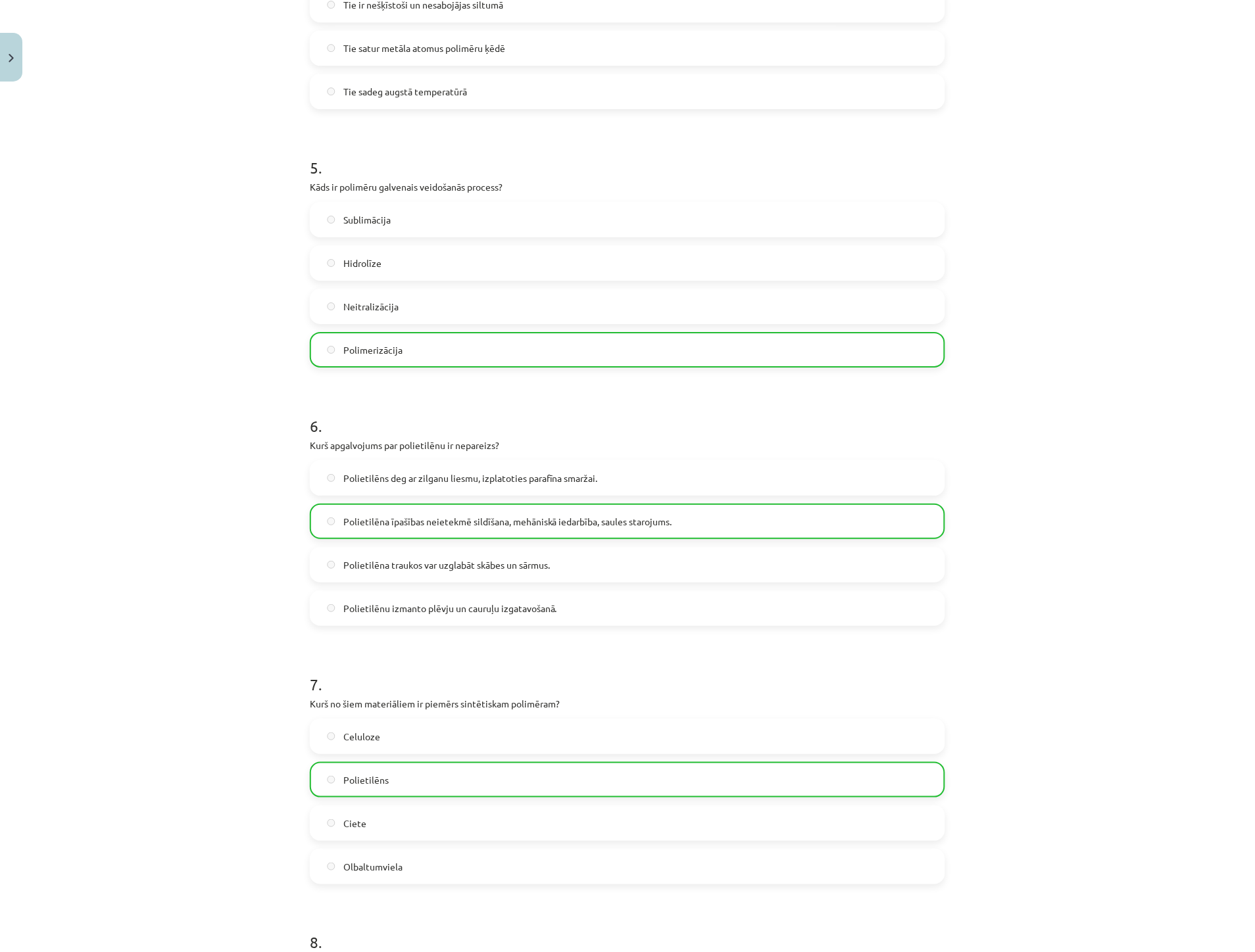
scroll to position [1566, 0]
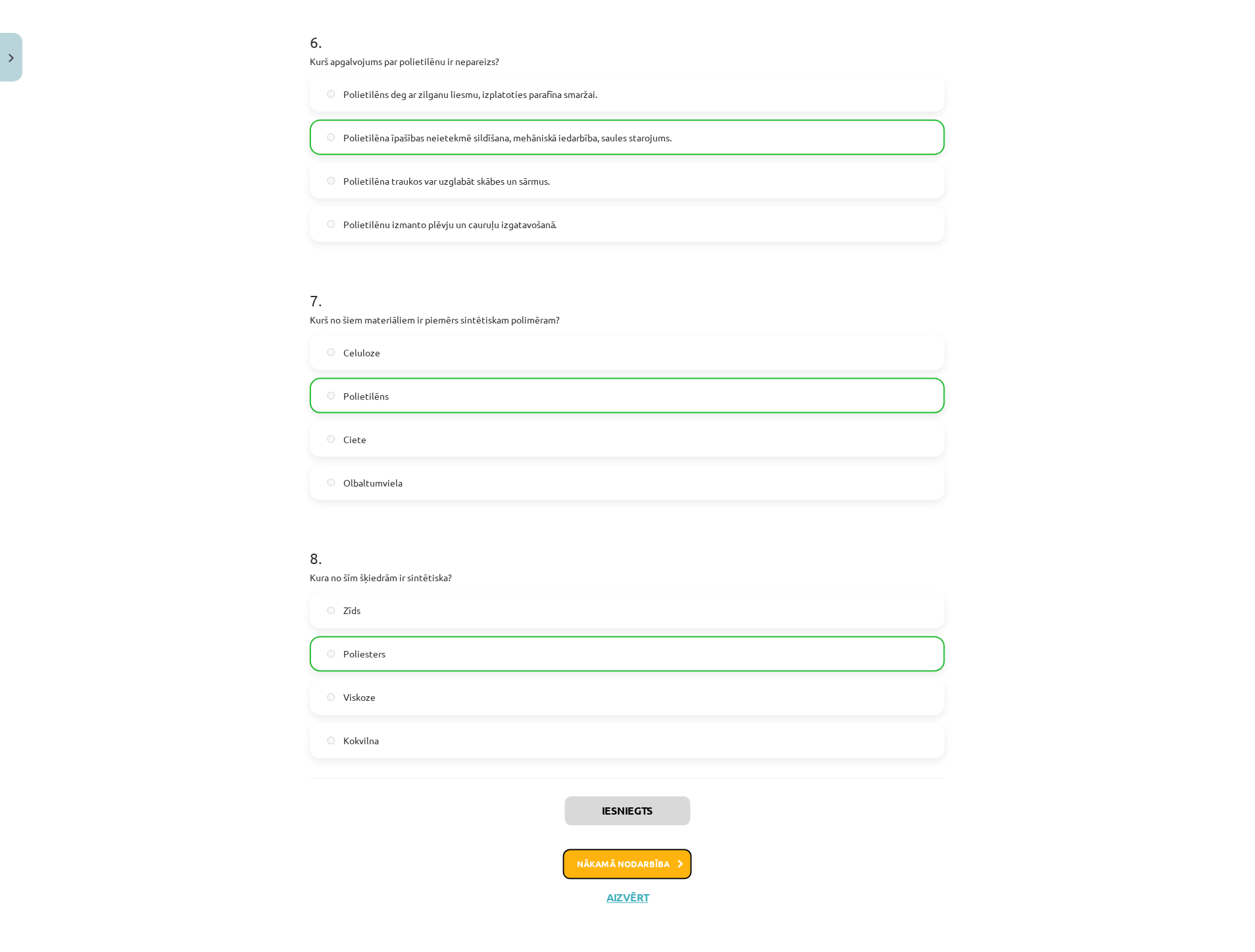
click at [595, 860] on button "Nākamā nodarbība" at bounding box center [627, 865] width 129 height 30
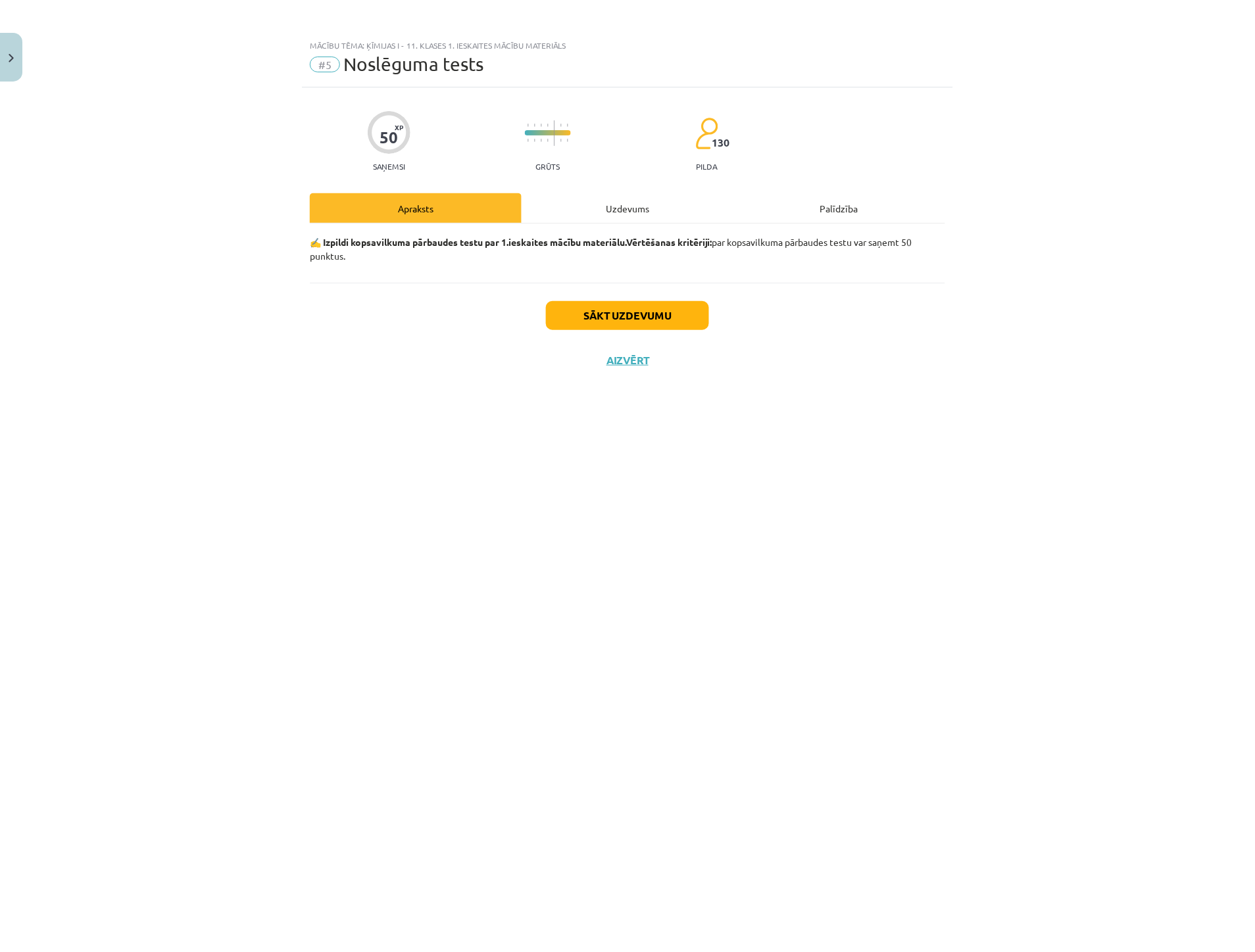
click at [607, 207] on div "Uzdevums" at bounding box center [627, 207] width 212 height 30
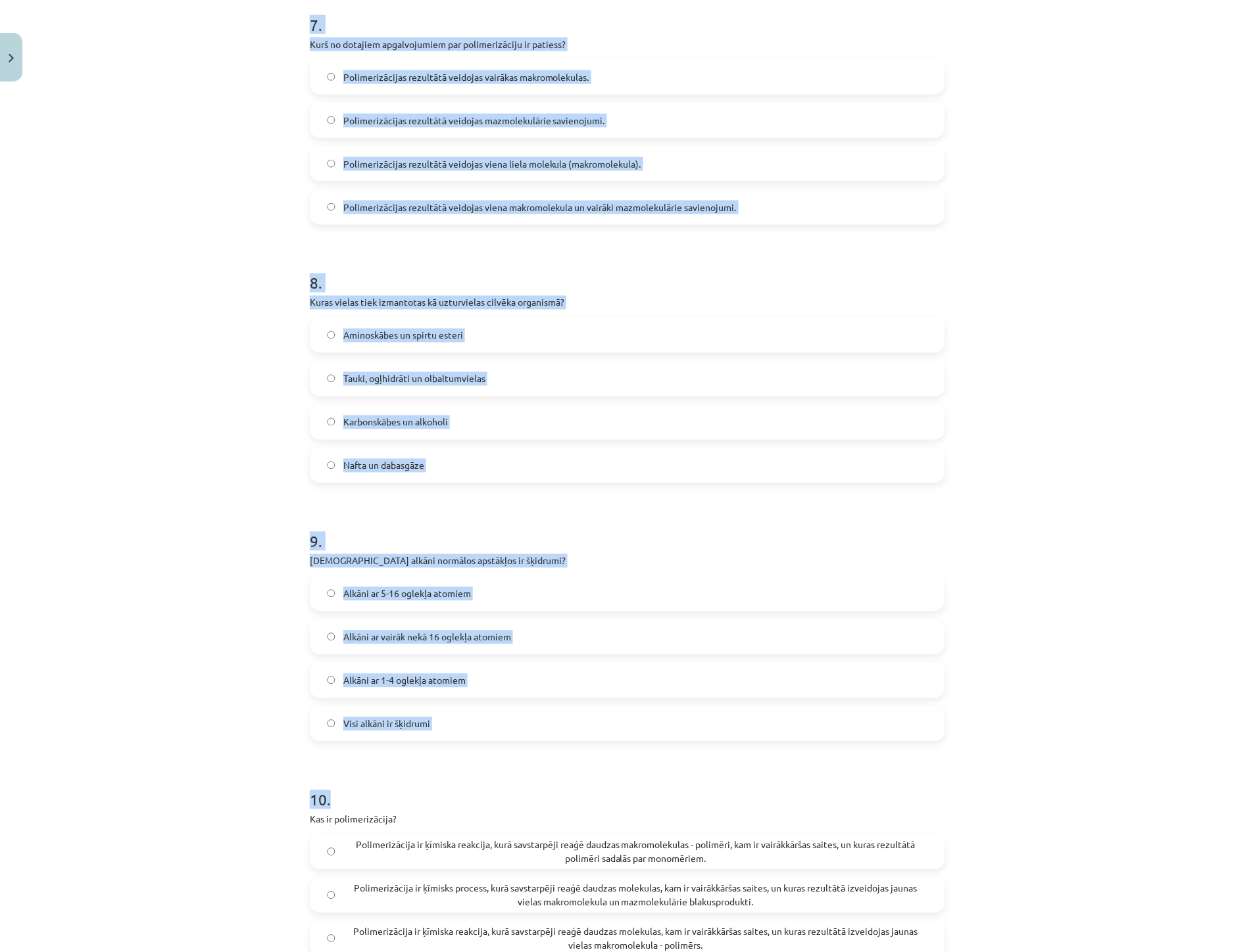
scroll to position [1997, 0]
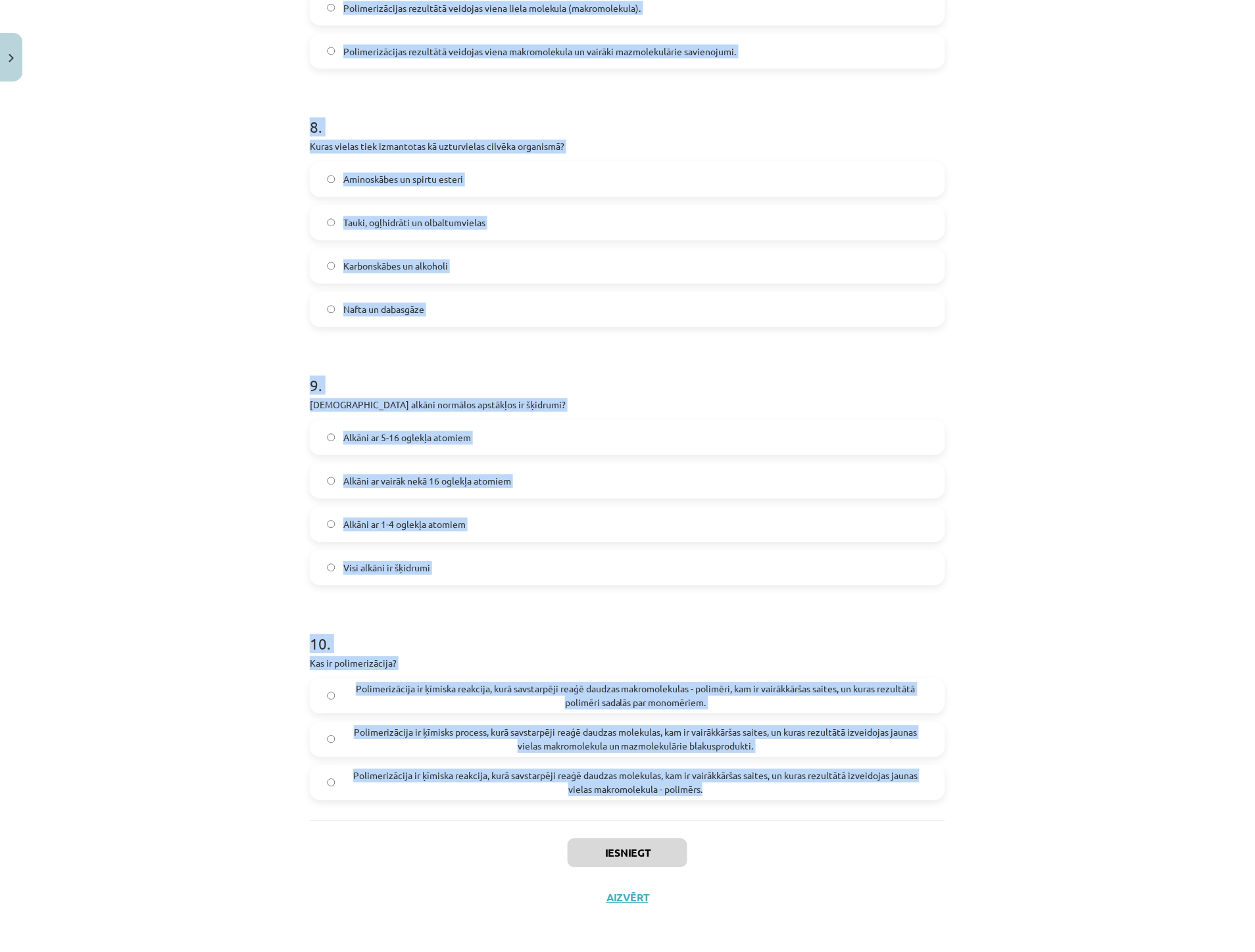
drag, startPoint x: 294, startPoint y: 287, endPoint x: 721, endPoint y: 816, distance: 679.8
click at [721, 816] on div "Mācību tēma: Ķīmijas i - 11. klases 1. ieskaites mācību materiāls #5 Noslēguma …" at bounding box center [627, 476] width 1255 height 952
copy form "1 . Kura no dotajām vielām var būt monomērs polimerizācijas reakcijā? metāns 2,…"
drag, startPoint x: 125, startPoint y: 347, endPoint x: 129, endPoint y: 357, distance: 10.8
click at [125, 347] on div "Mācību tēma: Ķīmijas i - 11. klases 1. ieskaites mācību materiāls #5 Noslēguma …" at bounding box center [627, 476] width 1255 height 952
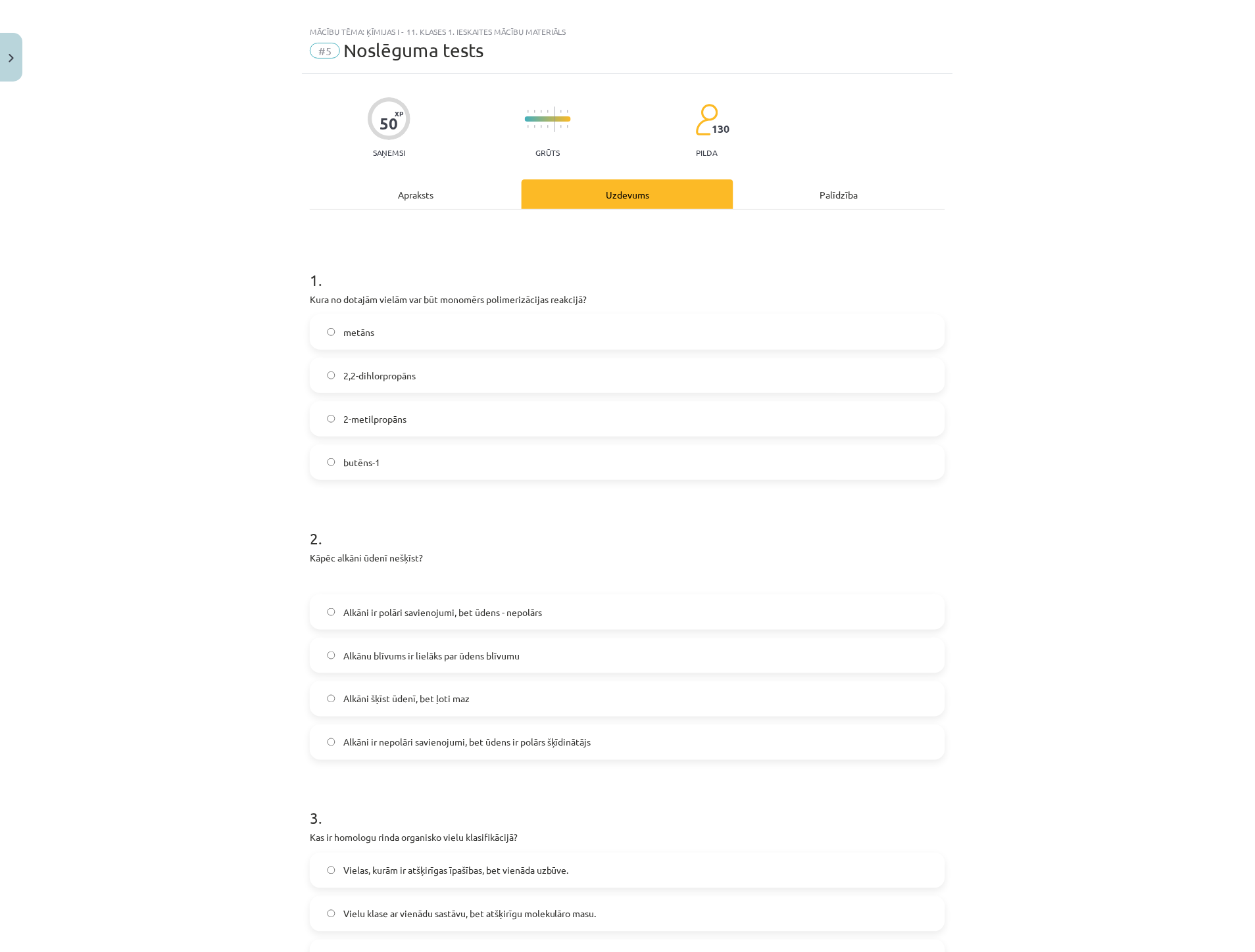
scroll to position [0, 0]
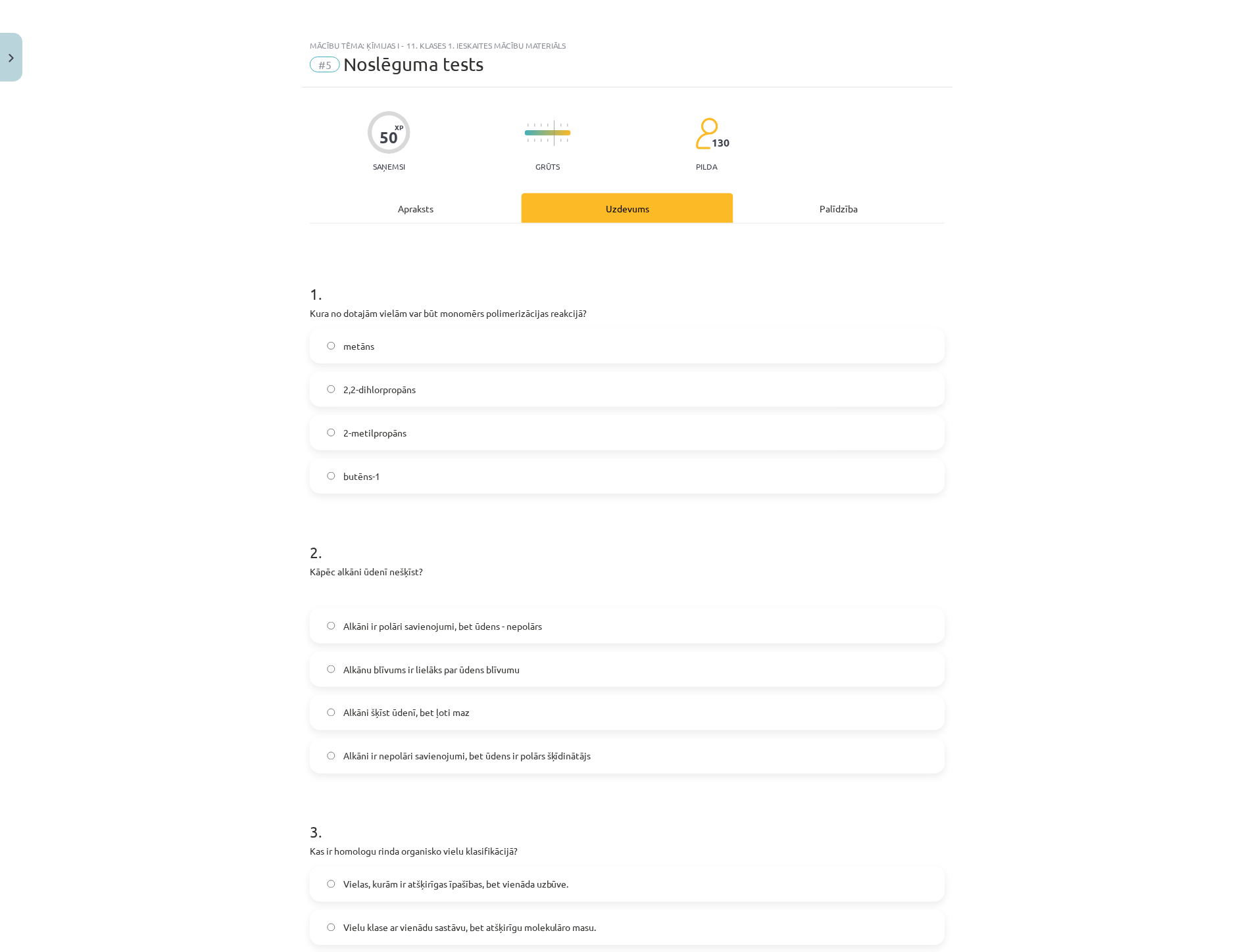
click at [359, 475] on span "butēns-1" at bounding box center [362, 476] width 37 height 14
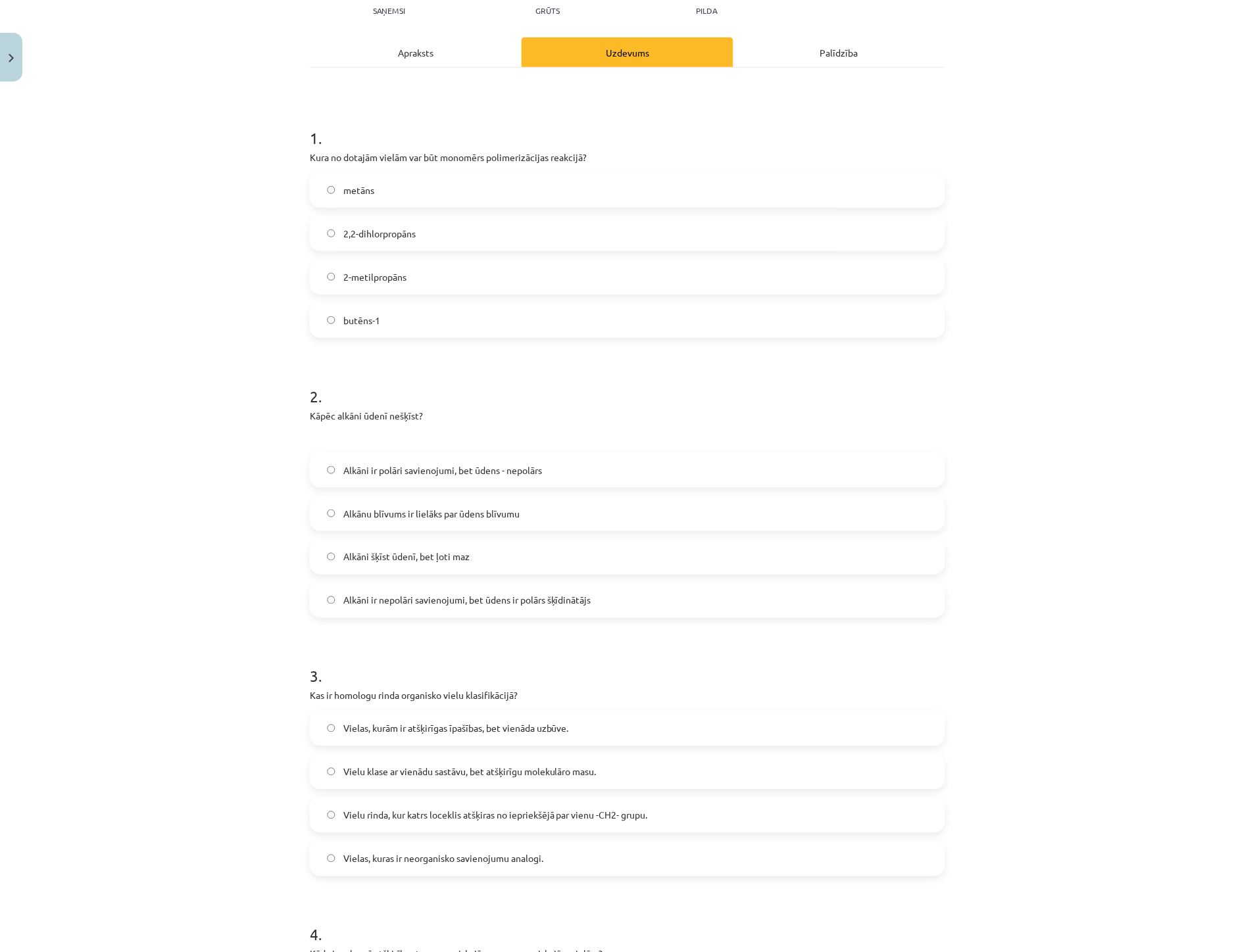
scroll to position [219, 0]
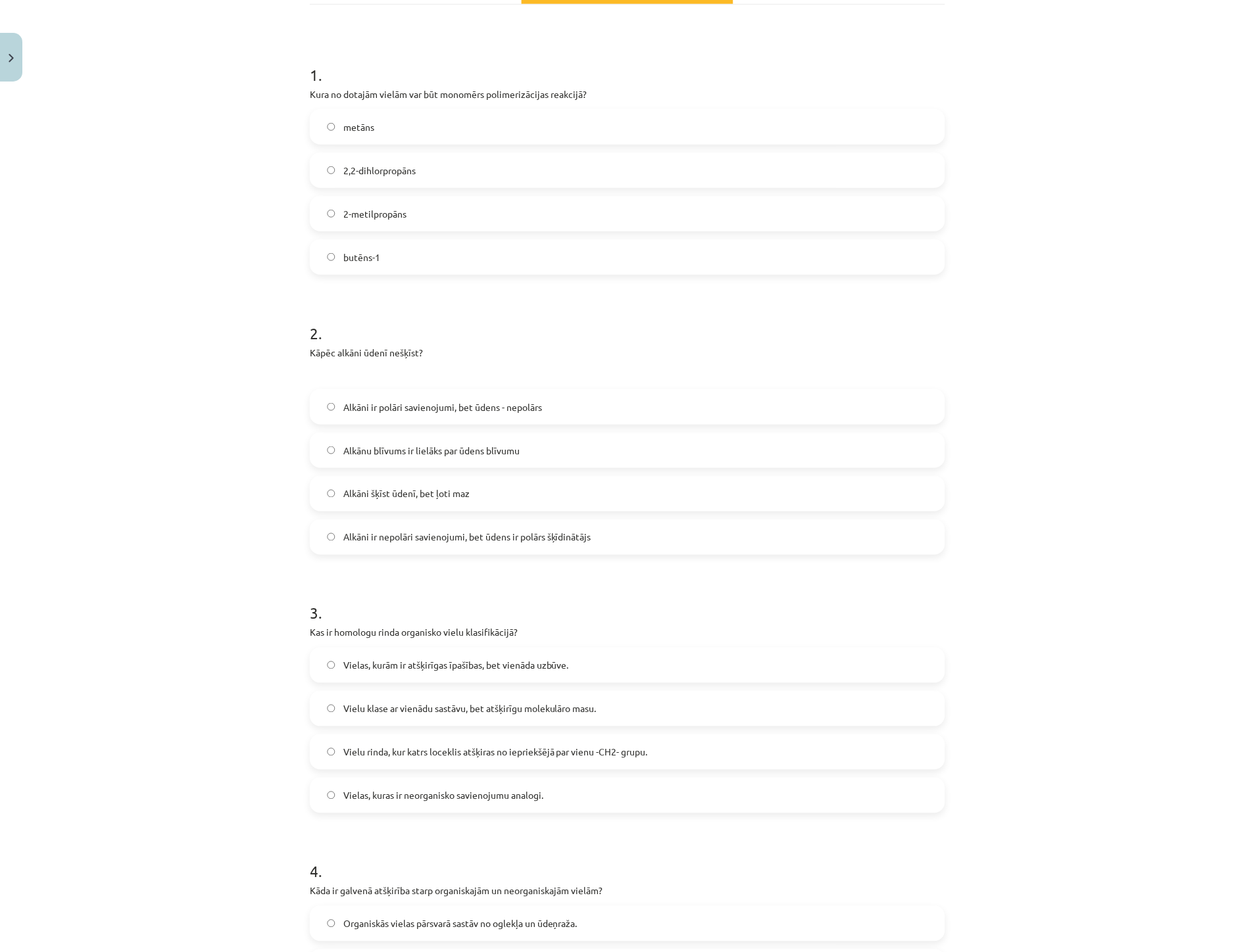
click at [435, 543] on span "Alkāni ir nepolāri savienojumi, bet ūdens ir polārs šķīdinātājs" at bounding box center [467, 537] width 248 height 14
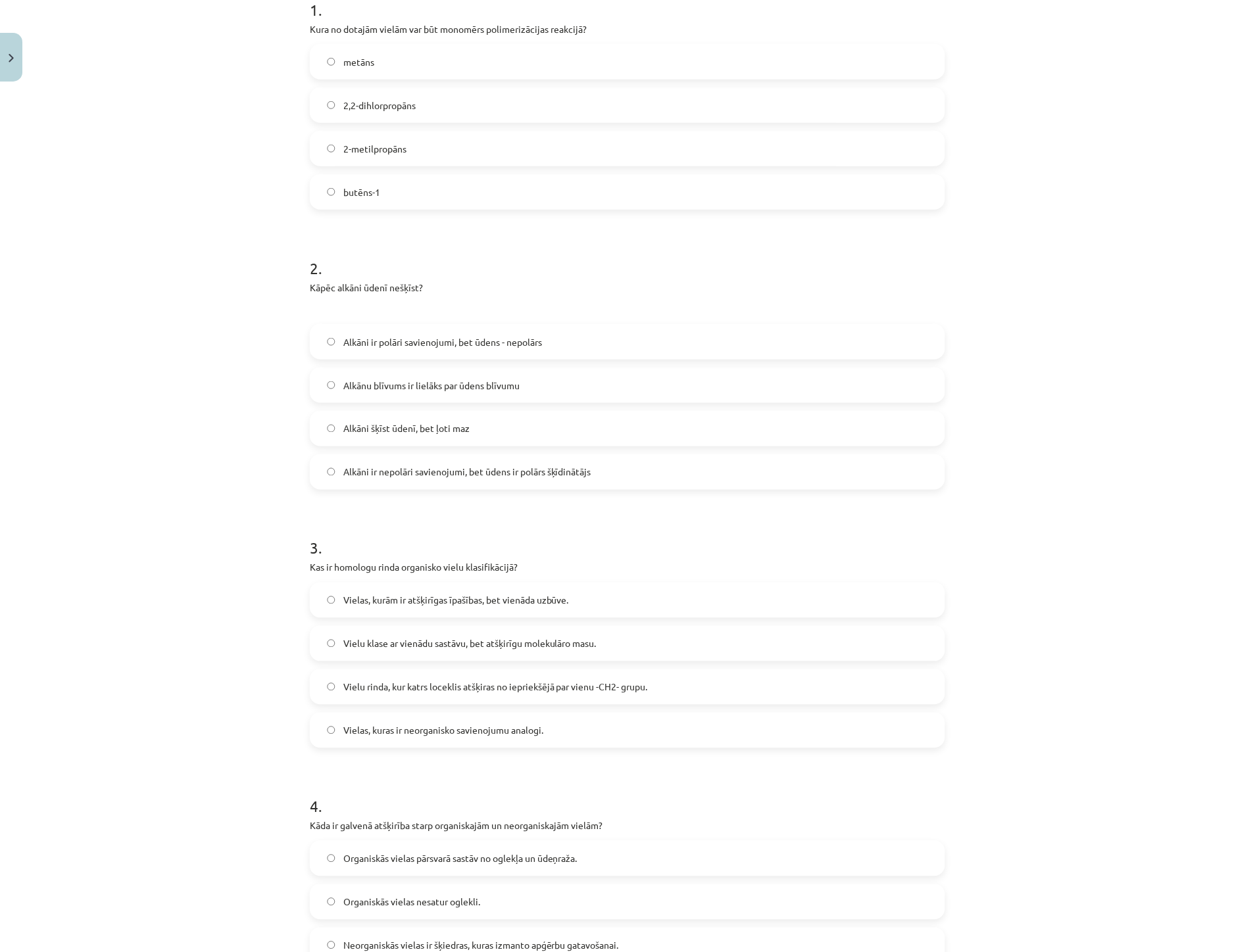
scroll to position [292, 0]
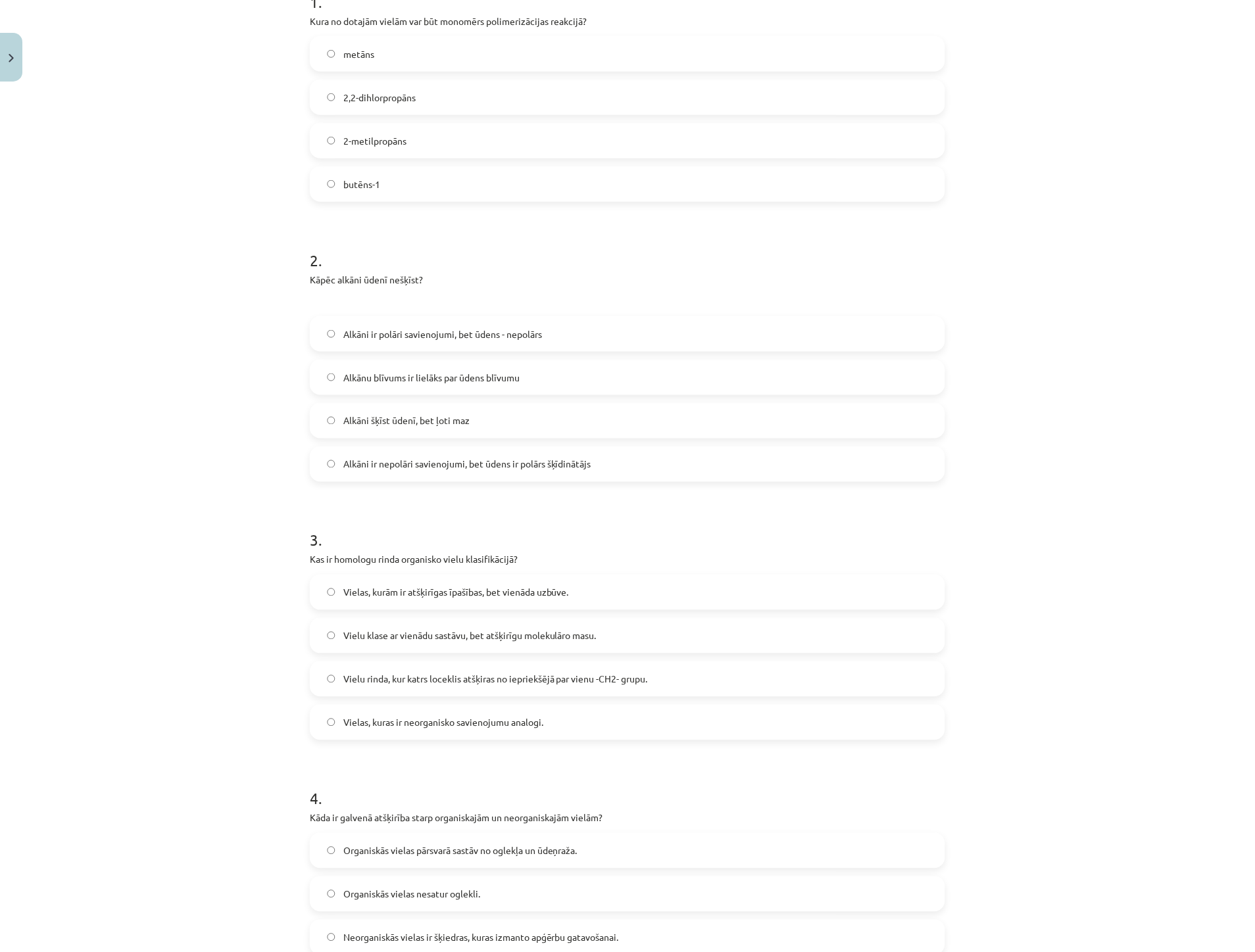
click at [397, 679] on span "Vielu rinda, kur katrs loceklis atšķiras no iepriekšējā par vienu -CH2- grupu." at bounding box center [496, 680] width 305 height 14
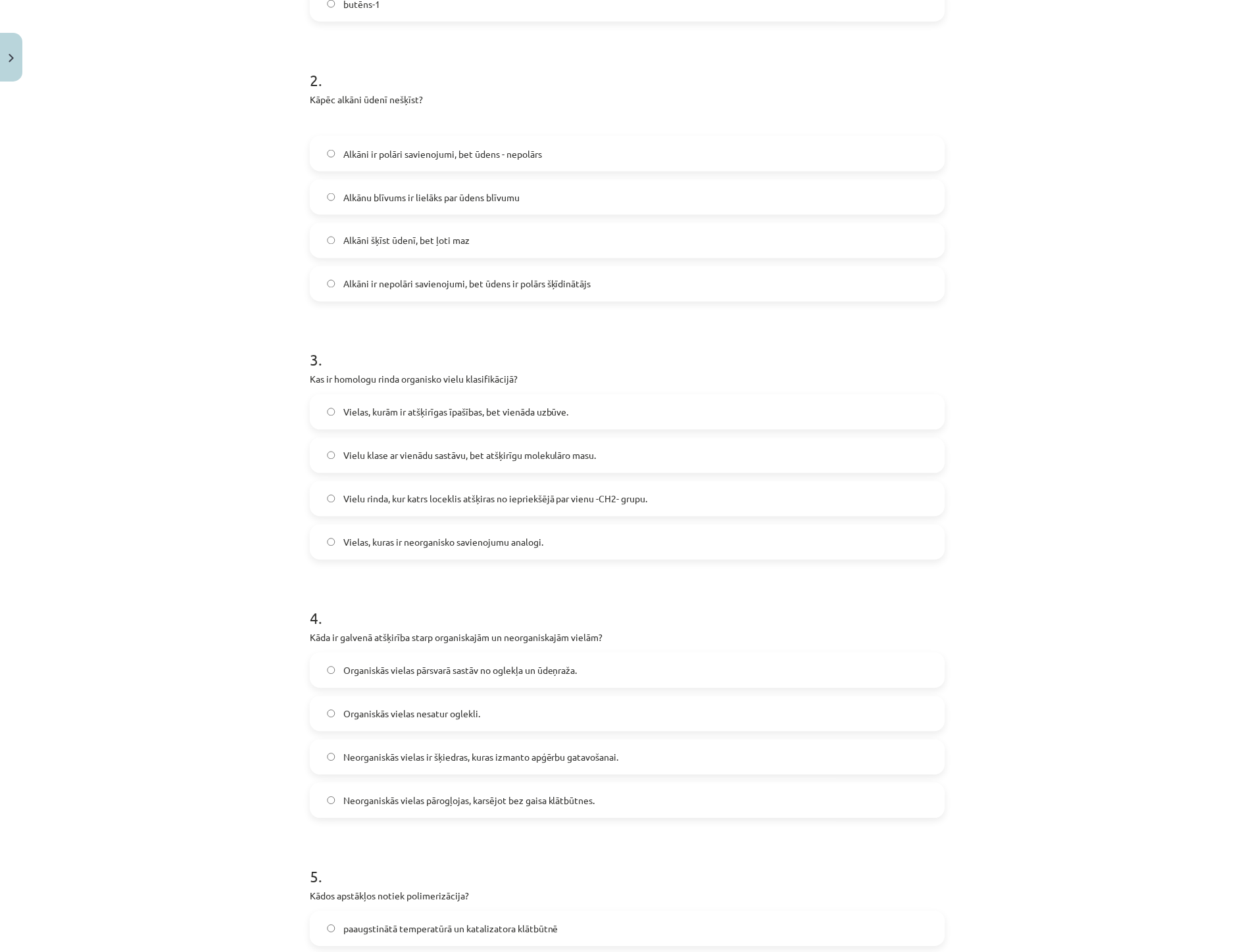
scroll to position [511, 0]
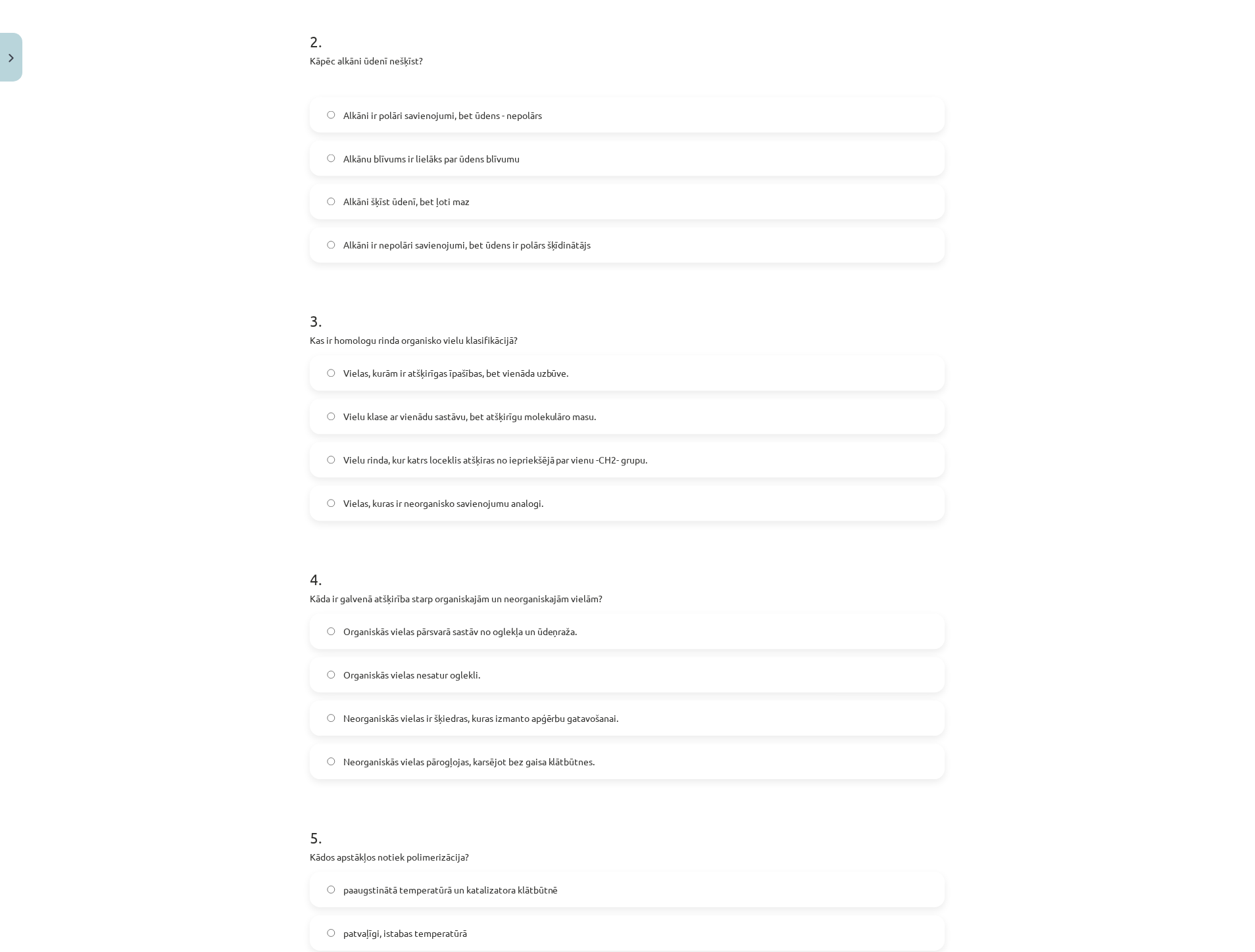
click at [478, 630] on span "Organiskās vielas pārsvarā sastāv no oglekļa un ūdeņraža." at bounding box center [460, 632] width 234 height 14
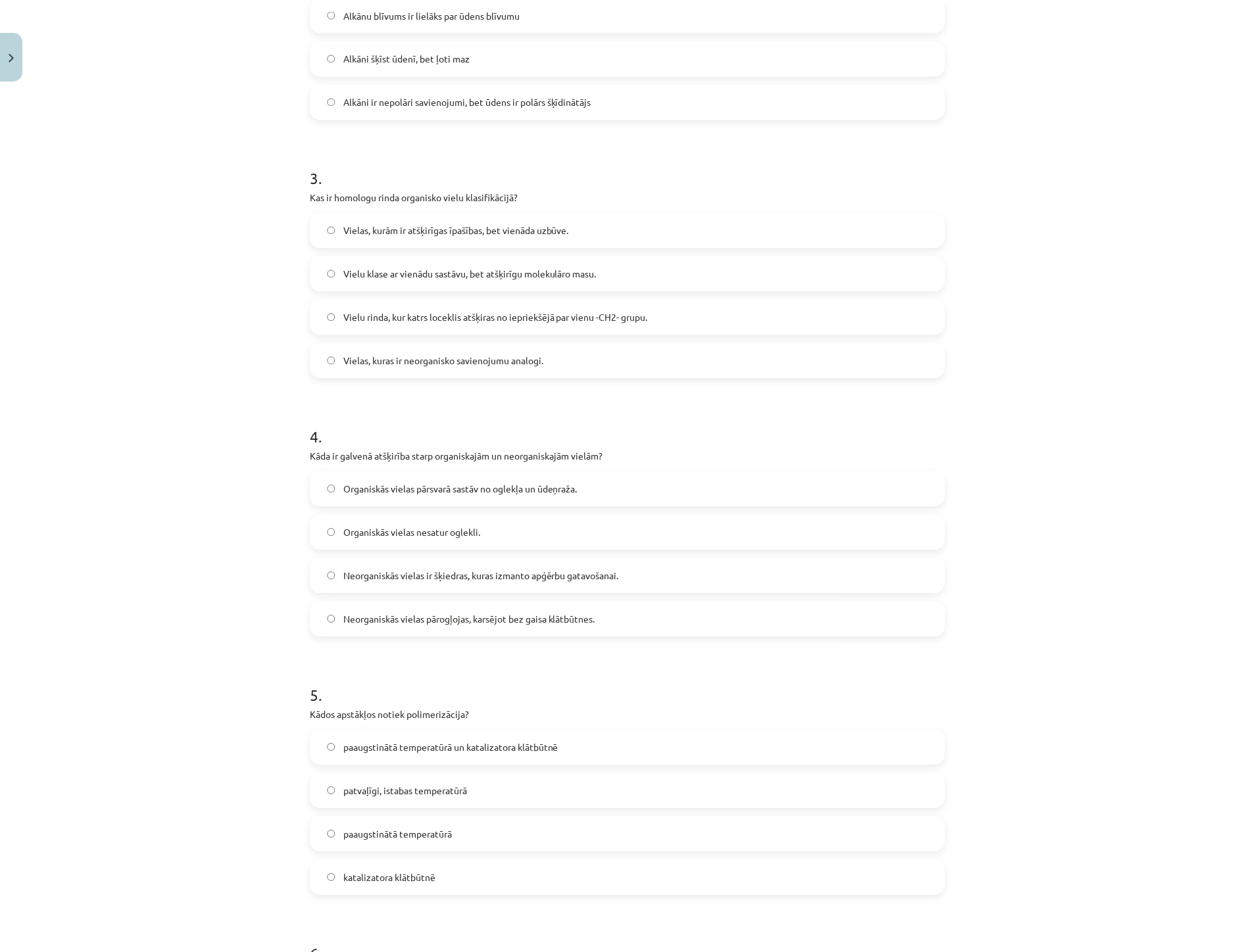
scroll to position [730, 0]
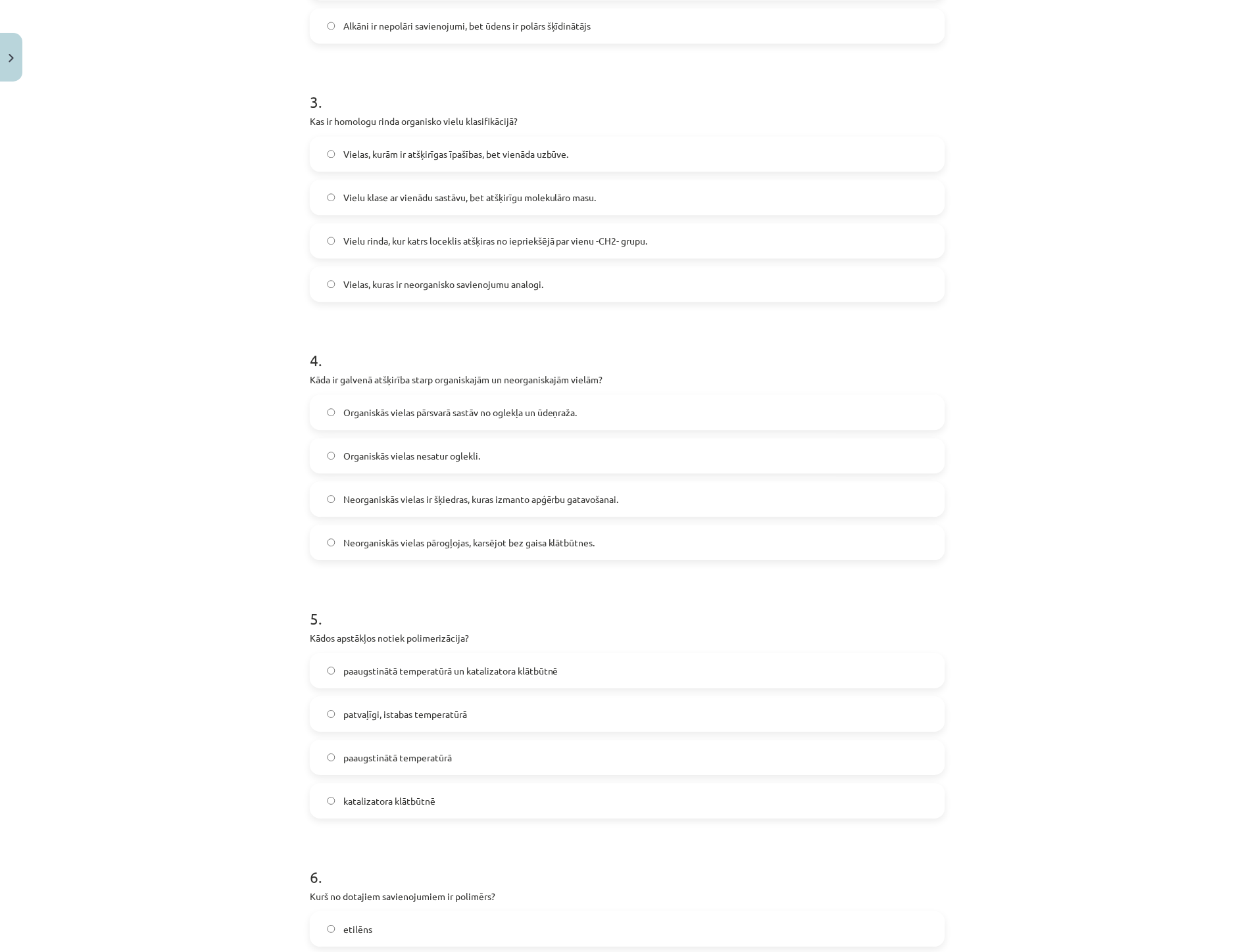
click at [476, 674] on span "paaugstinātā temperatūrā un katalizatora klātbūtnē" at bounding box center [451, 671] width 215 height 14
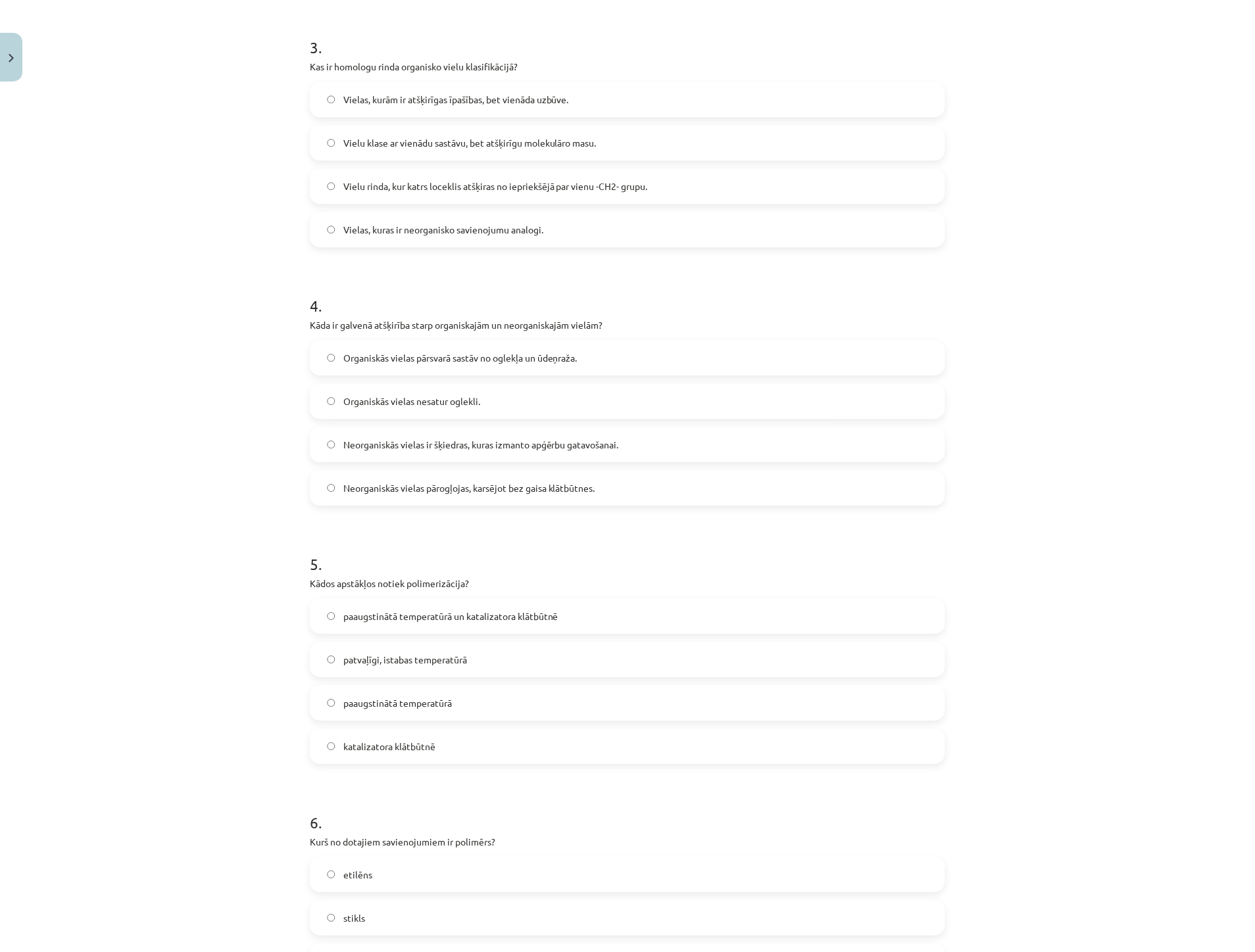
scroll to position [1023, 0]
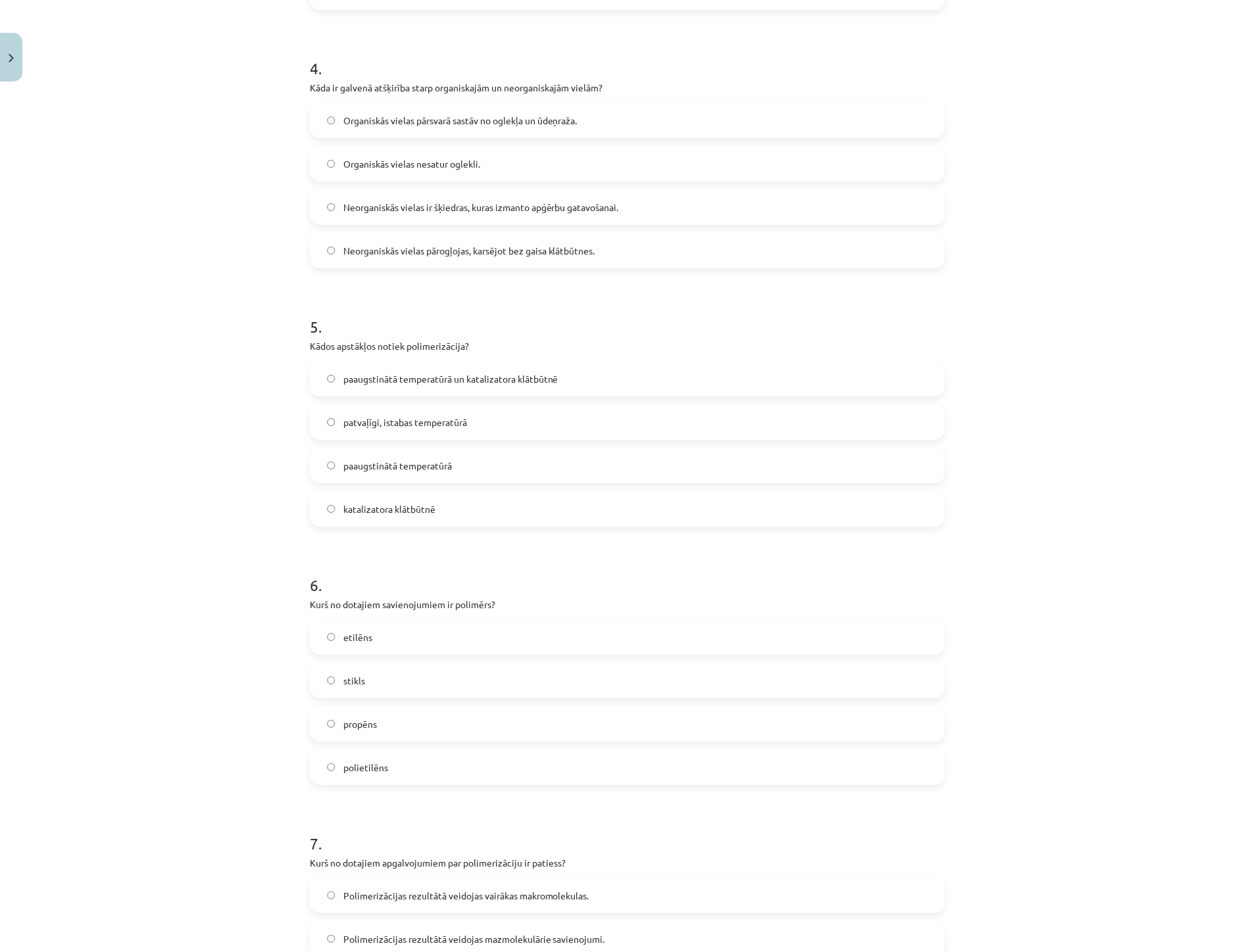
click at [399, 769] on label "polietilēns" at bounding box center [628, 768] width 633 height 33
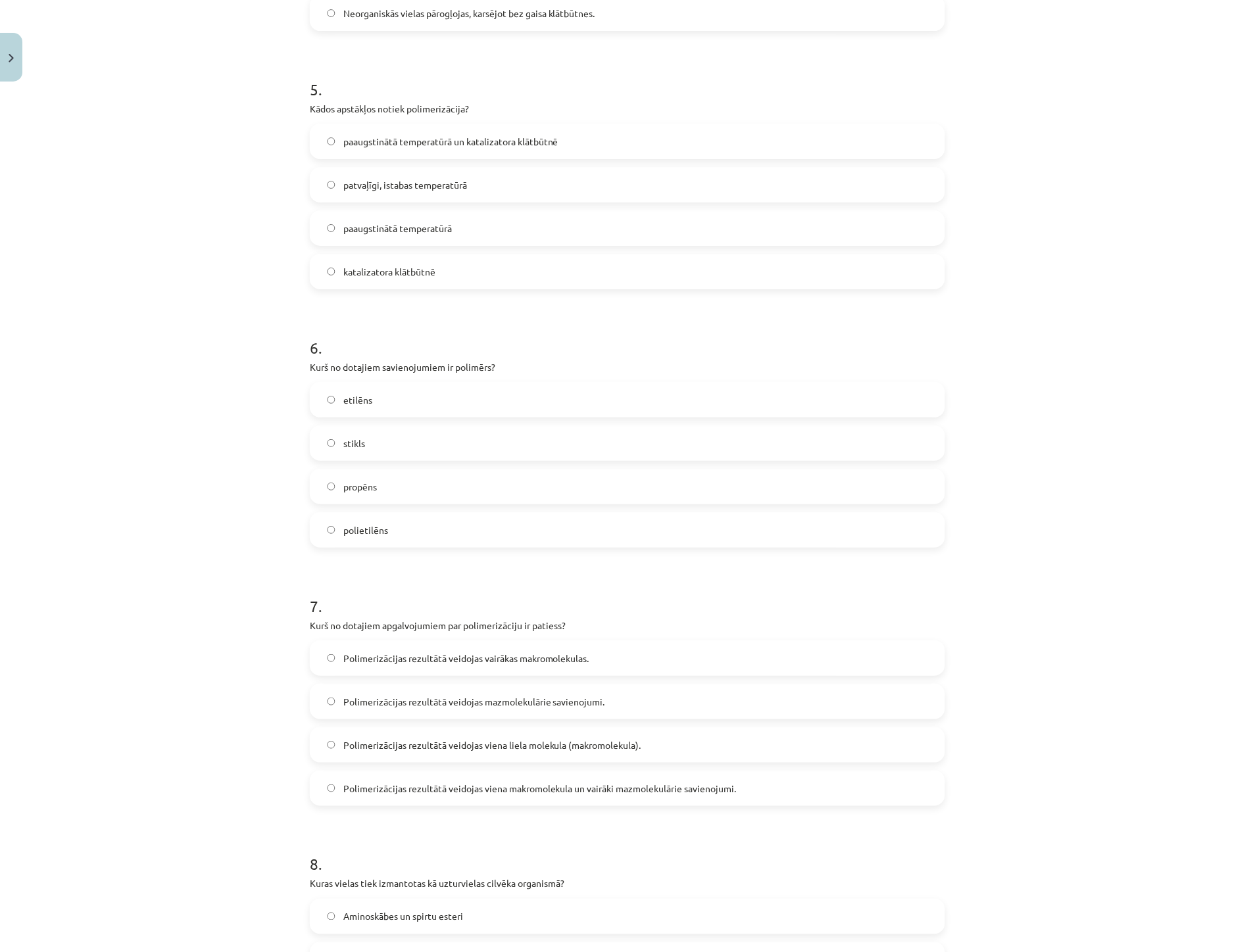
scroll to position [1315, 0]
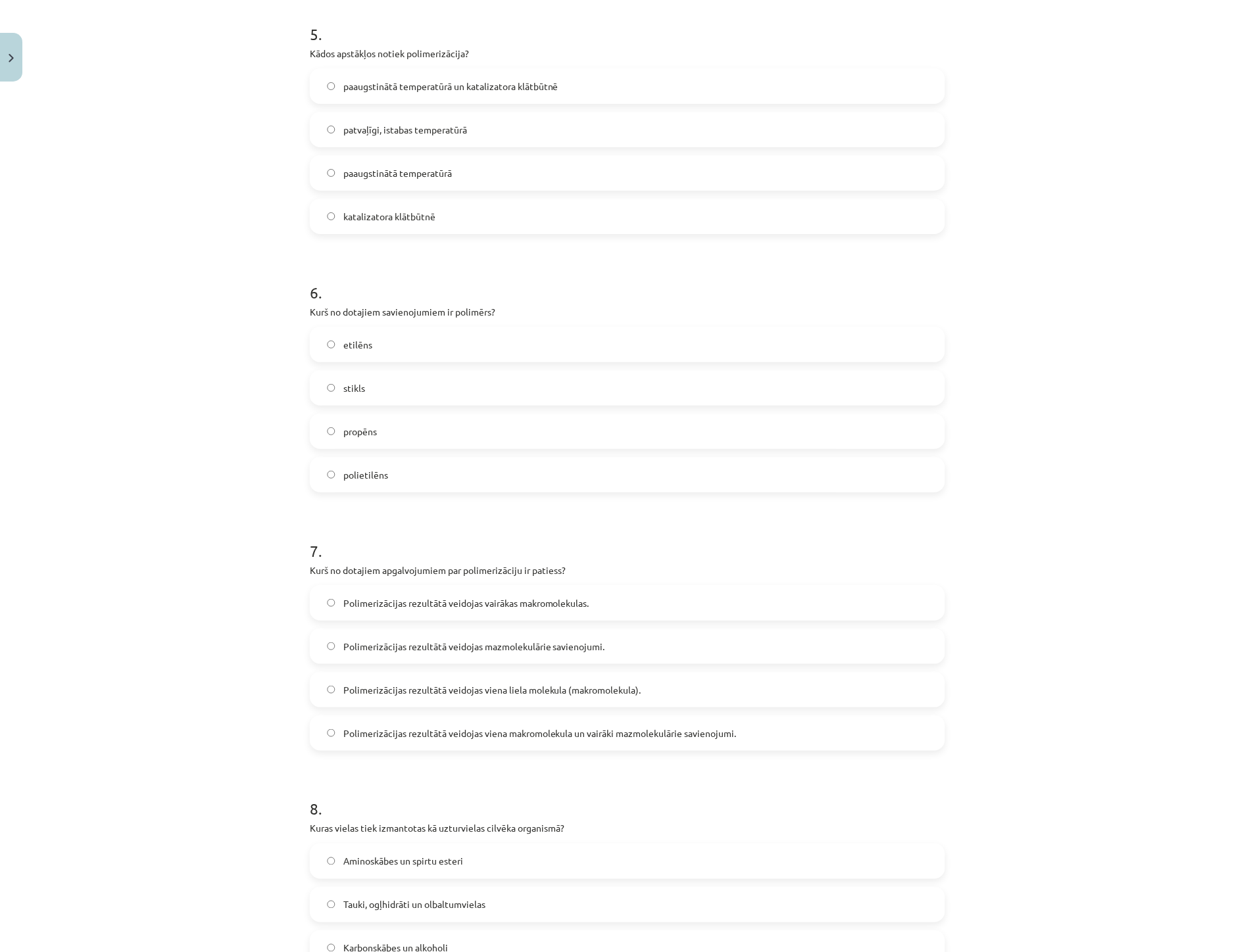
click at [514, 685] on span "Polimerizācijas rezultātā veidojas viena liela molekula (makromolekula)." at bounding box center [493, 690] width 298 height 14
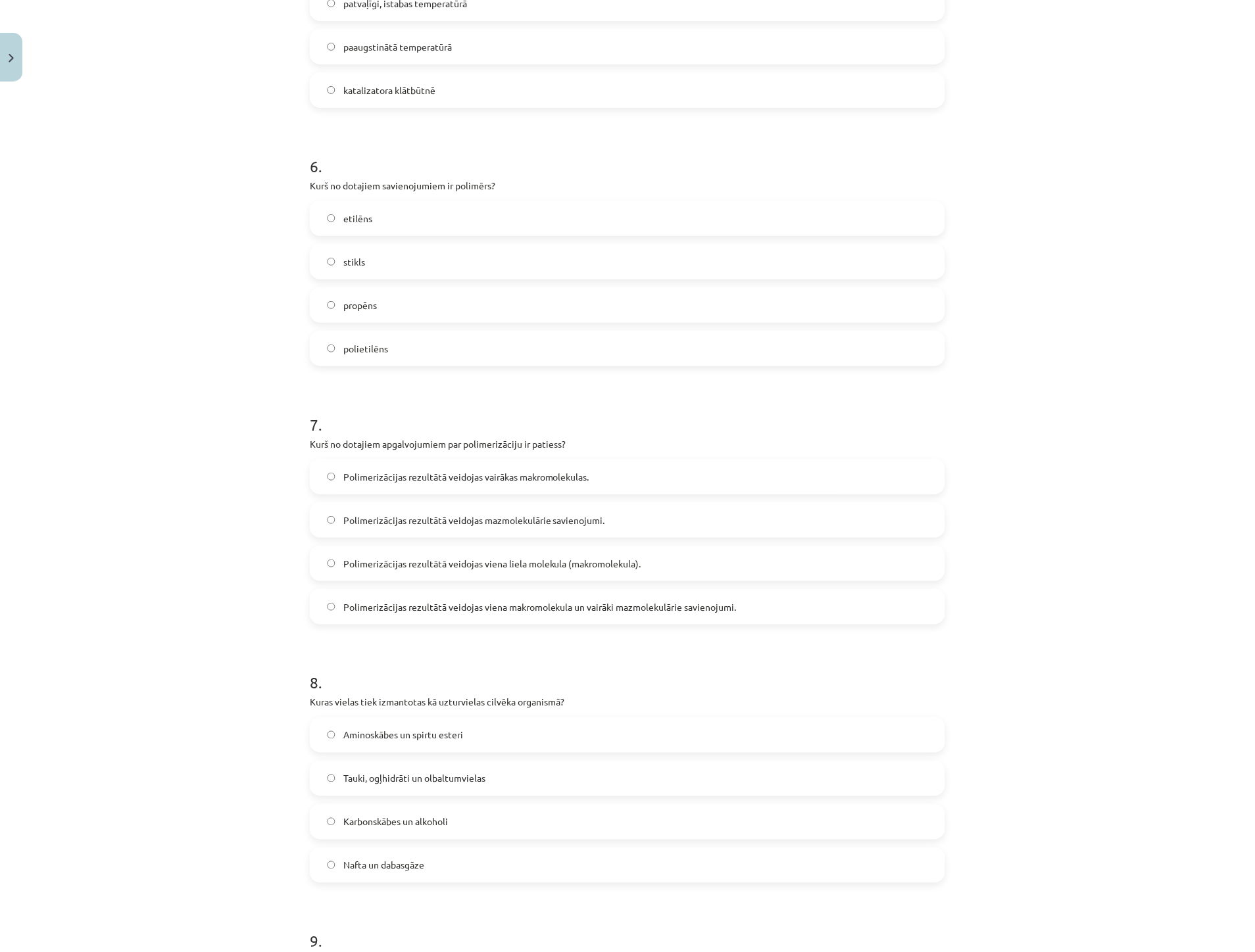
scroll to position [1461, 0]
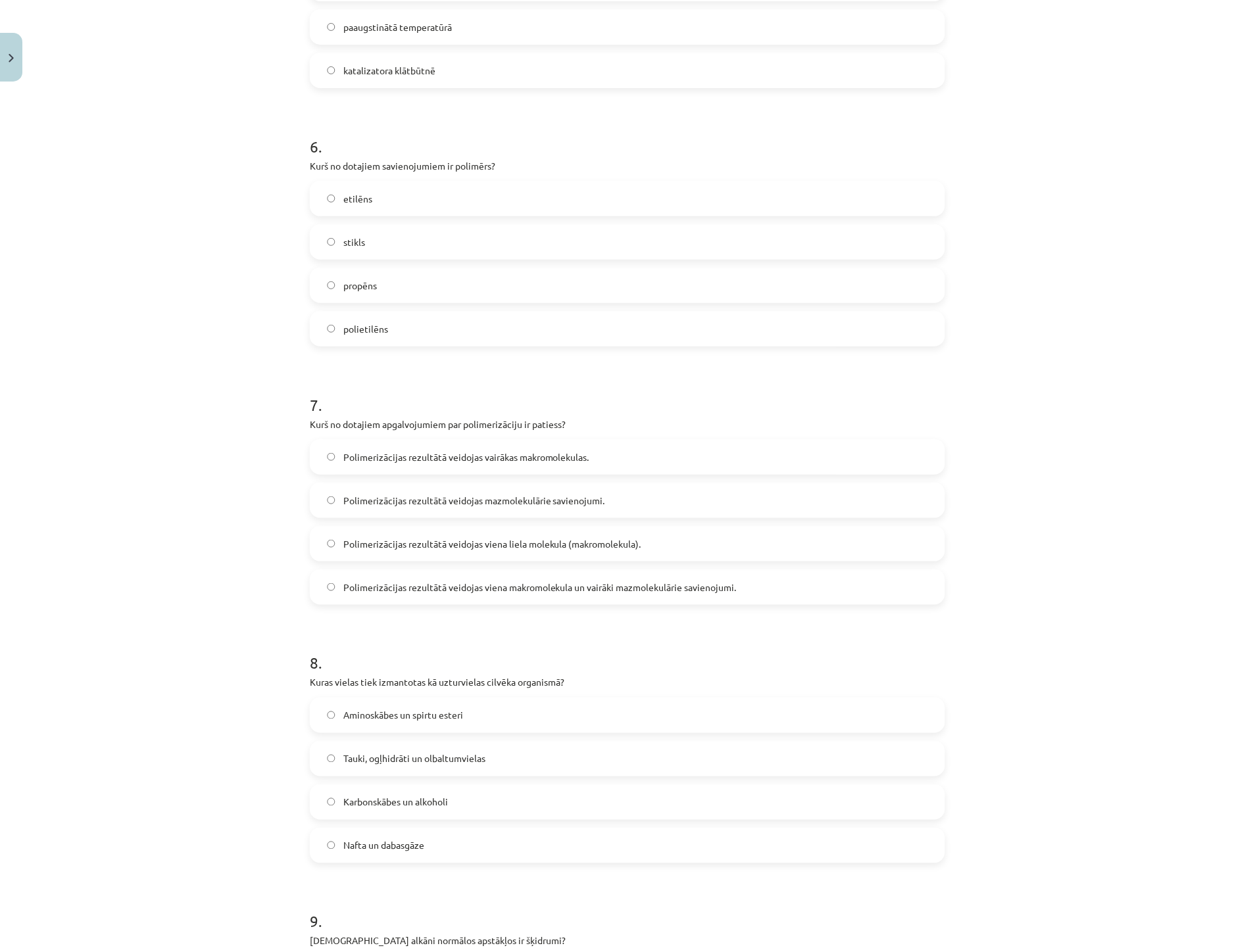
click at [432, 760] on span "Tauki, ogļhidrāti un olbaltumvielas" at bounding box center [415, 759] width 142 height 14
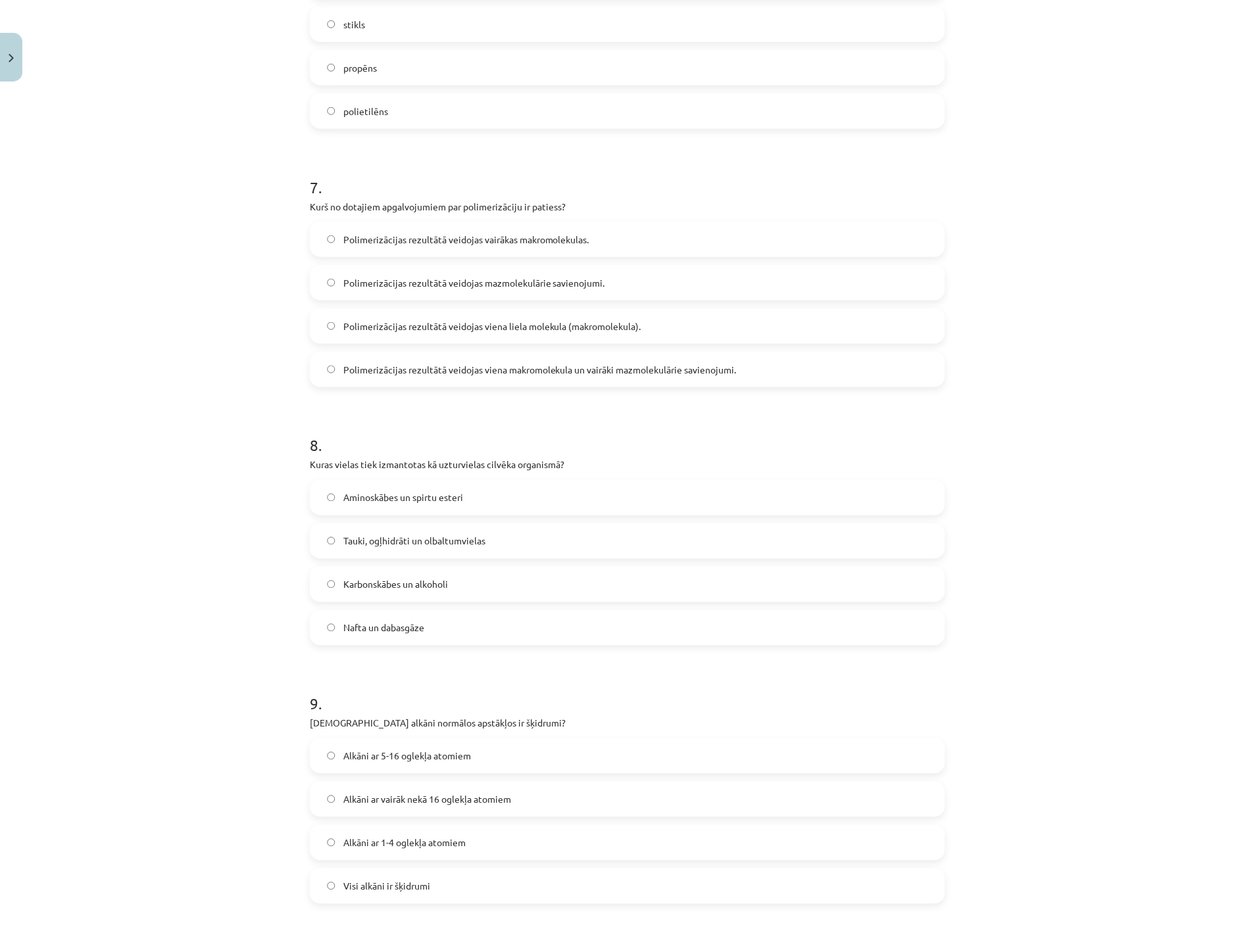
scroll to position [1681, 0]
click at [438, 757] on span "Alkāni ar 5-16 oglekļa atomiem" at bounding box center [407, 755] width 128 height 14
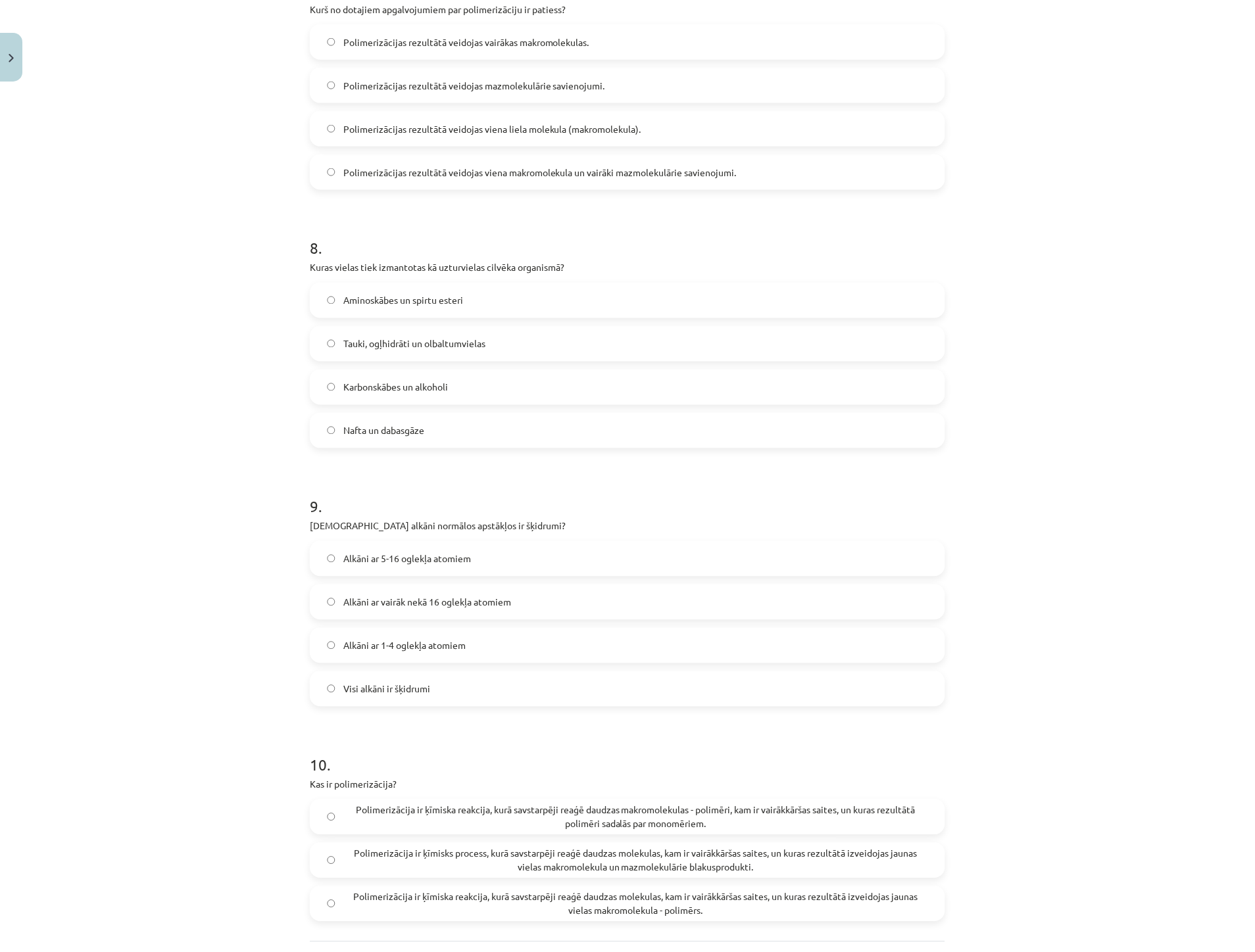
scroll to position [1973, 0]
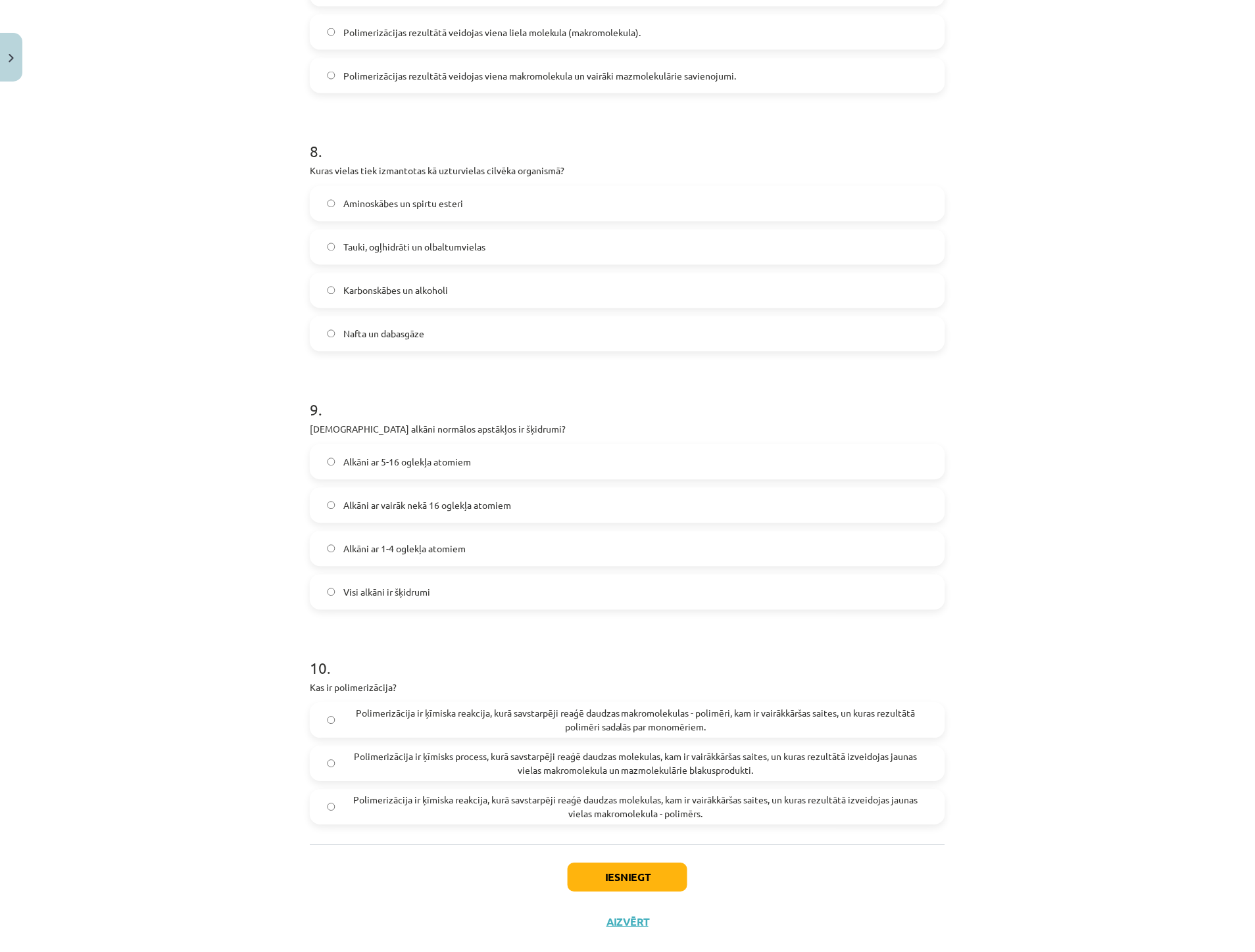
click at [701, 795] on span "Polimerizācija ir ķīmiska reakcija, kurā savstarpēji reaģē daudzas molekulas, k…" at bounding box center [636, 807] width 585 height 28
click at [636, 871] on button "Iesniegt" at bounding box center [627, 878] width 119 height 29
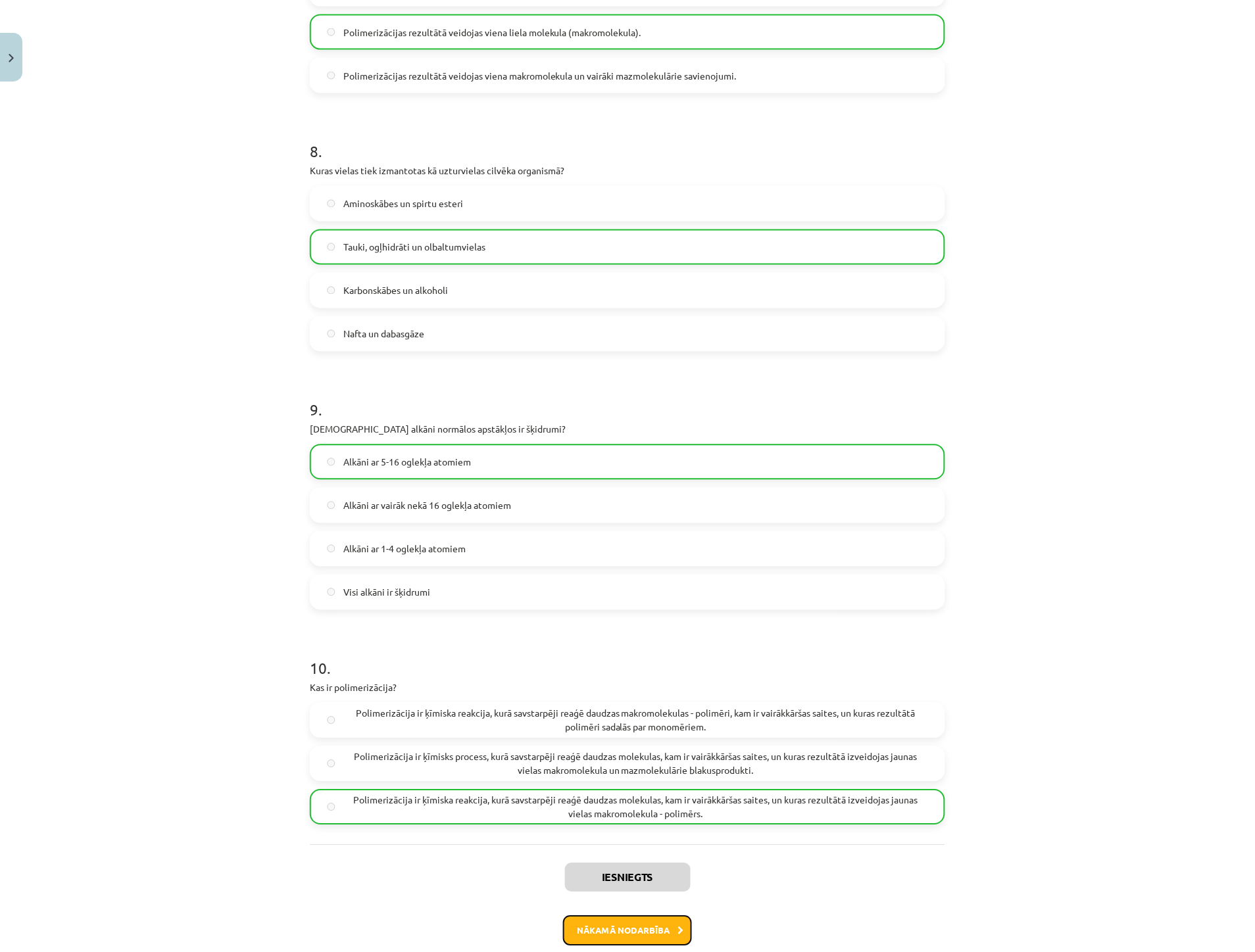
click at [602, 932] on button "Nākamā nodarbība" at bounding box center [627, 932] width 129 height 30
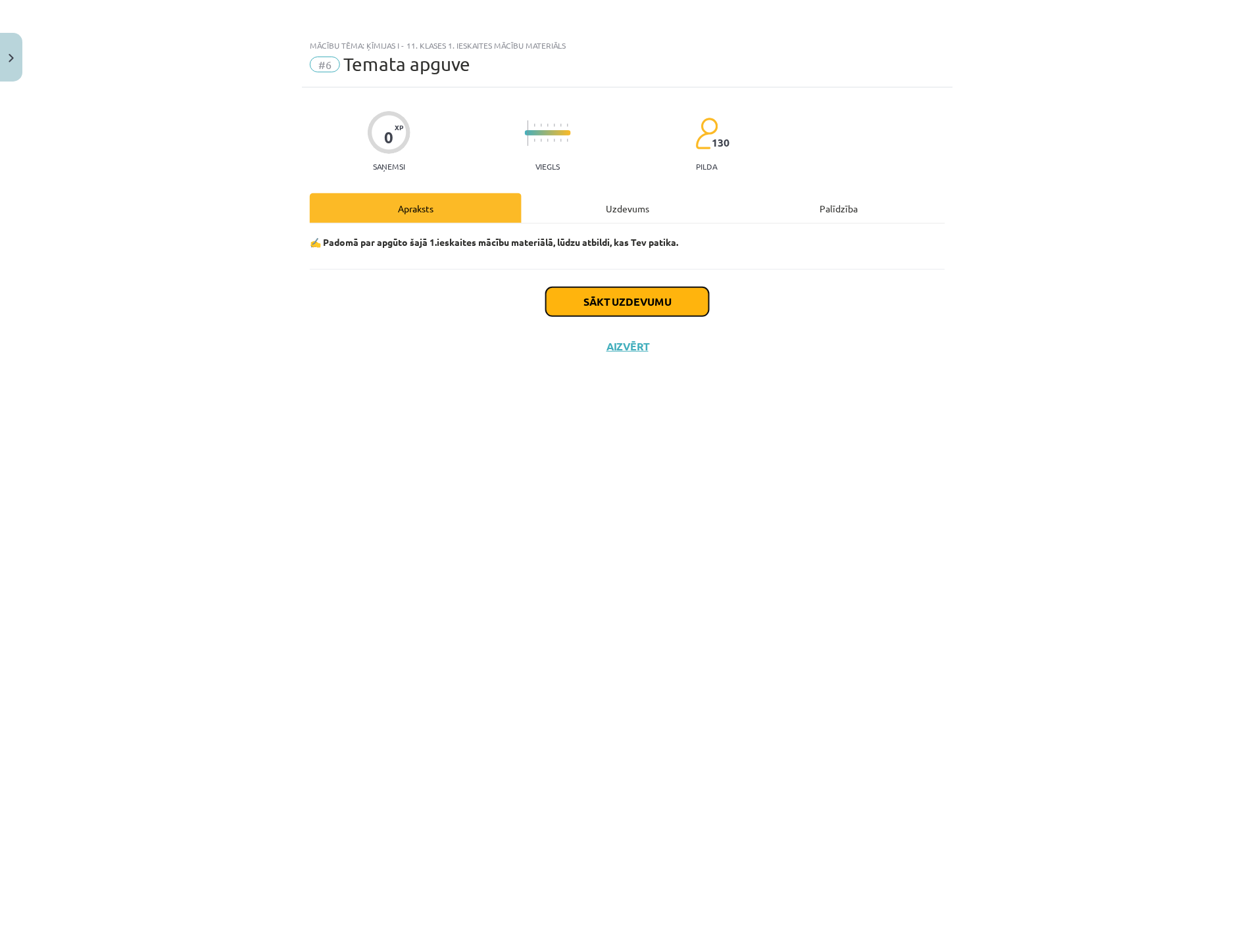
click at [642, 305] on button "Sākt uzdevumu" at bounding box center [627, 302] width 163 height 29
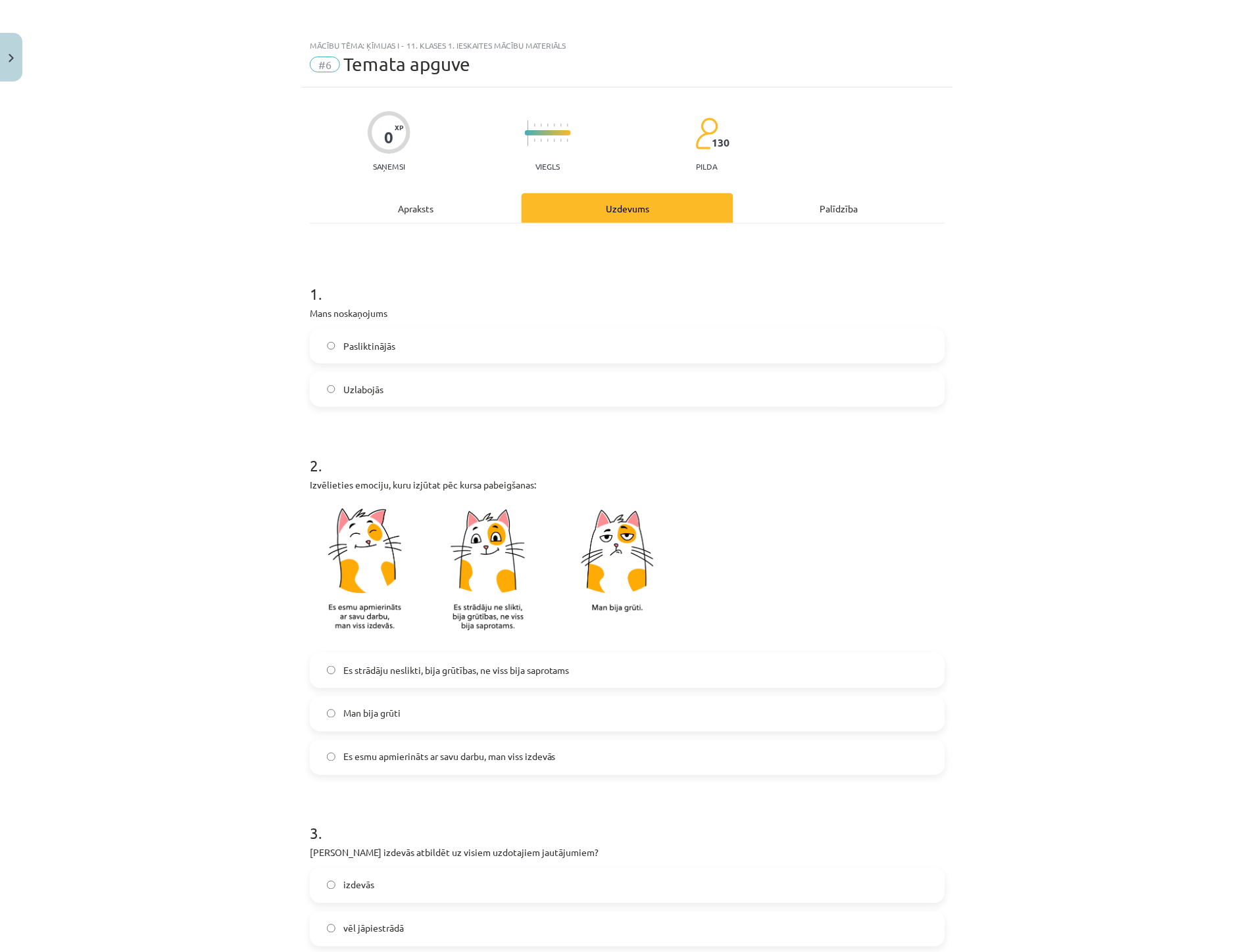
click at [353, 385] on span "Uzlabojās" at bounding box center [363, 389] width 40 height 14
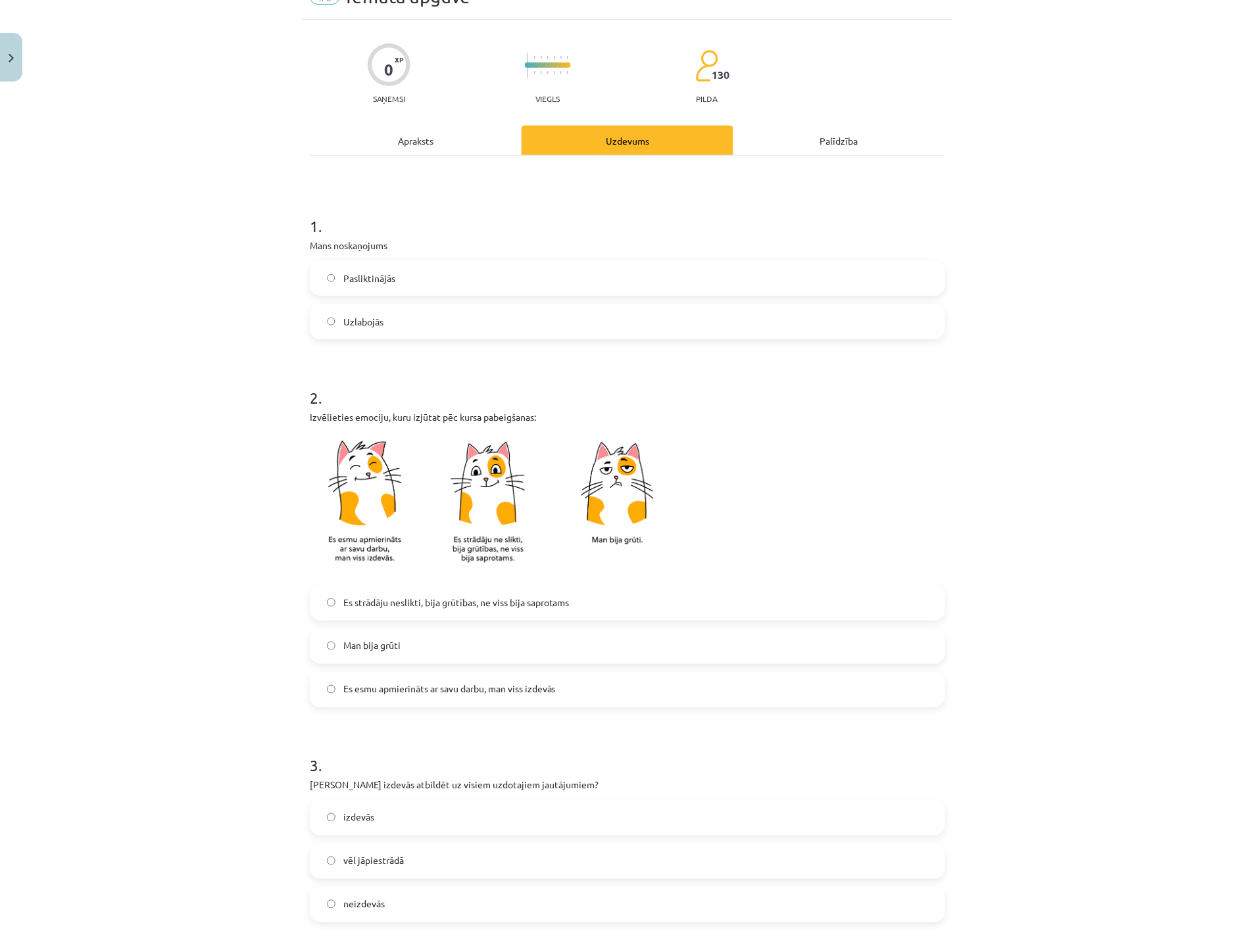
scroll to position [73, 0]
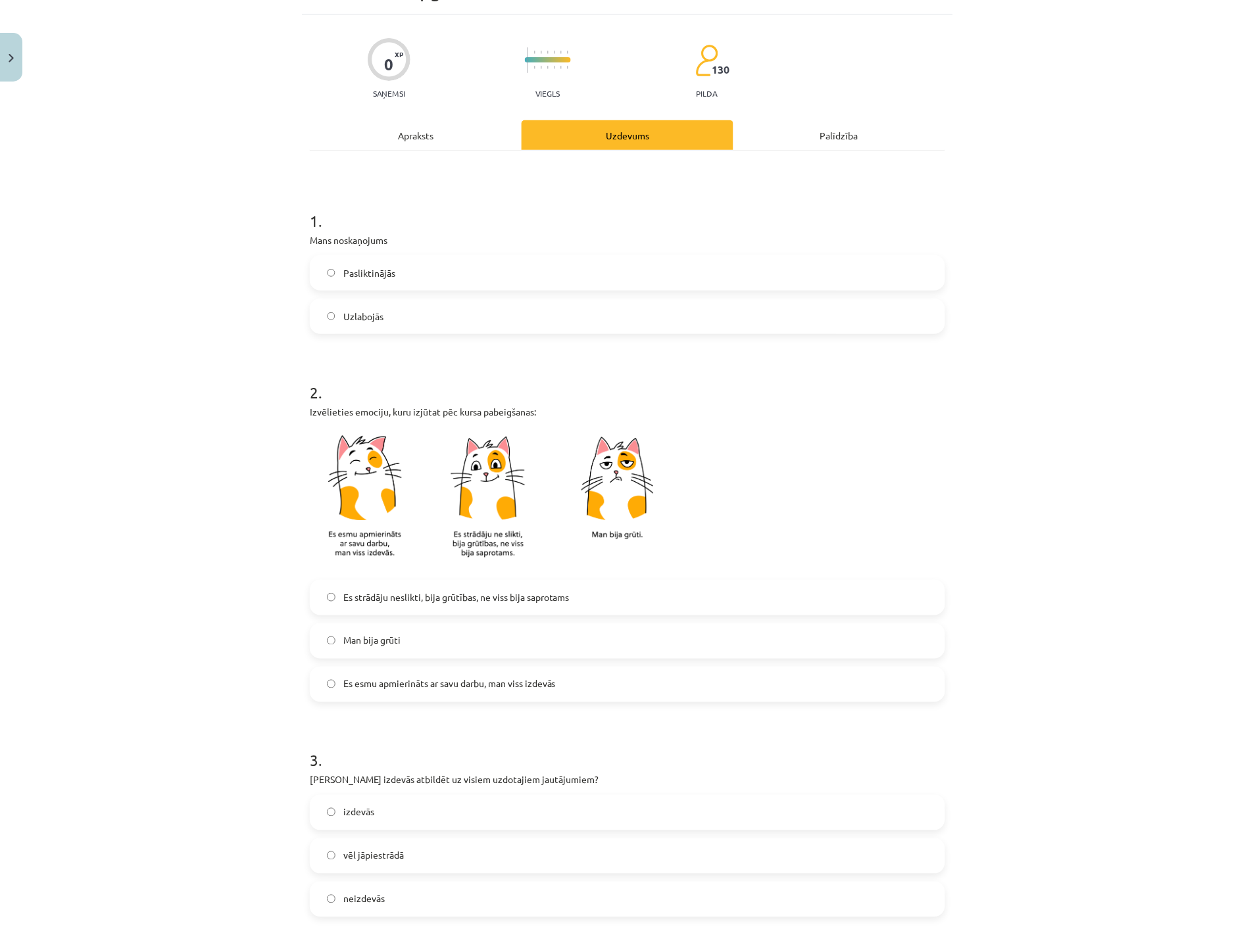
click at [371, 648] on label "Man bija grūti" at bounding box center [628, 641] width 633 height 33
click at [383, 606] on label "Es strādāju neslikti, bija grūtības, ne viss bija saprotams" at bounding box center [628, 597] width 633 height 33
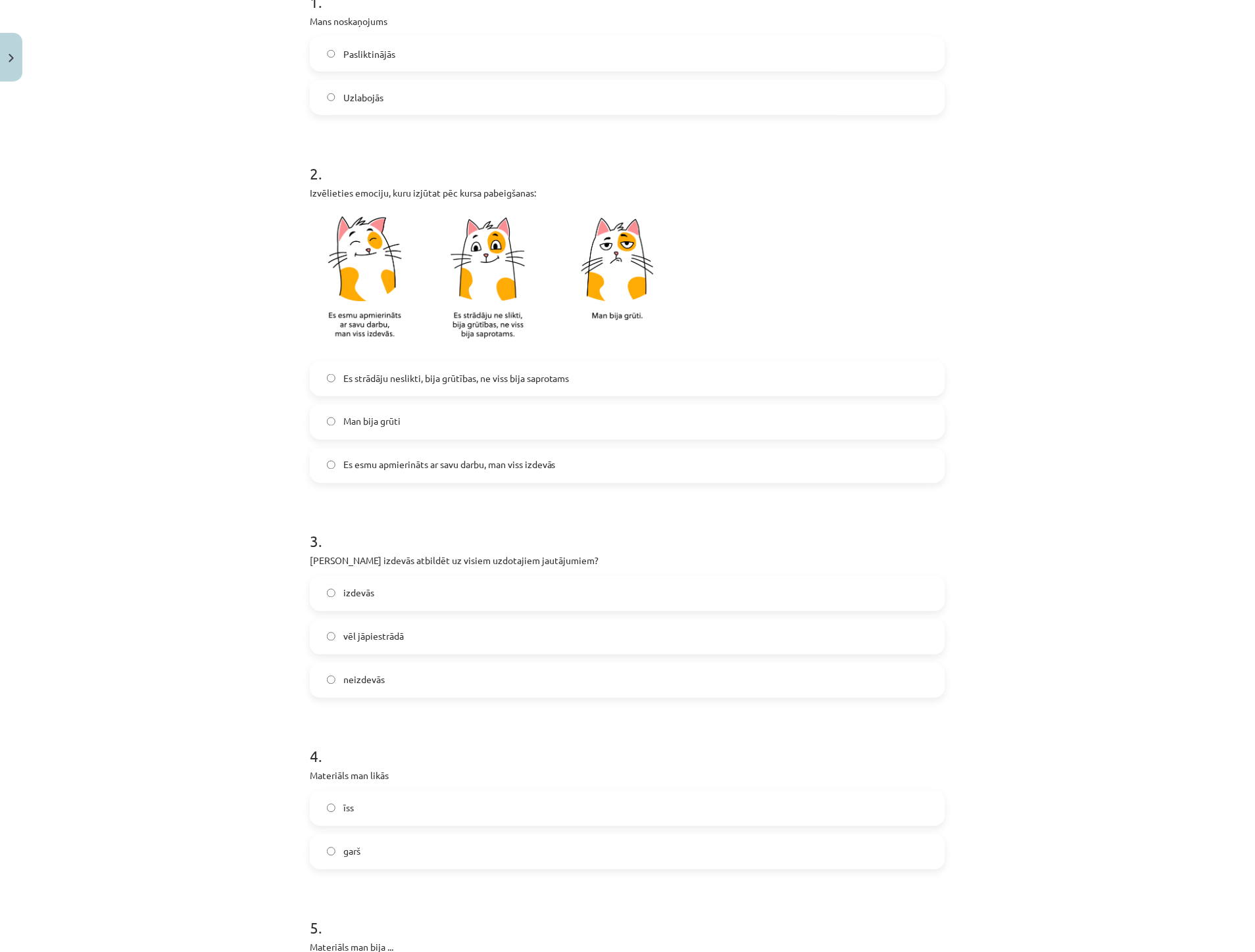
click at [389, 476] on label "Es esmu apmierināts ar savu darbu, man viss izdevās" at bounding box center [628, 465] width 633 height 33
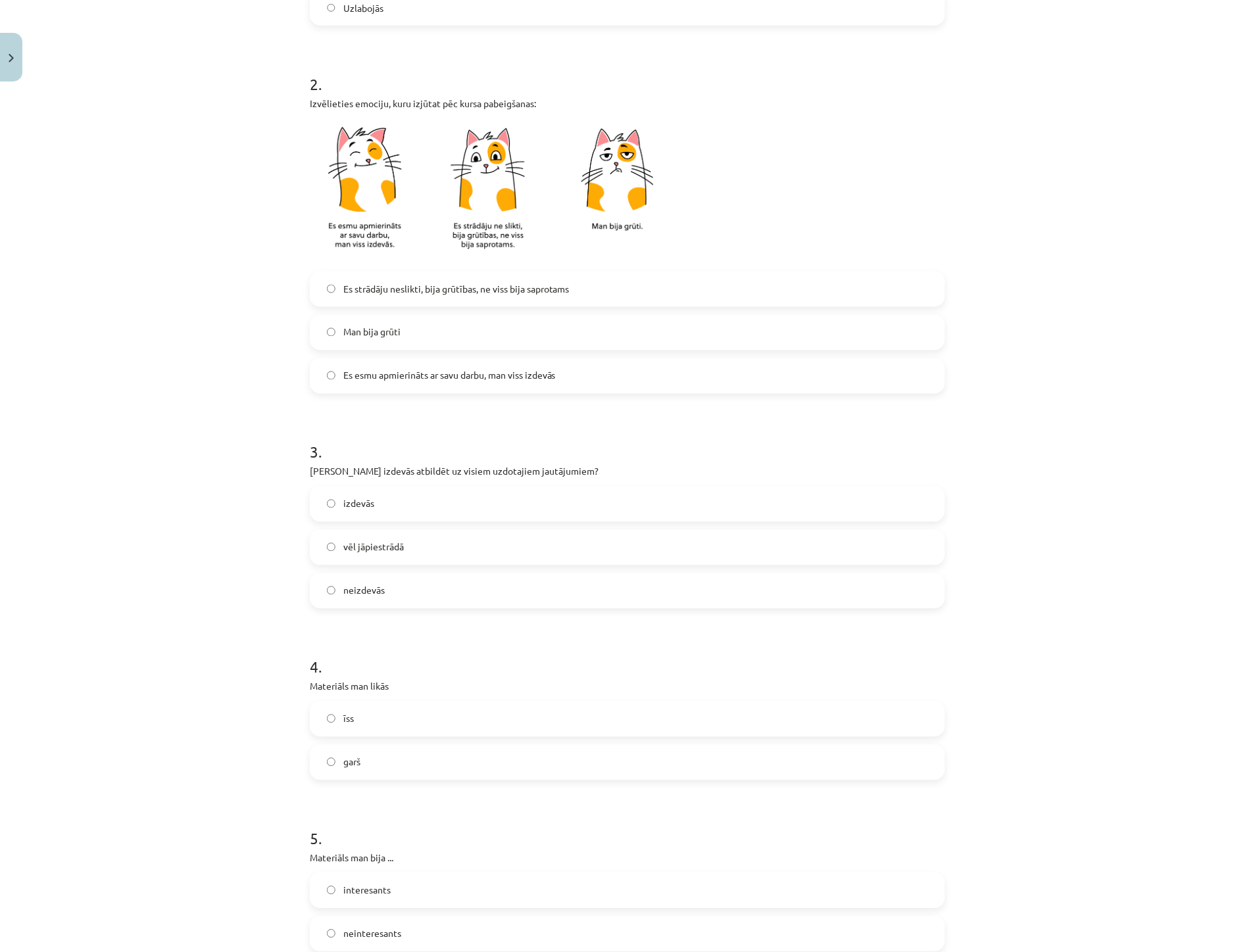
scroll to position [438, 0]
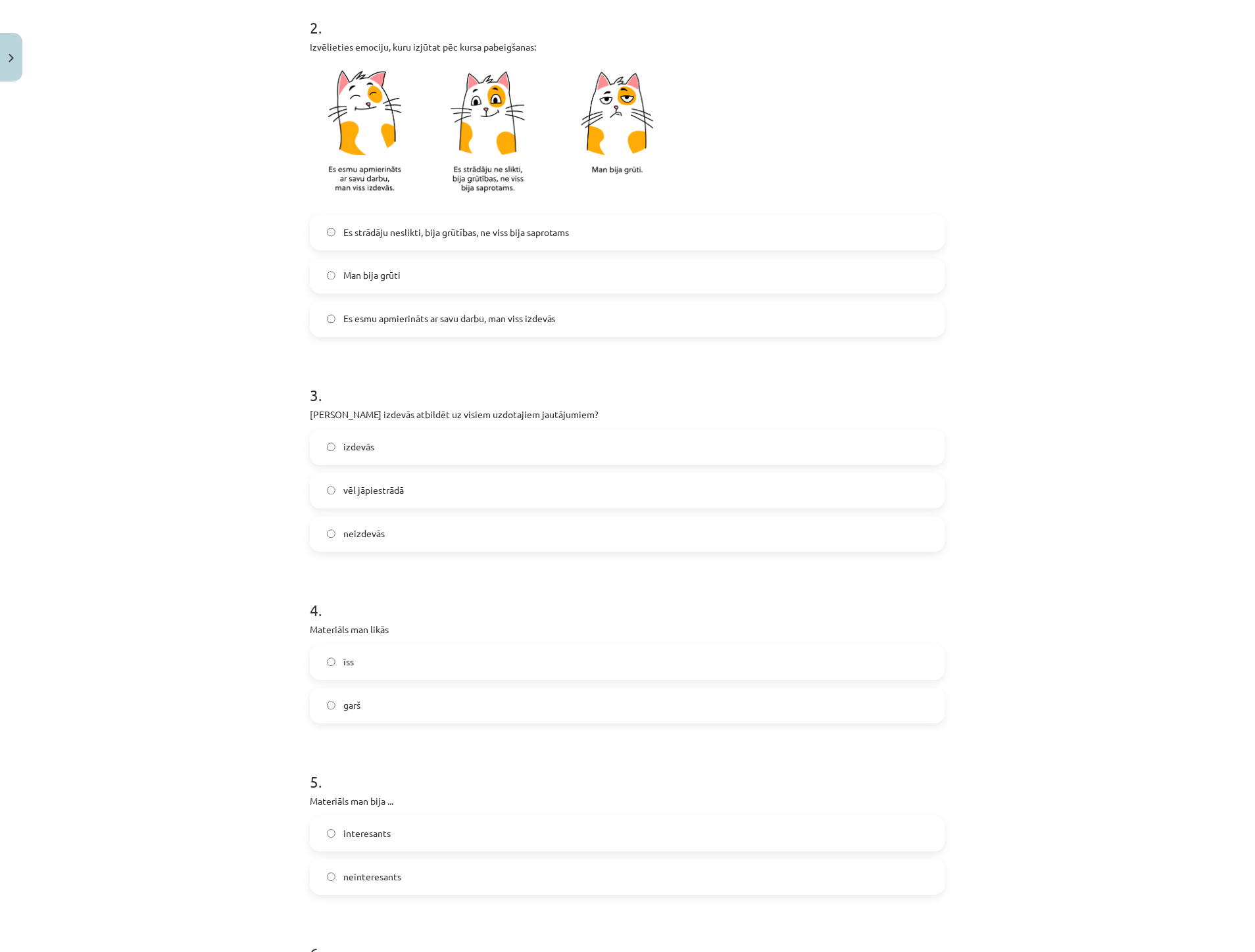
click at [372, 451] on label "izdevās" at bounding box center [628, 448] width 633 height 33
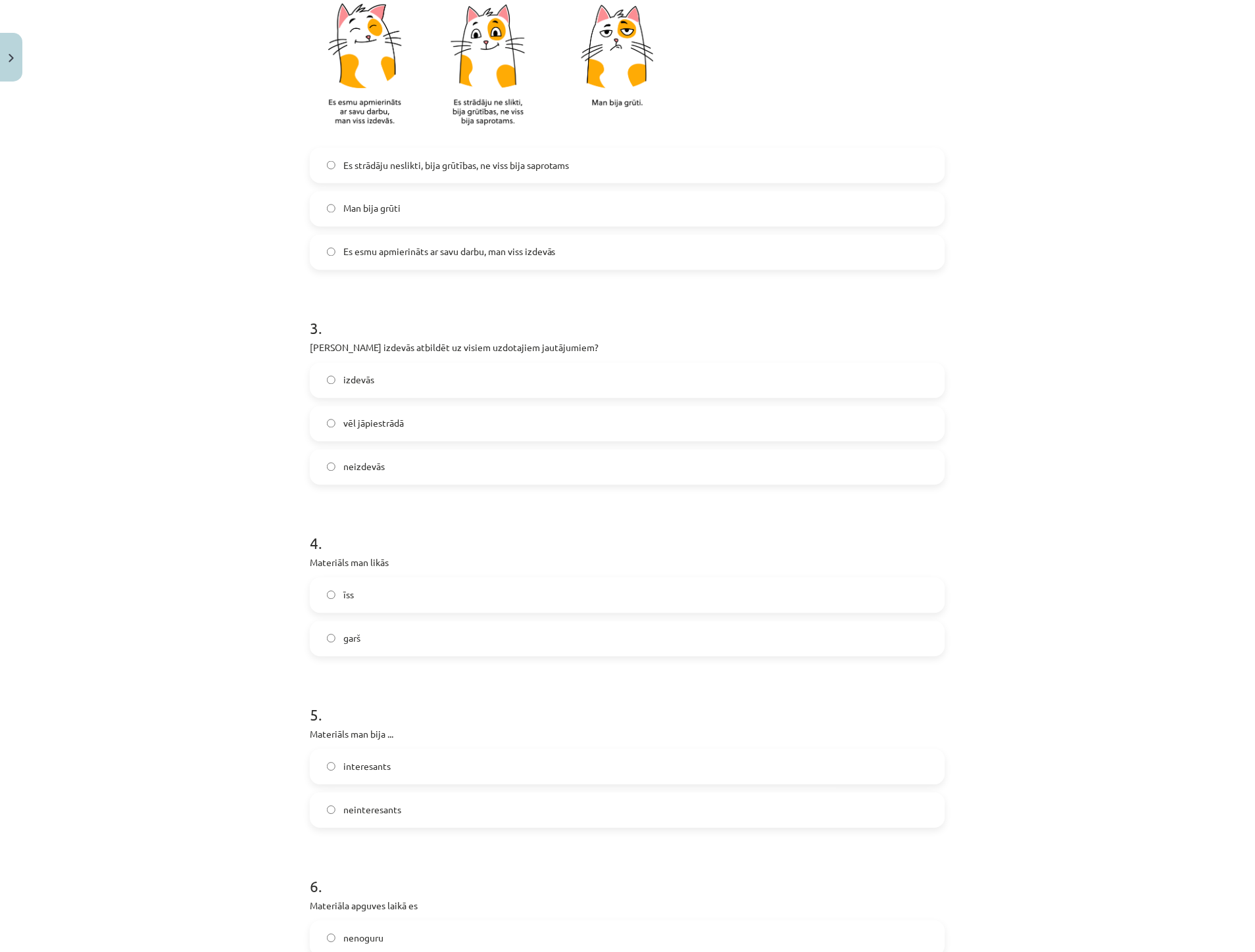
scroll to position [511, 0]
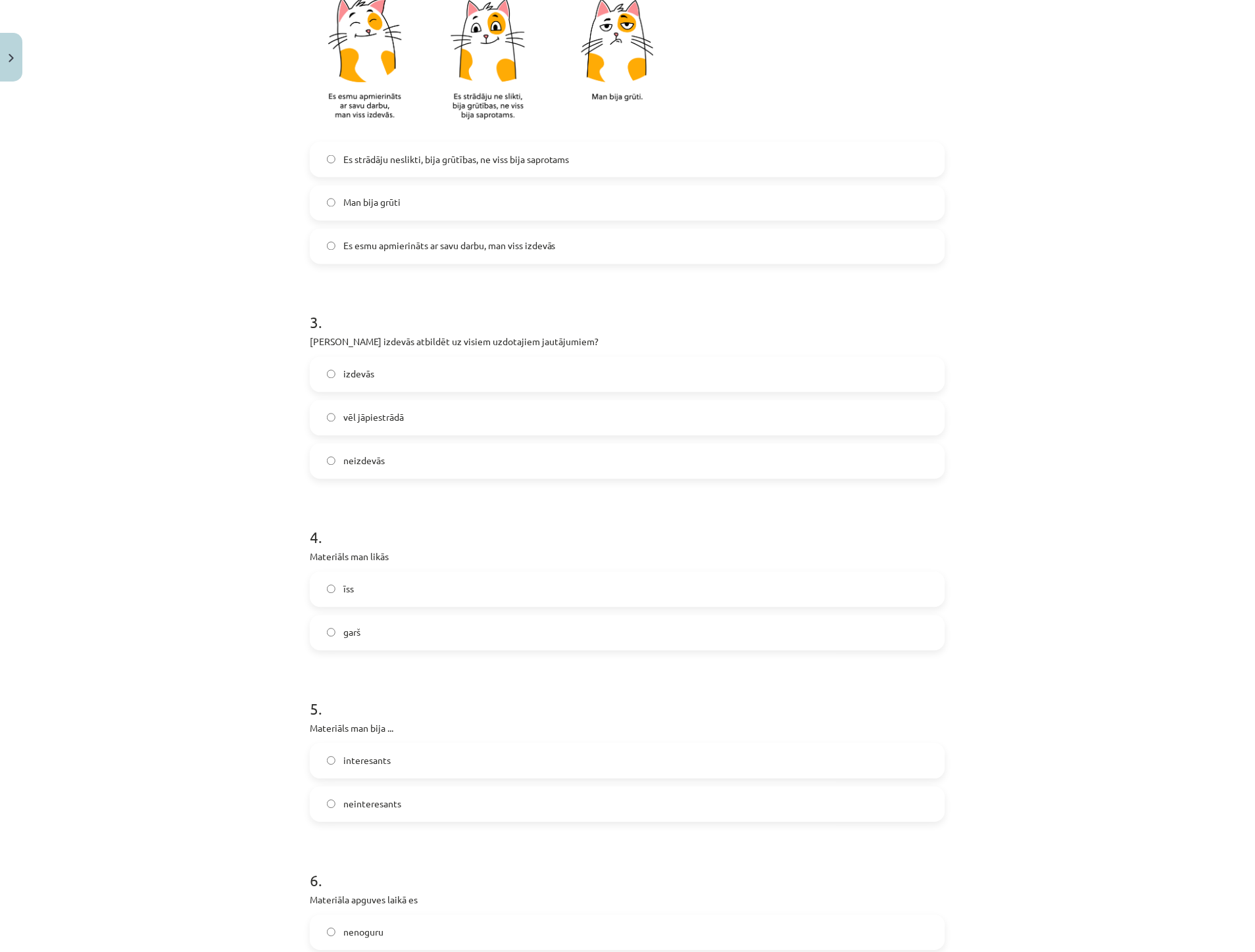
click at [361, 623] on label "garš" at bounding box center [628, 633] width 633 height 33
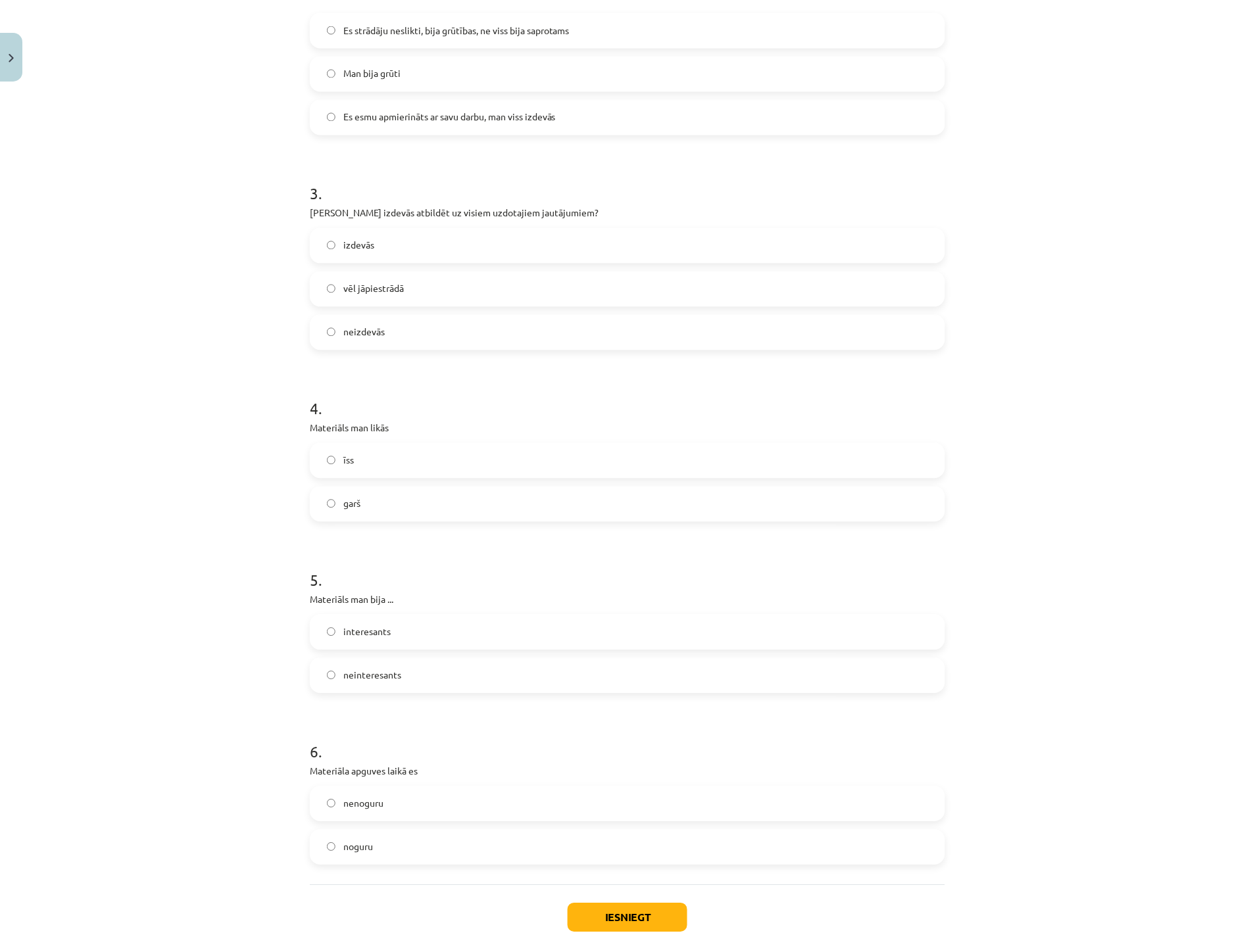
scroll to position [658, 0]
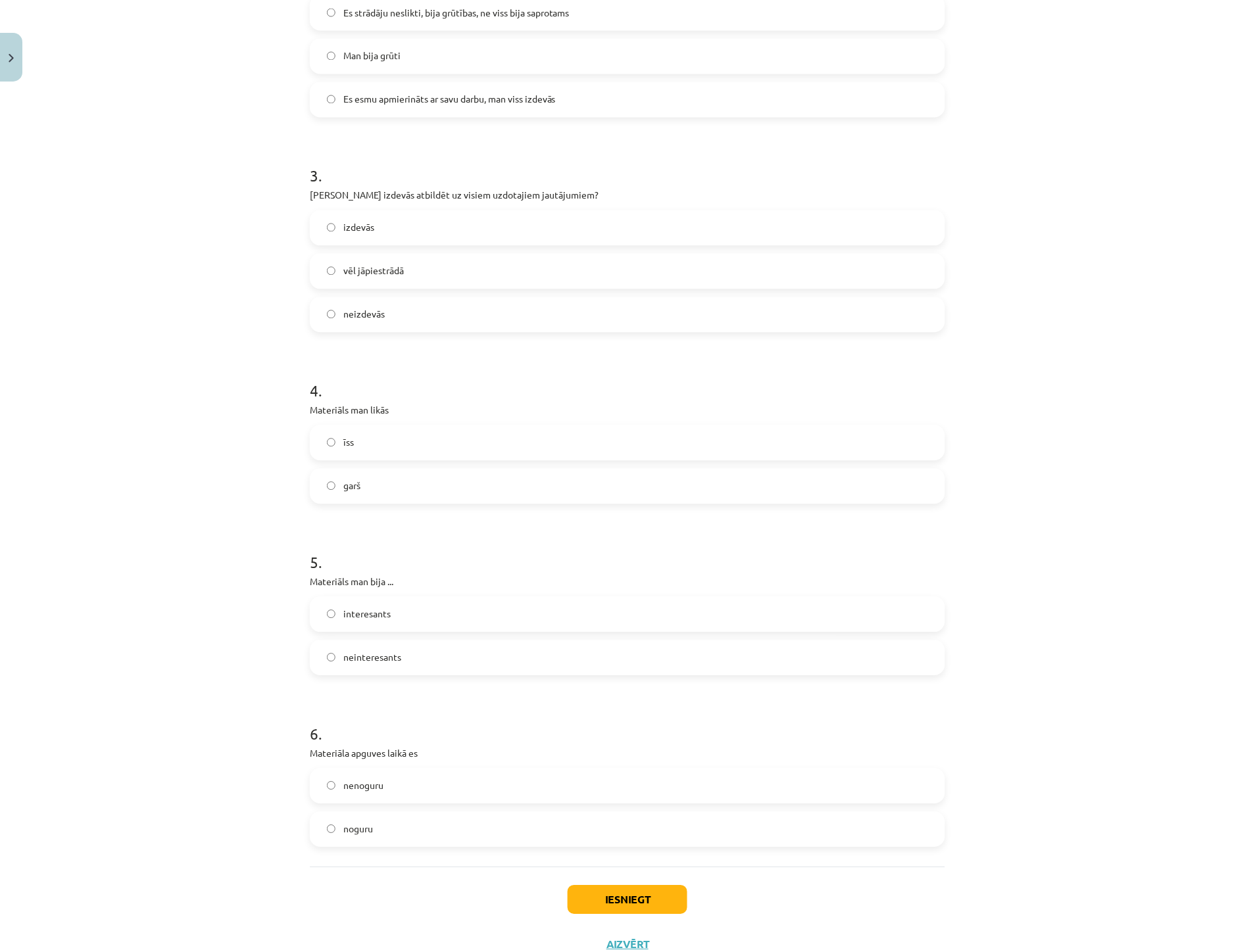
click at [361, 654] on span "neinteresants" at bounding box center [372, 658] width 58 height 14
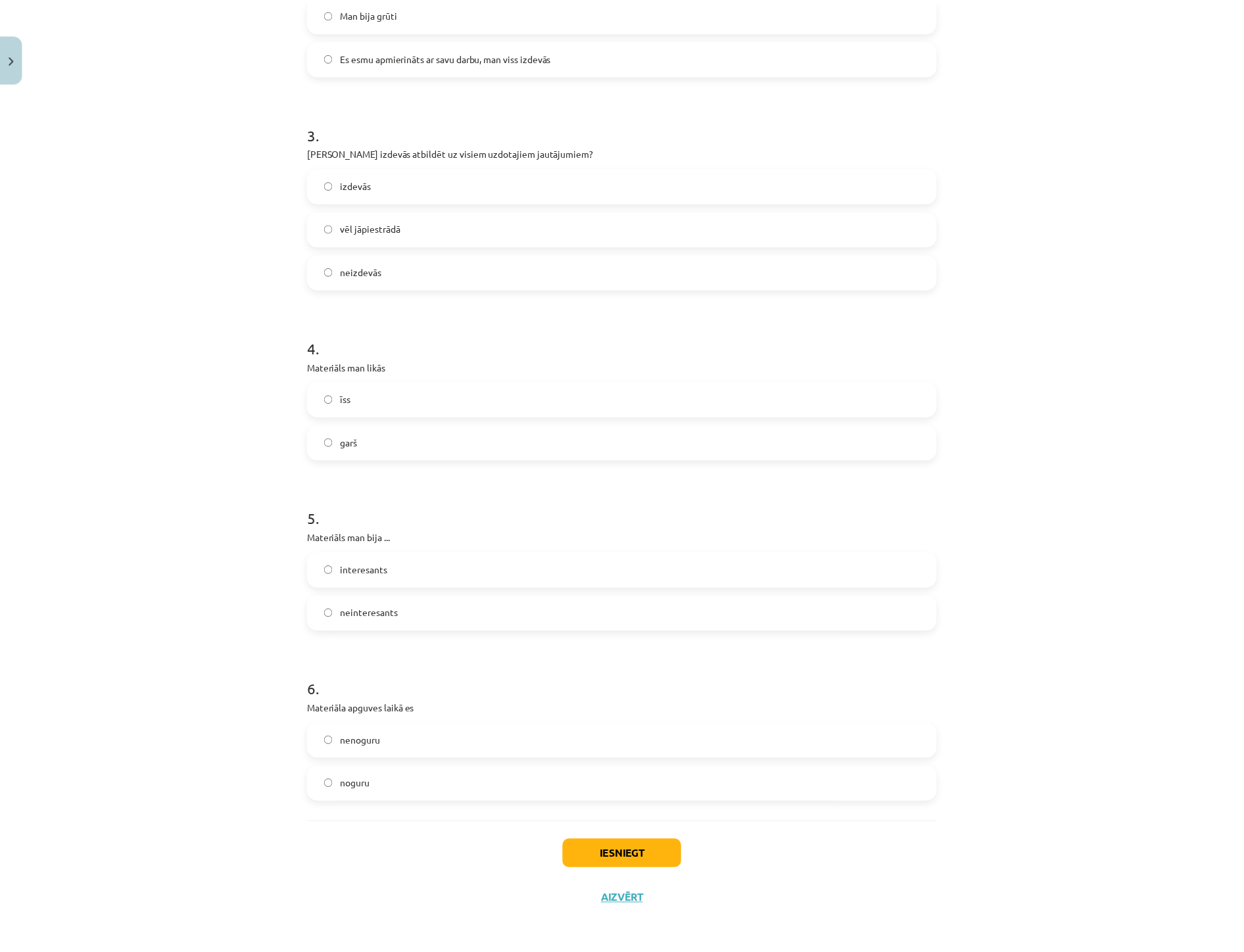
scroll to position [704, 0]
click at [366, 746] on label "nenoguru" at bounding box center [628, 740] width 633 height 33
click at [601, 857] on button "Iesniegt" at bounding box center [627, 854] width 119 height 29
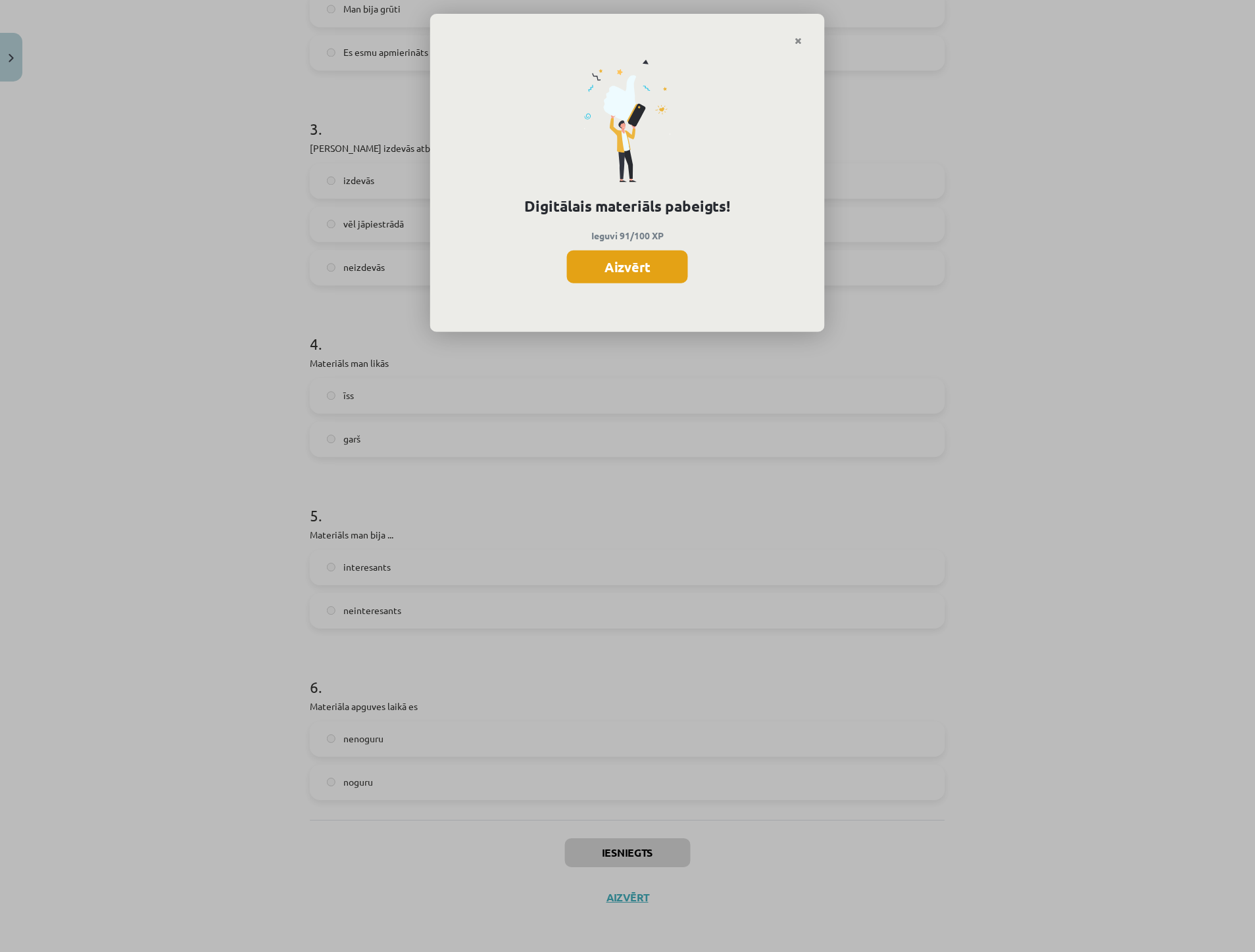
click at [613, 255] on button "Aizvērt" at bounding box center [627, 267] width 121 height 33
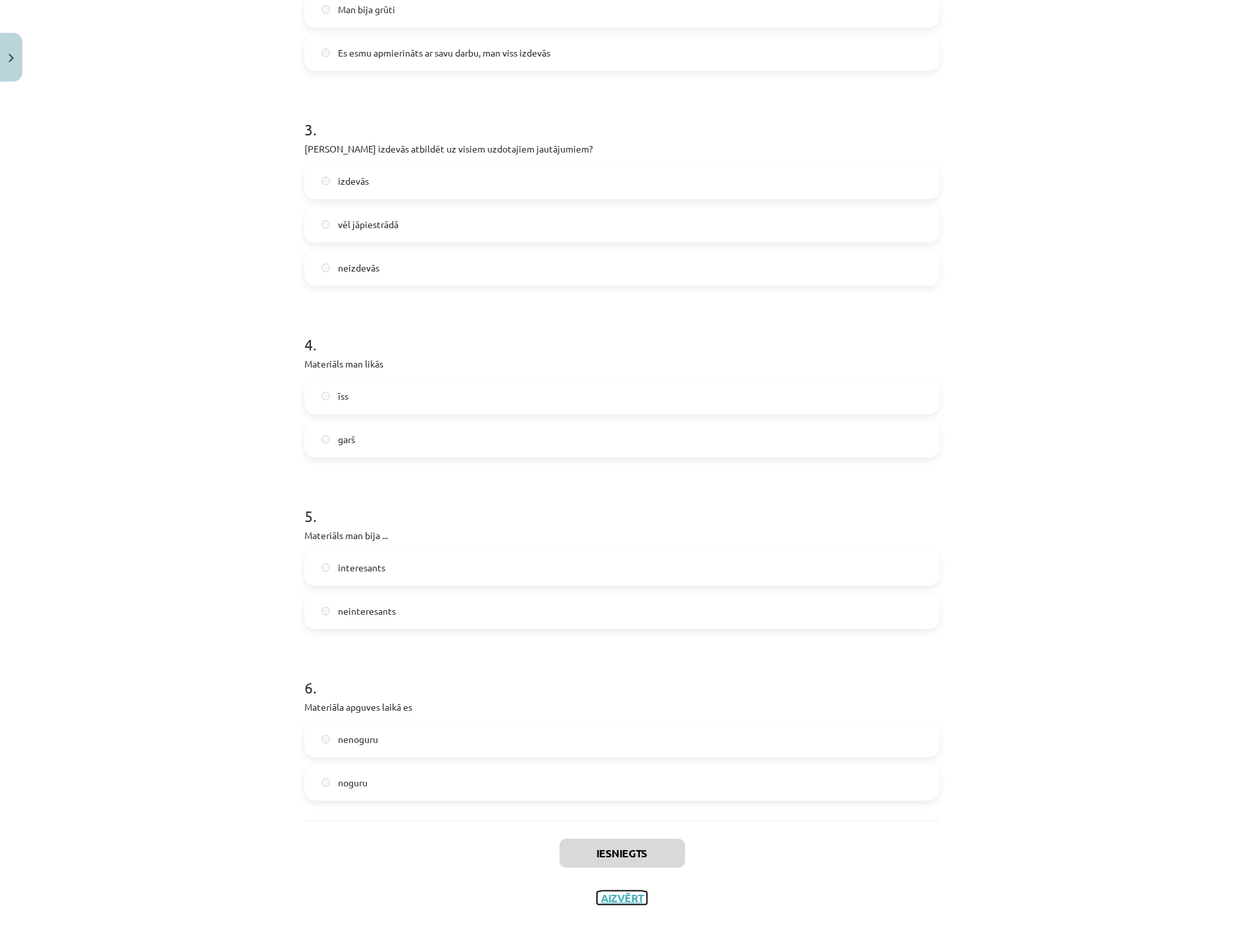
click at [625, 896] on button "Aizvērt" at bounding box center [622, 899] width 50 height 14
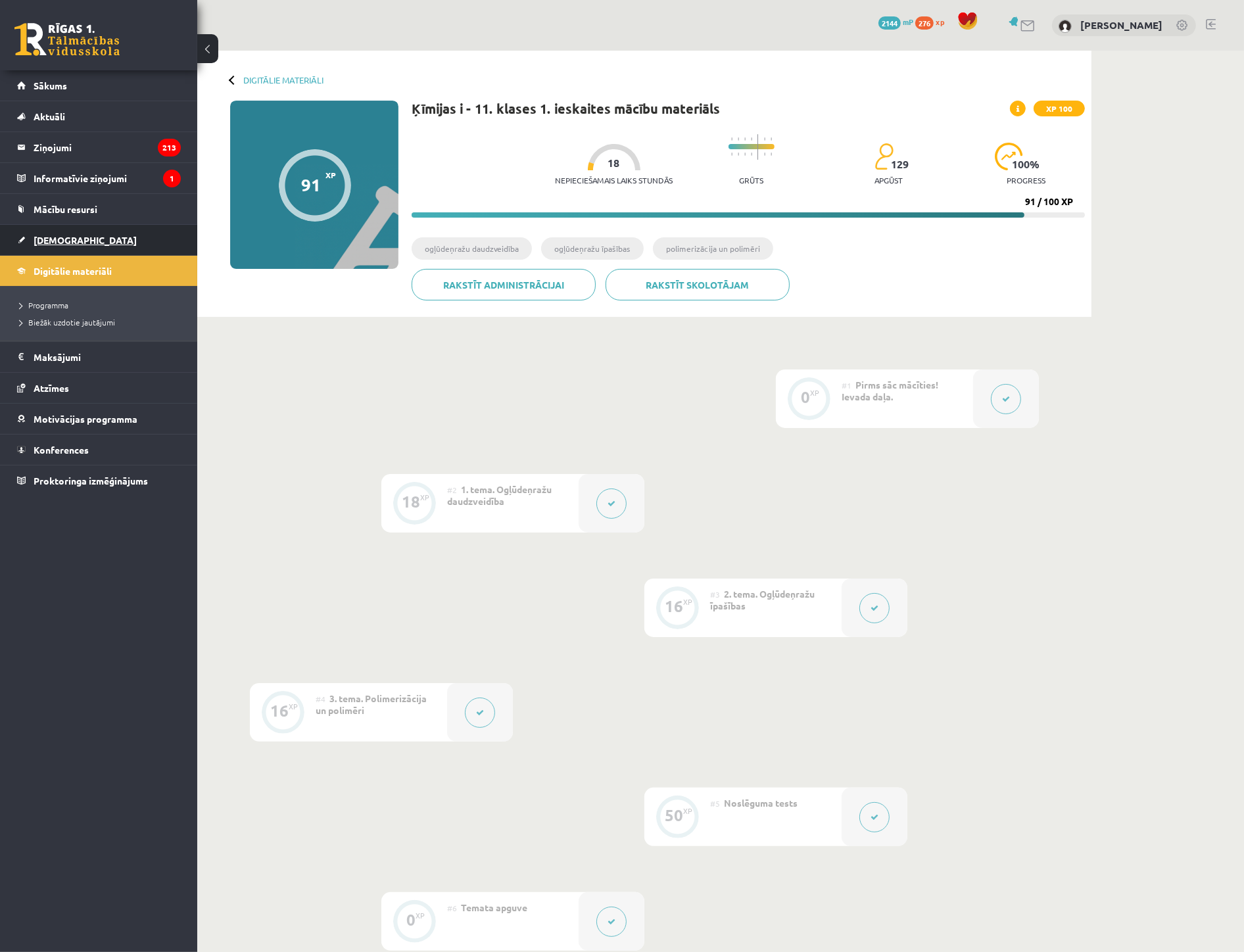
click at [54, 240] on span "[DEMOGRAPHIC_DATA]" at bounding box center [85, 240] width 103 height 12
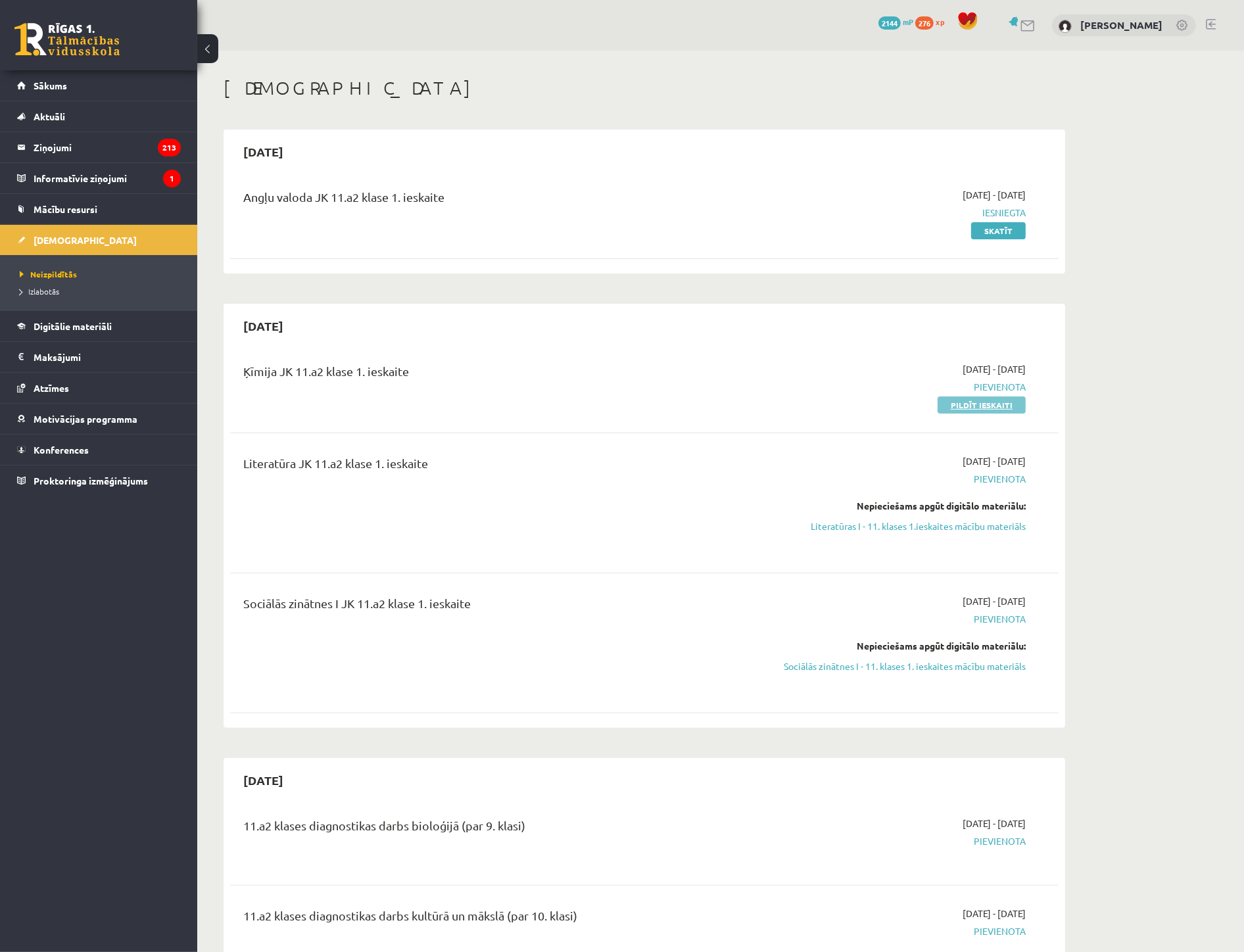
click at [963, 401] on link "Pildīt ieskaiti" at bounding box center [982, 405] width 88 height 17
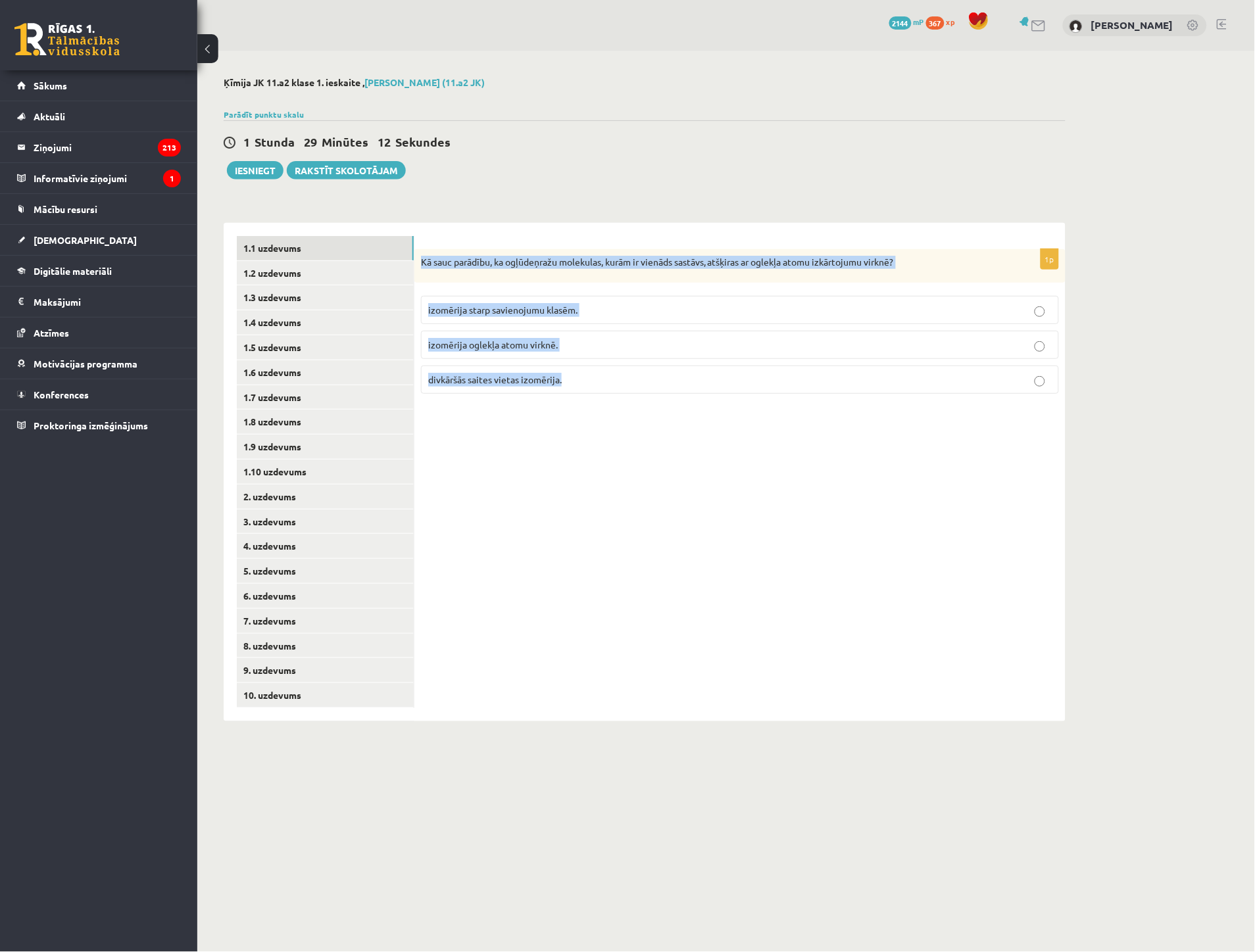
drag, startPoint x: 418, startPoint y: 261, endPoint x: 589, endPoint y: 432, distance: 241.8
click at [589, 432] on div "1p Kā sauc parādību, ka ogļūdeņražu molekulas, kurām ir vienāds sastāvs, atšķir…" at bounding box center [740, 471] width 651 height 498
copy div "Kā sauc parādību, ka ogļūdeņražu molekulas, kurām ir vienāds sastāvs, atšķiras …"
click at [559, 349] on p "izomērija oglekļa atomu virknē." at bounding box center [740, 344] width 624 height 14
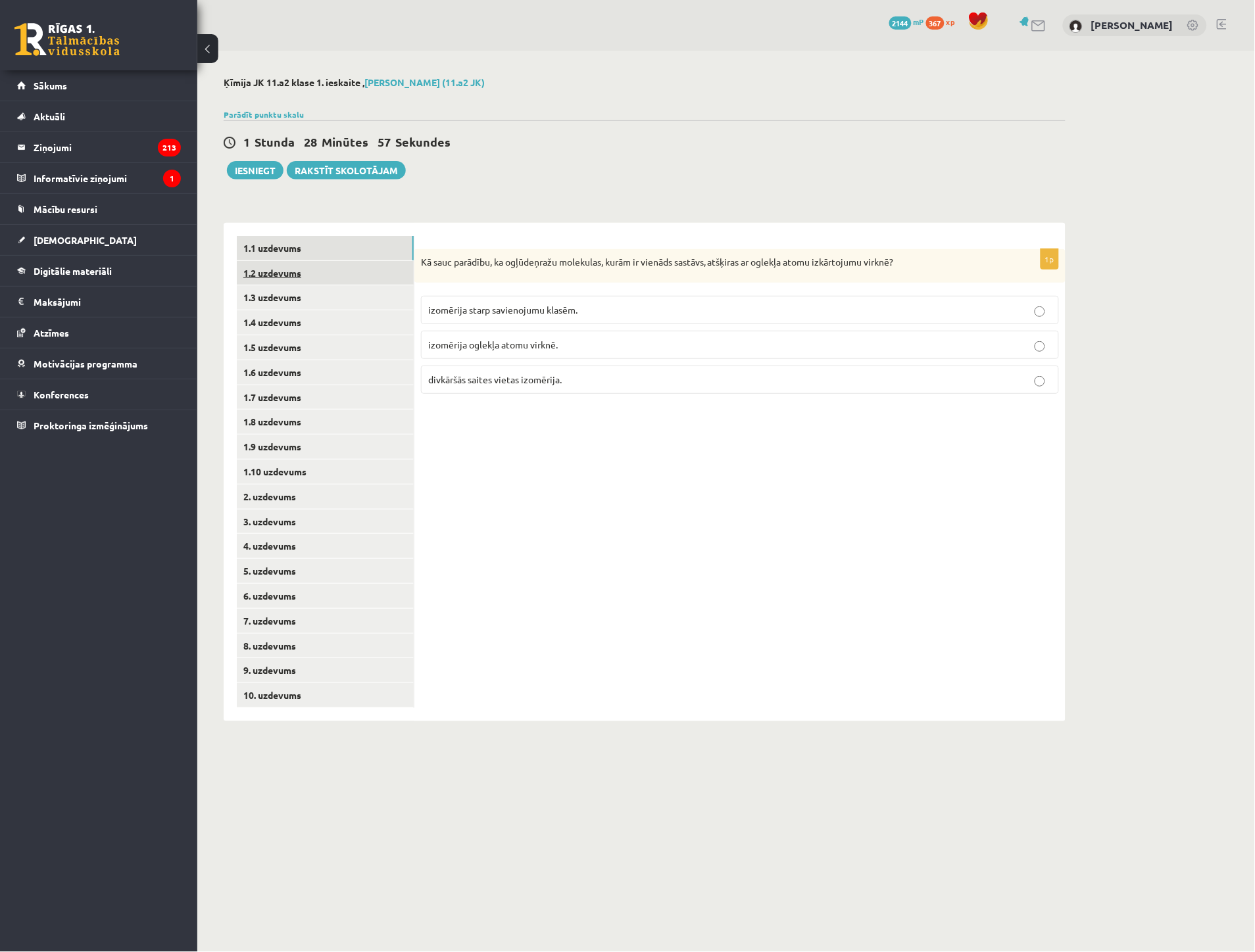
click at [300, 274] on link "1.2 uzdevums" at bounding box center [325, 273] width 177 height 25
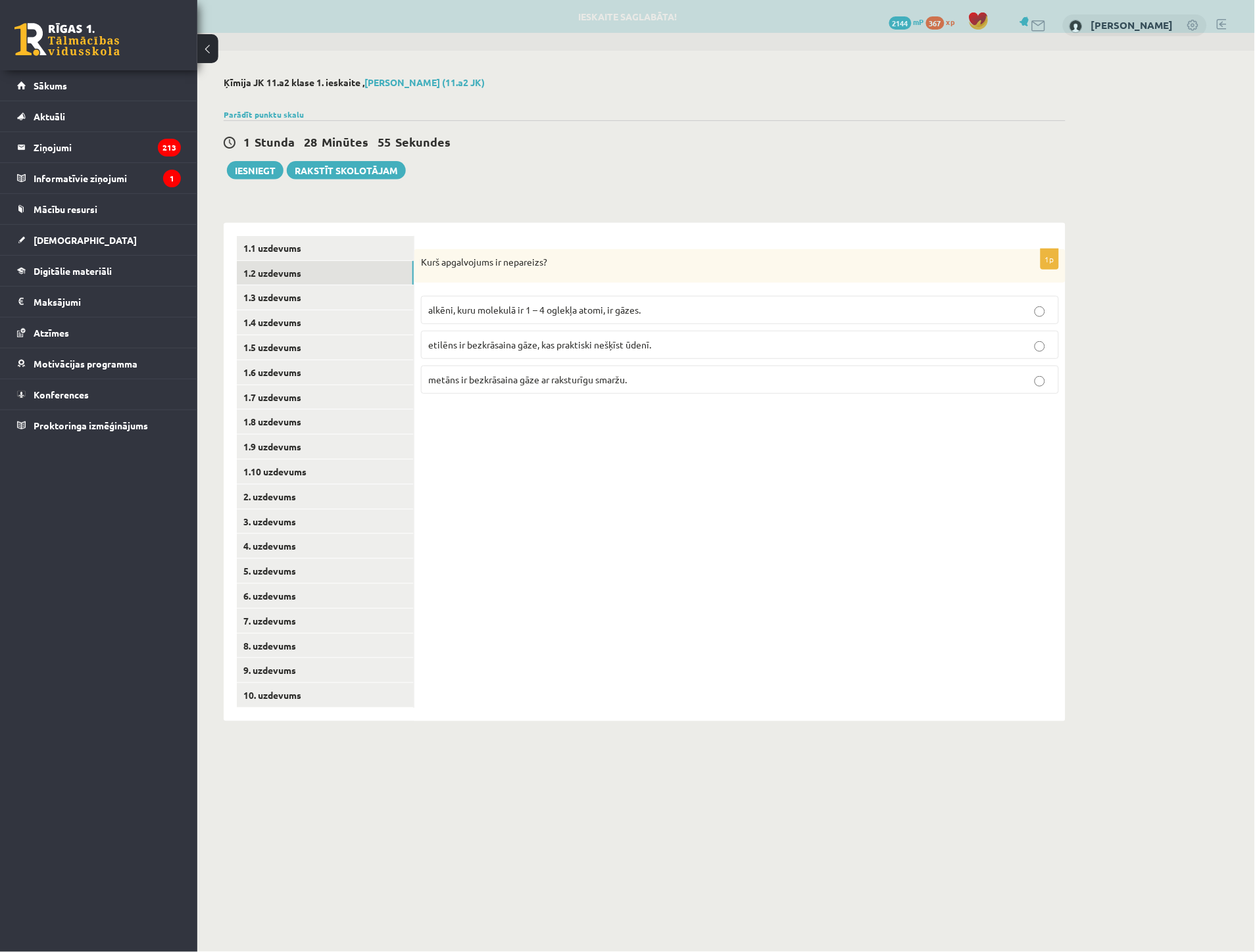
drag, startPoint x: 419, startPoint y: 261, endPoint x: 442, endPoint y: 265, distance: 23.3
click at [442, 265] on div "**********" at bounding box center [644, 471] width 842 height 498
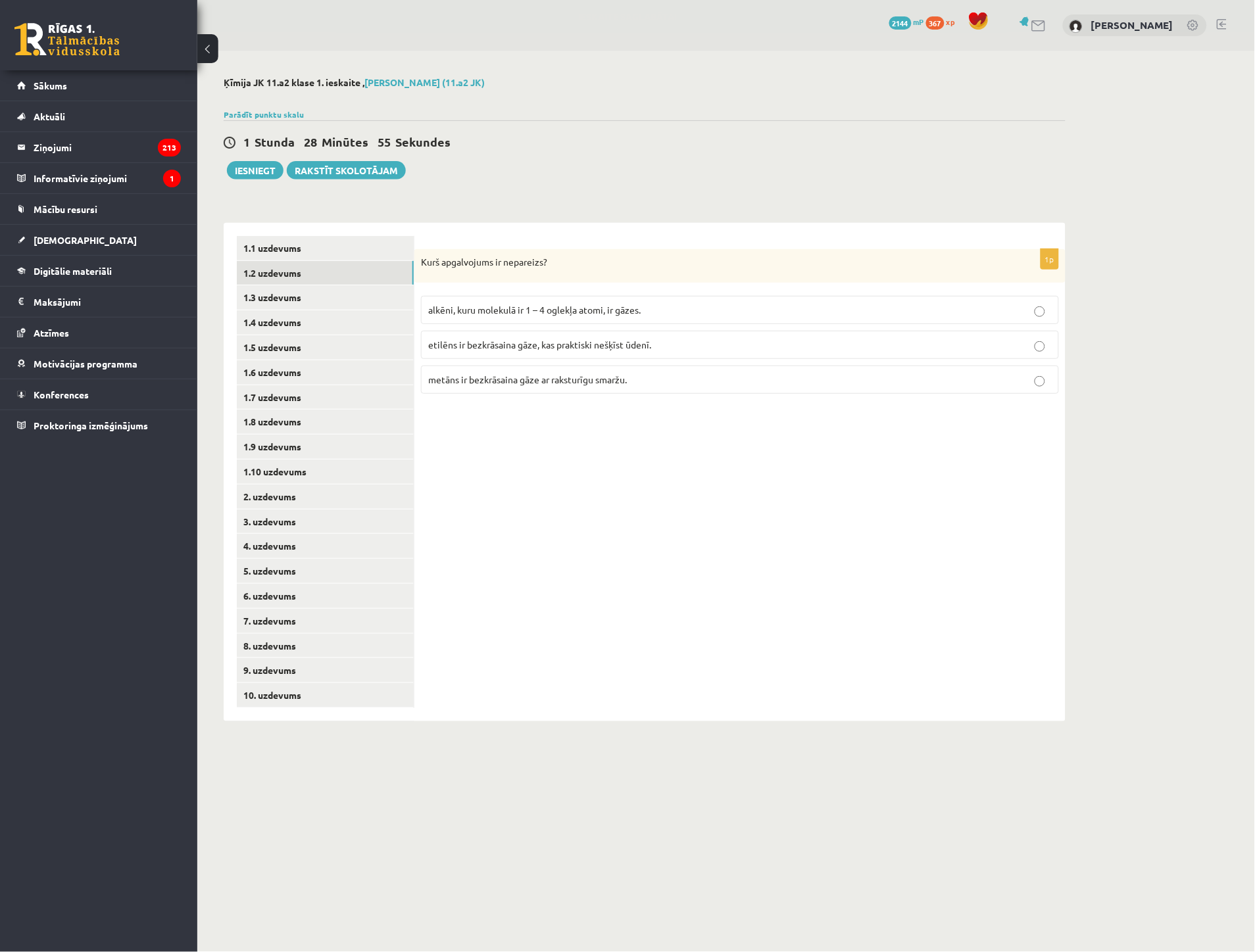
click at [583, 435] on div "1p Kurš apgalvojums ir nepareizs? alkēni, kuru molekulā ir 1 – 4 oglekļa atomi,…" at bounding box center [740, 471] width 651 height 498
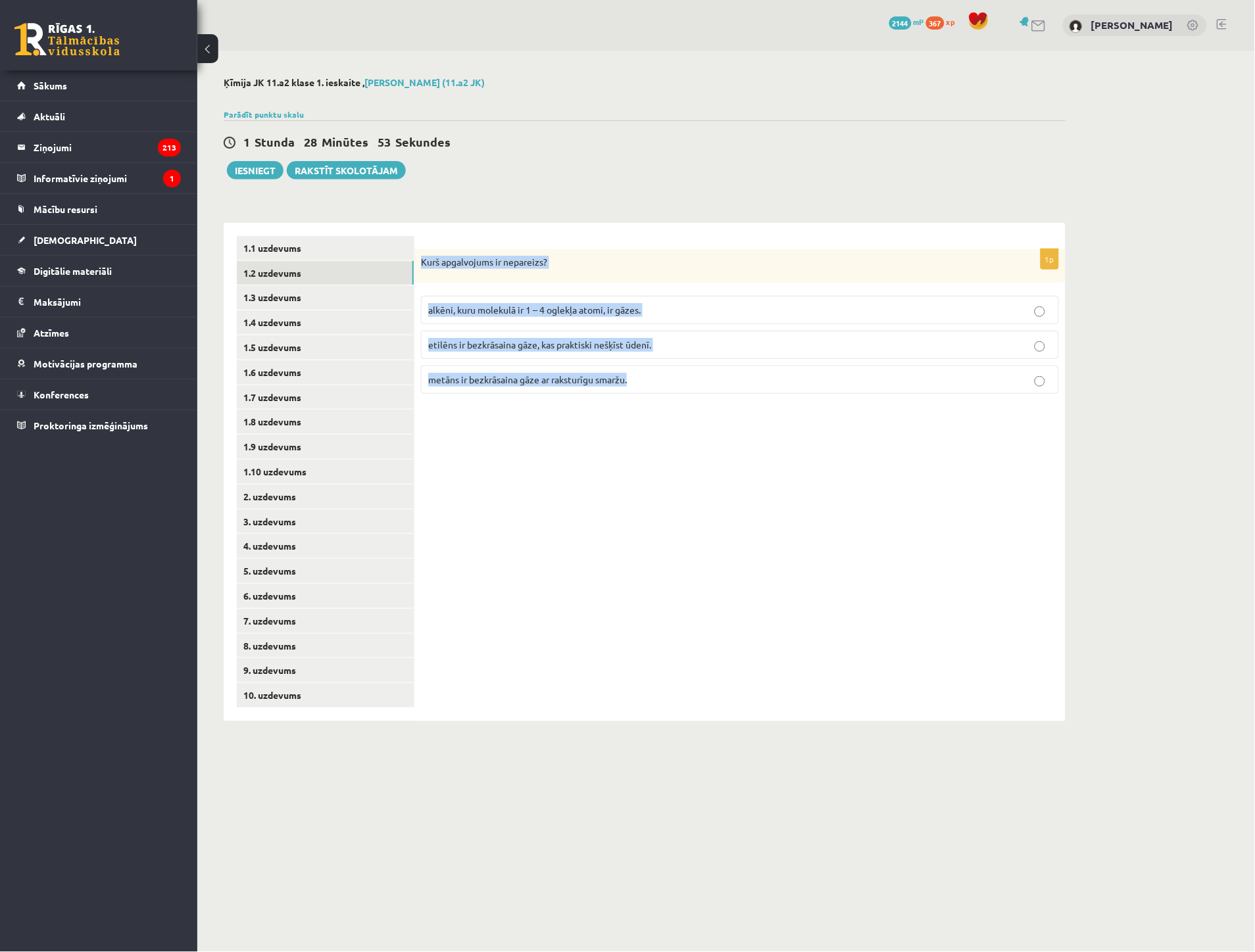
drag, startPoint x: 421, startPoint y: 261, endPoint x: 654, endPoint y: 366, distance: 255.6
click at [654, 366] on div "1p Kurš apgalvojums ir nepareizs? alkēni, kuru molekulā ir 1 – 4 oglekļa atomi,…" at bounding box center [740, 327] width 651 height 156
copy div "Kurš apgalvojums ir nepareizs? alkēni, kuru molekulā ir 1 – 4 oglekļa atomi, ir…"
click at [669, 449] on div "1p Kurš apgalvojums ir nepareizs? alkēni, kuru molekulā ir 1 – 4 oglekļa atomi,…" at bounding box center [740, 471] width 651 height 498
click at [522, 373] on p "metāns ir bezkrāsaina gāze ar raksturīgu smaržu." at bounding box center [740, 380] width 624 height 14
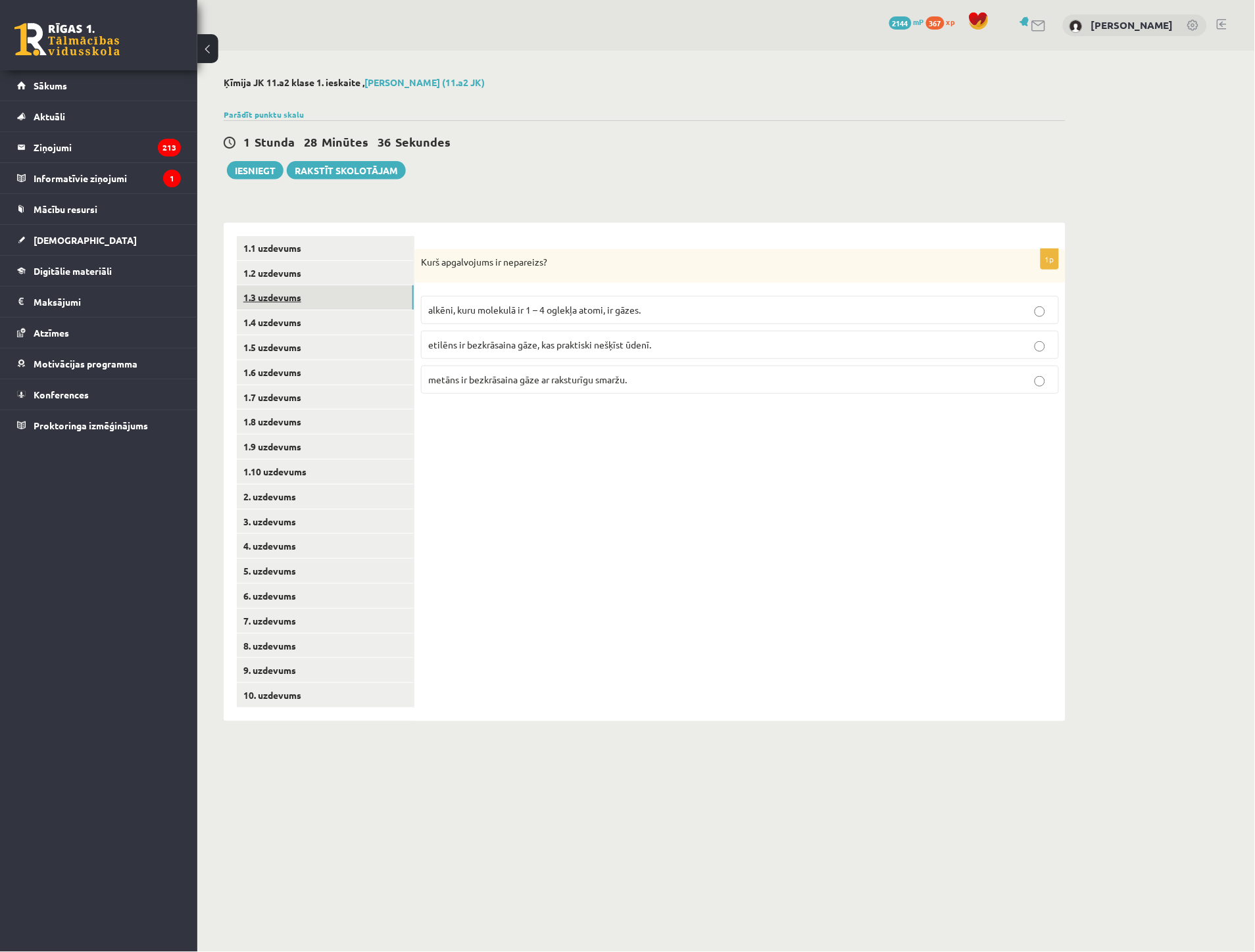
click at [261, 293] on link "1.3 uzdevums" at bounding box center [325, 297] width 177 height 25
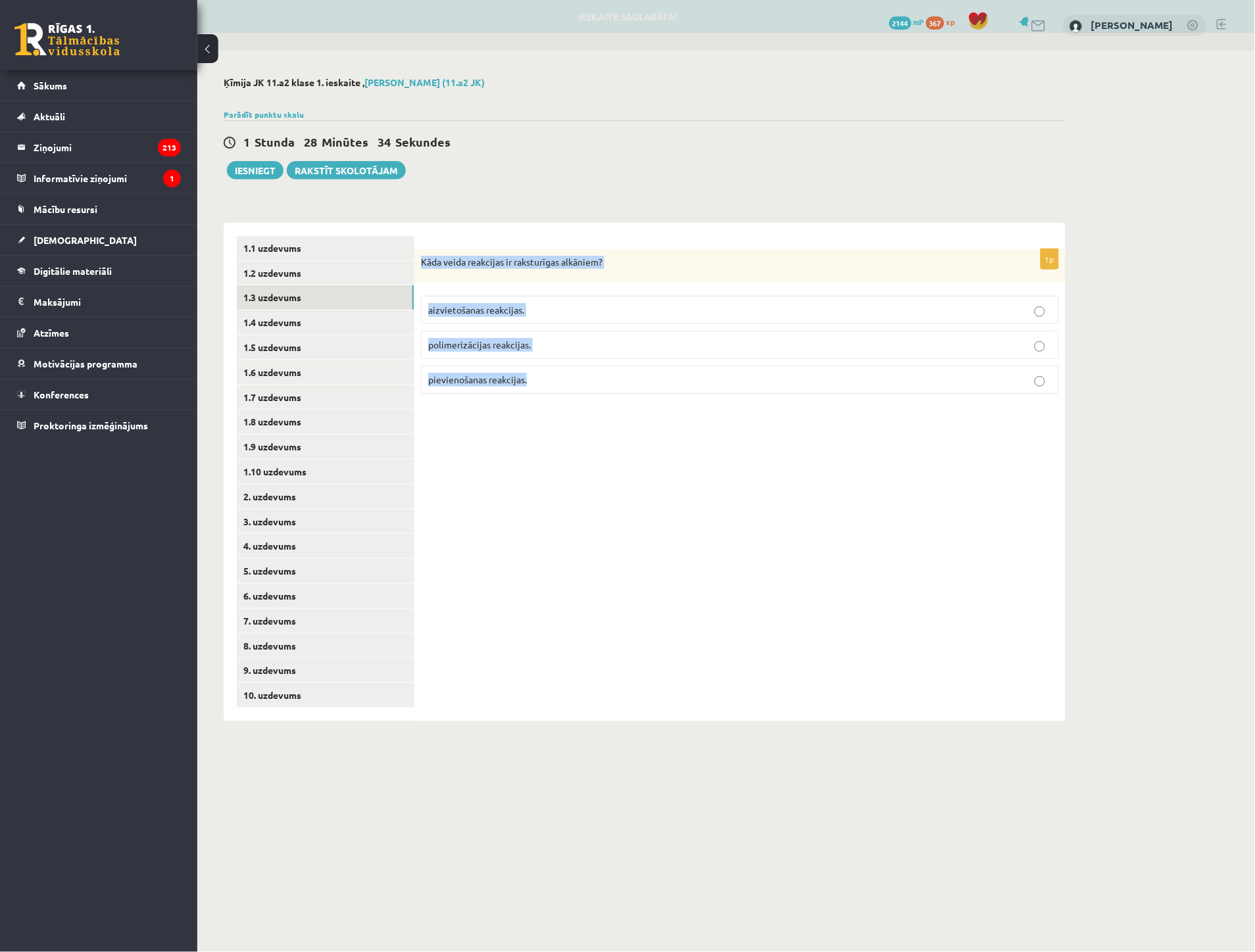
drag, startPoint x: 422, startPoint y: 261, endPoint x: 548, endPoint y: 376, distance: 170.6
click at [548, 376] on div "1p Kāda veida reakcijas ir raksturīgas alkāniem? aizvietošanas reakcijas. polim…" at bounding box center [740, 327] width 651 height 156
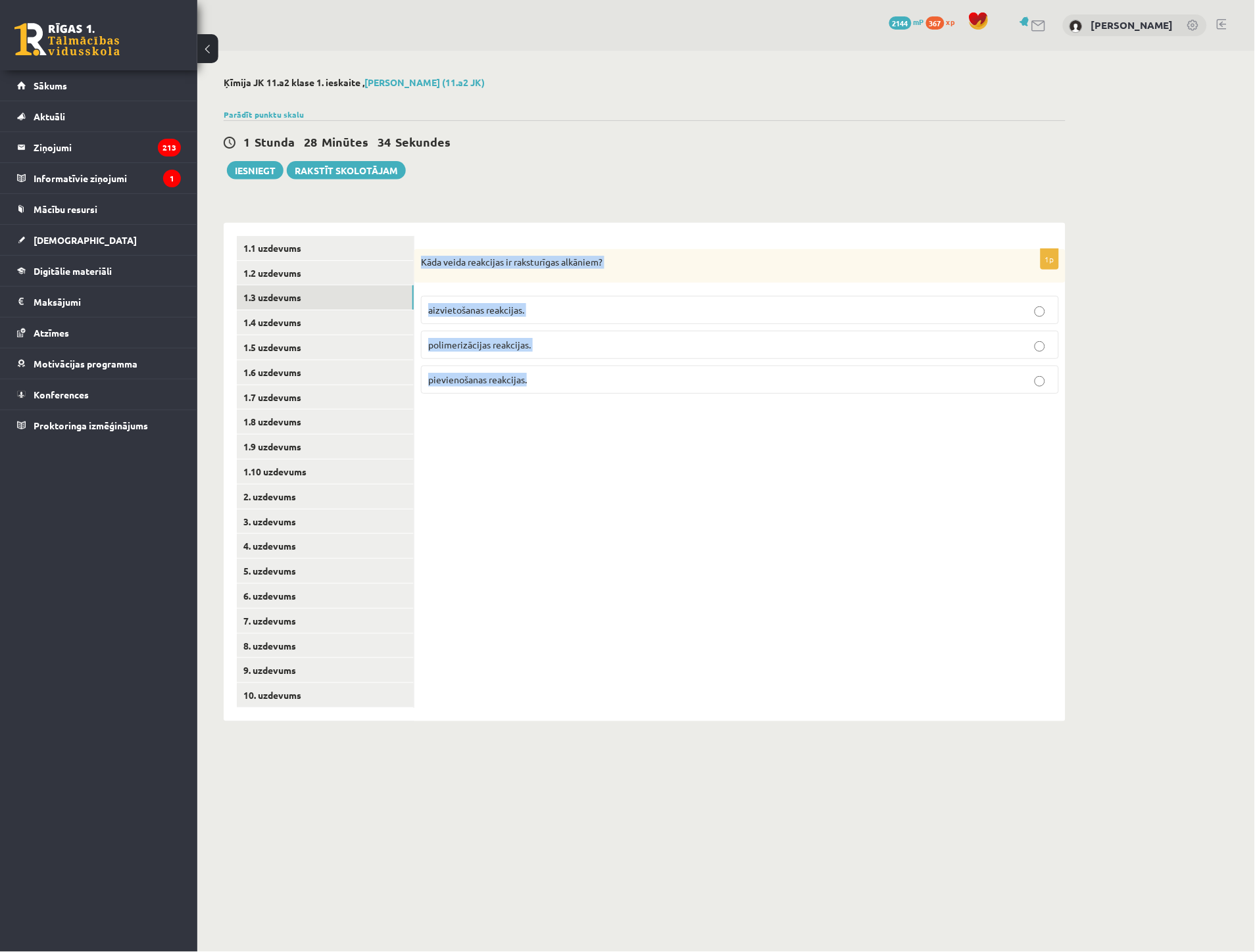
copy div "Kāda veida reakcijas ir raksturīgas alkāniem? aizvietošanas reakcijas. polimeri…"
click at [489, 311] on span "aizvietošanas reakcijas." at bounding box center [476, 310] width 96 height 12
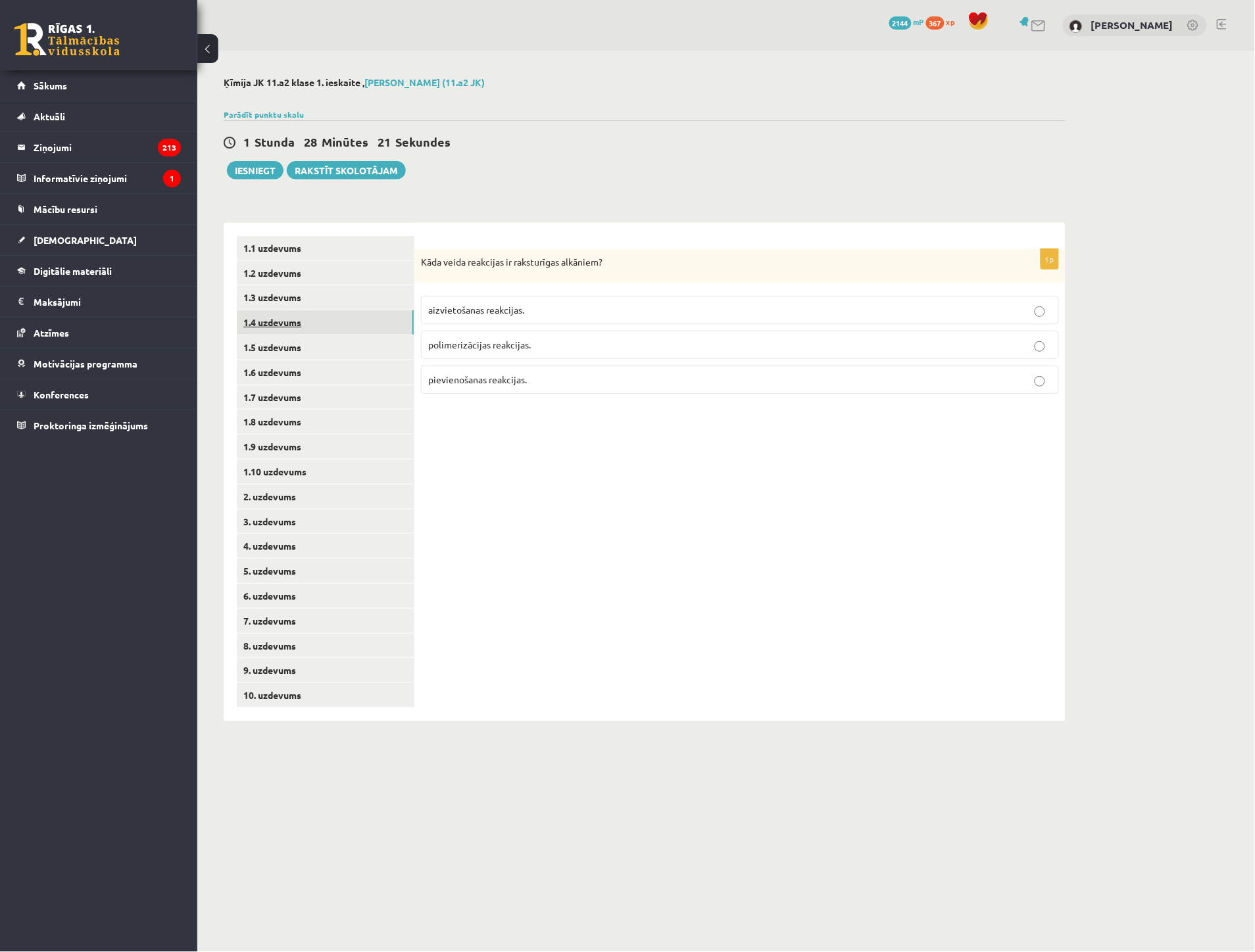
click at [285, 324] on link "1.4 uzdevums" at bounding box center [325, 322] width 177 height 25
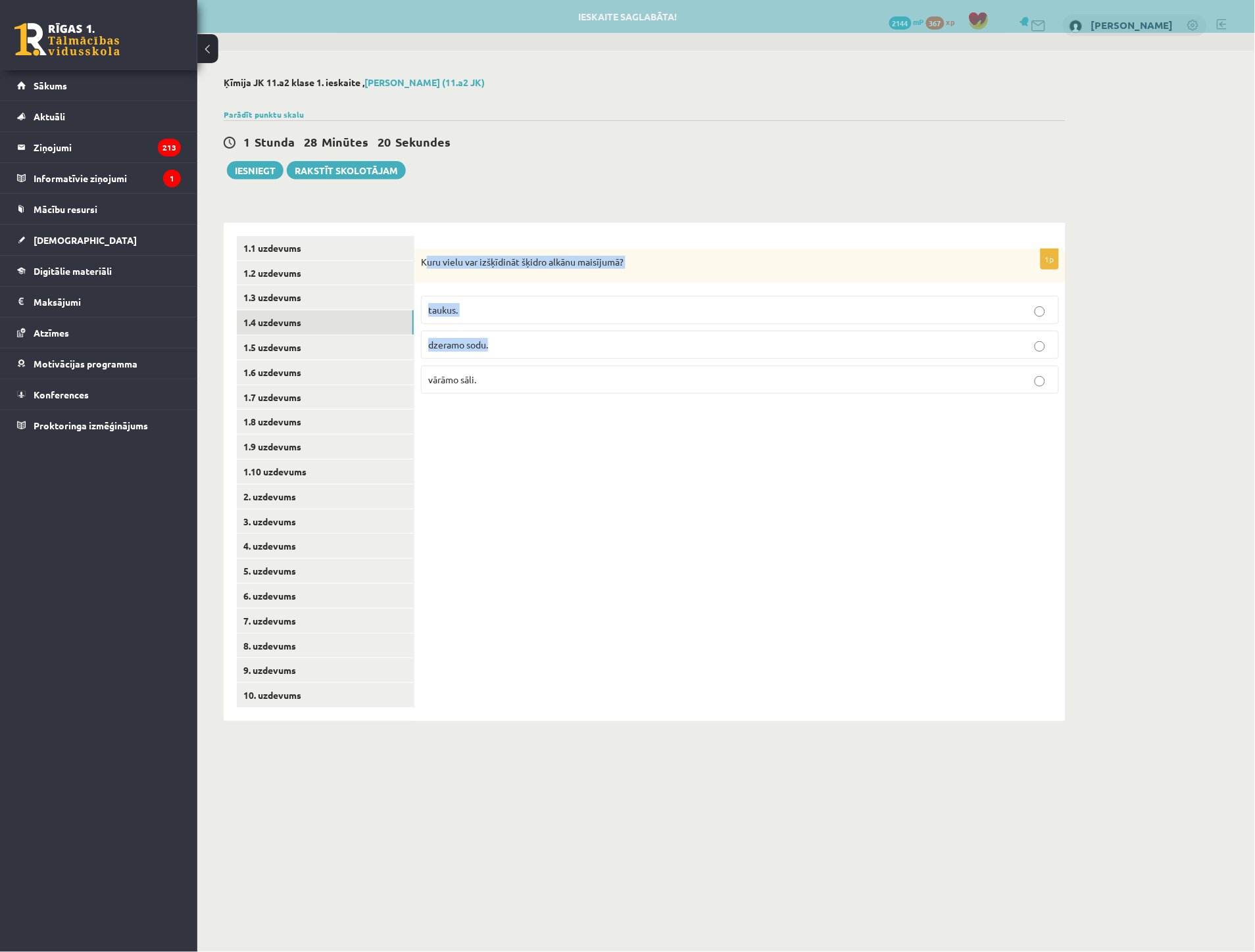
drag, startPoint x: 424, startPoint y: 261, endPoint x: 507, endPoint y: 355, distance: 125.4
click at [507, 355] on div "1p Kuru vielu var izšķīdināt šķidro alkānu maisījumā? [GEOGRAPHIC_DATA]. dzeram…" at bounding box center [740, 327] width 651 height 156
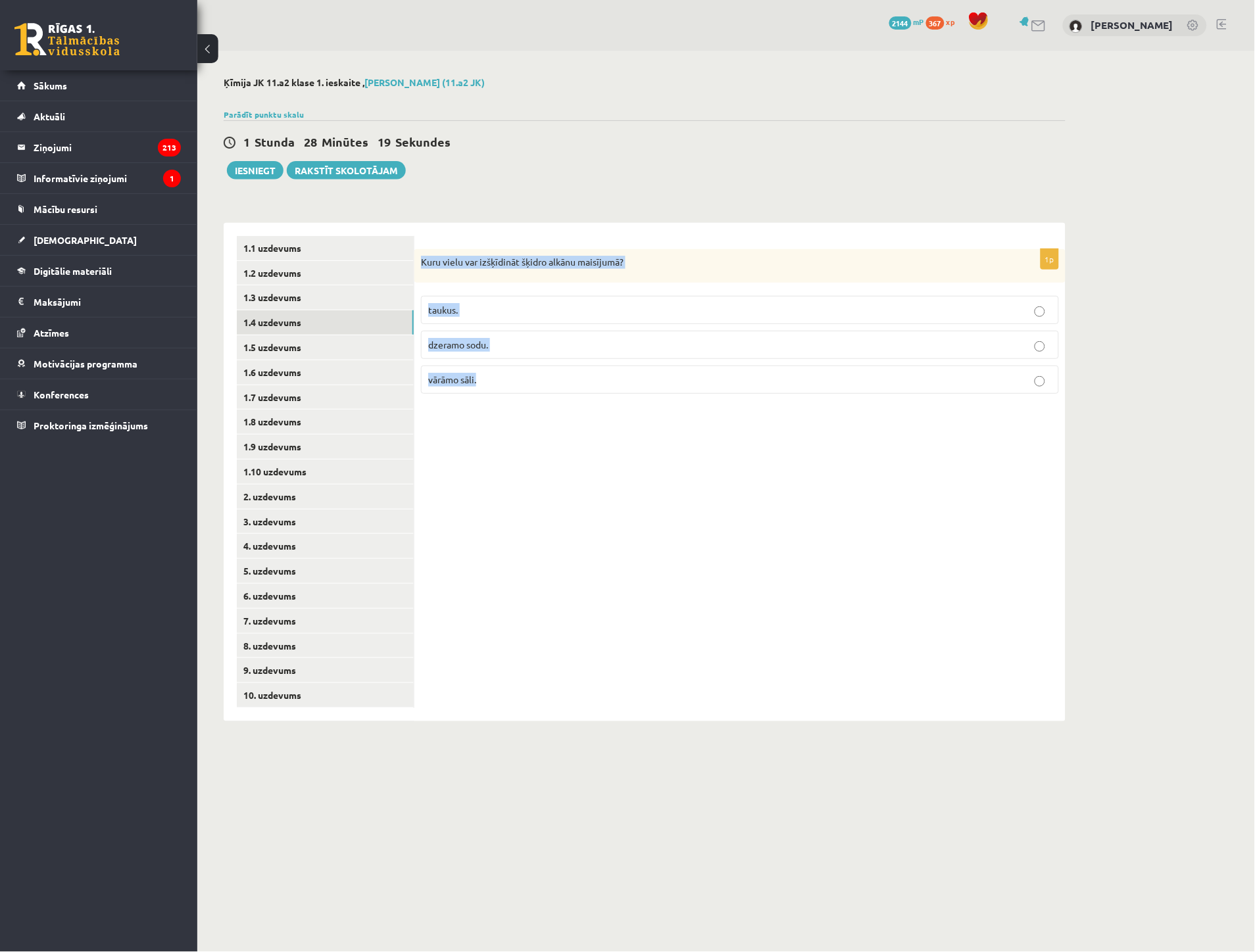
drag, startPoint x: 416, startPoint y: 256, endPoint x: 508, endPoint y: 371, distance: 147.3
click at [508, 371] on div "1p Kuru vielu var izšķīdināt šķidro alkānu maisījumā? [GEOGRAPHIC_DATA]. dzeram…" at bounding box center [740, 327] width 651 height 156
copy div "Kuru vielu var izšķīdināt šķidro alkānu maisījumā? taukus. dzeramo sodu. vārāmo…"
click at [444, 311] on span "taukus." at bounding box center [443, 310] width 30 height 12
click at [289, 350] on link "1.5 uzdevums" at bounding box center [325, 347] width 177 height 25
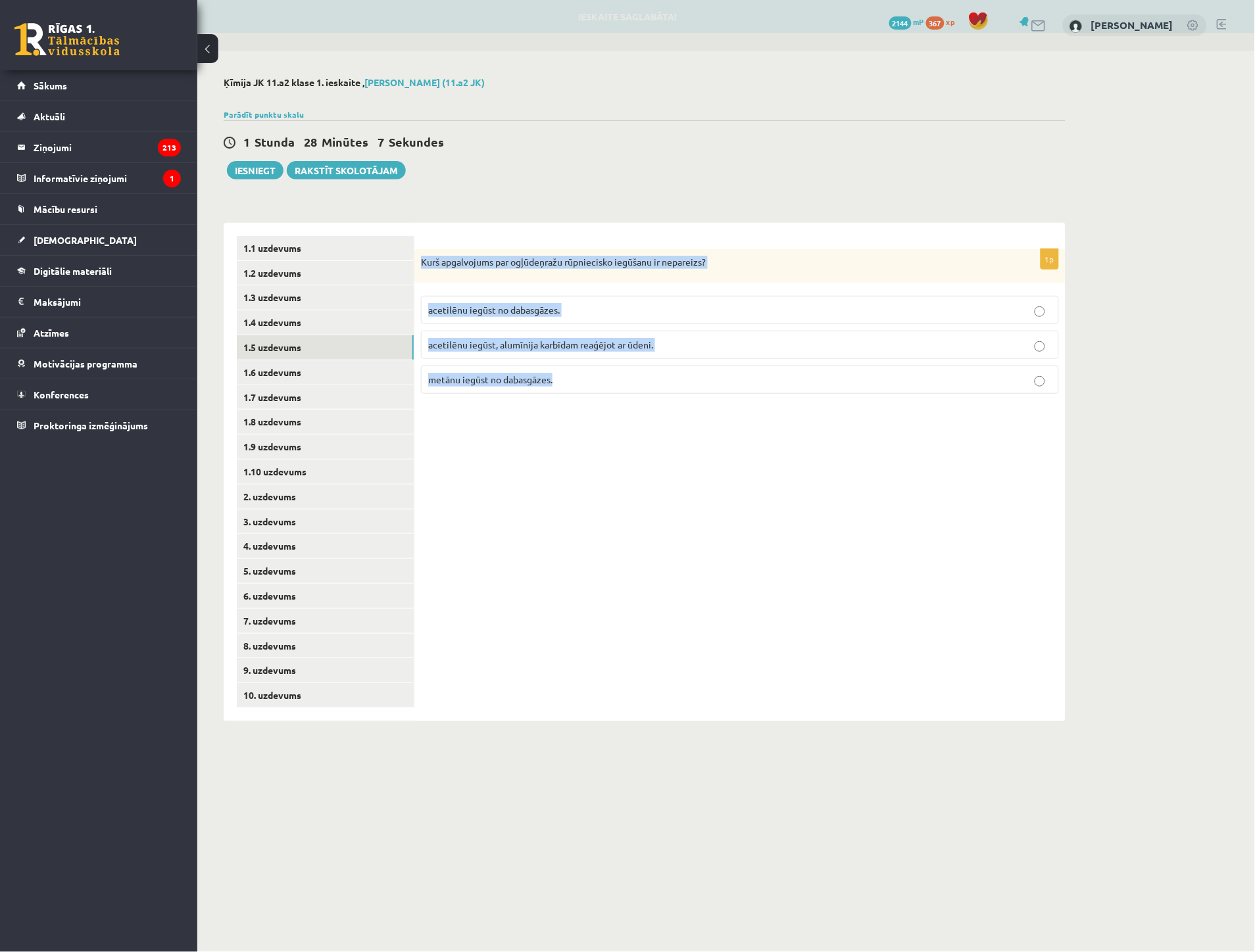
drag, startPoint x: 441, startPoint y: 268, endPoint x: 586, endPoint y: 377, distance: 181.4
click at [586, 377] on div "1p Kurš apgalvojums par ogļūdeņražu rūpniecisko iegūšanu ir nepareizs? acetilēn…" at bounding box center [740, 327] width 651 height 156
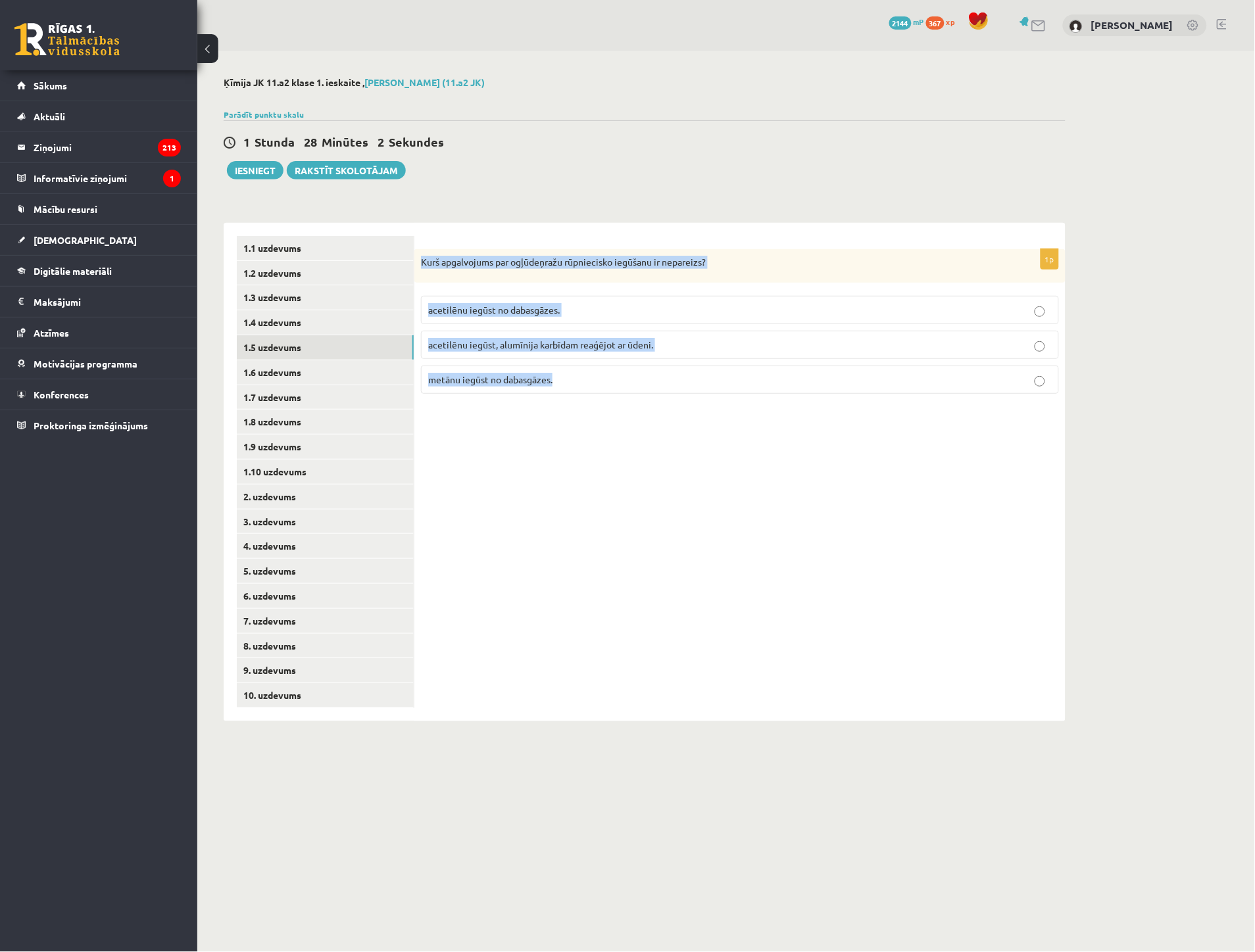
copy div "Kurš apgalvojums par ogļūdeņražu rūpniecisko iegūšanu ir nepareizs? acetilēnu i…"
click at [518, 382] on span "metānu iegūst no dabasgāzes." at bounding box center [490, 379] width 124 height 12
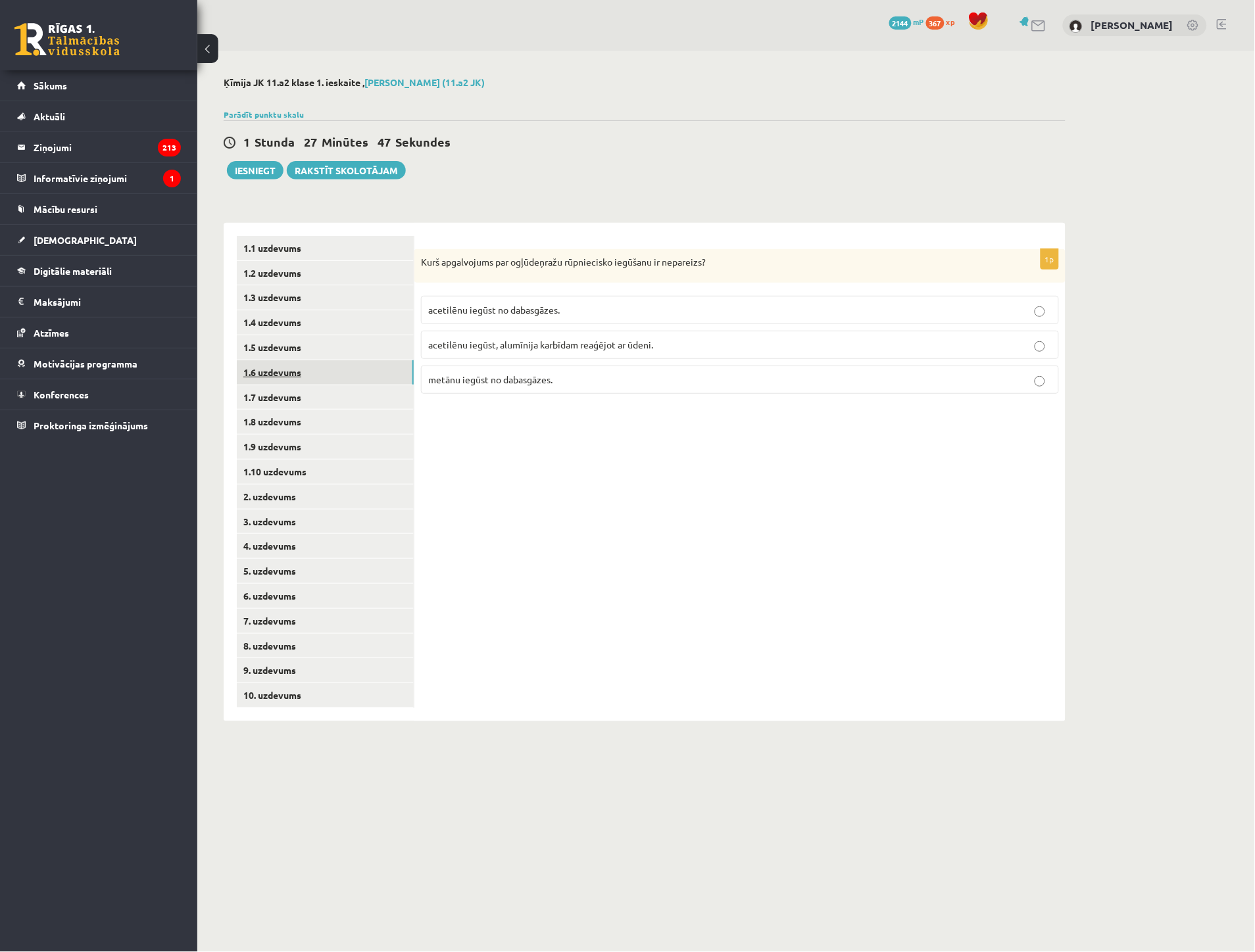
click at [303, 372] on link "1.6 uzdevums" at bounding box center [325, 372] width 177 height 25
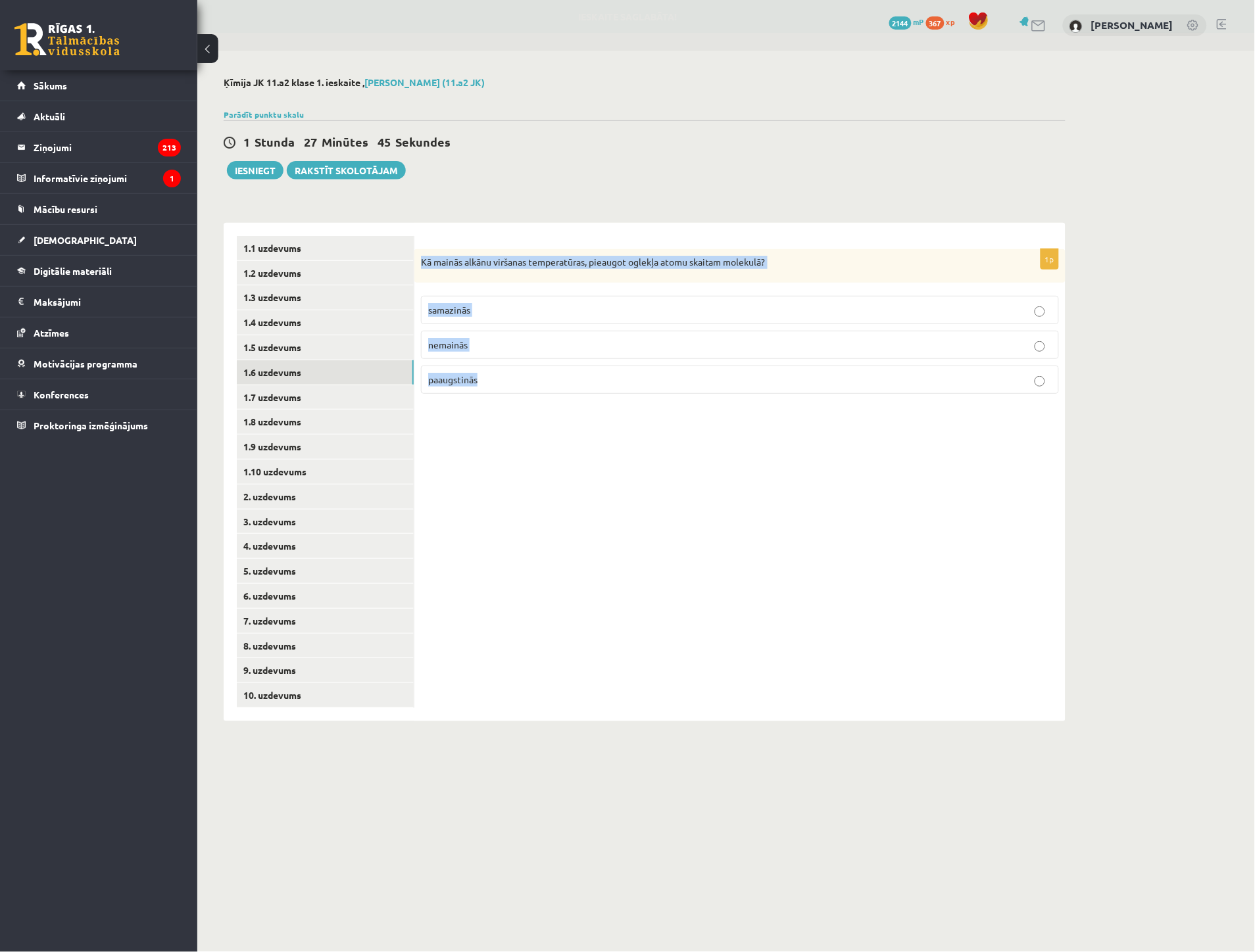
drag, startPoint x: 421, startPoint y: 260, endPoint x: 523, endPoint y: 384, distance: 160.6
click at [523, 384] on div "1p Kā mainās alkānu viršanas temperatūras, pieaugot oglekļa atomu skaitam molek…" at bounding box center [740, 327] width 651 height 156
copy div "Kā mainās alkānu viršanas temperatūras, pieaugot oglekļa atomu skaitam molekulā…"
click at [515, 388] on label "paaugstinās" at bounding box center [740, 379] width 638 height 28
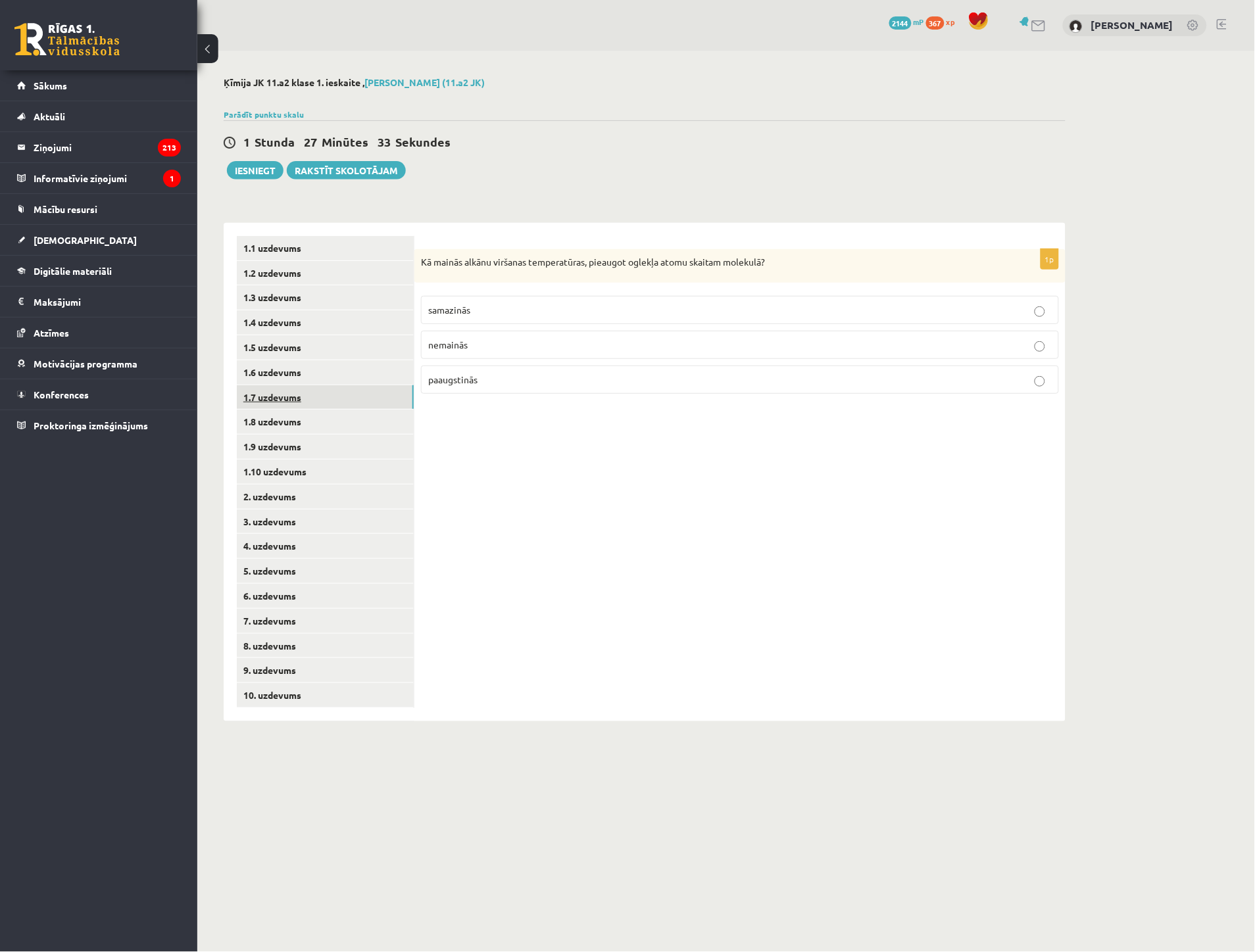
click at [291, 399] on link "1.7 uzdevums" at bounding box center [325, 397] width 177 height 25
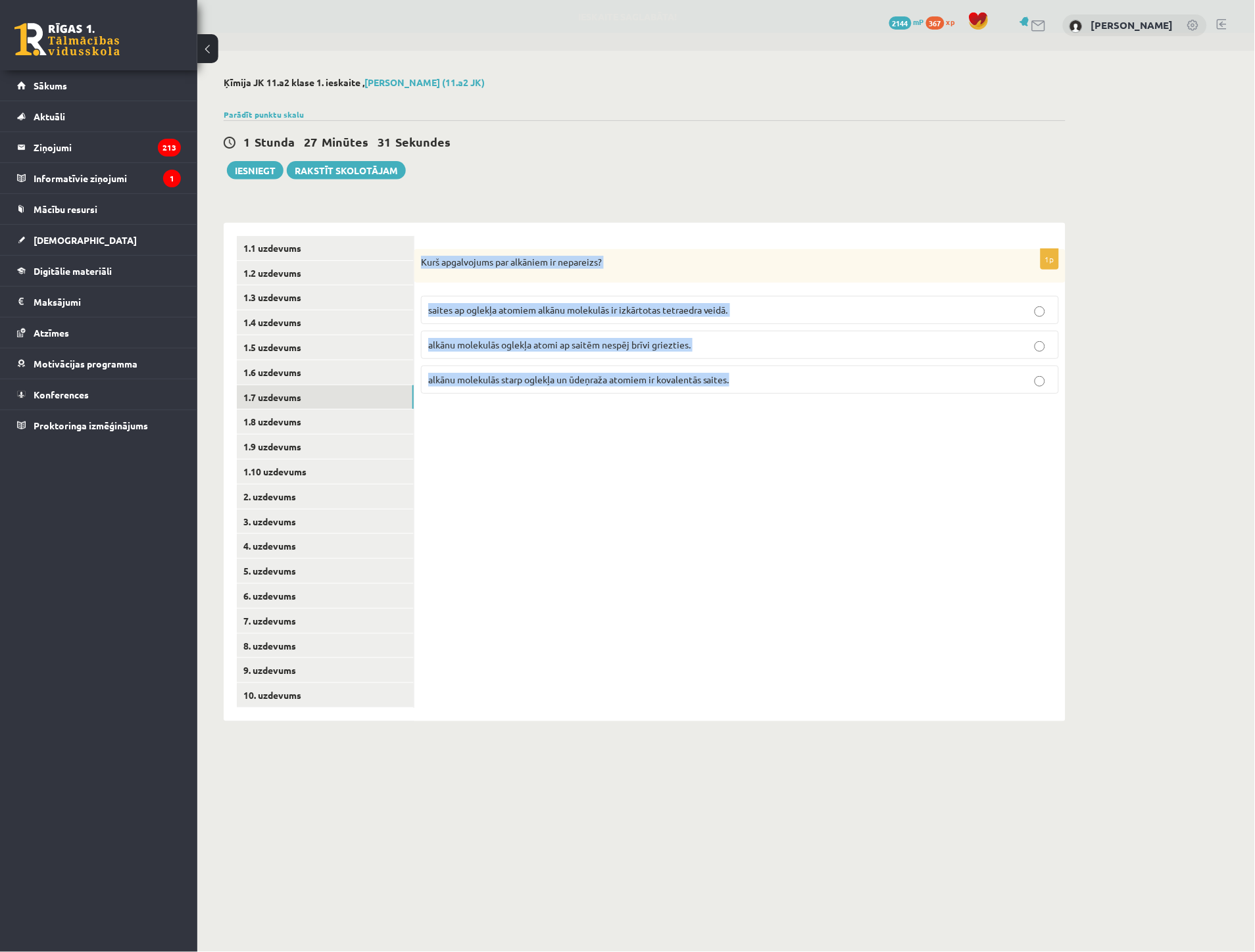
drag, startPoint x: 455, startPoint y: 273, endPoint x: 784, endPoint y: 368, distance: 342.4
click at [784, 368] on div "1p Kurš apgalvojums par alkāniem ir nepareizs? saites ap oglekļa atomiem alkānu…" at bounding box center [740, 327] width 651 height 156
copy div "Kurš apgalvojums par alkāniem ir nepareizs? saites ap oglekļa atomiem alkānu mo…"
click at [546, 424] on div "1p Kurš apgalvojums par alkāniem ir nepareizs? saites ap oglekļa atomiem alkānu…" at bounding box center [740, 471] width 651 height 498
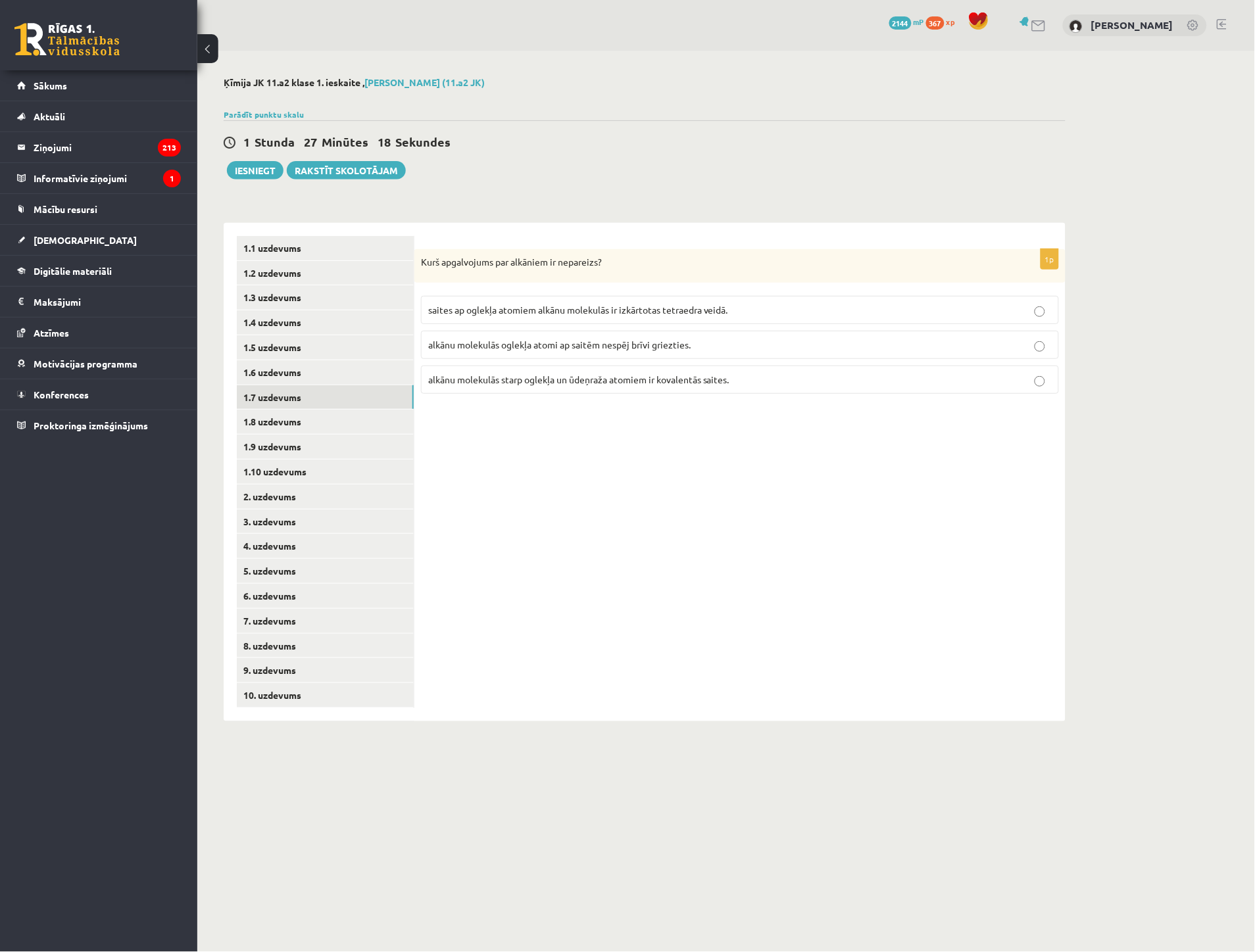
click at [627, 344] on span "alkānu molekulās oglekļa atomi ap saitēm nespēj brīvi griezties." at bounding box center [559, 344] width 262 height 12
click at [296, 421] on link "1.8 uzdevums" at bounding box center [325, 421] width 177 height 25
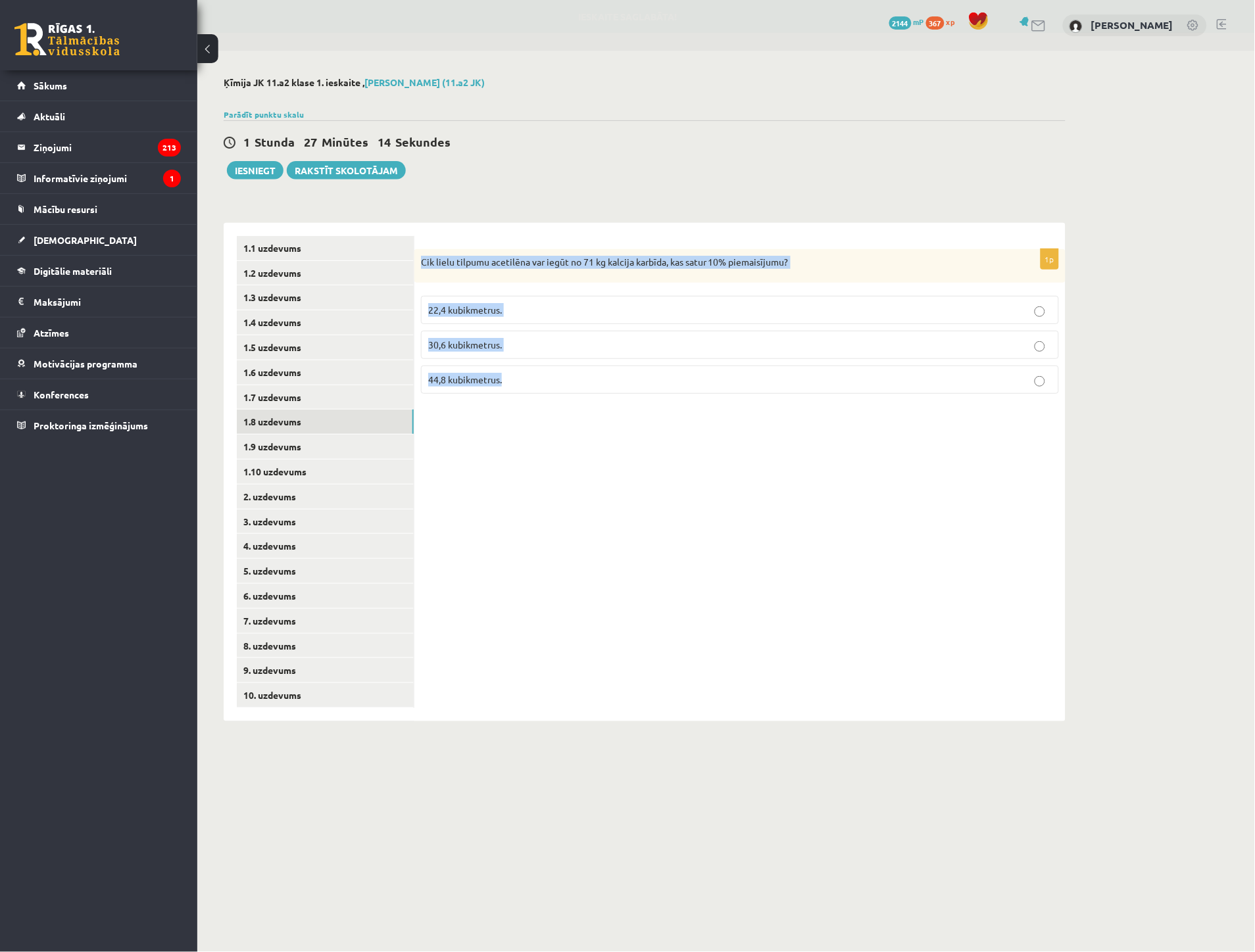
drag, startPoint x: 420, startPoint y: 256, endPoint x: 542, endPoint y: 363, distance: 162.3
click at [542, 363] on div "1p Cik lielu tilpumu acetilēna var iegūt no 71 kg kalcija karbīda, kas satur 10…" at bounding box center [740, 327] width 651 height 156
copy div "Cik lielu tilpumu acetilēna var iegūt no 71 kg kalcija karbīda, kas satur 10% p…"
click at [485, 312] on span "22,4 kubikmetrus." at bounding box center [465, 310] width 74 height 12
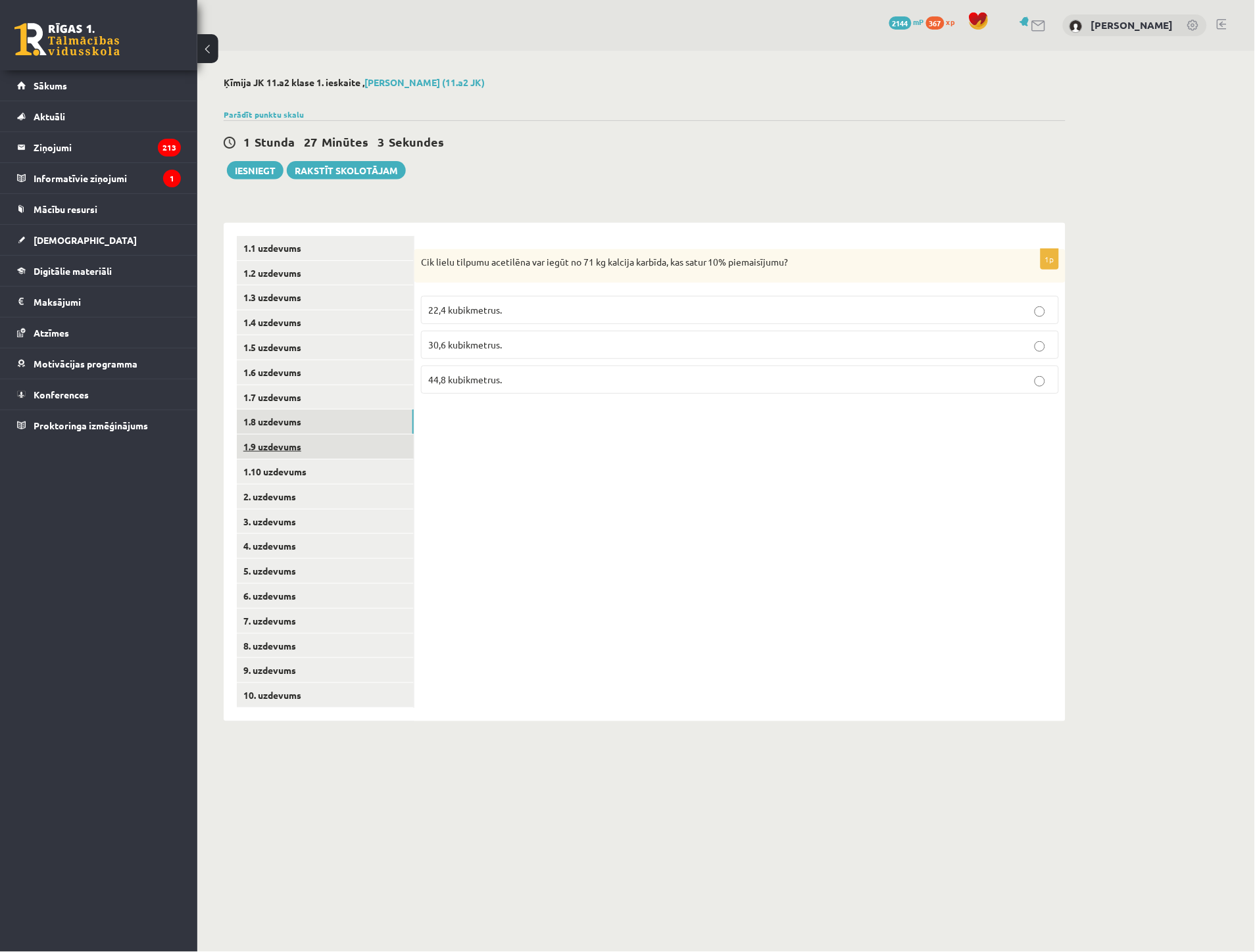
click at [320, 451] on link "1.9 uzdevums" at bounding box center [325, 447] width 177 height 25
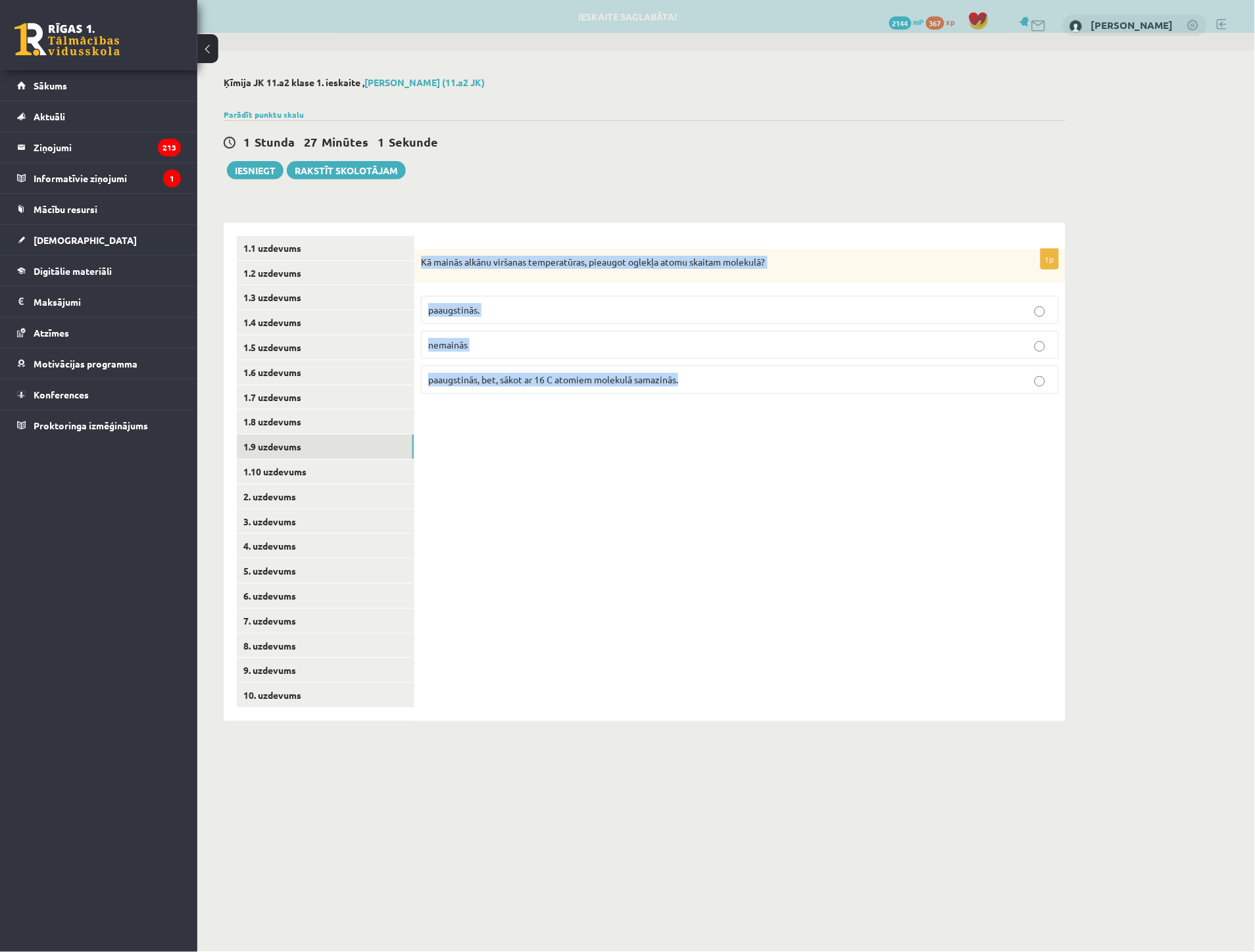
drag, startPoint x: 421, startPoint y: 263, endPoint x: 707, endPoint y: 368, distance: 304.7
click at [707, 368] on div "1p Kā mainās alkānu viršanas temperatūras, pieaugot oglekļa atomu skaitam molek…" at bounding box center [740, 327] width 651 height 156
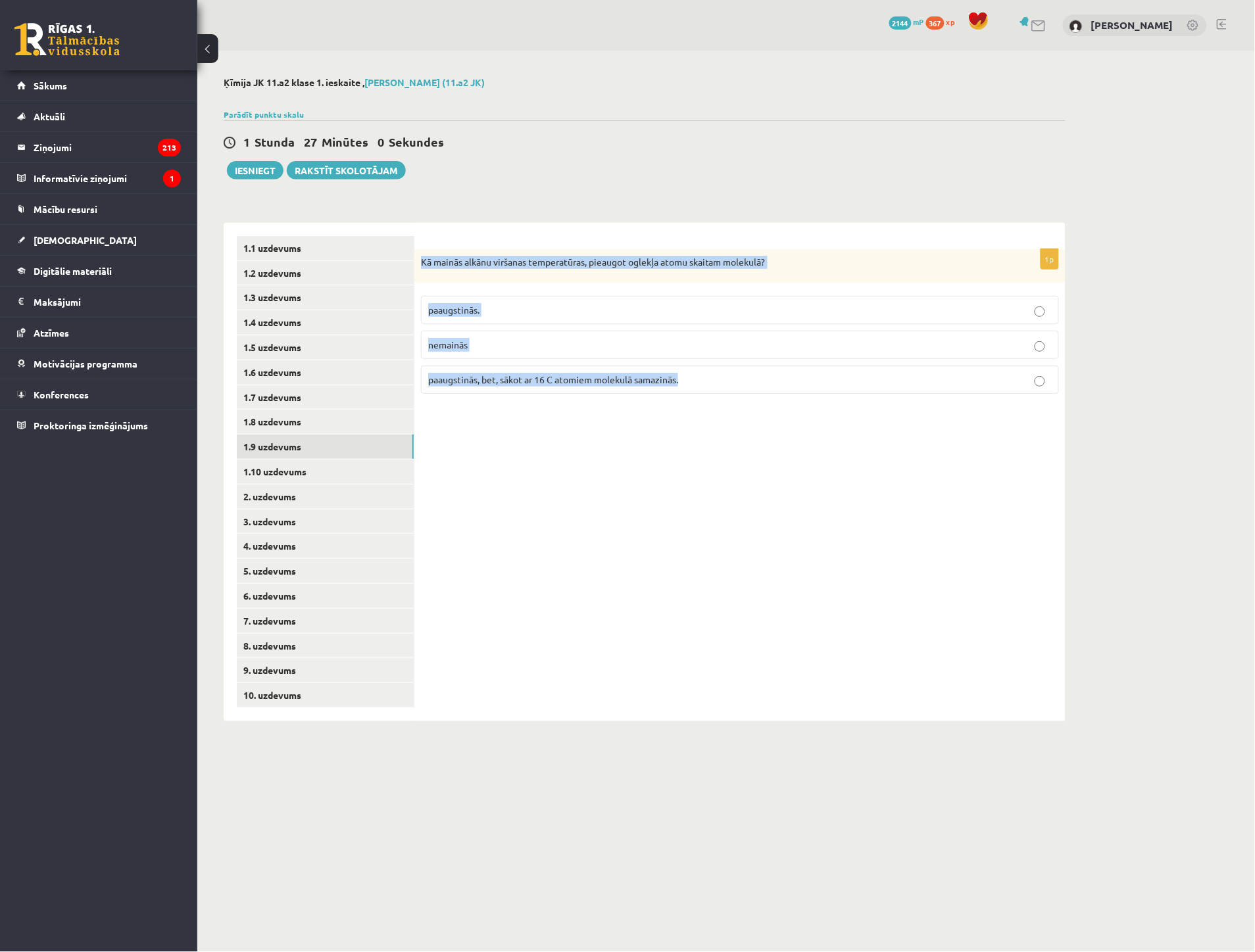
copy div "Kā mainās alkānu viršanas temperatūras, pieaugot oglekļa atomu skaitam molekulā…"
click at [461, 310] on span "paaugstinās." at bounding box center [454, 310] width 52 height 12
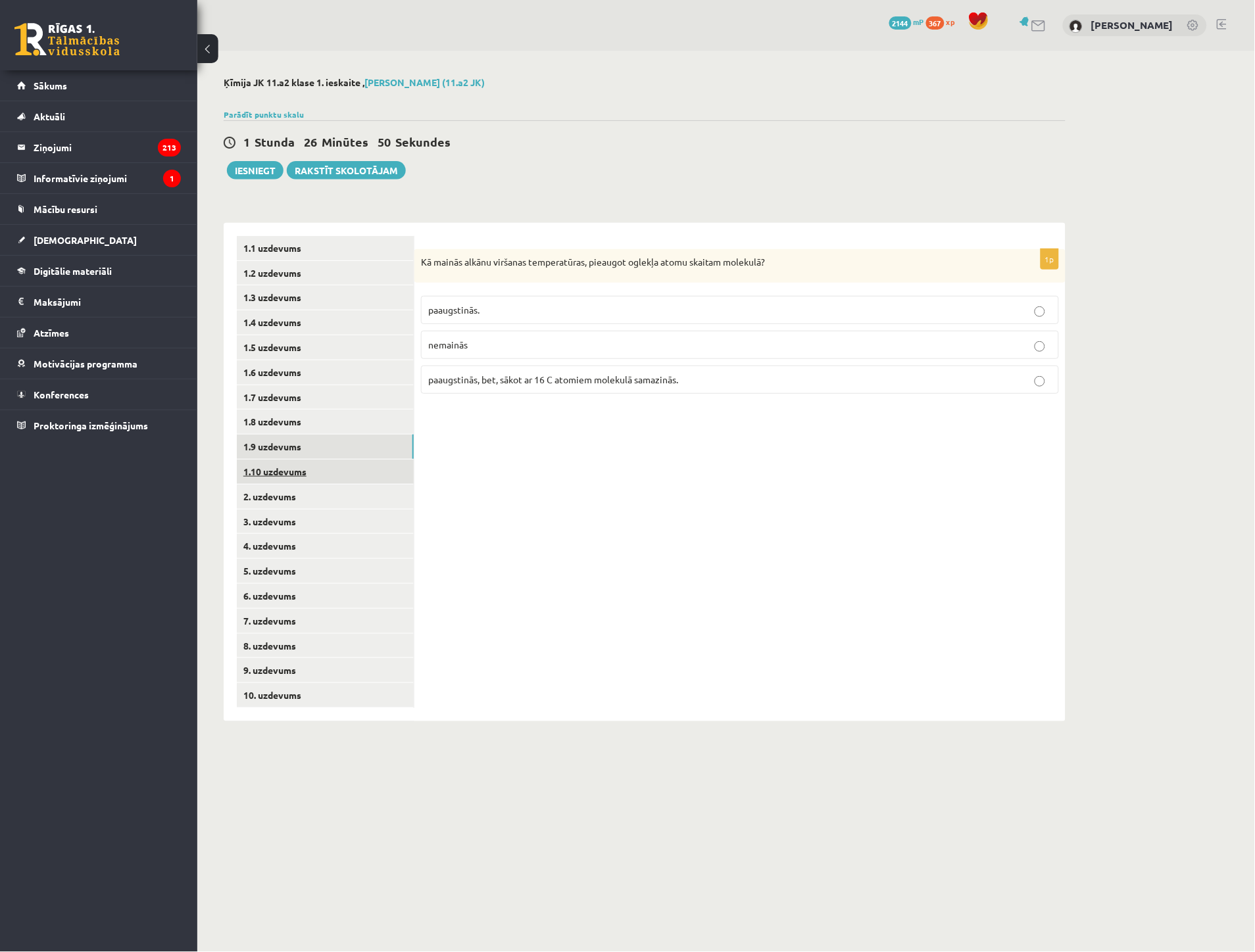
click at [294, 476] on link "1.10 uzdevums" at bounding box center [325, 471] width 177 height 25
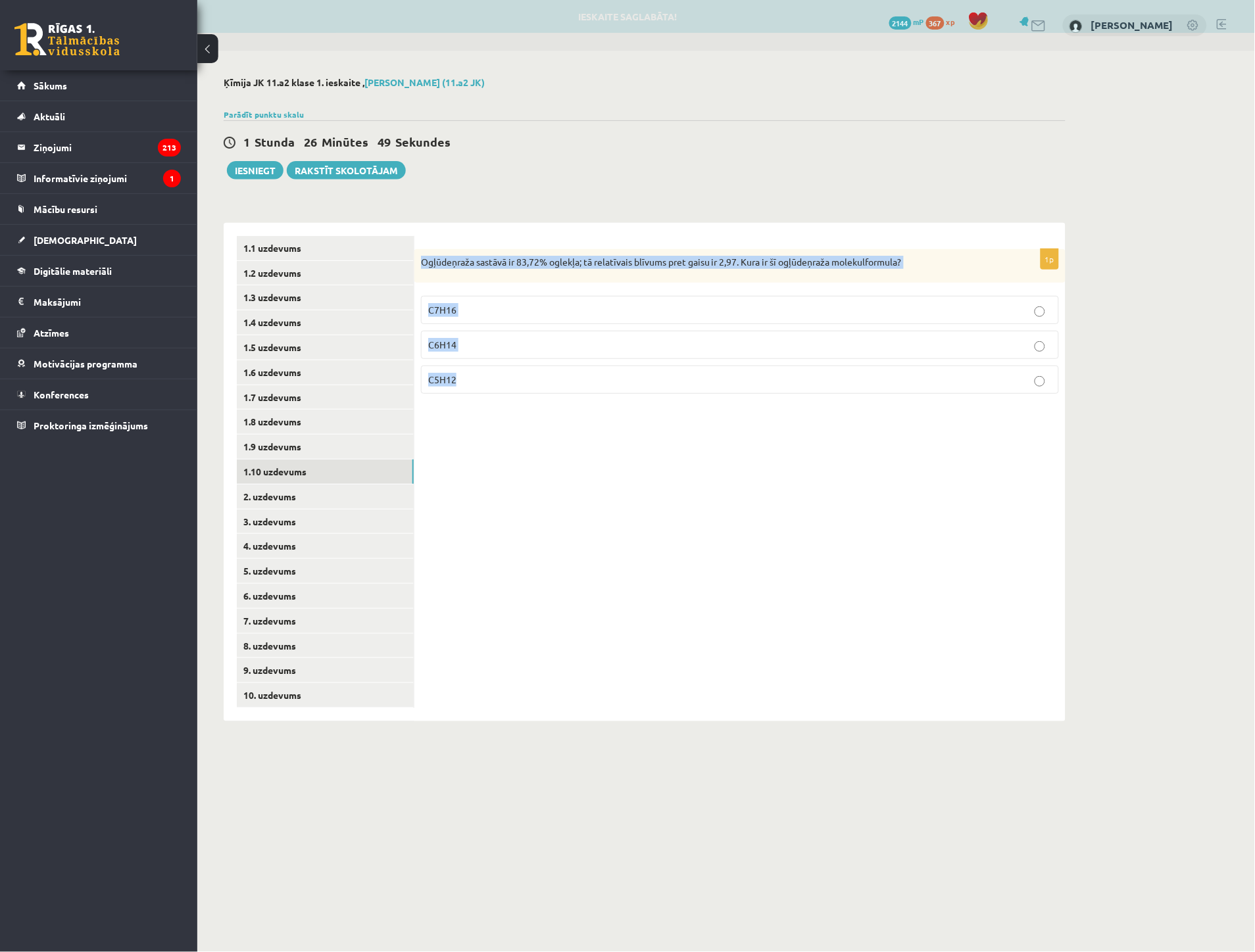
drag, startPoint x: 422, startPoint y: 261, endPoint x: 509, endPoint y: 380, distance: 147.4
click at [509, 380] on div "1p Ogļūdeņraža sastāvā ir 83,72% oglekļa; tā relatīvais blīvums pret gaisu ir 2…" at bounding box center [740, 327] width 651 height 156
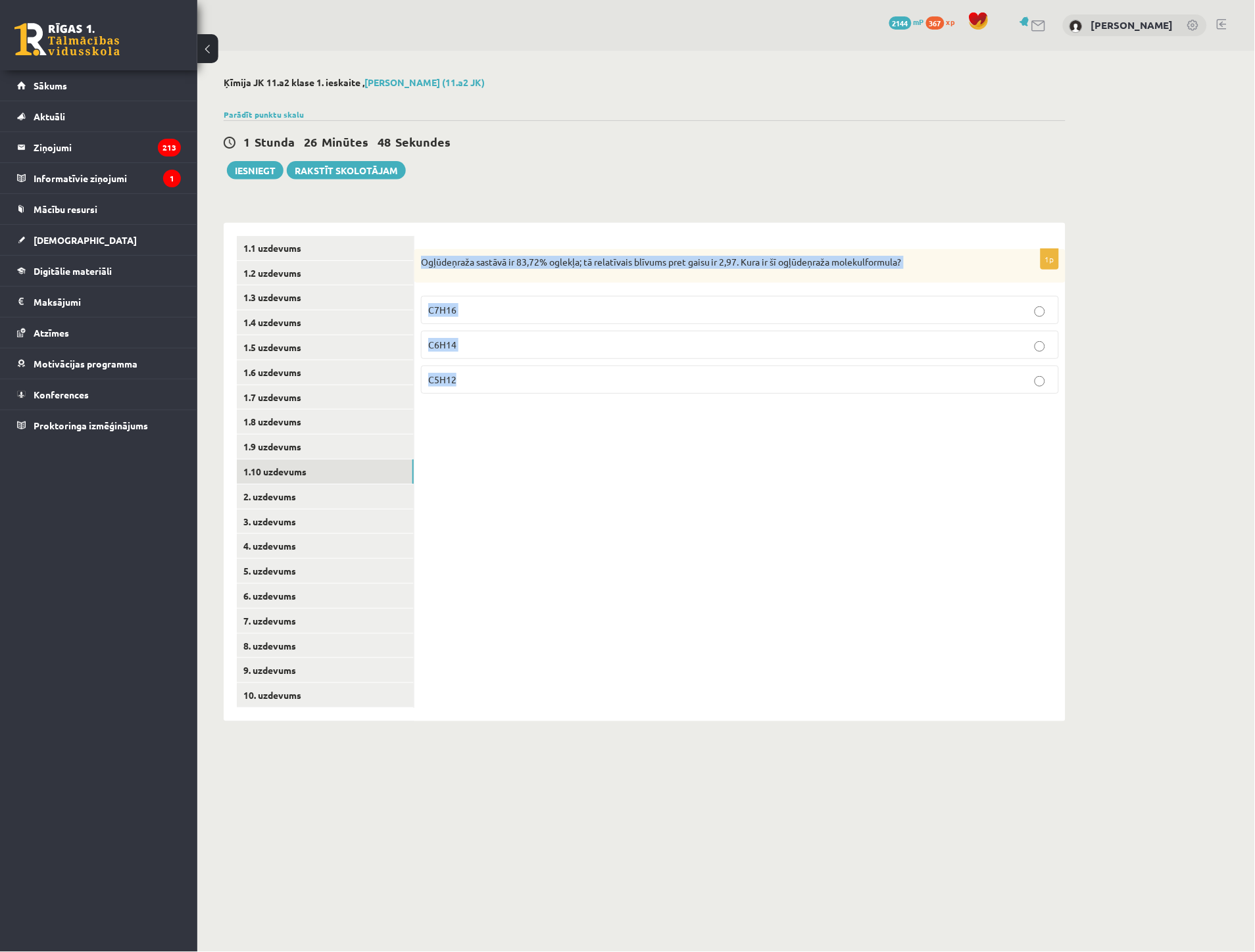
copy div "Ogļūdeņraža sastāvā ir 83,72% oglekļa; tā relatīvais blīvums pret gaisu ir 2,97…"
click at [471, 342] on p "C6H14" at bounding box center [740, 344] width 624 height 14
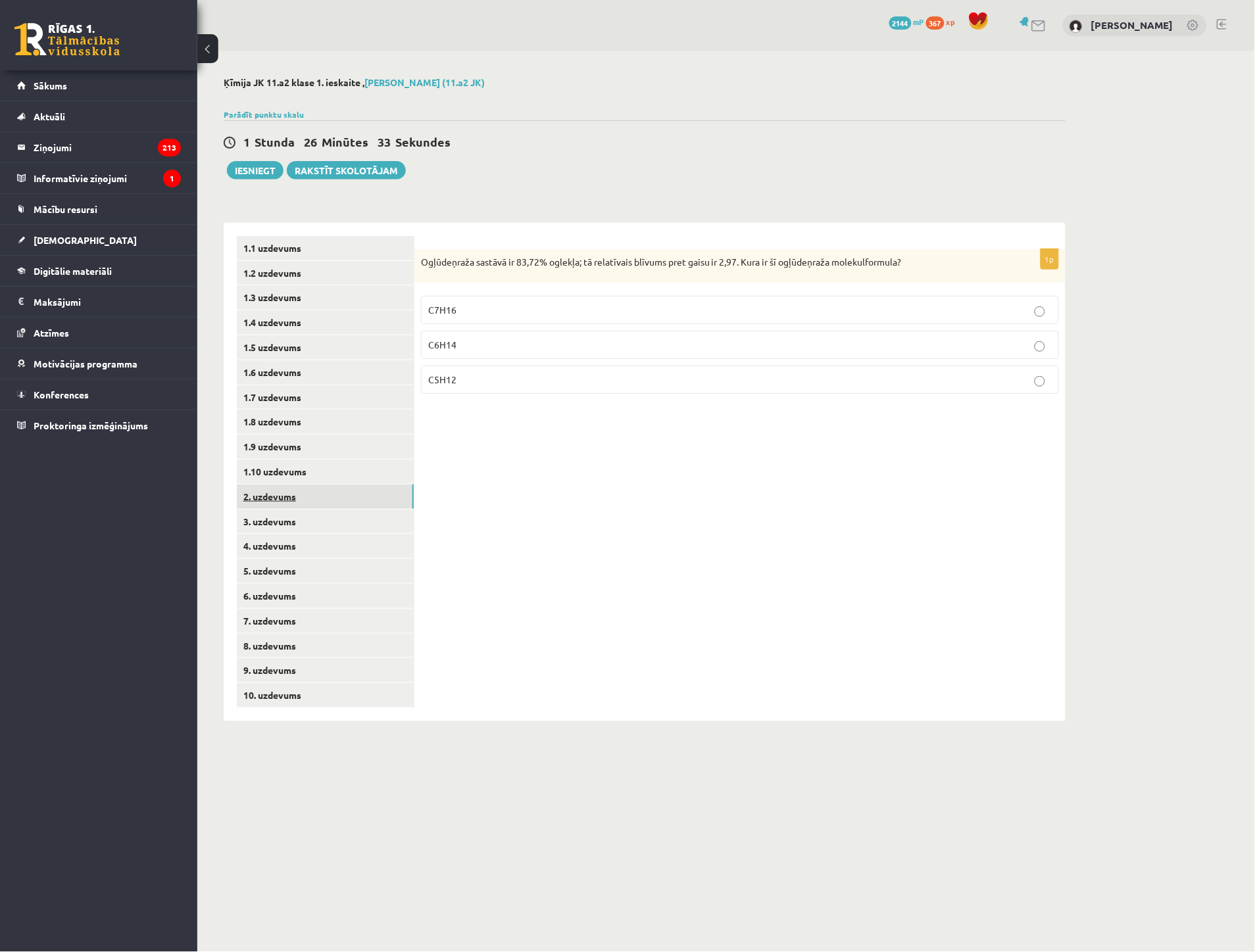
click at [296, 495] on link "2. uzdevums" at bounding box center [325, 497] width 177 height 25
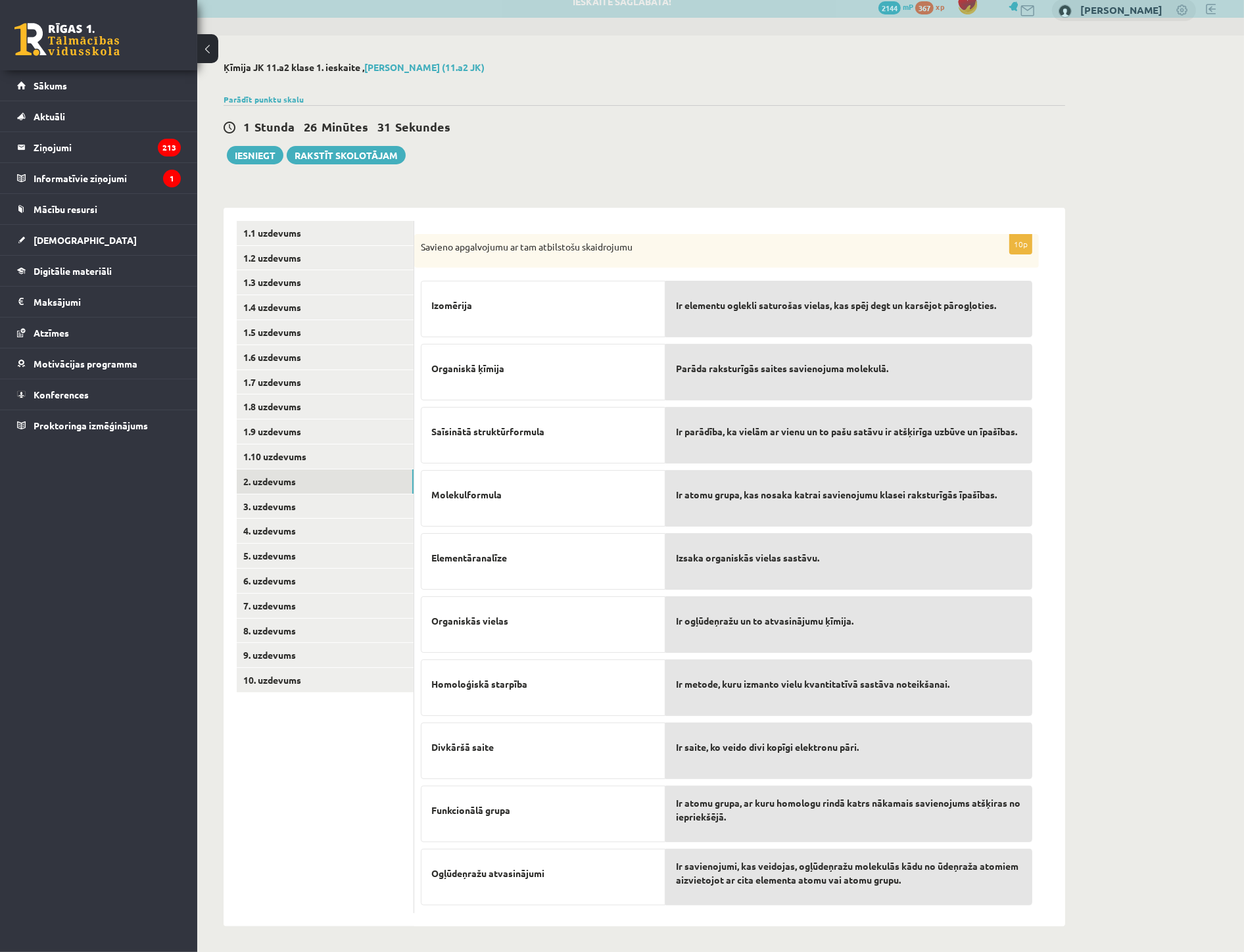
scroll to position [16, 0]
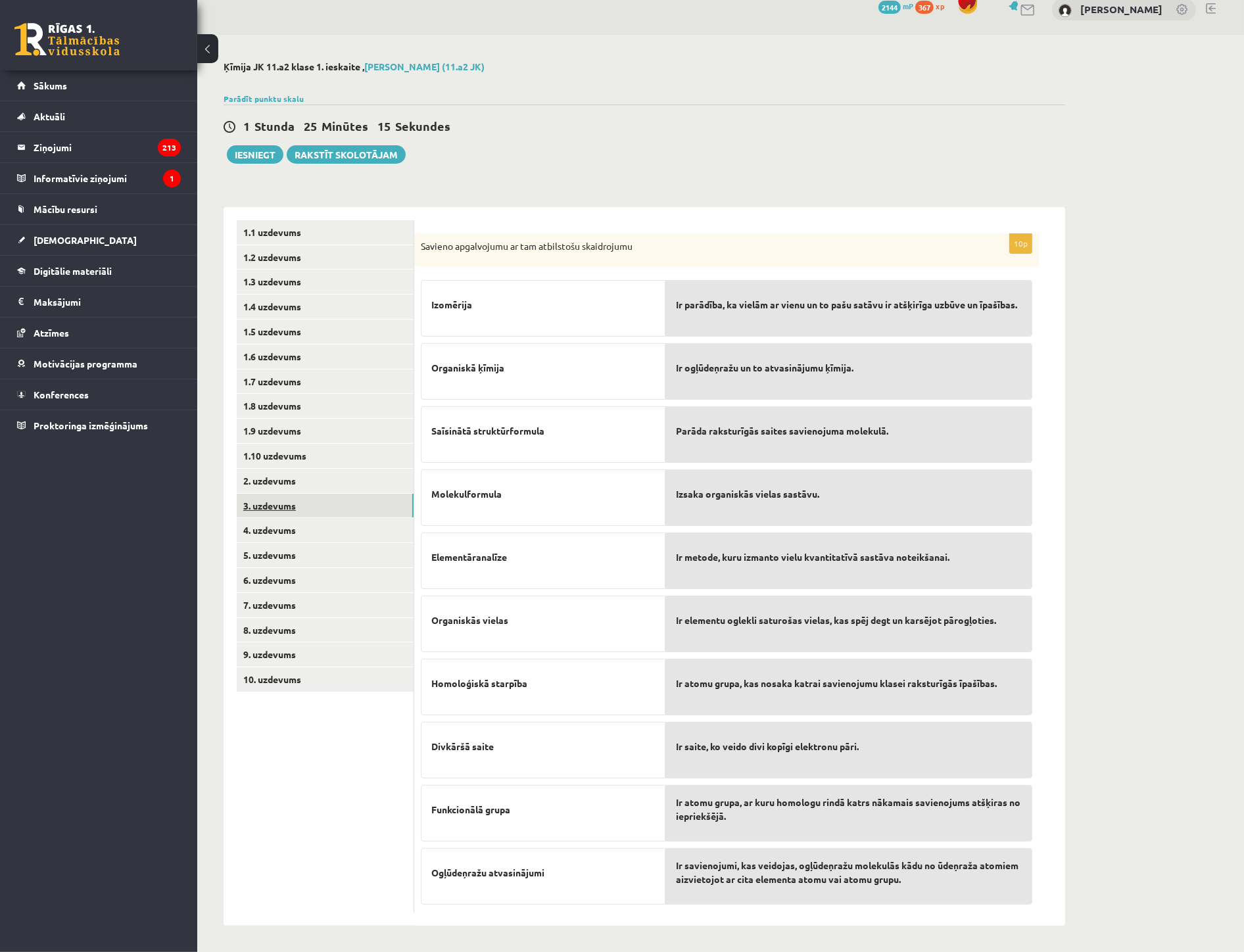
click at [287, 510] on link "3. uzdevums" at bounding box center [325, 506] width 177 height 25
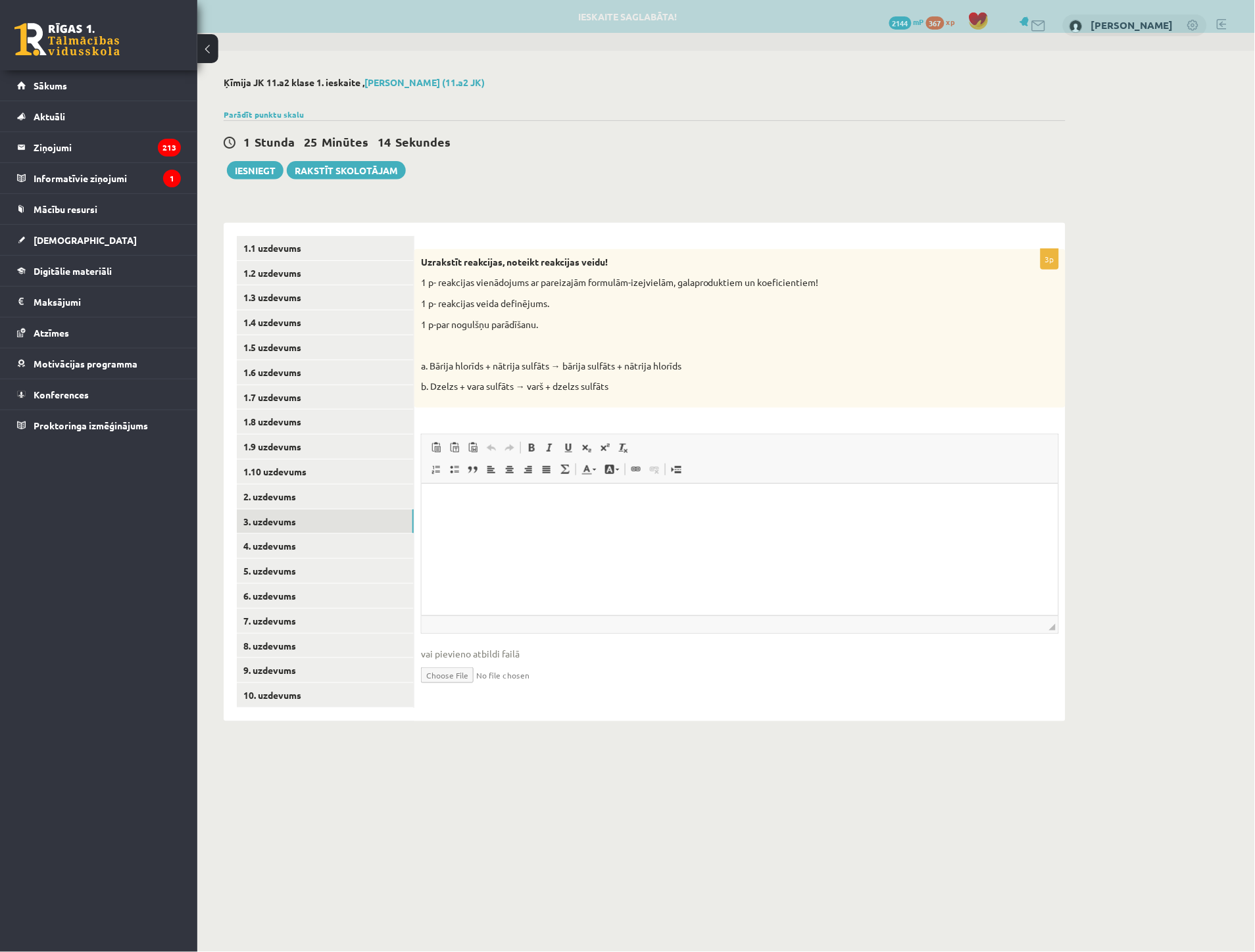
scroll to position [0, 0]
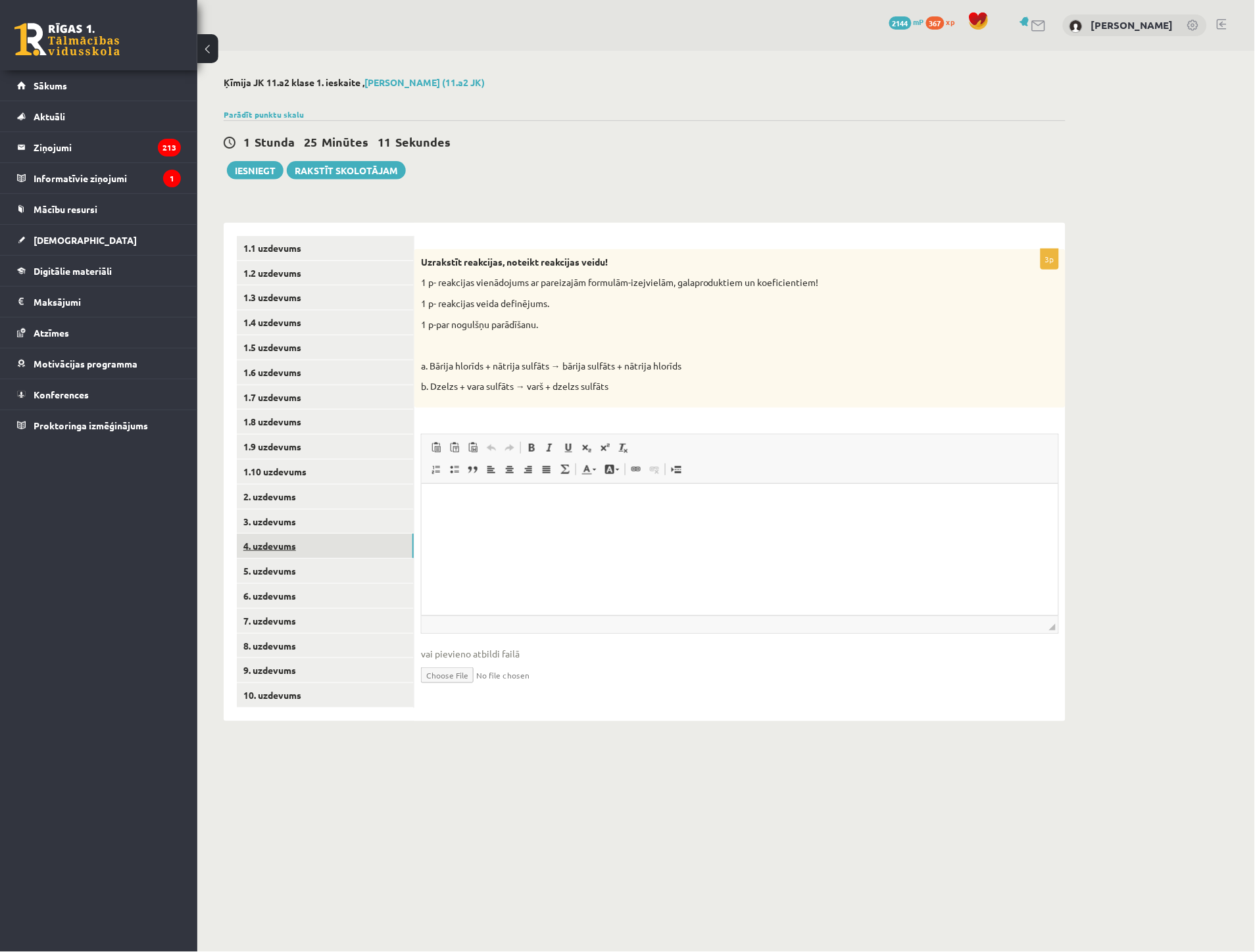
click at [282, 547] on link "4. uzdevums" at bounding box center [325, 546] width 177 height 25
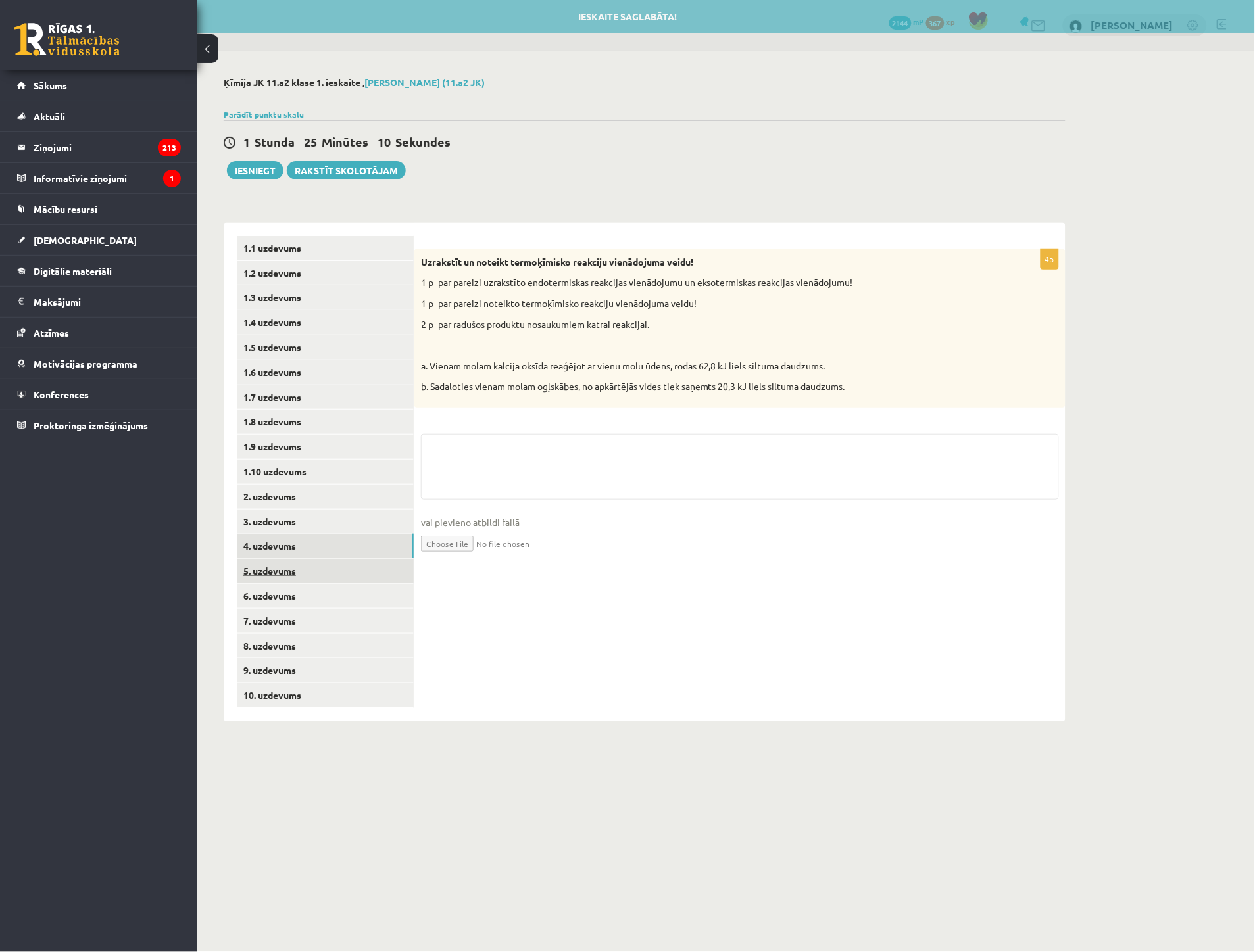
click at [282, 564] on link "5. uzdevums" at bounding box center [325, 571] width 177 height 25
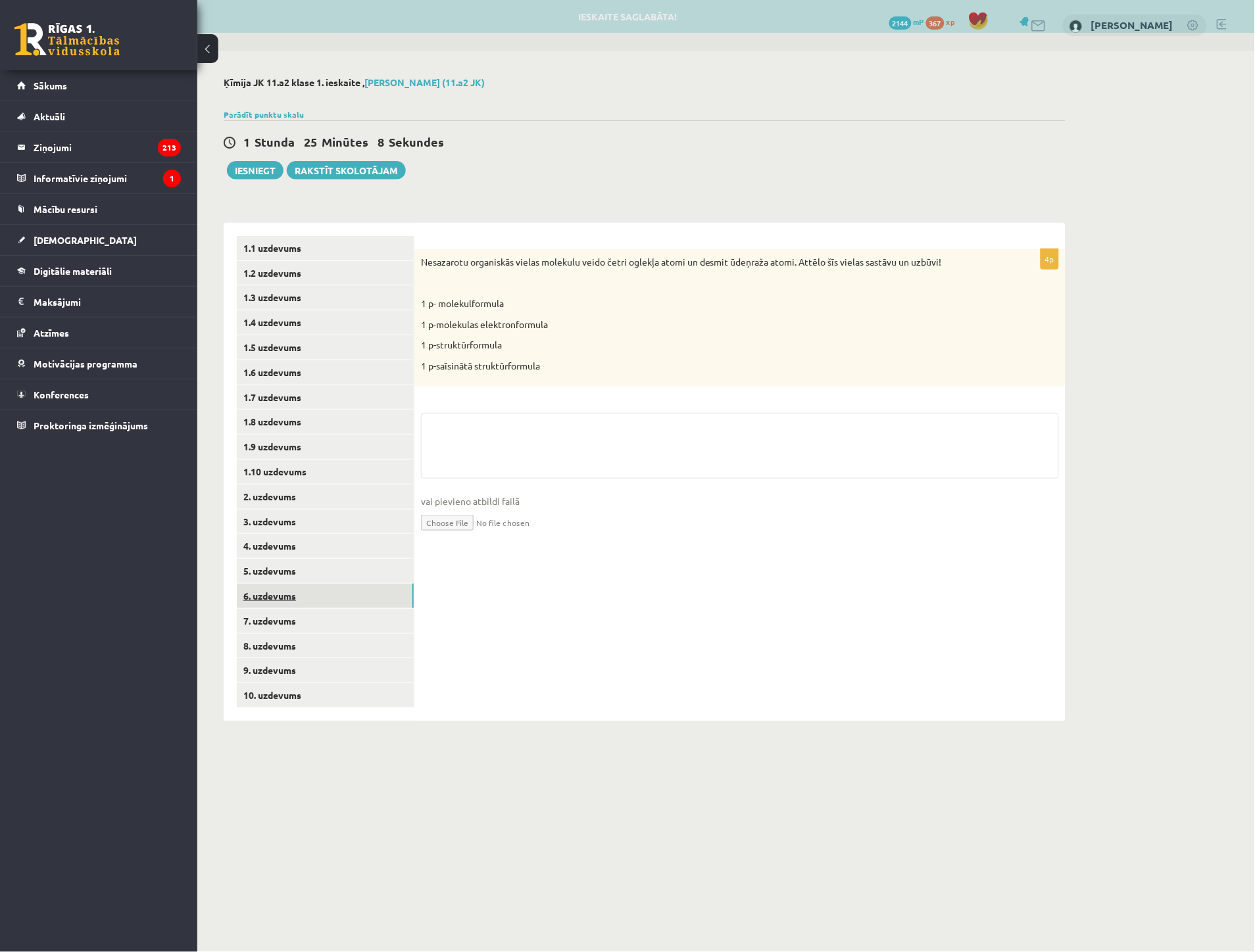
click at [283, 590] on link "6. uzdevums" at bounding box center [325, 596] width 177 height 25
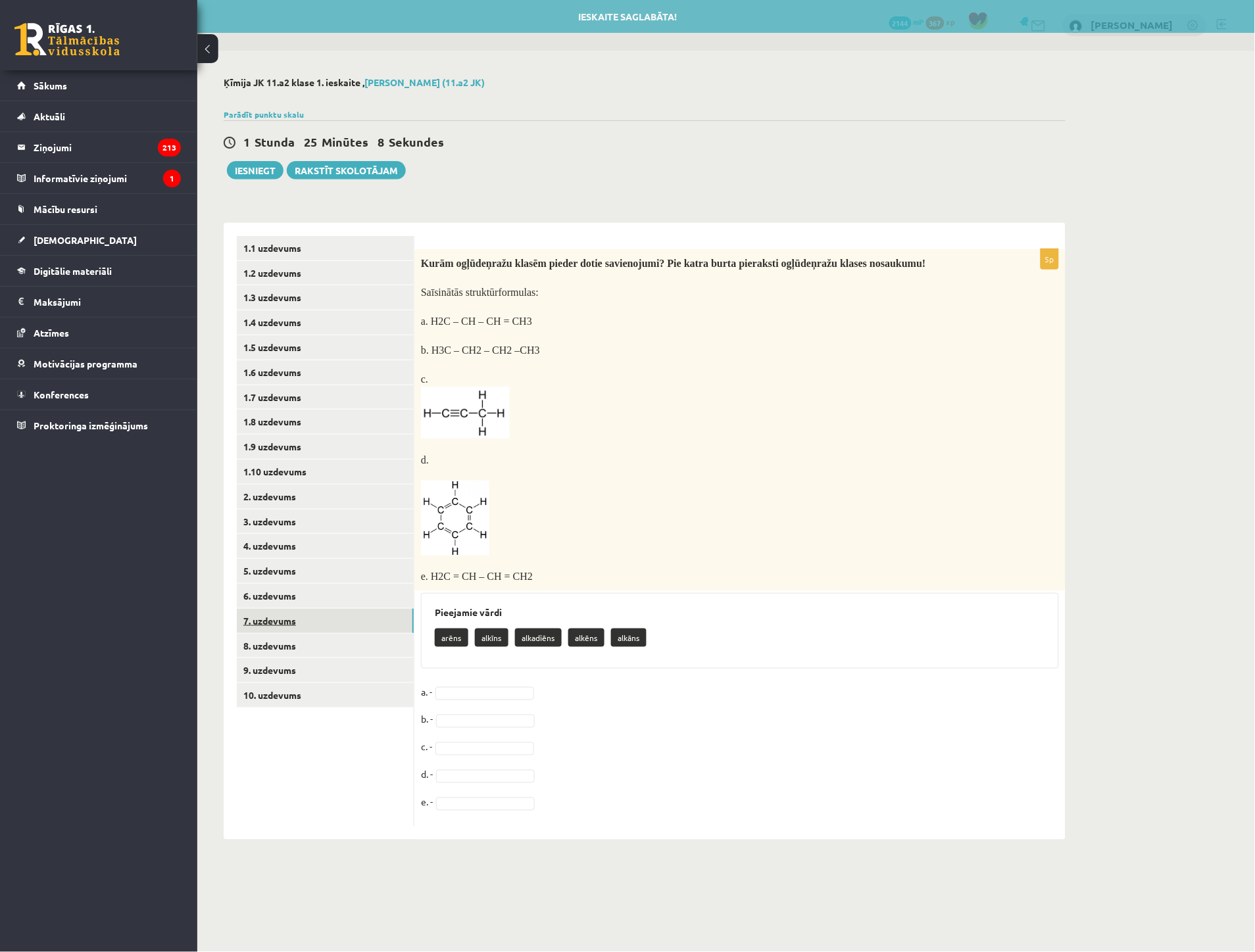
click at [289, 616] on link "7. uzdevums" at bounding box center [325, 621] width 177 height 25
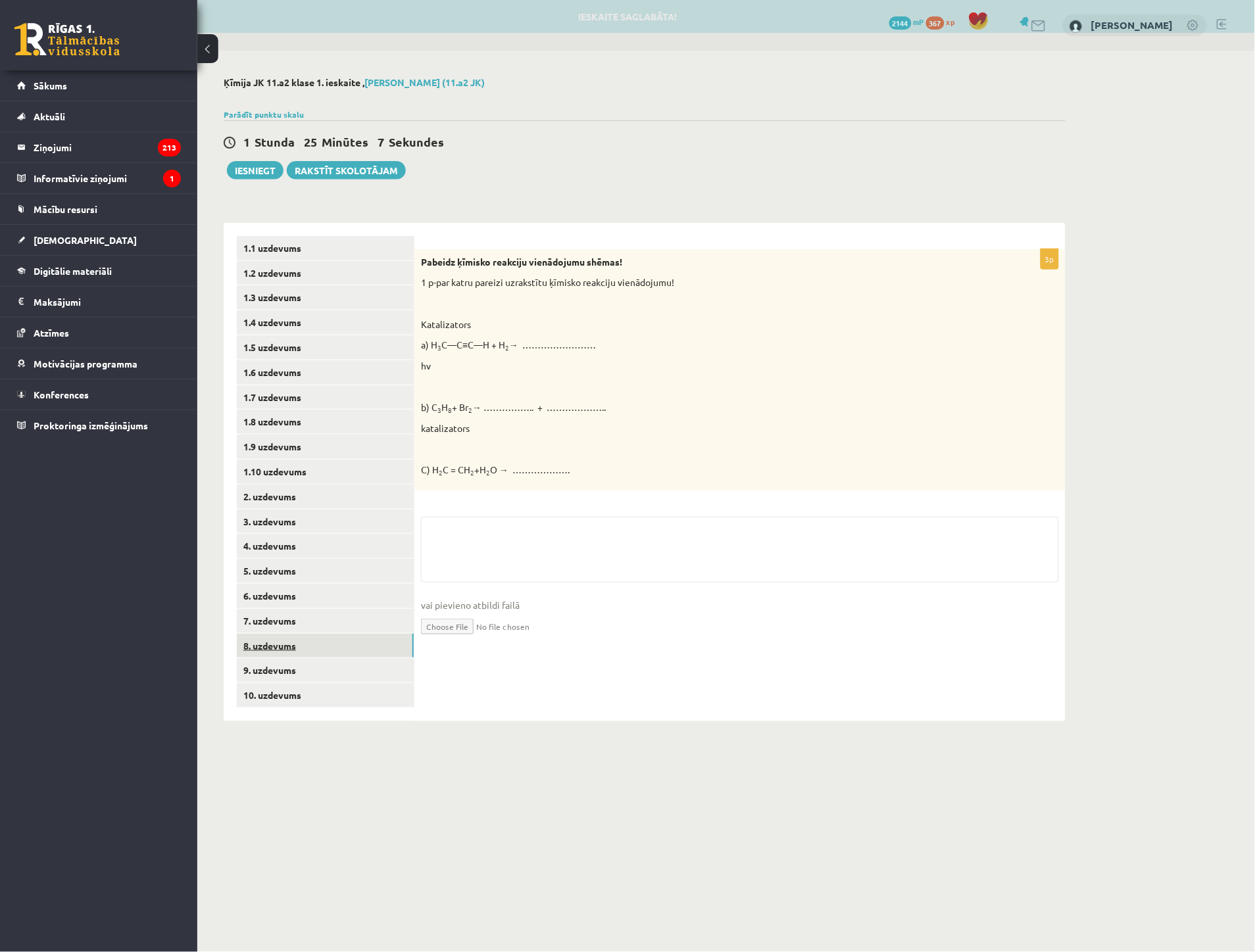
click at [294, 642] on link "8. uzdevums" at bounding box center [325, 646] width 177 height 25
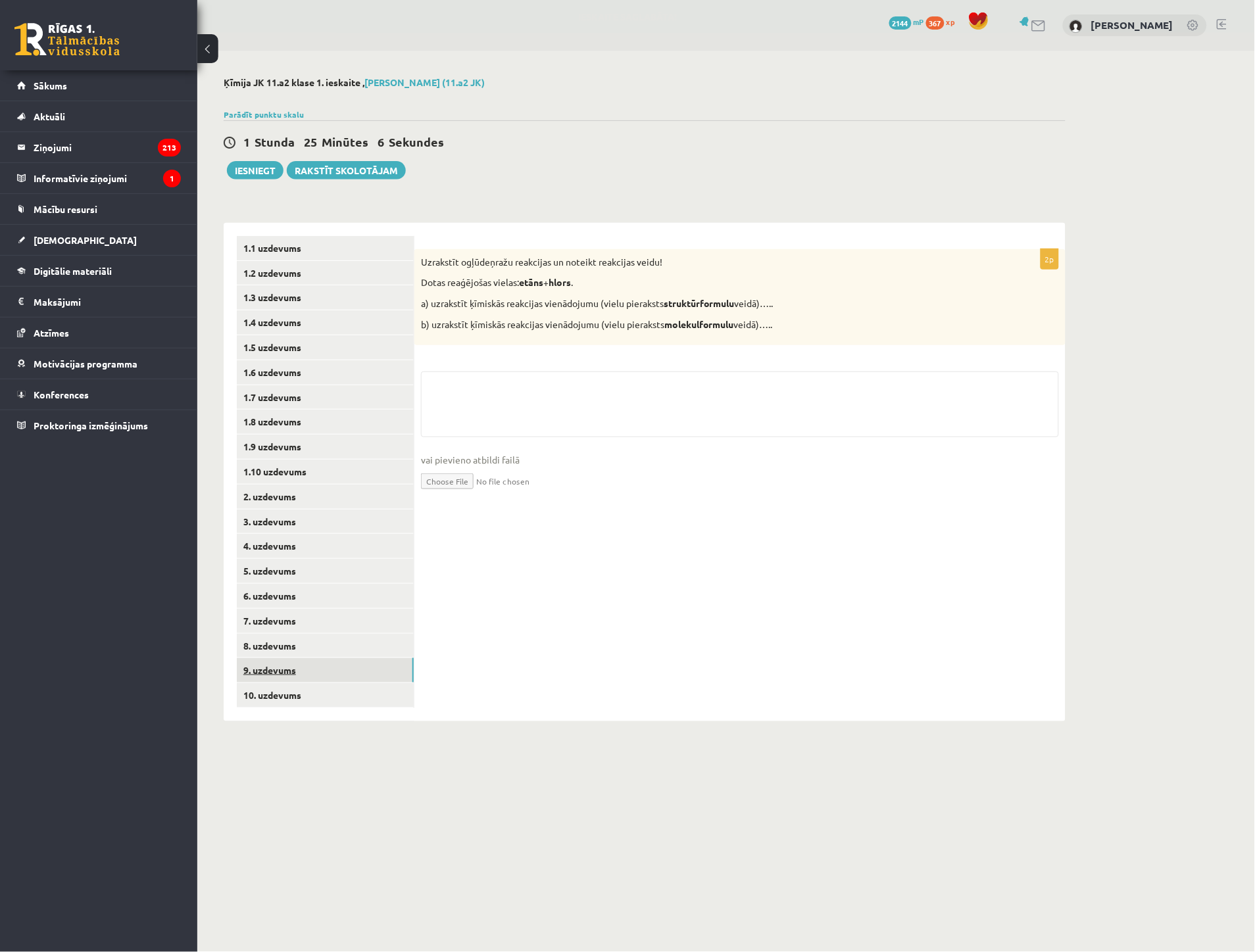
click at [297, 665] on link "9. uzdevums" at bounding box center [325, 670] width 177 height 25
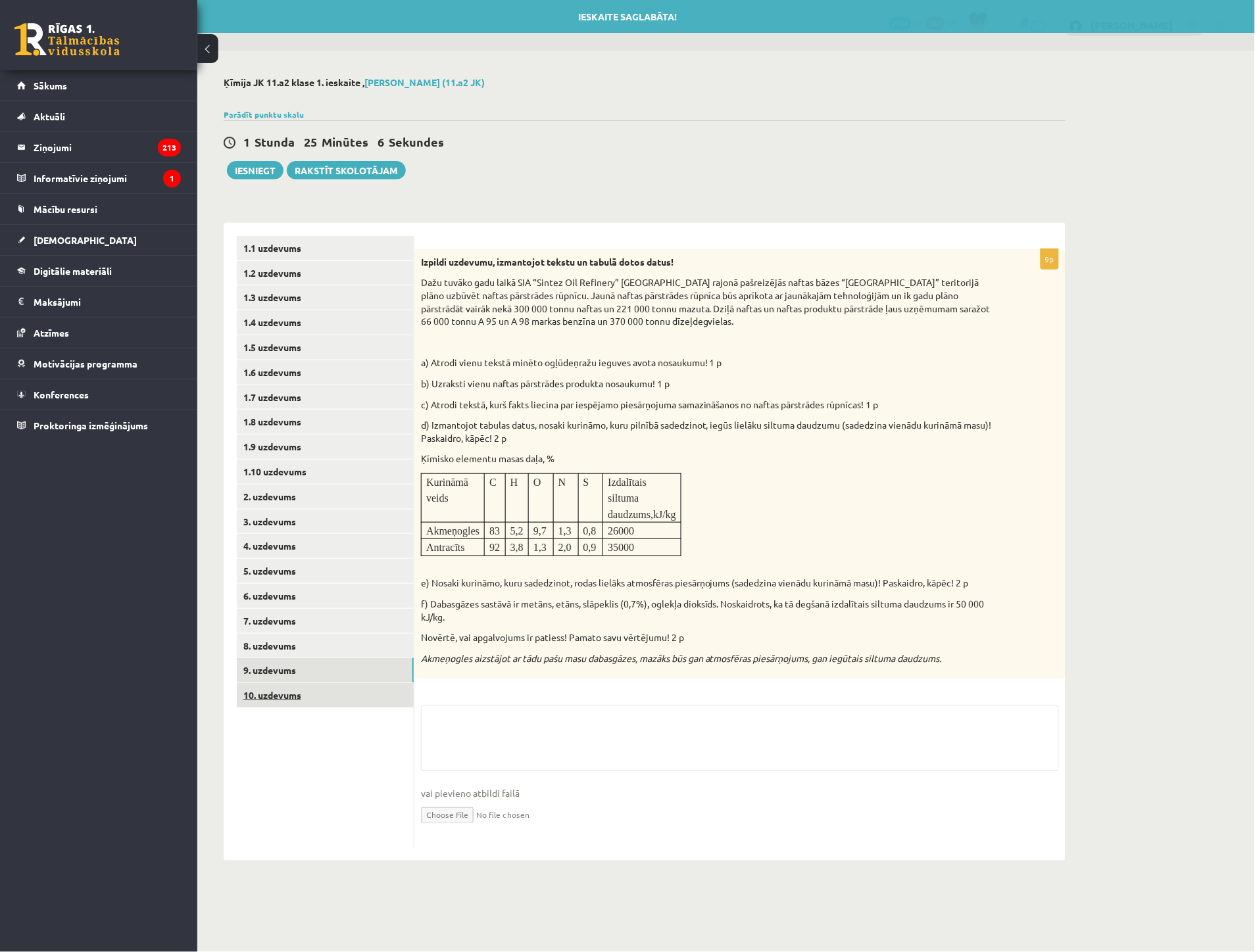
click at [294, 704] on link "10. uzdevums" at bounding box center [325, 695] width 177 height 25
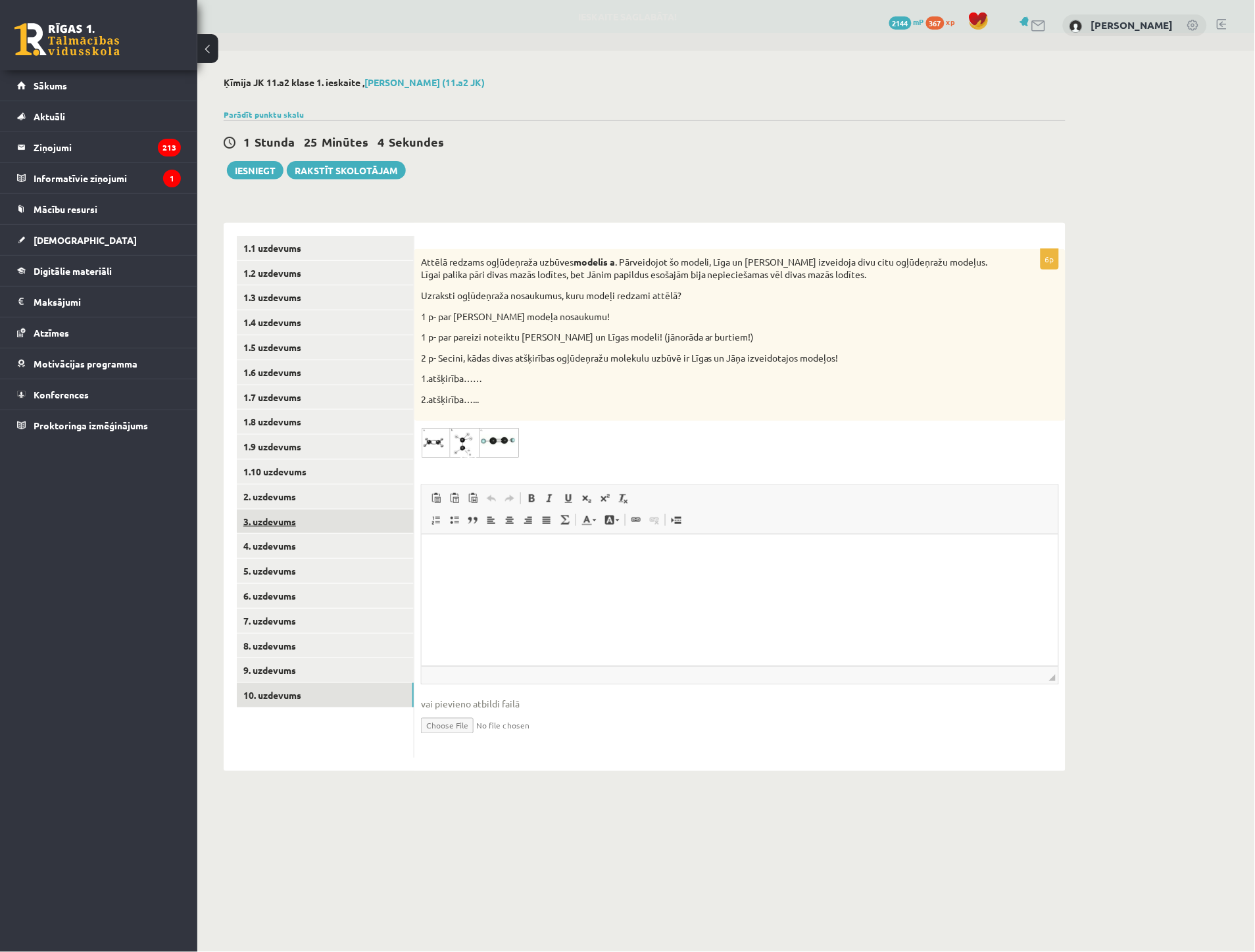
click at [277, 521] on link "3. uzdevums" at bounding box center [325, 521] width 177 height 25
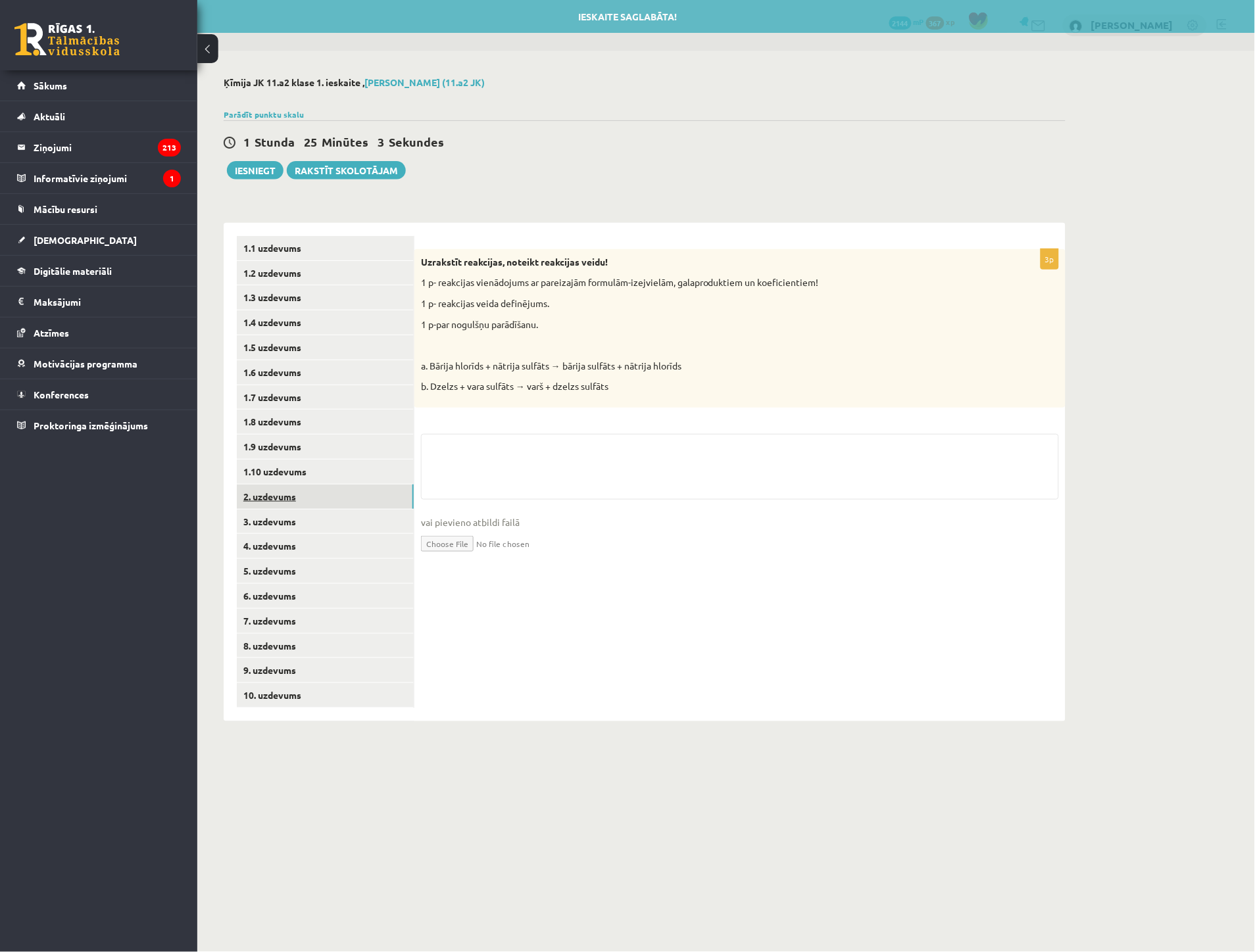
click at [277, 504] on link "2. uzdevums" at bounding box center [325, 497] width 177 height 25
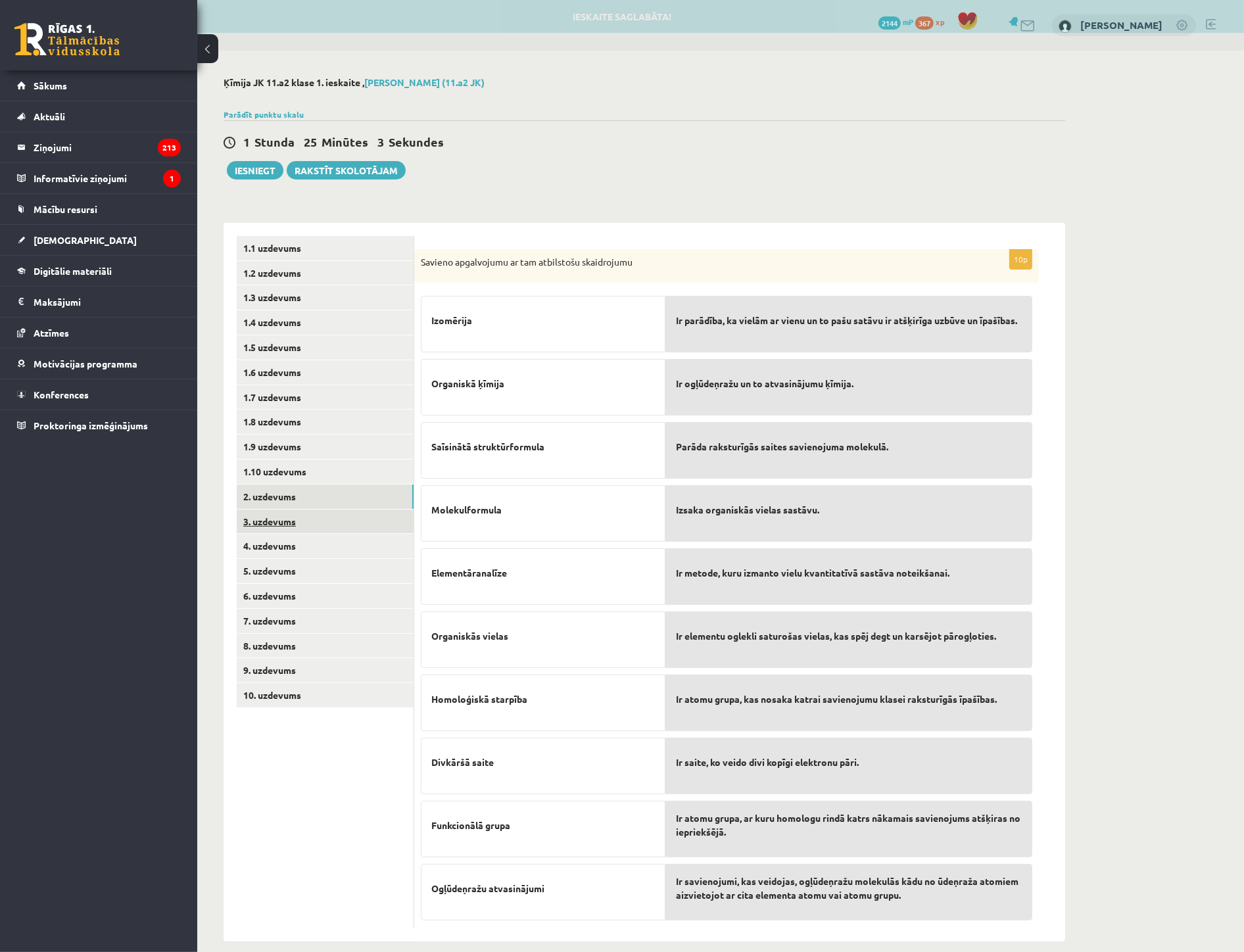
click at [278, 524] on link "3. uzdevums" at bounding box center [325, 521] width 177 height 25
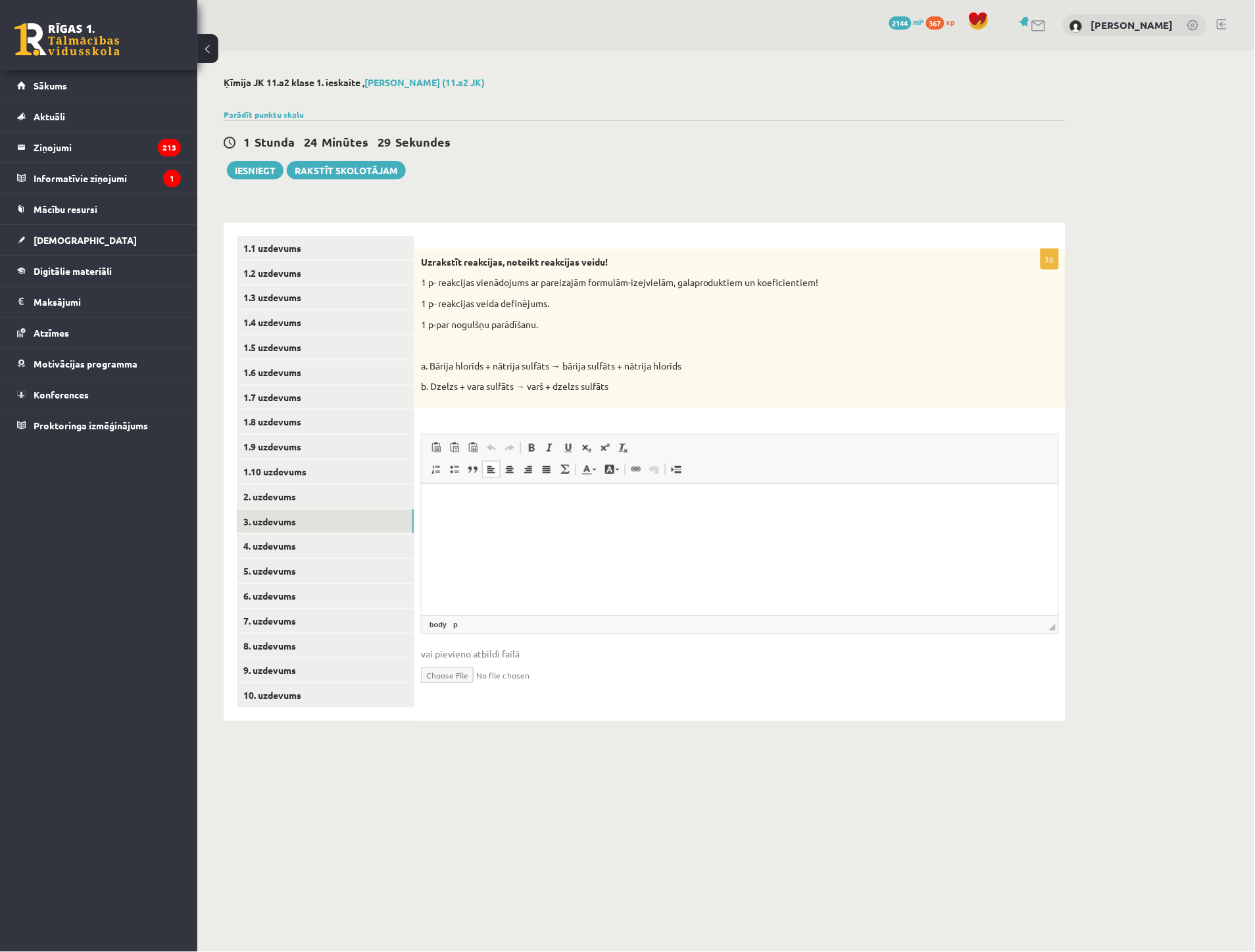
click at [437, 504] on p "Rich Text Editor, wiswyg-editor-user-answer-47024964020500" at bounding box center [739, 504] width 610 height 14
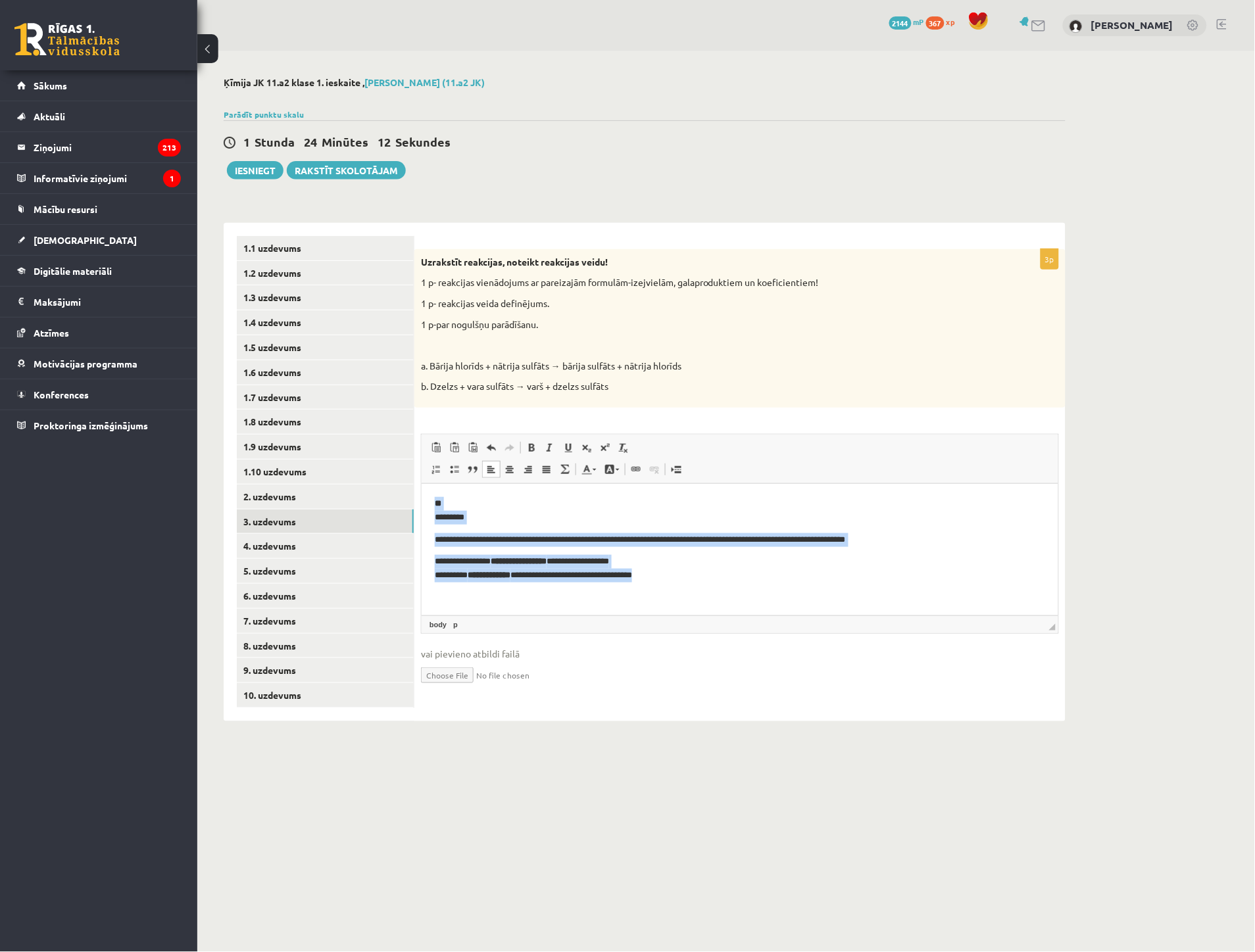
drag, startPoint x: 692, startPoint y: 573, endPoint x: 421, endPoint y: 503, distance: 279.9
click at [421, 503] on html "**********" at bounding box center [739, 539] width 636 height 112
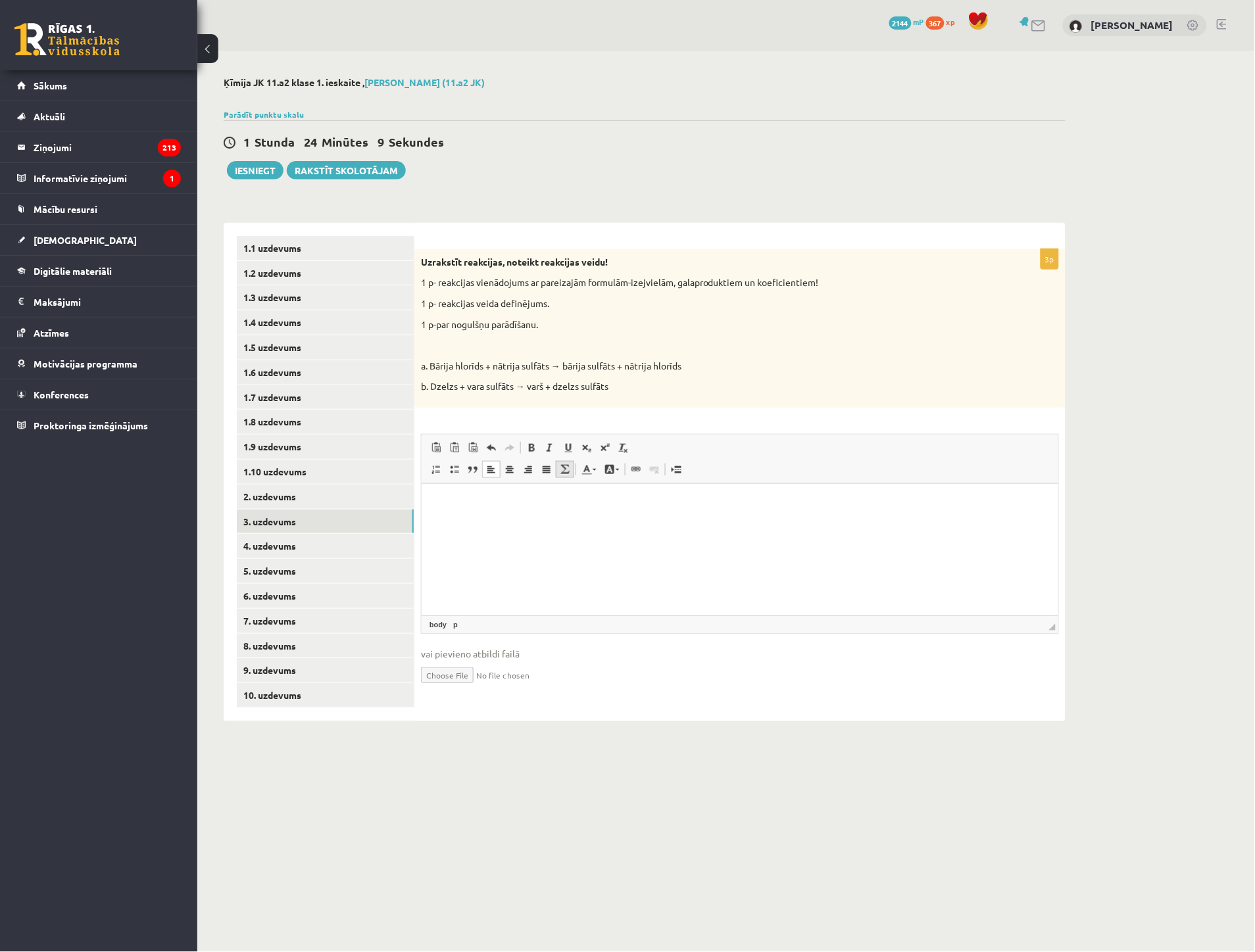
click at [562, 474] on span at bounding box center [564, 470] width 10 height 10
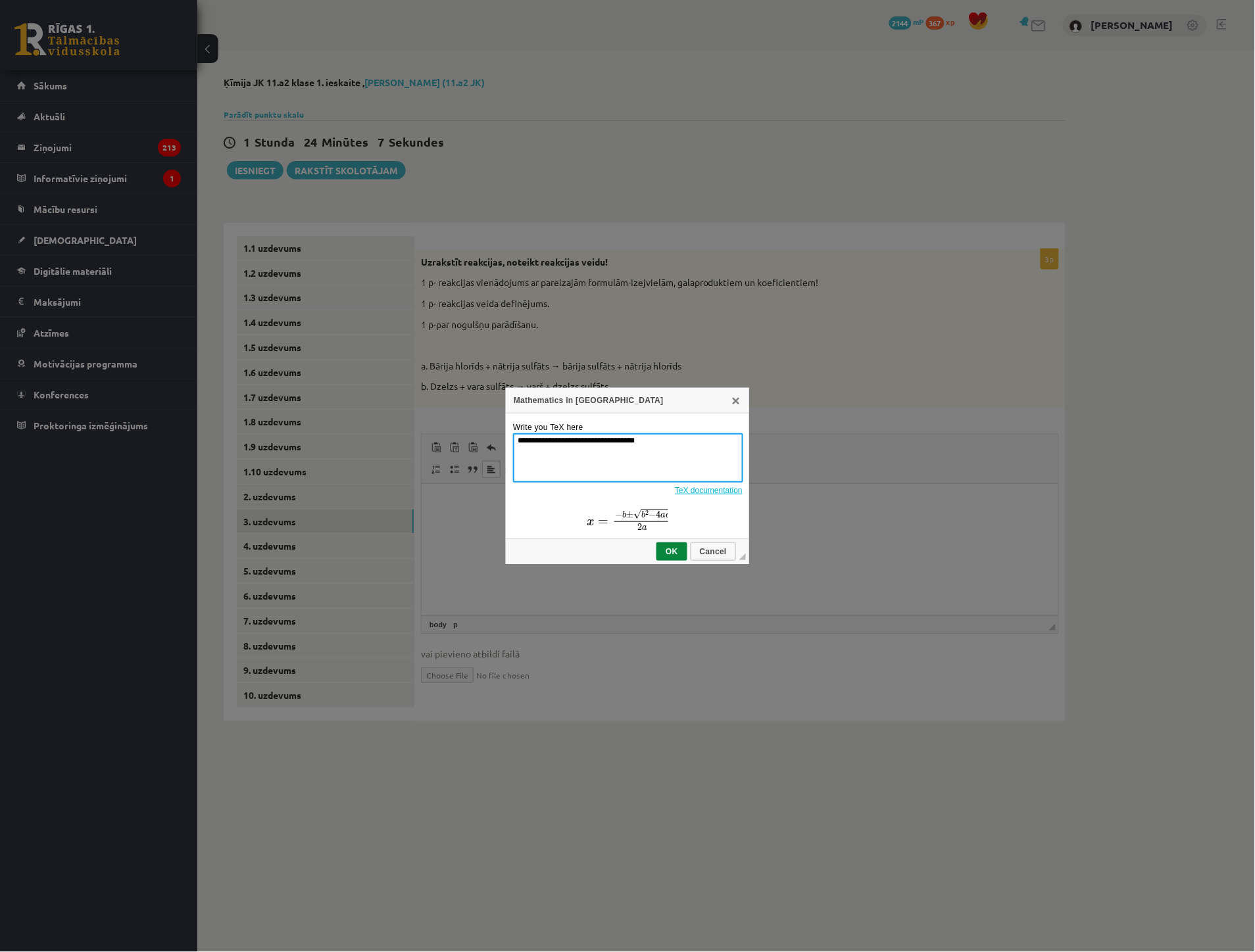
drag, startPoint x: 654, startPoint y: 441, endPoint x: 465, endPoint y: 432, distance: 189.2
click at [465, 432] on div "**********" at bounding box center [627, 476] width 1255 height 952
paste textarea "**********"
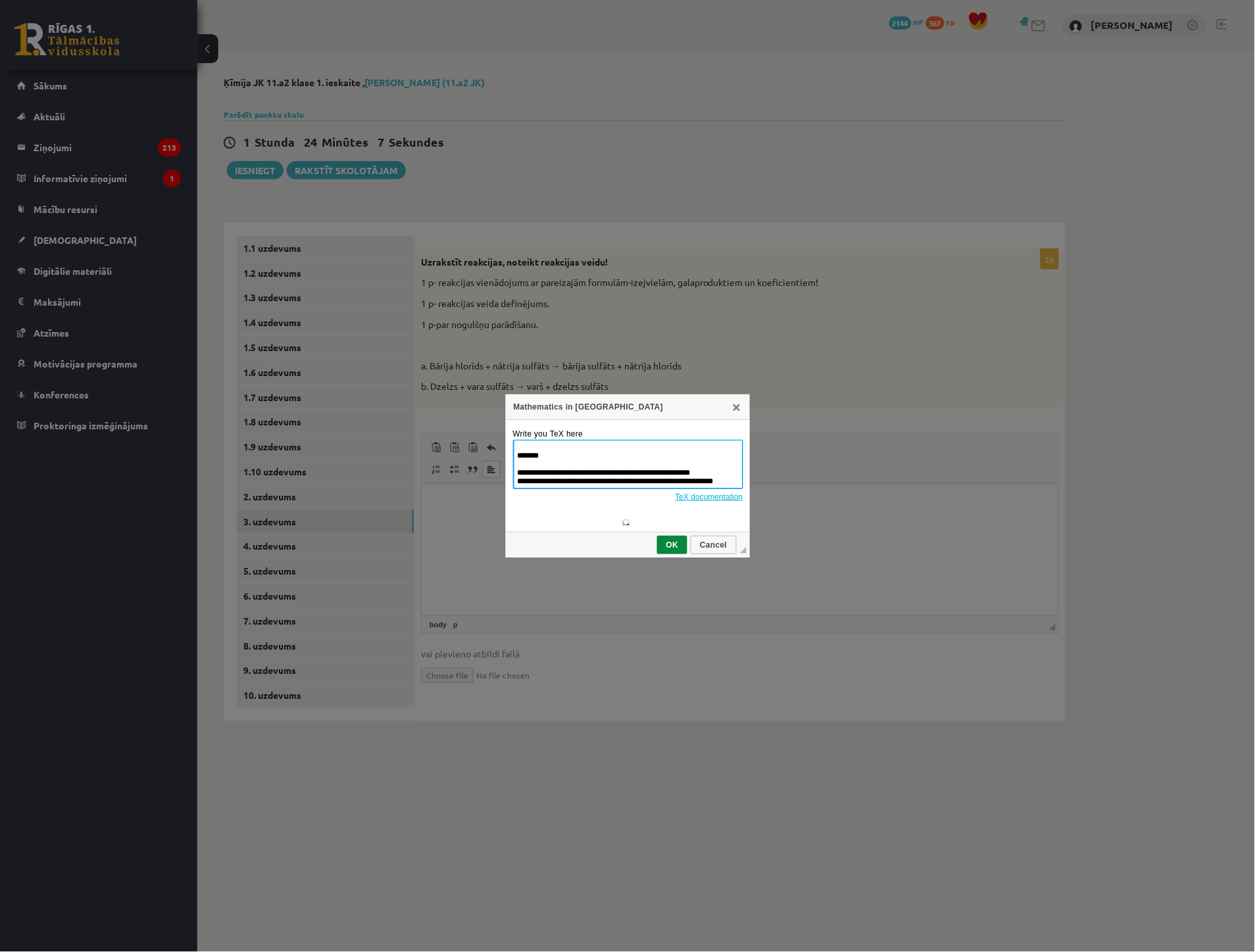
scroll to position [424, 0]
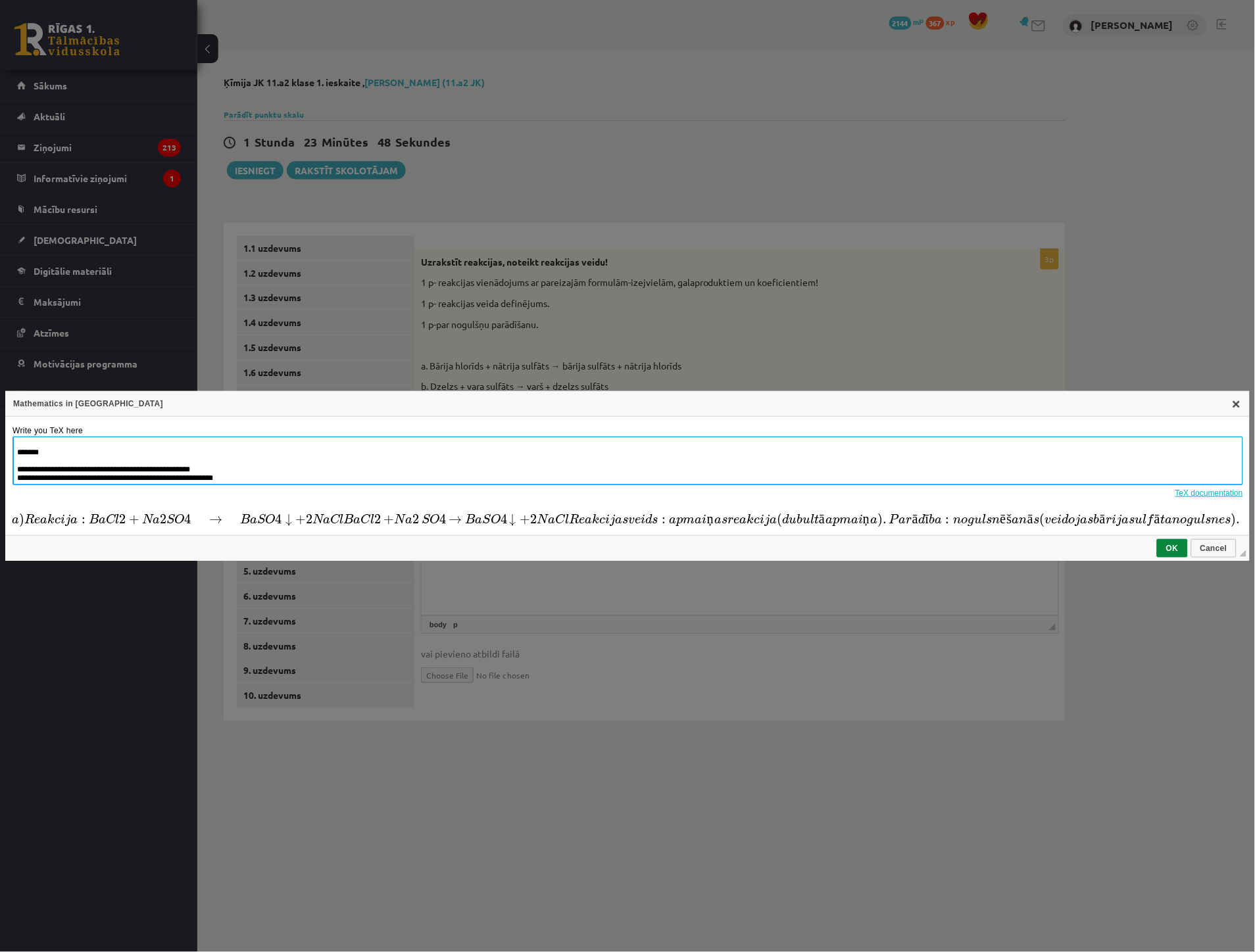
type textarea "**********"
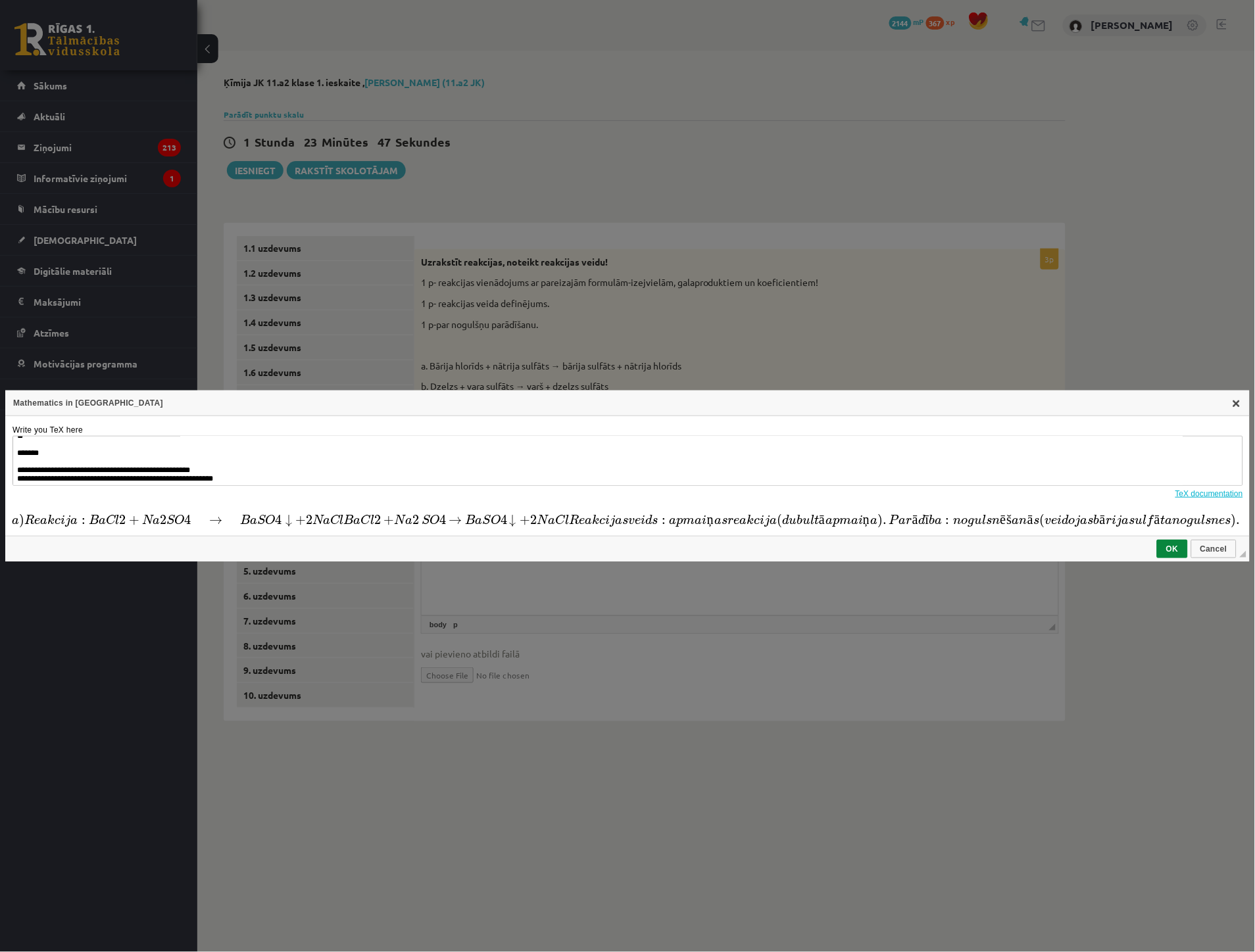
click at [1238, 408] on link "X" at bounding box center [1236, 403] width 10 height 10
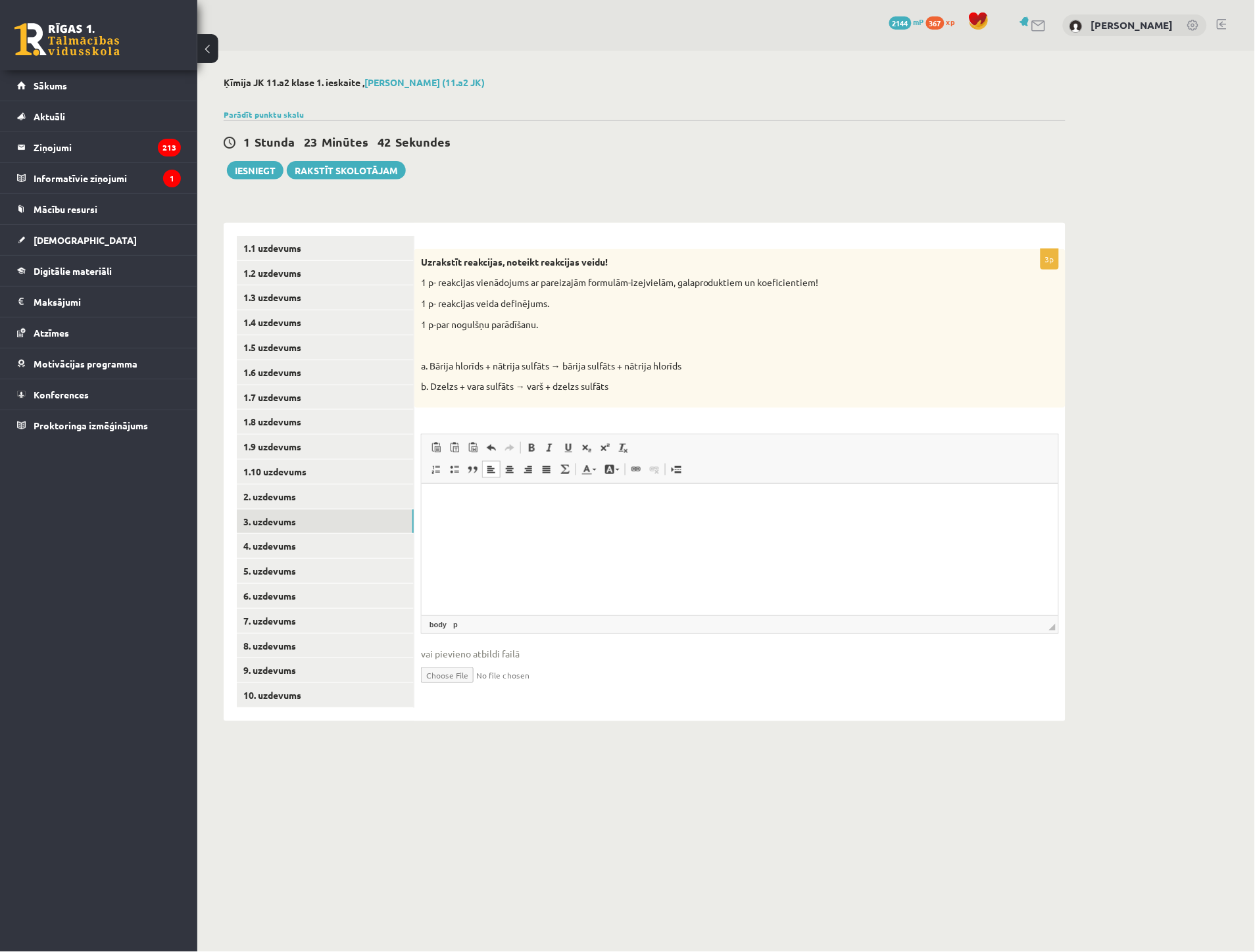
click at [432, 500] on html at bounding box center [739, 503] width 636 height 40
click at [436, 493] on html at bounding box center [739, 503] width 636 height 40
paste body "Rich Text Editor, wiswyg-editor-user-answer-47024964020500"
click at [564, 468] on span at bounding box center [564, 470] width 10 height 10
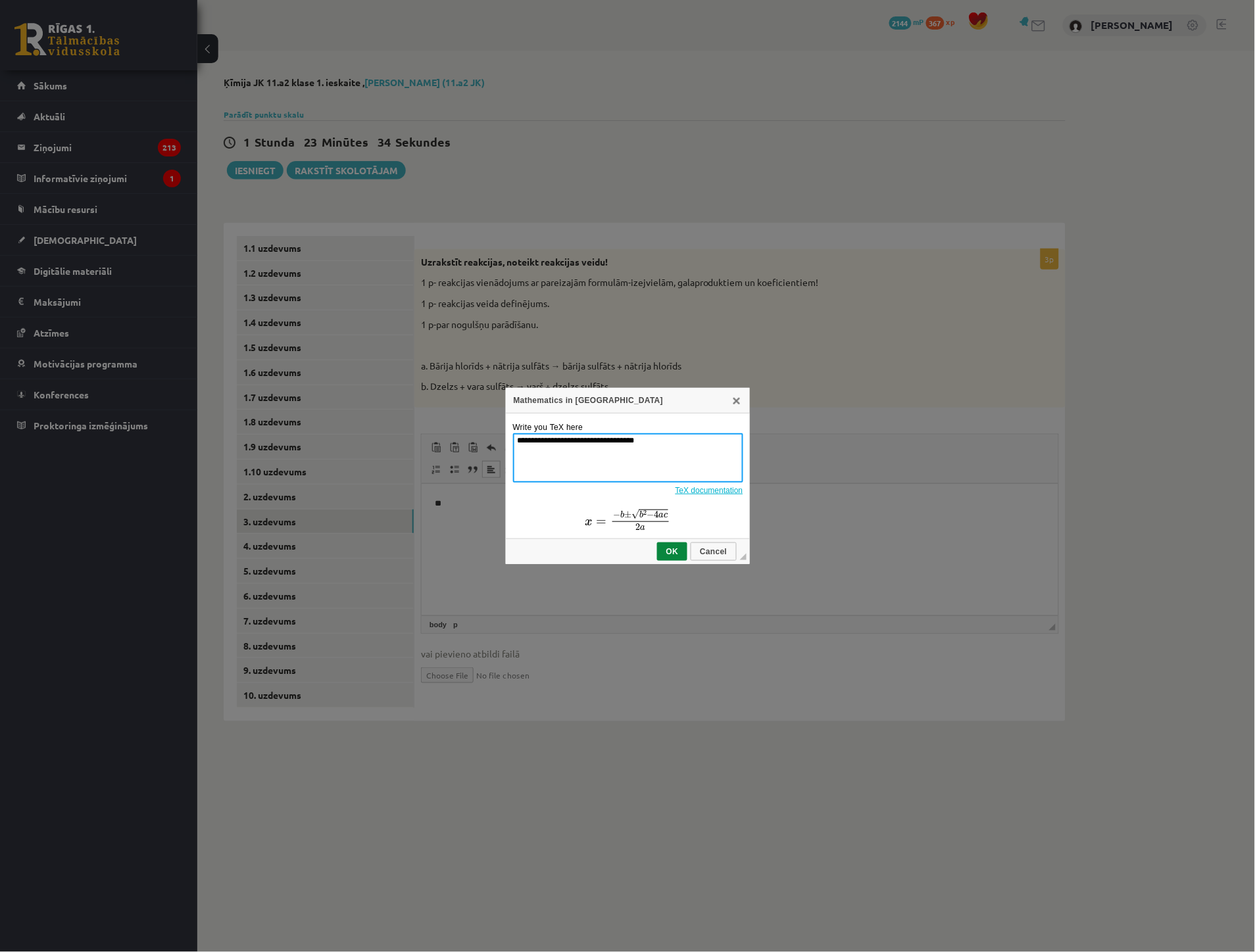
drag, startPoint x: 636, startPoint y: 447, endPoint x: 457, endPoint y: 437, distance: 179.3
click at [459, 437] on div "**********" at bounding box center [627, 476] width 1255 height 952
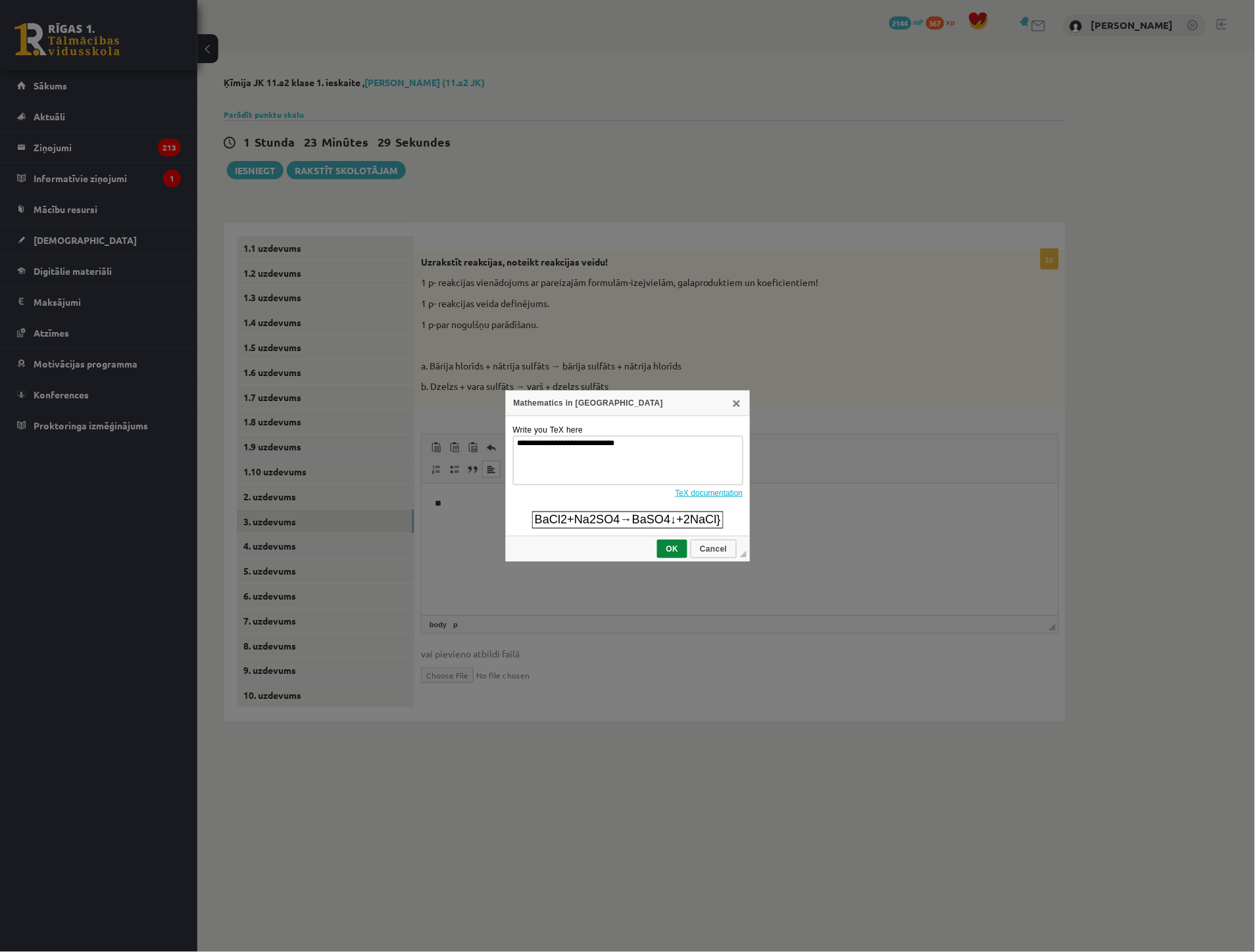
click at [718, 516] on span "BaCl2​+Na2​SO4​→BaSO4​↓+2NaCl}" at bounding box center [627, 520] width 191 height 17
click at [718, 517] on span "BaCl2​+Na2​SO4​→BaSO4​↓+2NaCl}" at bounding box center [627, 520] width 191 height 17
click at [673, 445] on textarea "**********" at bounding box center [628, 460] width 230 height 49
type textarea "**********"
click at [666, 547] on span "OK" at bounding box center [672, 548] width 28 height 9
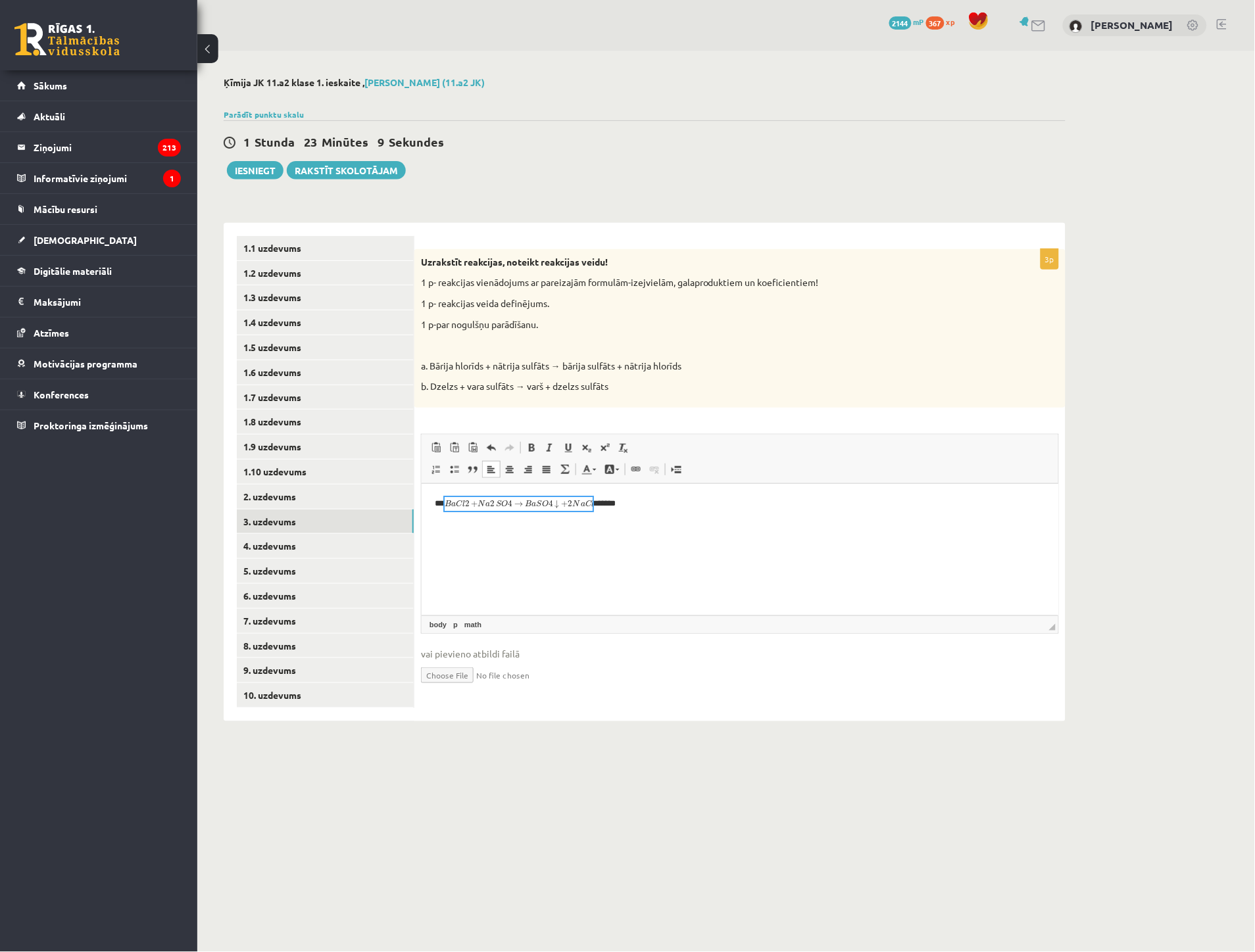
click at [626, 507] on p "** *******" at bounding box center [734, 504] width 599 height 14
click at [615, 498] on p "**" at bounding box center [734, 504] width 599 height 14
click at [595, 498] on p "**********" at bounding box center [734, 510] width 599 height 28
click at [592, 498] on p "**********" at bounding box center [734, 510] width 599 height 28
click at [436, 531] on html "**********" at bounding box center [739, 510] width 636 height 54
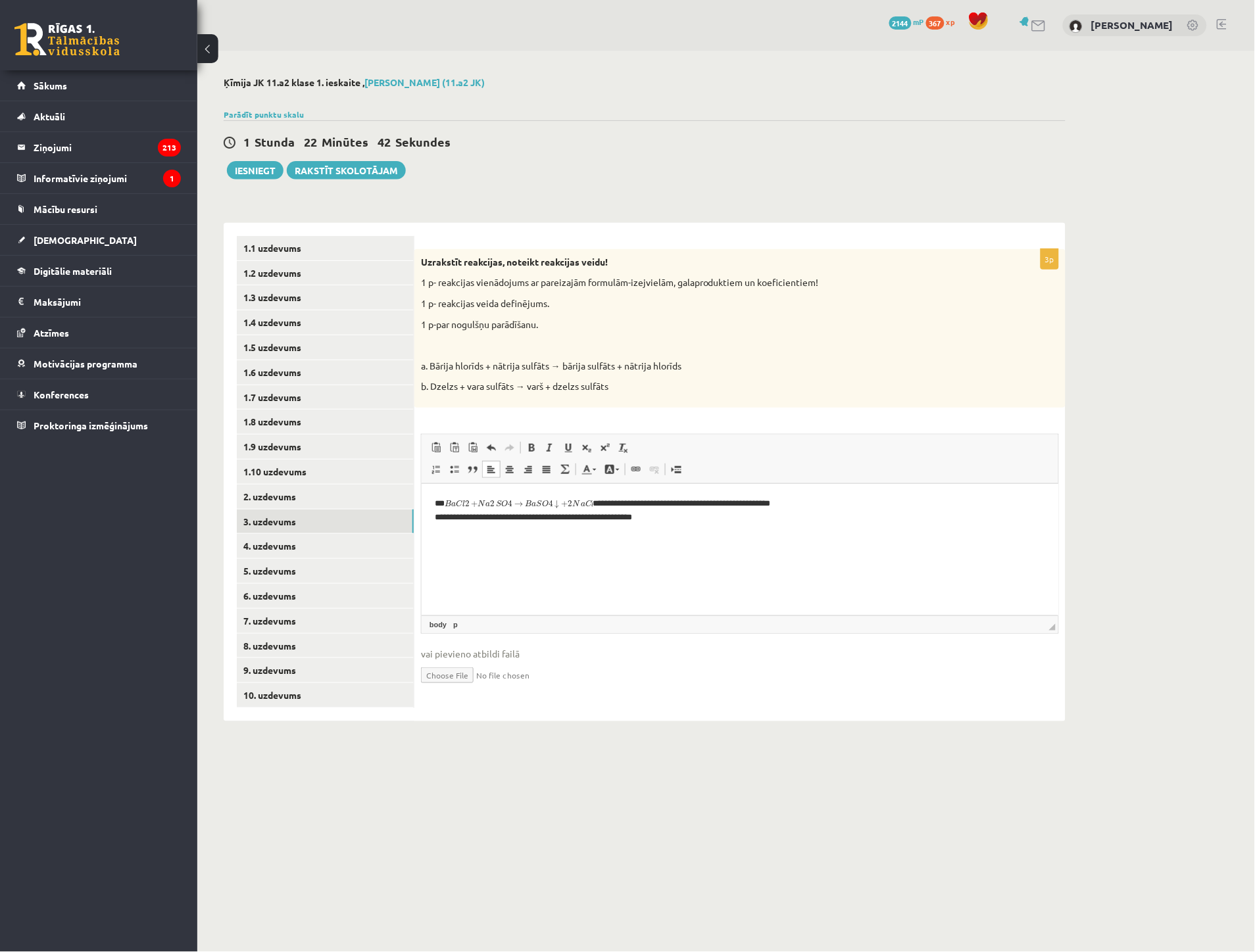
click at [434, 537] on html "**********" at bounding box center [739, 510] width 636 height 54
click at [679, 516] on p "**********" at bounding box center [734, 510] width 599 height 28
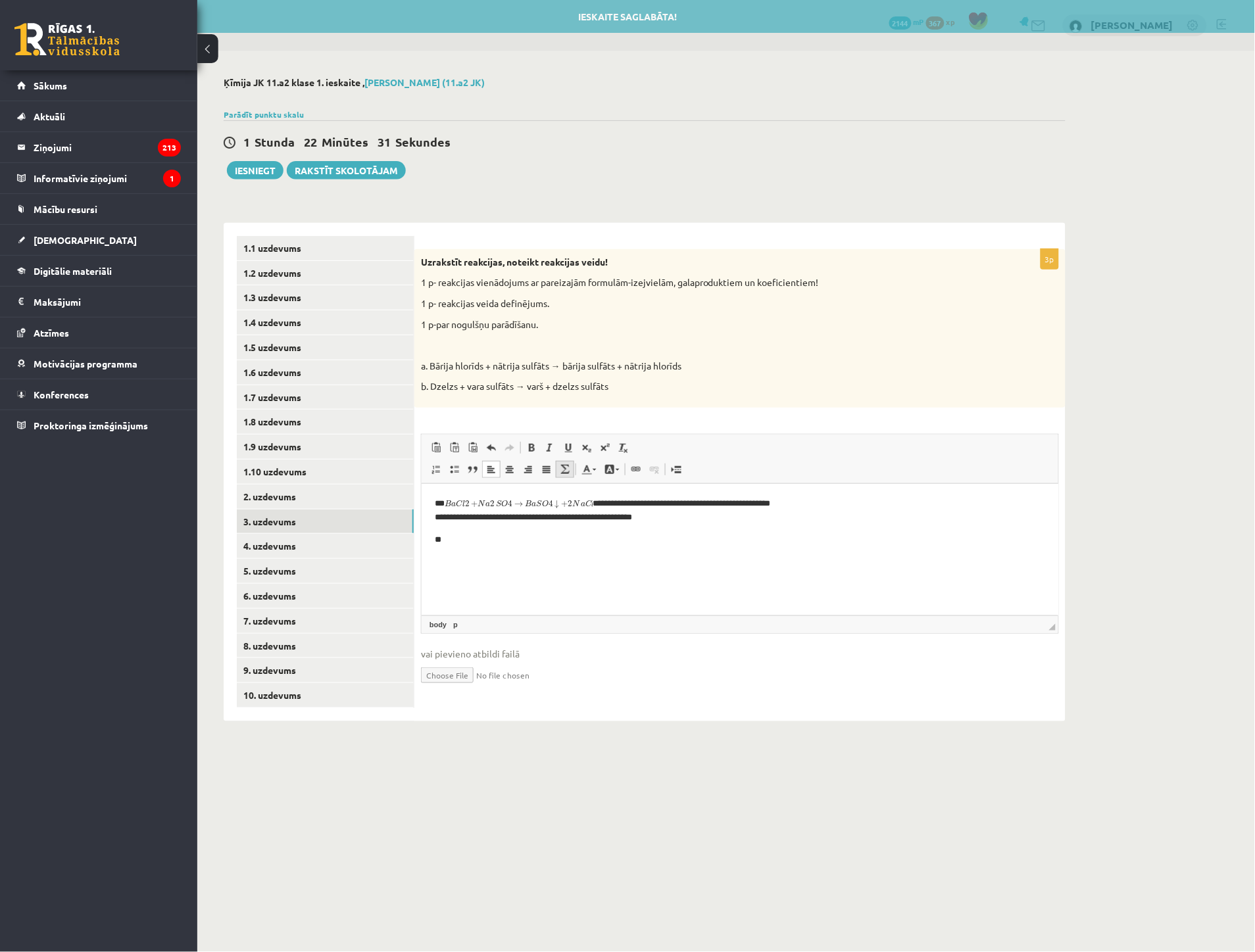
click at [562, 476] on link "Math" at bounding box center [565, 470] width 19 height 17
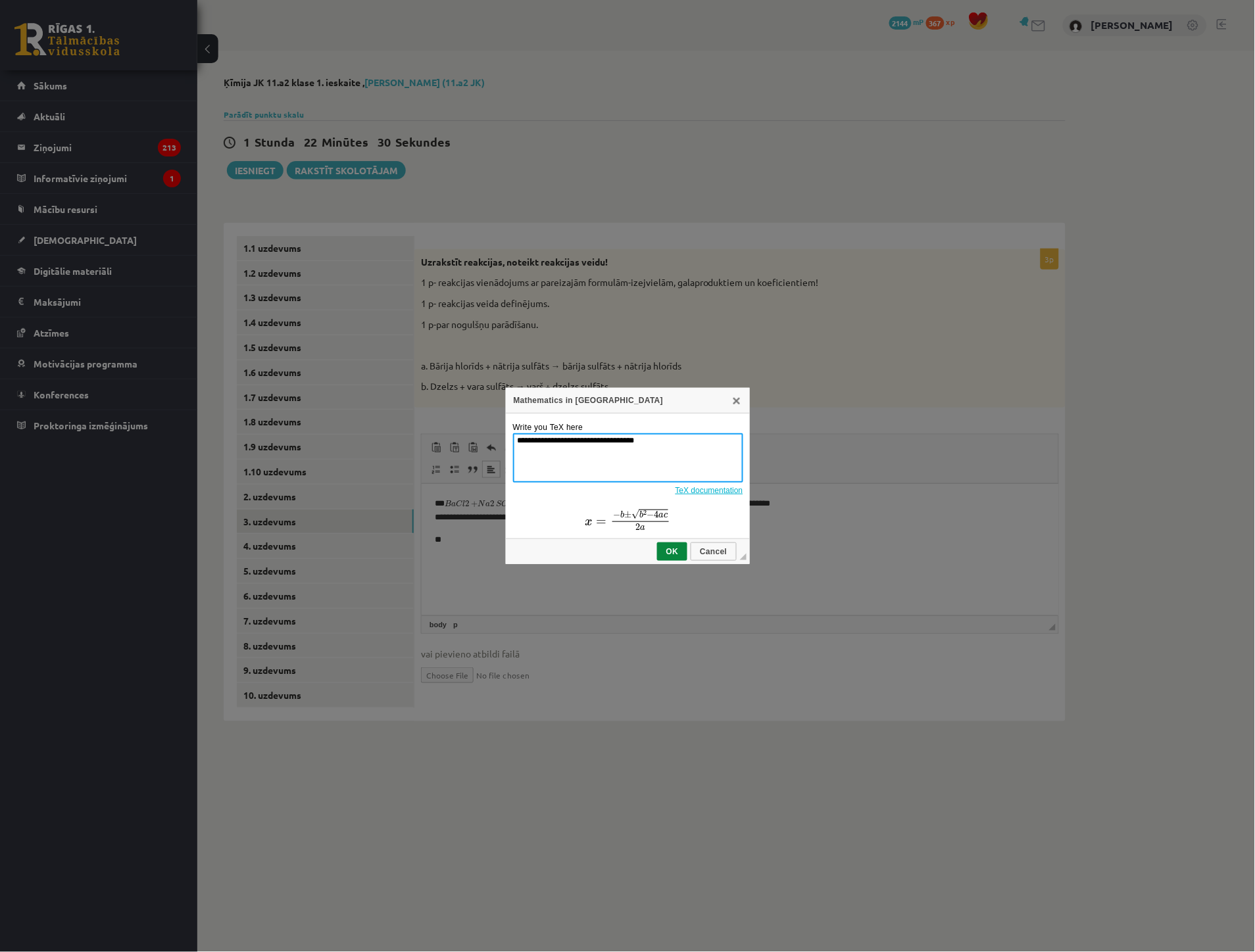
drag, startPoint x: 645, startPoint y: 441, endPoint x: 459, endPoint y: 430, distance: 186.3
click at [459, 430] on div "**********" at bounding box center [627, 476] width 1255 height 952
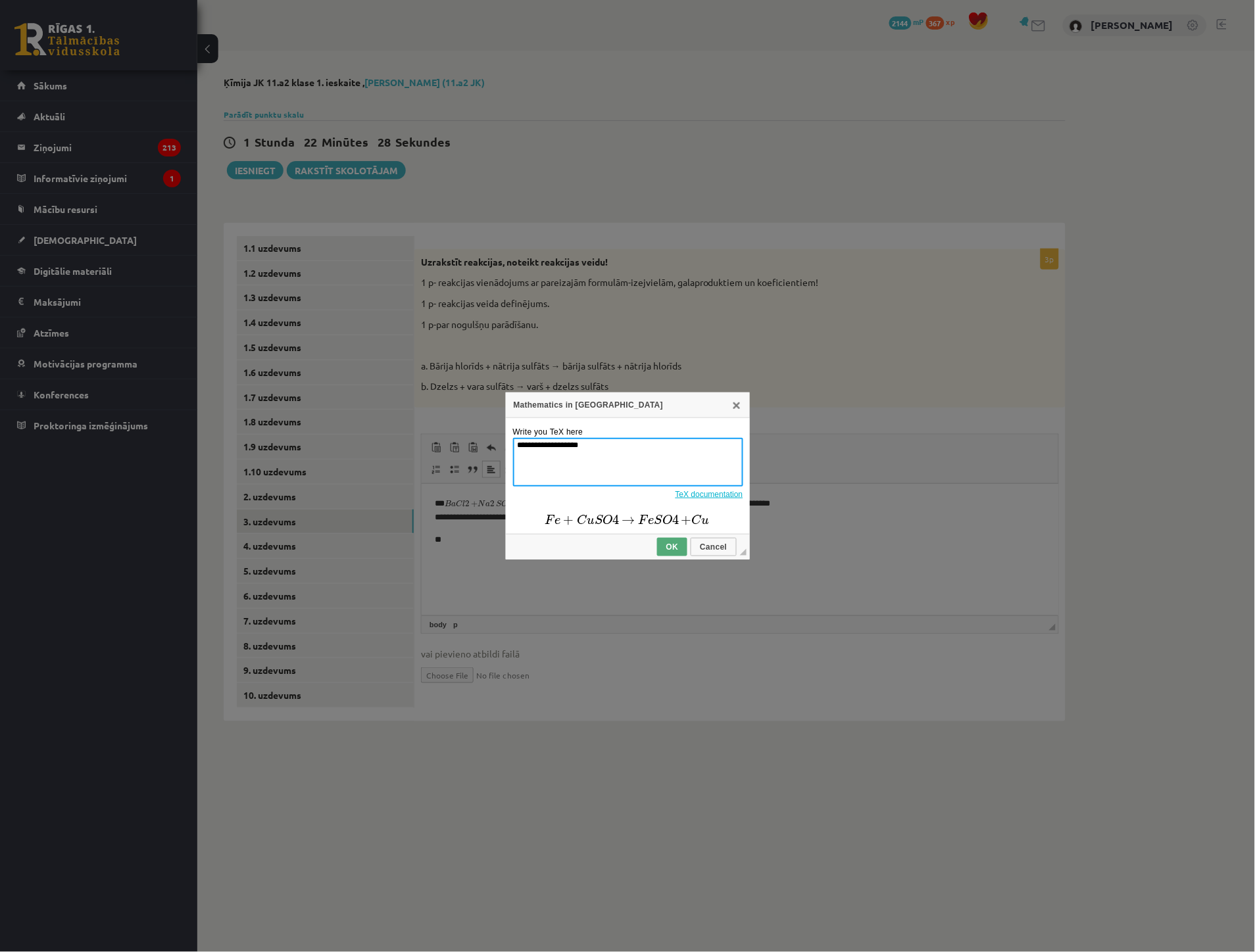
type textarea "**********"
click at [673, 545] on span "OK" at bounding box center [672, 547] width 28 height 9
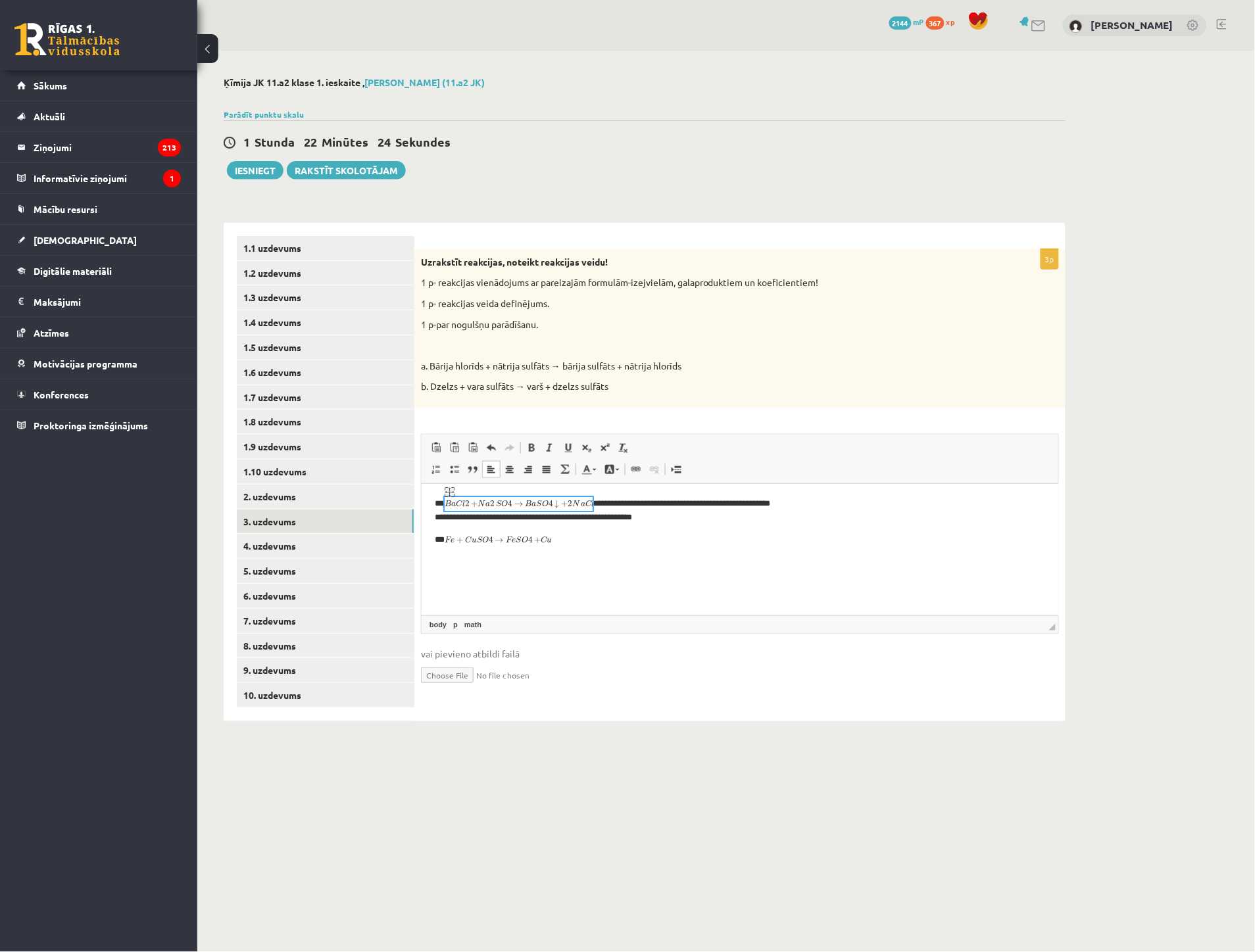
click at [571, 537] on img "math widget" at bounding box center [518, 570] width 148 height 148
click at [566, 543] on img "math widget" at bounding box center [518, 570] width 148 height 148
click at [560, 544] on img "math widget" at bounding box center [518, 570] width 148 height 148
click at [571, 542] on img "math widget" at bounding box center [518, 570] width 148 height 148
click at [566, 538] on img "math widget" at bounding box center [518, 570] width 148 height 148
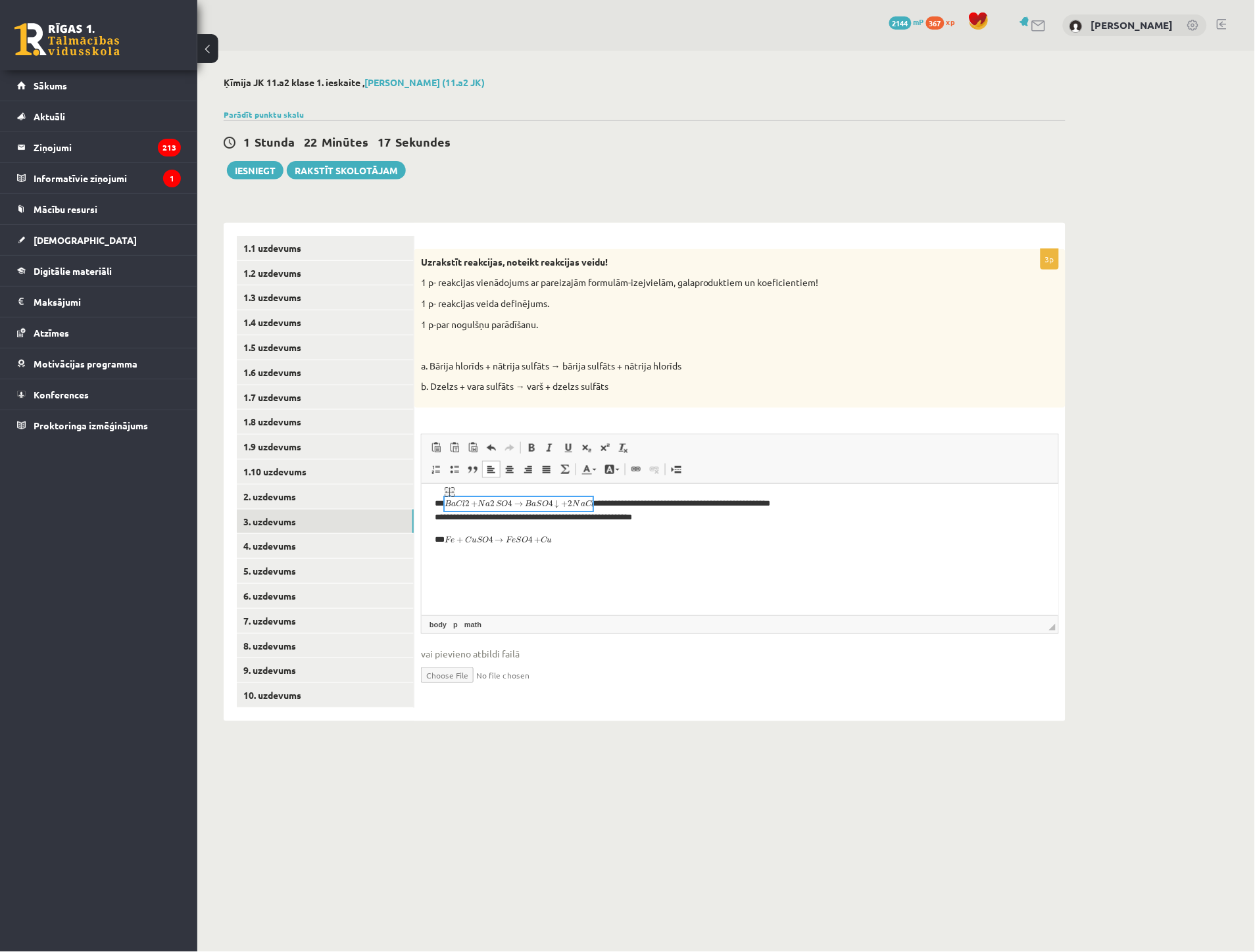
drag, startPoint x: 583, startPoint y: 550, endPoint x: 580, endPoint y: 557, distance: 7.6
click at [581, 554] on img "math widget" at bounding box center [518, 570] width 148 height 148
click at [579, 539] on img "math widget" at bounding box center [518, 570] width 148 height 148
click at [569, 543] on img "math widget" at bounding box center [518, 570] width 148 height 148
click at [566, 544] on img "math widget" at bounding box center [518, 570] width 148 height 148
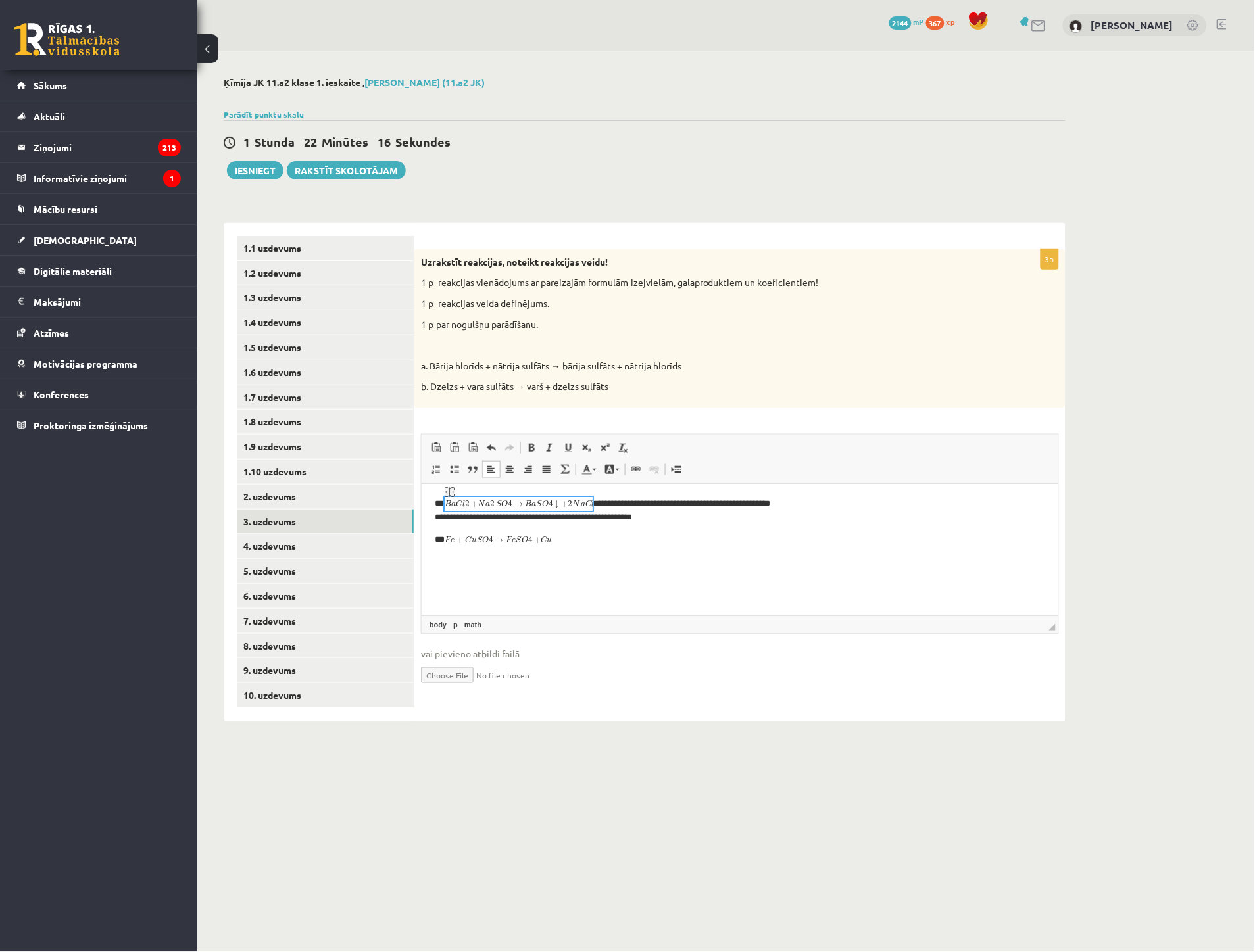
click at [566, 544] on img "math widget" at bounding box center [518, 570] width 148 height 148
type textarea "**********"
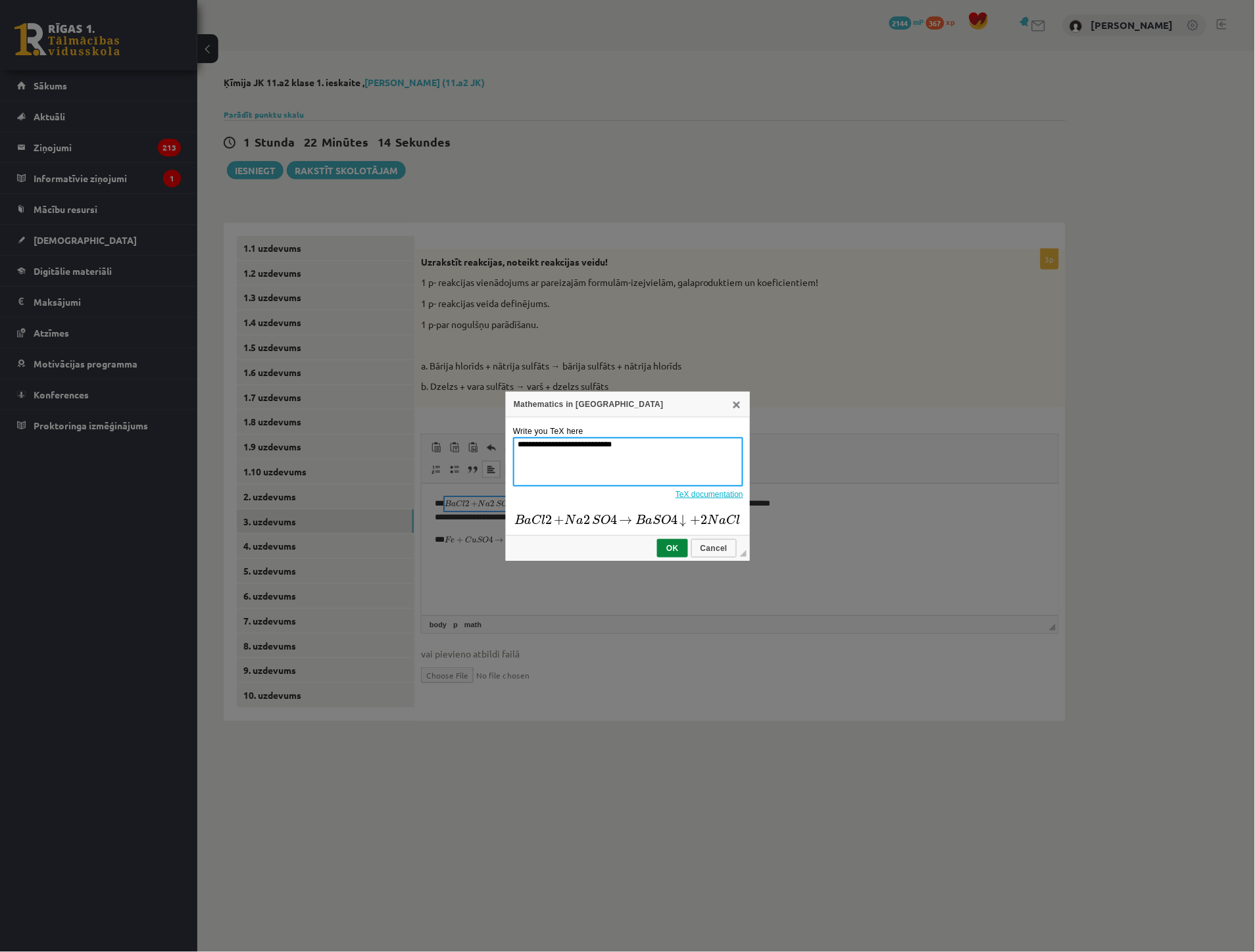
click at [738, 411] on div "Mathematics in [GEOGRAPHIC_DATA]" at bounding box center [628, 404] width 244 height 25
click at [734, 406] on link "X" at bounding box center [736, 404] width 10 height 10
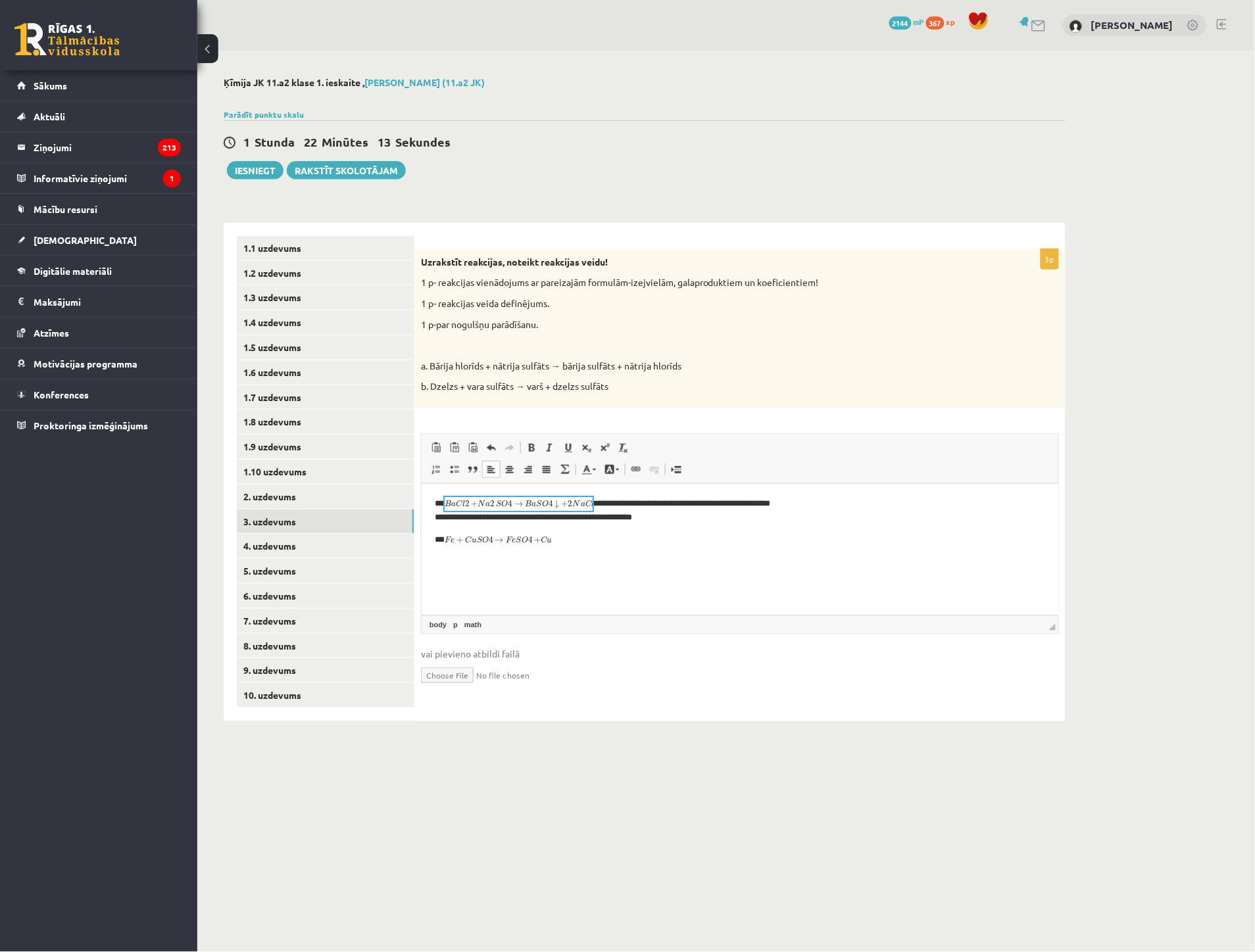
click at [674, 542] on p "**" at bounding box center [734, 540] width 599 height 14
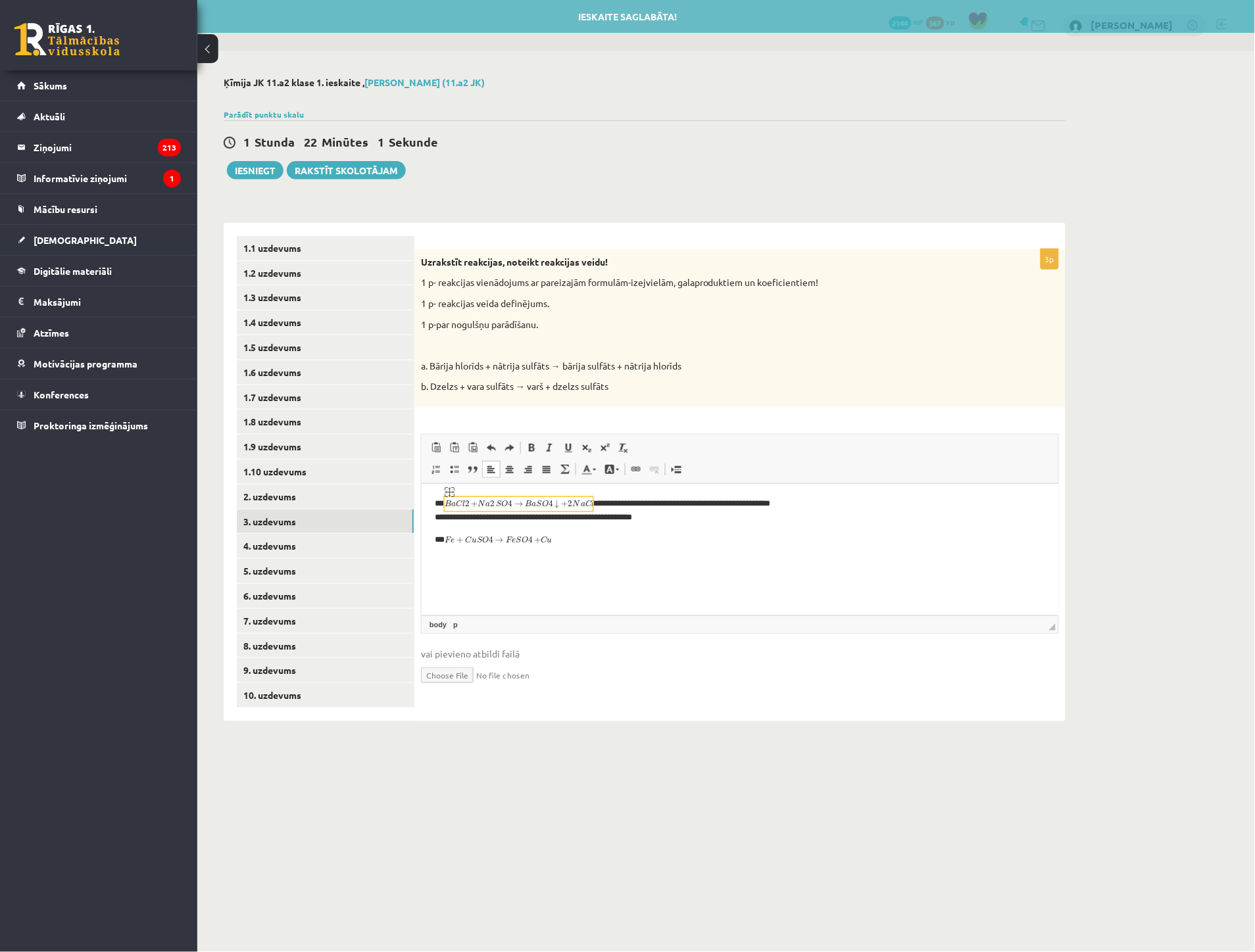
click at [571, 542] on img "math widget" at bounding box center [518, 570] width 148 height 148
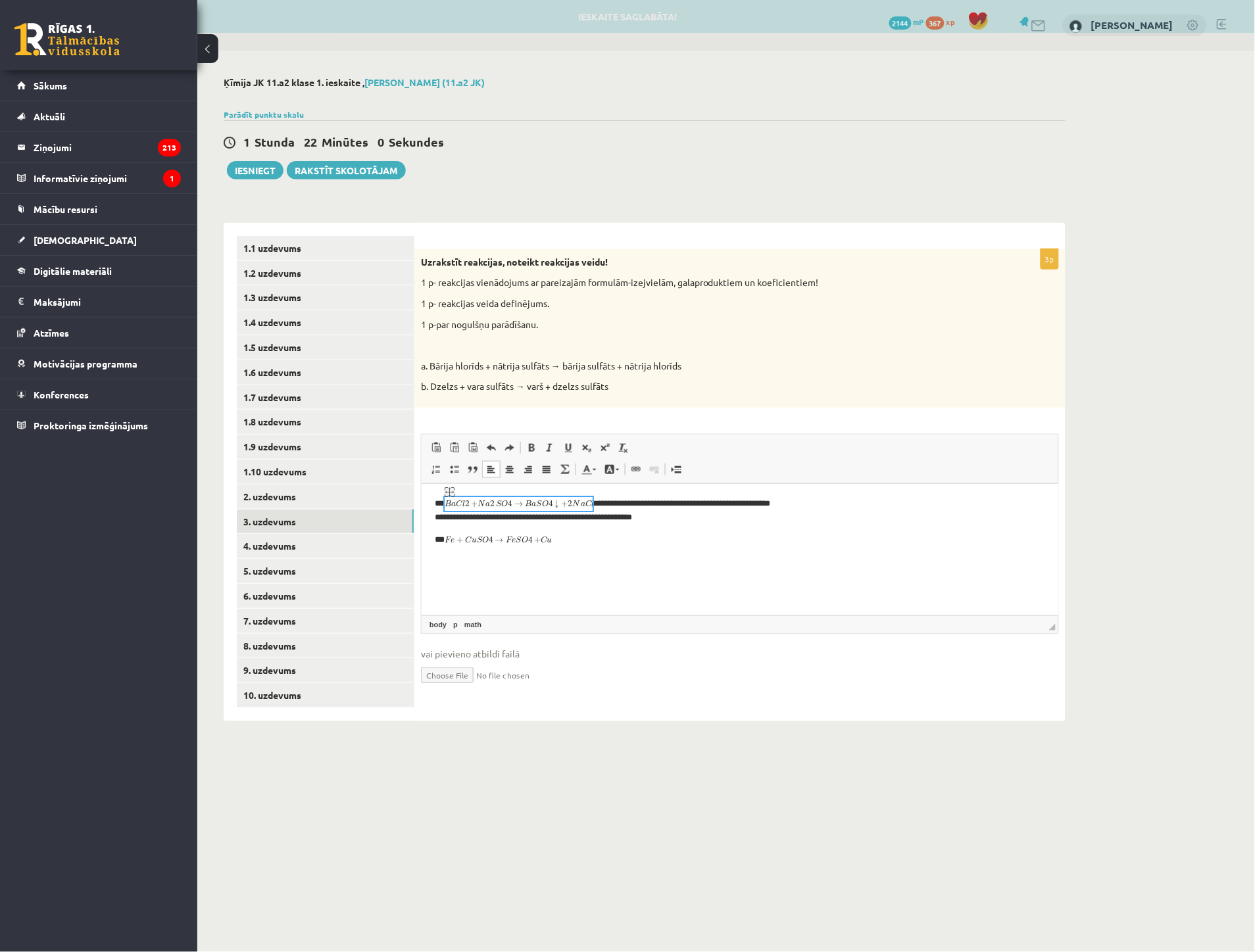
click at [569, 582] on img "math widget" at bounding box center [518, 570] width 148 height 148
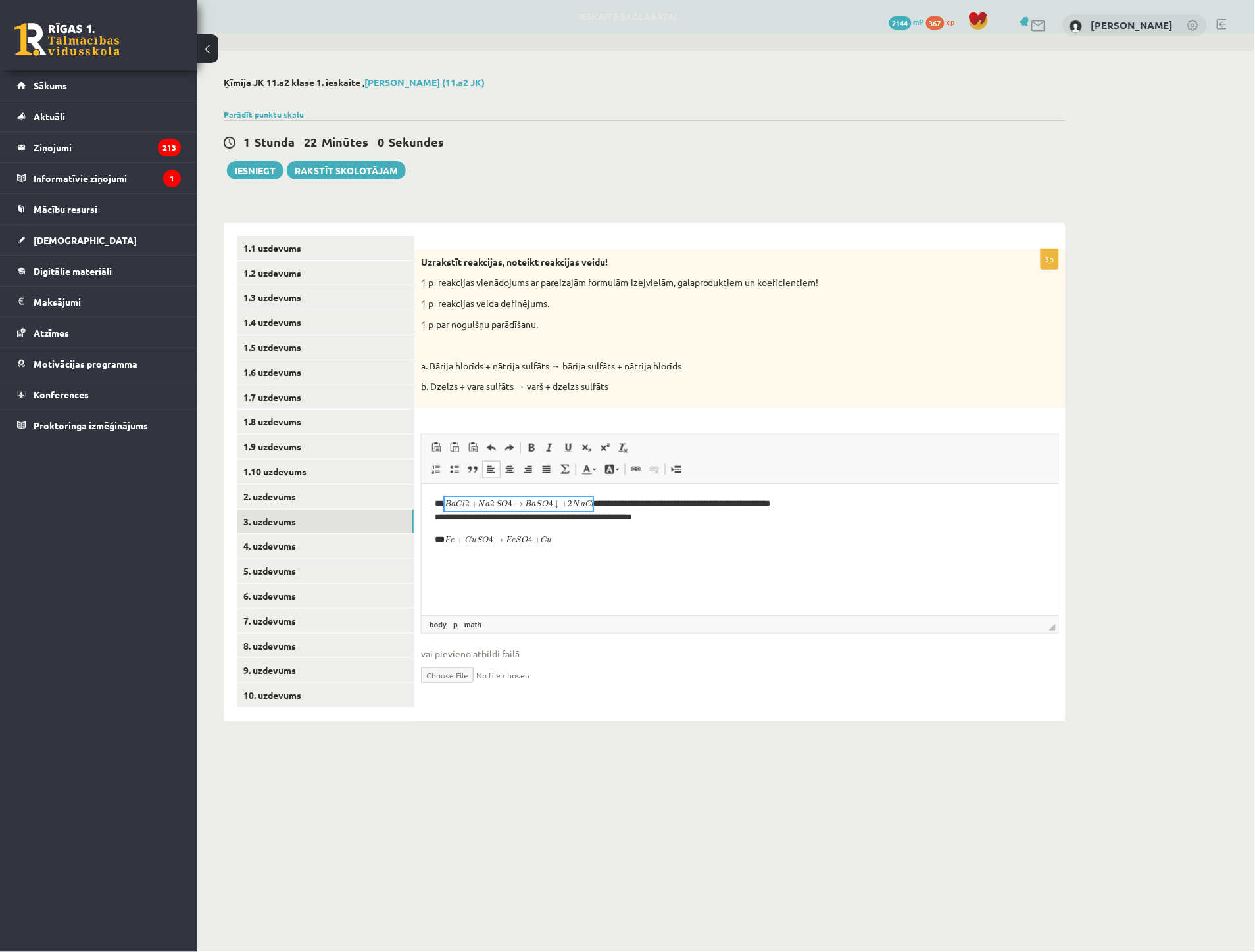
click at [676, 552] on html "**********" at bounding box center [739, 520] width 636 height 75
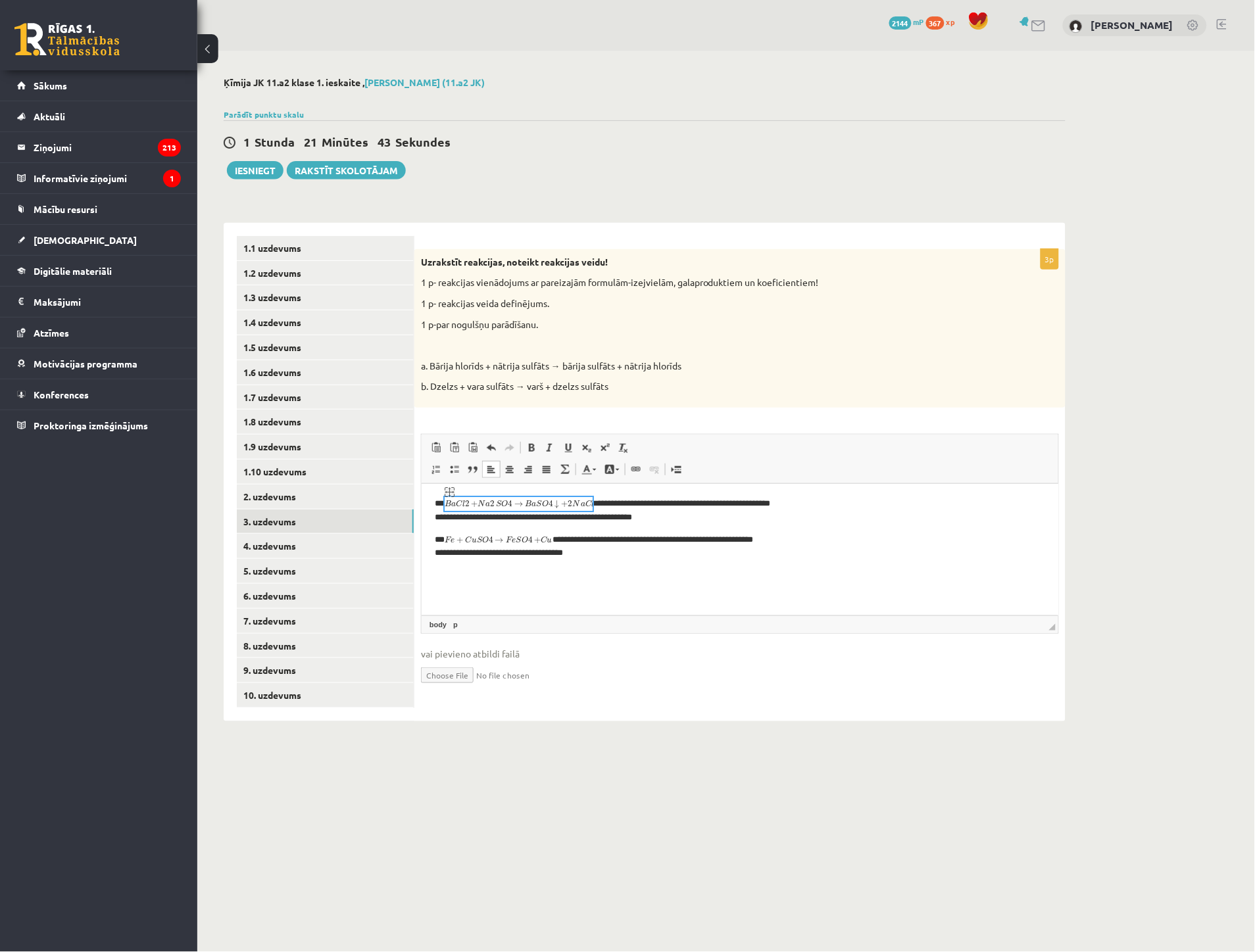
click at [555, 554] on img "math widget" at bounding box center [518, 570] width 148 height 148
click at [549, 556] on img "math widget" at bounding box center [498, 586] width 107 height 107
drag, startPoint x: 550, startPoint y: 556, endPoint x: 972, endPoint y: 1040, distance: 642.1
click at [550, 556] on img "math widget" at bounding box center [498, 586] width 107 height 107
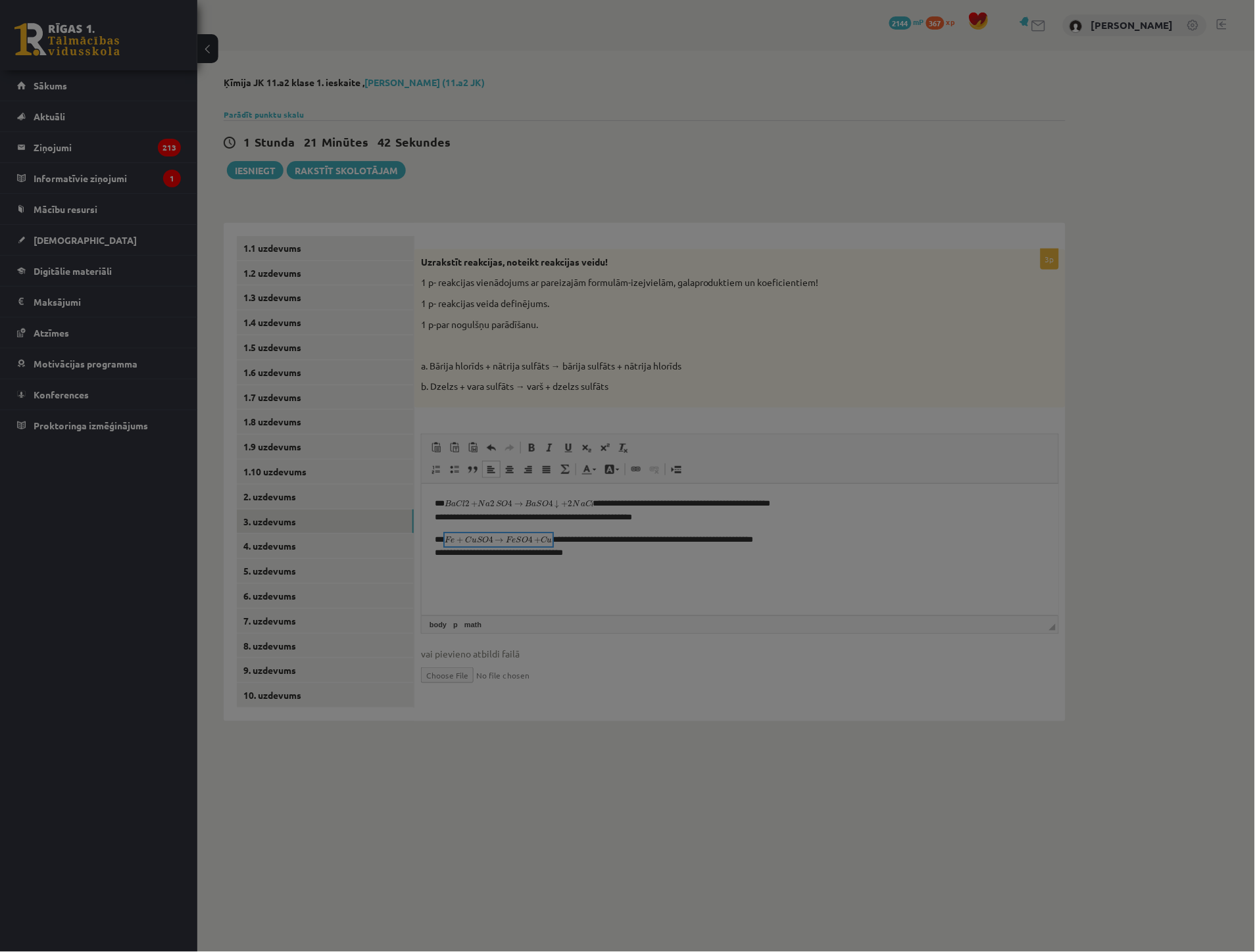
type textarea "**********"
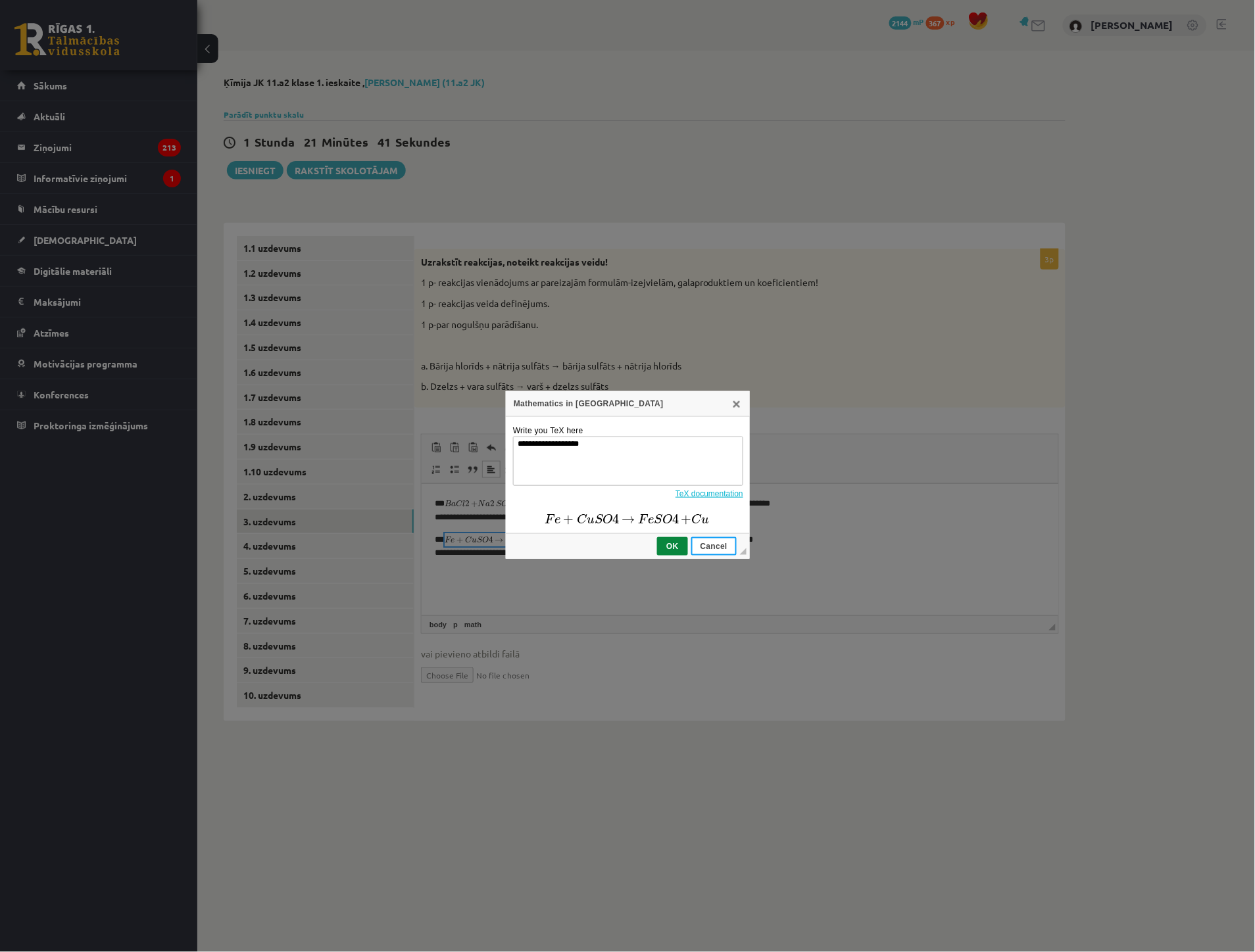
click at [722, 543] on span "Cancel" at bounding box center [713, 546] width 43 height 9
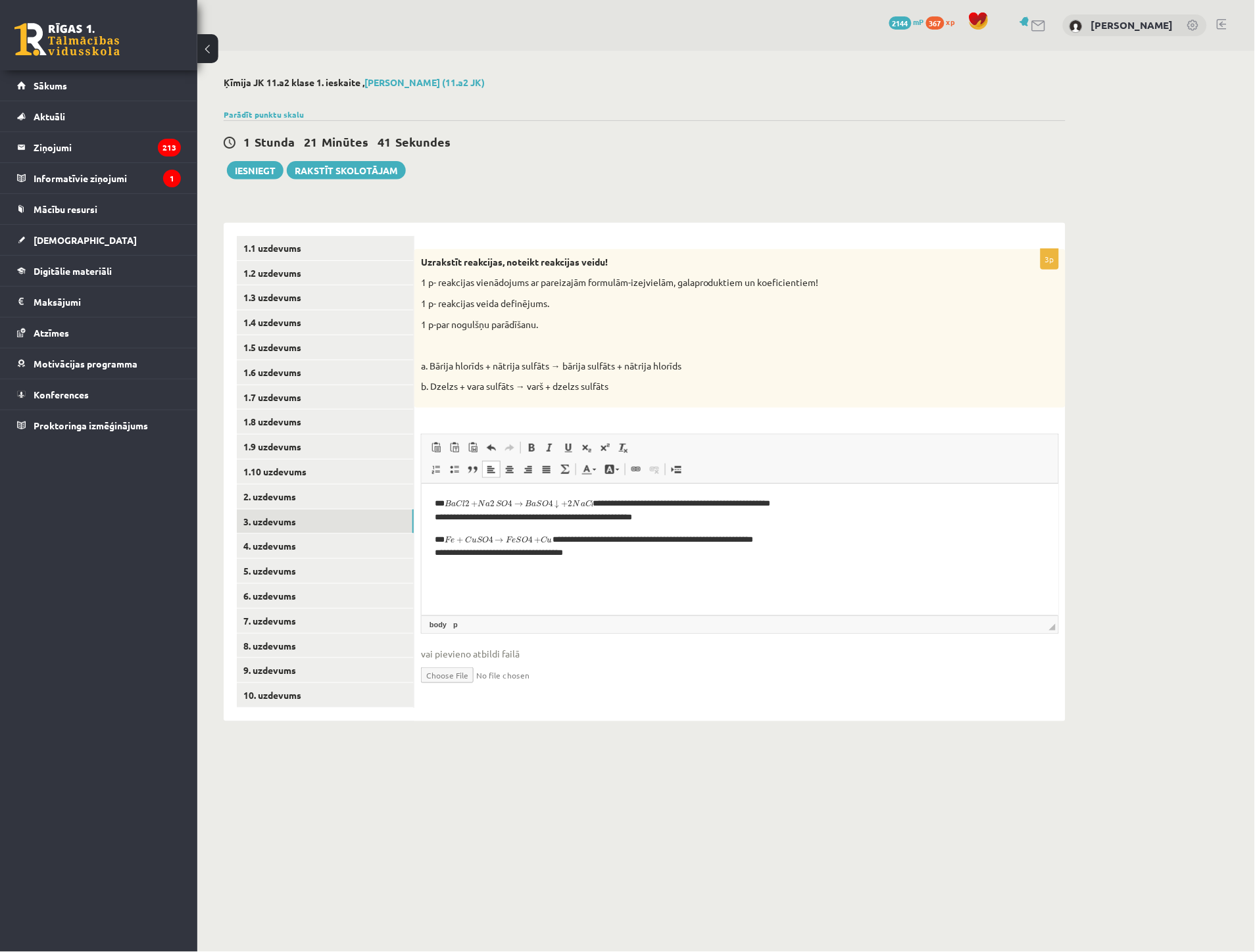
click at [605, 561] on html "**********" at bounding box center [739, 528] width 636 height 90
click at [283, 549] on link "4. uzdevums" at bounding box center [325, 546] width 177 height 25
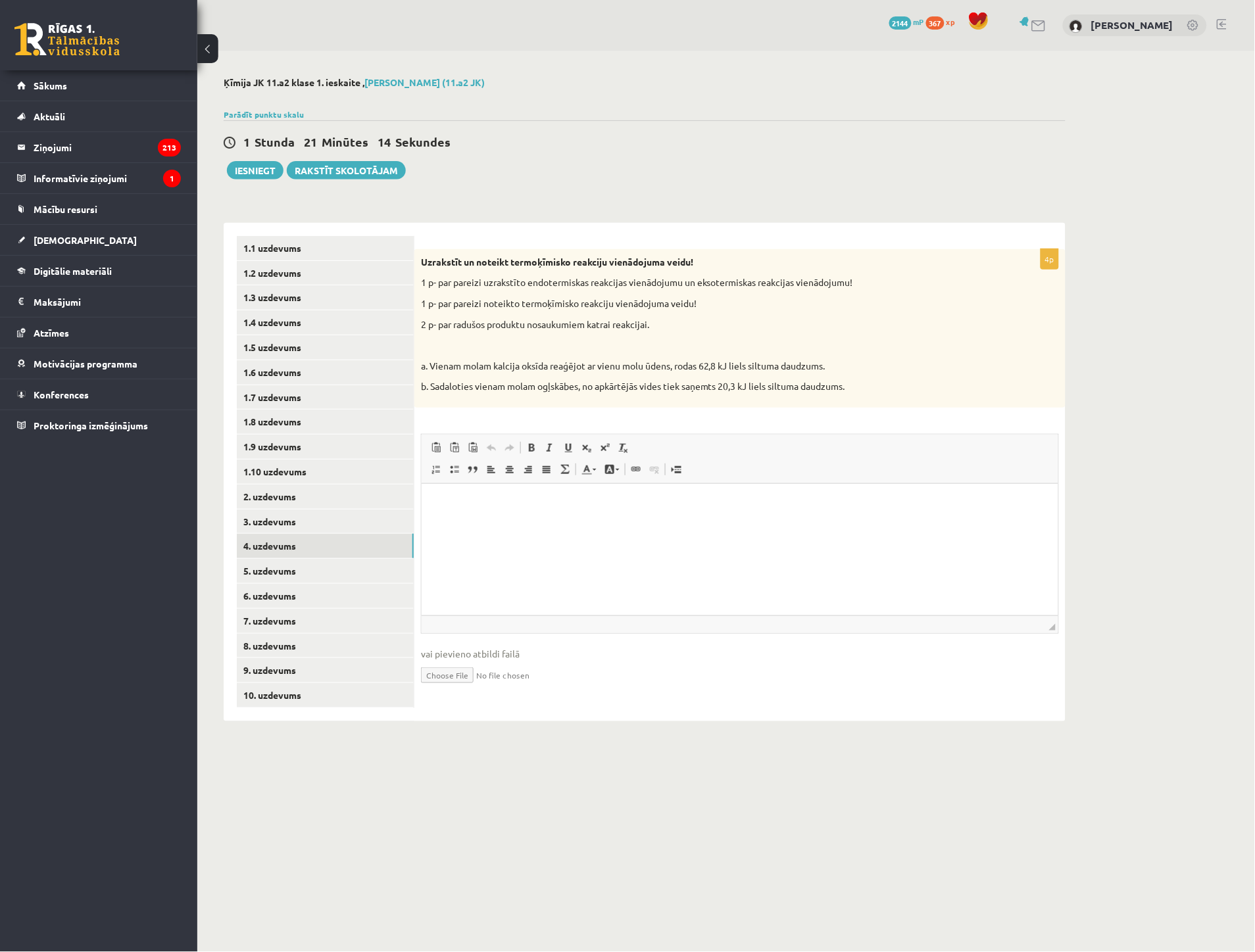
drag, startPoint x: 424, startPoint y: 261, endPoint x: 863, endPoint y: 380, distance: 454.8
click at [863, 380] on div "Uzrakstīt un noteikt termoķīmisko reakciju vienādojuma veidu! 1 p- par pareizi …" at bounding box center [740, 328] width 651 height 158
click at [443, 503] on p "Rich Text Editor, wiswyg-editor-user-answer-47024891087200" at bounding box center [739, 504] width 610 height 14
click at [567, 470] on span at bounding box center [564, 470] width 10 height 10
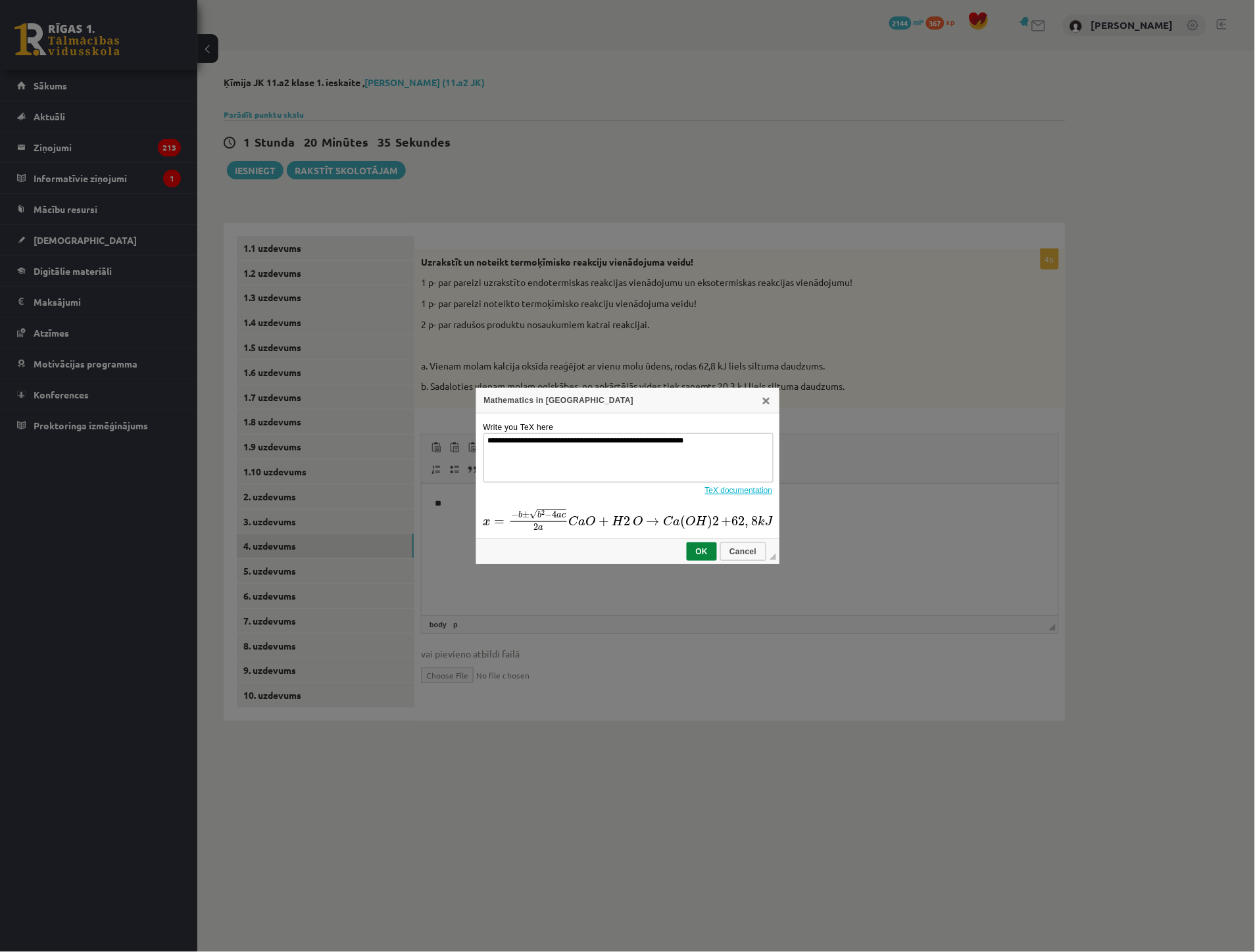
drag, startPoint x: 740, startPoint y: 438, endPoint x: 219, endPoint y: 425, distance: 521.2
click at [271, 426] on div "**********" at bounding box center [627, 476] width 1255 height 952
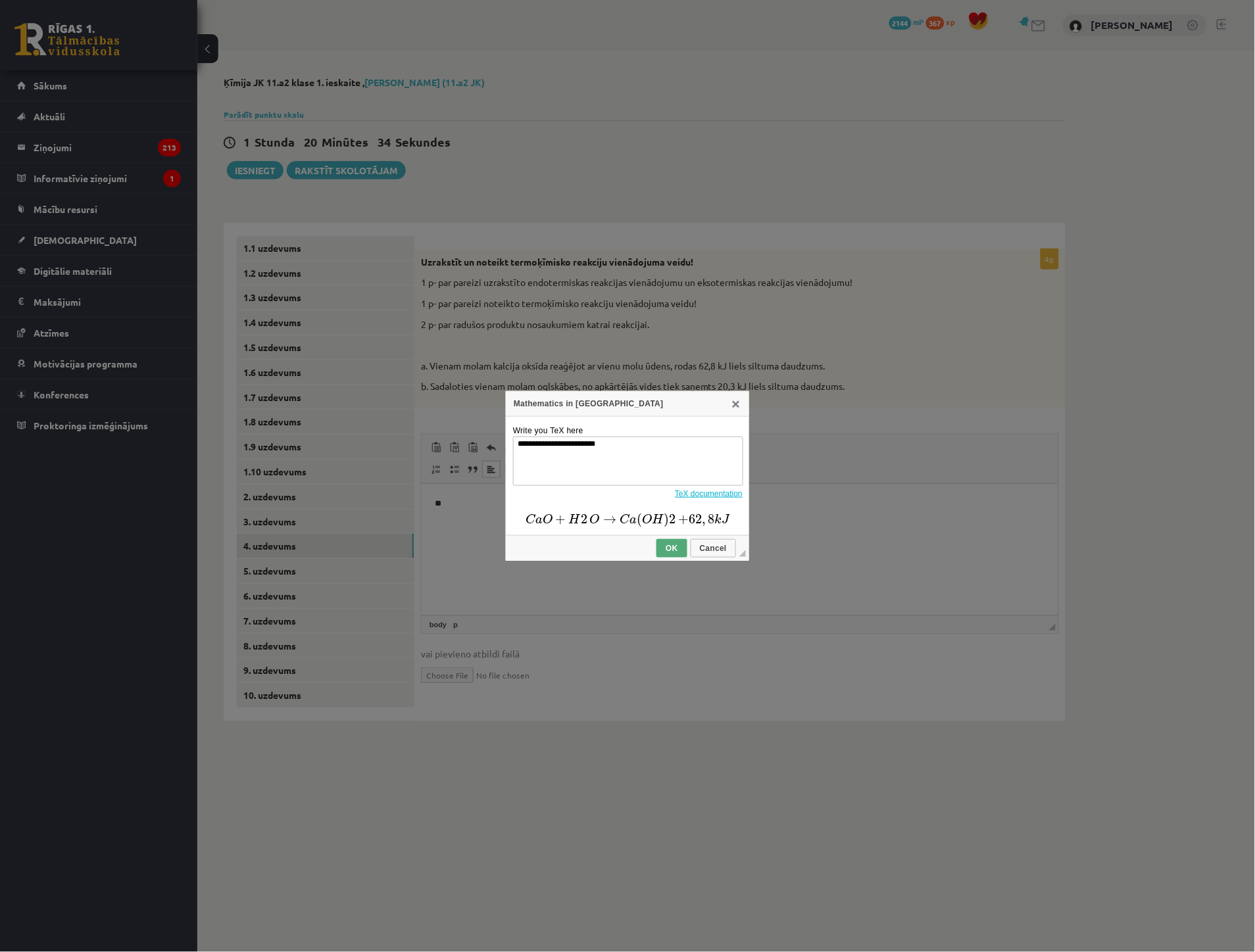
type textarea "**********"
click at [674, 548] on span "OK" at bounding box center [671, 548] width 28 height 9
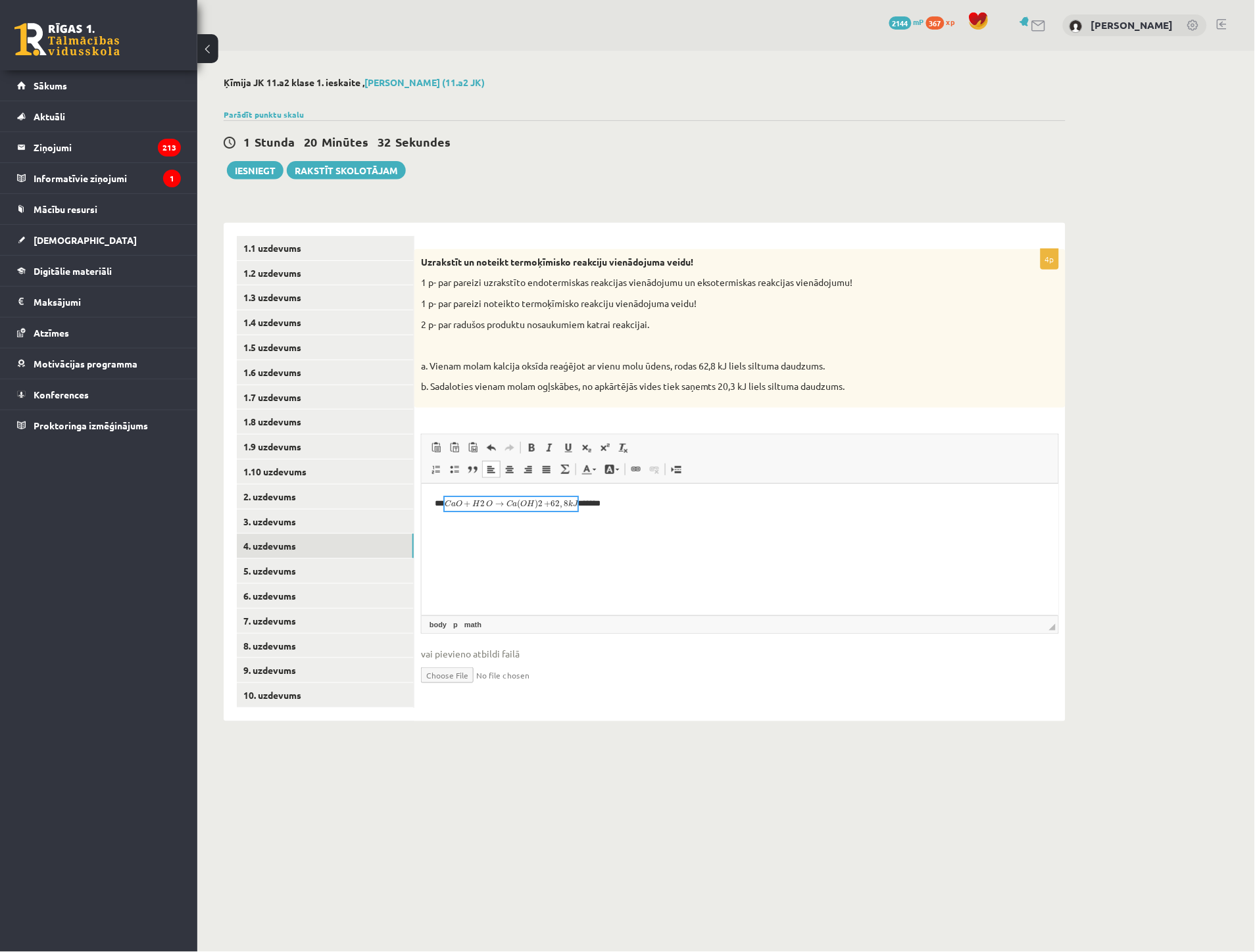
click at [601, 509] on p "** *******" at bounding box center [734, 504] width 599 height 14
click at [601, 509] on p "**" at bounding box center [734, 504] width 599 height 14
click at [605, 505] on p "**" at bounding box center [734, 504] width 599 height 14
click at [454, 551] on img "math widget" at bounding box center [510, 563] width 133 height 133
click at [465, 547] on img "math widget" at bounding box center [510, 563] width 133 height 133
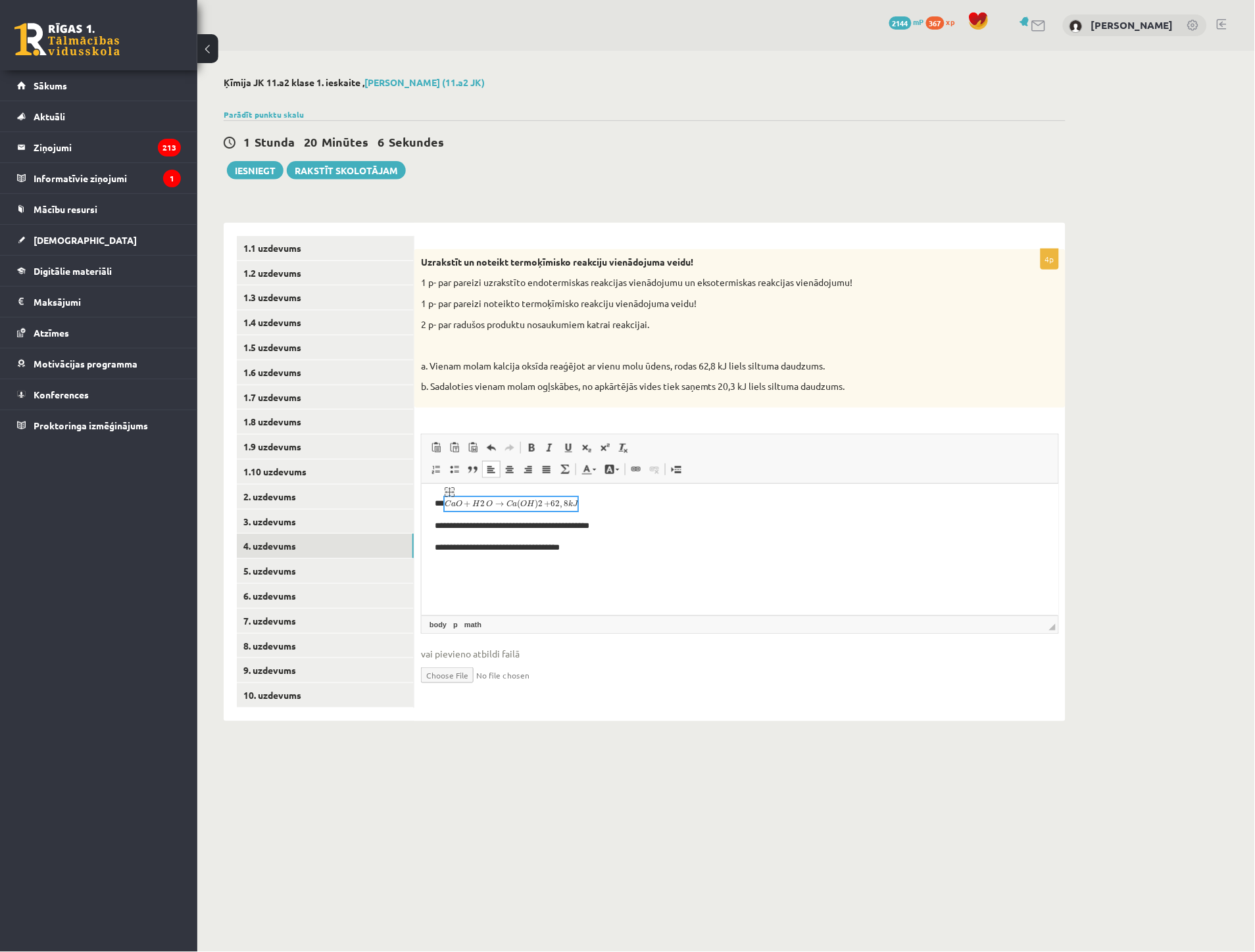
click at [467, 547] on img "math widget" at bounding box center [510, 563] width 133 height 133
type textarea "**********"
click at [0, 0] on div "**********" at bounding box center [0, 0] width 0 height 0
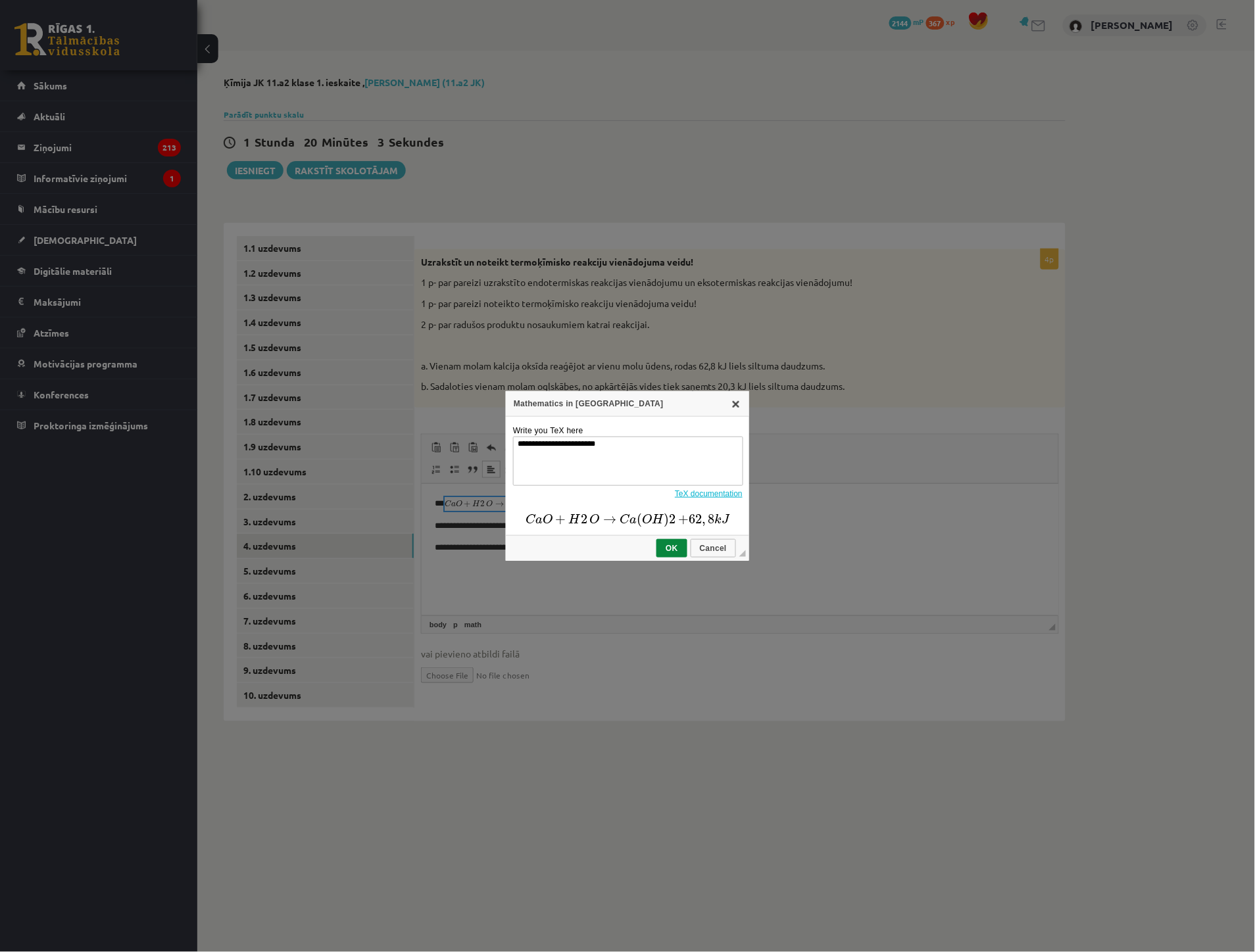
click at [738, 404] on link "X" at bounding box center [735, 404] width 10 height 10
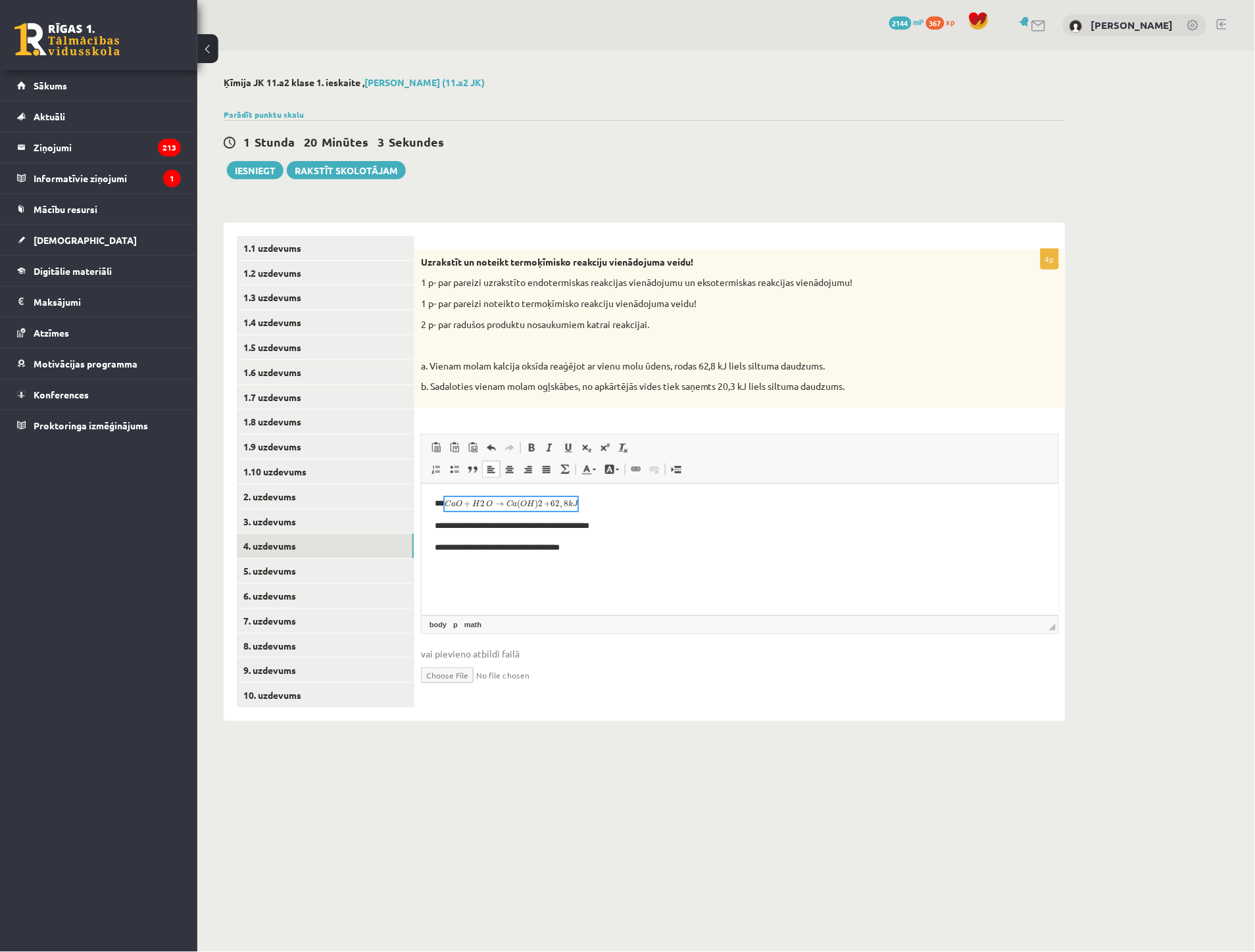
click at [602, 559] on html "**********" at bounding box center [739, 525] width 636 height 84
click at [489, 551] on img "math widget" at bounding box center [510, 563] width 133 height 133
click at [583, 549] on p "**********" at bounding box center [734, 548] width 599 height 14
click at [566, 476] on link "Math" at bounding box center [565, 470] width 19 height 17
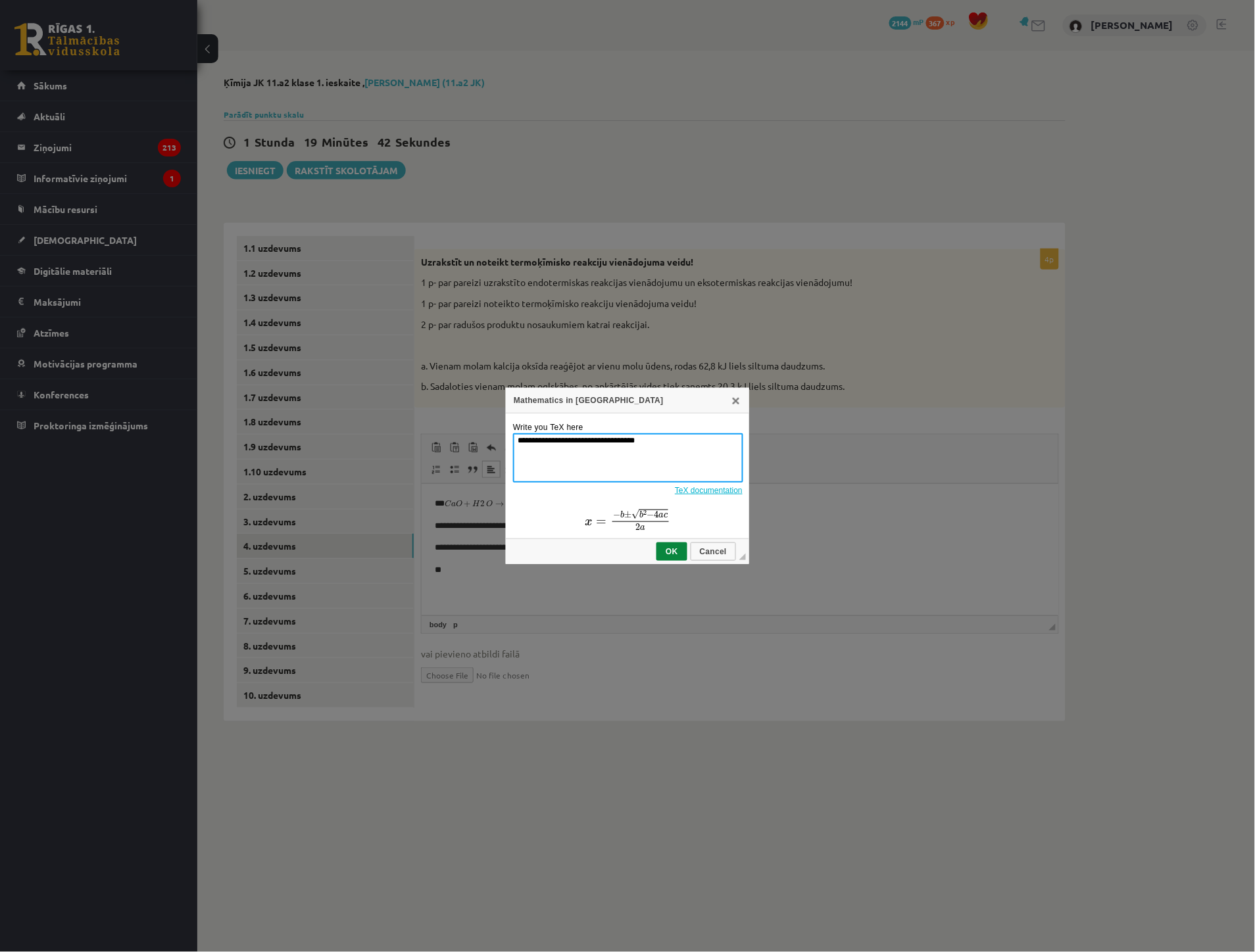
drag, startPoint x: 609, startPoint y: 447, endPoint x: 415, endPoint y: 446, distance: 194.0
click at [441, 443] on div "**********" at bounding box center [627, 476] width 1255 height 952
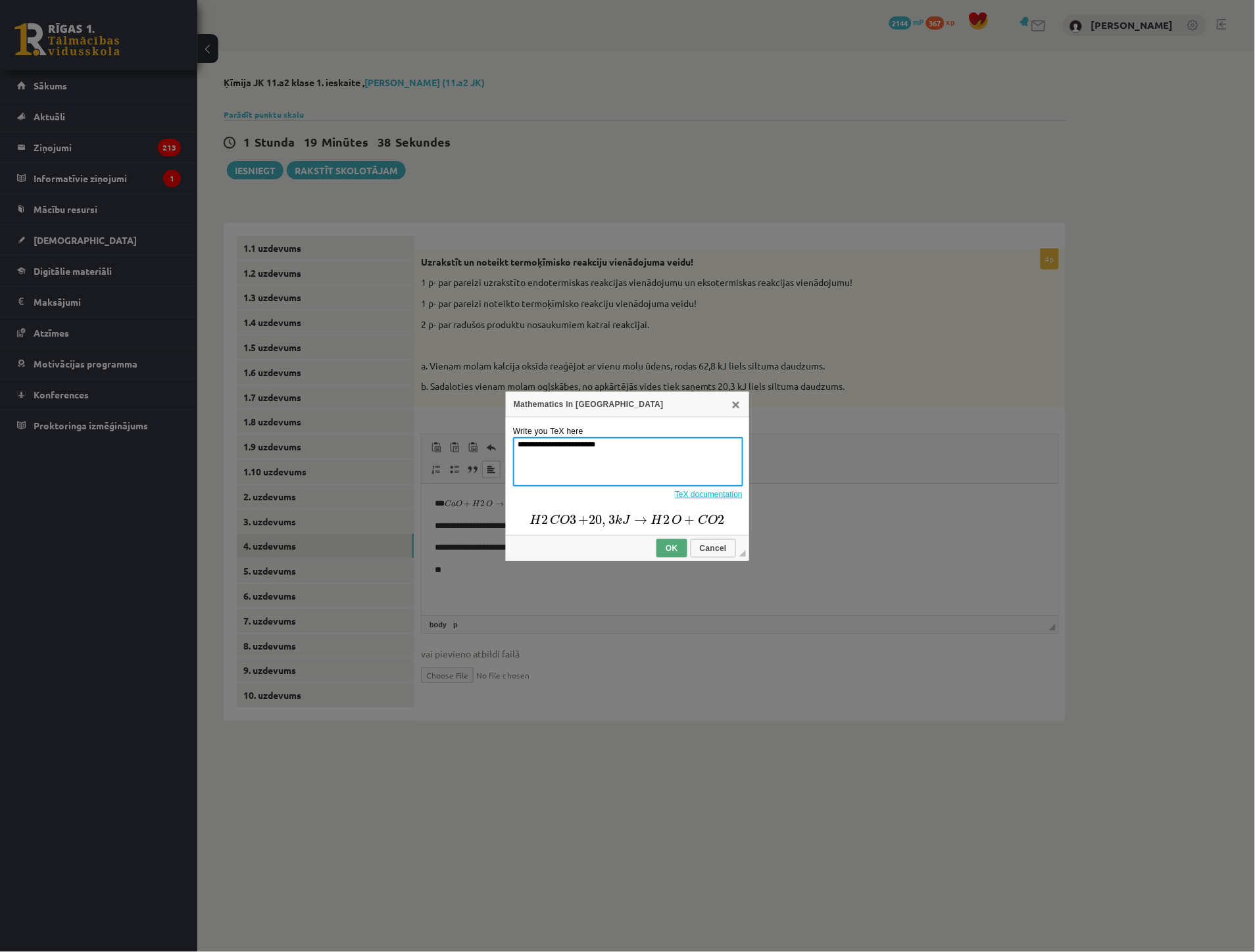
type textarea "**********"
click at [669, 548] on span "OK" at bounding box center [671, 548] width 28 height 9
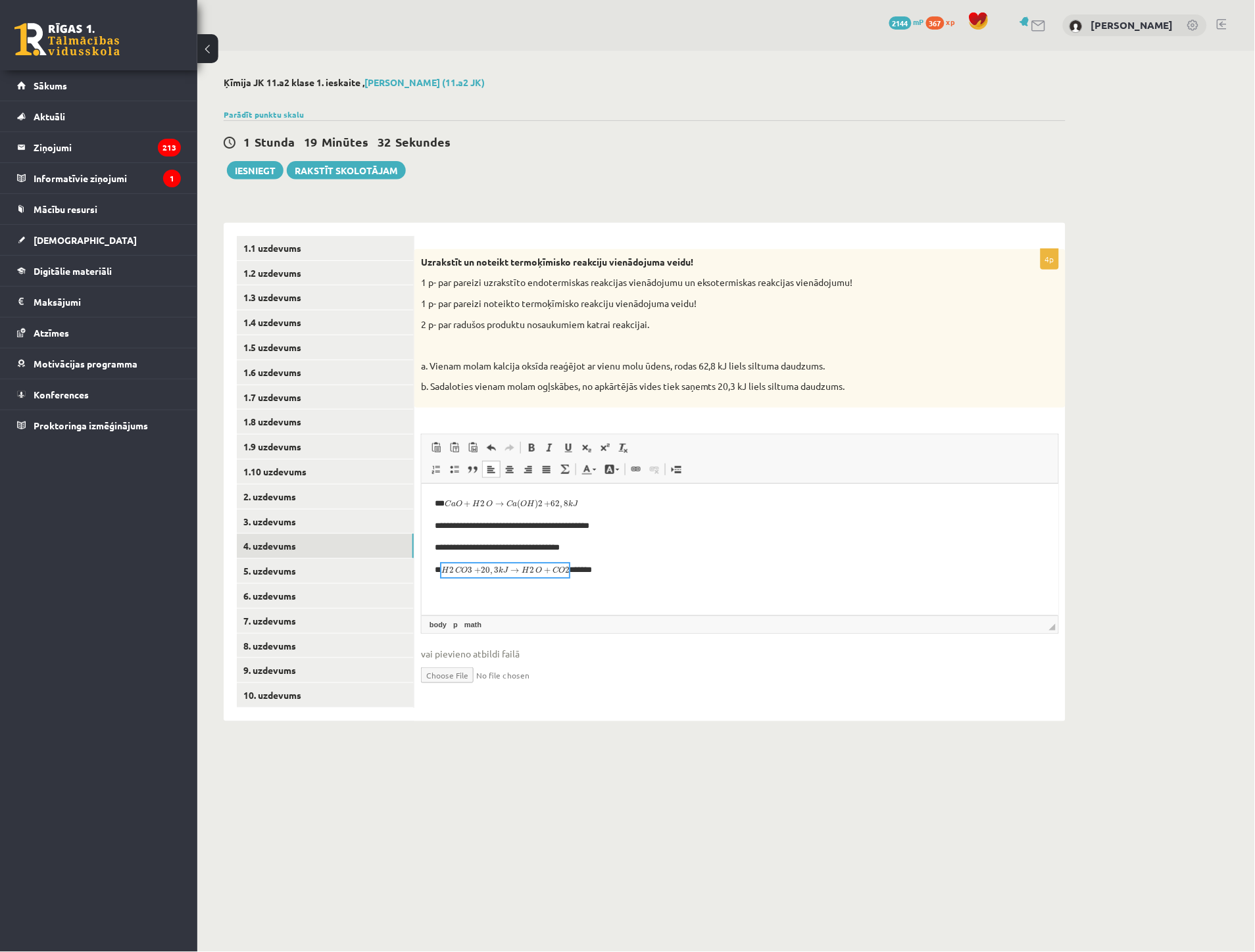
click at [594, 576] on p "** *******" at bounding box center [734, 570] width 599 height 14
click at [586, 576] on p "**" at bounding box center [734, 570] width 599 height 14
click at [589, 572] on p "**" at bounding box center [734, 570] width 599 height 14
click at [510, 610] on img "math widget" at bounding box center [504, 623] width 128 height 128
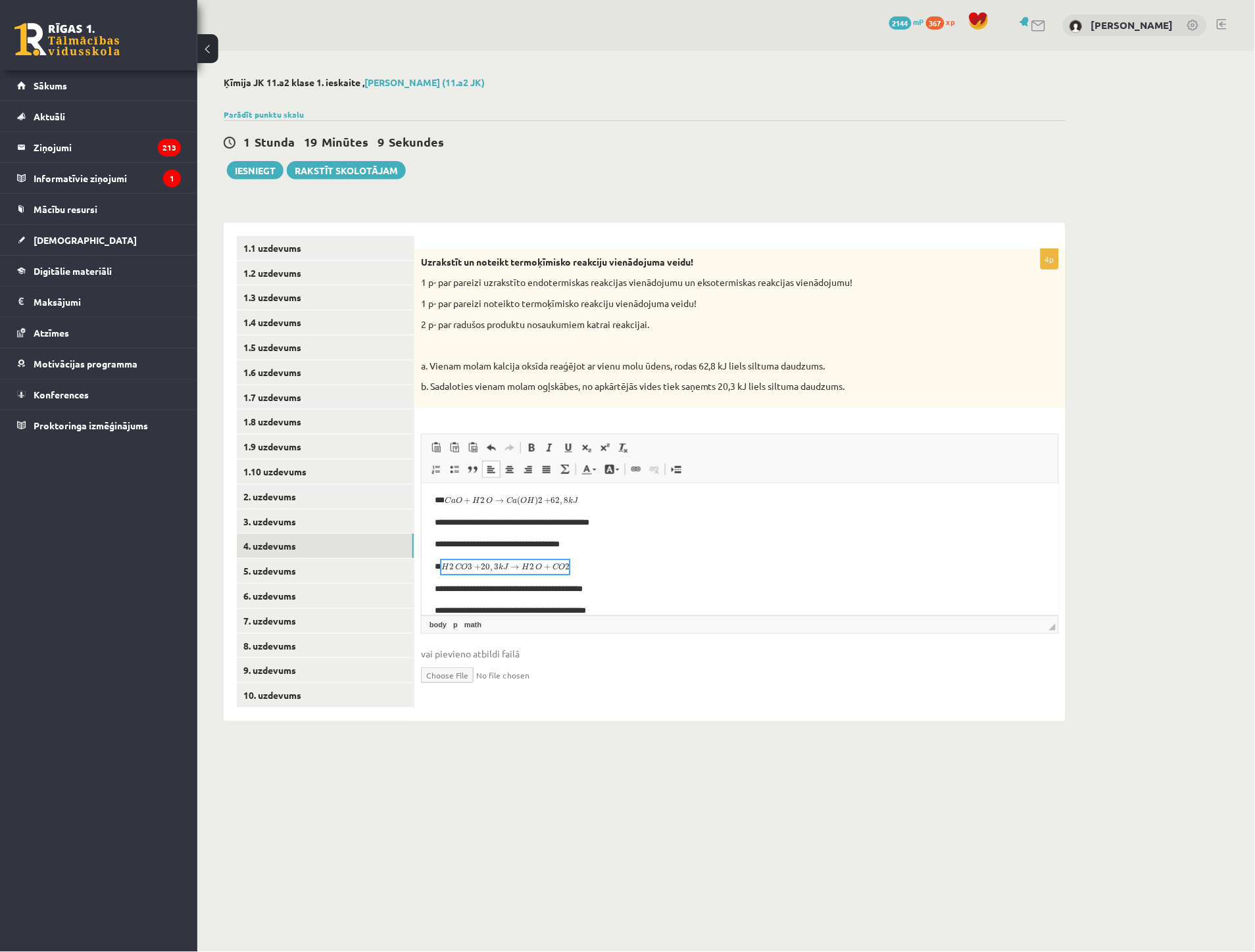
click at [636, 610] on p "**********" at bounding box center [734, 610] width 599 height 14
click at [612, 589] on p "**********" at bounding box center [734, 588] width 599 height 14
click at [605, 586] on p "**********" at bounding box center [734, 588] width 599 height 14
click at [287, 563] on link "5. uzdevums" at bounding box center [325, 571] width 177 height 25
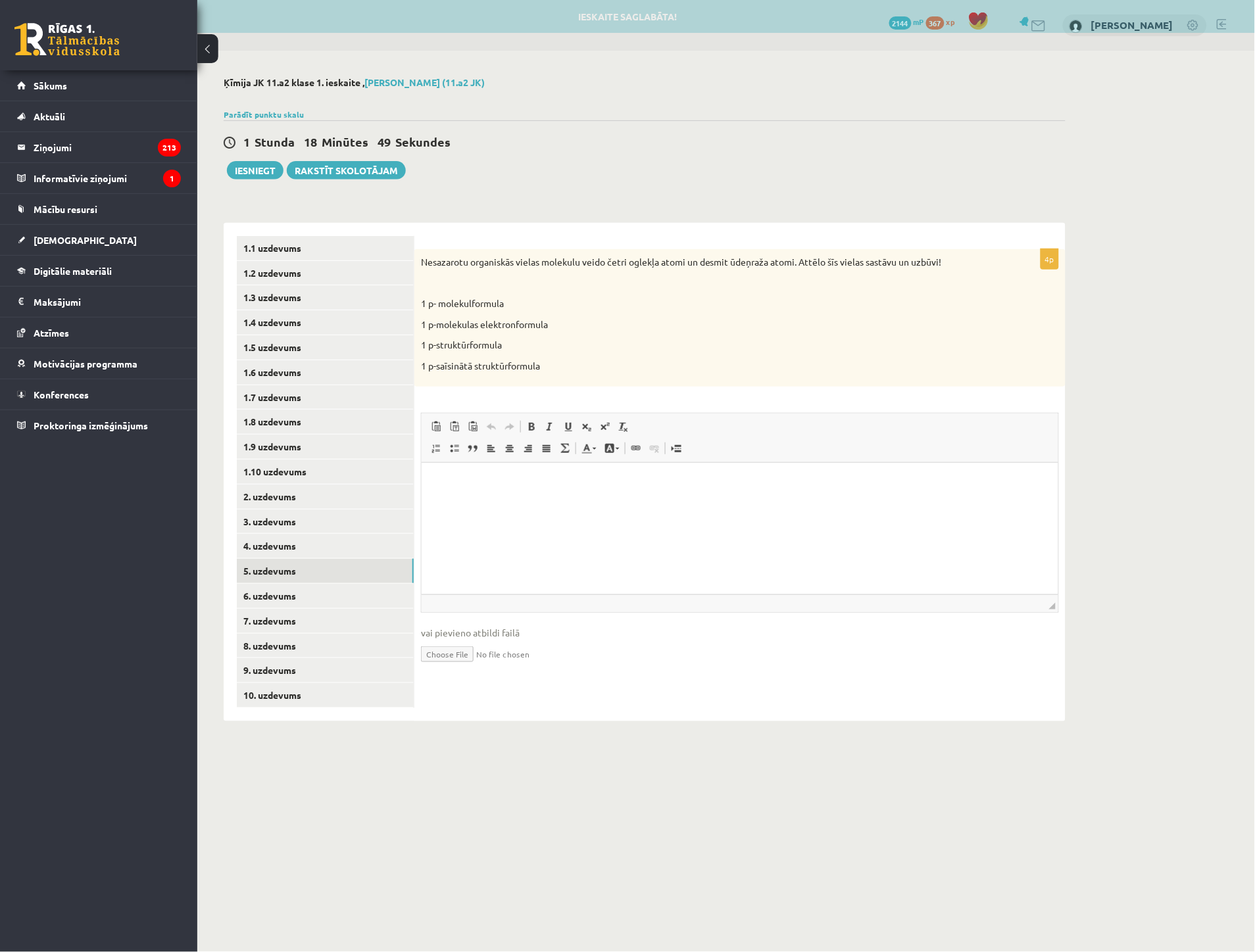
scroll to position [0, 0]
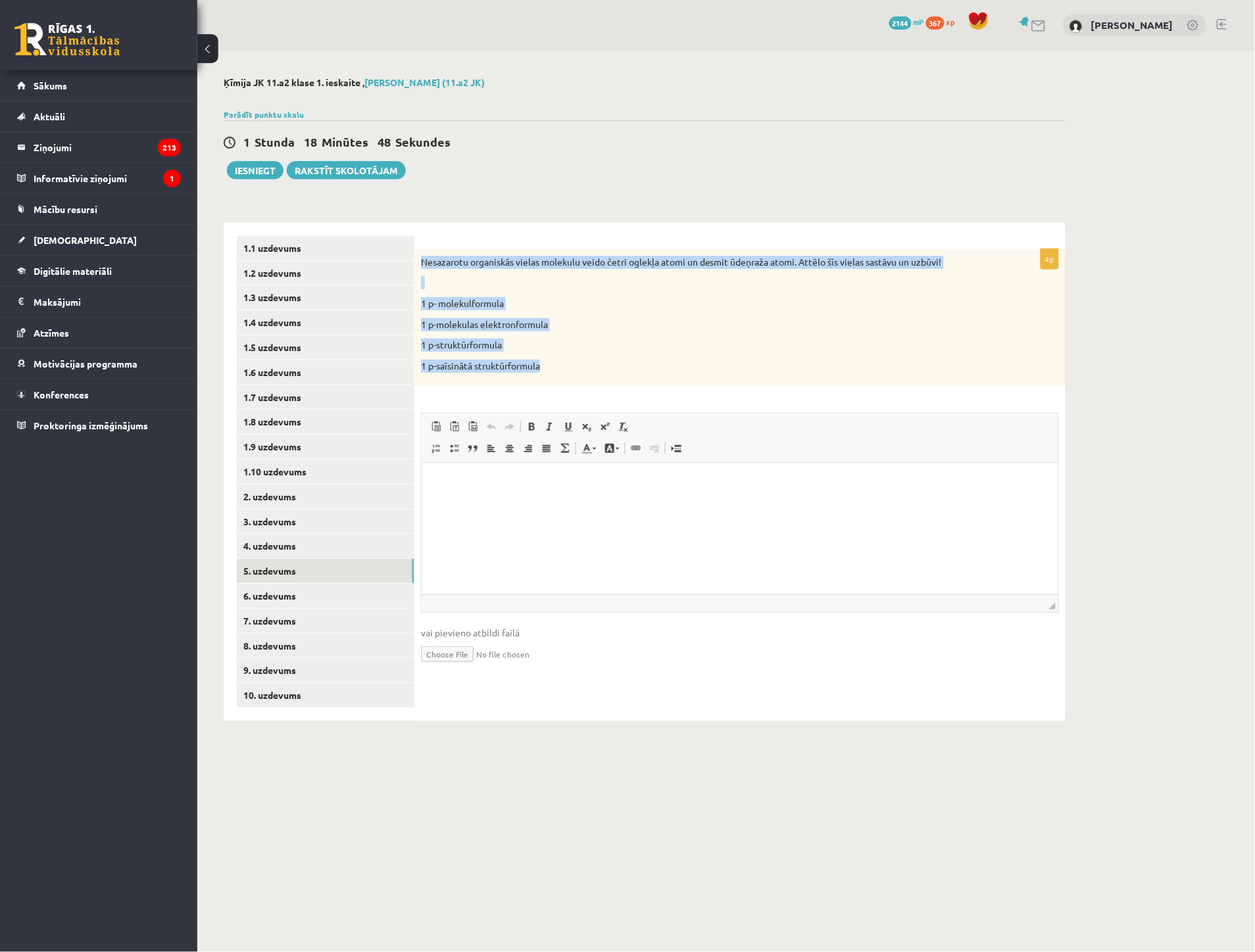
drag, startPoint x: 424, startPoint y: 261, endPoint x: 619, endPoint y: 369, distance: 222.9
click at [619, 369] on div "Nesazarotu organiskās vielas molekulu veido četri oglekļa atomi un desmit ūdeņr…" at bounding box center [740, 318] width 651 height 138
click at [627, 376] on div "Nesazarotu organiskās vielas molekulu veido četri oglekļa atomi un desmit ūdeņr…" at bounding box center [740, 318] width 651 height 138
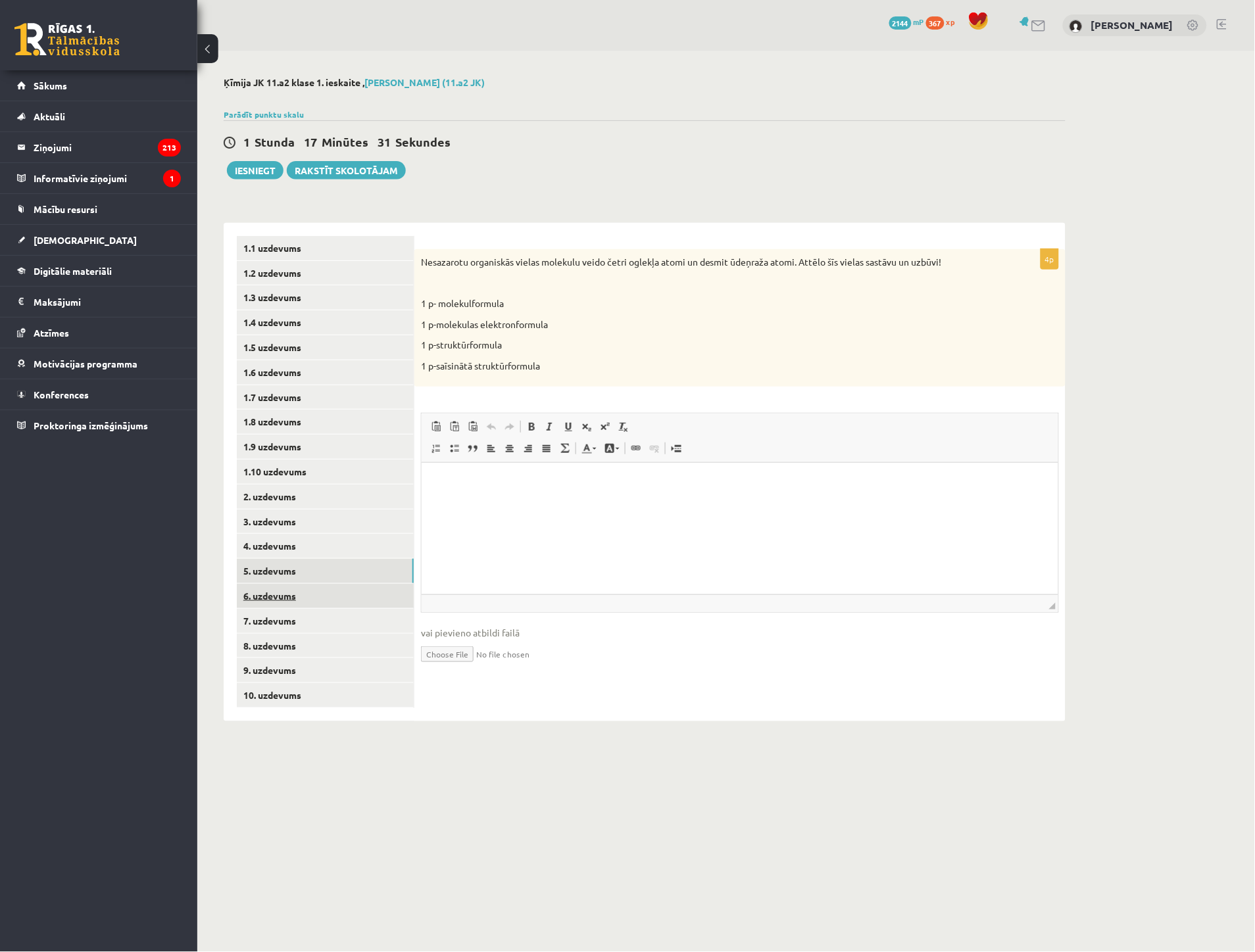
click at [270, 596] on link "6. uzdevums" at bounding box center [325, 596] width 177 height 25
